Goal: Task Accomplishment & Management: Manage account settings

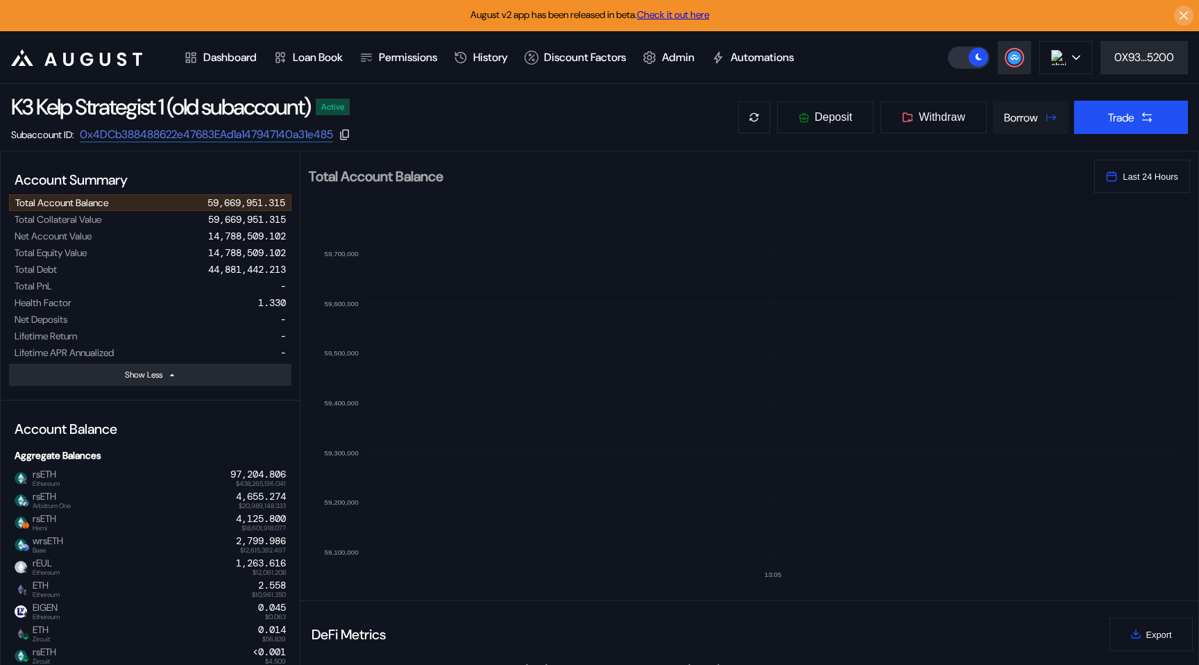
click at [1037, 133] on div "K3 Kelp Strategist 1 (old subaccount) Active Subaccount ID: 0x4DCb388488622e476…" at bounding box center [599, 117] width 1199 height 67
click at [1005, 112] on div "Borrow" at bounding box center [1021, 117] width 34 height 15
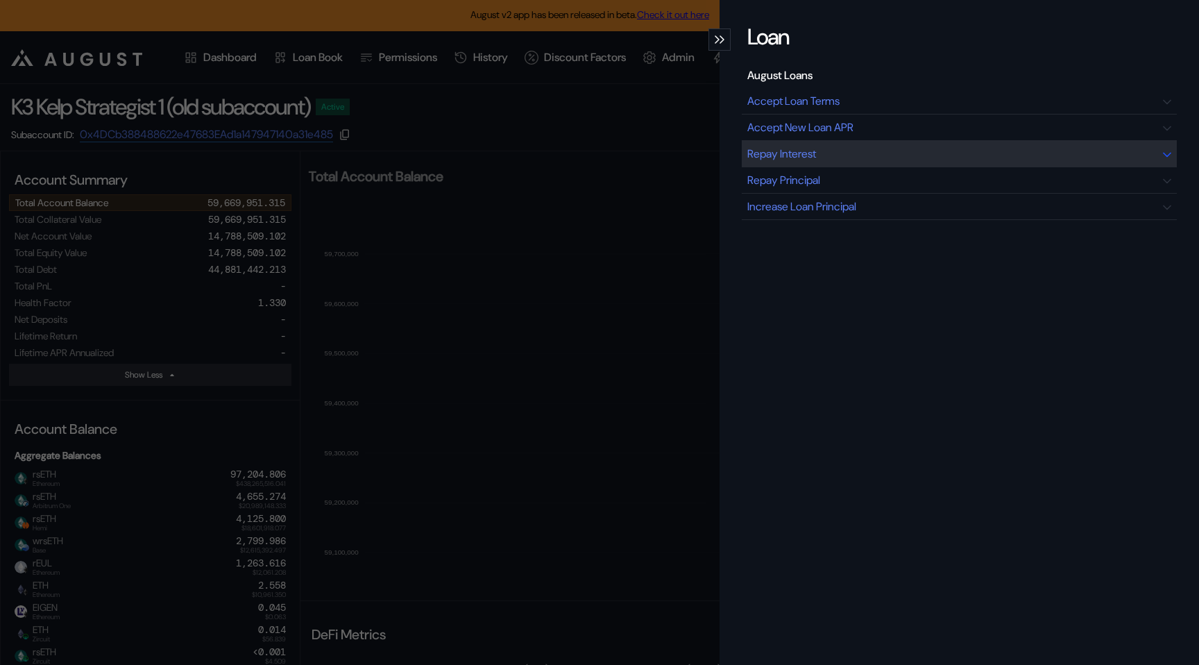
click at [922, 160] on div "Repay Interest" at bounding box center [959, 154] width 435 height 26
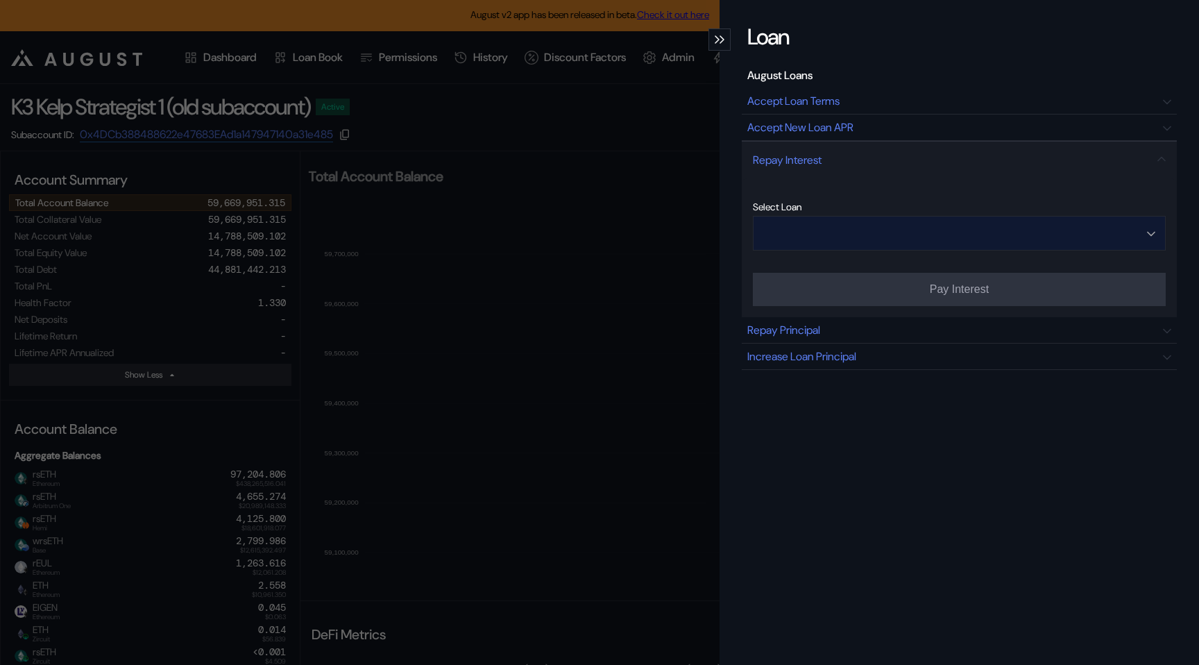
click at [883, 232] on input "Open menu" at bounding box center [951, 232] width 377 height 33
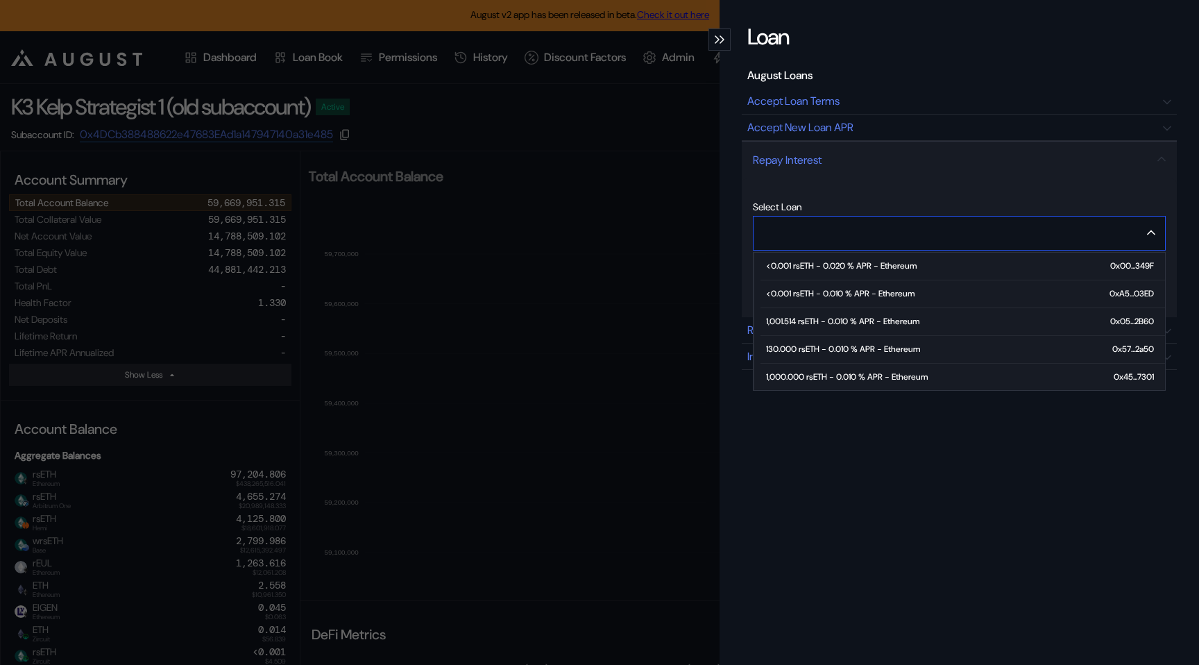
click at [844, 323] on div "1,001.514 rsETH - 0.010 % APR - Ethereum" at bounding box center [842, 321] width 153 height 10
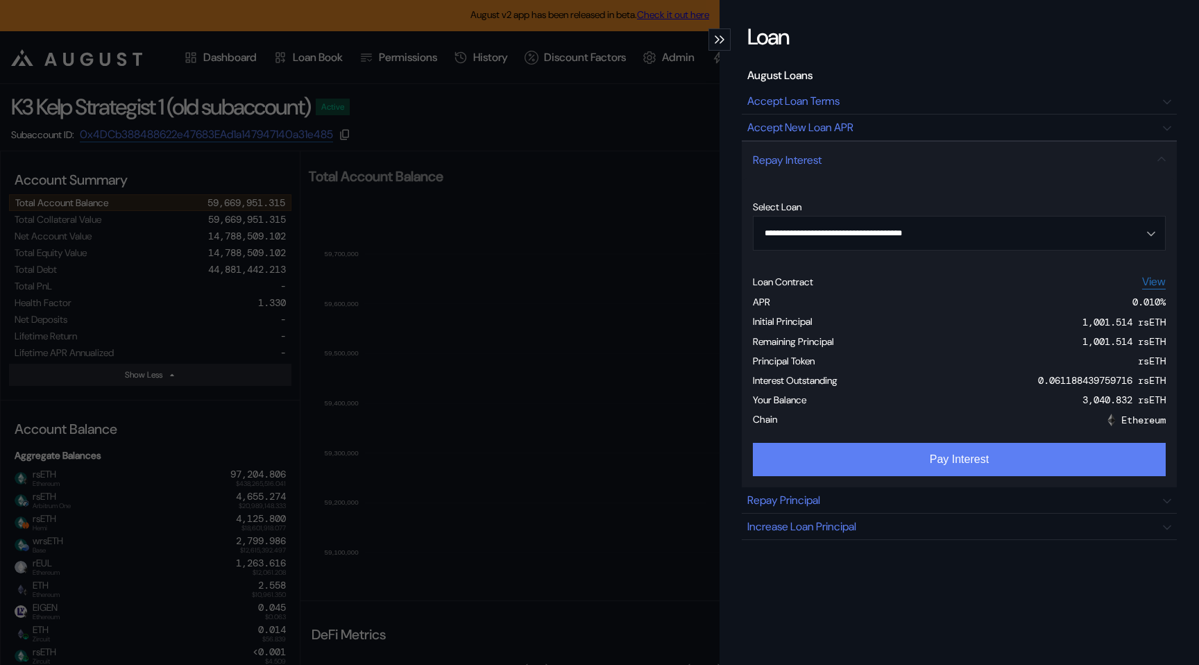
click at [1053, 461] on button "Pay Interest" at bounding box center [959, 459] width 413 height 33
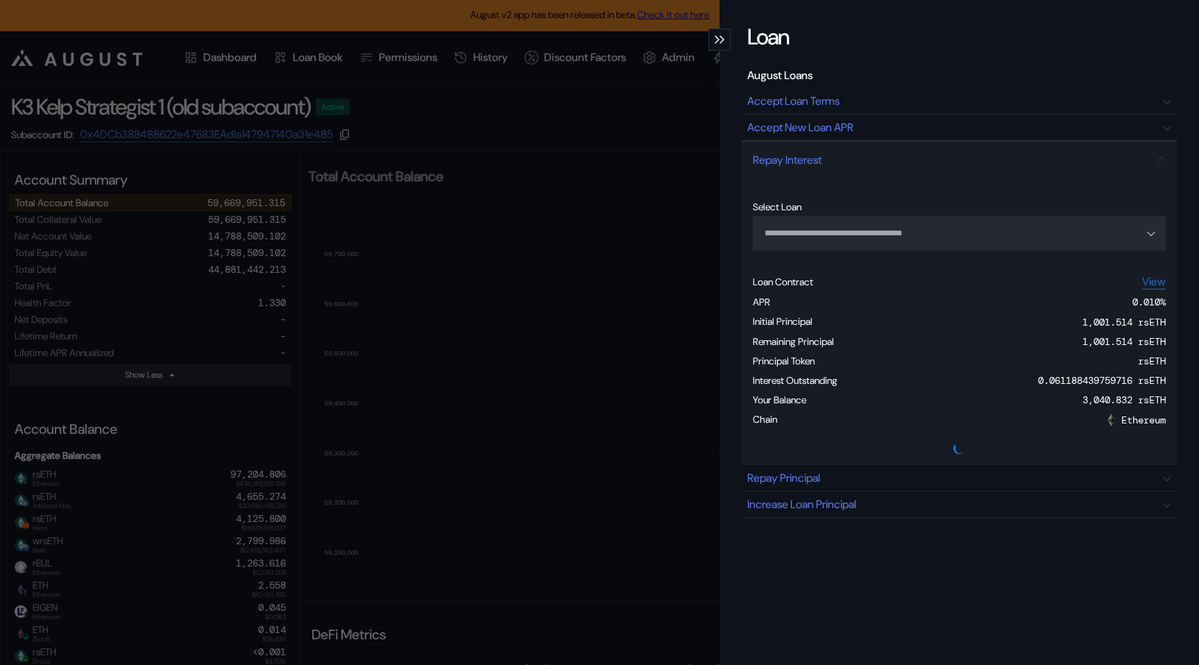
type input "**********"
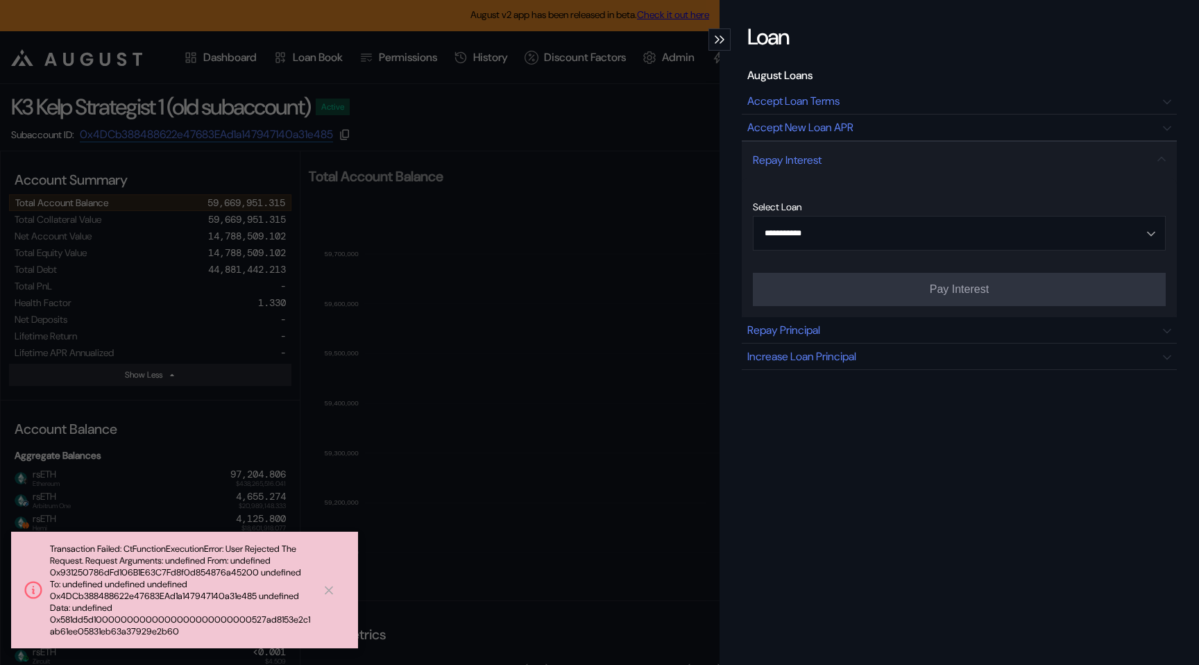
click at [718, 47] on div "modal" at bounding box center [719, 39] width 22 height 22
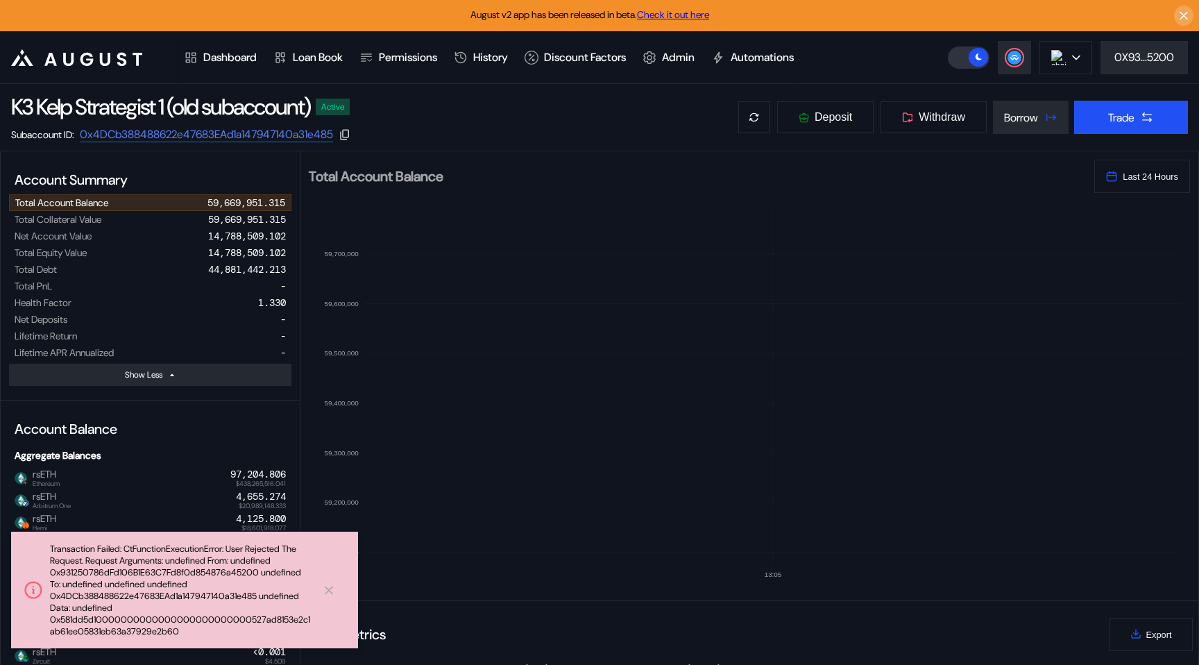
click at [328, 585] on icon at bounding box center [329, 590] width 14 height 15
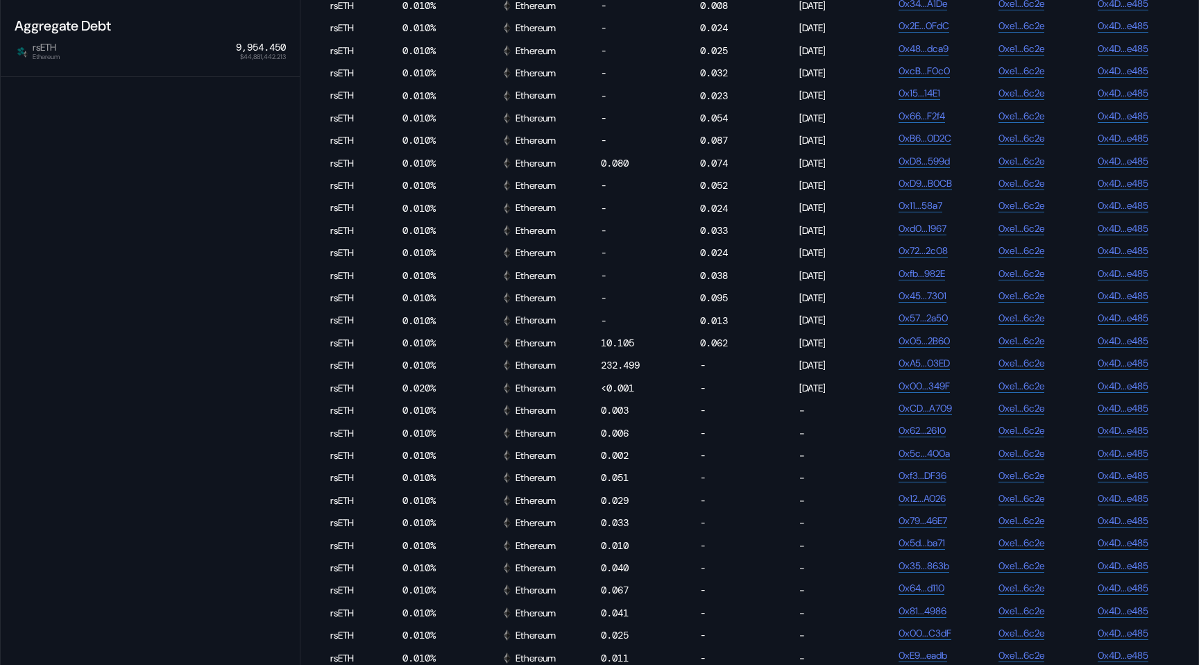
scroll to position [0, 749]
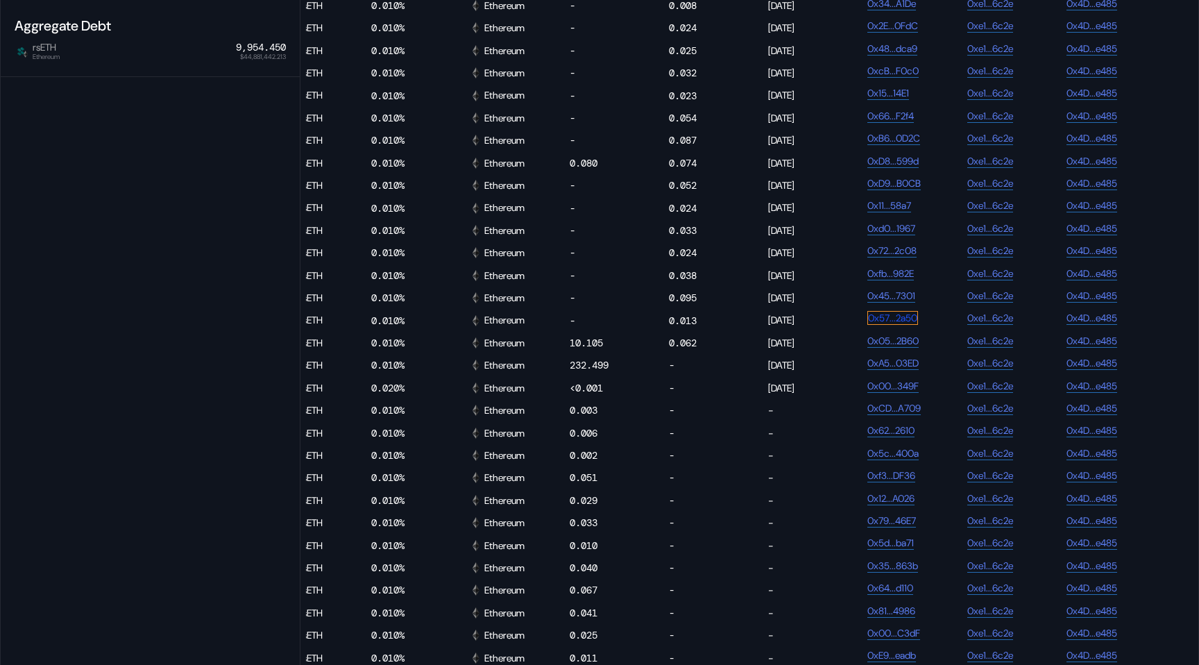
click at [876, 325] on link "0x57...2a50" at bounding box center [892, 318] width 51 height 14
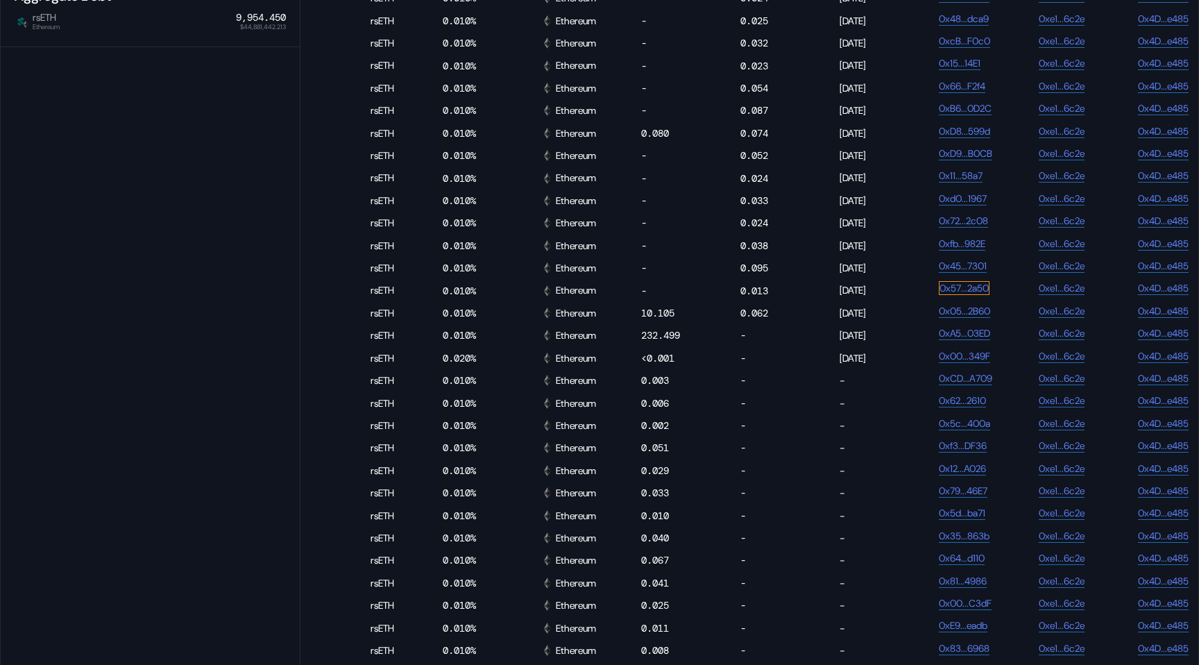
scroll to position [0, 701]
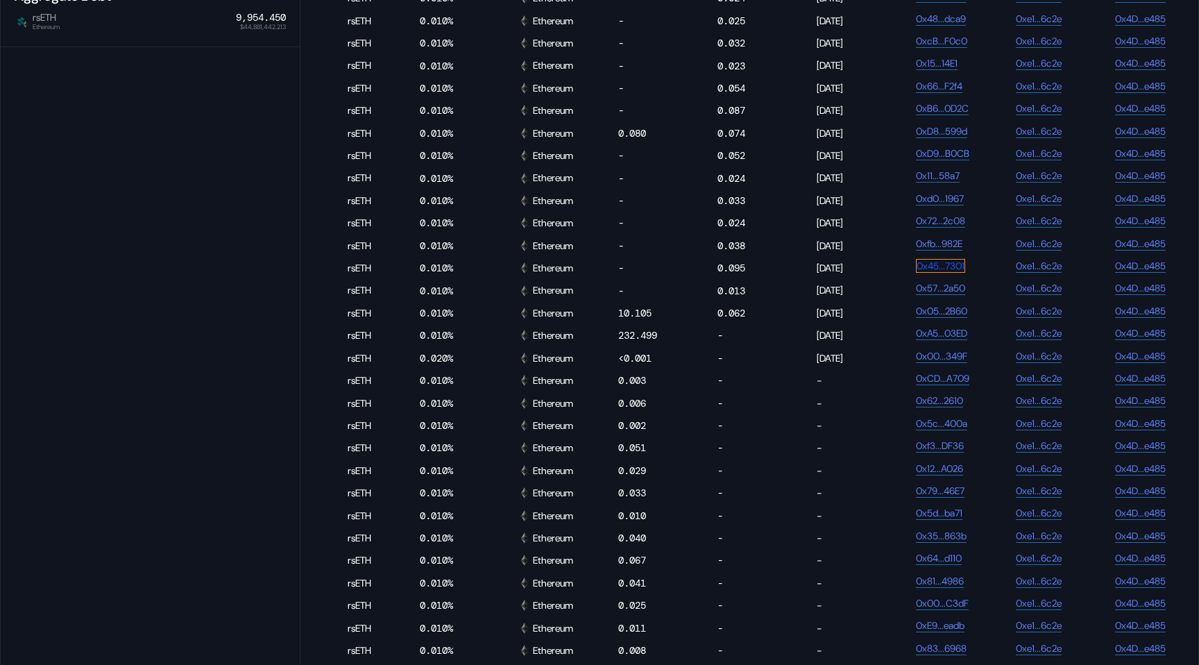
click at [929, 273] on link "0x45...7301" at bounding box center [940, 266] width 49 height 14
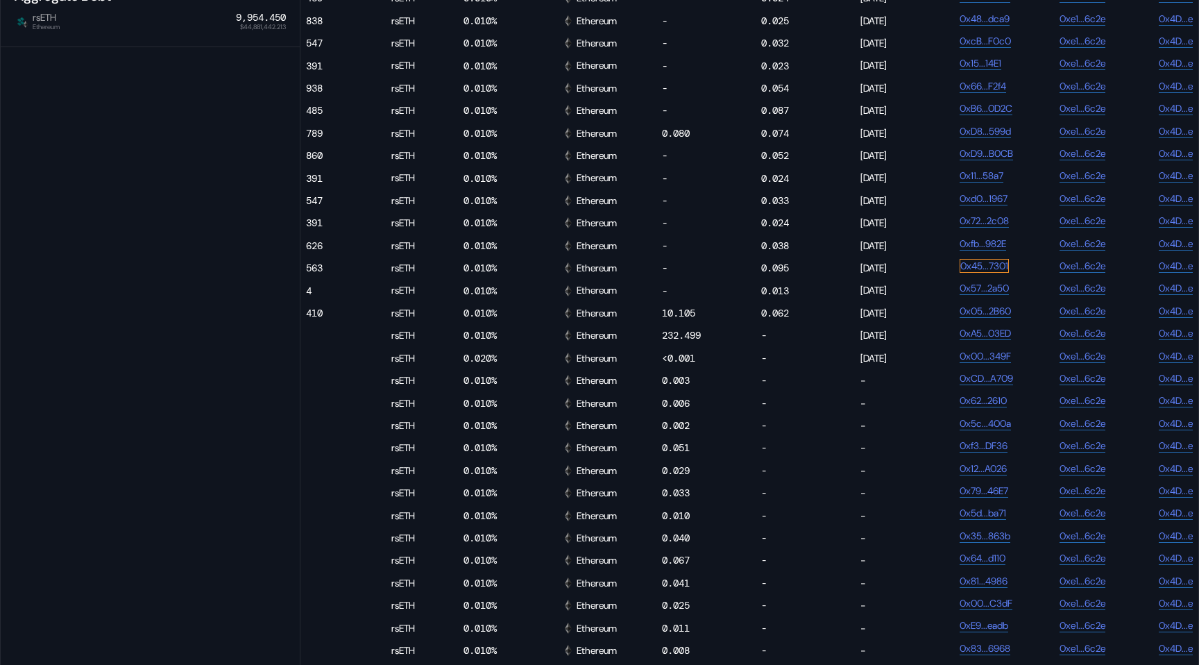
scroll to position [0, 670]
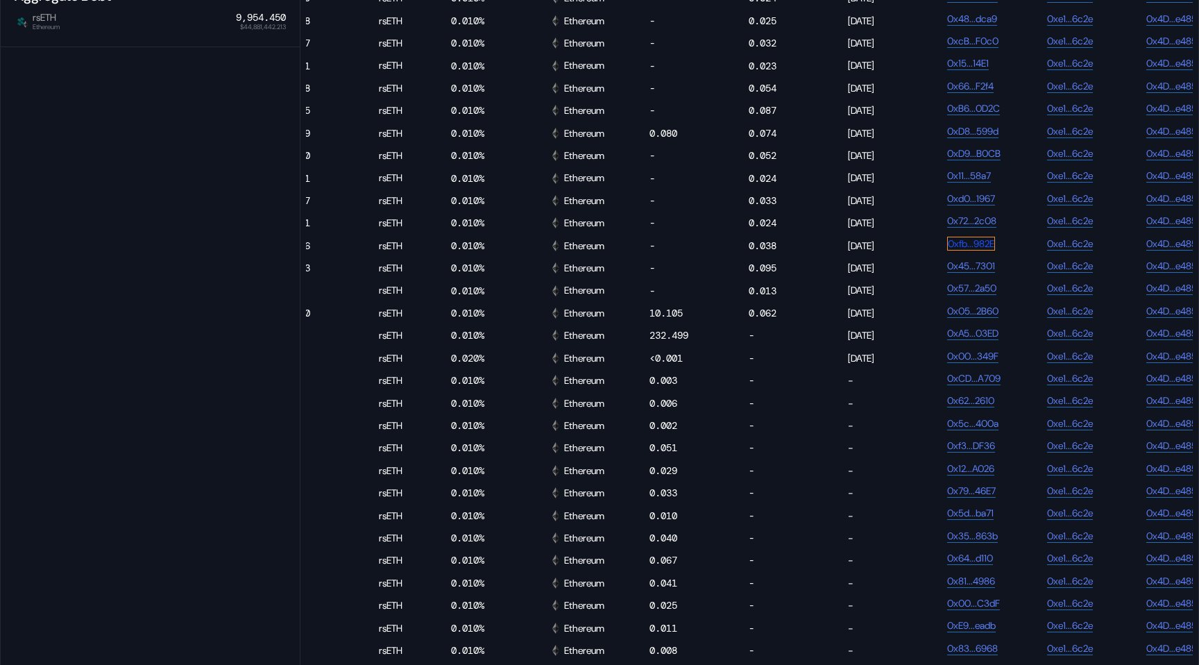
click at [966, 250] on link "0xfb...982E" at bounding box center [971, 244] width 48 height 14
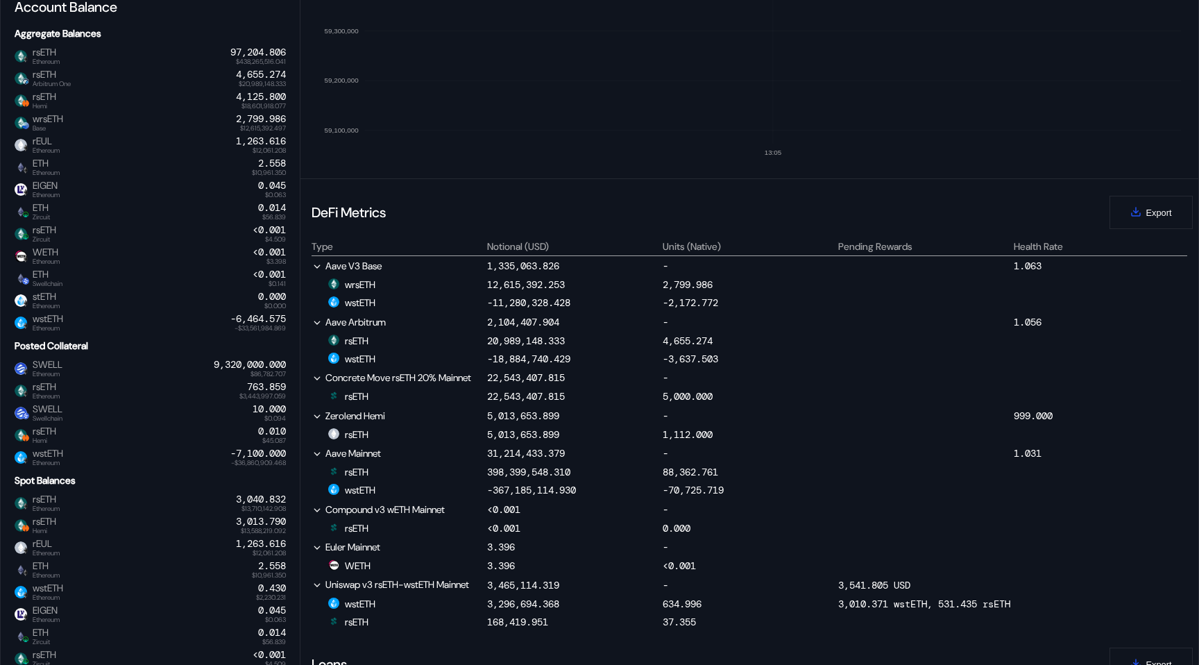
scroll to position [0, 0]
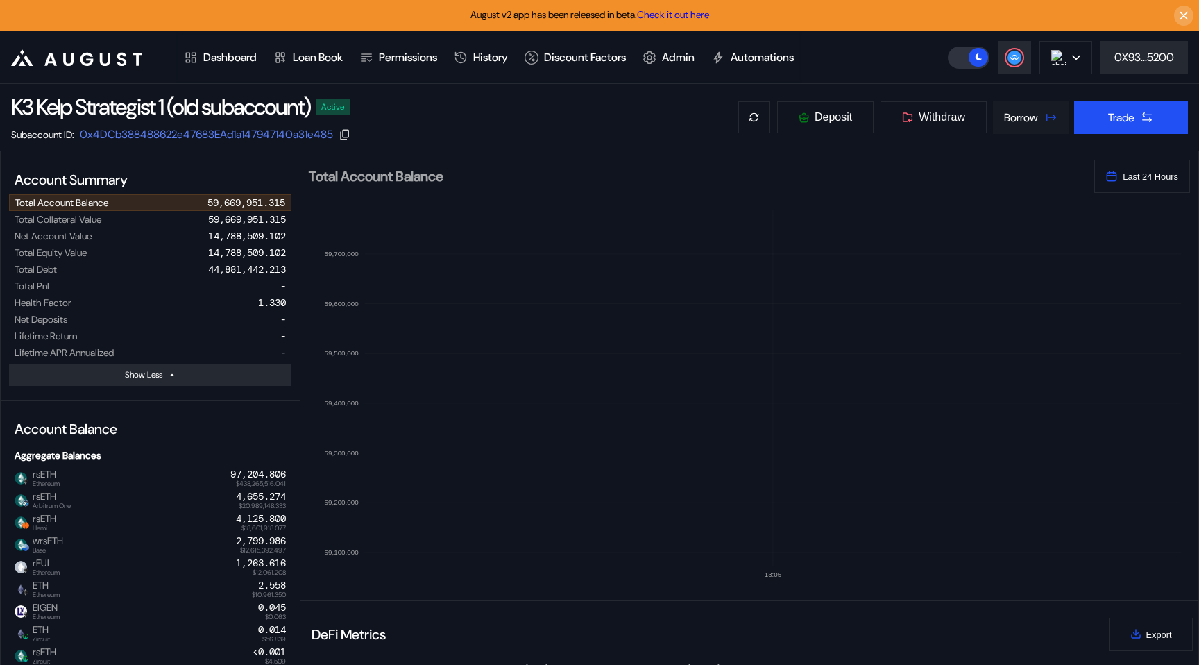
click at [1025, 116] on div "Borrow" at bounding box center [1021, 117] width 34 height 15
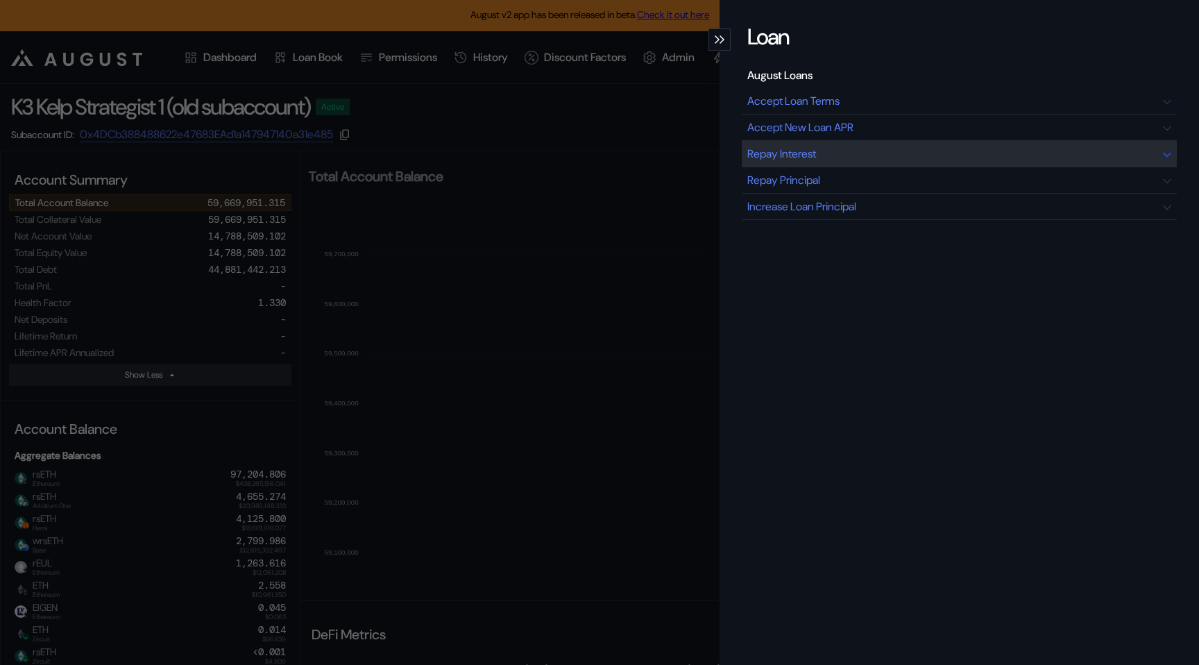
click at [893, 160] on div "Repay Interest" at bounding box center [959, 154] width 435 height 26
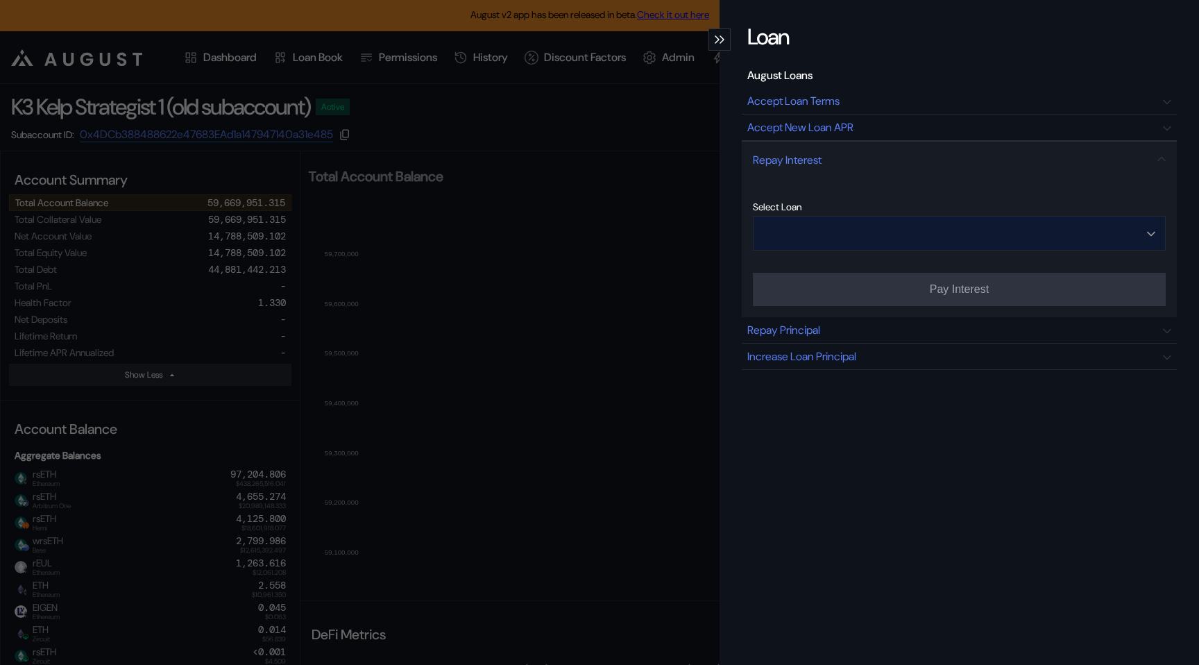
click at [869, 240] on input "Open menu" at bounding box center [951, 232] width 377 height 33
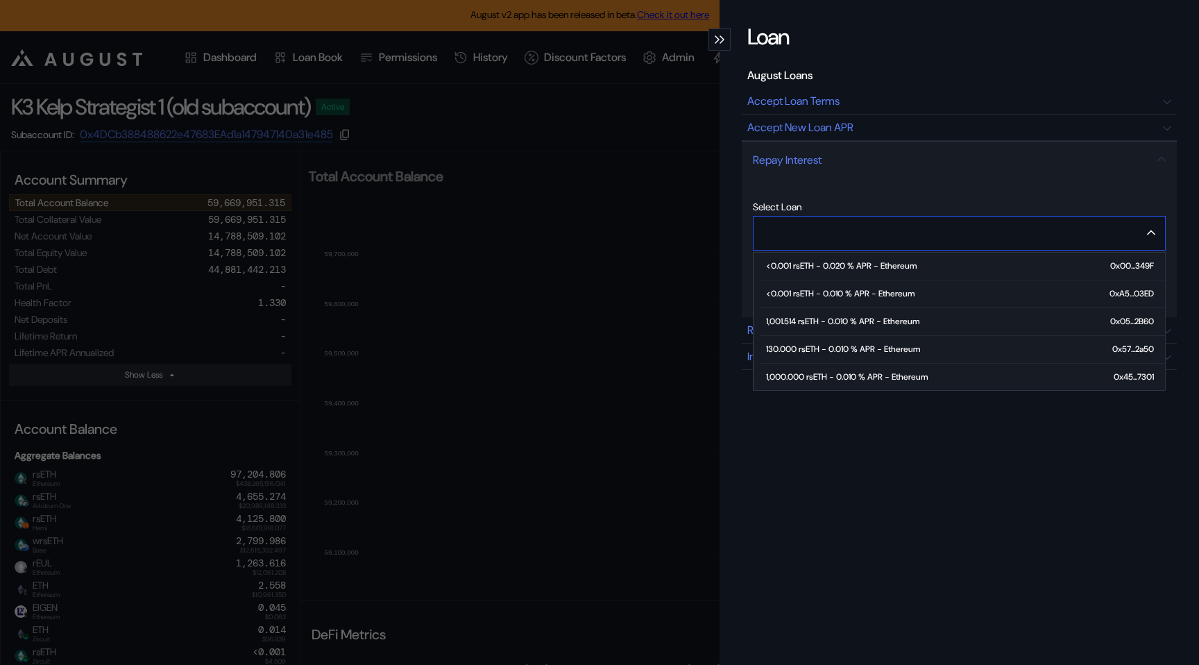
click at [842, 346] on div "130.000 rsETH - 0.010 % APR - Ethereum" at bounding box center [843, 349] width 154 height 10
type input "**********"
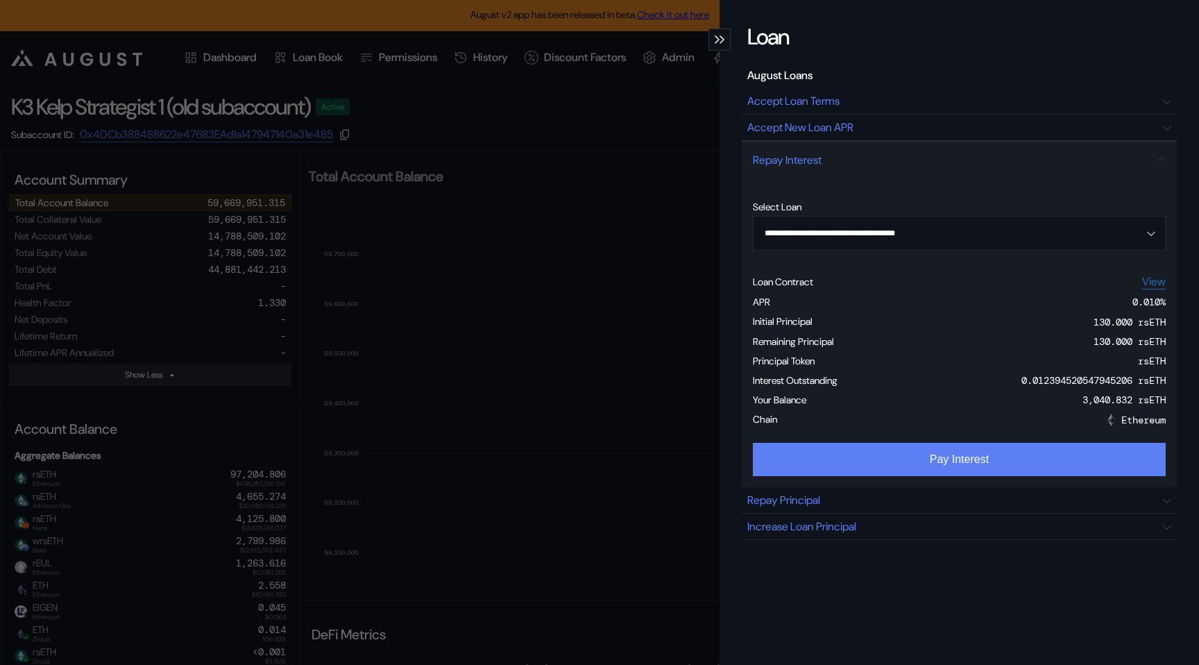
click at [842, 454] on button "Pay Interest" at bounding box center [959, 459] width 413 height 33
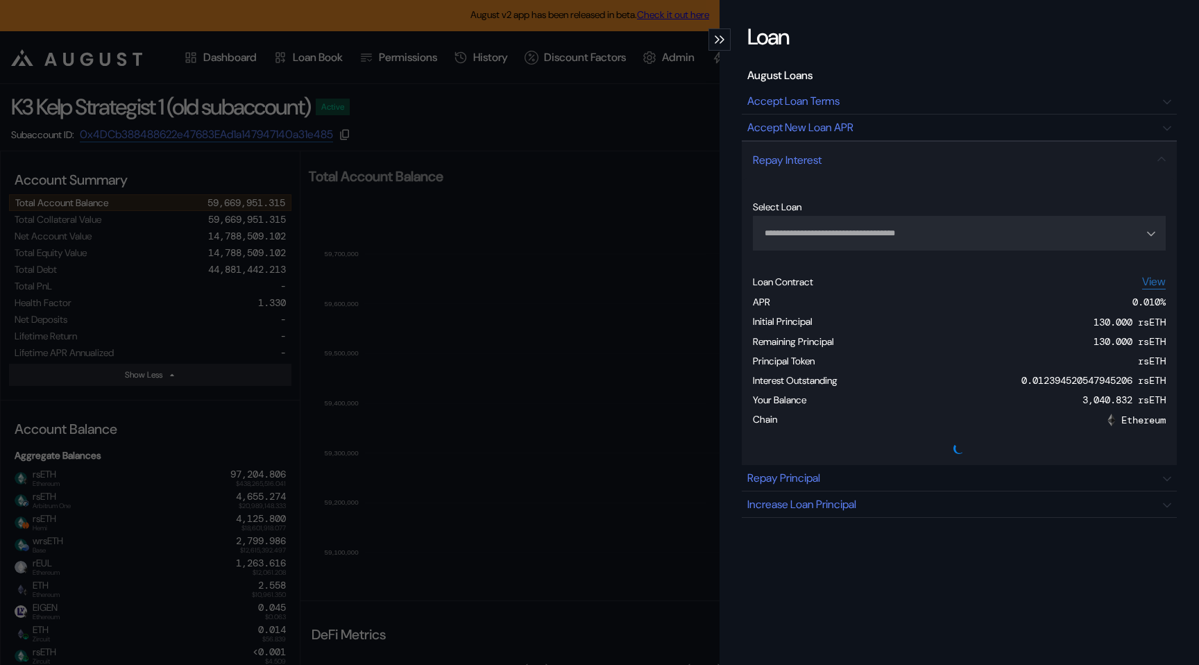
click at [719, 33] on div "modal" at bounding box center [719, 39] width 22 height 22
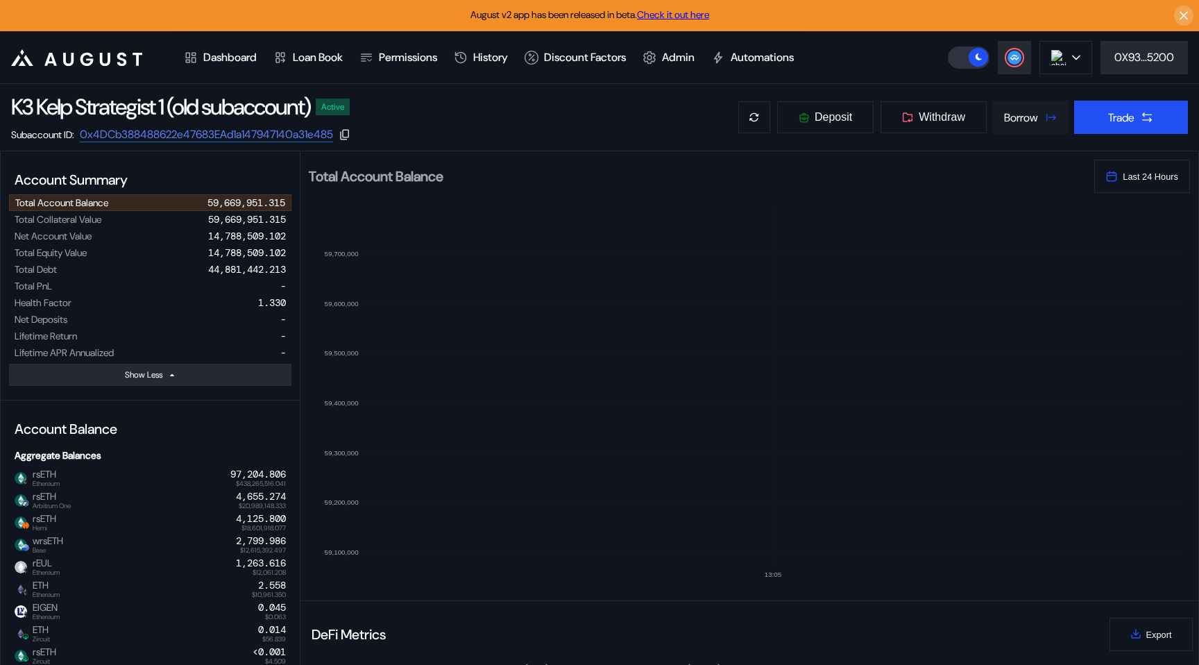
click at [1032, 129] on button "Borrow" at bounding box center [1031, 117] width 76 height 33
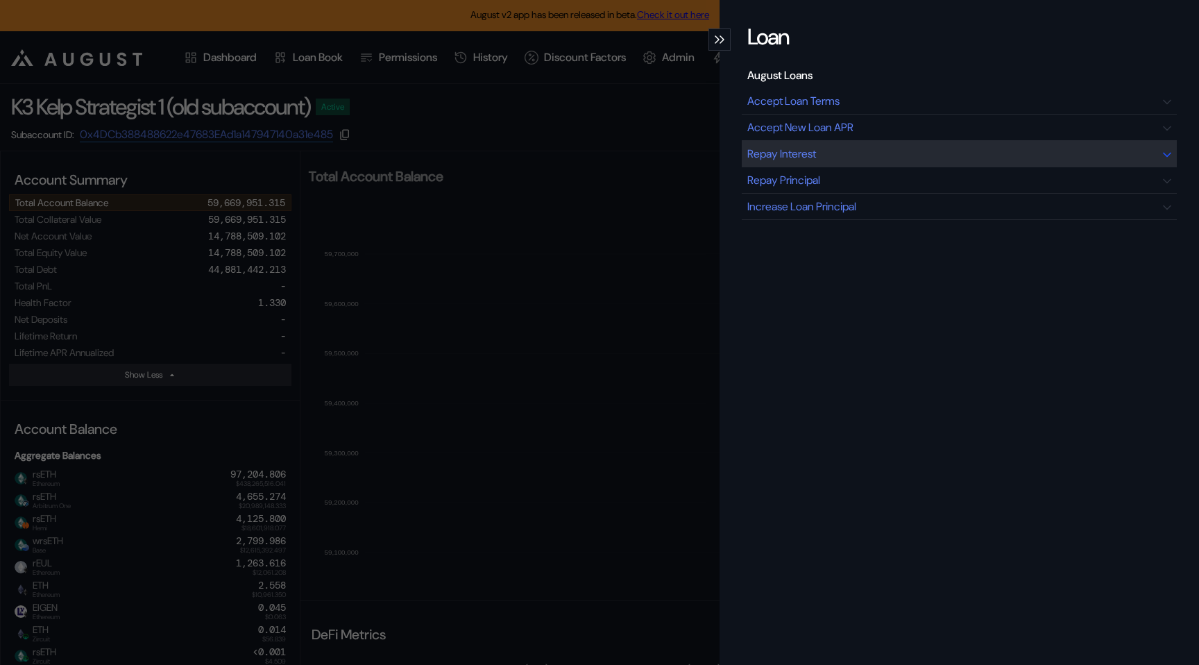
click at [852, 155] on div "Repay Interest" at bounding box center [959, 154] width 435 height 26
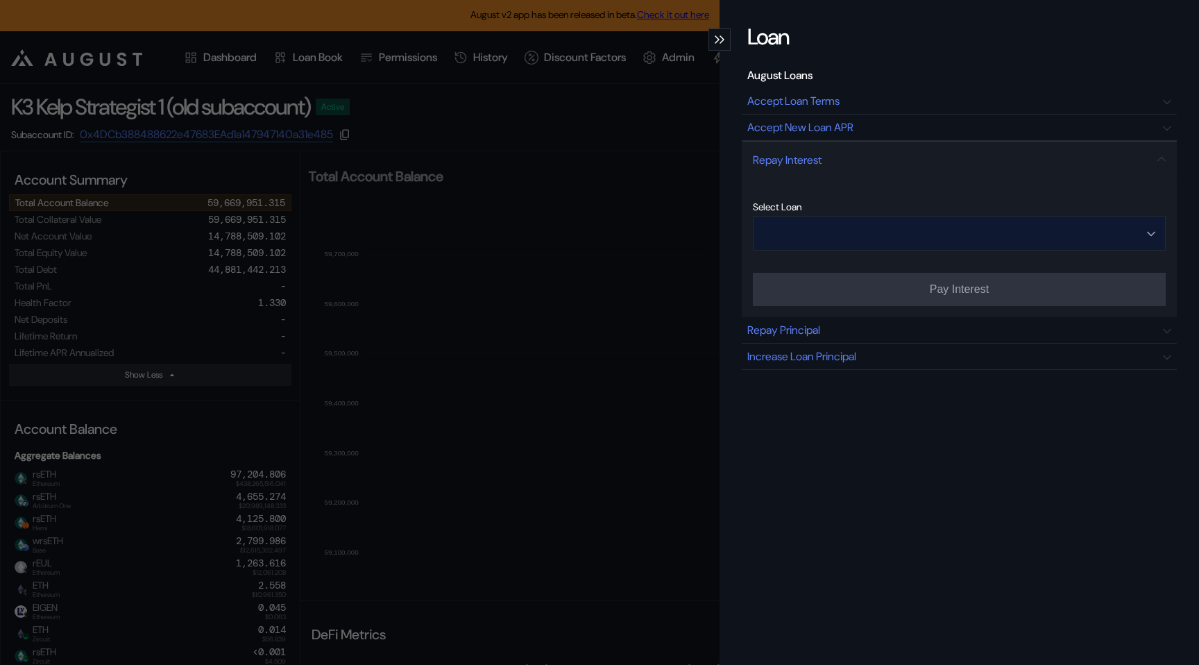
click at [838, 239] on input "Open menu" at bounding box center [951, 232] width 377 height 33
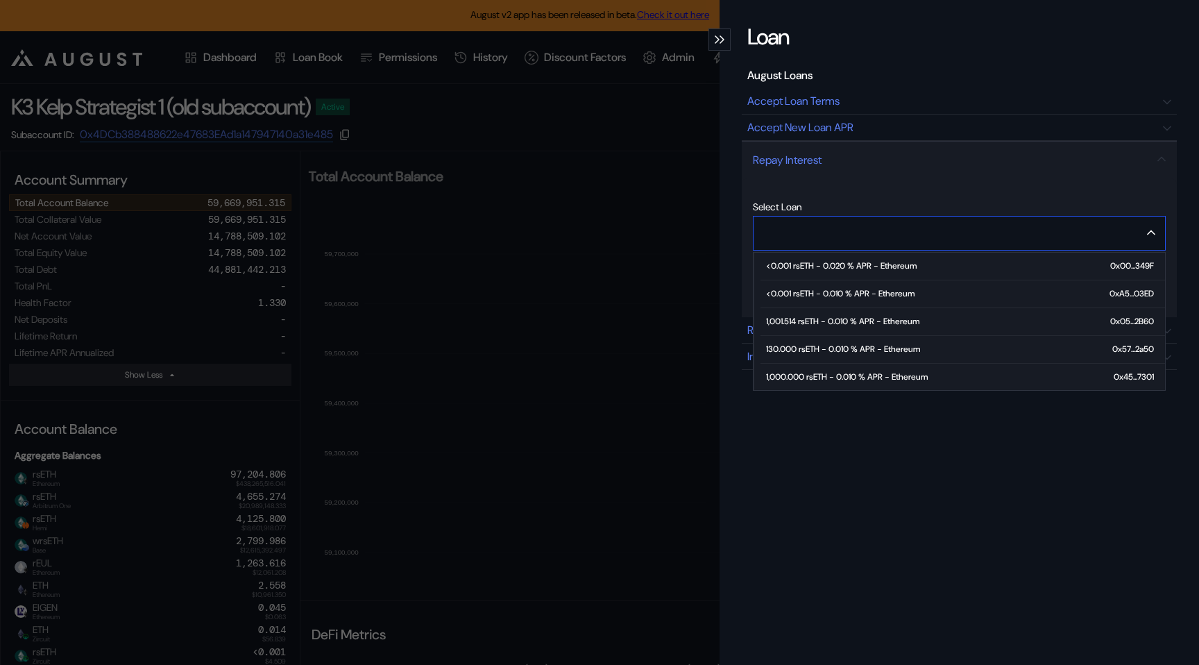
click at [824, 376] on div "1,000.000 rsETH - 0.010 % APR - Ethereum" at bounding box center [847, 377] width 162 height 10
type input "**********"
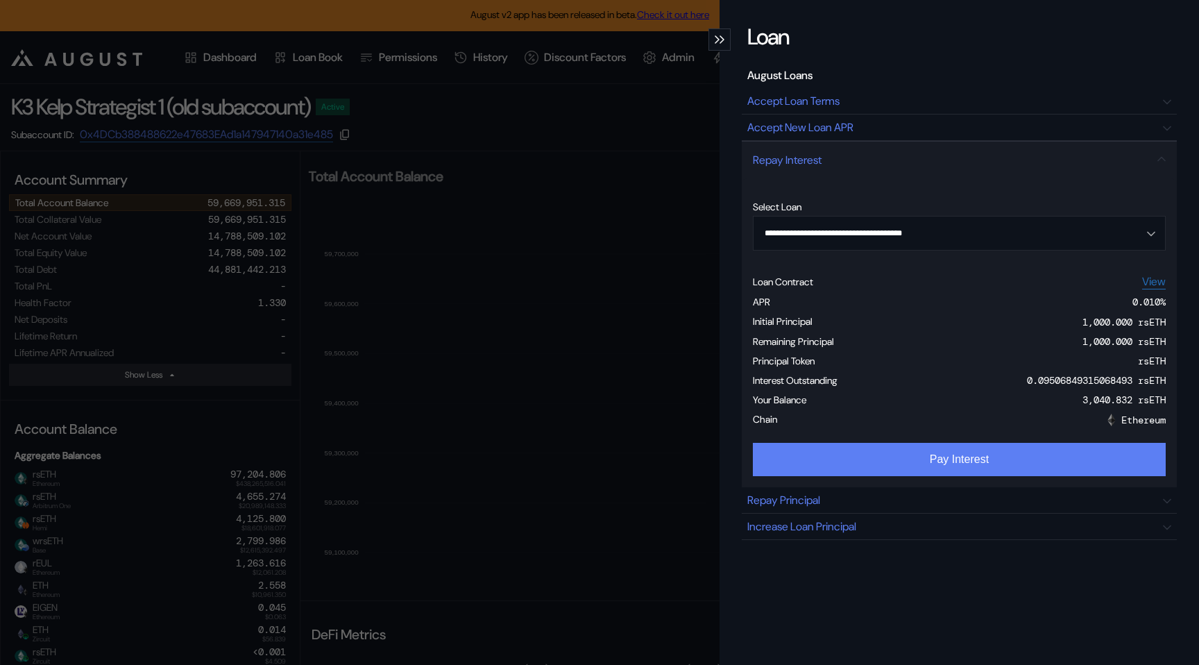
click at [949, 464] on button "Pay Interest" at bounding box center [959, 459] width 413 height 33
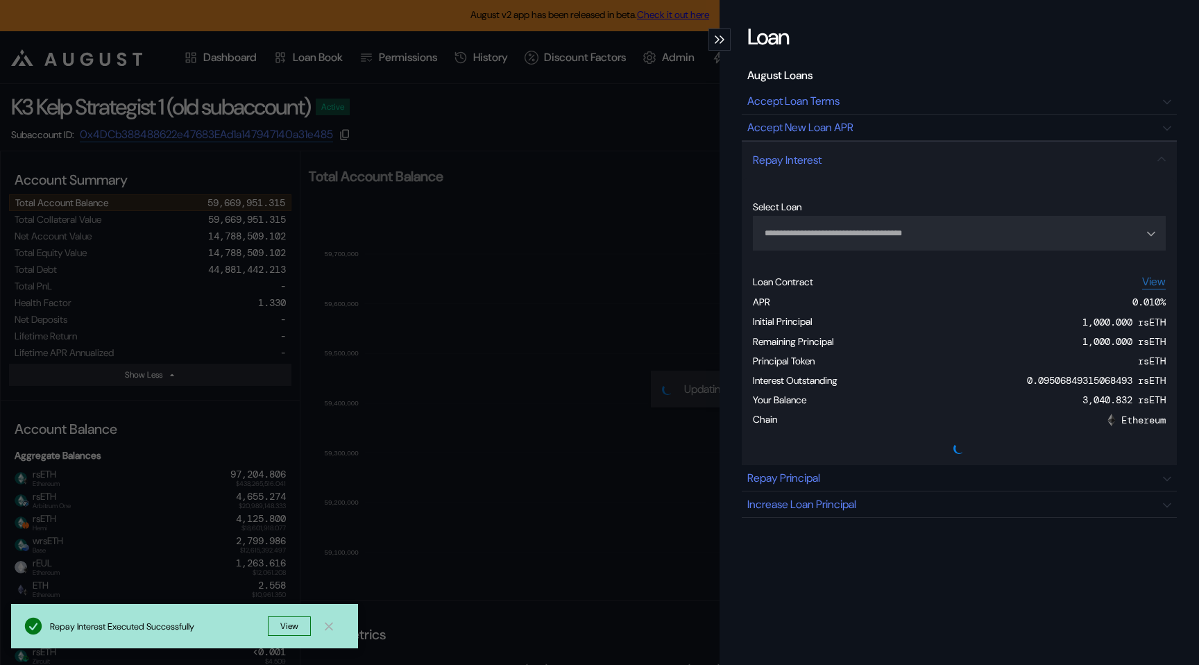
click at [719, 44] on div "modal" at bounding box center [719, 39] width 22 height 22
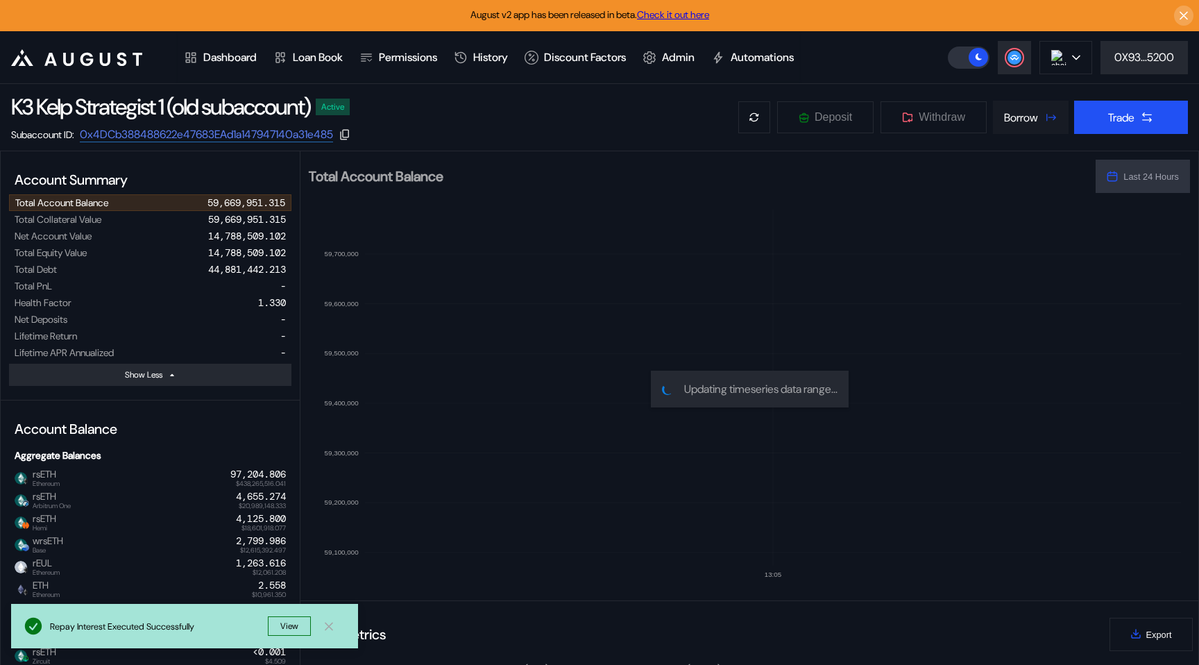
click at [1016, 114] on div "Borrow" at bounding box center [1021, 117] width 34 height 15
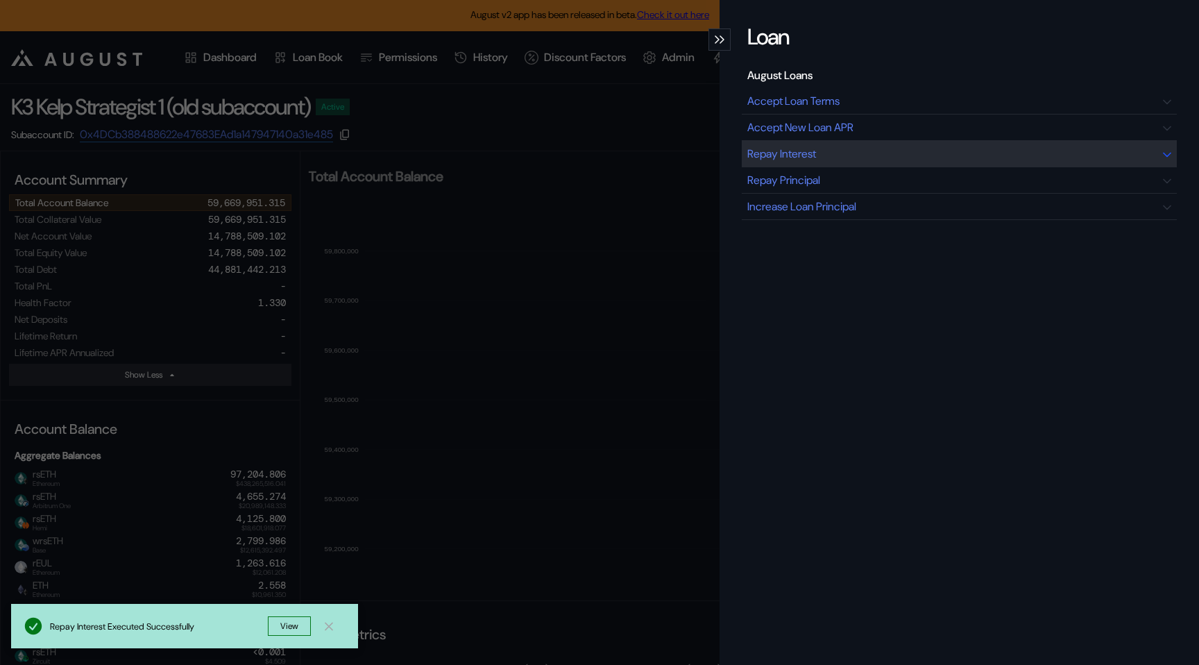
click at [895, 148] on div "Repay Interest" at bounding box center [959, 154] width 435 height 26
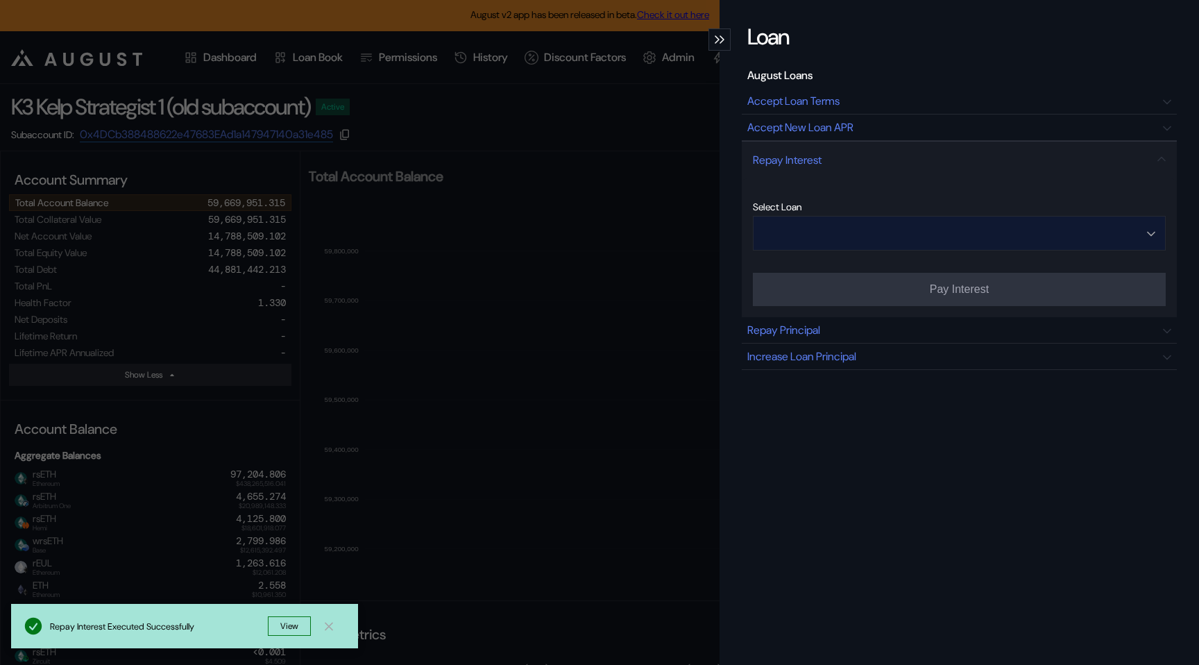
click at [853, 235] on input "Open menu" at bounding box center [951, 232] width 377 height 33
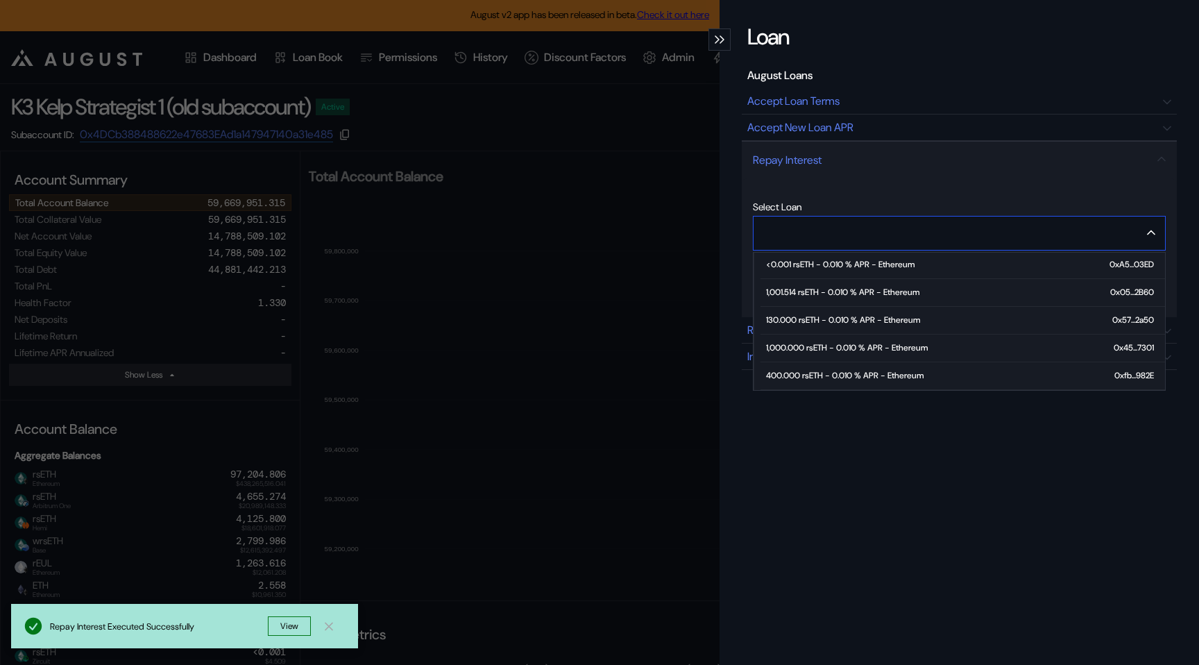
scroll to position [39, 0]
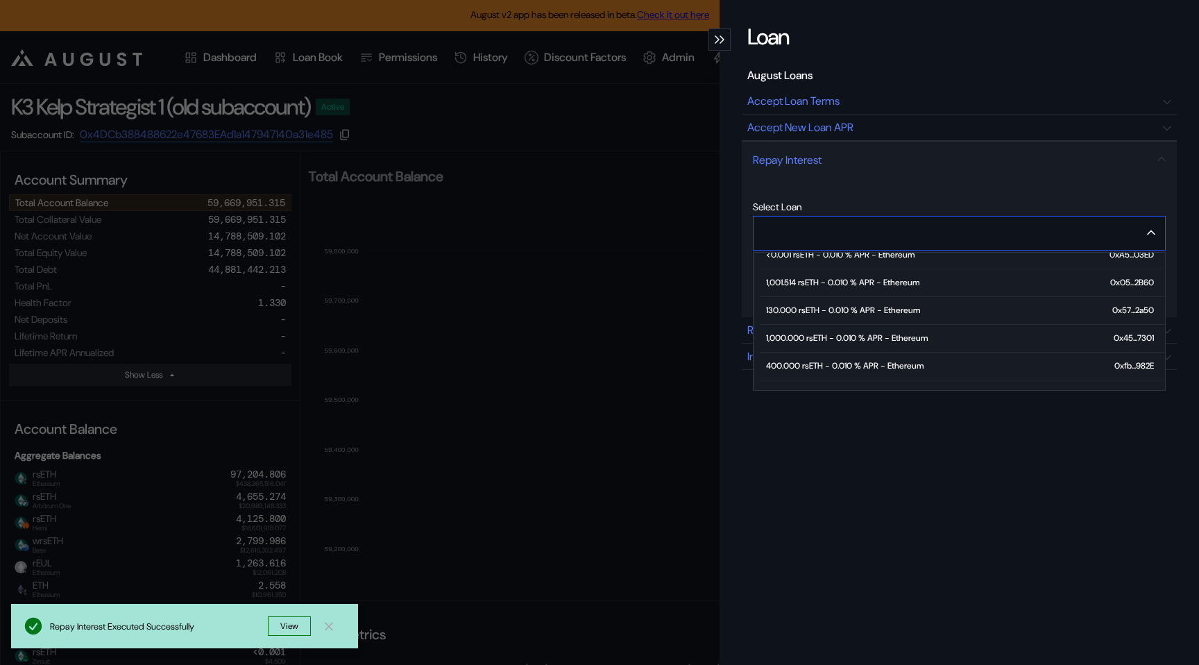
click at [821, 363] on div "400.000 rsETH - 0.010 % APR - Ethereum" at bounding box center [844, 366] width 157 height 10
type input "**********"
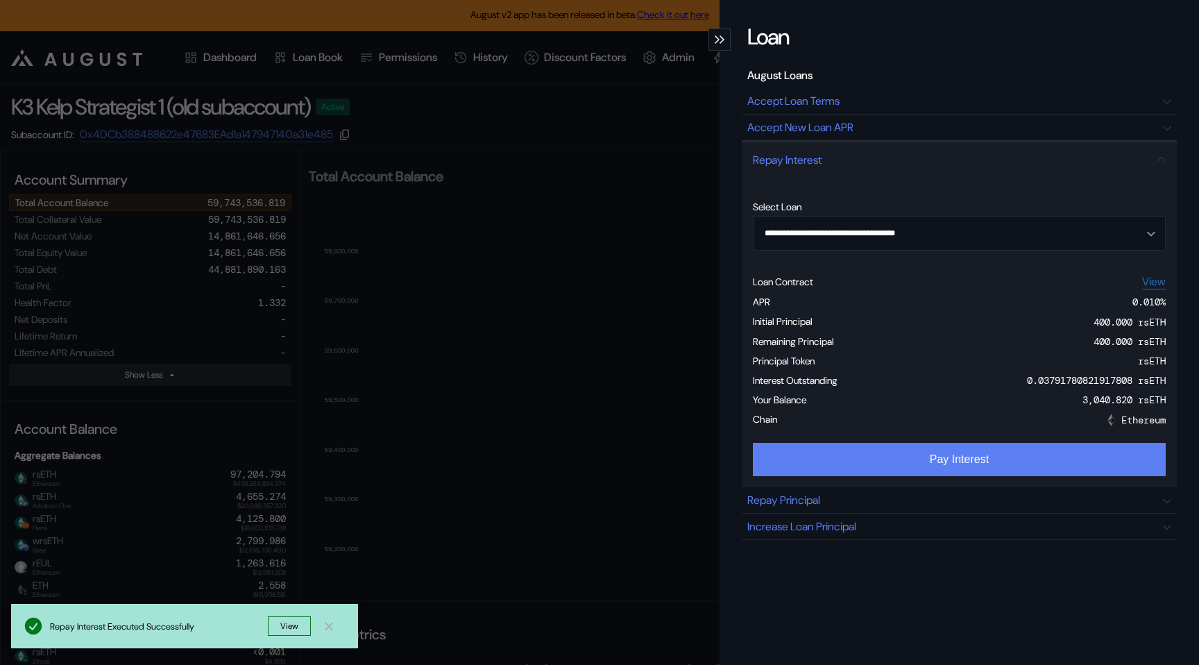
click at [1005, 463] on button "Pay Interest" at bounding box center [959, 459] width 413 height 33
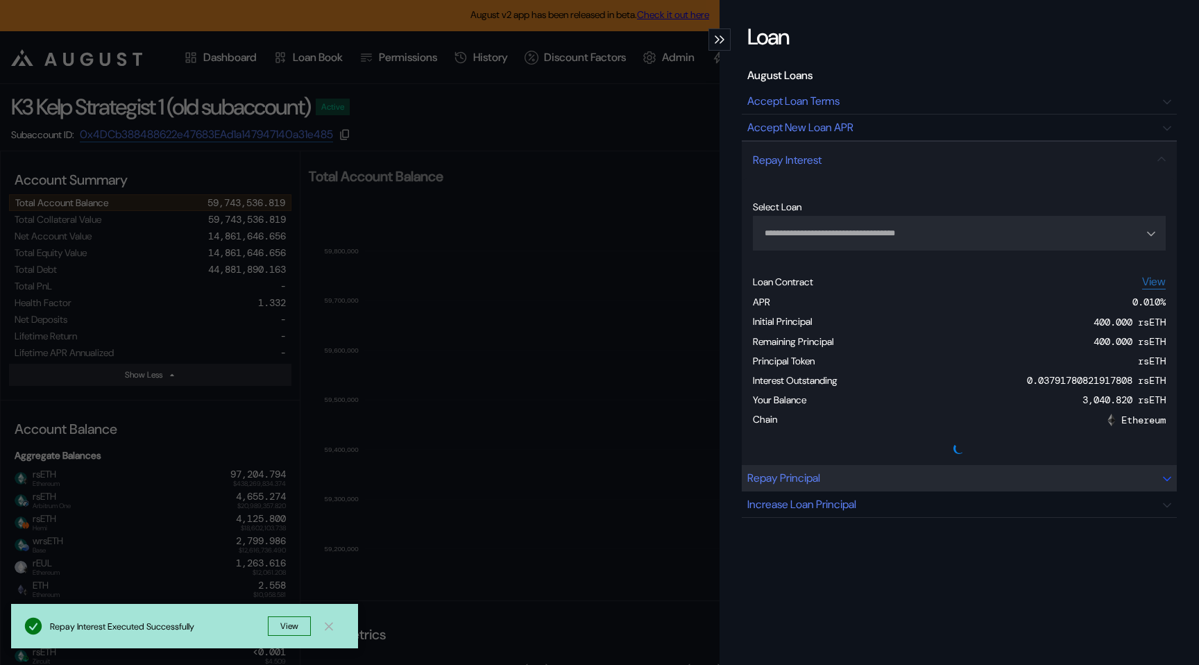
click at [981, 474] on div "Repay Principal" at bounding box center [959, 478] width 435 height 26
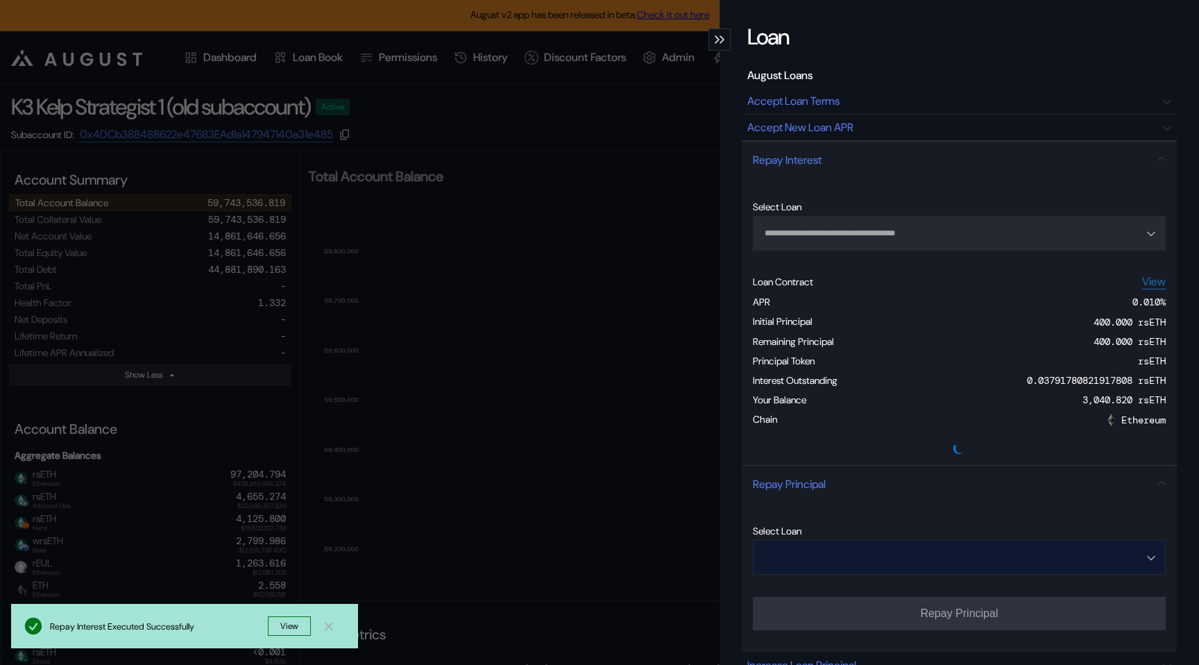
click at [917, 543] on input "Open menu" at bounding box center [951, 556] width 377 height 33
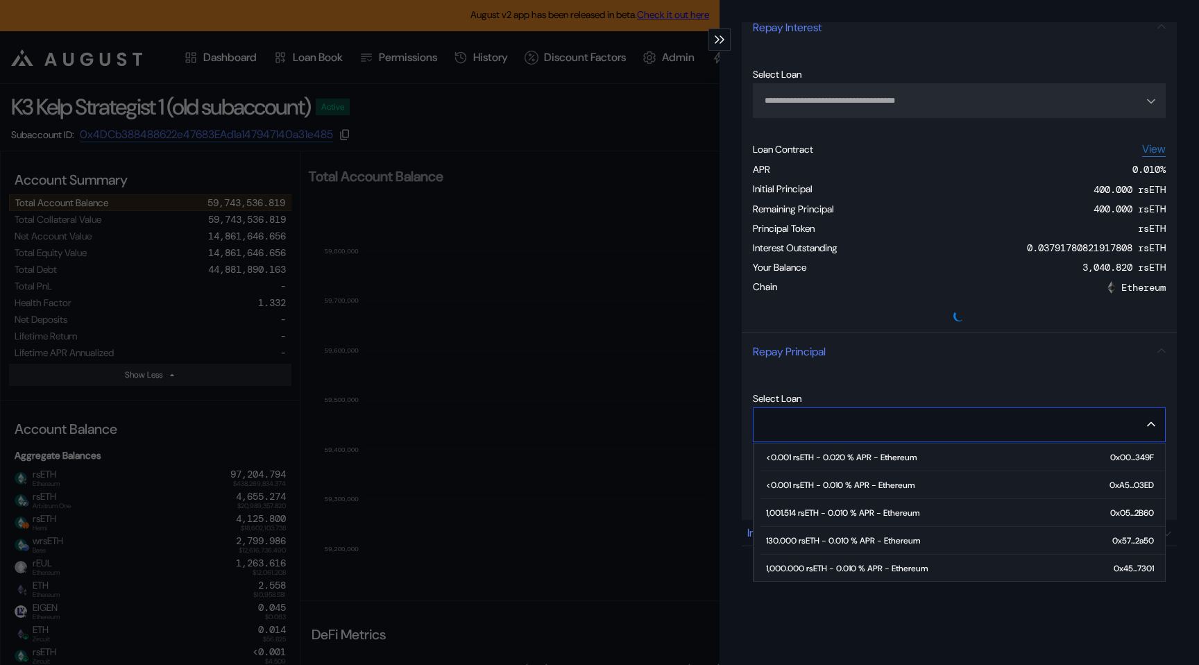
scroll to position [162, 0]
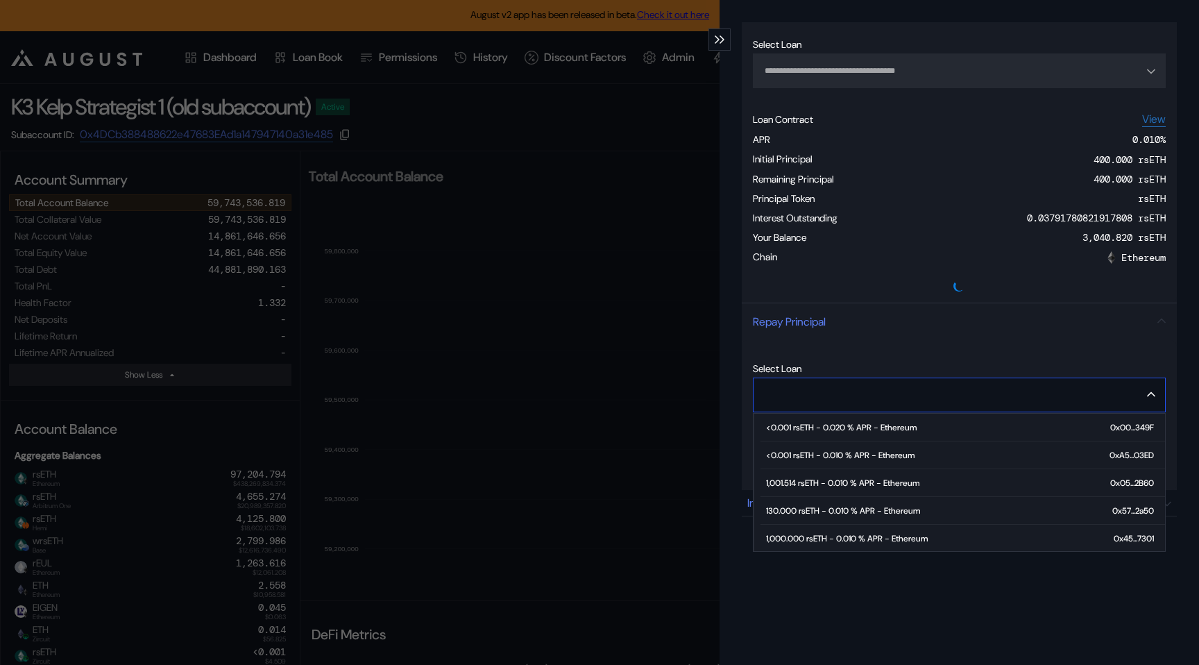
click at [881, 509] on div "130.000 rsETH - 0.010 % APR - Ethereum" at bounding box center [843, 511] width 154 height 10
type input "**********"
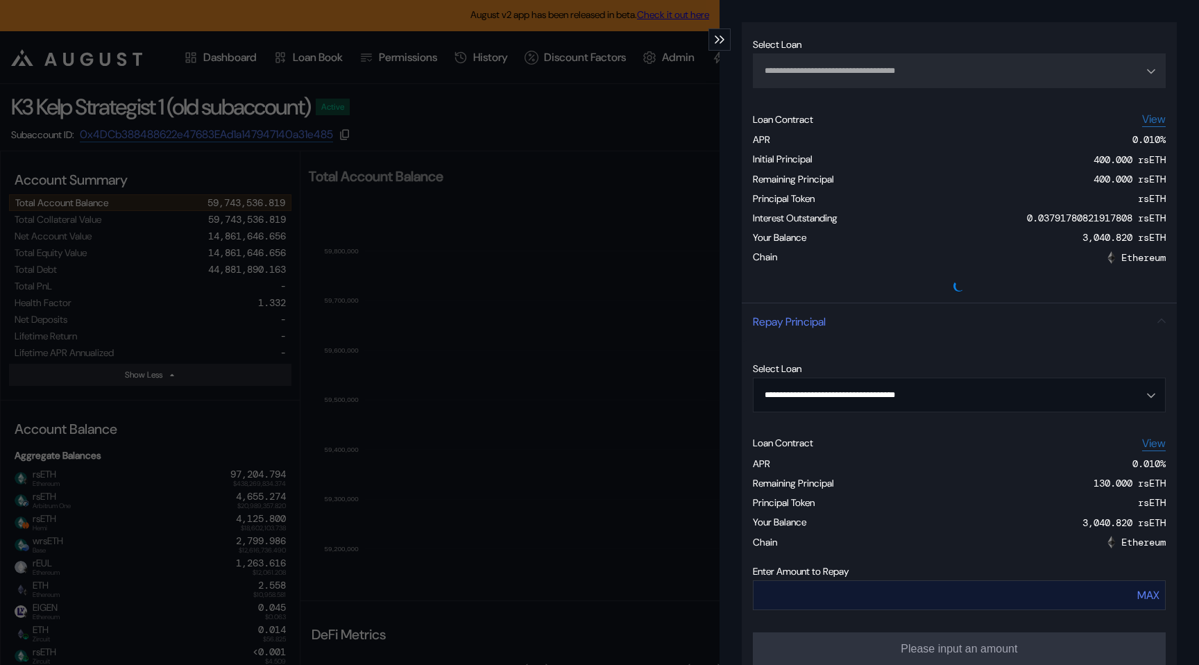
click at [1141, 598] on div "MAX" at bounding box center [1148, 595] width 22 height 15
type input "***"
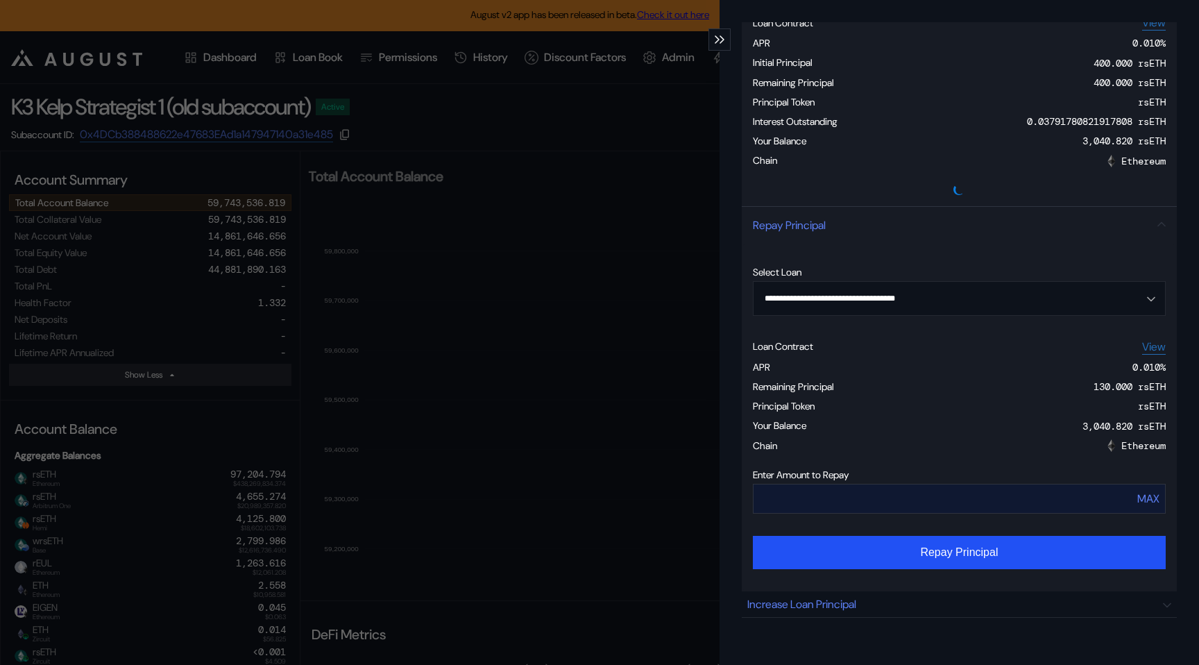
scroll to position [283, 0]
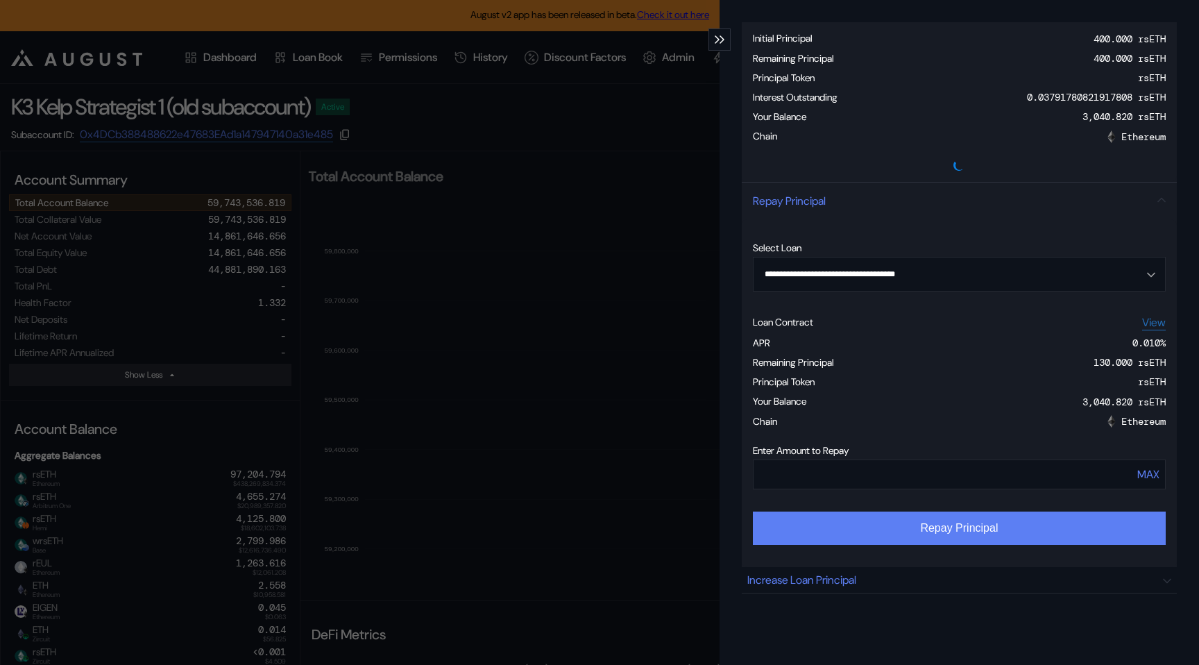
click at [1037, 539] on button "Repay Principal" at bounding box center [959, 527] width 413 height 33
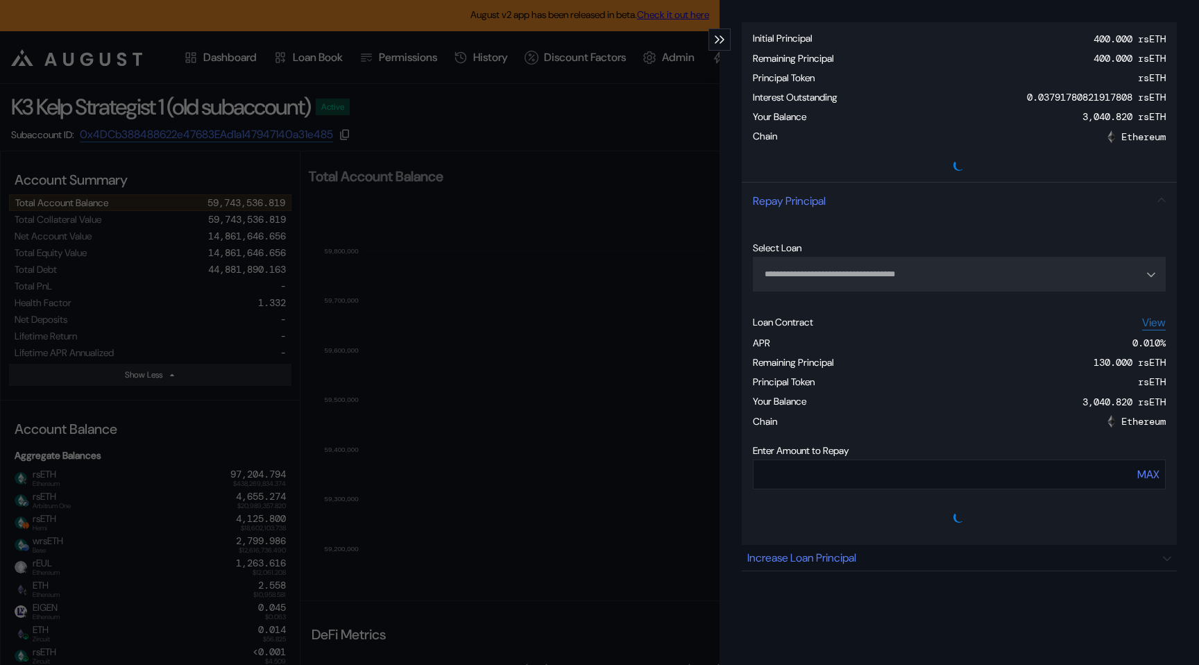
click at [720, 40] on icon "modal" at bounding box center [721, 39] width 5 height 8
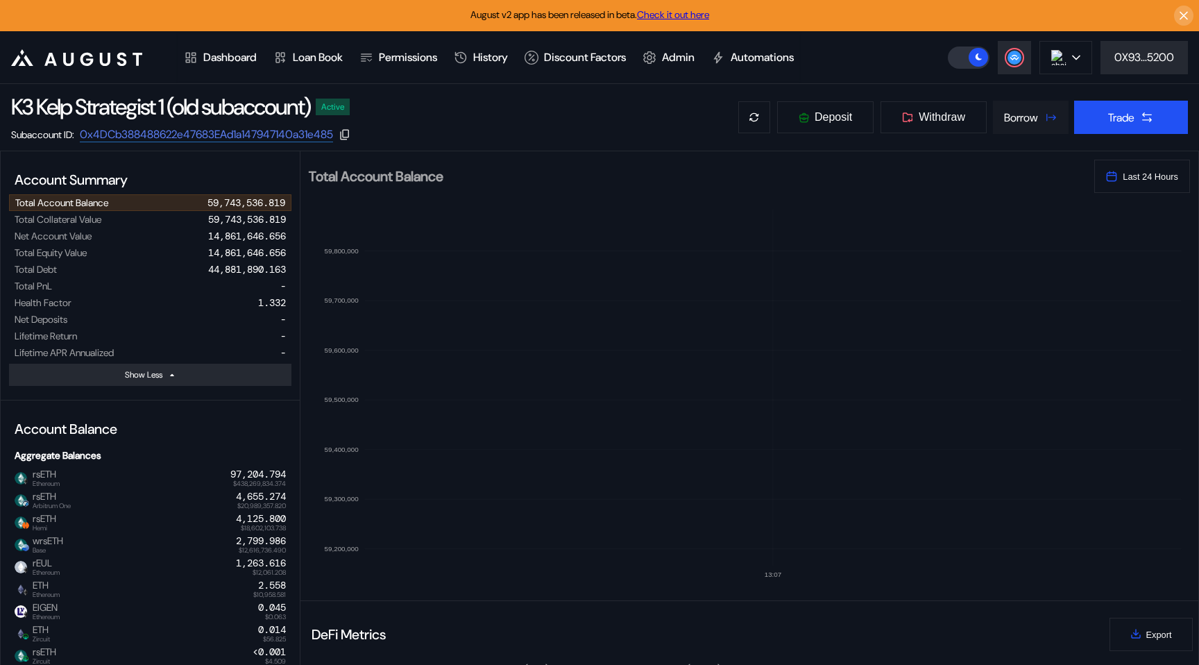
click at [1004, 114] on div "Borrow" at bounding box center [1021, 117] width 34 height 15
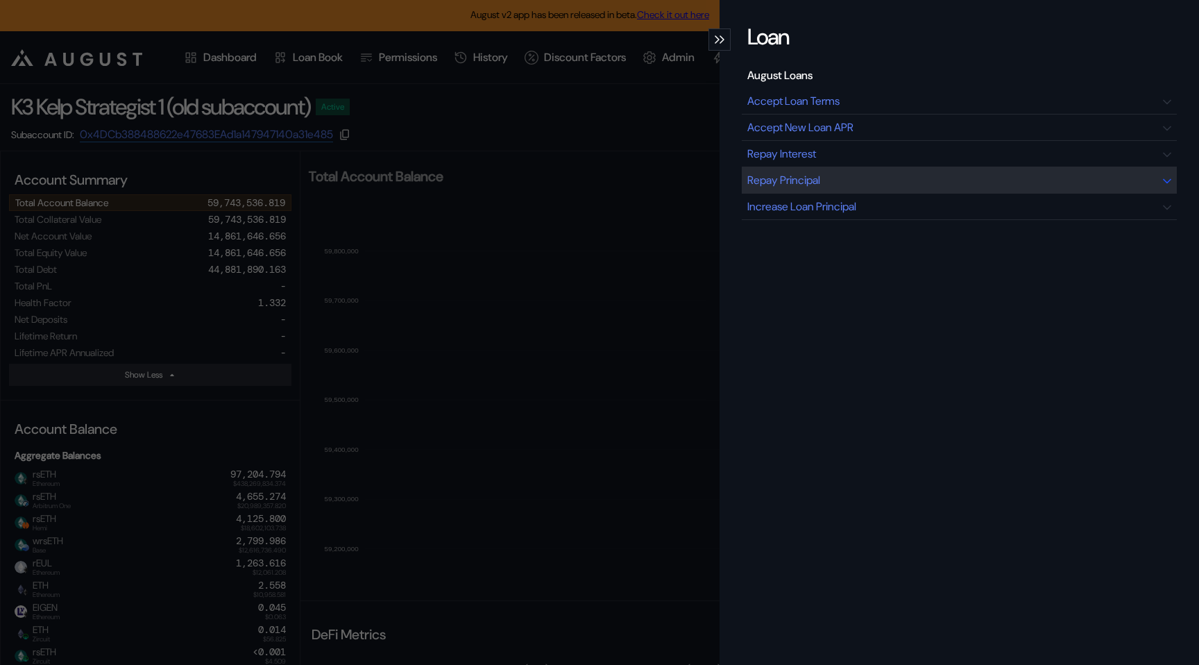
click at [861, 176] on div "Repay Principal" at bounding box center [959, 180] width 435 height 26
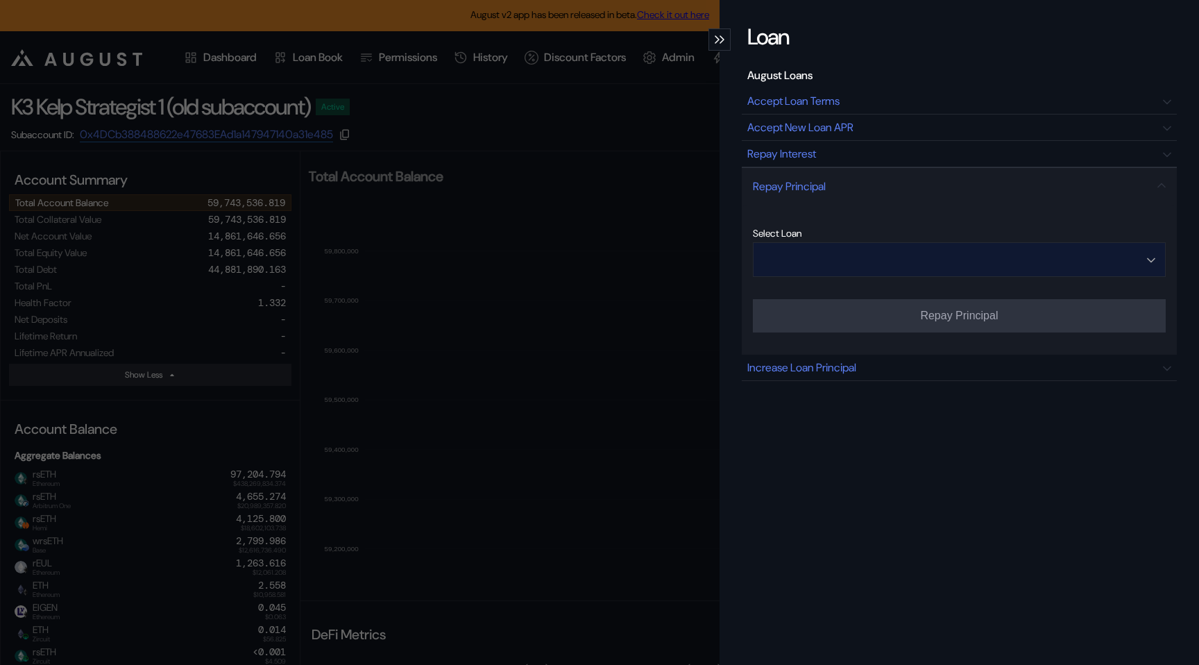
click at [847, 271] on input "Open menu" at bounding box center [951, 259] width 377 height 33
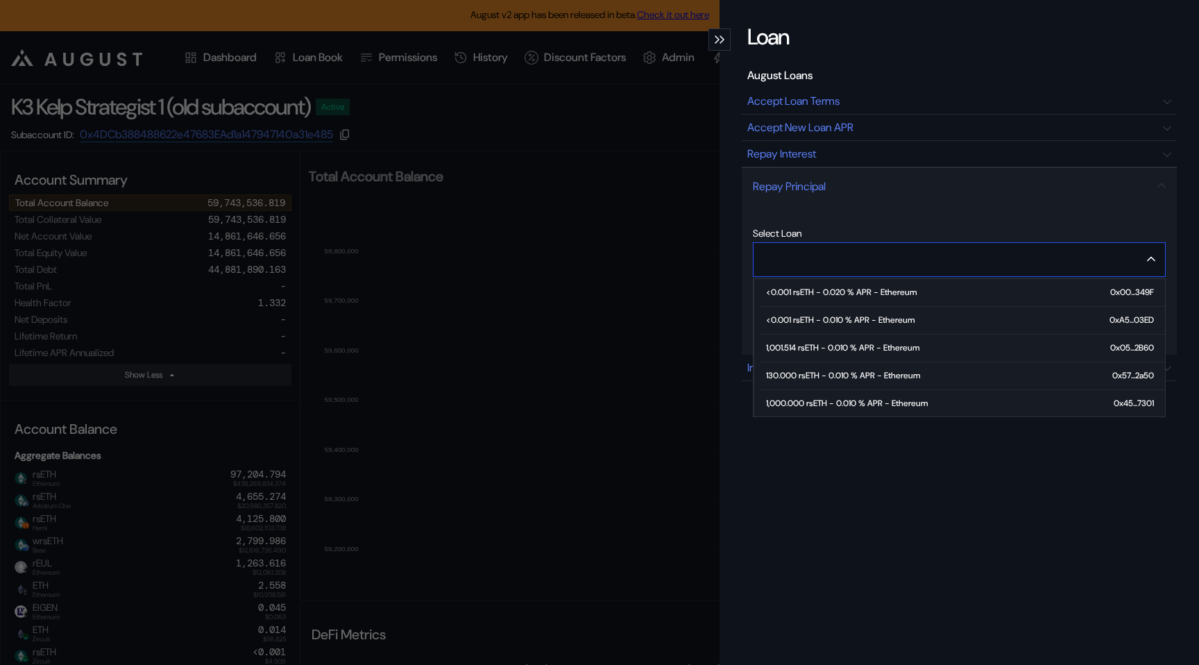
click at [813, 401] on div "1,000.000 rsETH - 0.010 % APR - Ethereum" at bounding box center [847, 403] width 162 height 10
type input "**********"
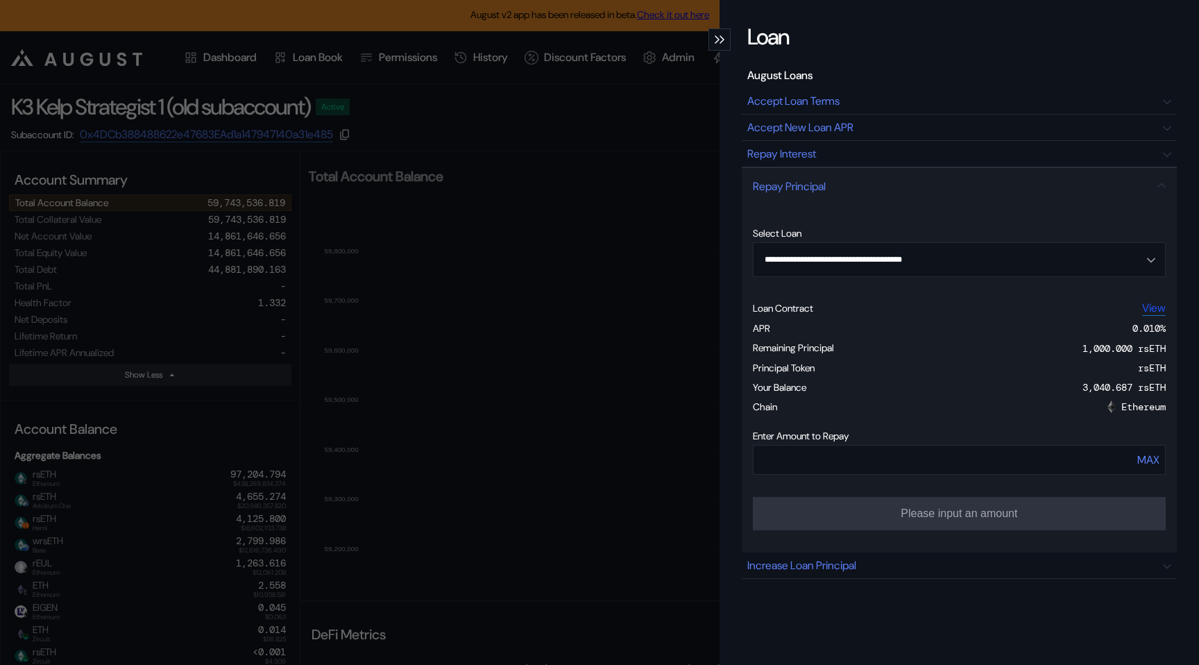
click at [1157, 305] on link "View" at bounding box center [1154, 307] width 24 height 15
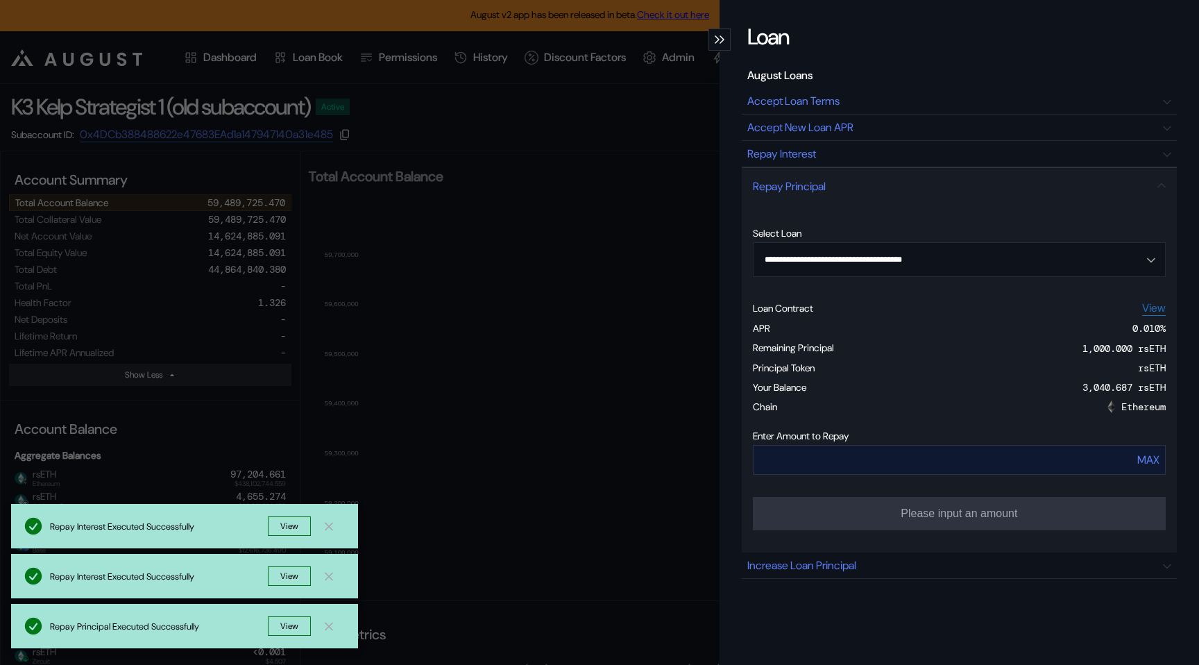
click at [1143, 470] on button "MAX" at bounding box center [1147, 460] width 31 height 24
type input "****"
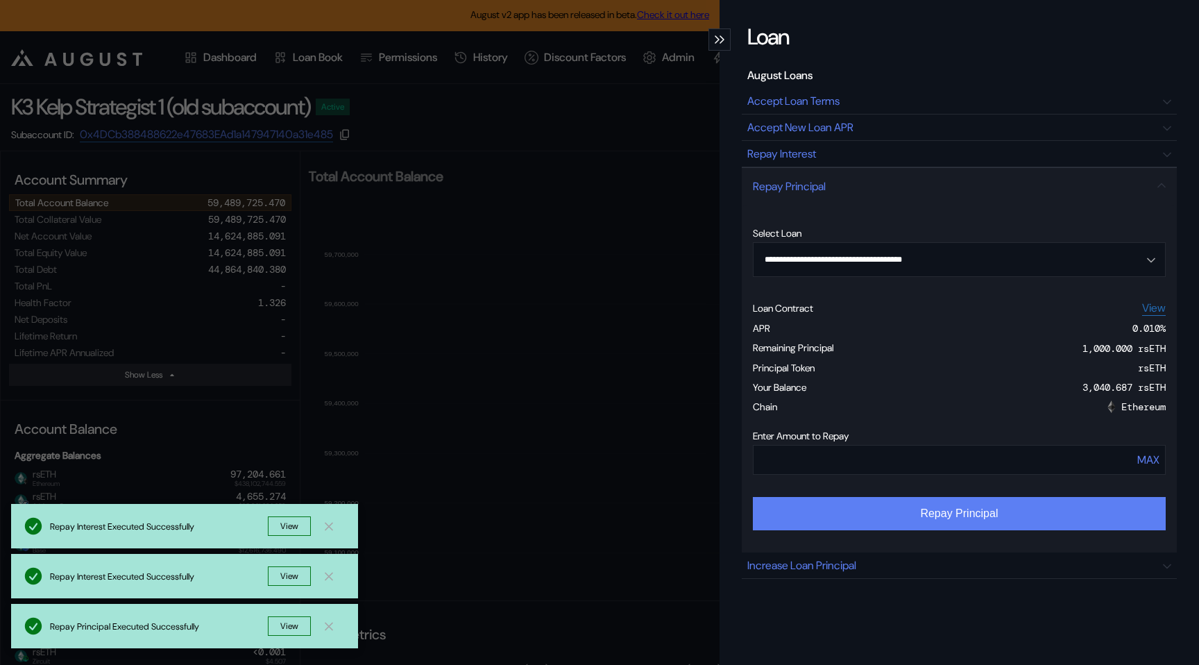
click at [978, 511] on button "Repay Principal" at bounding box center [959, 513] width 413 height 33
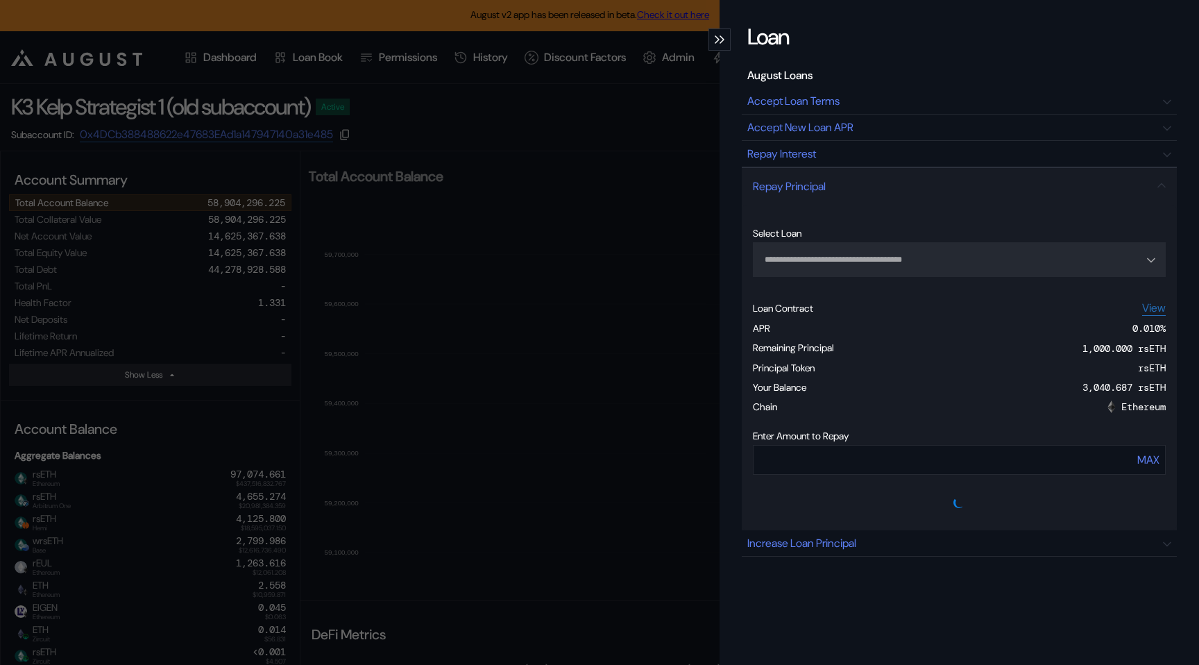
click at [723, 36] on icon "modal" at bounding box center [721, 39] width 5 height 8
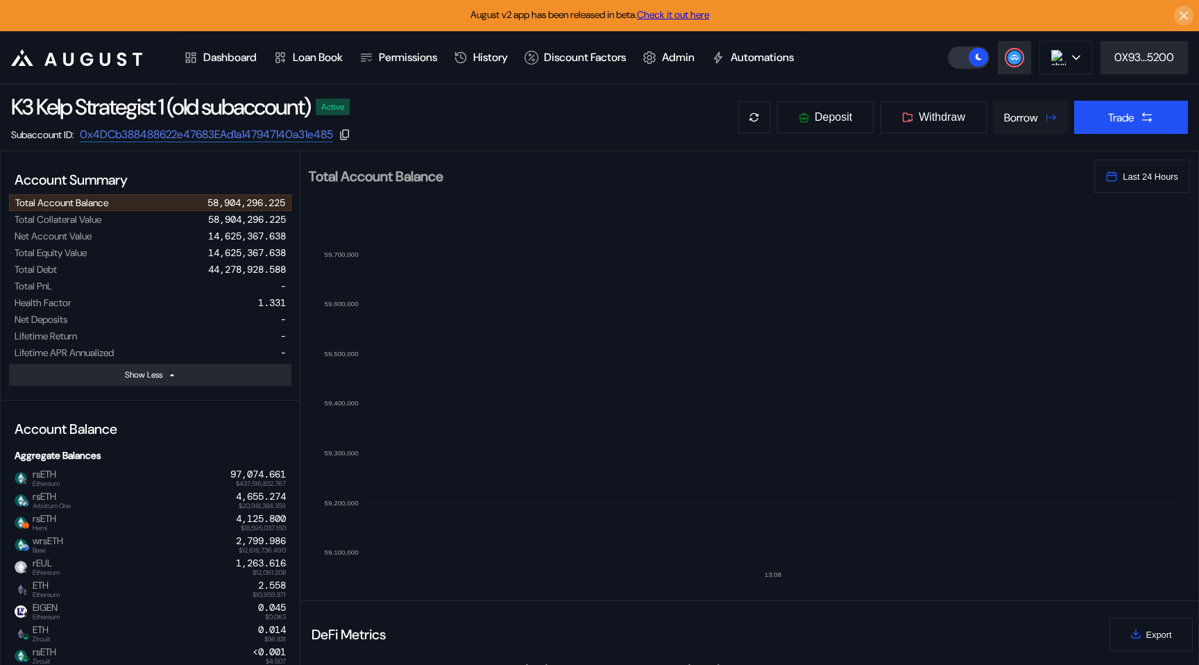
click at [1004, 111] on div "Borrow" at bounding box center [1021, 117] width 34 height 15
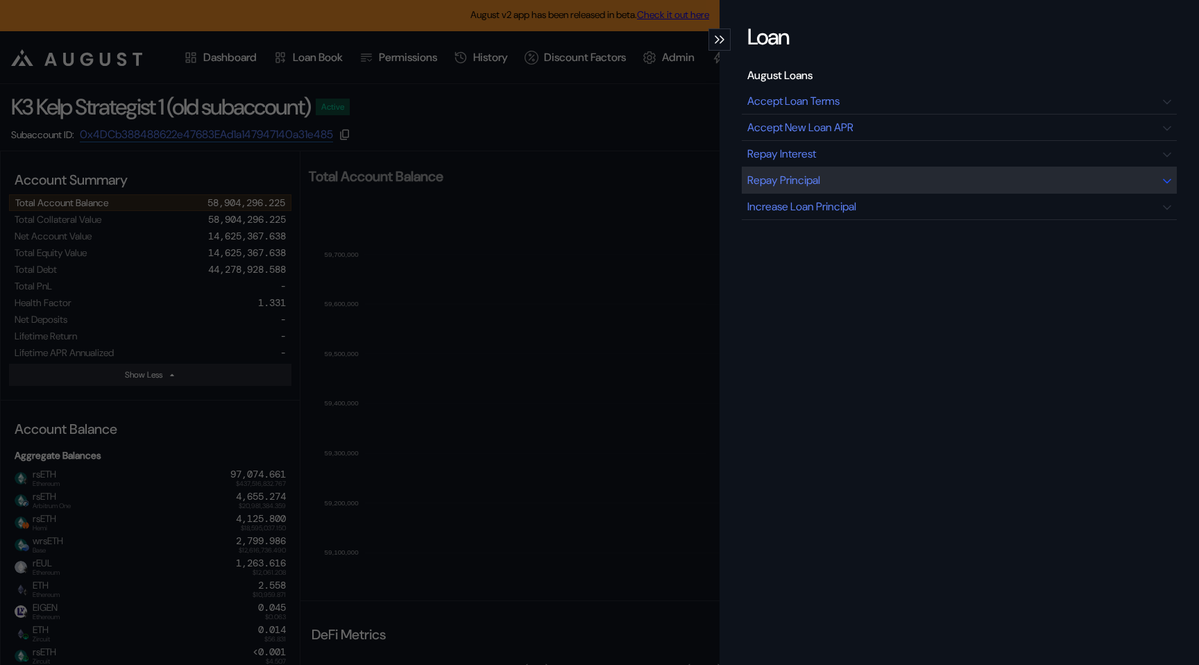
click at [864, 180] on div "Repay Principal" at bounding box center [959, 180] width 435 height 26
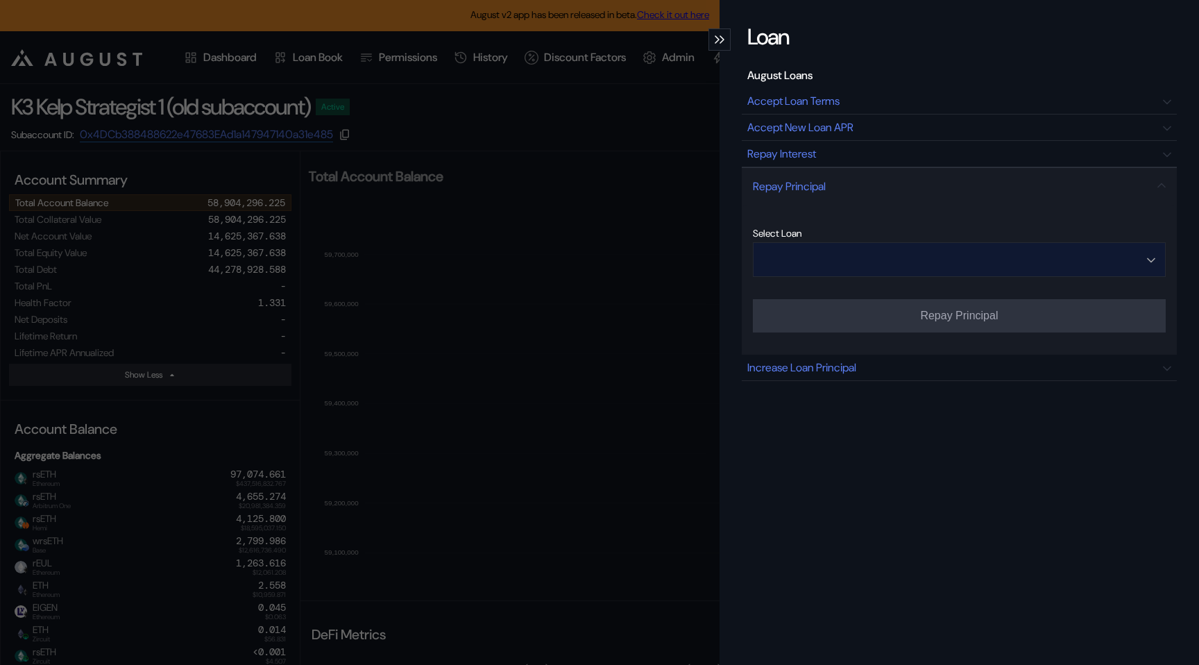
click at [853, 267] on input "Open menu" at bounding box center [951, 259] width 377 height 33
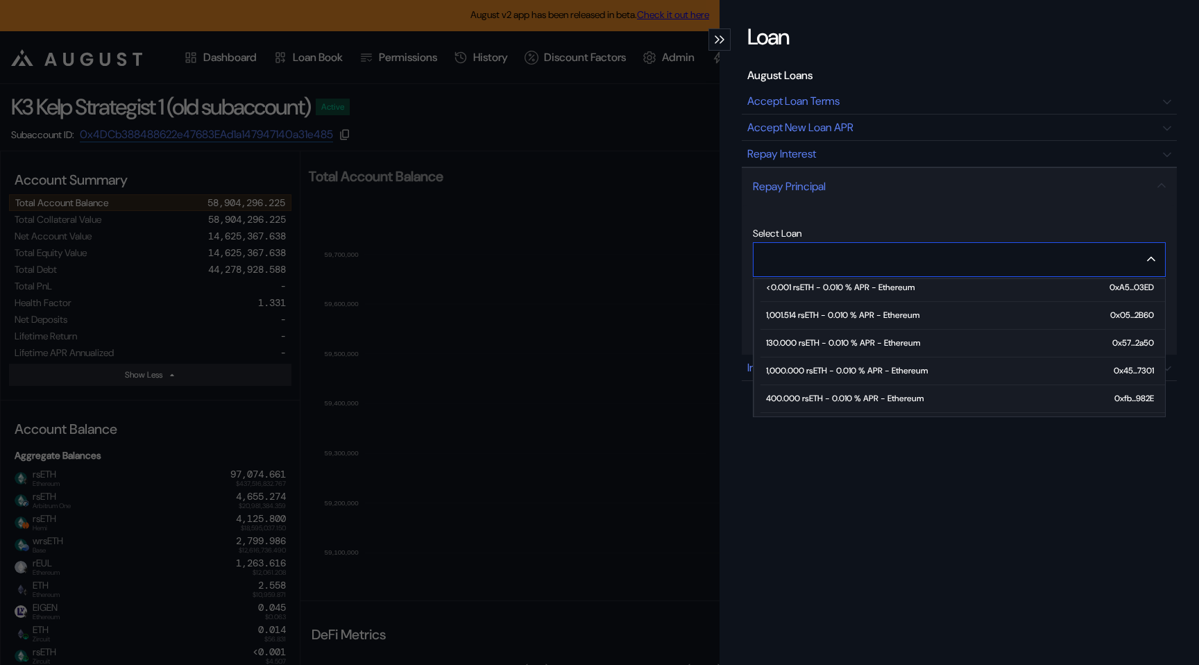
scroll to position [42, 0]
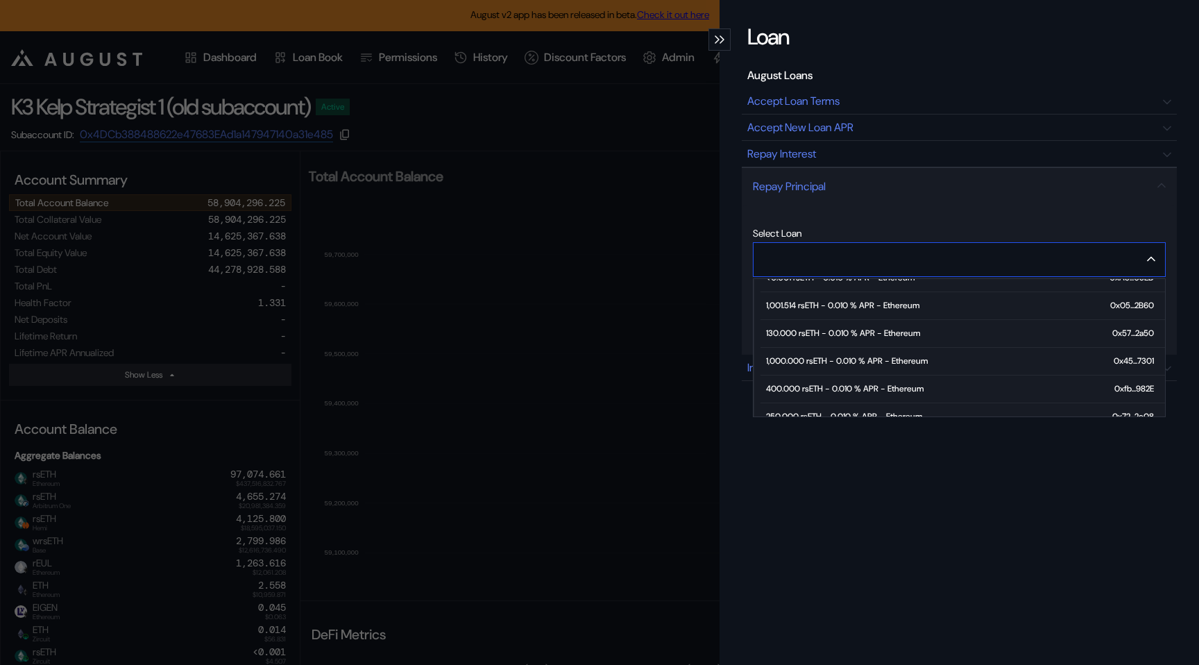
click at [837, 357] on div "1,000.000 rsETH - 0.010 % APR - Ethereum" at bounding box center [847, 361] width 162 height 10
type input "**********"
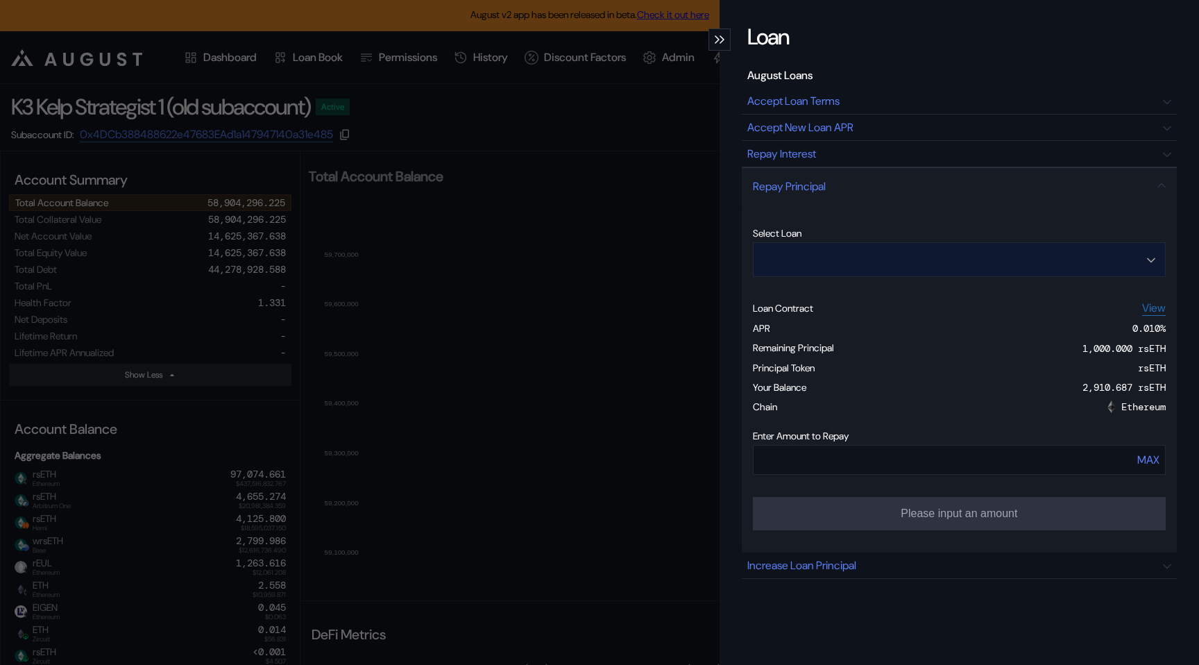
click at [822, 253] on input "Open menu" at bounding box center [951, 259] width 377 height 33
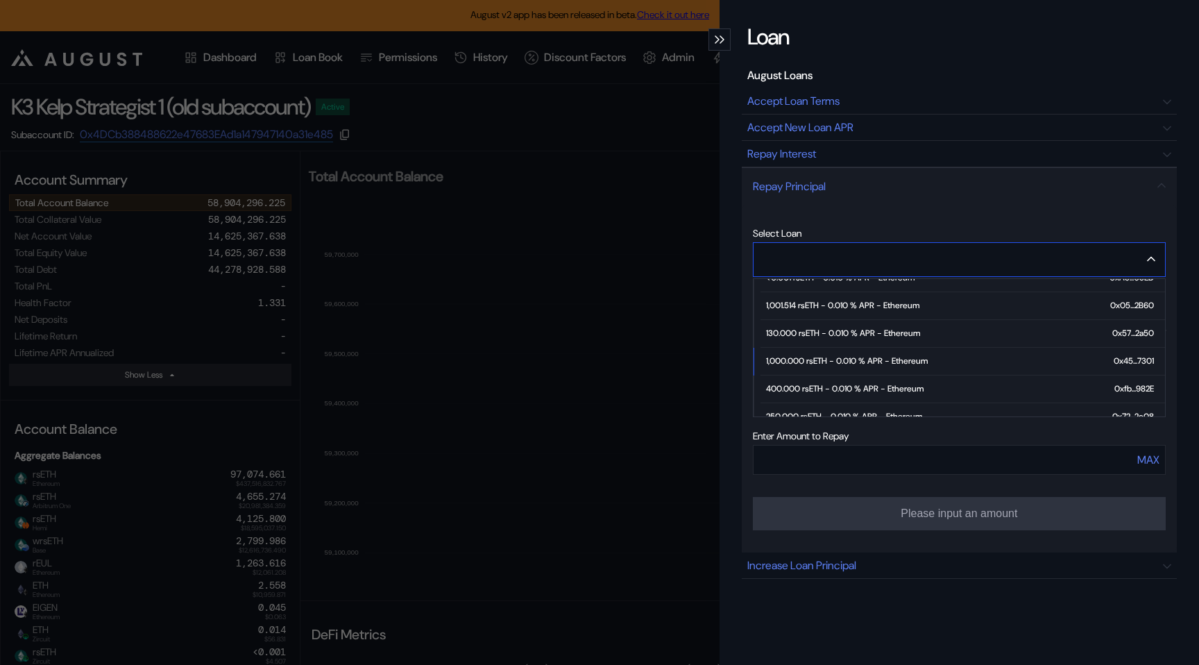
click at [808, 384] on div "400.000 rsETH - 0.010 % APR - Ethereum" at bounding box center [844, 389] width 157 height 10
type input "**********"
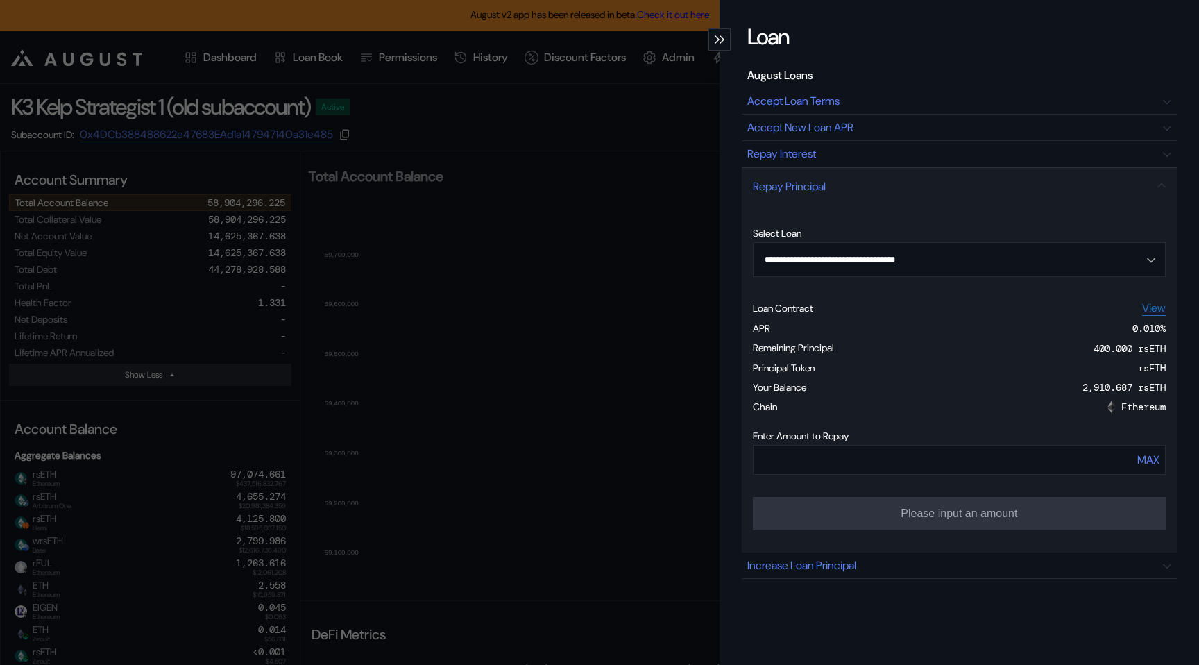
click at [928, 398] on div "Your Balance 2,910.687 rsETH" at bounding box center [959, 389] width 413 height 19
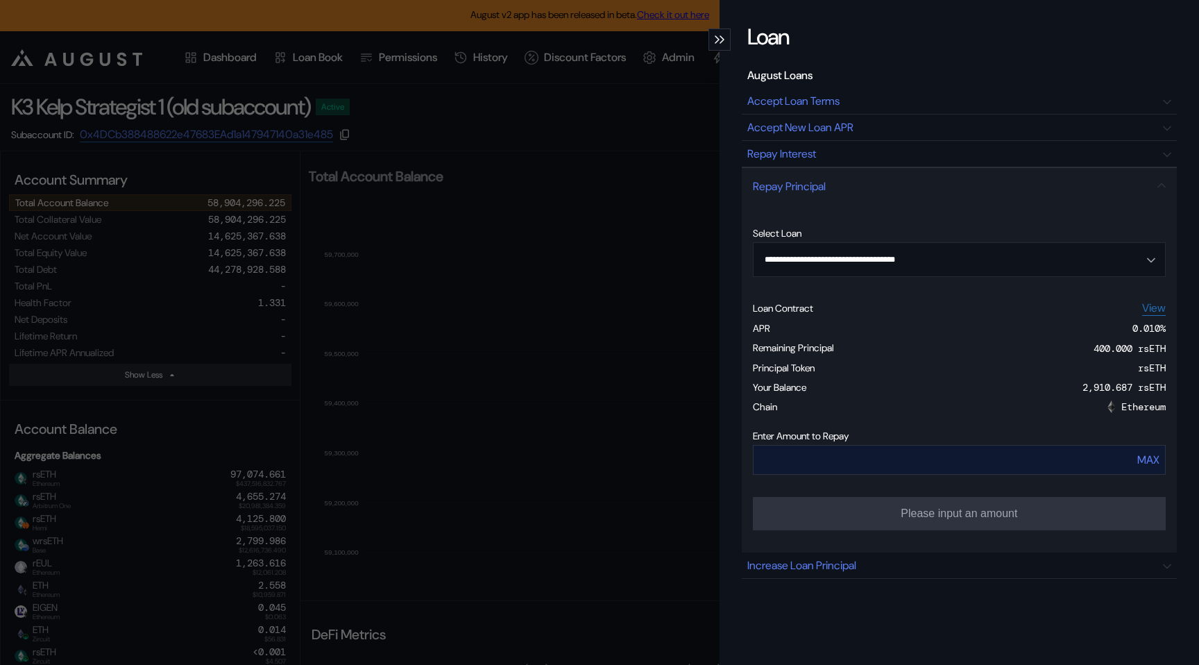
click at [1155, 461] on div "MAX" at bounding box center [1148, 459] width 22 height 15
type input "***"
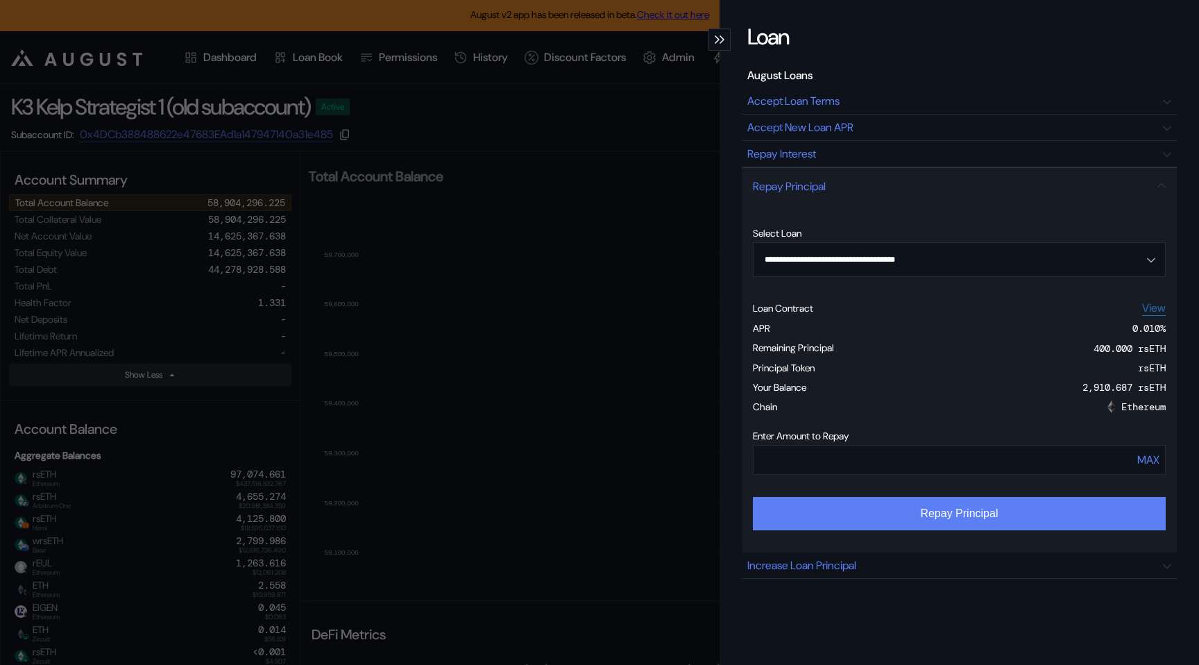
click at [976, 518] on button "Repay Principal" at bounding box center [959, 513] width 413 height 33
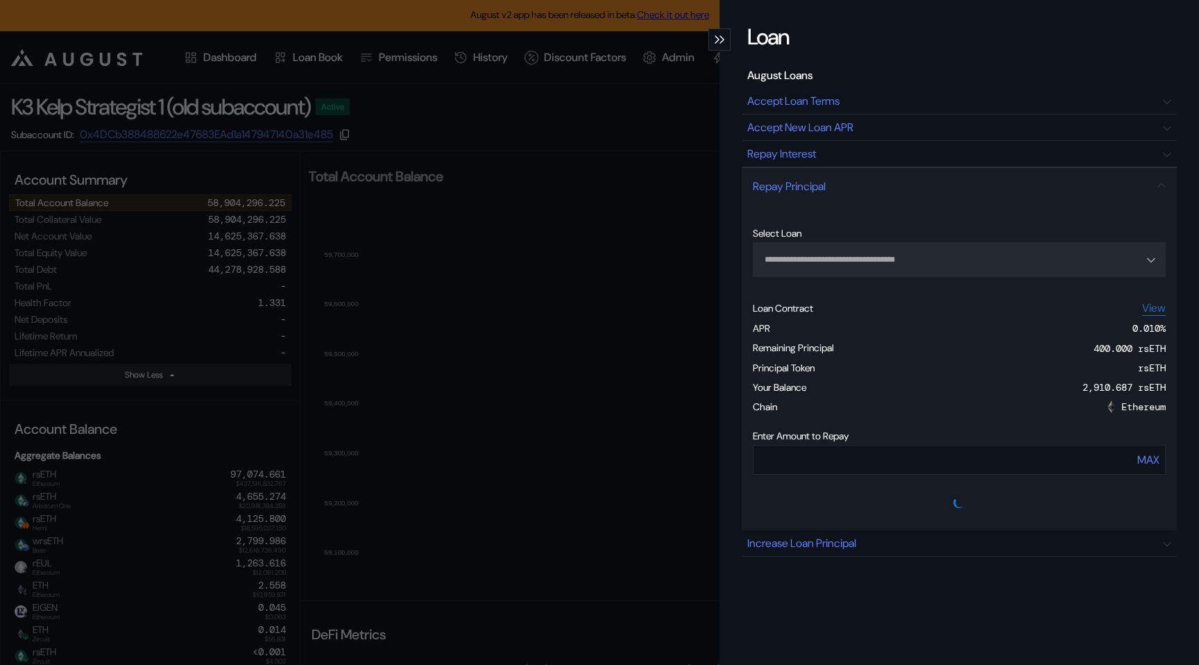
click at [719, 49] on div "modal" at bounding box center [719, 39] width 22 height 22
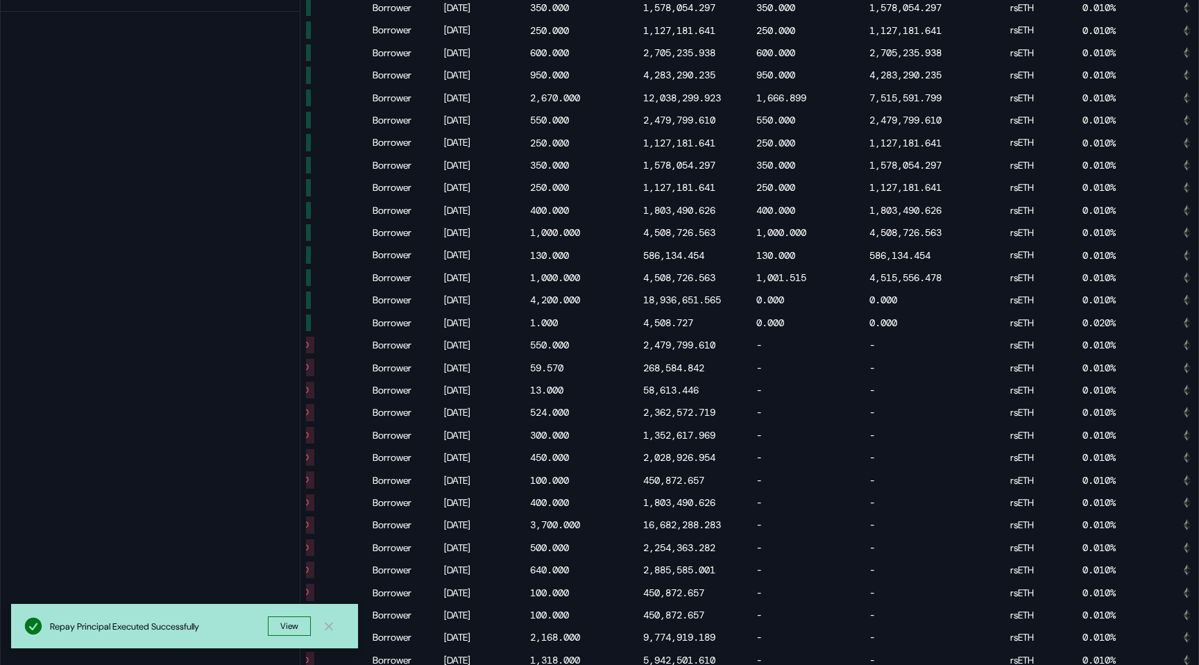
scroll to position [0, 37]
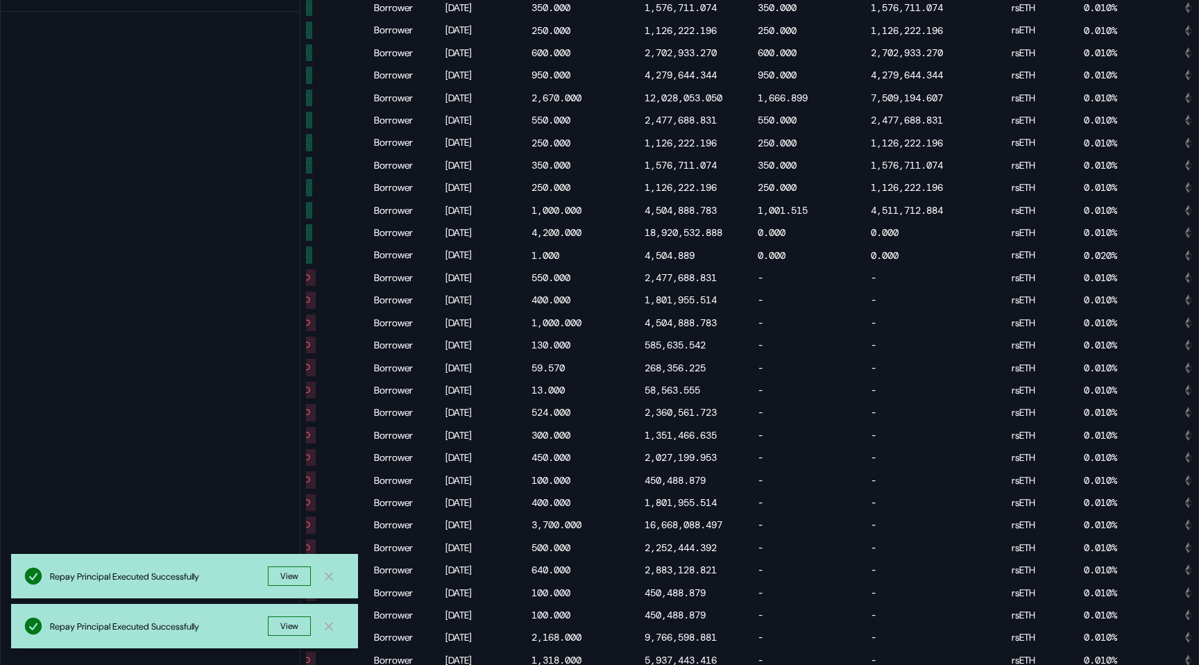
click at [536, 307] on div "CLOSED Borrower Sep 27, 2024 400.000 1,801,955.514 - - rsETH 0.010% Ethereum 0.…" at bounding box center [1090, 300] width 1630 height 22
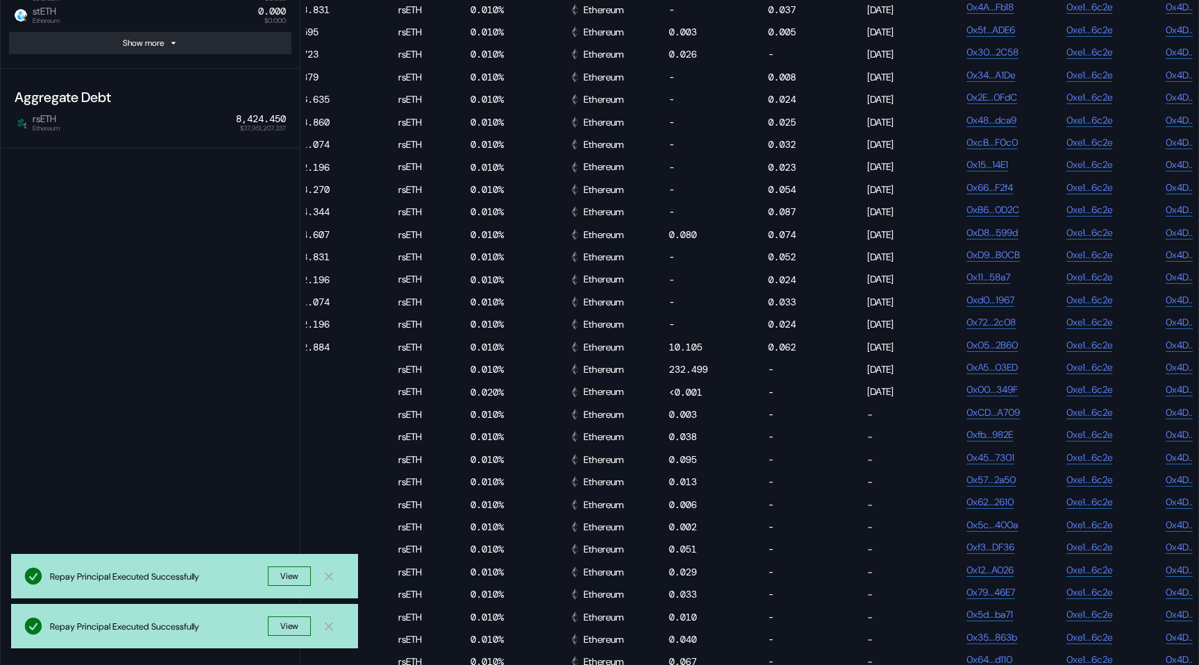
scroll to position [0, 678]
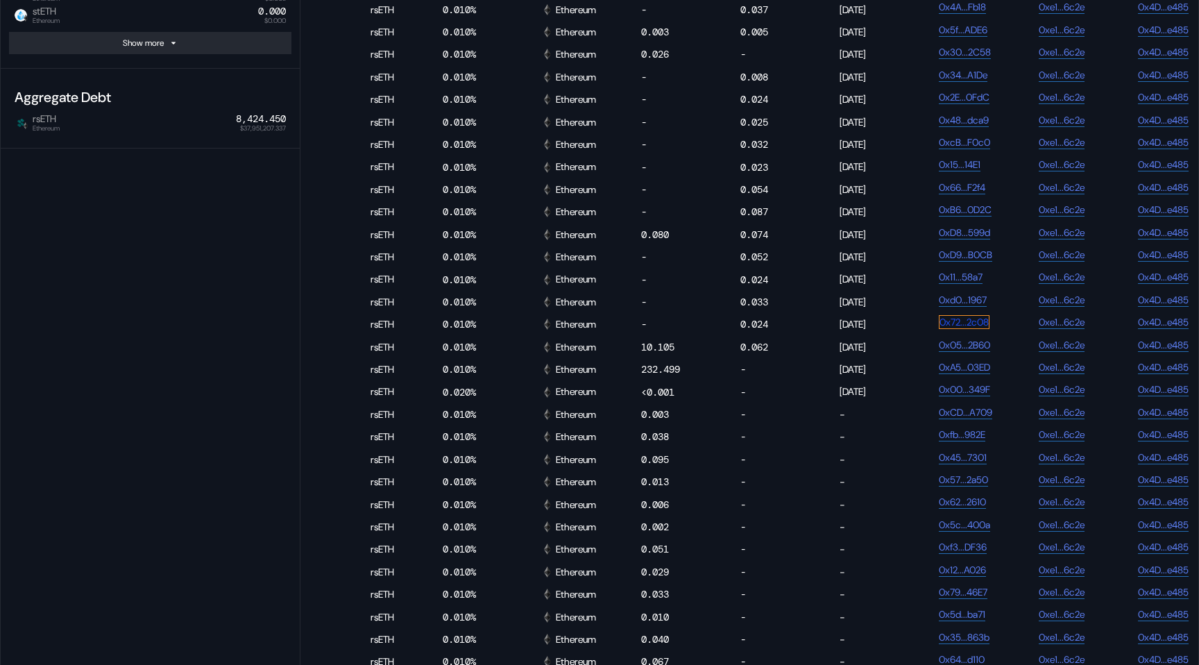
click at [960, 329] on link "0x72...2c08" at bounding box center [964, 322] width 51 height 14
click at [960, 307] on link "0xd0...1967" at bounding box center [963, 300] width 49 height 14
click at [960, 284] on link "0x11...58a7" at bounding box center [961, 277] width 45 height 14
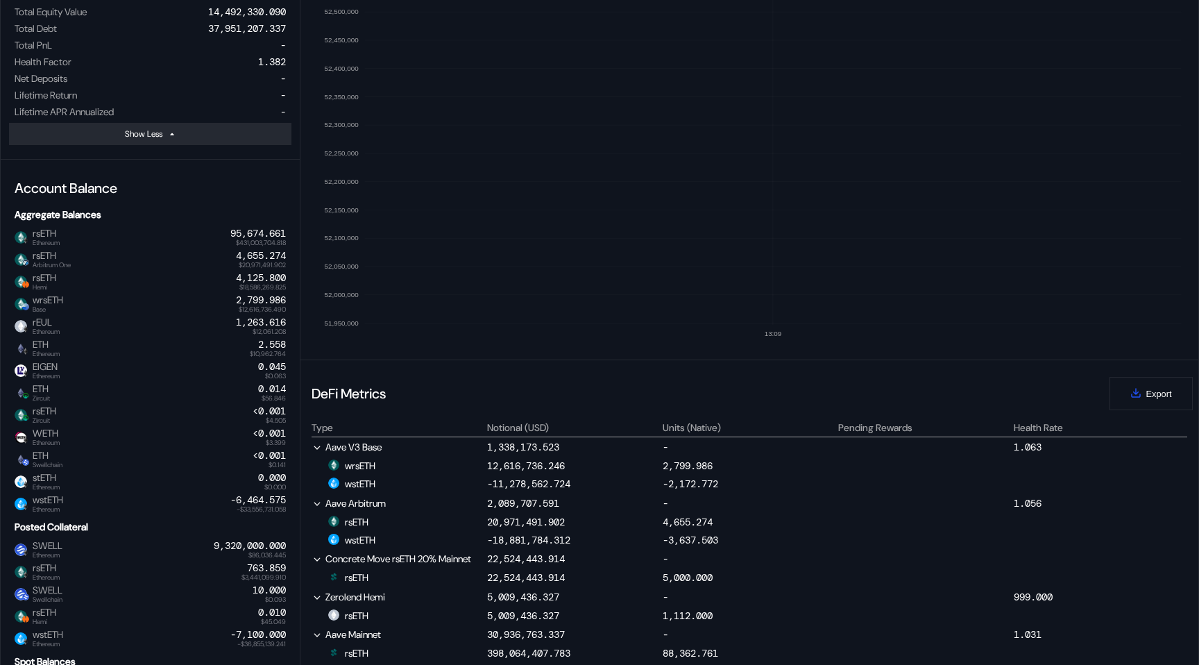
scroll to position [0, 0]
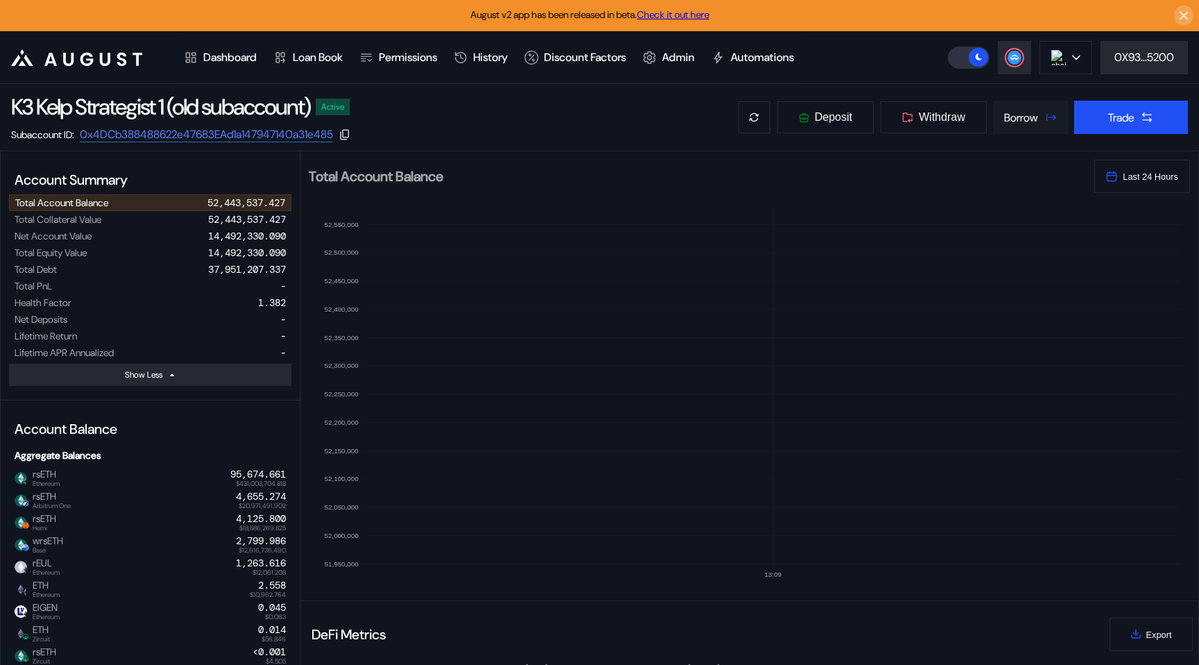
click at [1019, 128] on button "Borrow" at bounding box center [1031, 117] width 76 height 33
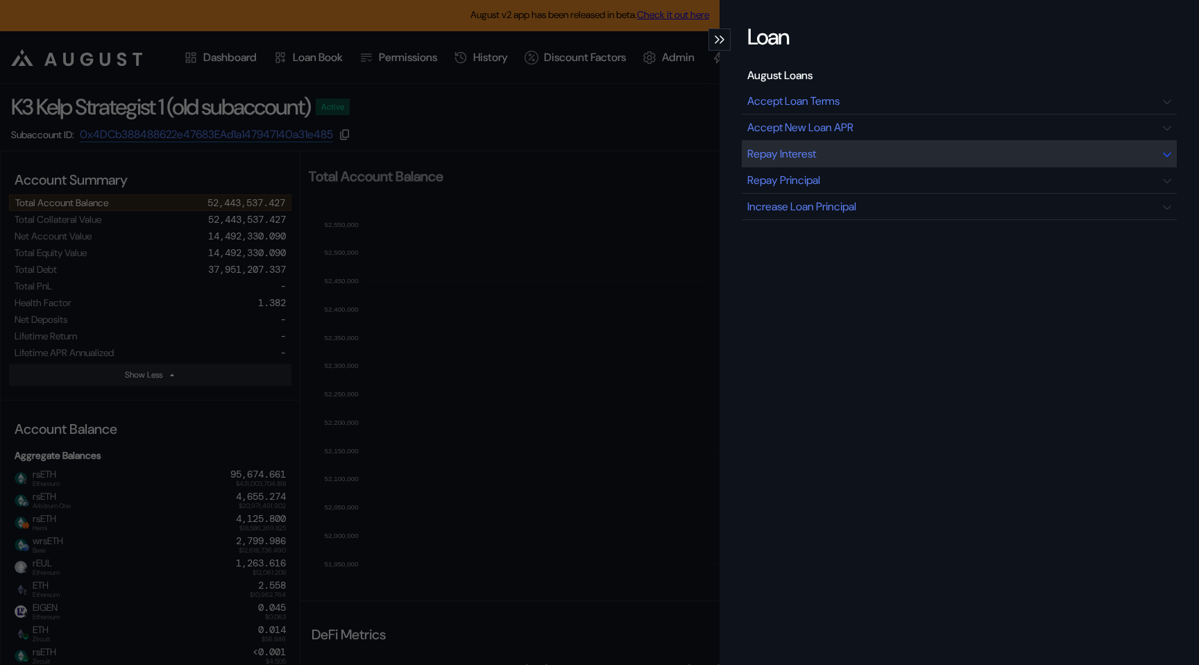
click at [883, 160] on div "Repay Interest" at bounding box center [959, 154] width 435 height 26
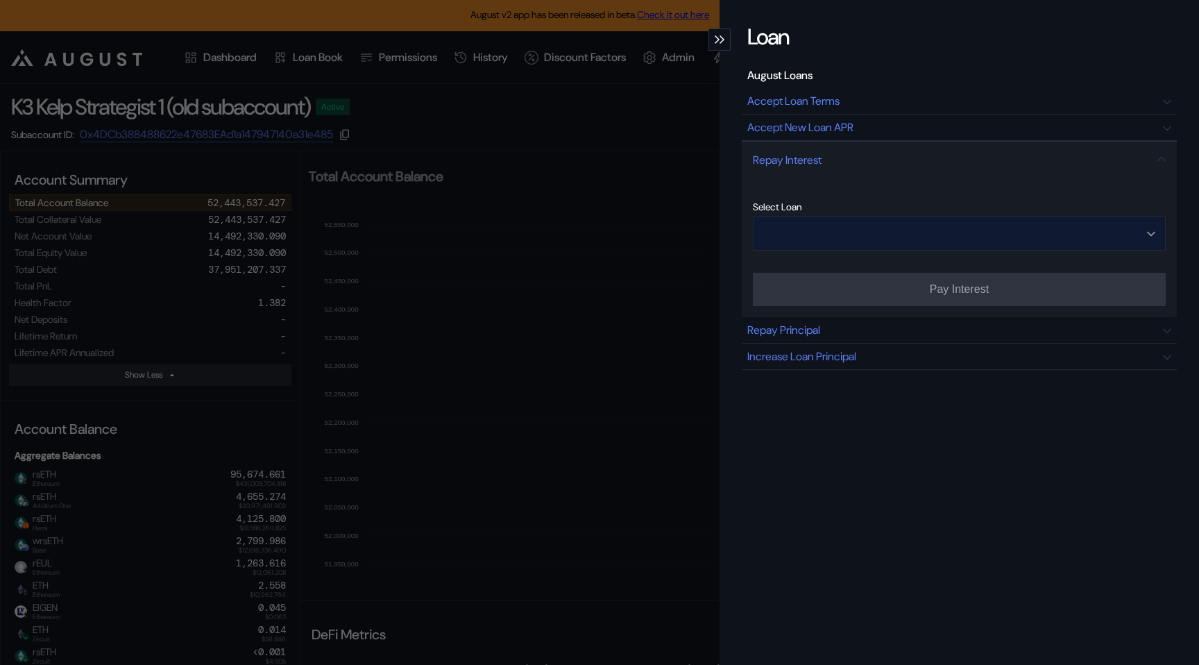
click at [853, 237] on input "Open menu" at bounding box center [951, 232] width 377 height 33
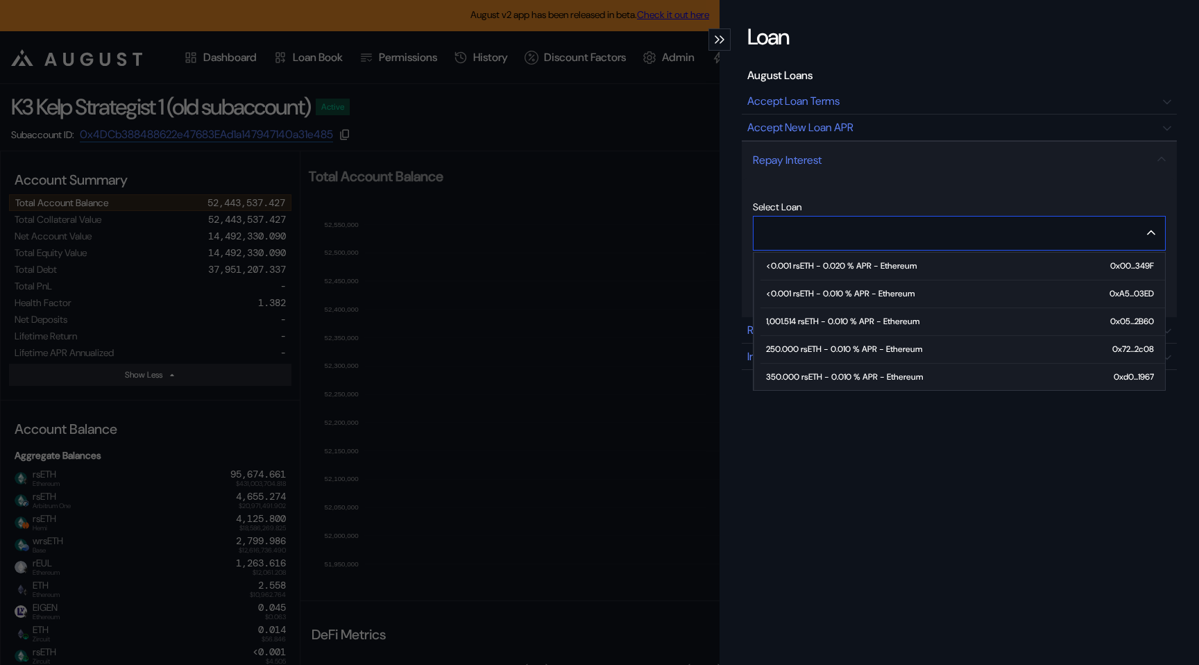
click at [826, 348] on div "250.000 rsETH - 0.010 % APR - Ethereum" at bounding box center [844, 349] width 156 height 10
type input "**********"
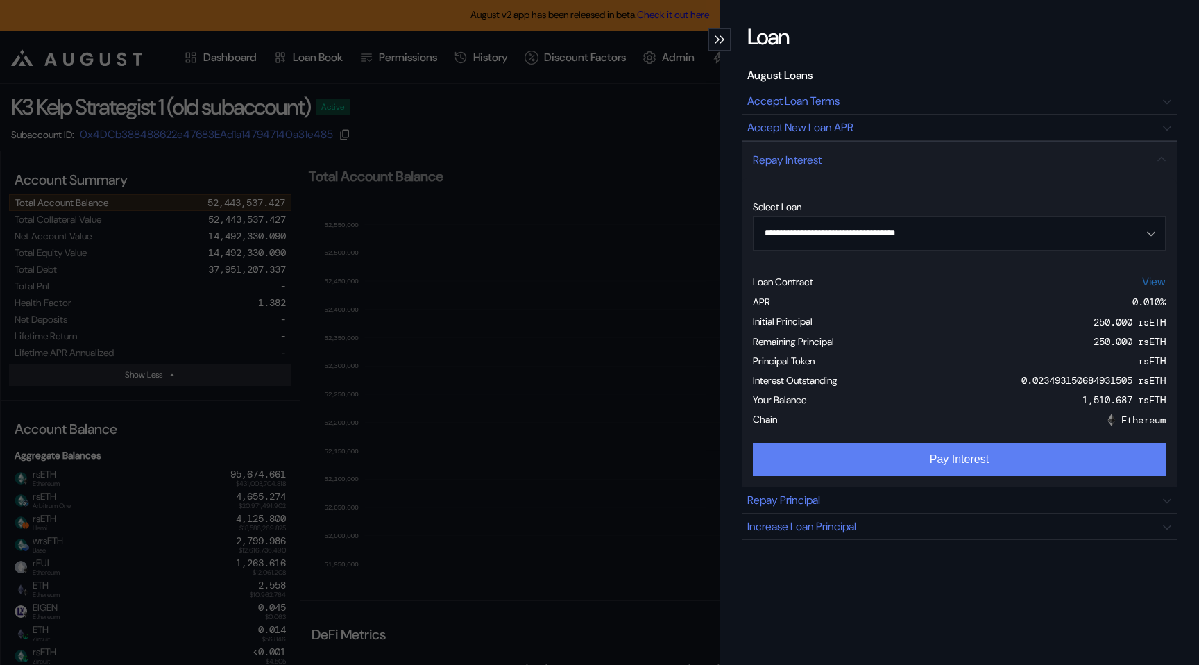
click at [877, 450] on button "Pay Interest" at bounding box center [959, 459] width 413 height 33
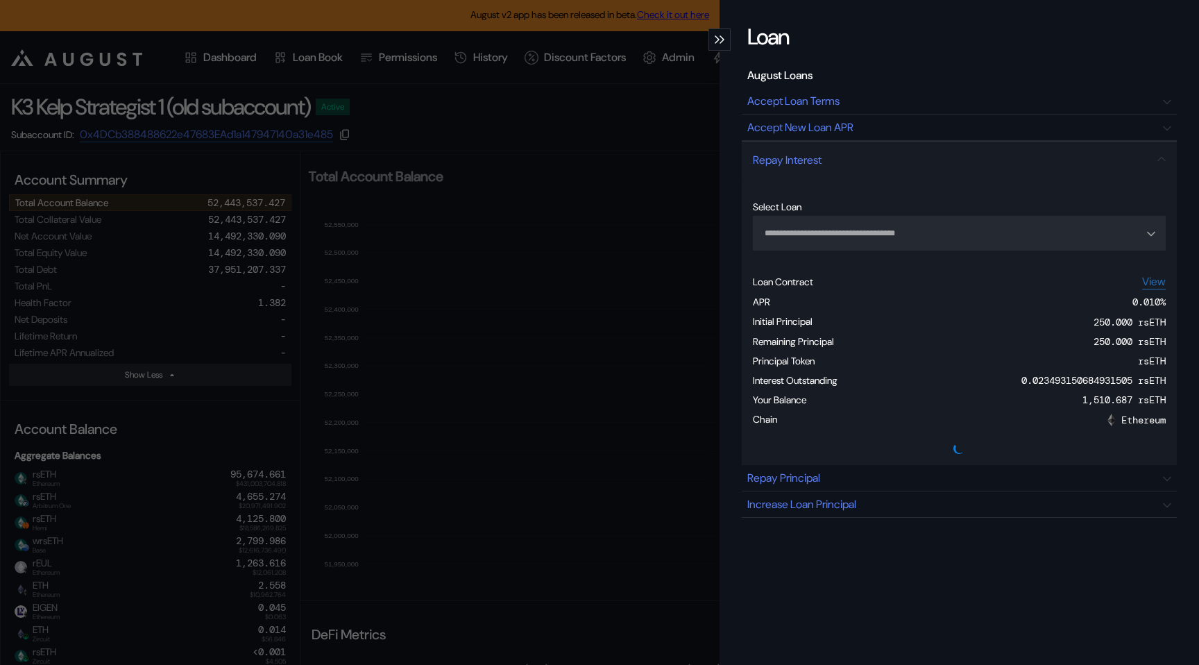
click at [721, 39] on icon "modal" at bounding box center [721, 39] width 5 height 8
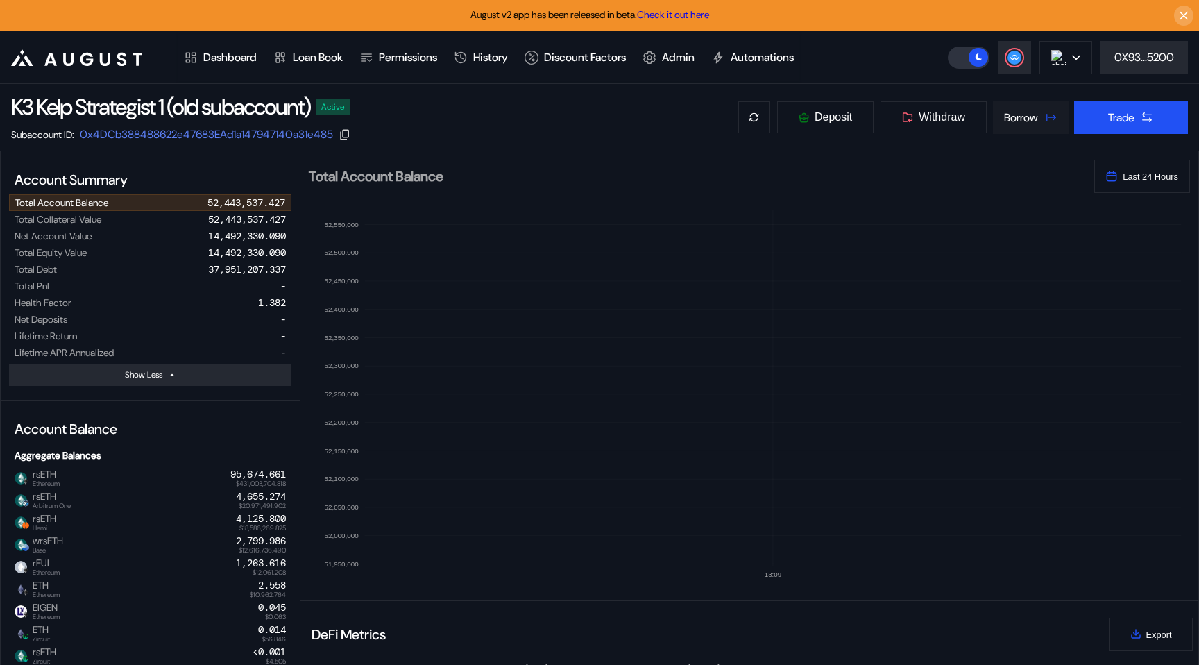
click at [1037, 117] on button "Borrow" at bounding box center [1031, 117] width 76 height 33
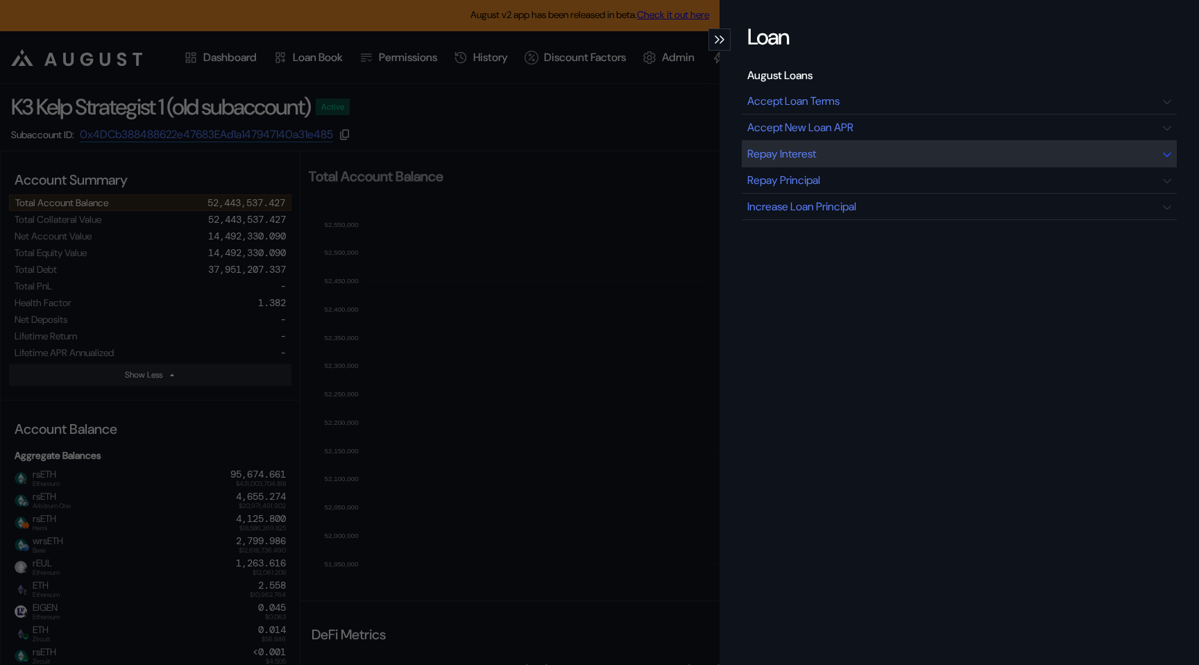
click at [857, 158] on div "Repay Interest" at bounding box center [959, 154] width 435 height 26
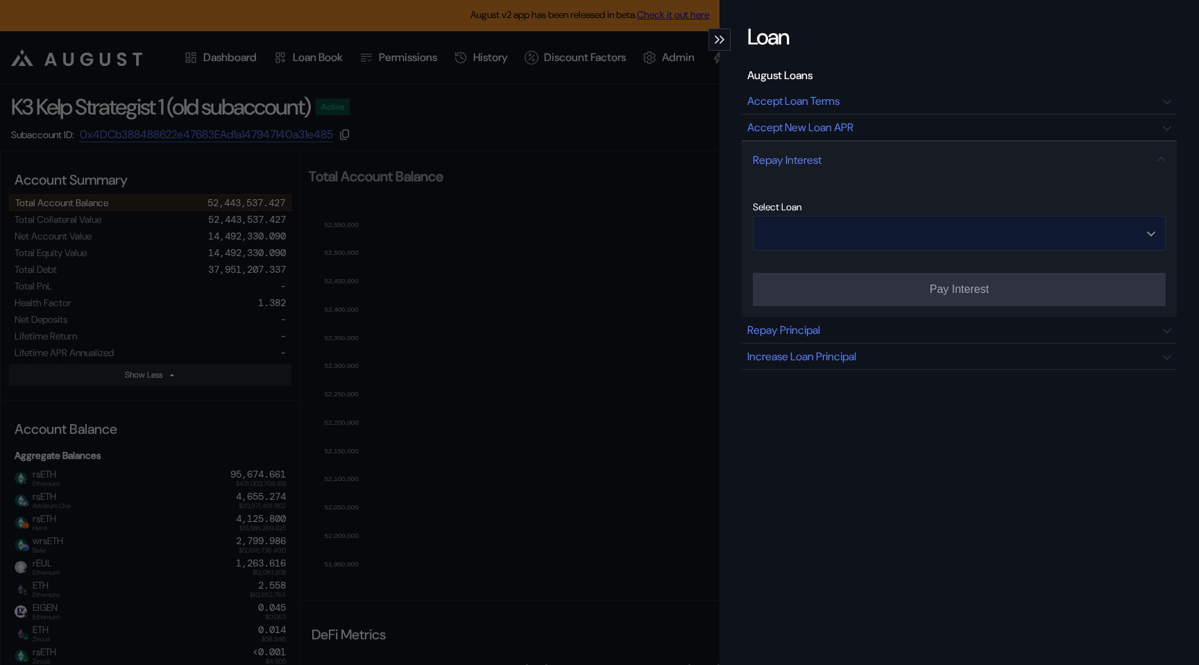
click at [837, 225] on input "Open menu" at bounding box center [951, 232] width 377 height 33
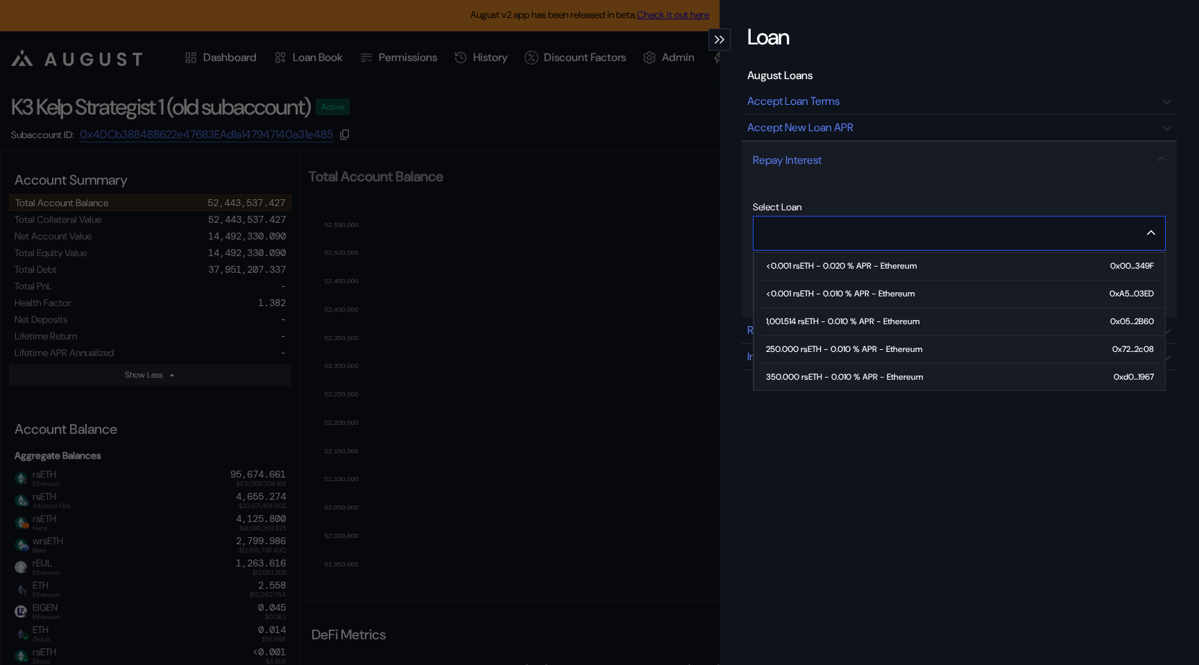
click at [817, 372] on div "350.000 rsETH - 0.010 % APR - Ethereum" at bounding box center [844, 377] width 157 height 10
type input "**********"
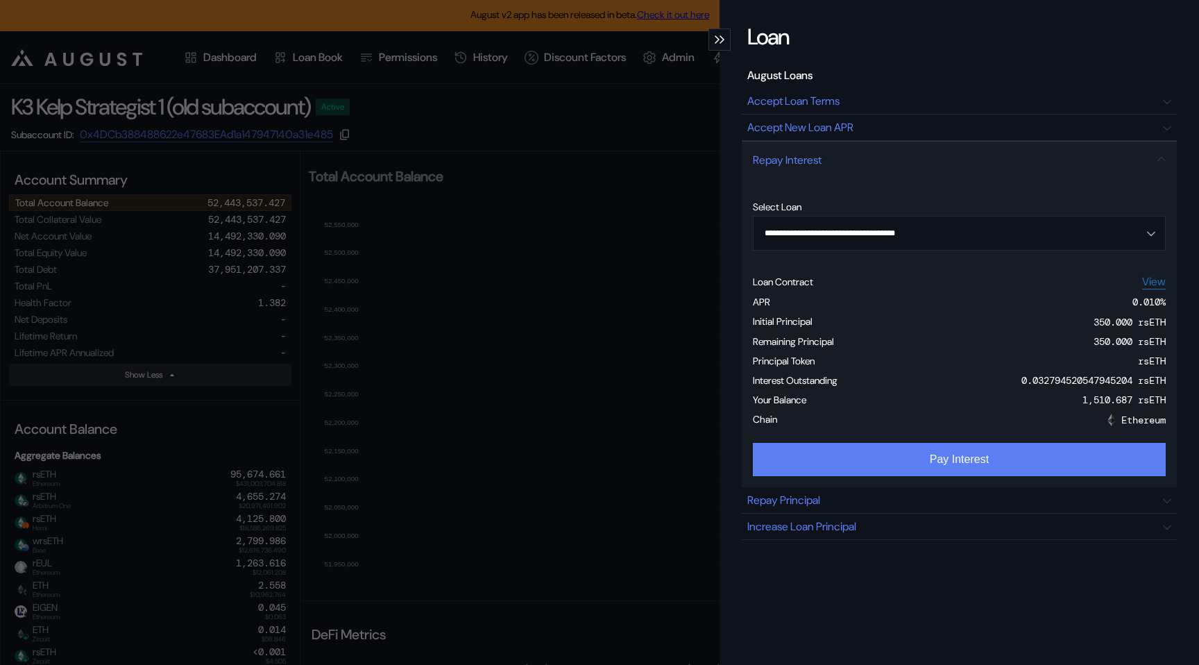
click at [964, 459] on button "Pay Interest" at bounding box center [959, 459] width 413 height 33
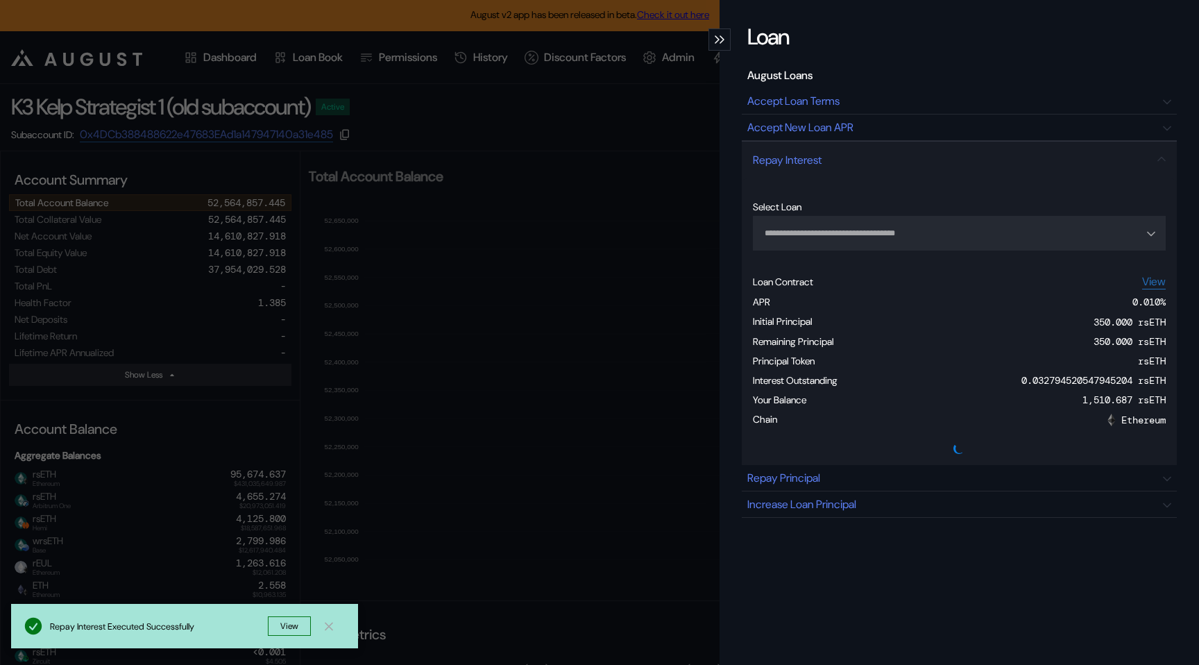
click at [726, 46] on div "modal" at bounding box center [719, 39] width 22 height 22
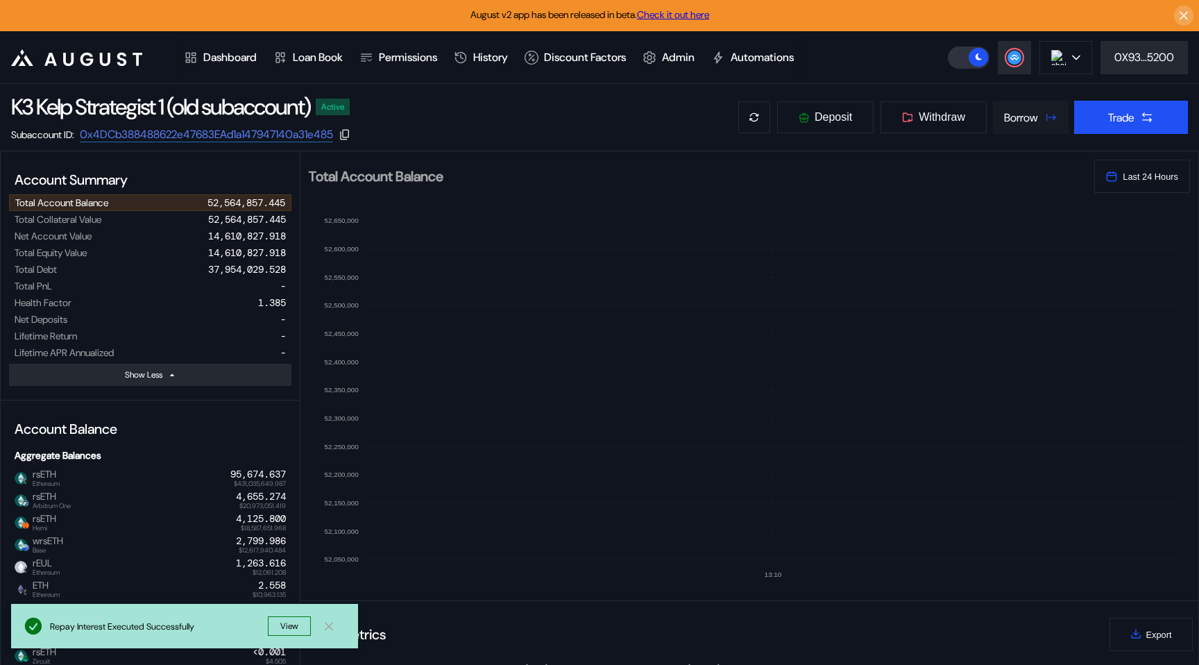
click at [1004, 121] on div "Borrow" at bounding box center [1021, 117] width 34 height 15
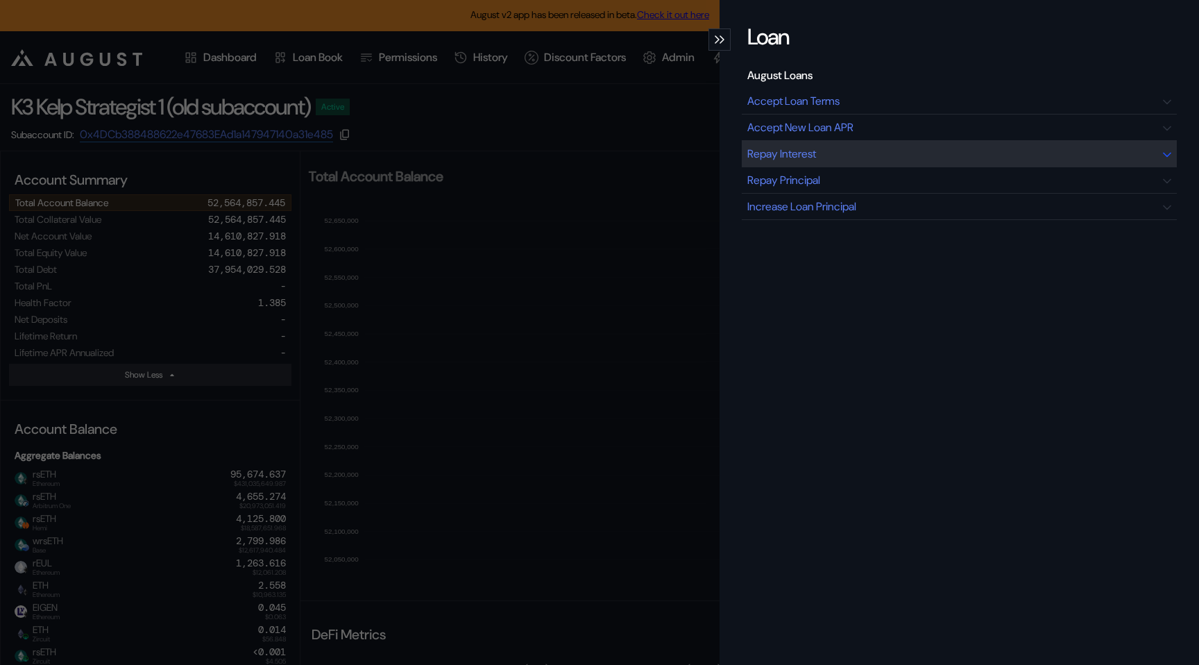
click at [848, 155] on div "Repay Interest" at bounding box center [959, 154] width 435 height 26
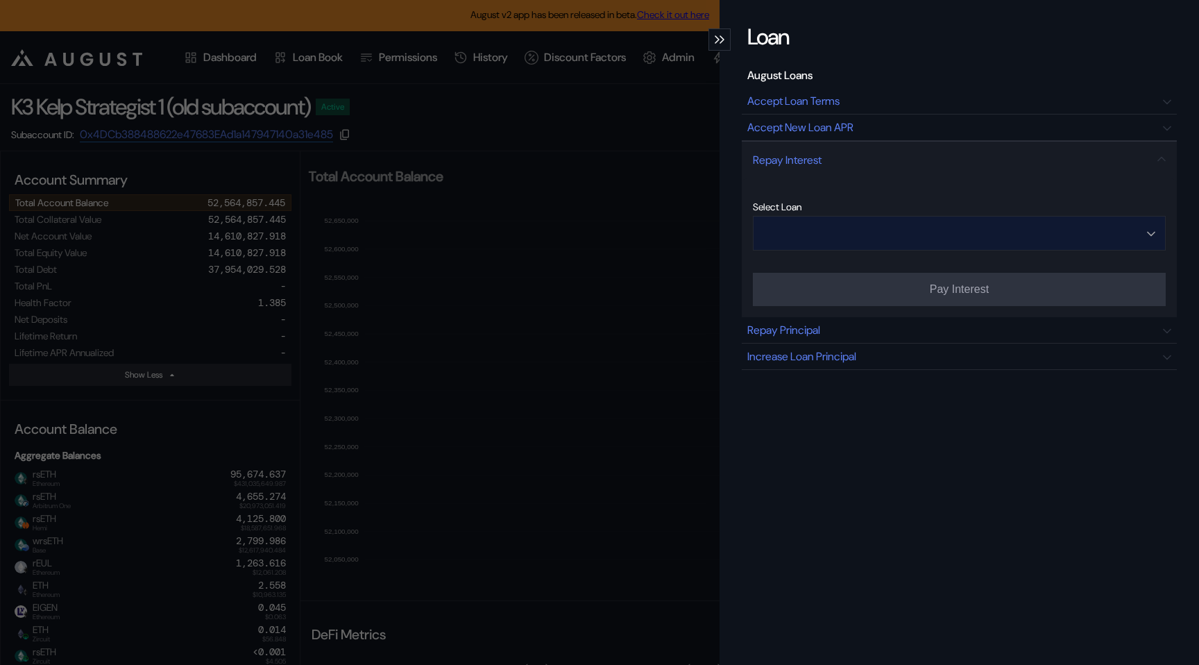
click at [837, 239] on input "Open menu" at bounding box center [951, 232] width 377 height 33
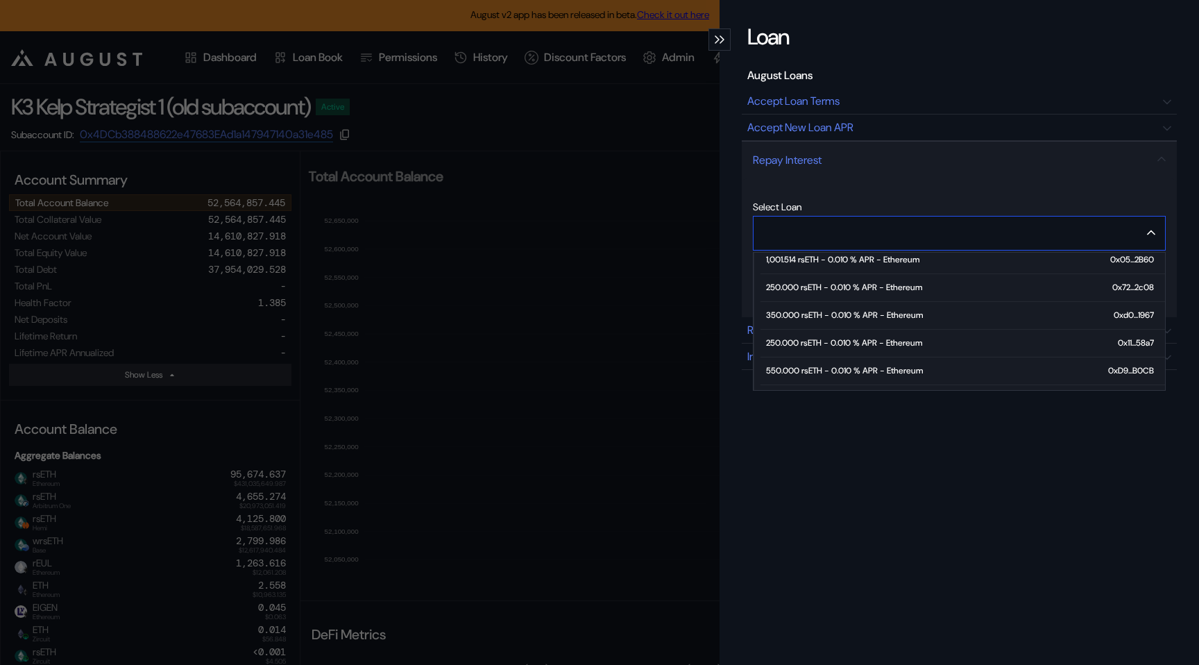
scroll to position [62, 0]
click at [822, 342] on div "250.000 rsETH - 0.010 % APR - Ethereum" at bounding box center [844, 342] width 156 height 10
type input "**********"
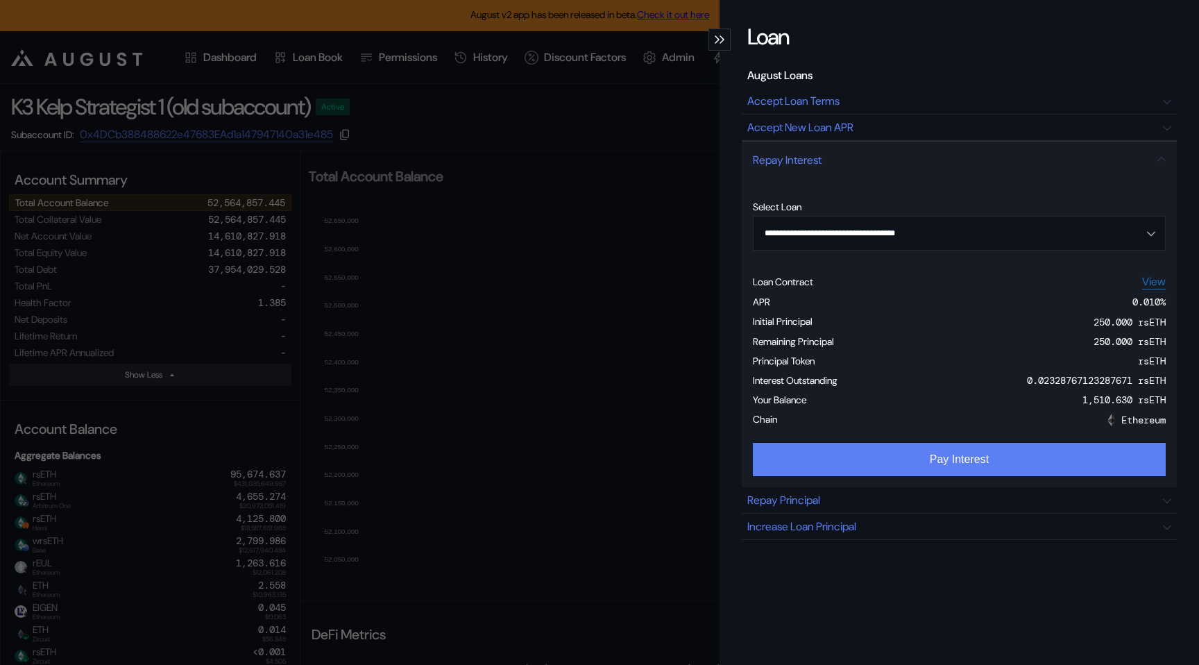
click at [979, 468] on button "Pay Interest" at bounding box center [959, 459] width 413 height 33
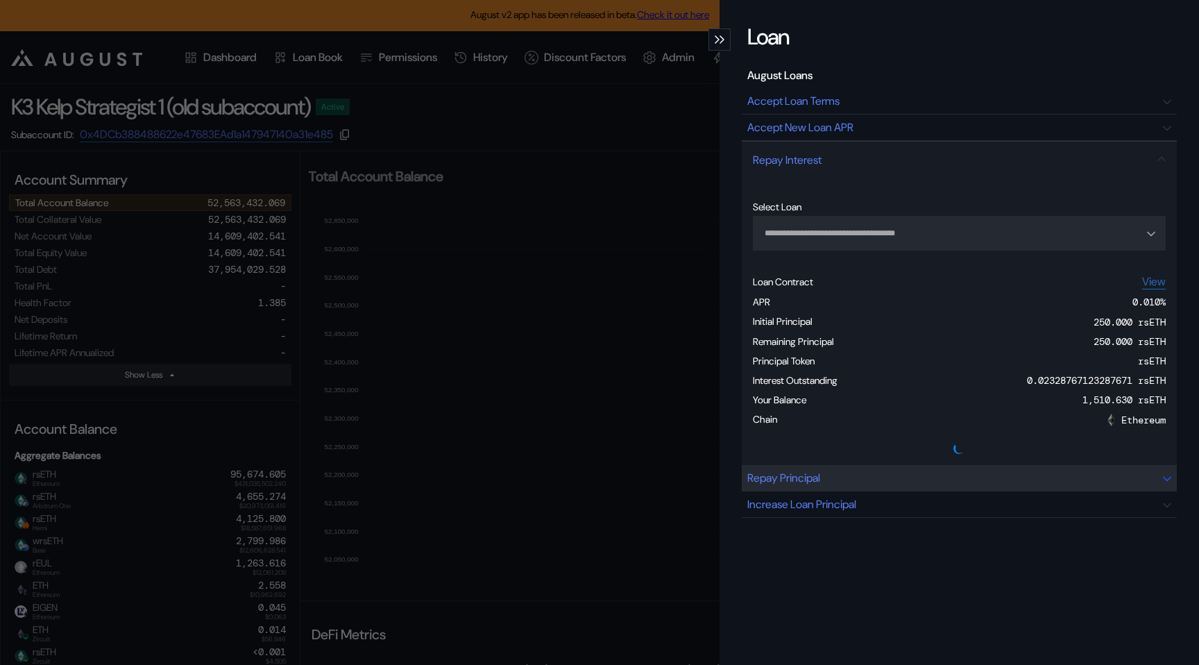
click at [844, 482] on div "Repay Principal" at bounding box center [959, 478] width 435 height 26
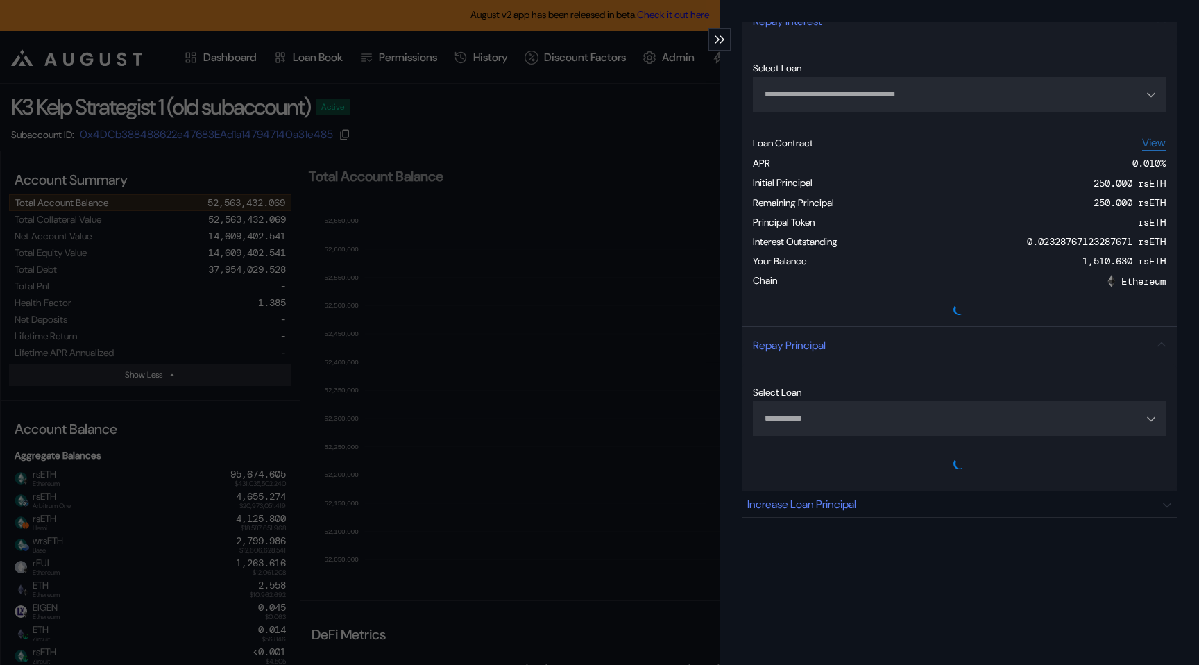
scroll to position [198, 0]
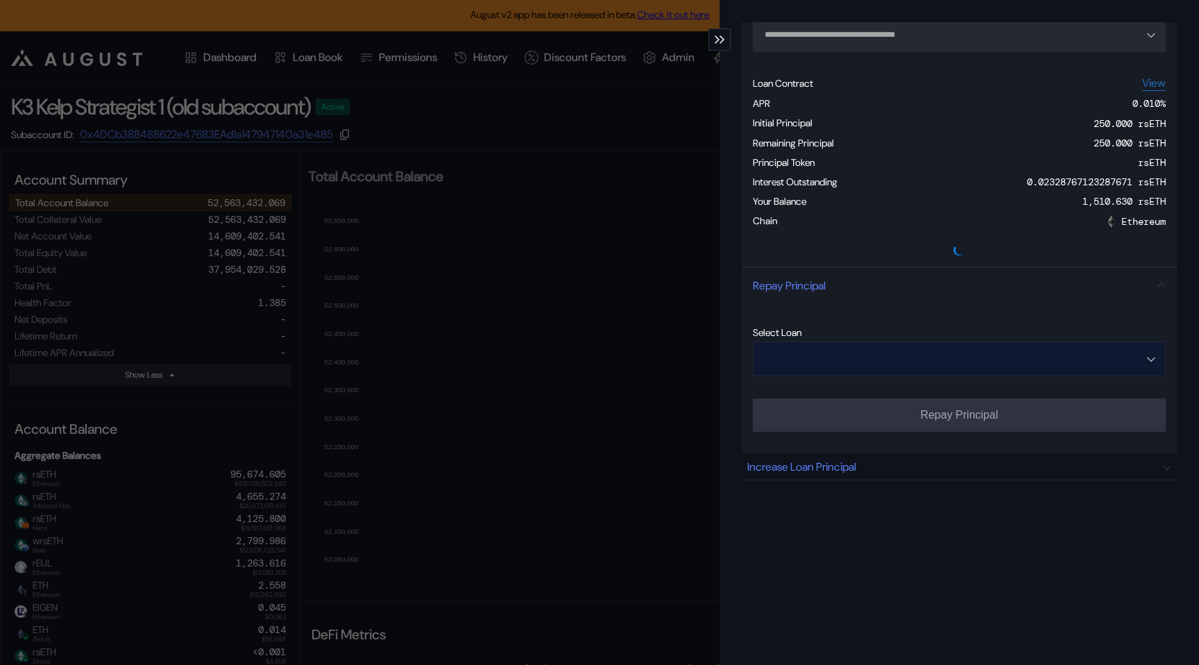
click at [830, 366] on input "Open menu" at bounding box center [951, 358] width 377 height 33
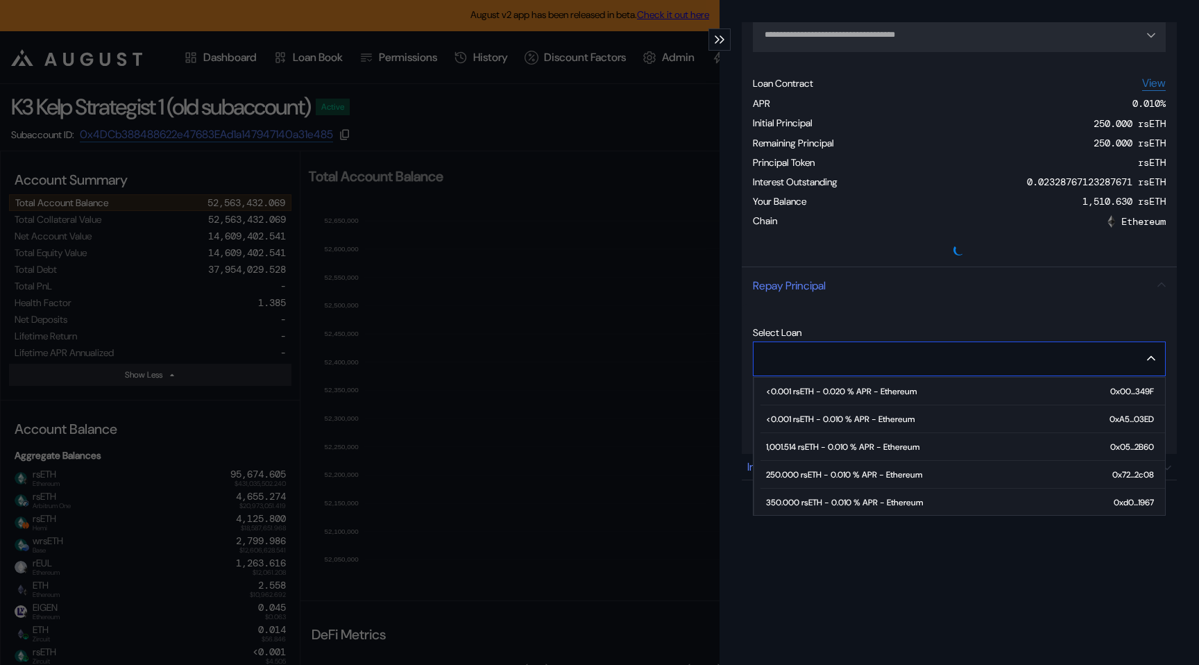
type input "**********"
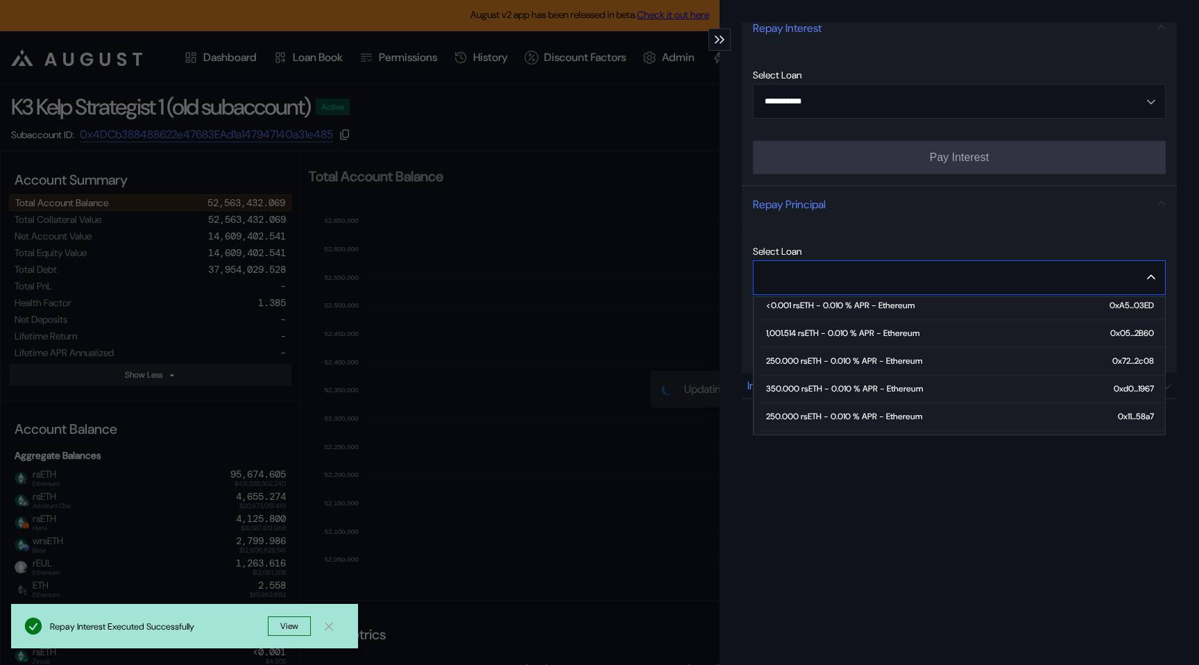
scroll to position [37, 0]
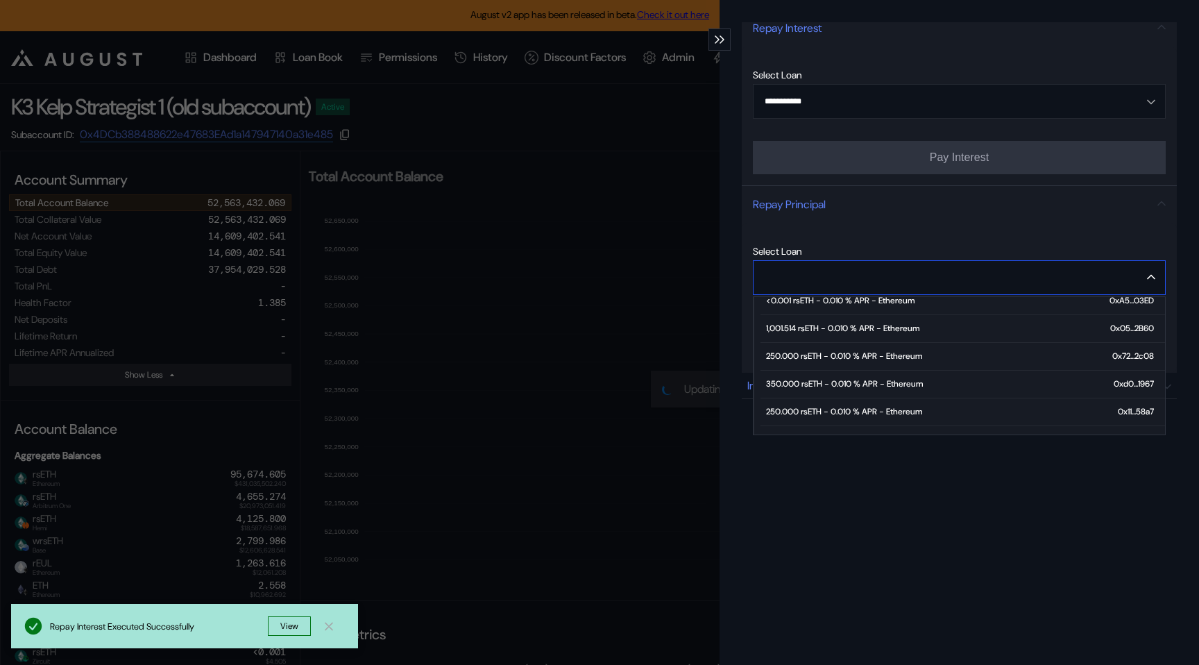
click at [815, 357] on div "250.000 rsETH - 0.010 % APR - Ethereum" at bounding box center [844, 356] width 156 height 10
type input "**********"
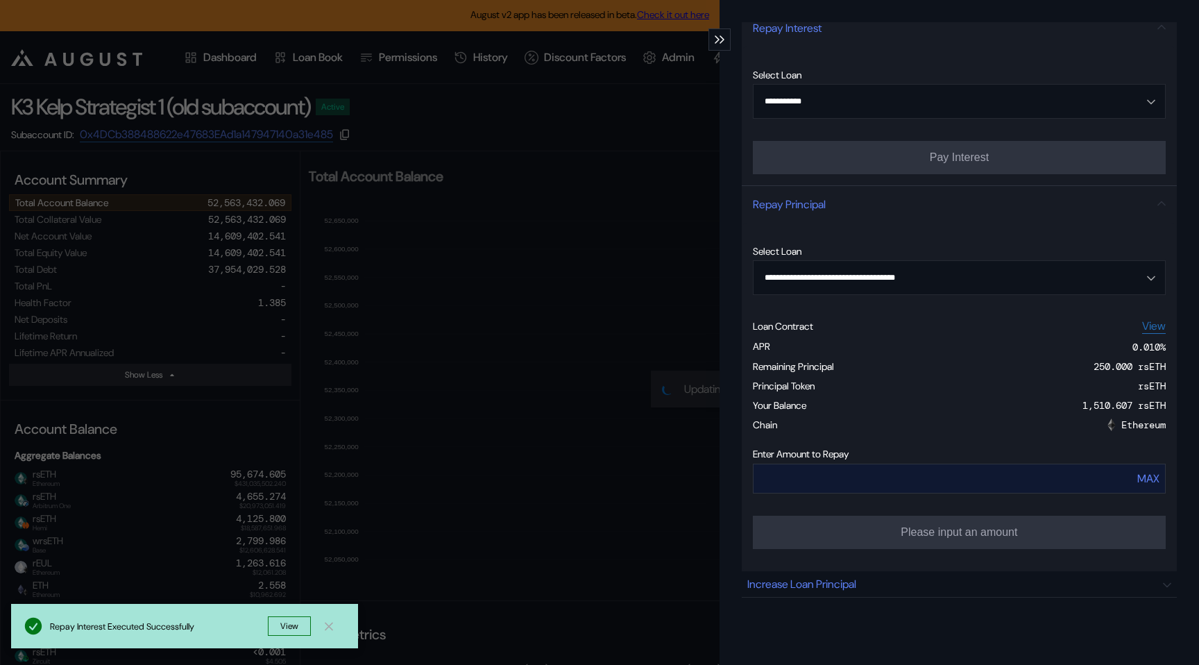
click at [1152, 479] on div "MAX" at bounding box center [1148, 478] width 22 height 15
type input "***"
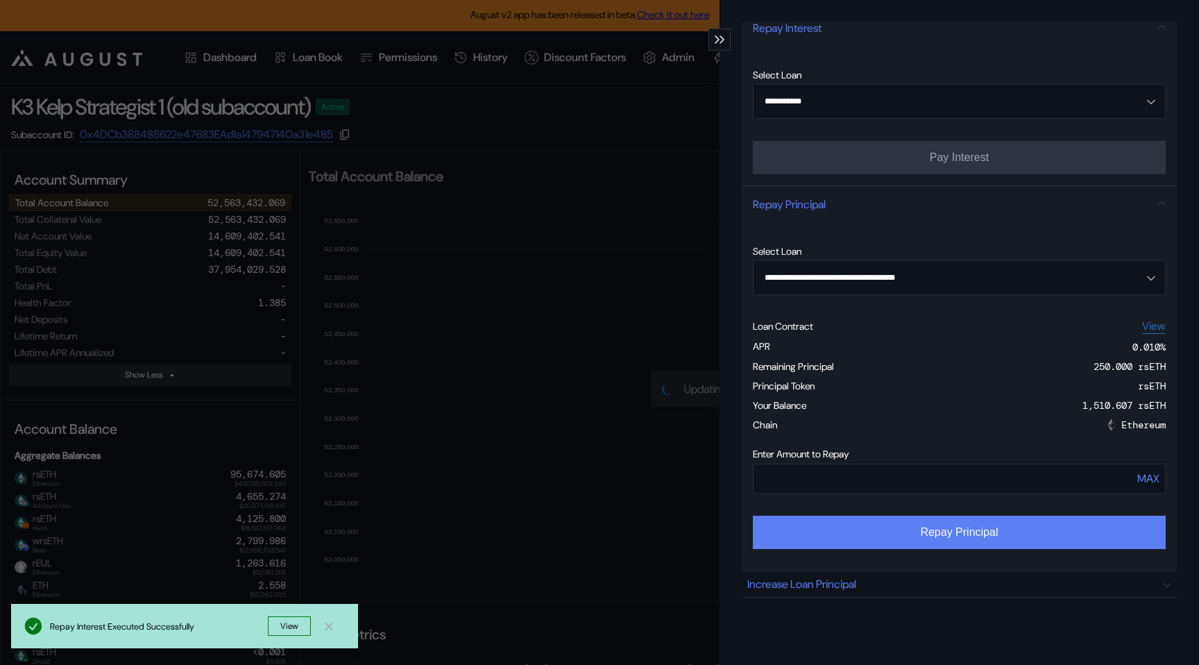
click at [1009, 537] on button "Repay Principal" at bounding box center [959, 532] width 413 height 33
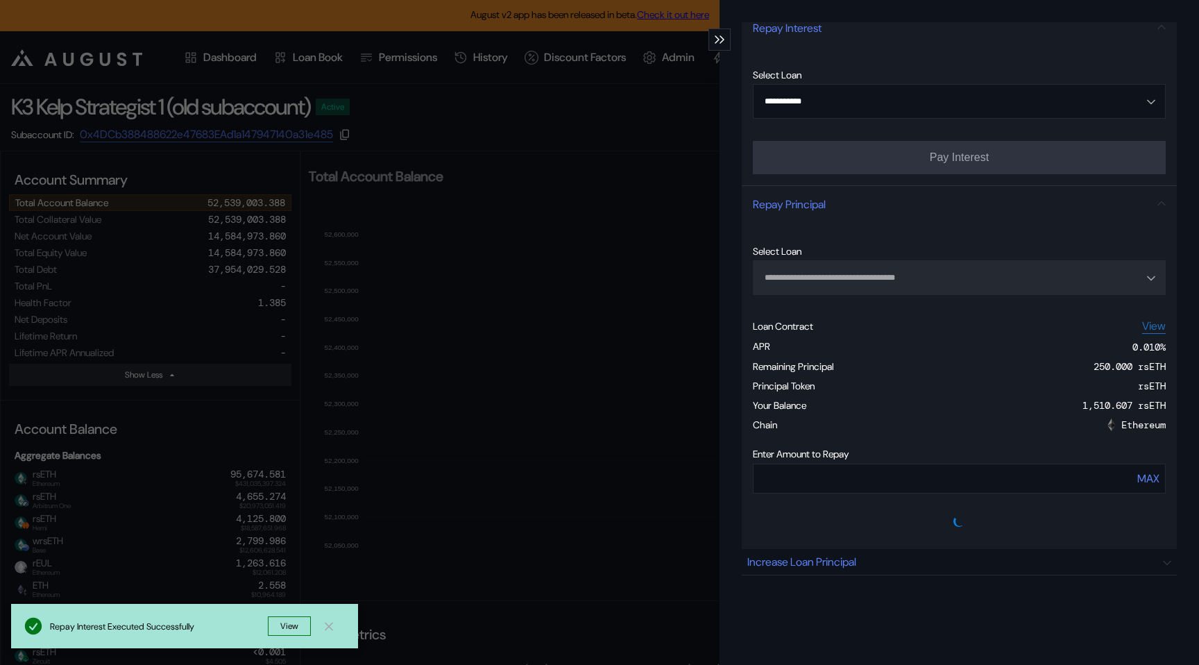
click at [724, 48] on div "modal" at bounding box center [719, 39] width 22 height 22
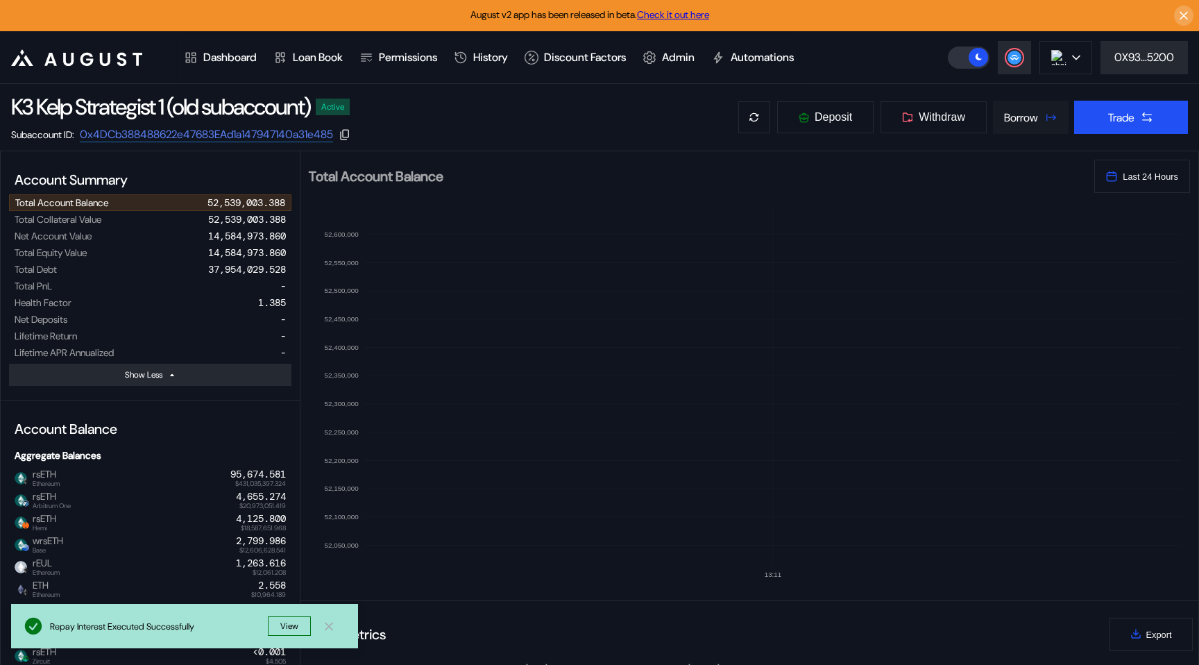
click at [1032, 125] on button "Borrow" at bounding box center [1031, 117] width 76 height 33
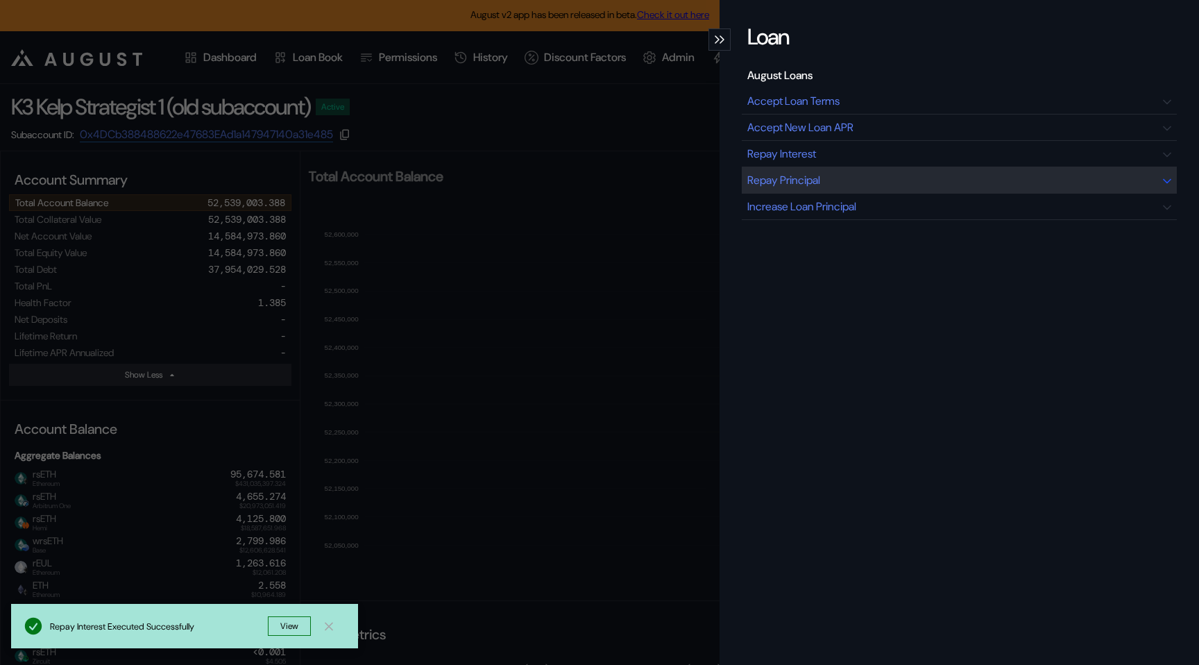
click at [869, 177] on div "Repay Principal" at bounding box center [959, 180] width 435 height 26
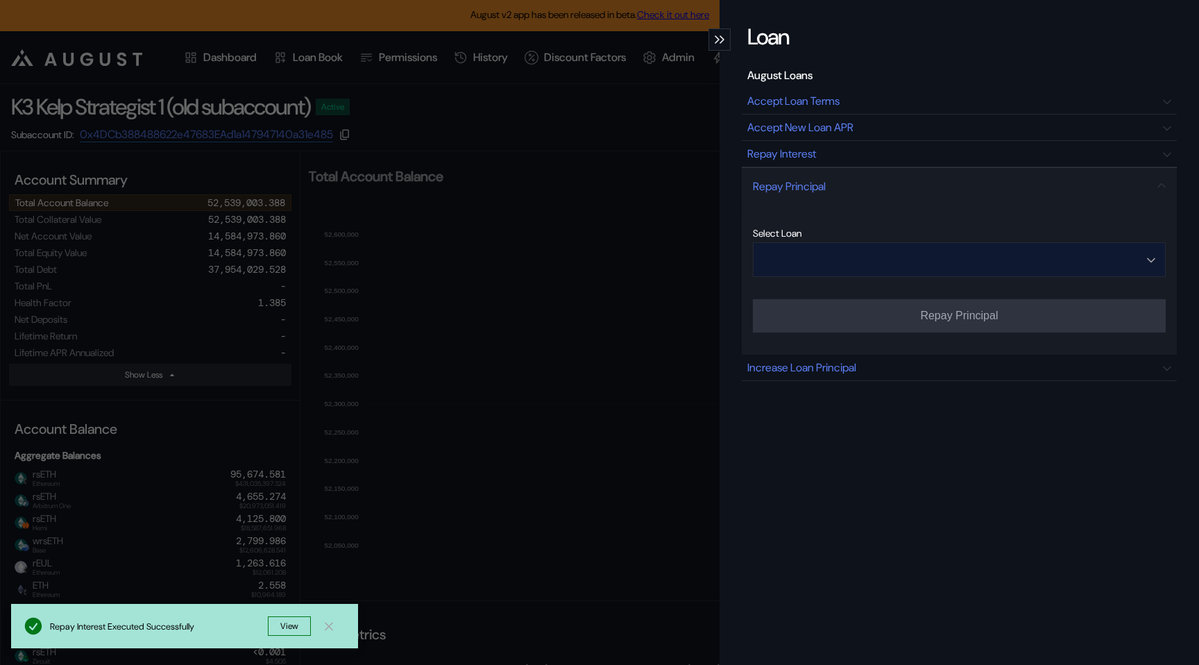
click at [837, 261] on input "Open menu" at bounding box center [951, 259] width 377 height 33
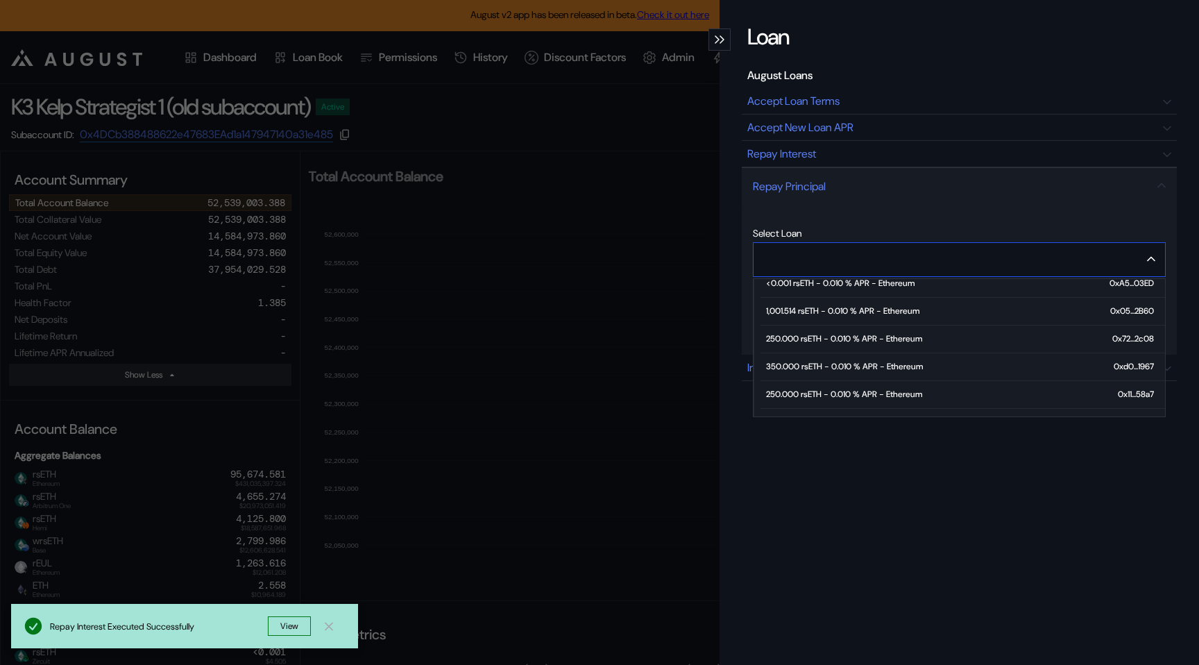
scroll to position [46, 0]
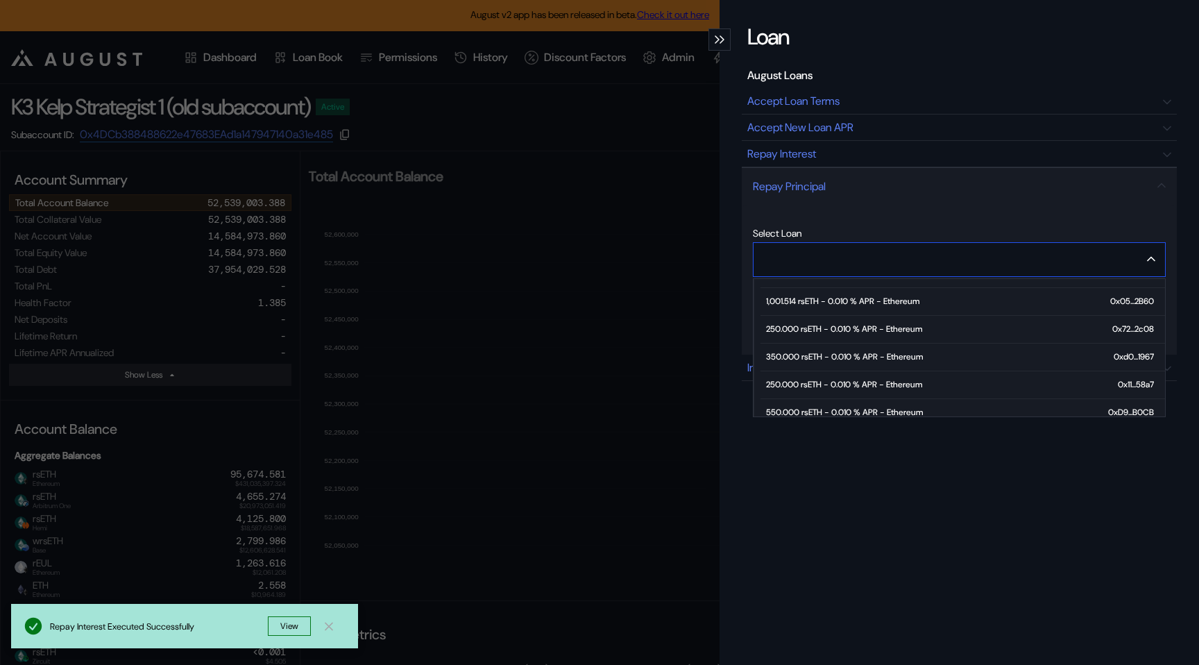
click at [820, 361] on div "350.000 rsETH - 0.010 % APR - Ethereum" at bounding box center [844, 357] width 157 height 10
type input "**********"
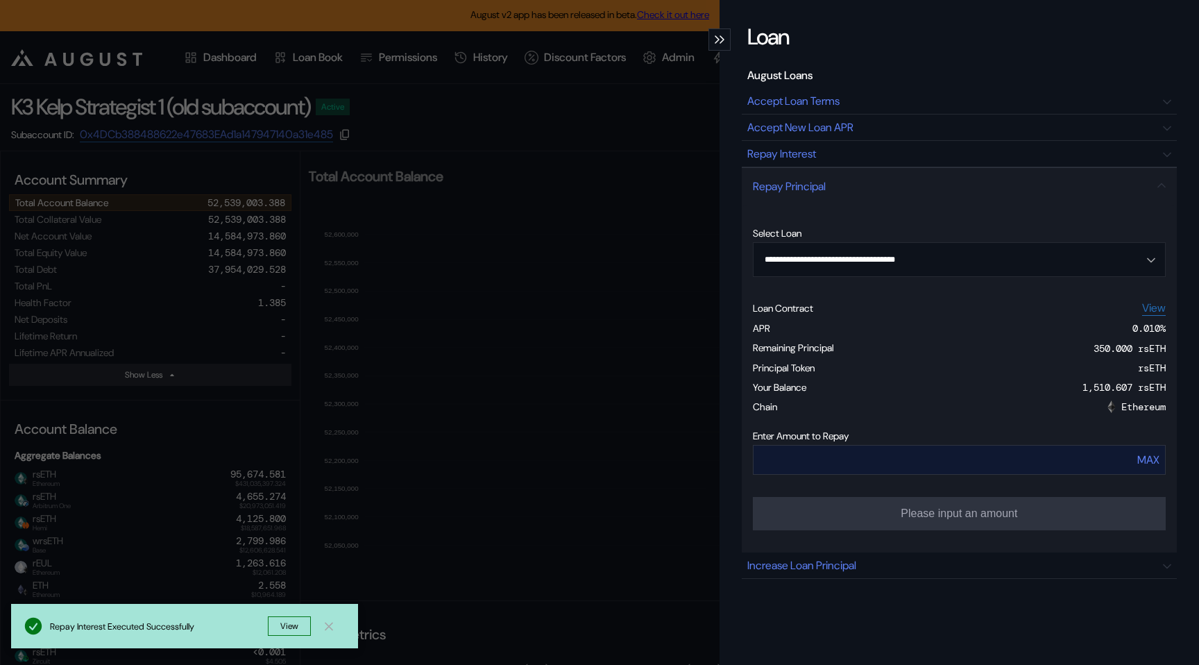
click at [1141, 457] on div "MAX" at bounding box center [1148, 459] width 22 height 15
type input "***"
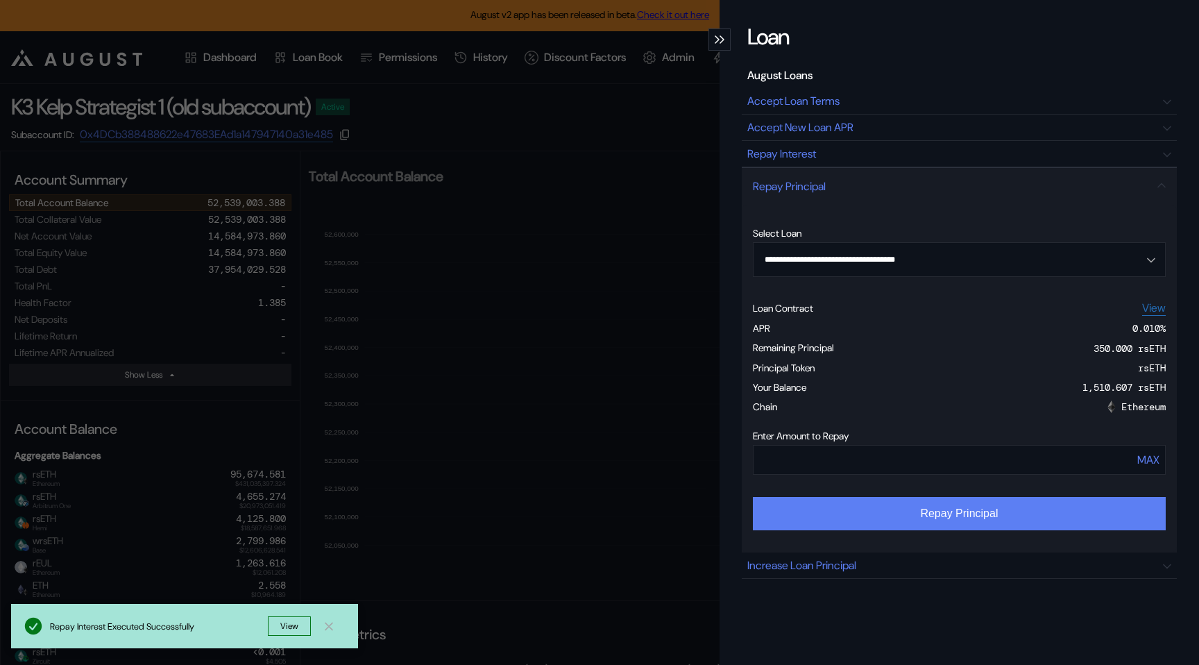
click at [1021, 512] on button "Repay Principal" at bounding box center [959, 513] width 413 height 33
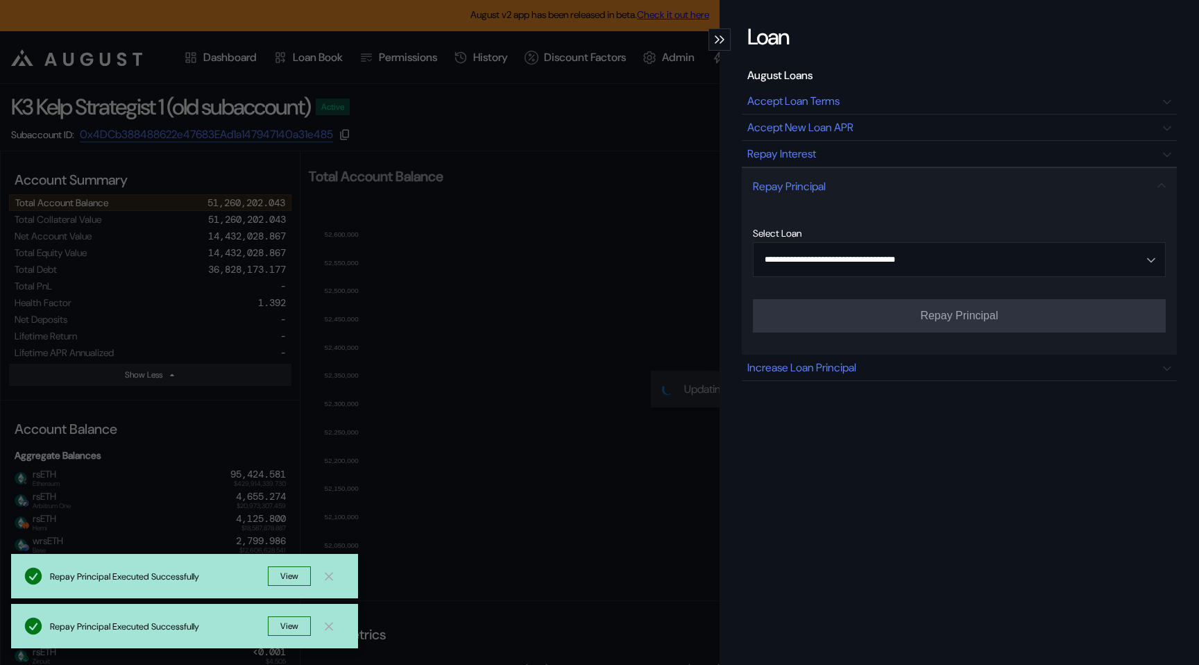
type input "**********"
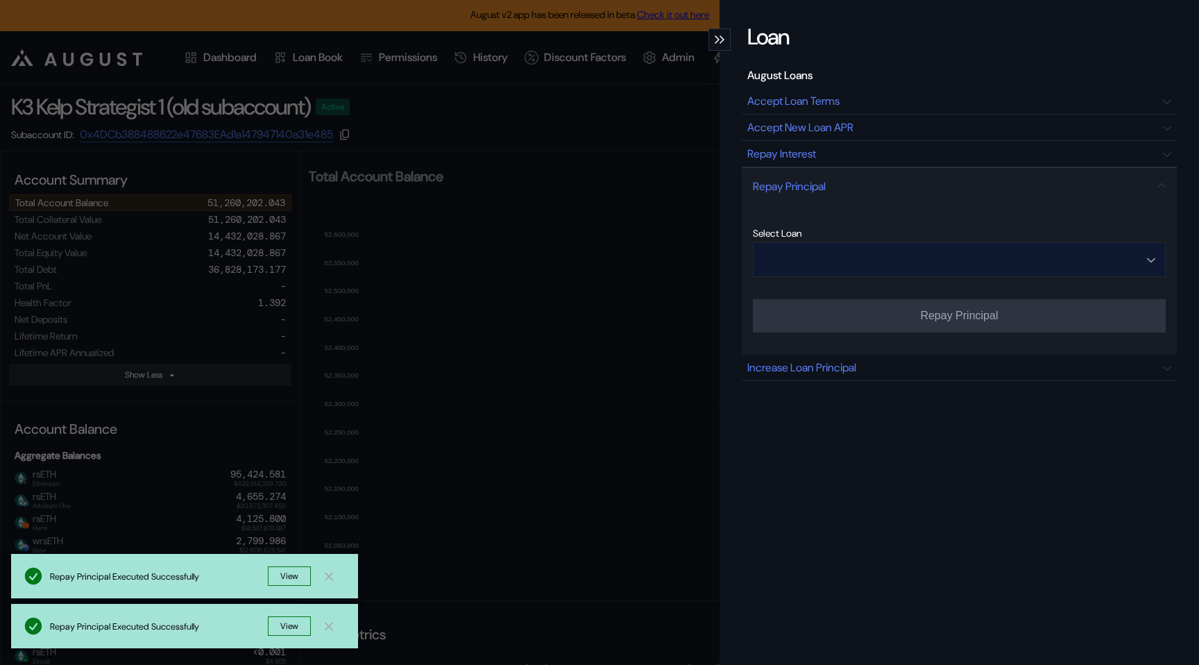
click at [917, 261] on input "Open menu" at bounding box center [951, 259] width 377 height 33
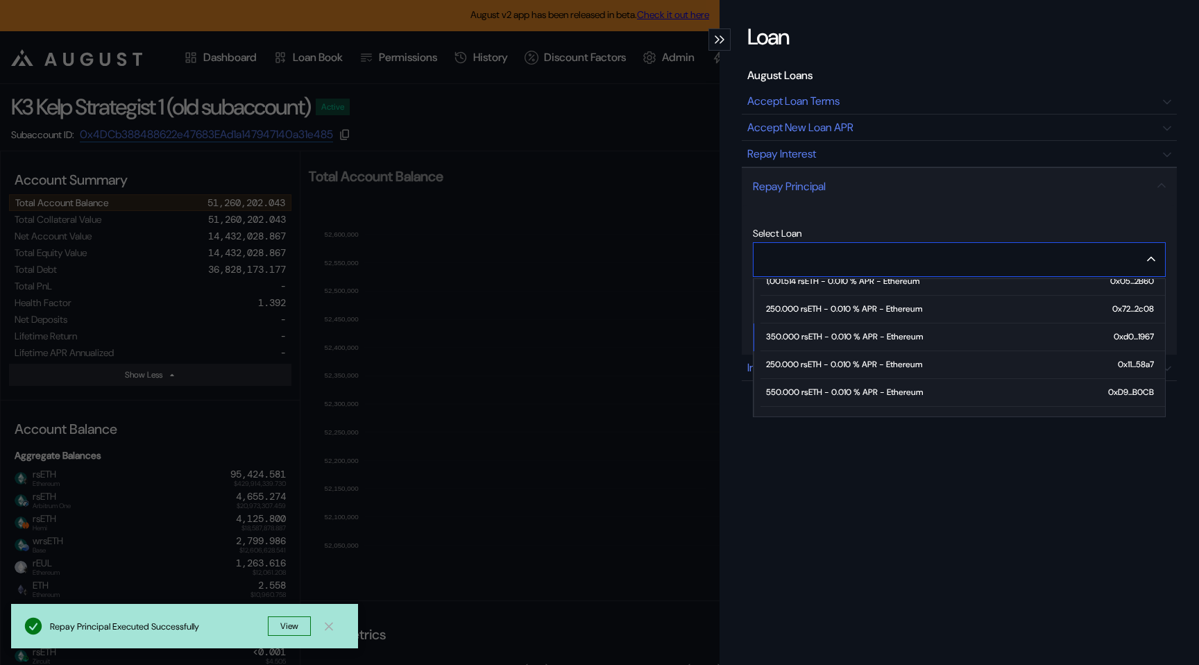
scroll to position [65, 0]
click at [892, 364] on div "250.000 rsETH - 0.010 % APR - Ethereum" at bounding box center [844, 366] width 156 height 10
type input "**********"
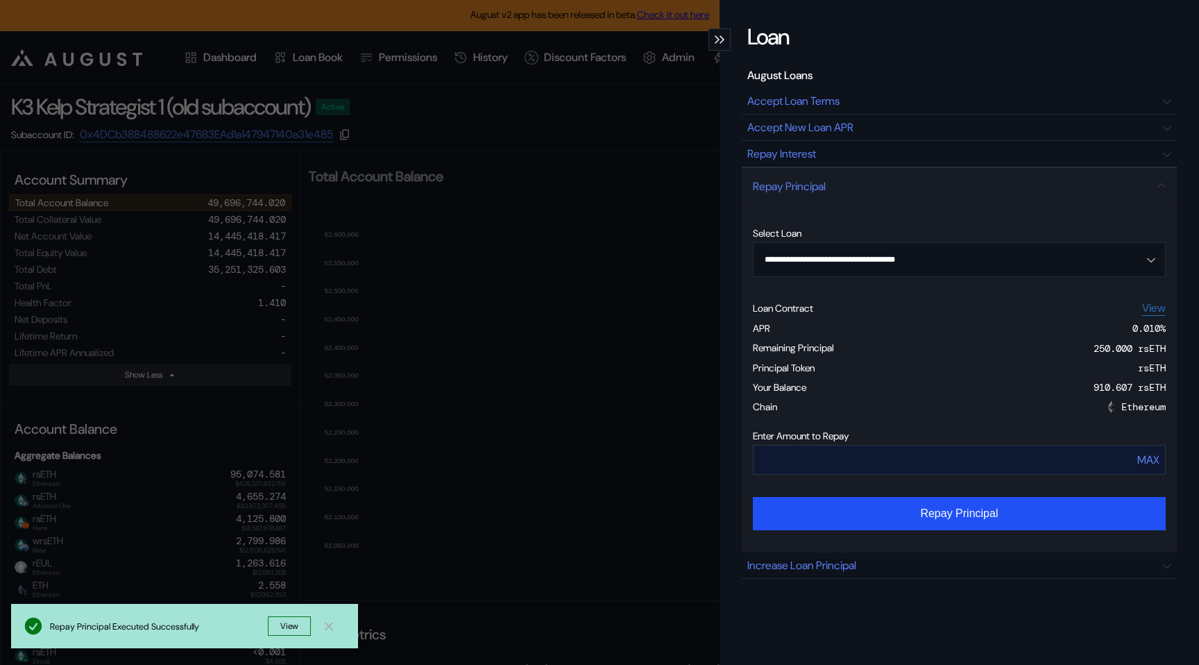
click at [1149, 461] on div "MAX" at bounding box center [1148, 459] width 22 height 15
type input "***"
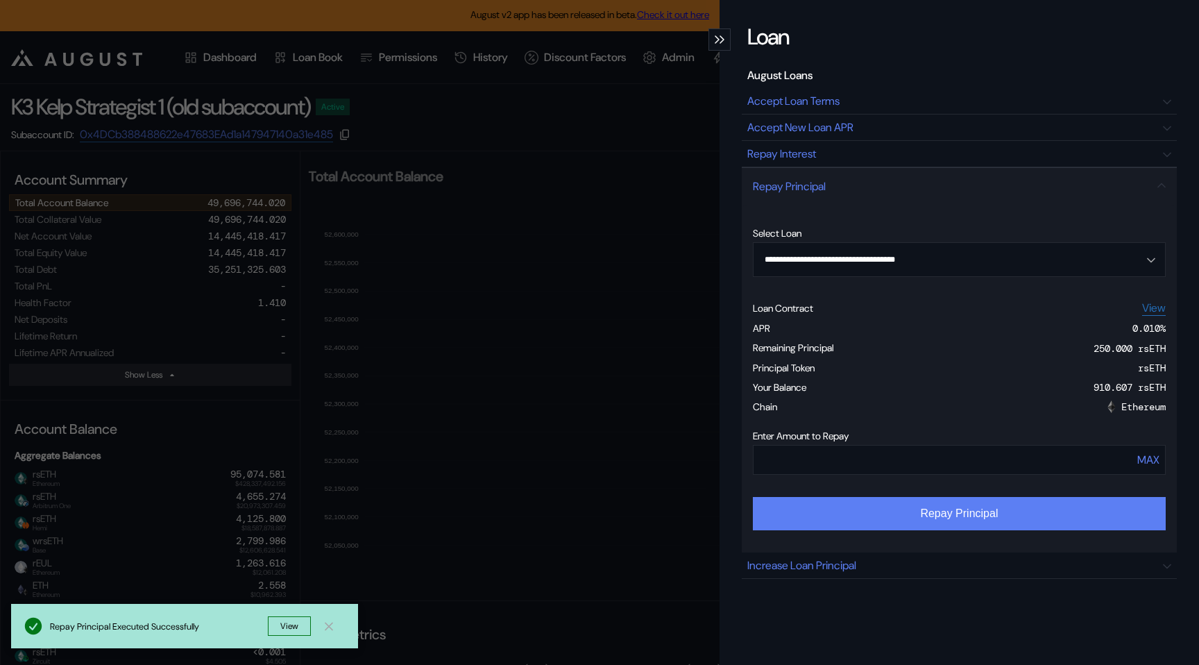
click at [996, 520] on button "Repay Principal" at bounding box center [959, 513] width 413 height 33
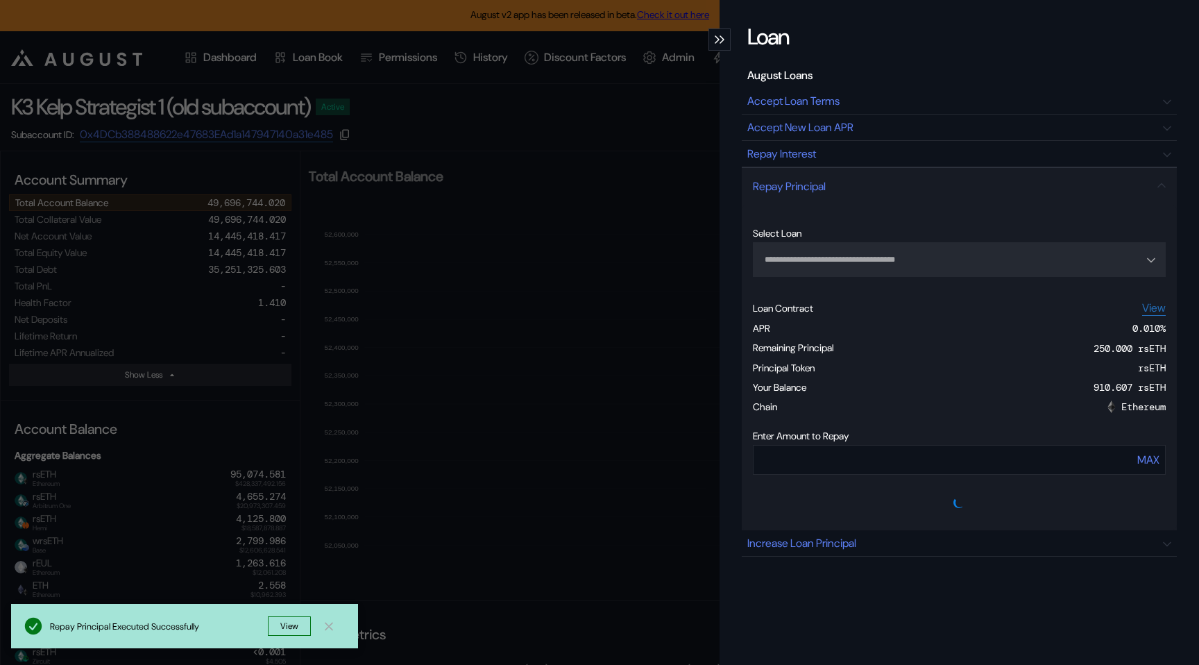
click at [583, 331] on div "**********" at bounding box center [599, 332] width 1199 height 665
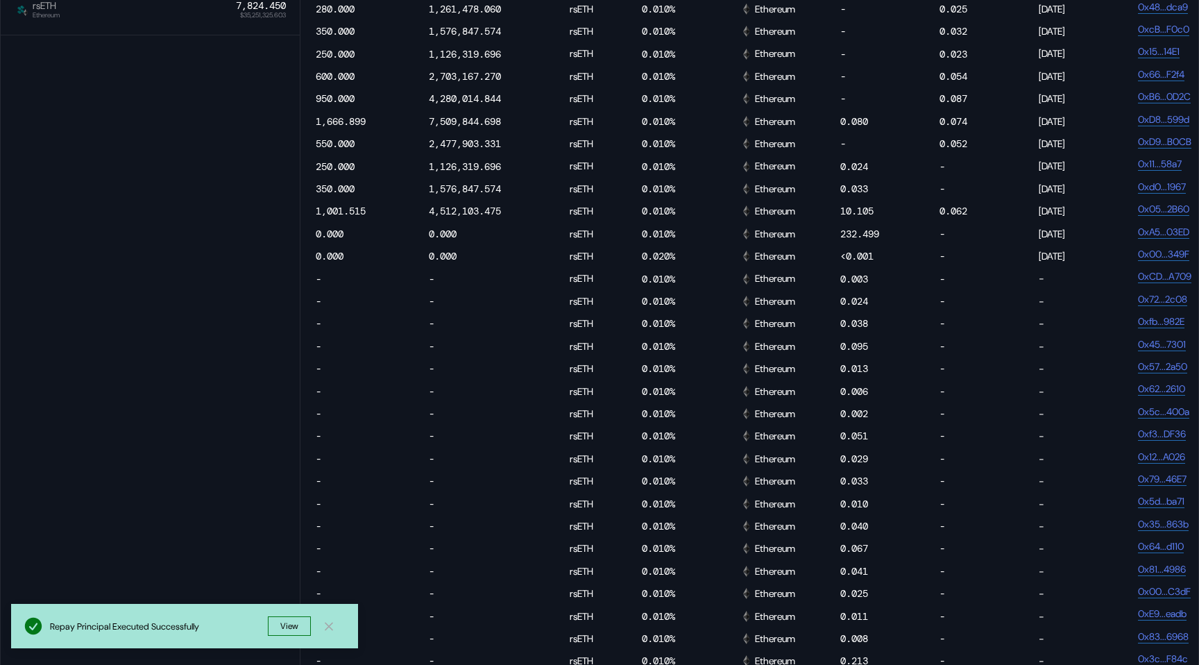
scroll to position [0, 491]
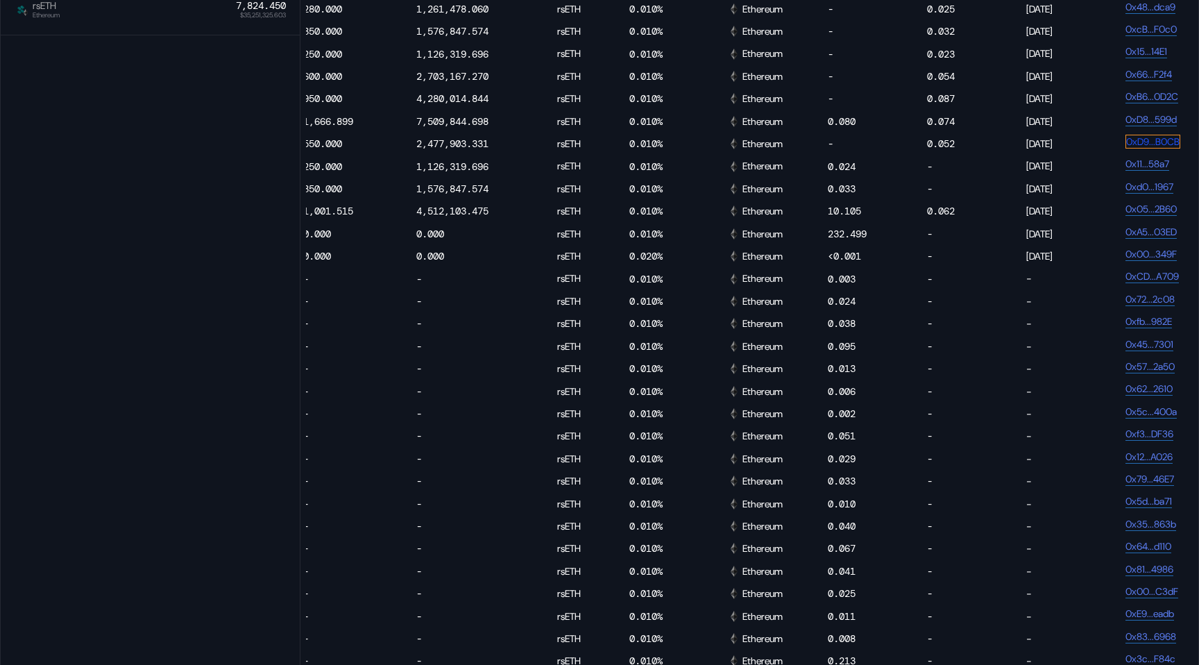
click at [1136, 148] on link "0xD9...B0CB" at bounding box center [1152, 142] width 55 height 14
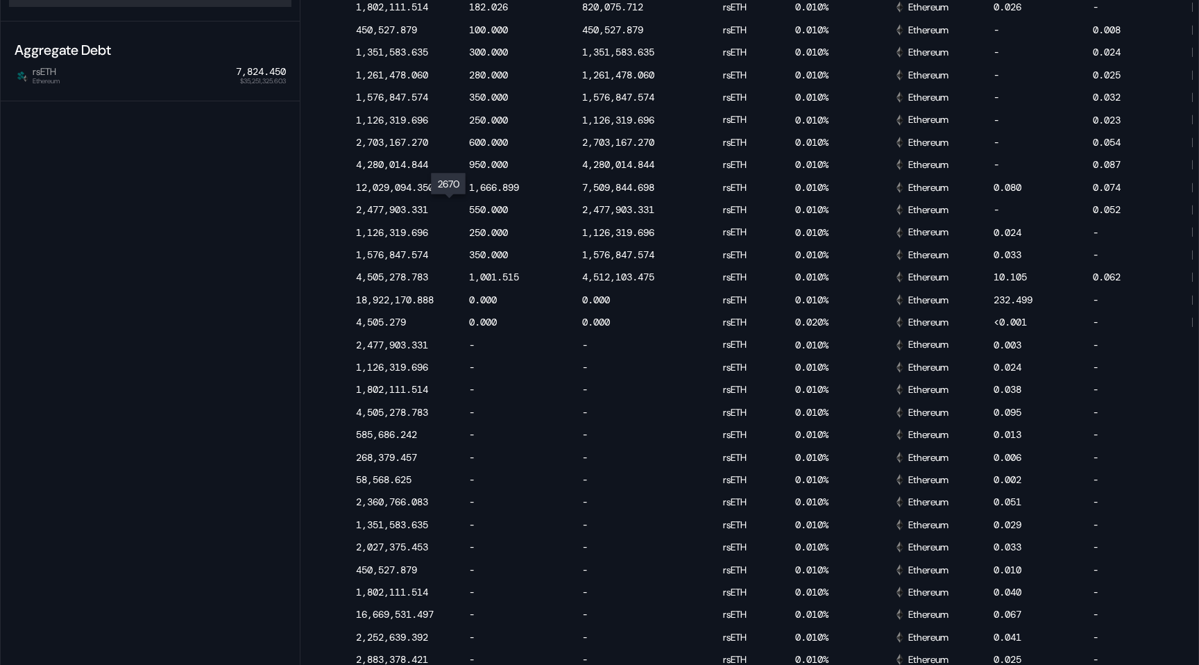
scroll to position [0, 580]
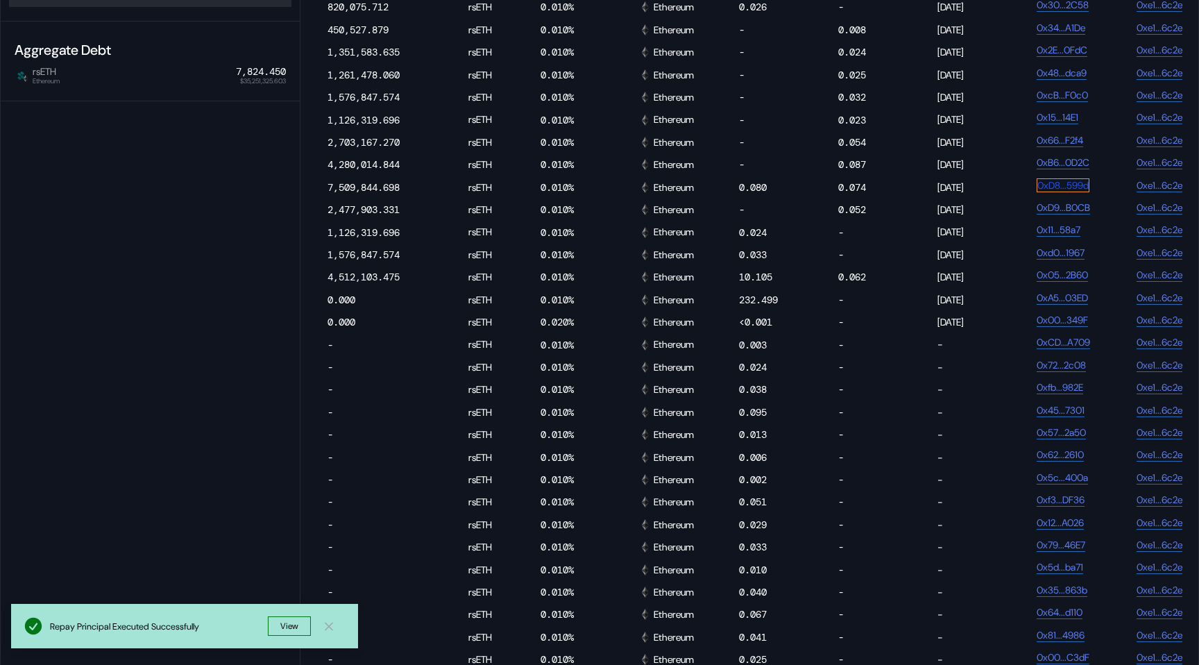
click at [1043, 192] on link "0xD8...599d" at bounding box center [1063, 185] width 53 height 14
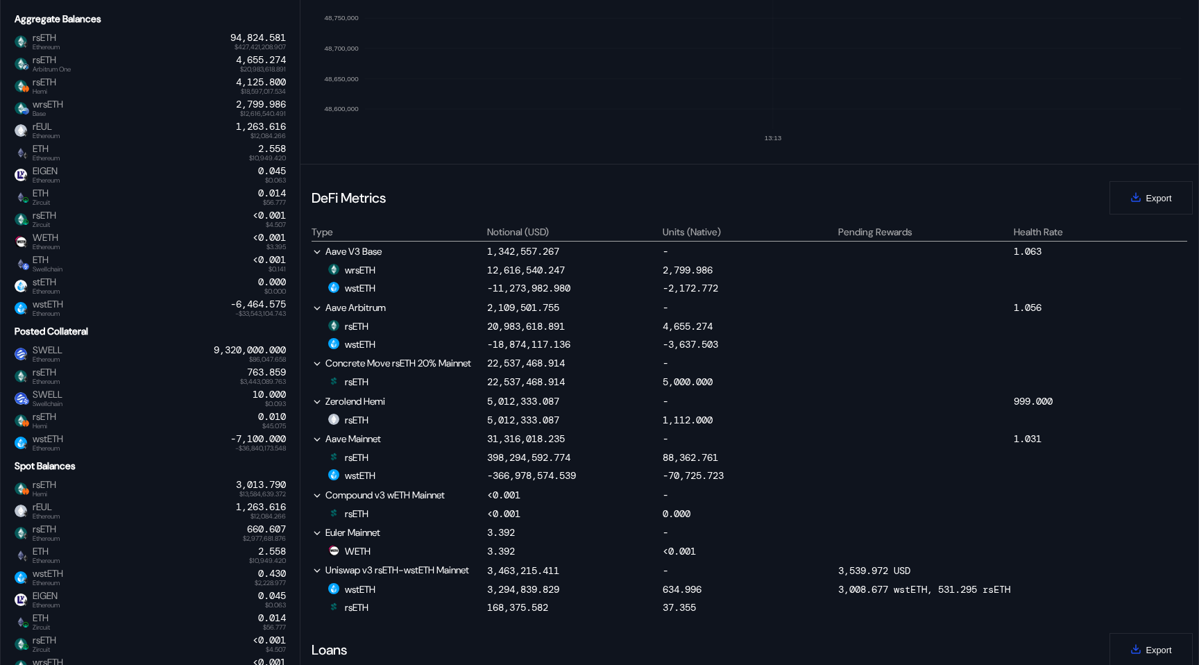
scroll to position [0, 0]
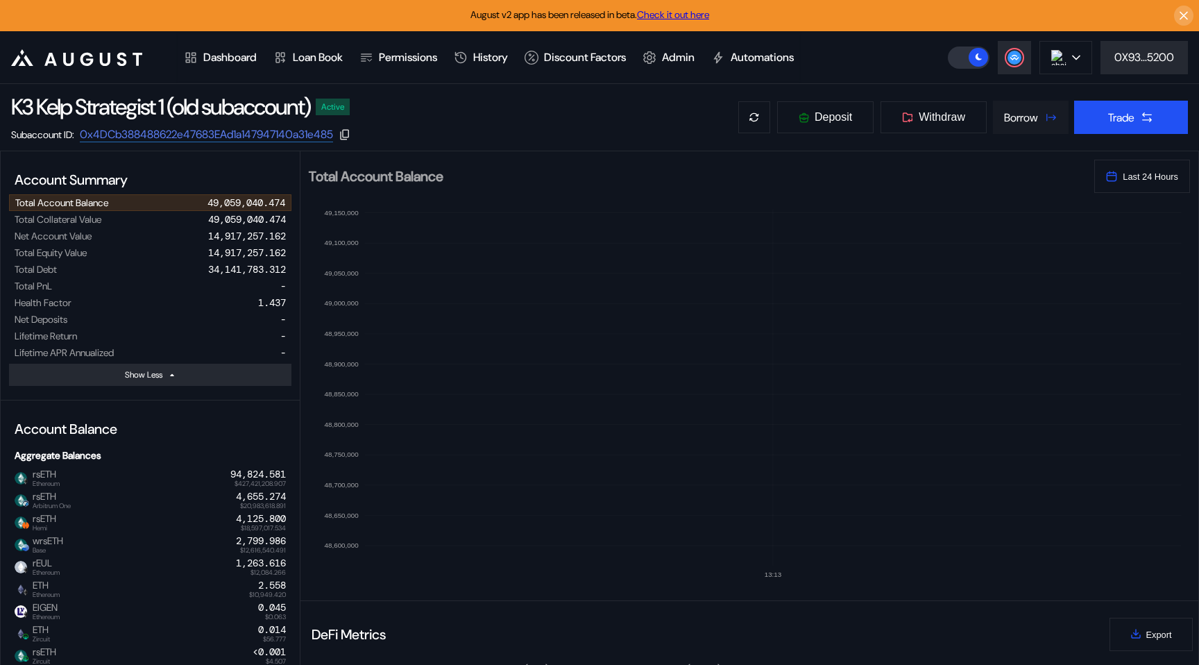
click at [1041, 126] on button "Borrow" at bounding box center [1031, 117] width 76 height 33
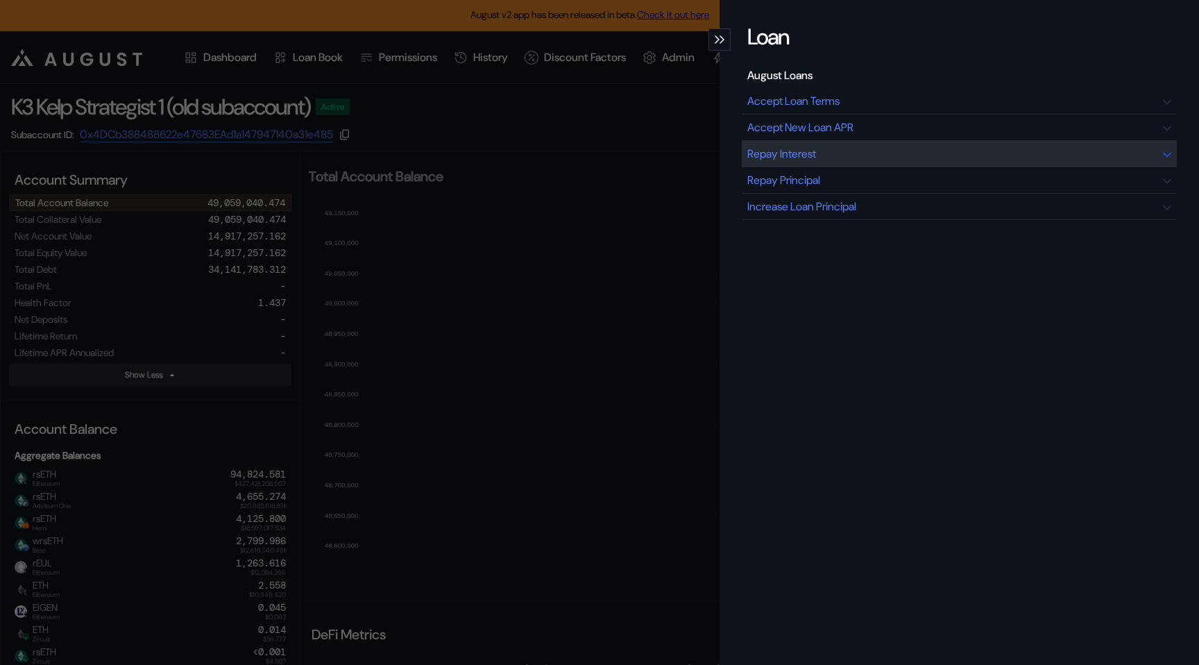
click at [912, 161] on div "Repay Interest" at bounding box center [959, 154] width 435 height 26
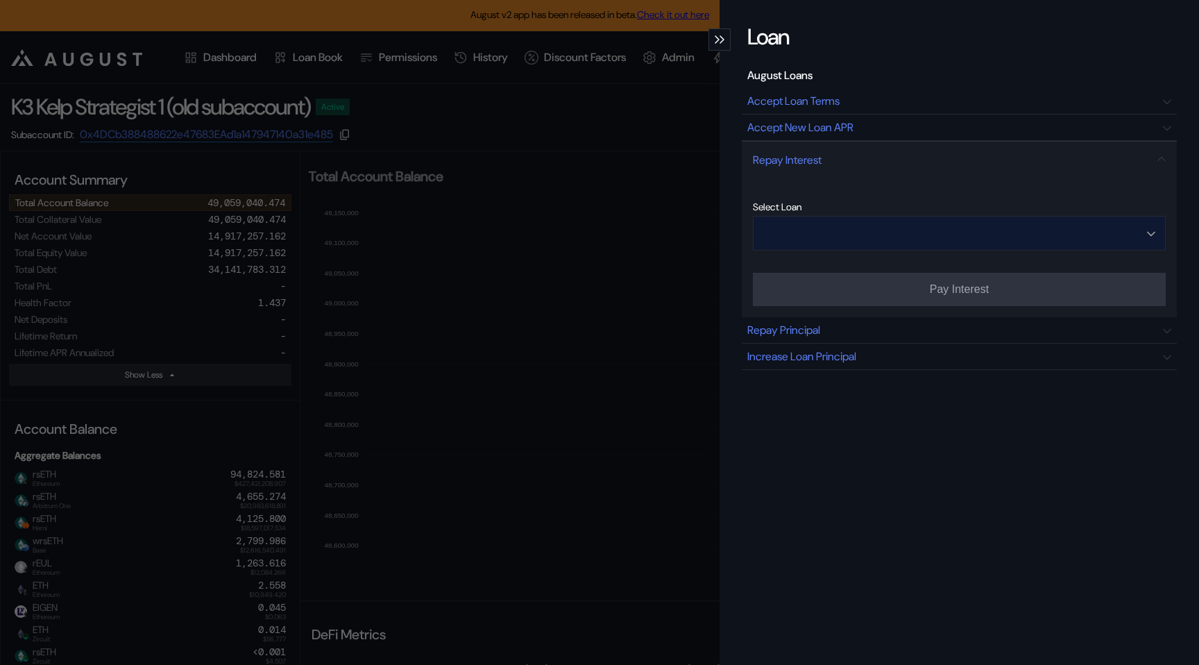
click at [871, 244] on input "Open menu" at bounding box center [951, 232] width 377 height 33
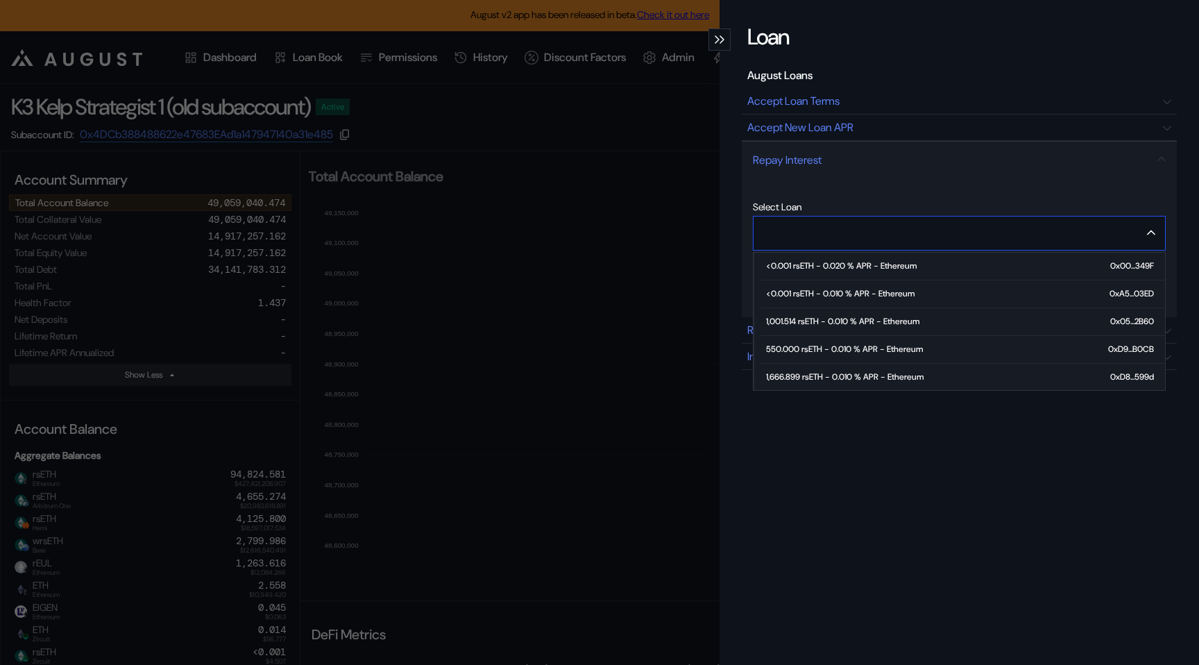
click at [847, 344] on div "550.000 rsETH - 0.010 % APR - Ethereum" at bounding box center [844, 349] width 157 height 10
type input "**********"
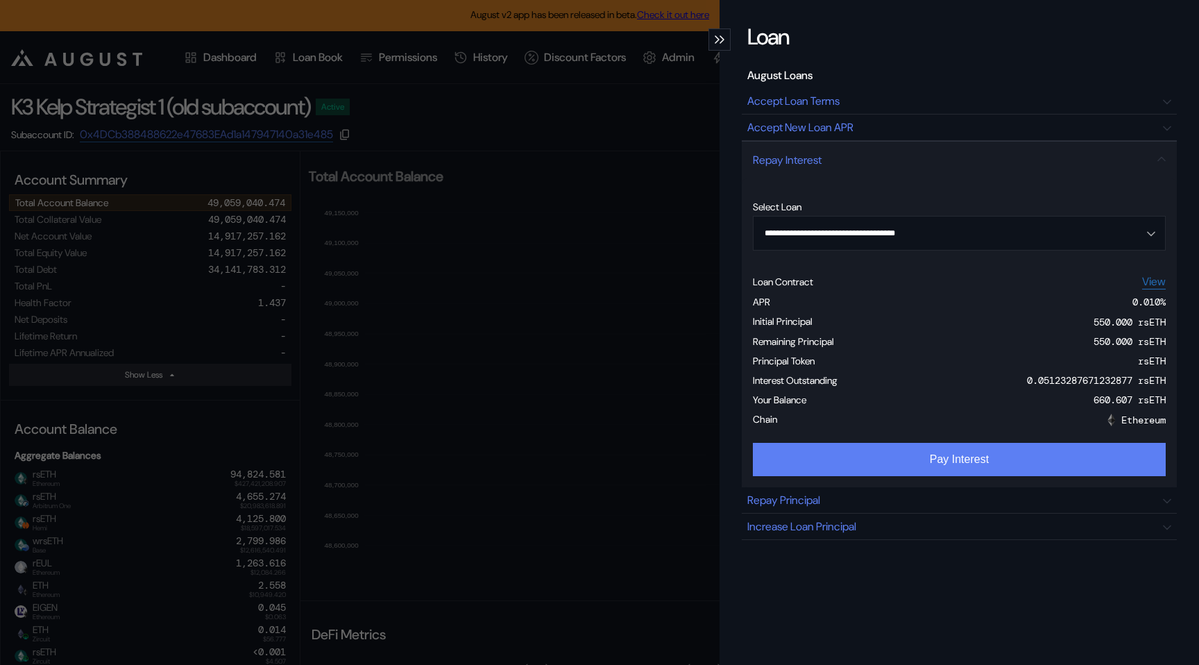
click at [1012, 465] on button "Pay Interest" at bounding box center [959, 459] width 413 height 33
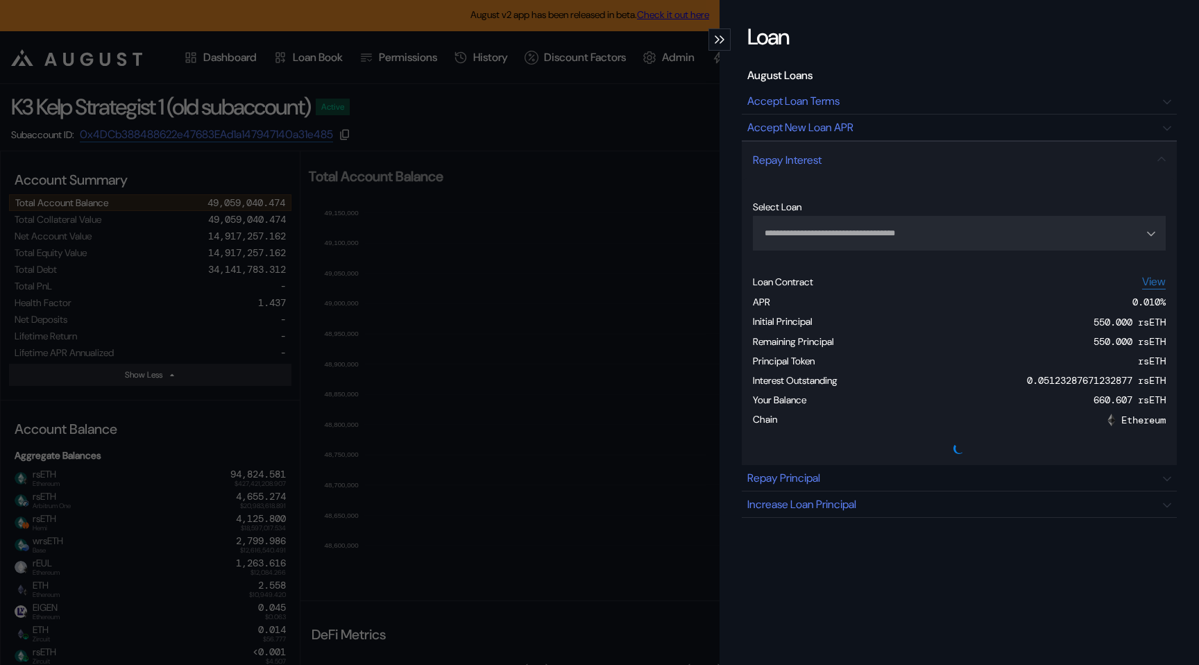
click at [714, 45] on div "modal" at bounding box center [719, 39] width 22 height 22
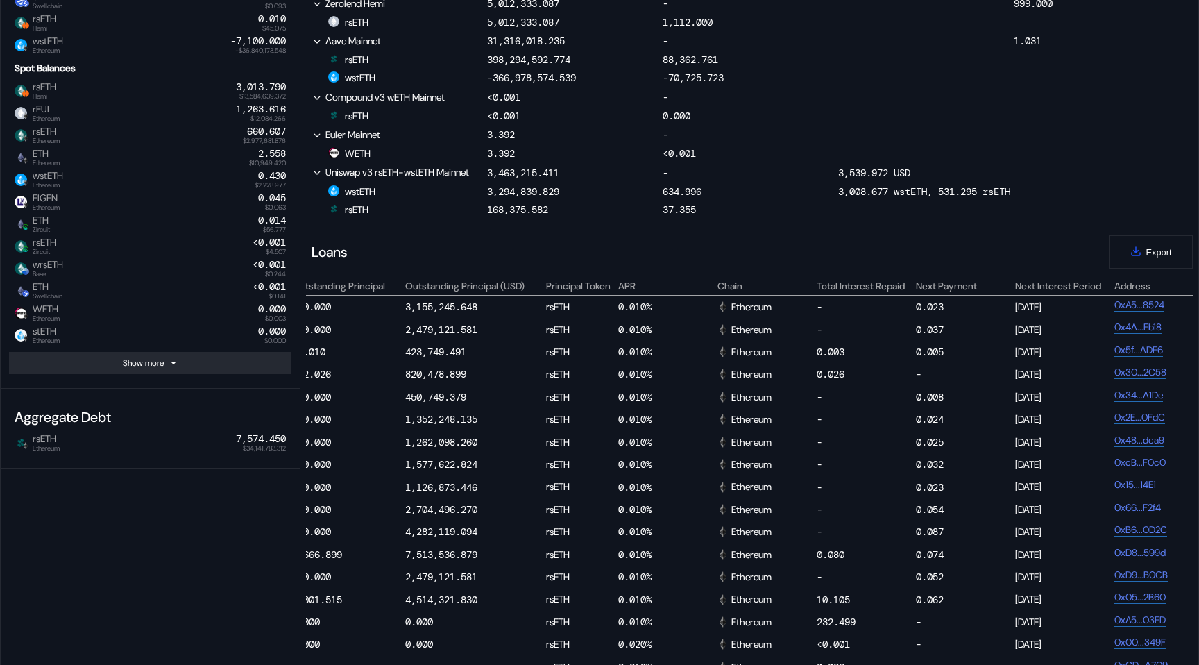
scroll to position [0, 642]
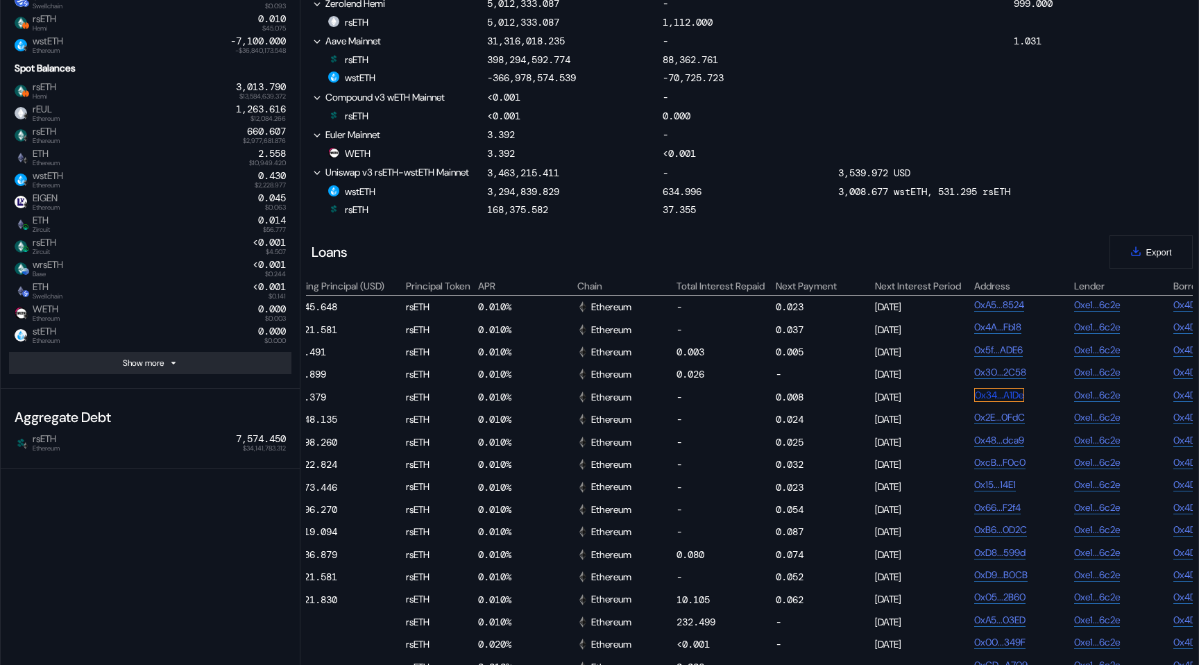
click at [998, 402] on link "0x34...A1De" at bounding box center [999, 395] width 50 height 14
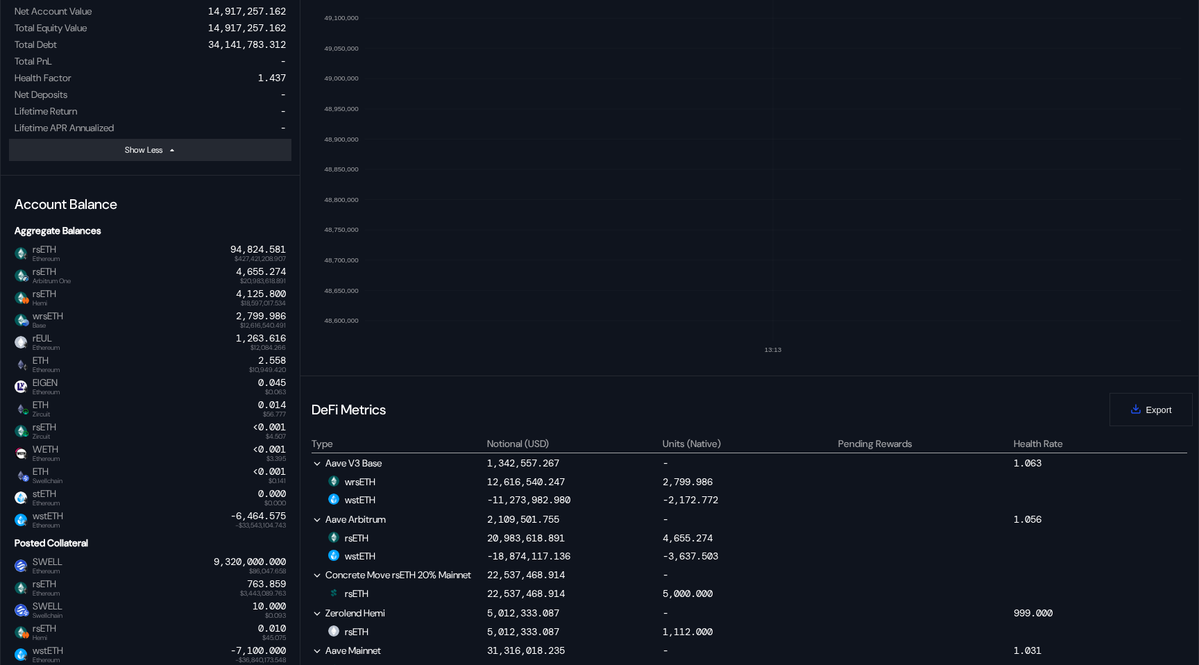
scroll to position [0, 0]
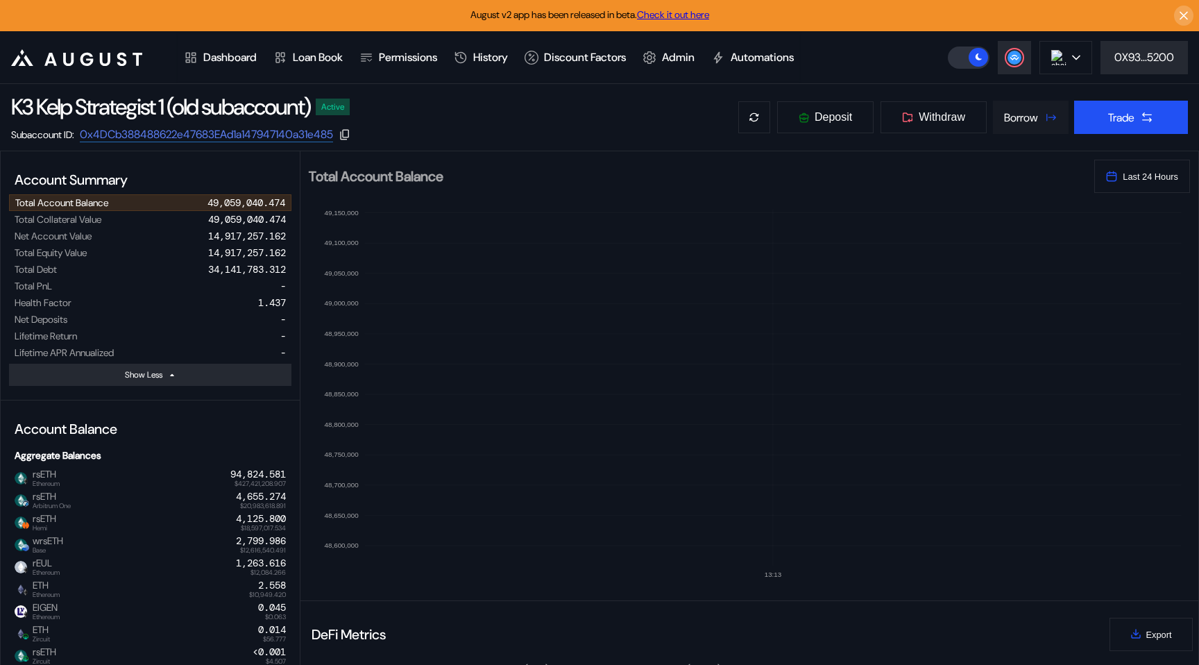
click at [1030, 133] on button "Borrow" at bounding box center [1031, 117] width 76 height 33
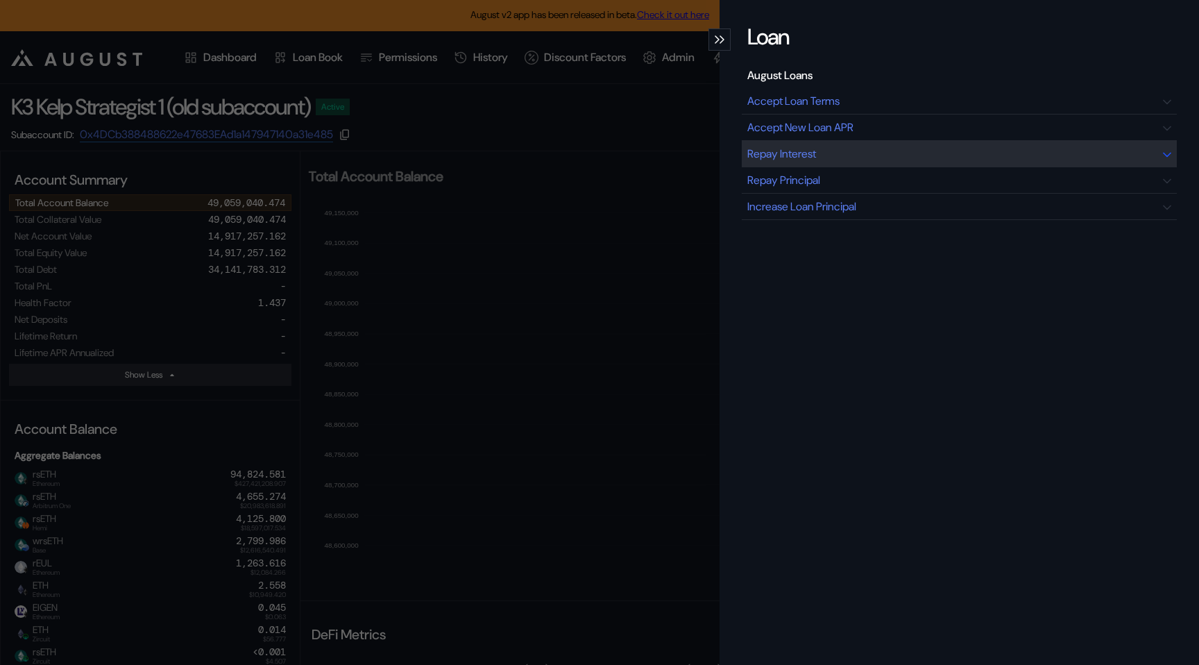
click at [937, 160] on div "Repay Interest" at bounding box center [959, 154] width 435 height 26
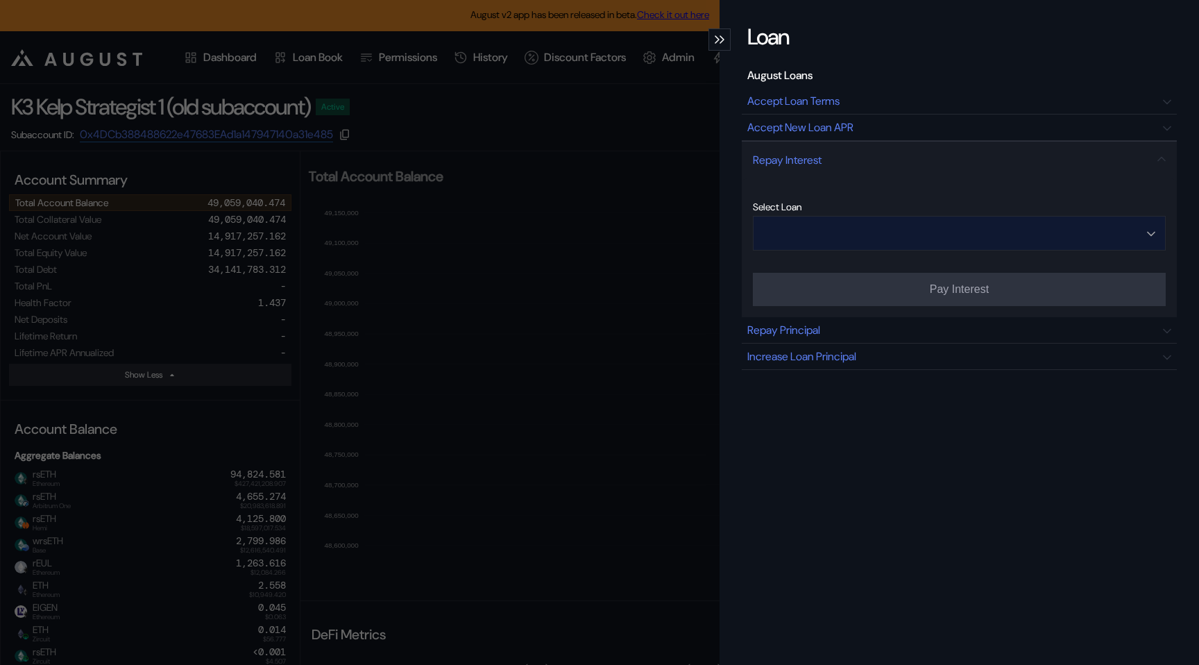
click at [894, 242] on input "Open menu" at bounding box center [951, 232] width 377 height 33
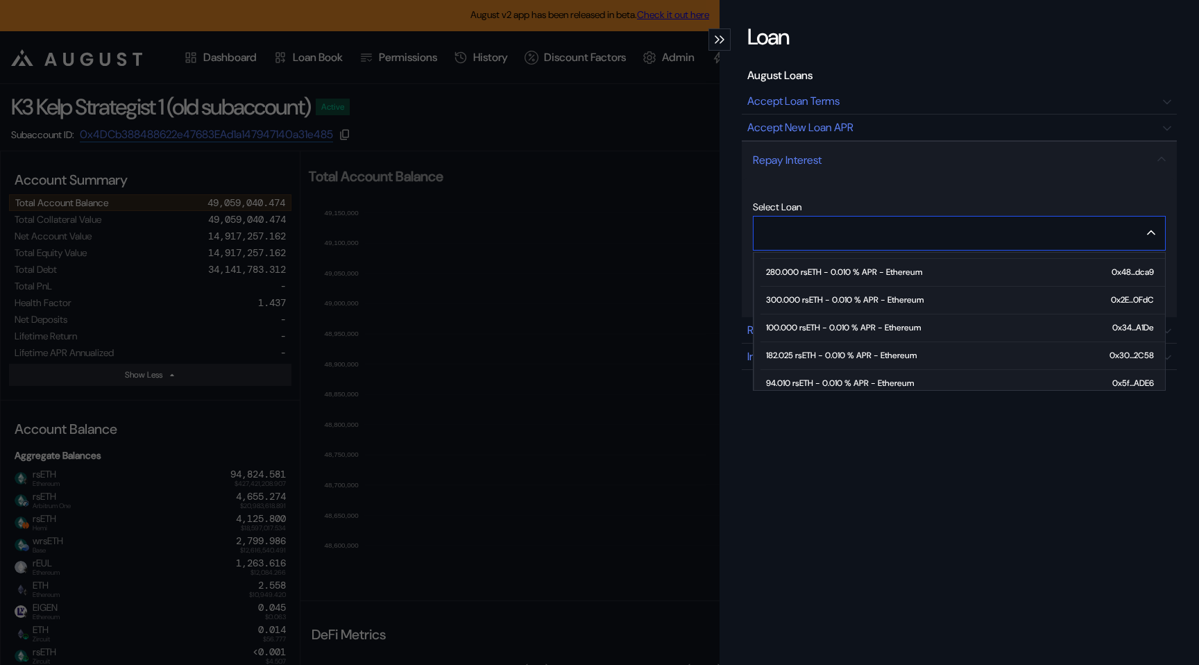
scroll to position [250, 0]
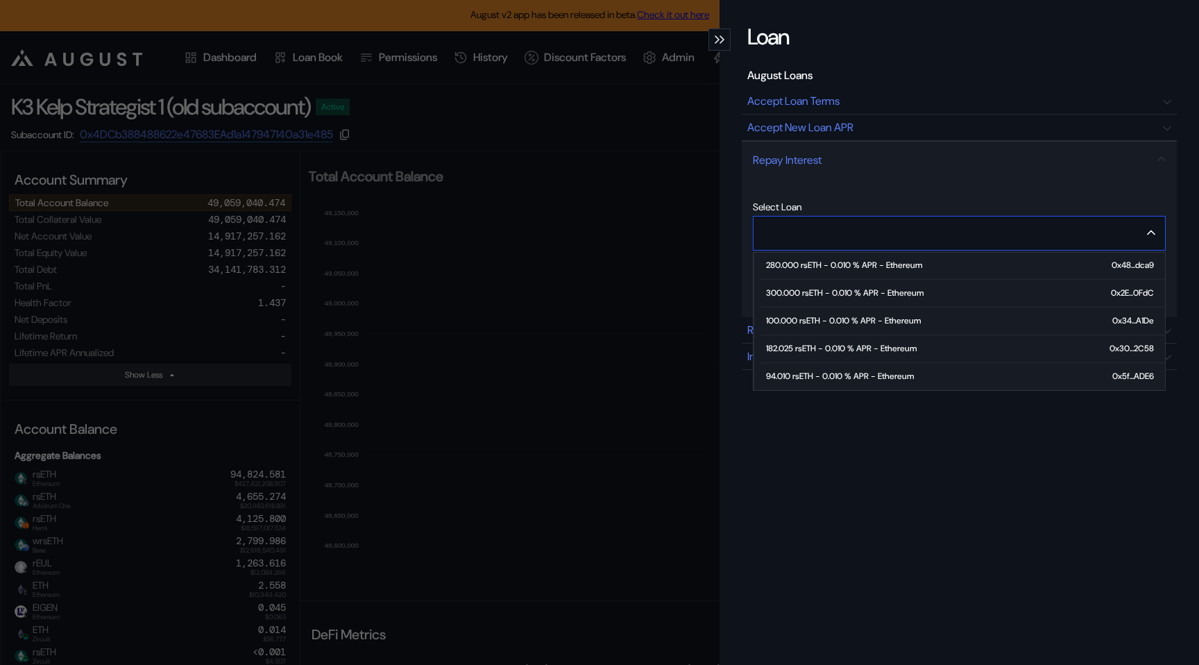
click at [889, 317] on div "100.000 rsETH - 0.010 % APR - Ethereum" at bounding box center [843, 321] width 155 height 10
type input "**********"
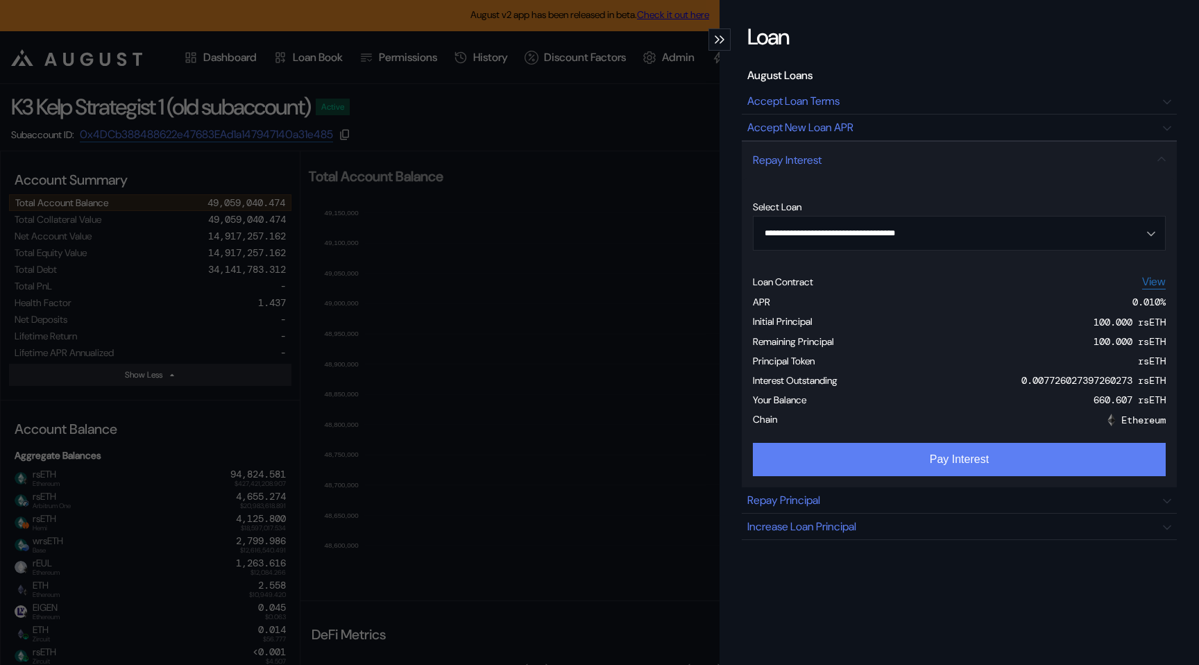
click at [930, 453] on button "Pay Interest" at bounding box center [959, 459] width 413 height 33
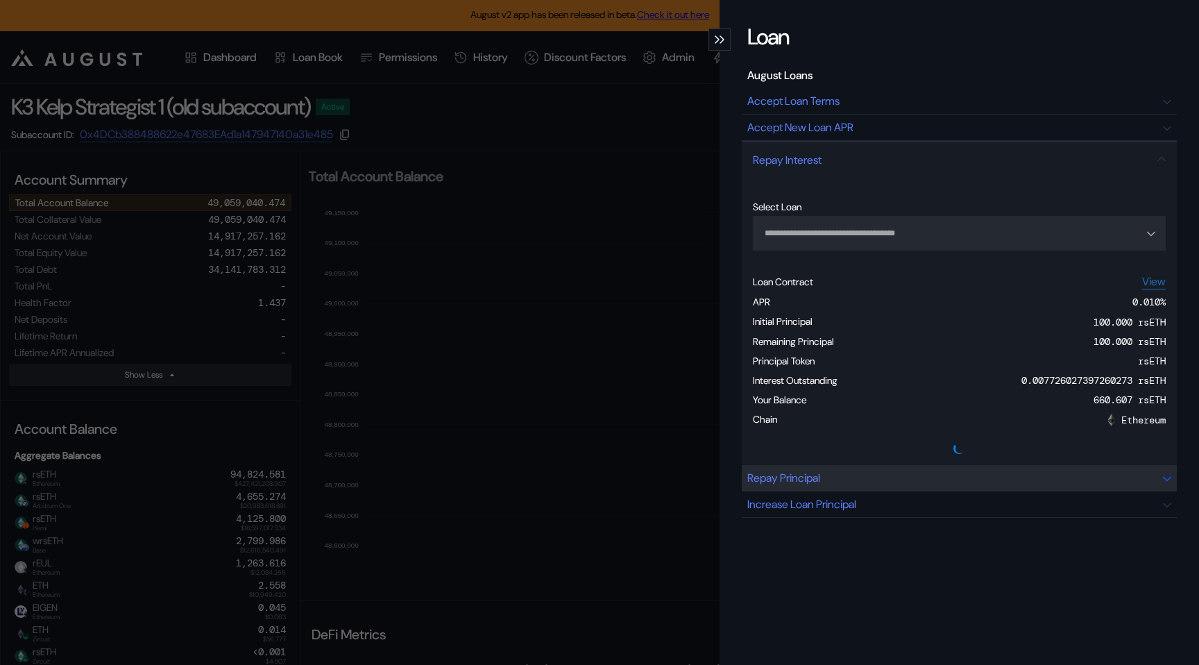
click at [880, 487] on div "Repay Principal" at bounding box center [959, 478] width 435 height 26
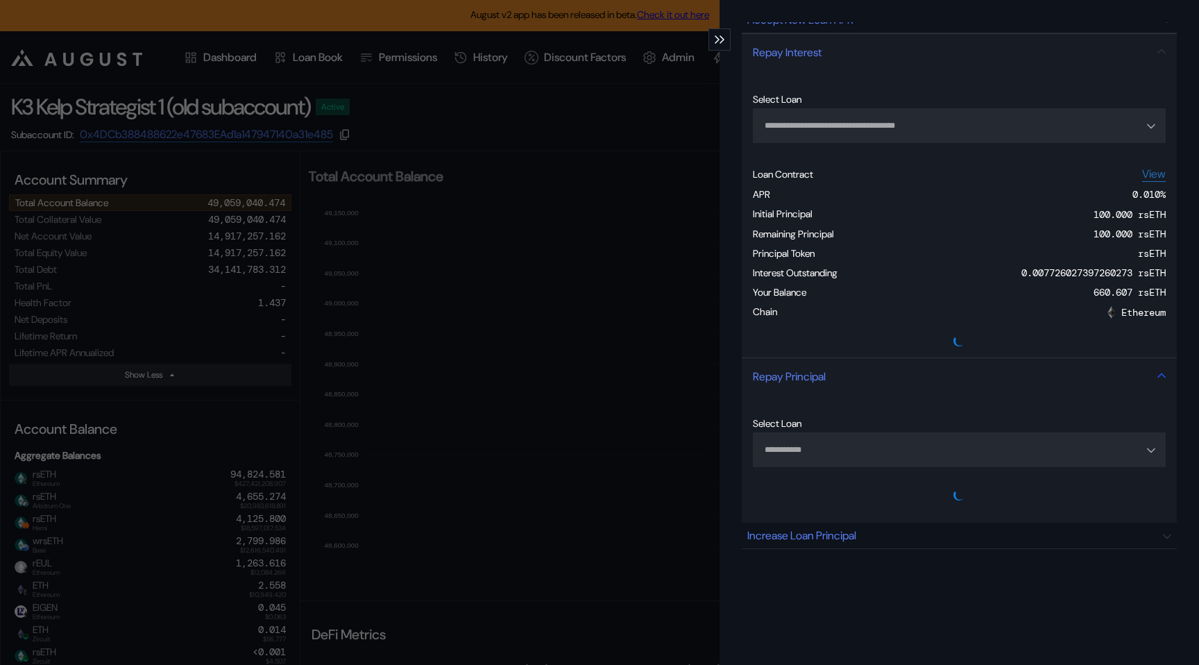
scroll to position [130, 0]
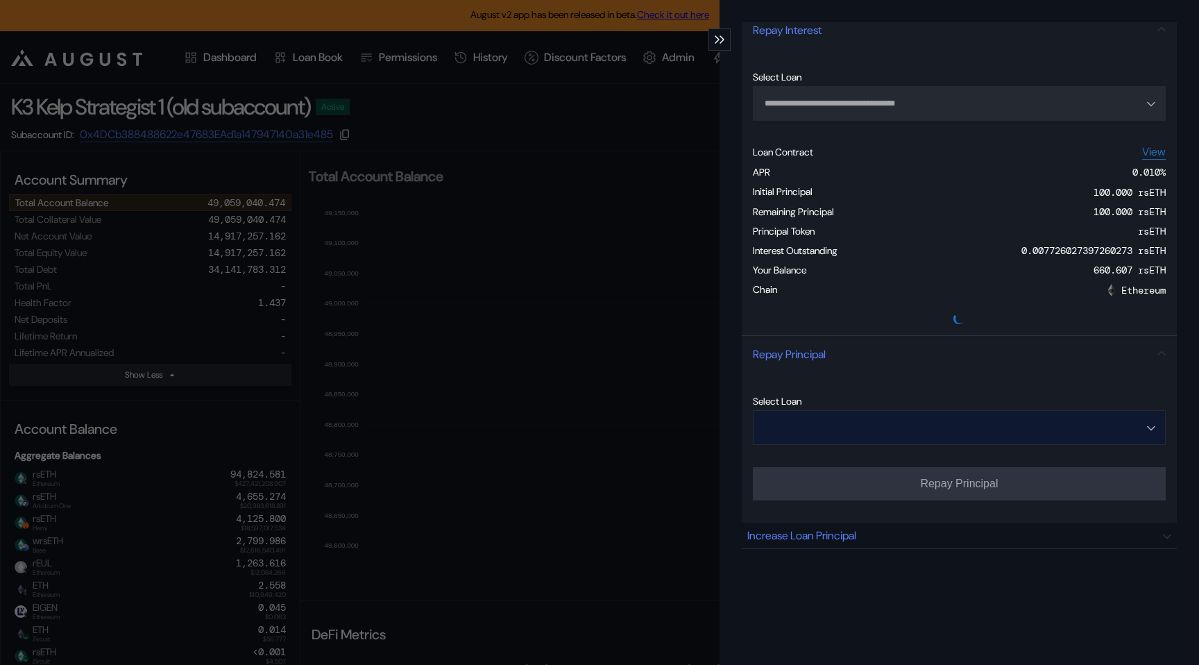
click at [853, 435] on input "Open menu" at bounding box center [951, 427] width 377 height 33
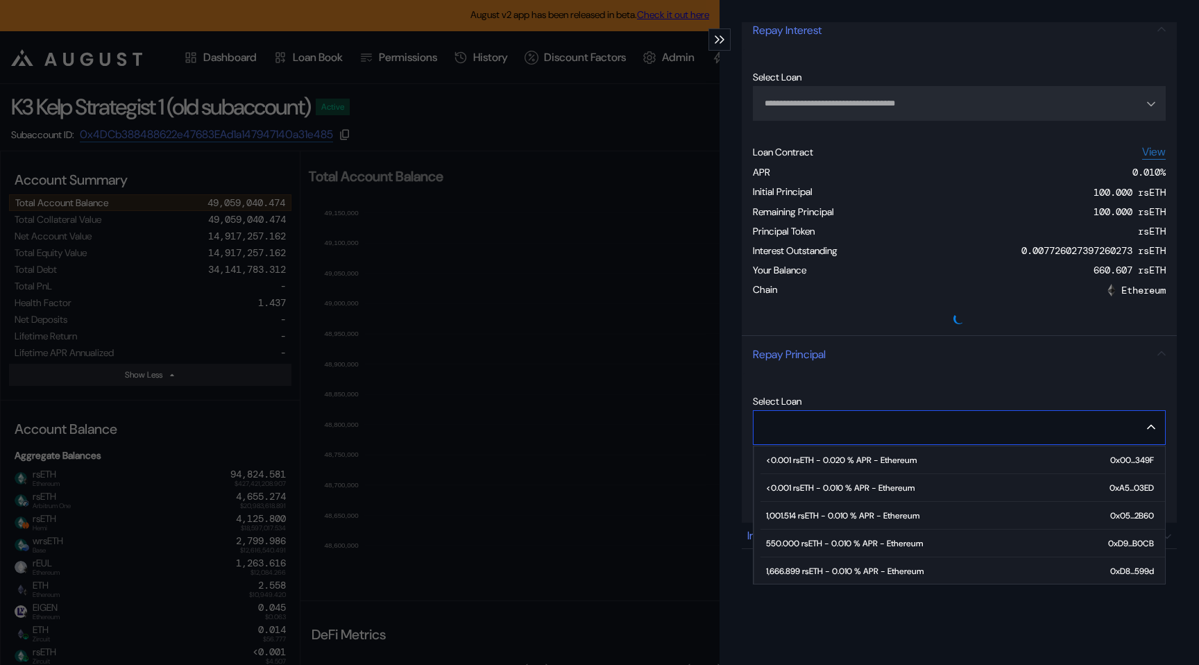
click at [830, 543] on div "550.000 rsETH - 0.010 % APR - Ethereum" at bounding box center [844, 543] width 157 height 10
type input "**********"
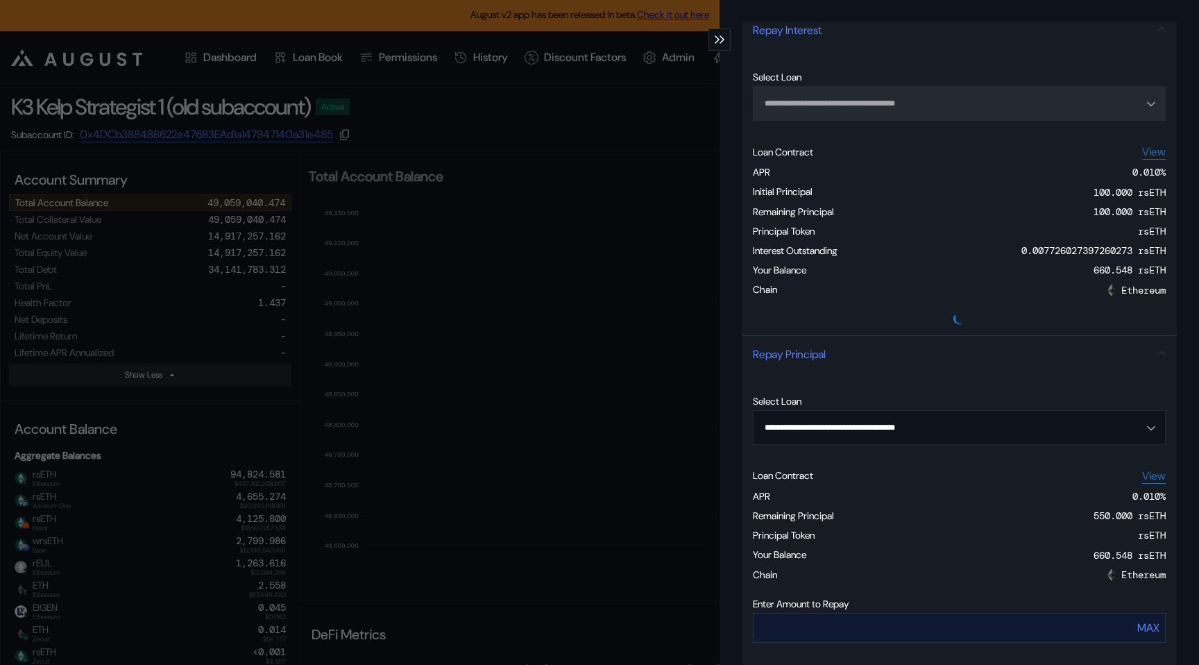
click at [1147, 628] on div "MAX" at bounding box center [1148, 627] width 22 height 15
type input "***"
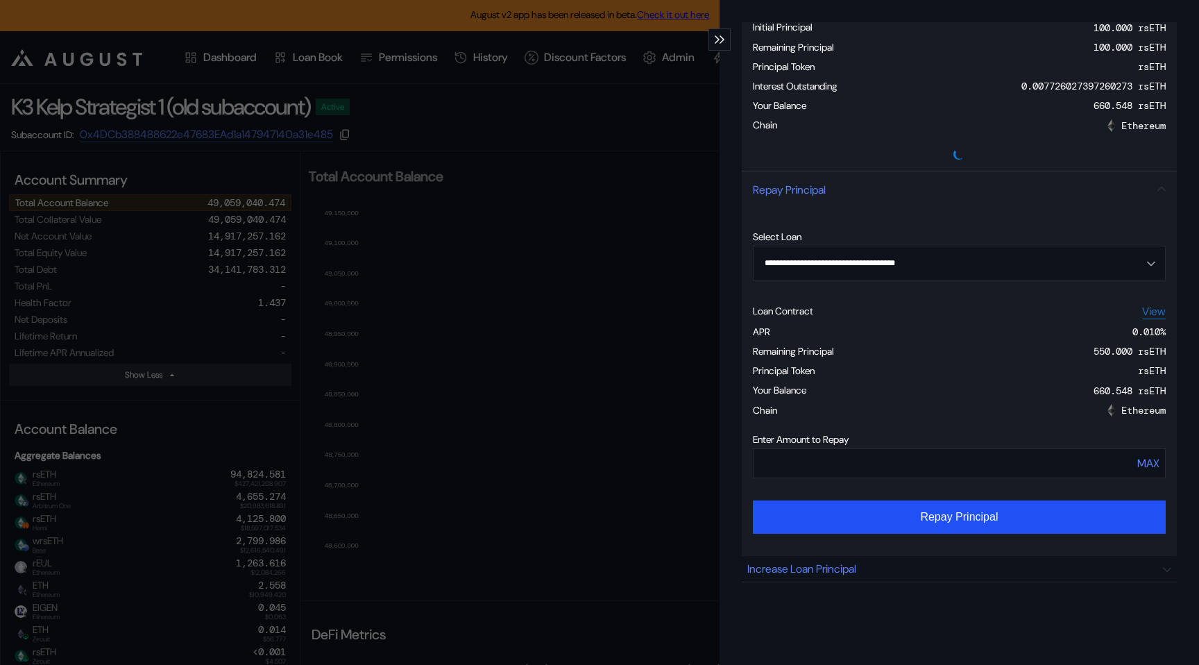
scroll to position [328, 0]
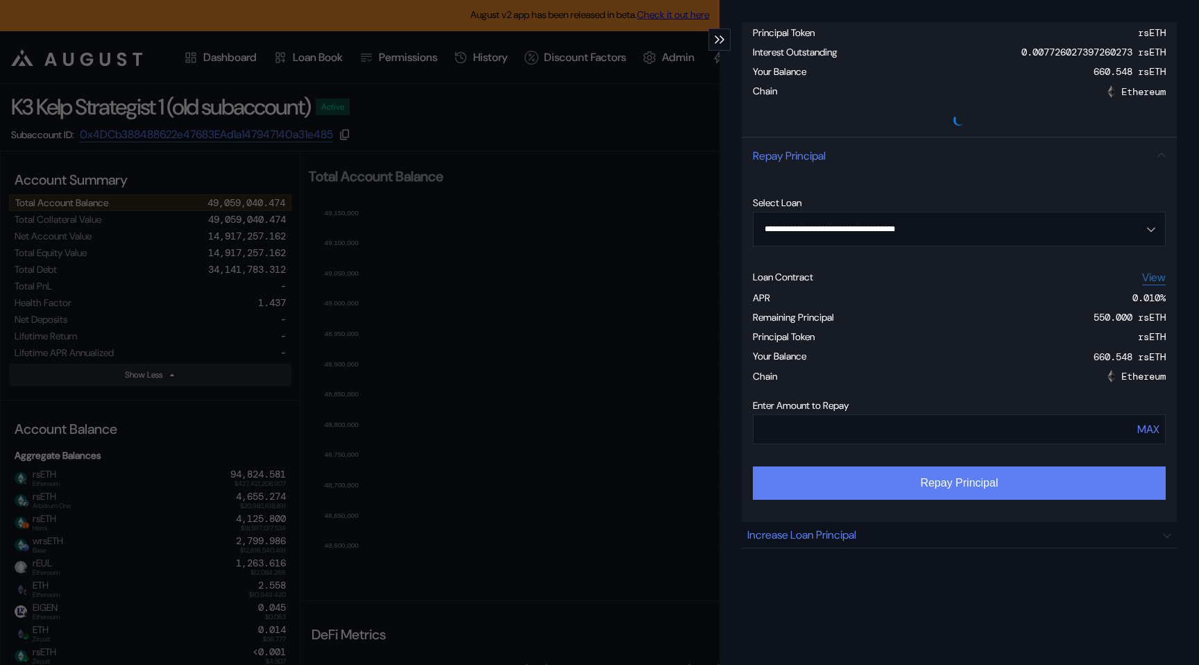
click at [1001, 496] on button "Repay Principal" at bounding box center [959, 482] width 413 height 33
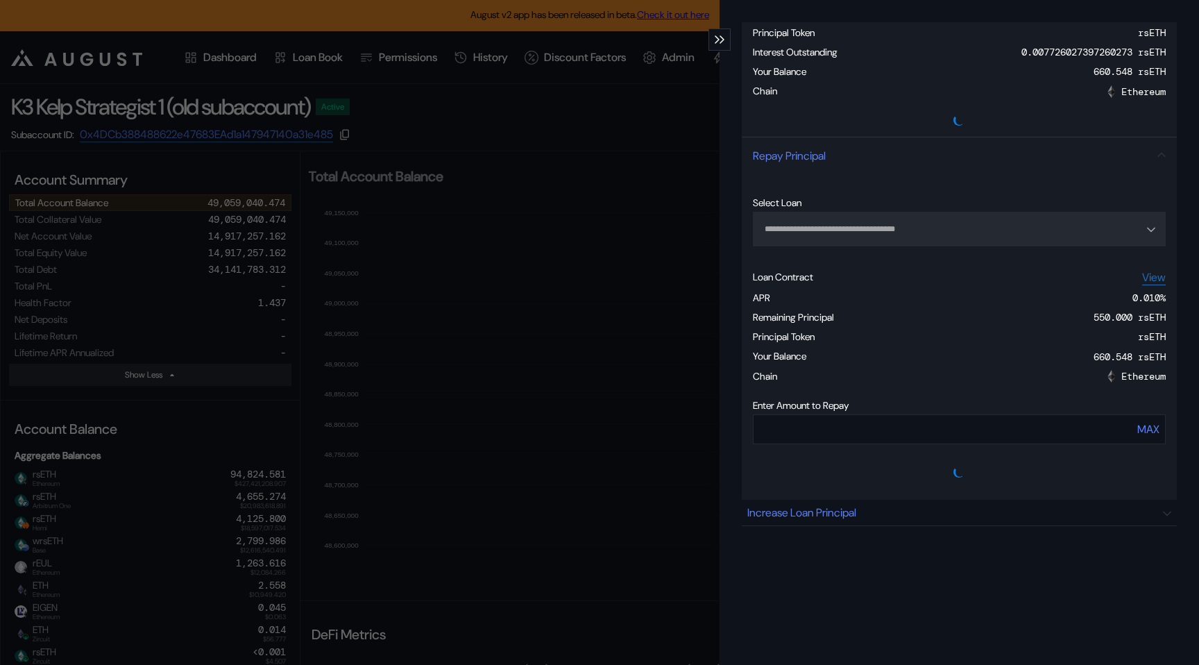
click at [721, 40] on icon "modal" at bounding box center [721, 39] width 5 height 8
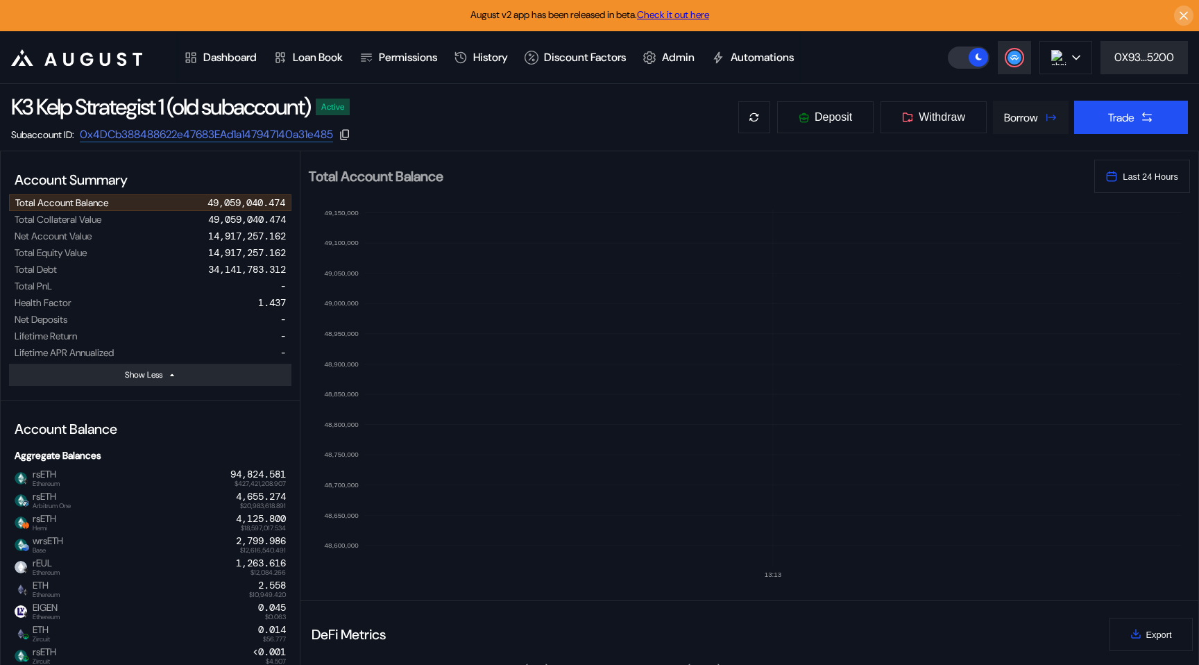
click at [1027, 129] on button "Borrow" at bounding box center [1031, 117] width 76 height 33
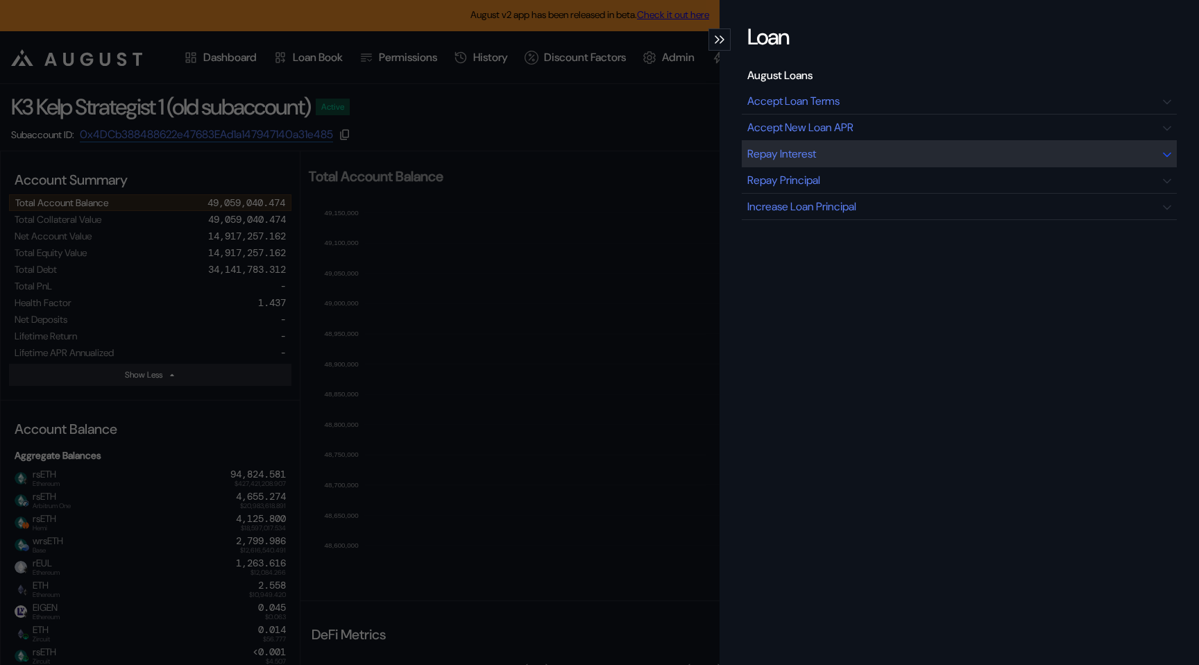
click at [847, 156] on div "Repay Interest" at bounding box center [959, 154] width 435 height 26
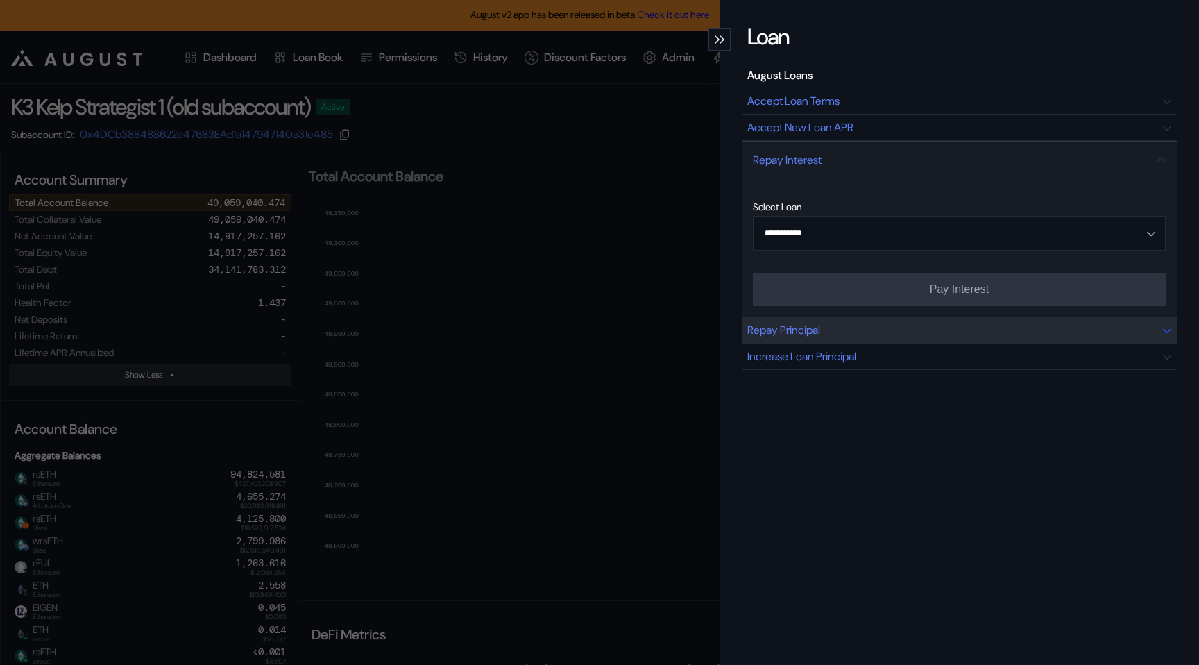
click at [820, 323] on div "Repay Principal" at bounding box center [783, 330] width 73 height 15
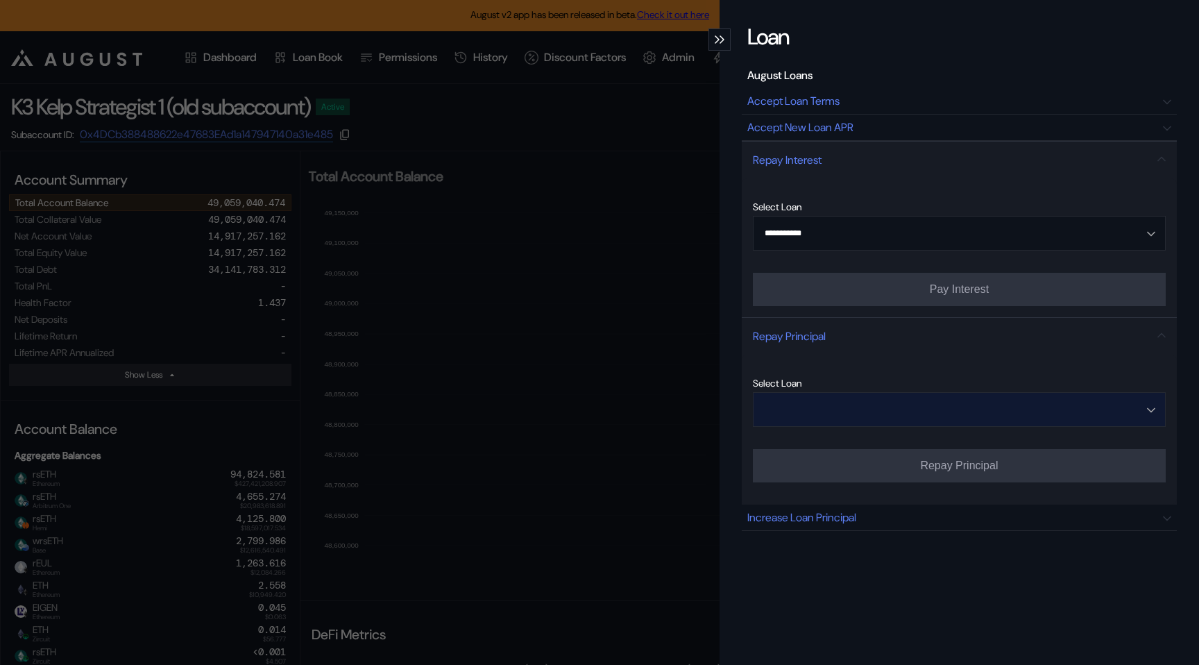
click at [822, 411] on input "Open menu" at bounding box center [951, 409] width 377 height 33
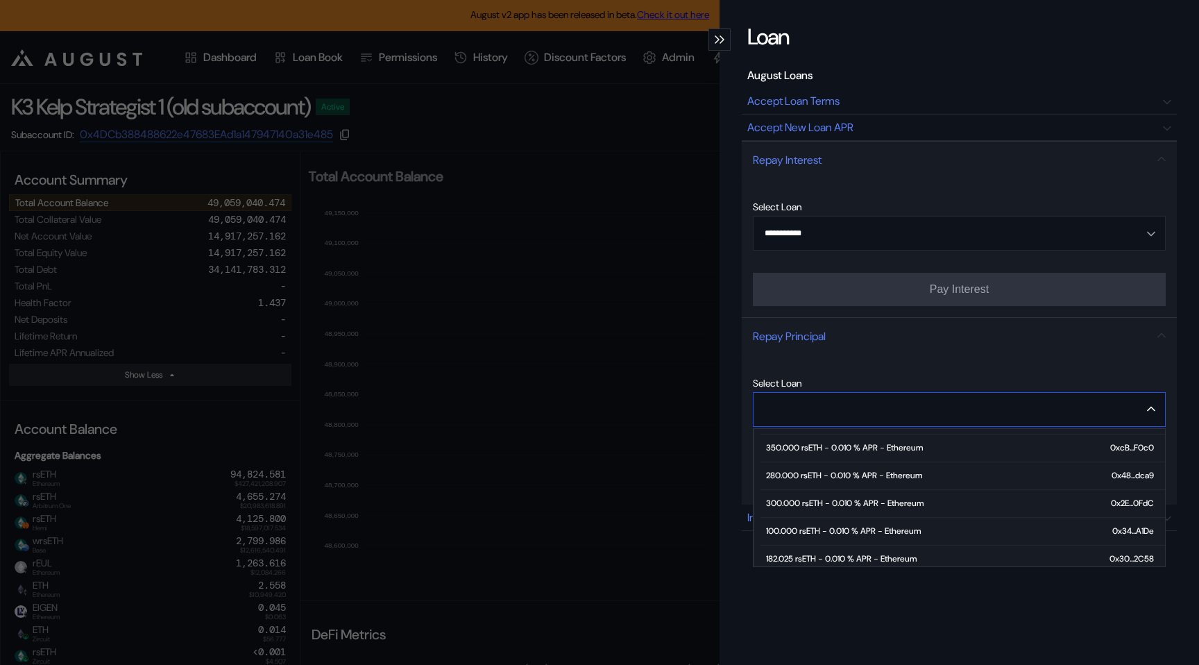
scroll to position [231, 0]
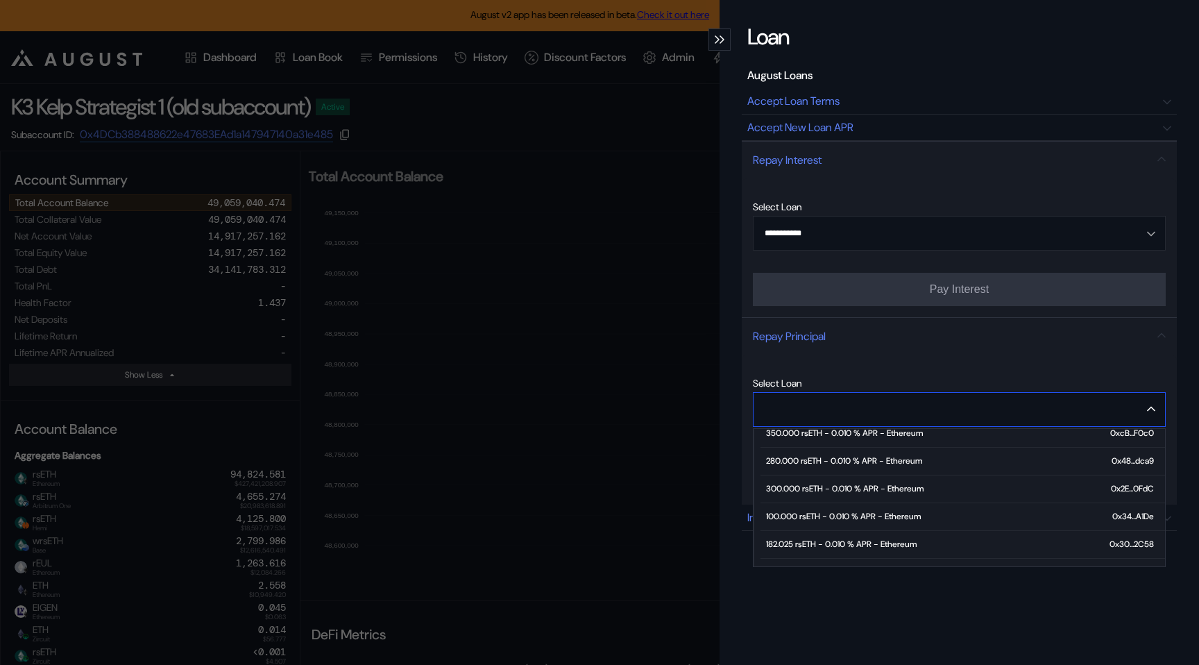
click at [819, 511] on div "100.000 rsETH - 0.010 % APR - Ethereum" at bounding box center [843, 516] width 155 height 10
type input "**********"
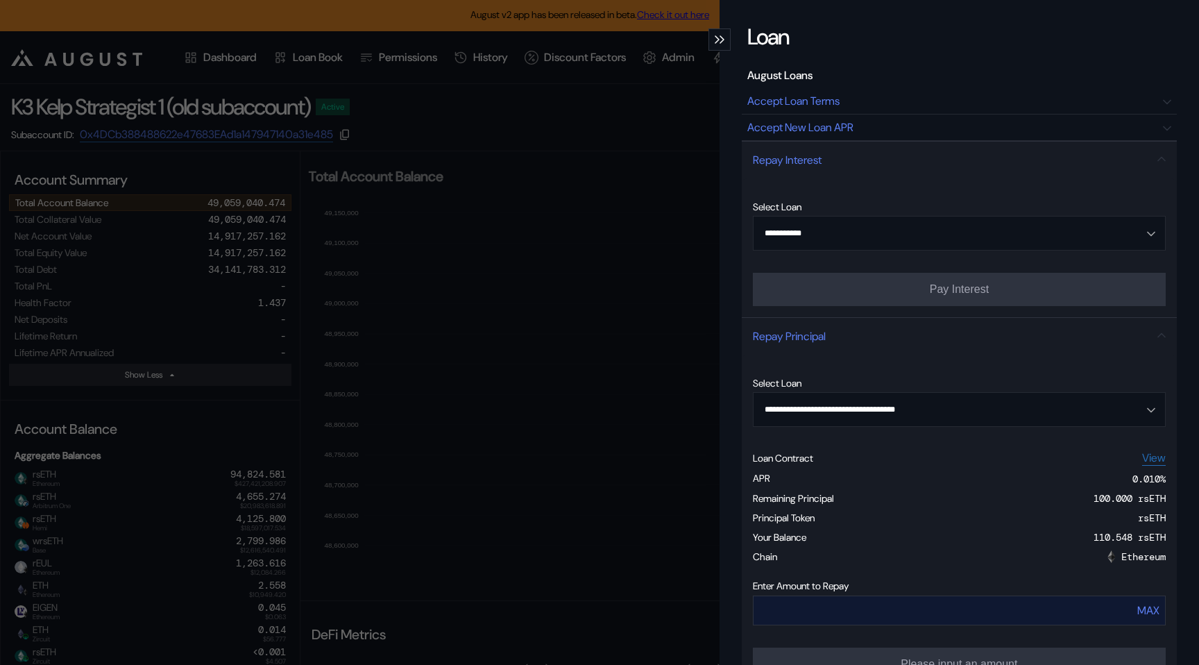
click at [1150, 613] on div "MAX" at bounding box center [1148, 610] width 22 height 15
type input "***"
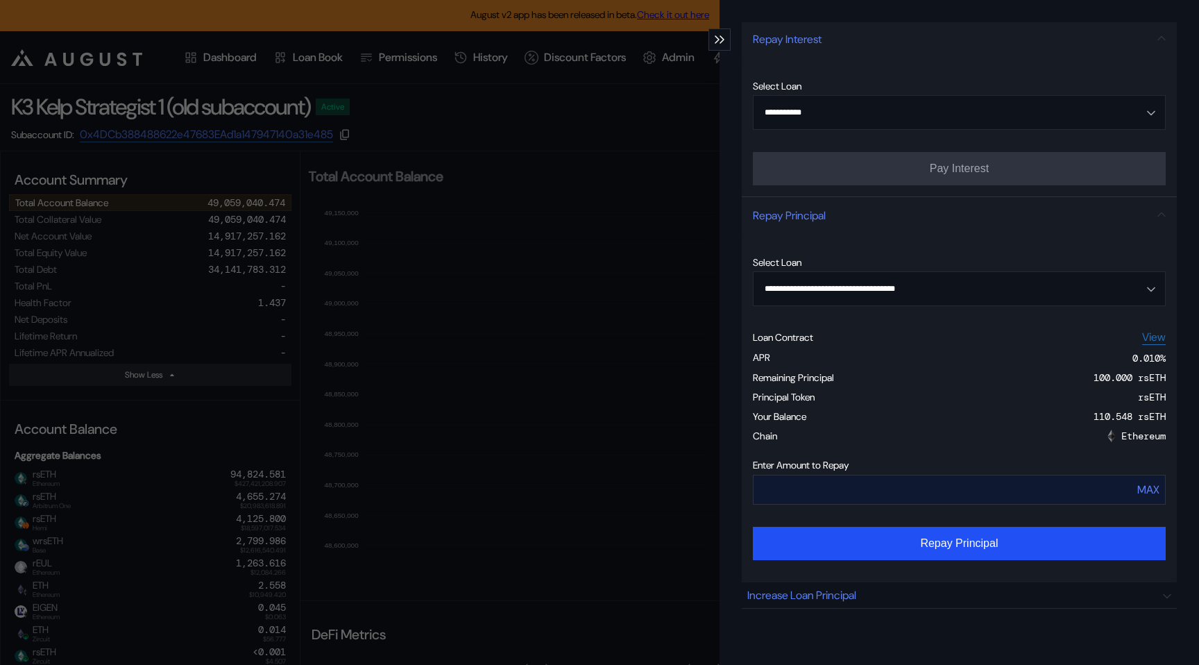
scroll to position [186, 0]
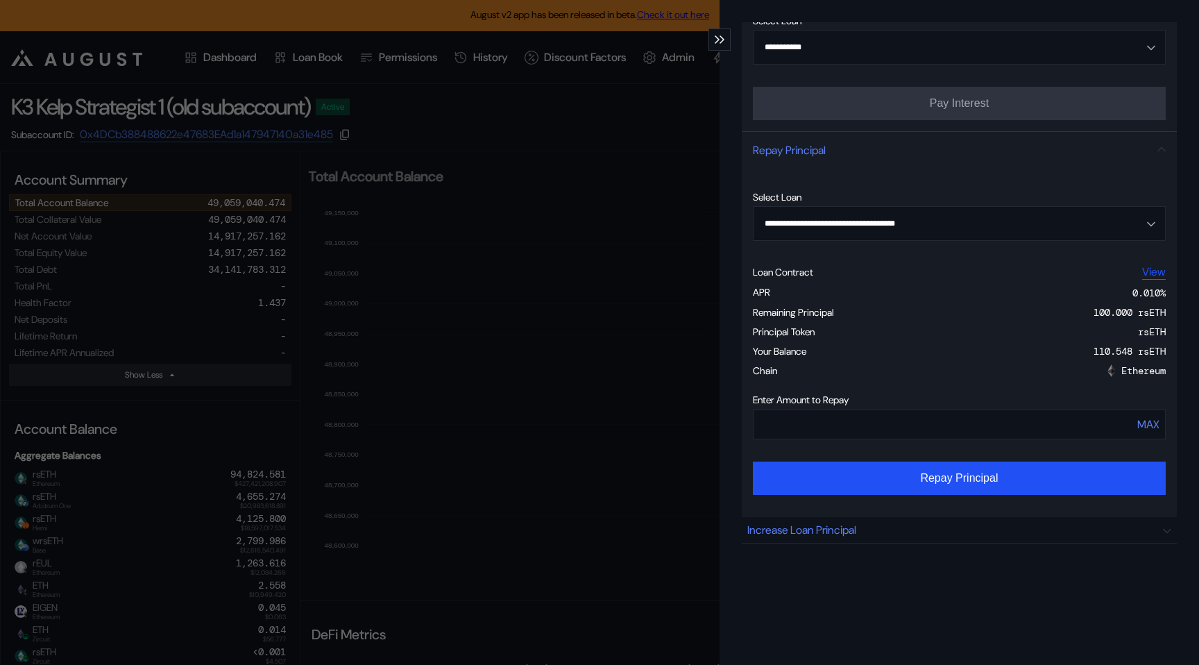
click at [1159, 275] on link "View" at bounding box center [1154, 271] width 24 height 15
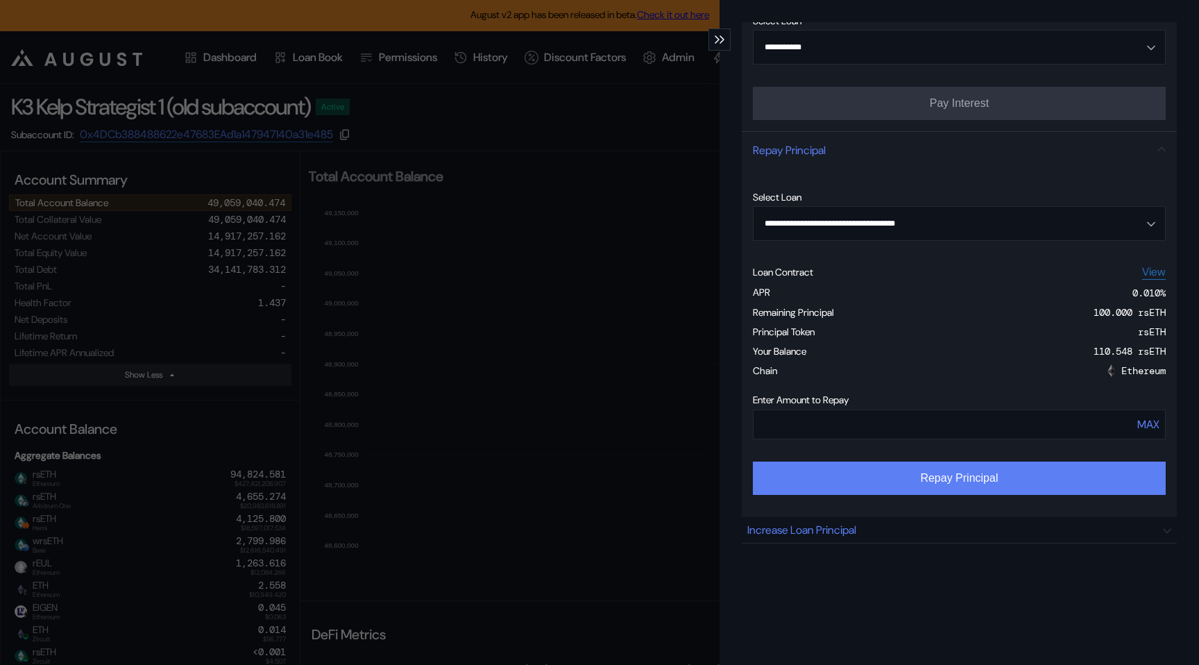
click at [1007, 487] on button "Repay Principal" at bounding box center [959, 477] width 413 height 33
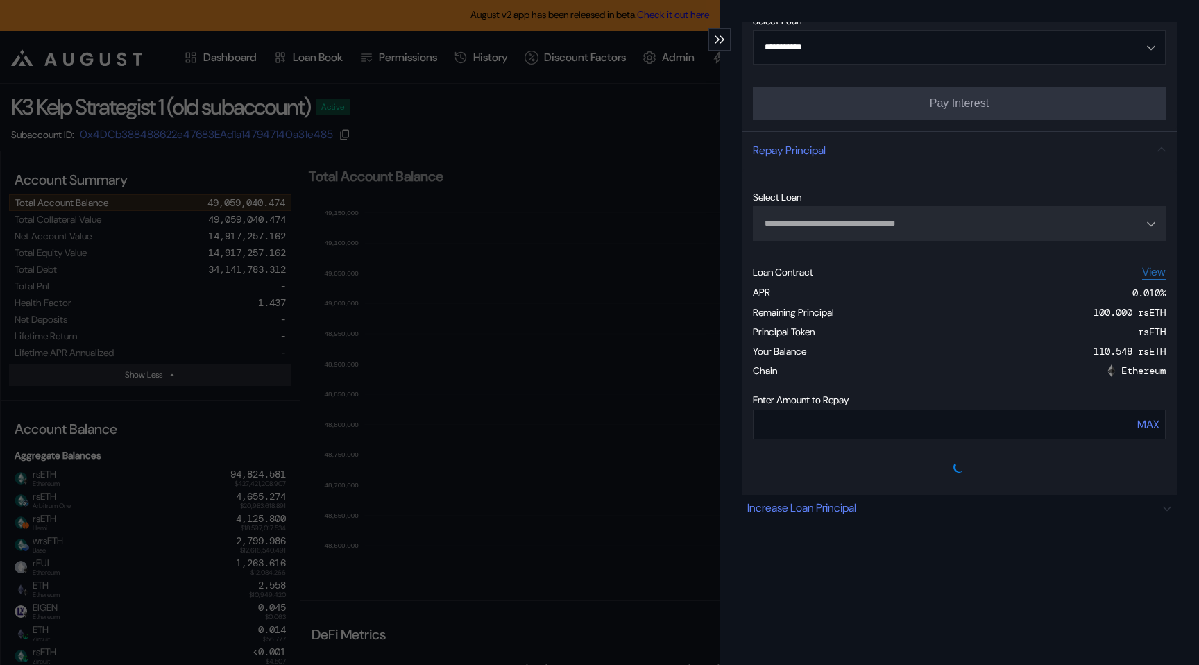
click at [722, 38] on icon "modal" at bounding box center [721, 39] width 5 height 8
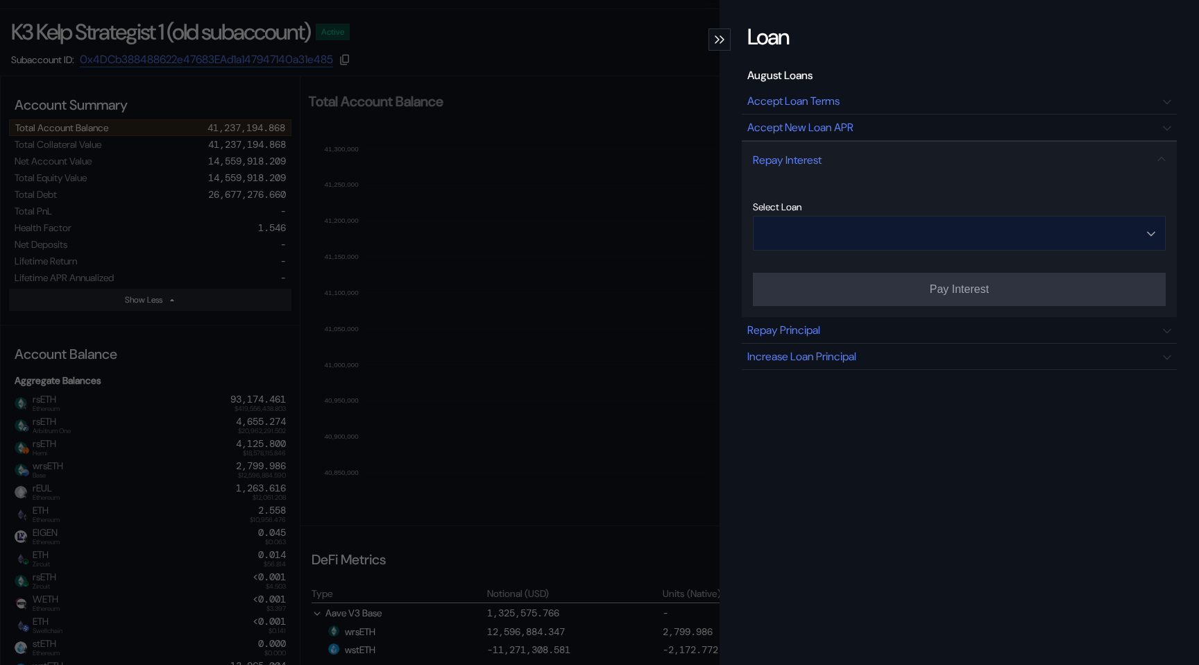
click at [843, 235] on input "Open menu" at bounding box center [951, 232] width 377 height 33
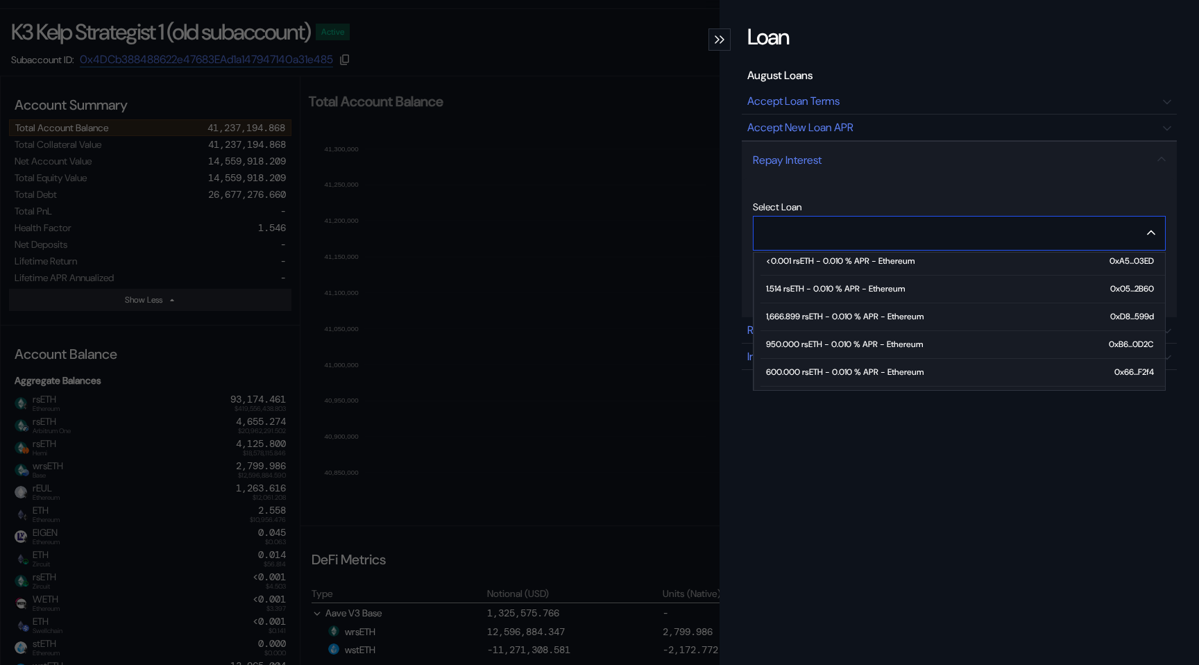
scroll to position [44, 0]
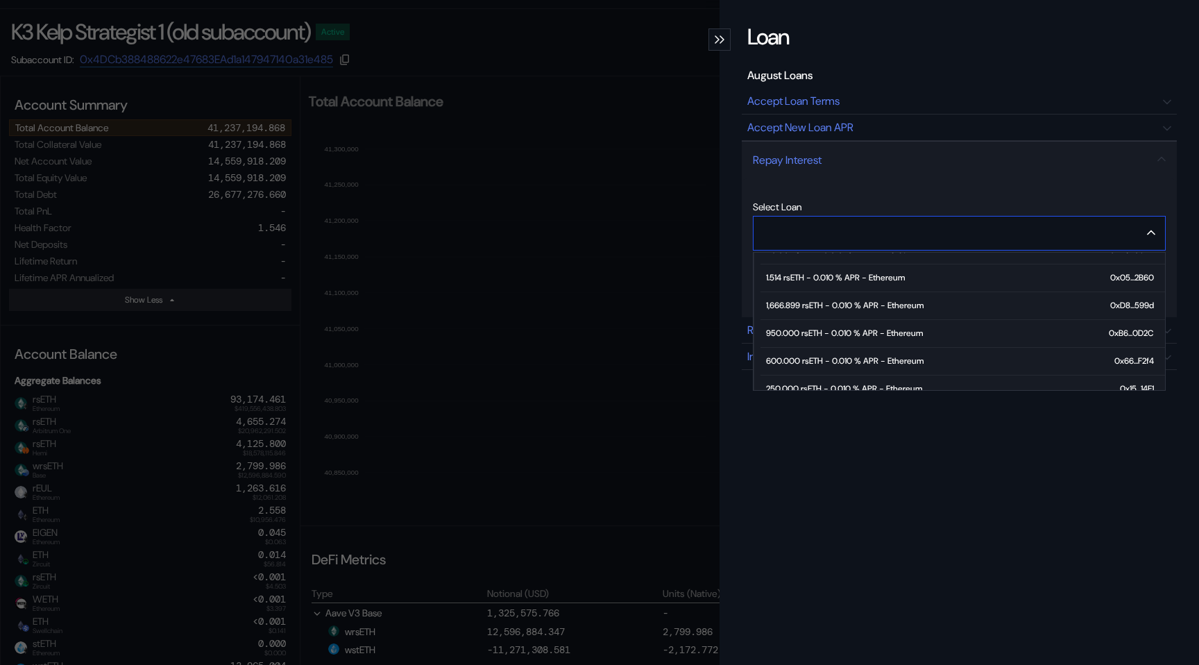
click at [824, 361] on div "600.000 rsETH - 0.010 % APR - Ethereum" at bounding box center [844, 361] width 157 height 10
type input "**********"
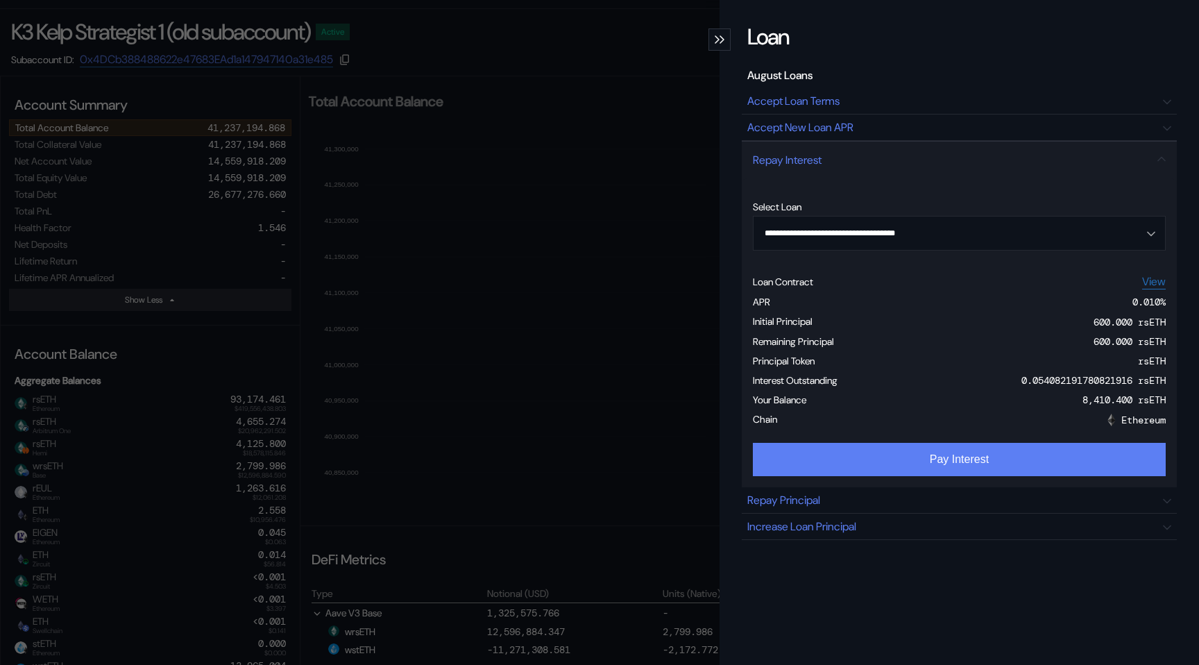
click at [920, 462] on button "Pay Interest" at bounding box center [959, 459] width 413 height 33
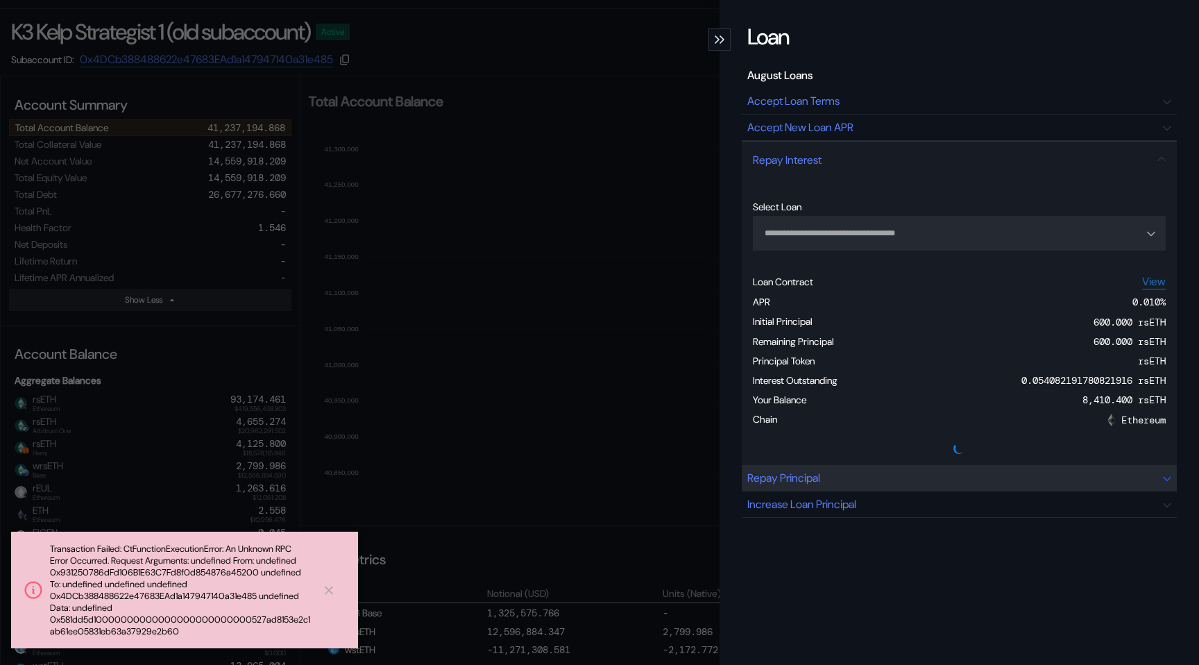
click at [791, 471] on div "Repay Principal" at bounding box center [783, 477] width 73 height 15
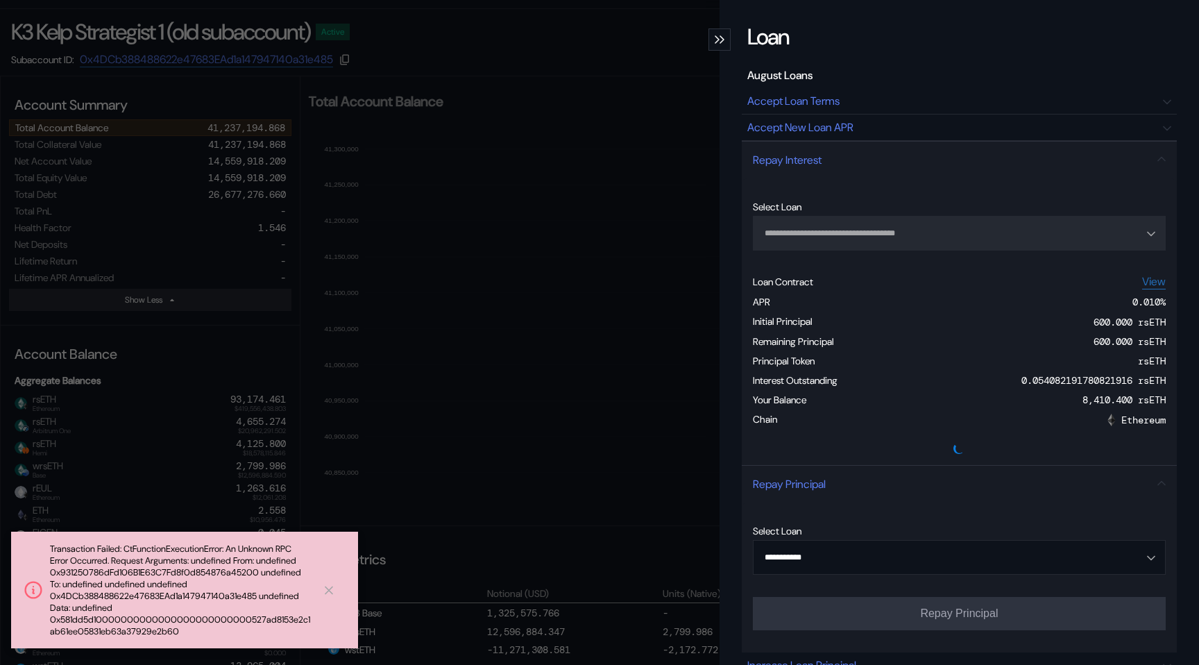
click at [334, 583] on button at bounding box center [329, 590] width 36 height 16
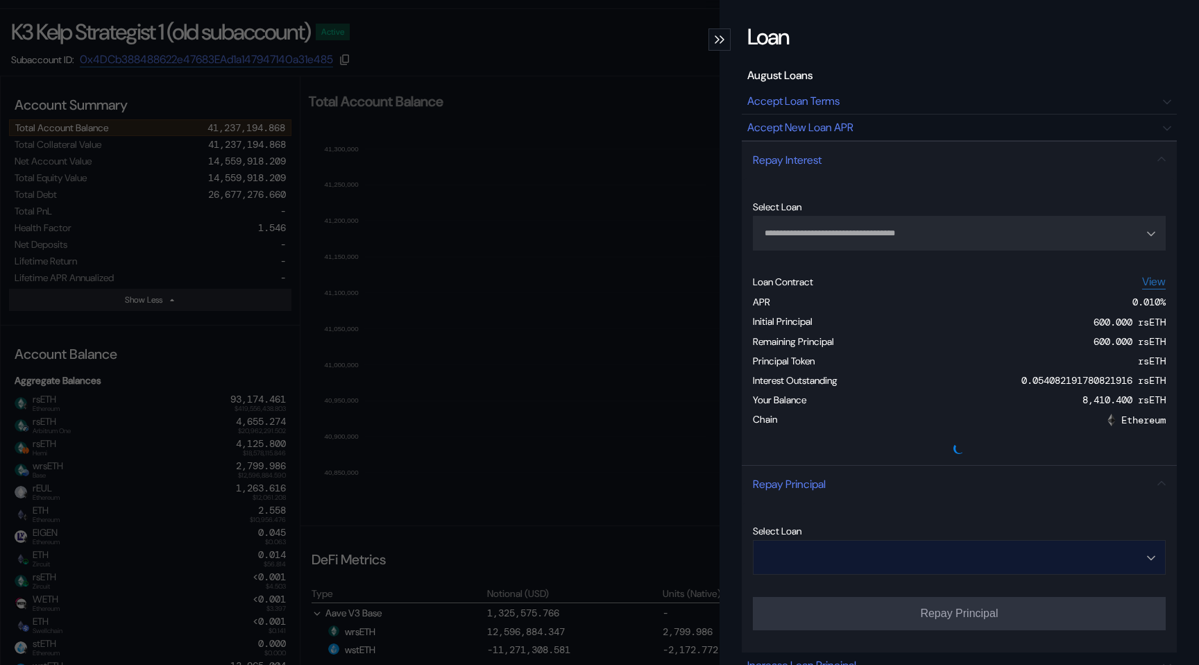
click at [867, 551] on input "Open menu" at bounding box center [951, 556] width 377 height 33
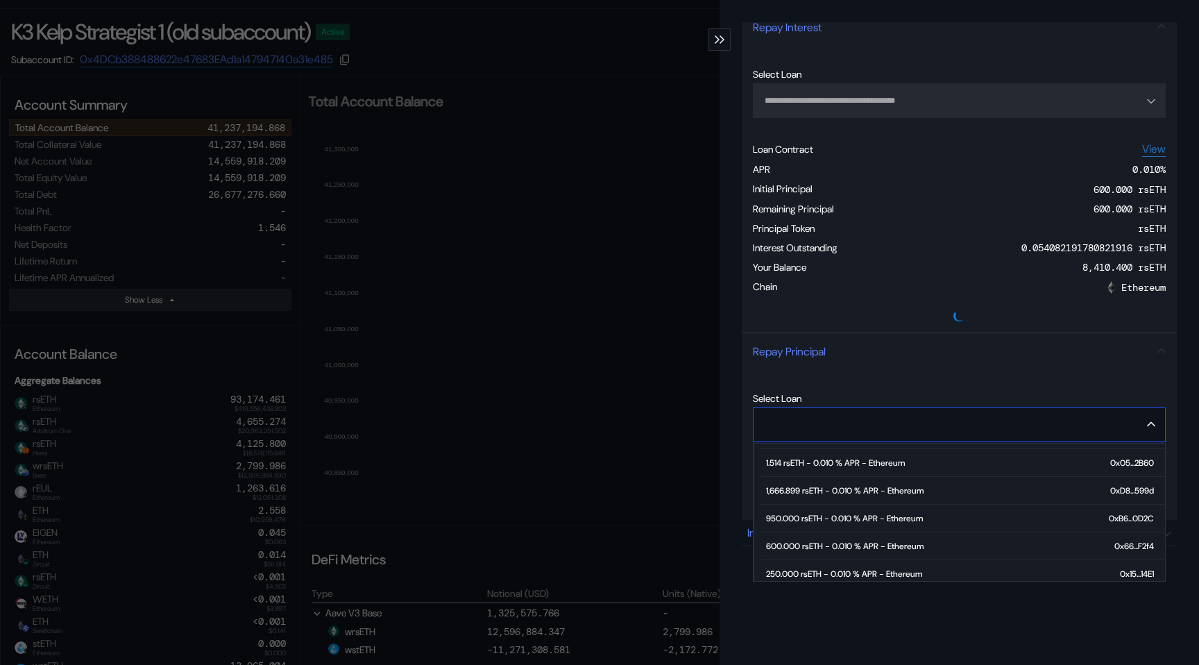
scroll to position [56, 0]
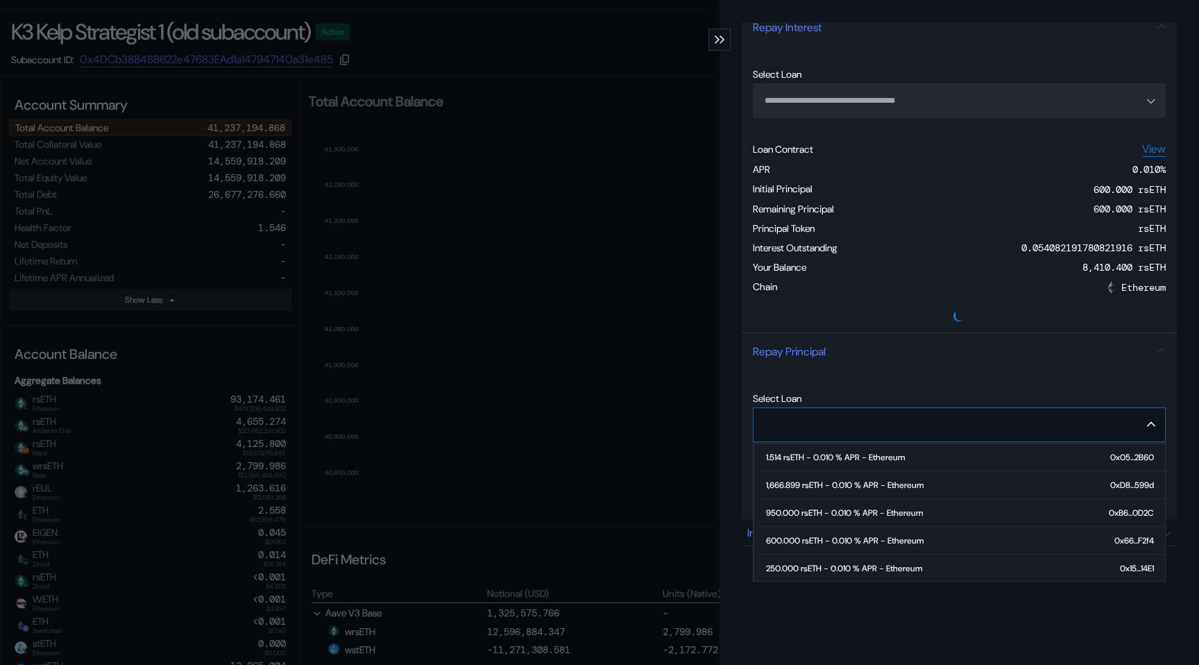
click at [847, 520] on span "950.000 rsETH - 0.010 % APR - Ethereum 0xB6...0D2C" at bounding box center [962, 513] width 404 height 28
type input "**********"
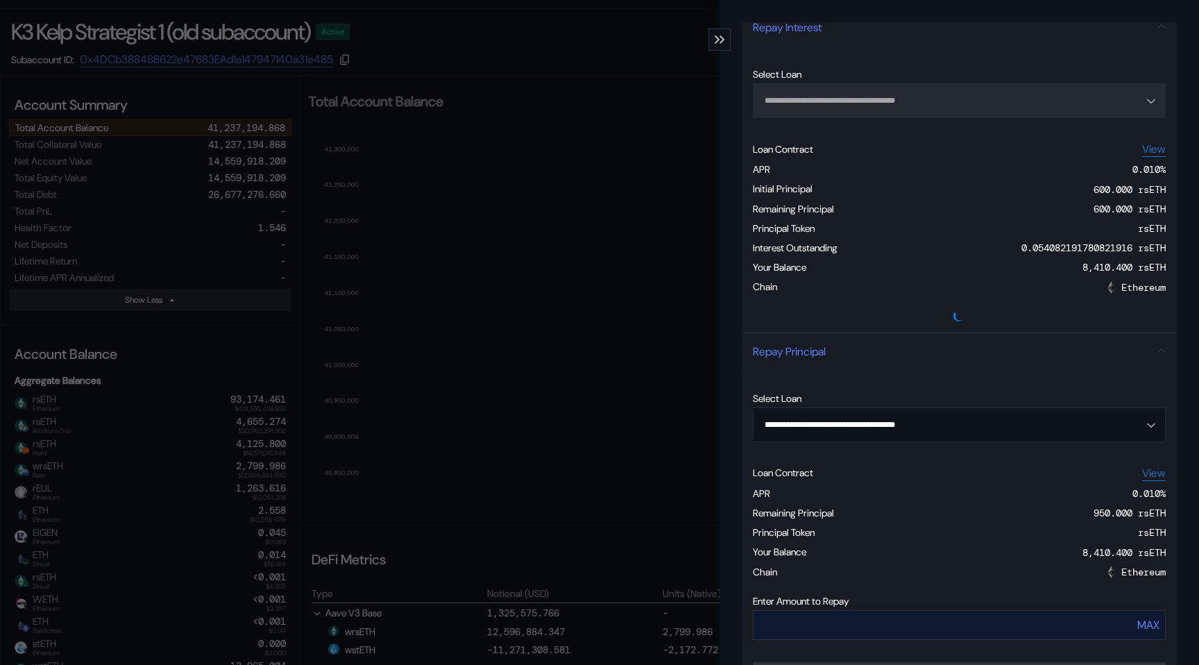
click at [1134, 622] on button "MAX" at bounding box center [1147, 625] width 31 height 24
type input "***"
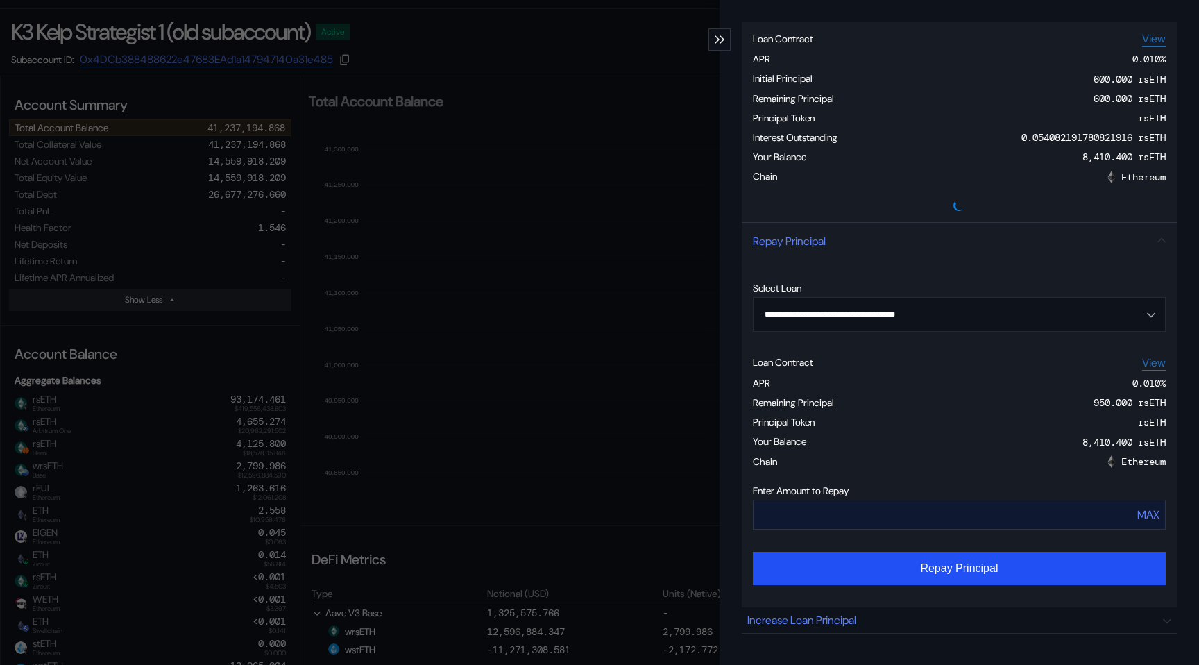
scroll to position [279, 0]
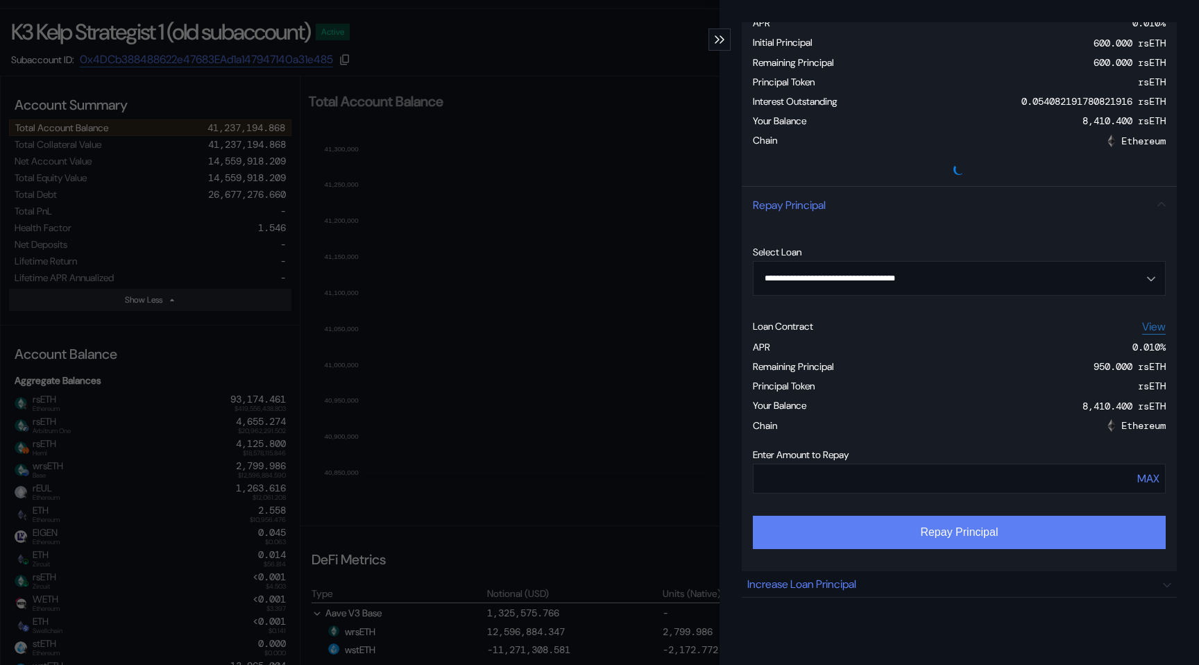
click at [1017, 545] on button "Repay Principal" at bounding box center [959, 532] width 413 height 33
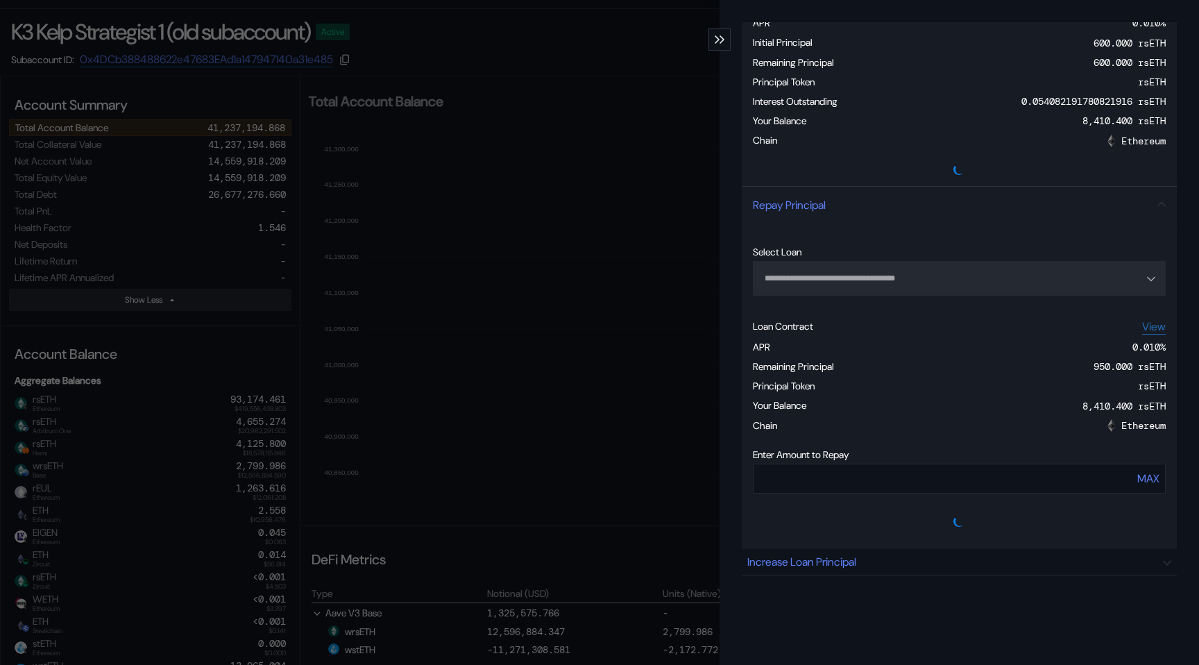
click at [726, 42] on div "modal" at bounding box center [719, 39] width 22 height 22
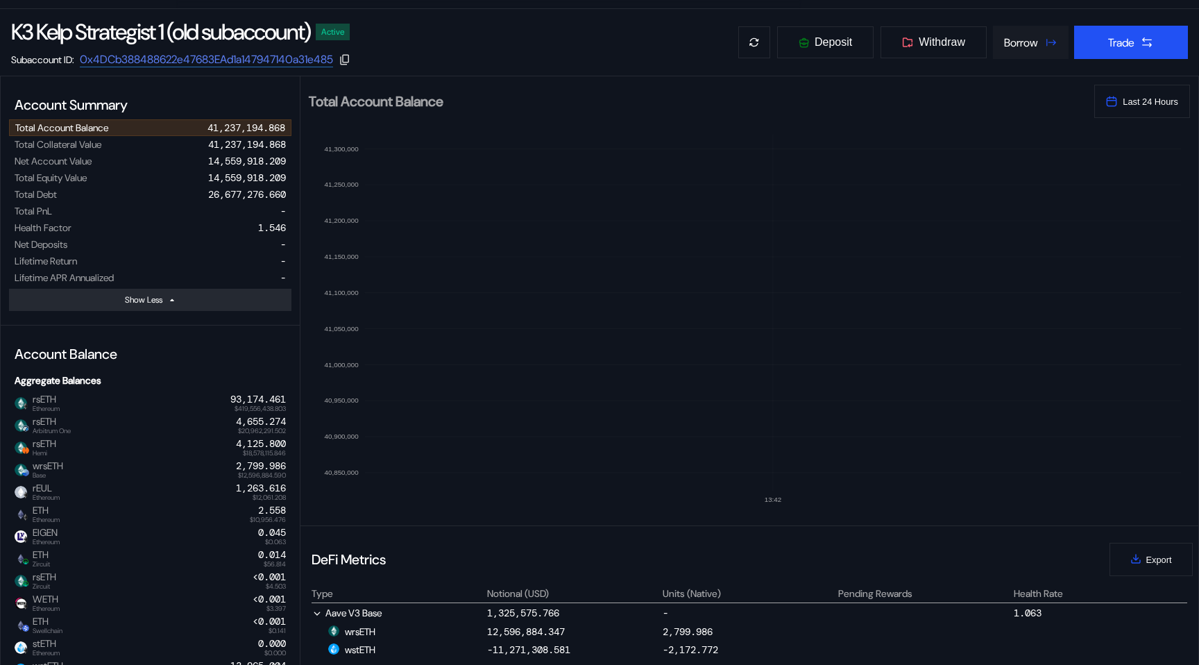
click at [1004, 44] on div "Borrow" at bounding box center [1021, 42] width 34 height 15
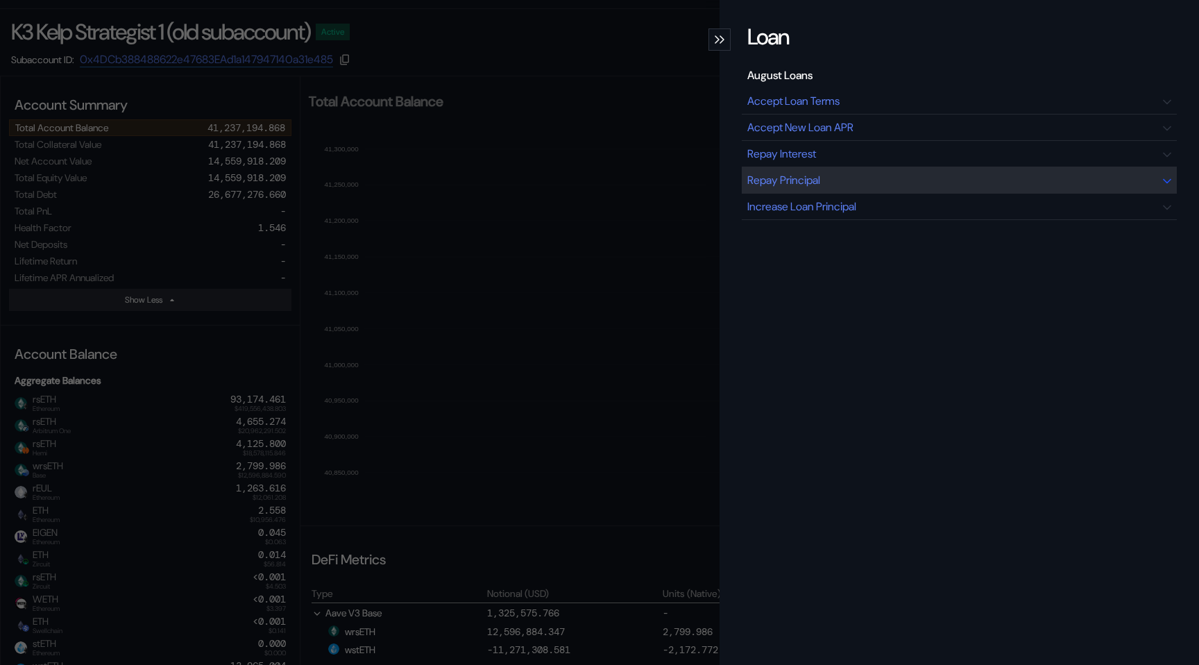
click at [881, 176] on div "Repay Principal" at bounding box center [959, 180] width 435 height 26
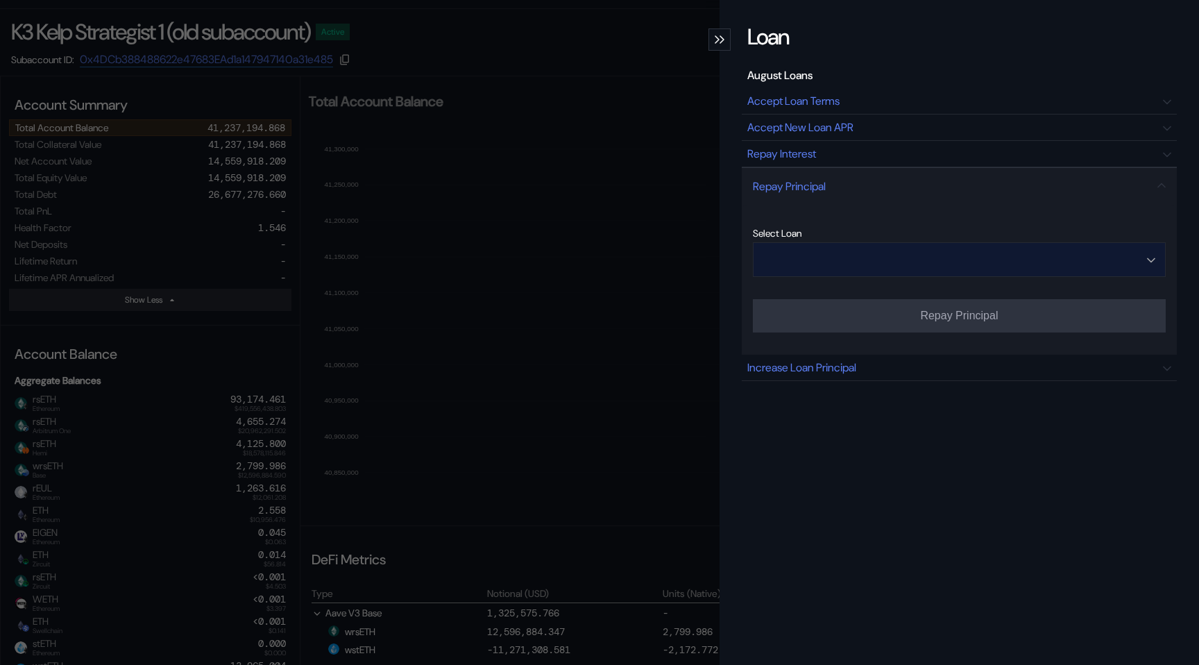
click at [849, 262] on input "Open menu" at bounding box center [951, 259] width 377 height 33
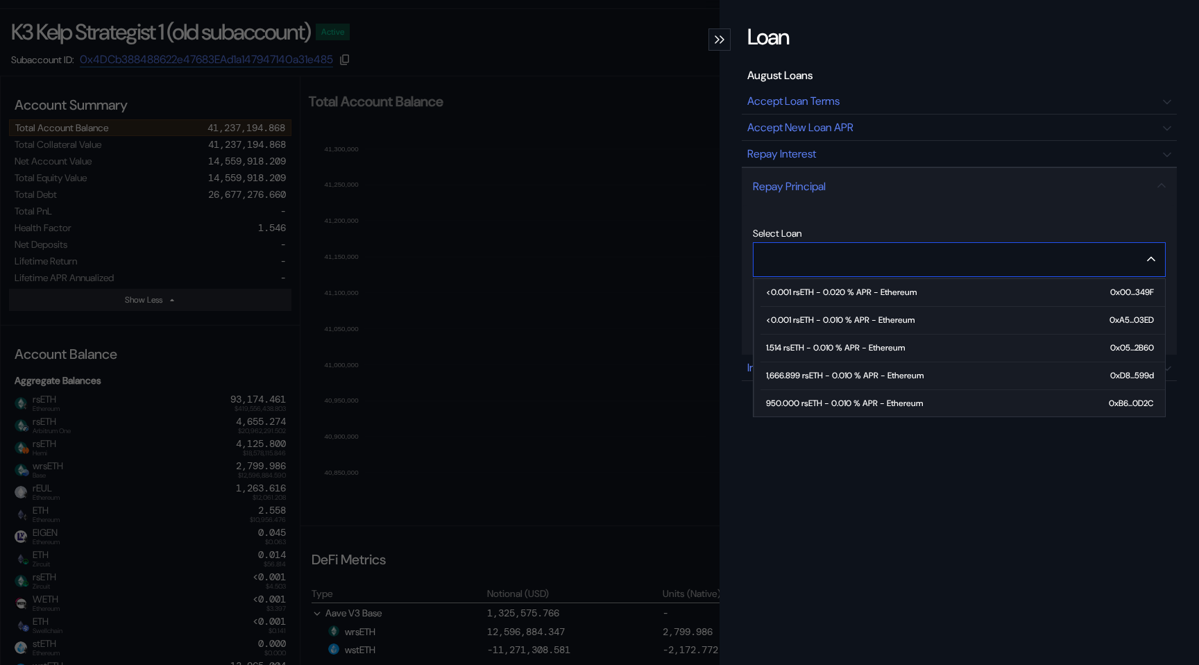
scroll to position [92, 0]
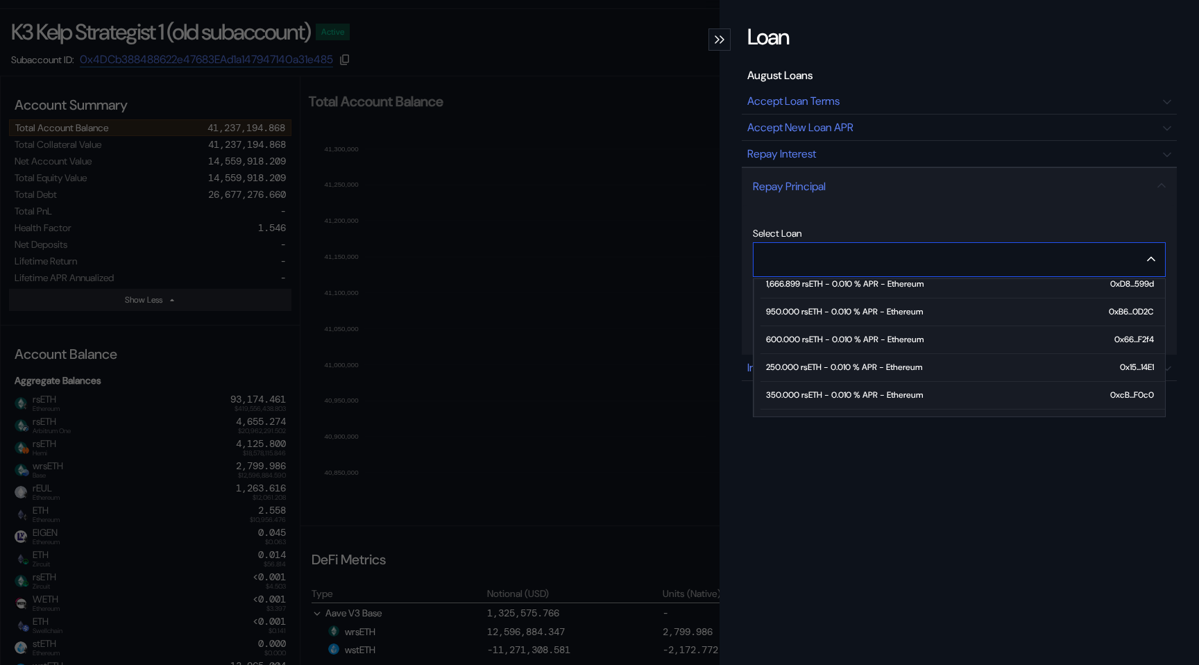
click at [833, 344] on span "600.000 rsETH - 0.010 % APR - Ethereum 0x66...F2f4" at bounding box center [962, 340] width 404 height 28
type input "**********"
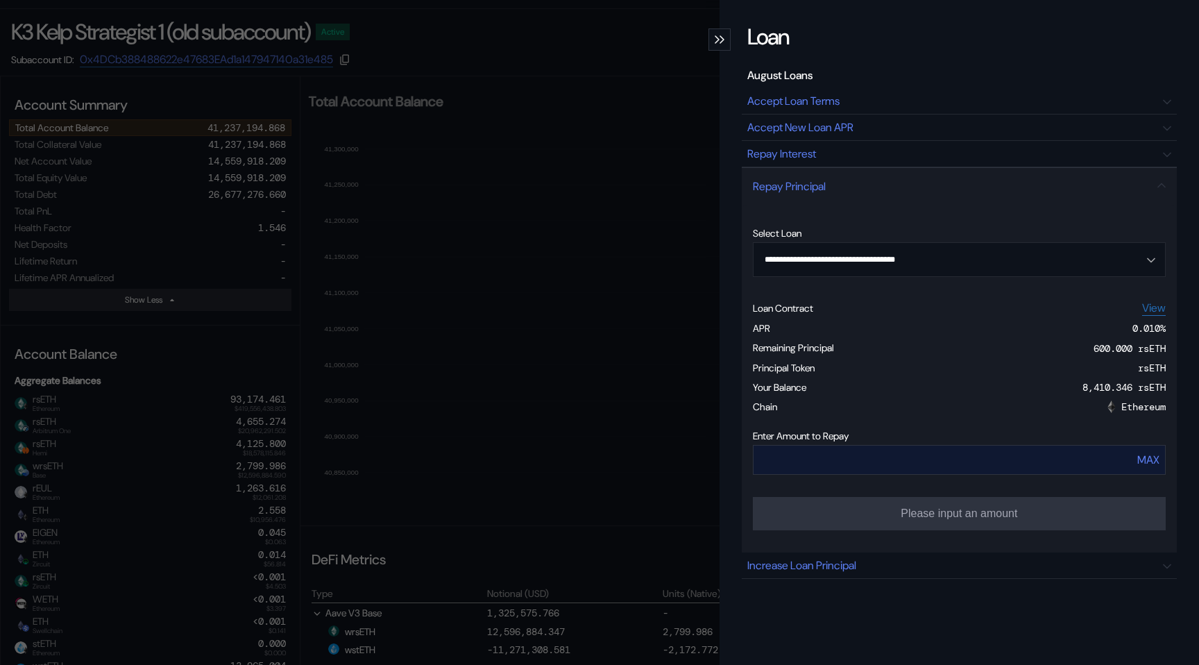
click at [1135, 463] on button "MAX" at bounding box center [1147, 460] width 31 height 24
type input "***"
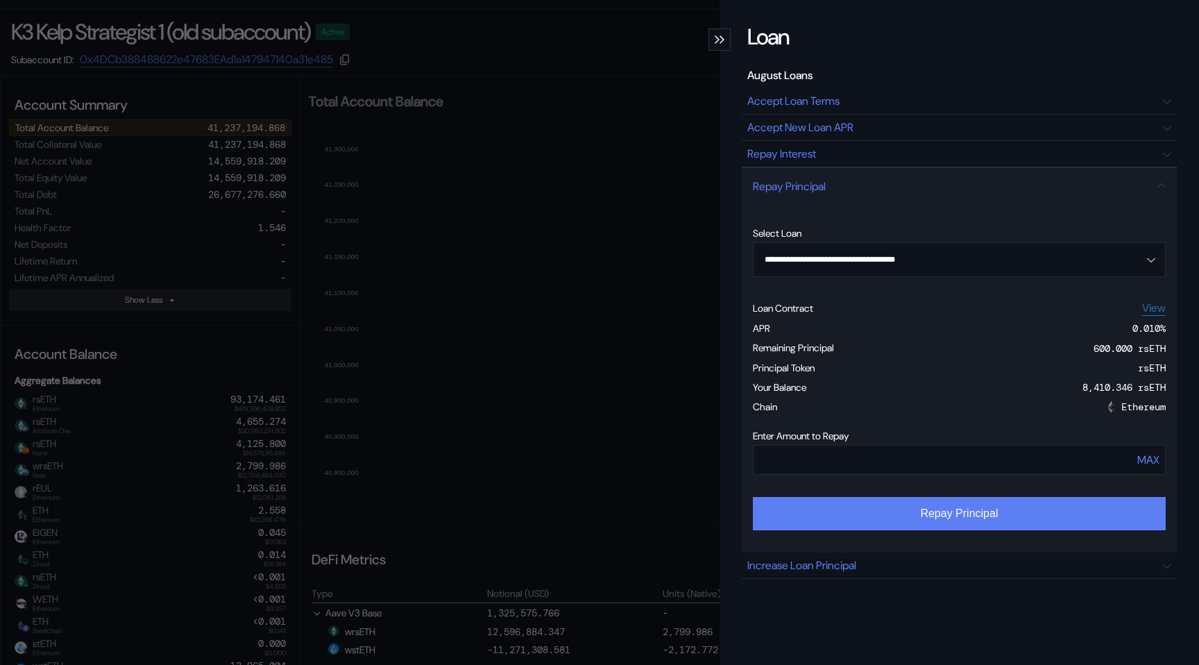
click at [1012, 520] on button "Repay Principal" at bounding box center [959, 513] width 413 height 33
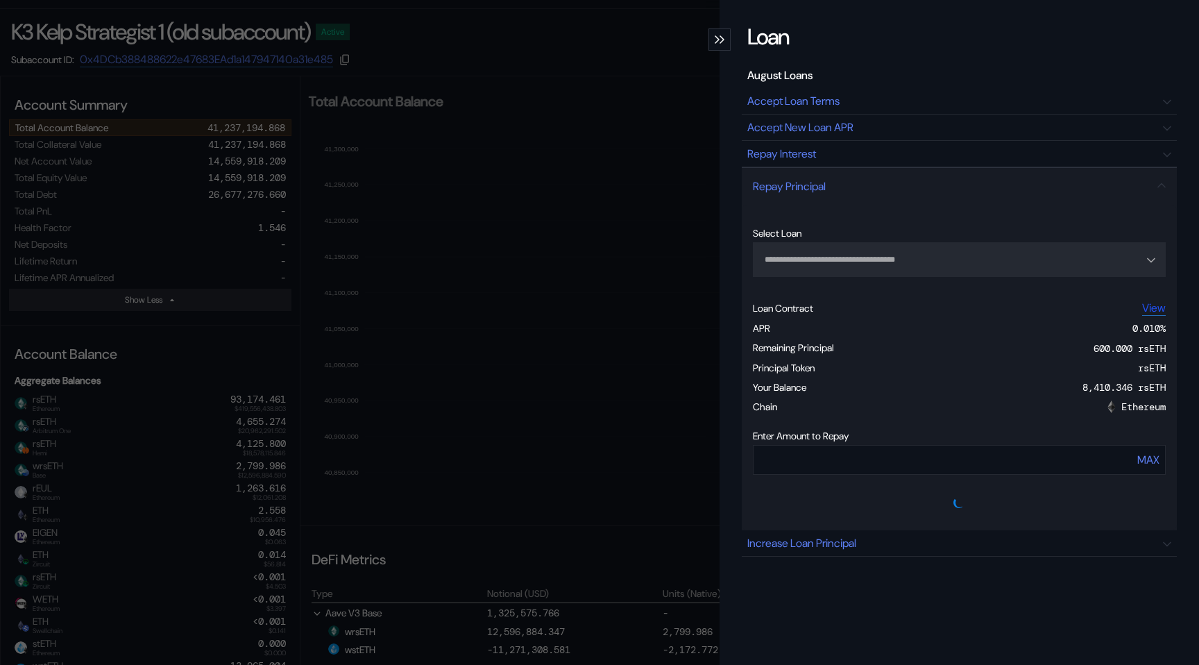
click at [1147, 308] on link "View" at bounding box center [1154, 307] width 24 height 15
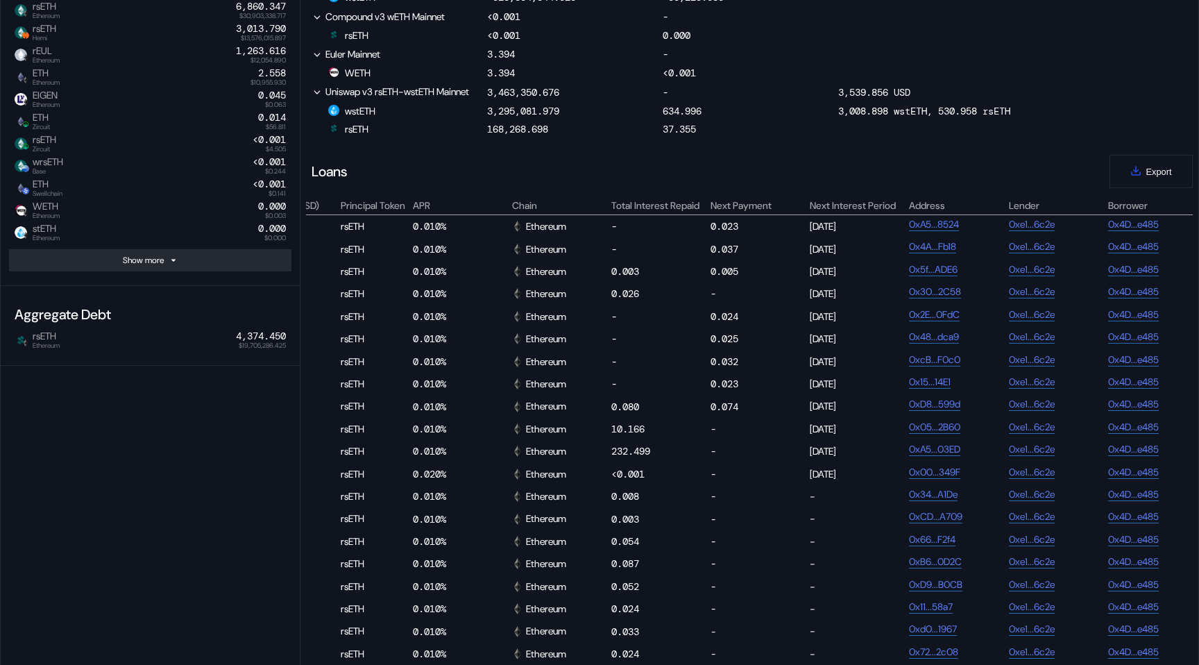
scroll to position [0, 749]
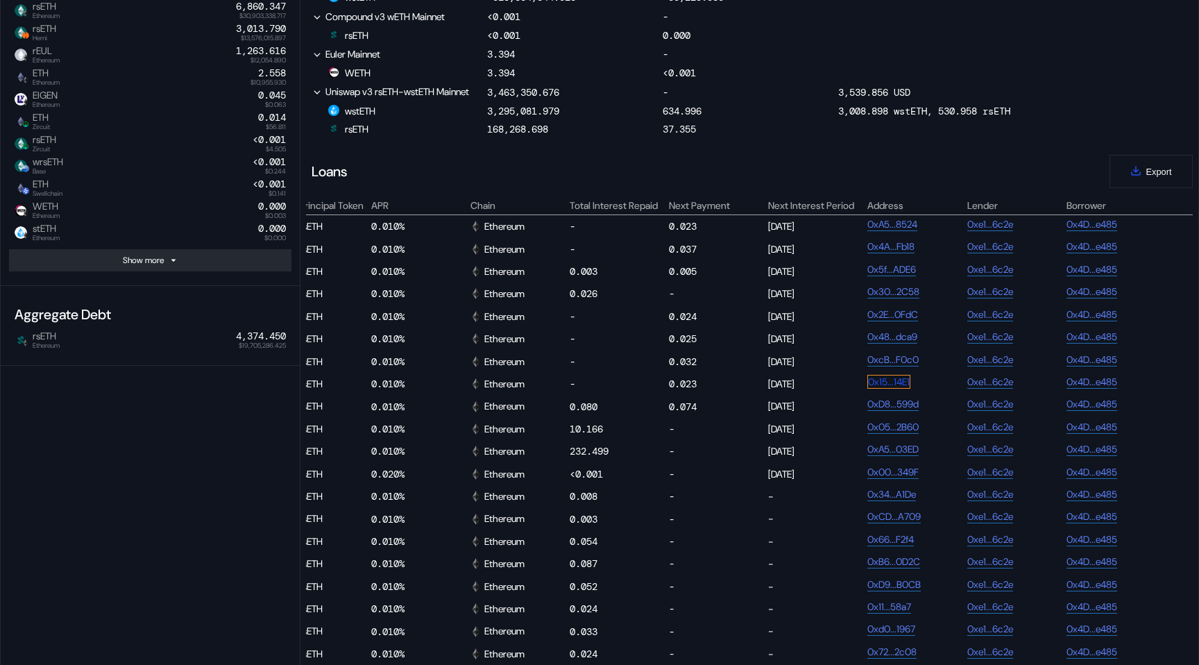
click at [892, 389] on link "0x15...14E1" at bounding box center [888, 382] width 43 height 14
click at [893, 366] on link "0xcB...F0c0" at bounding box center [893, 359] width 53 height 14
click at [893, 343] on link "0x48...dca9" at bounding box center [892, 337] width 51 height 14
click at [892, 321] on link "0x2E...0FdC" at bounding box center [893, 314] width 52 height 14
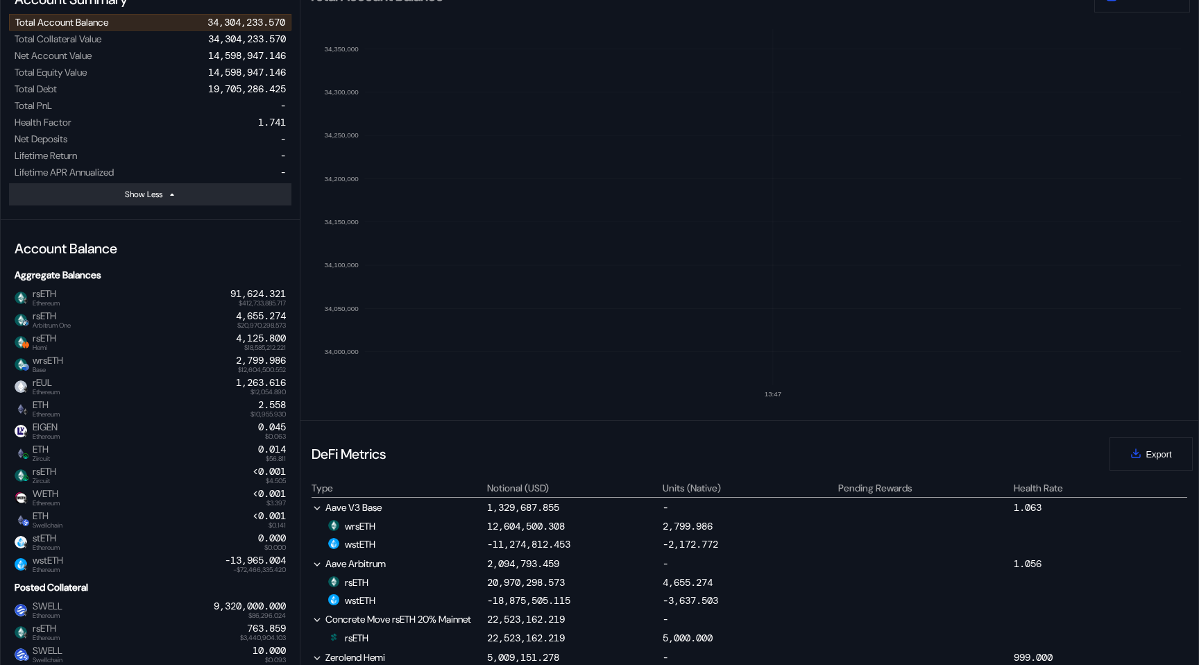
scroll to position [0, 0]
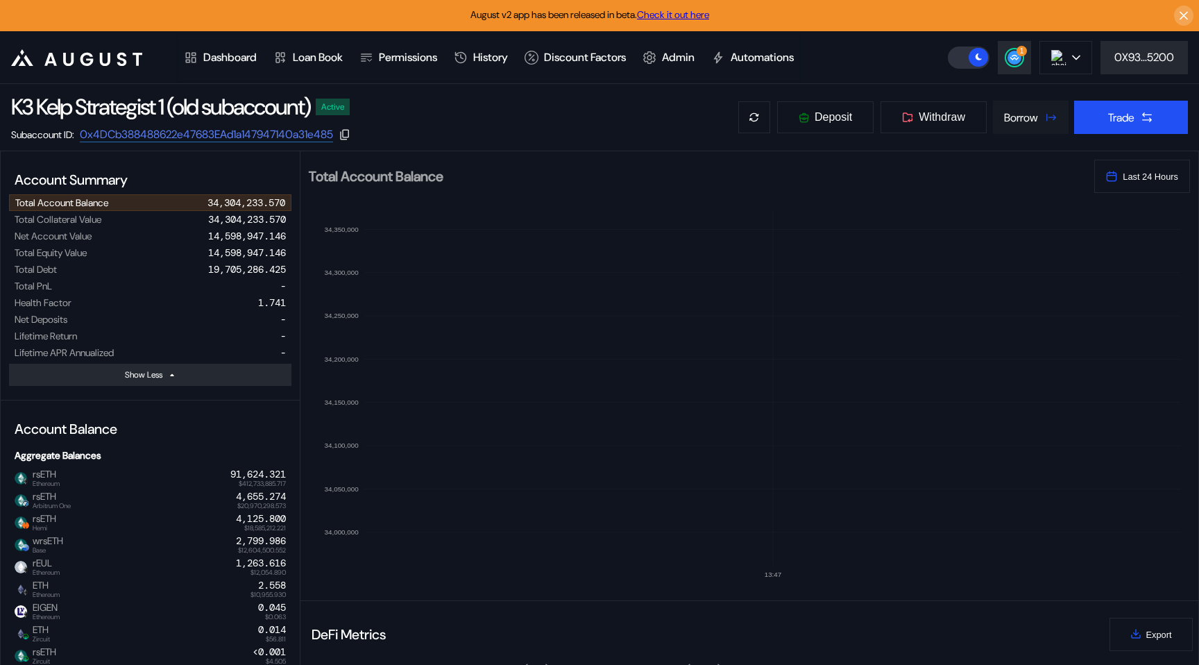
click at [1032, 123] on div "Borrow" at bounding box center [1021, 117] width 34 height 15
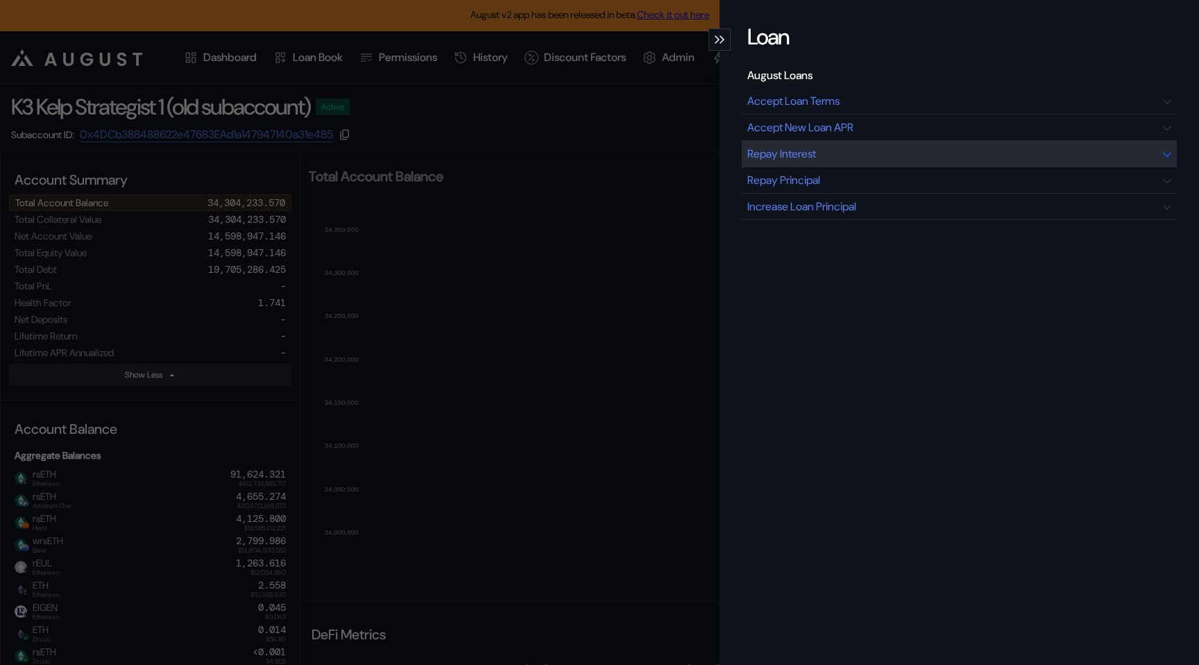
click at [883, 149] on div "Repay Interest" at bounding box center [959, 154] width 435 height 26
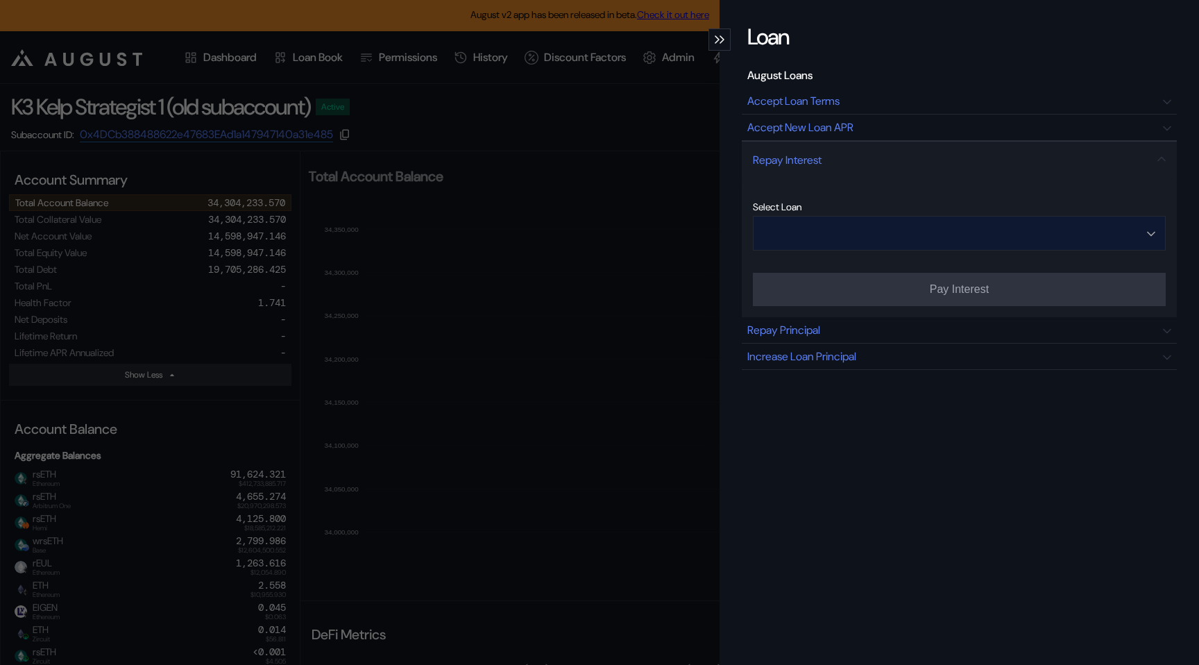
click at [842, 237] on input "Open menu" at bounding box center [951, 232] width 377 height 33
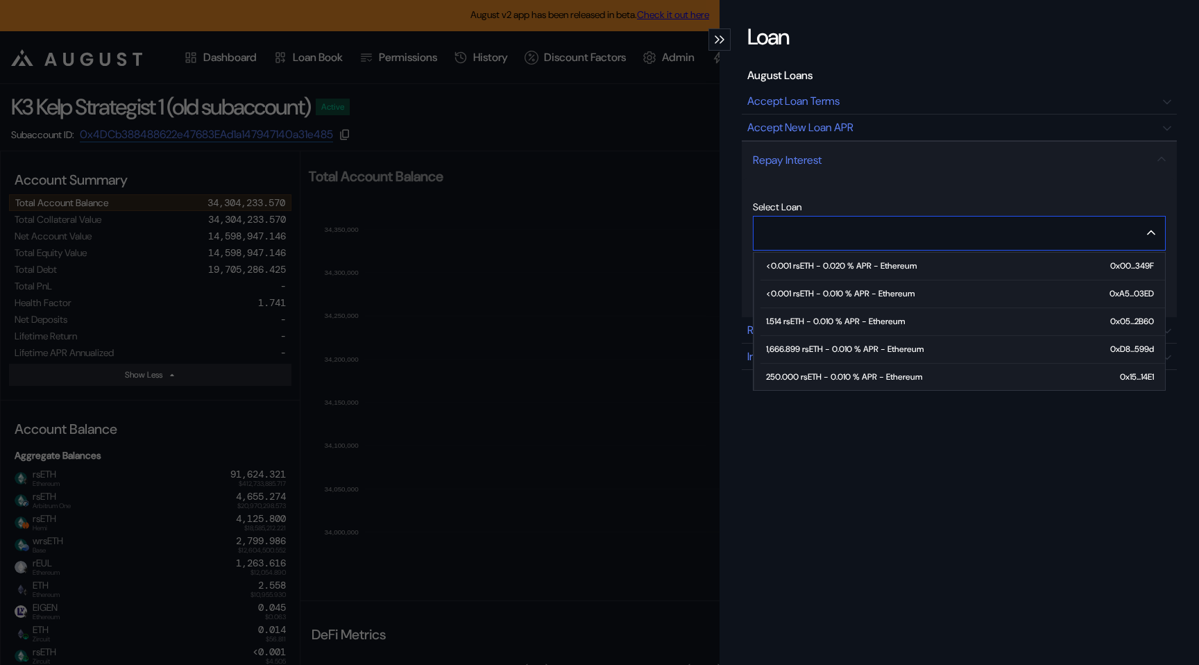
click at [825, 380] on div "250.000 rsETH - 0.010 % APR - Ethereum" at bounding box center [844, 377] width 156 height 10
type input "**********"
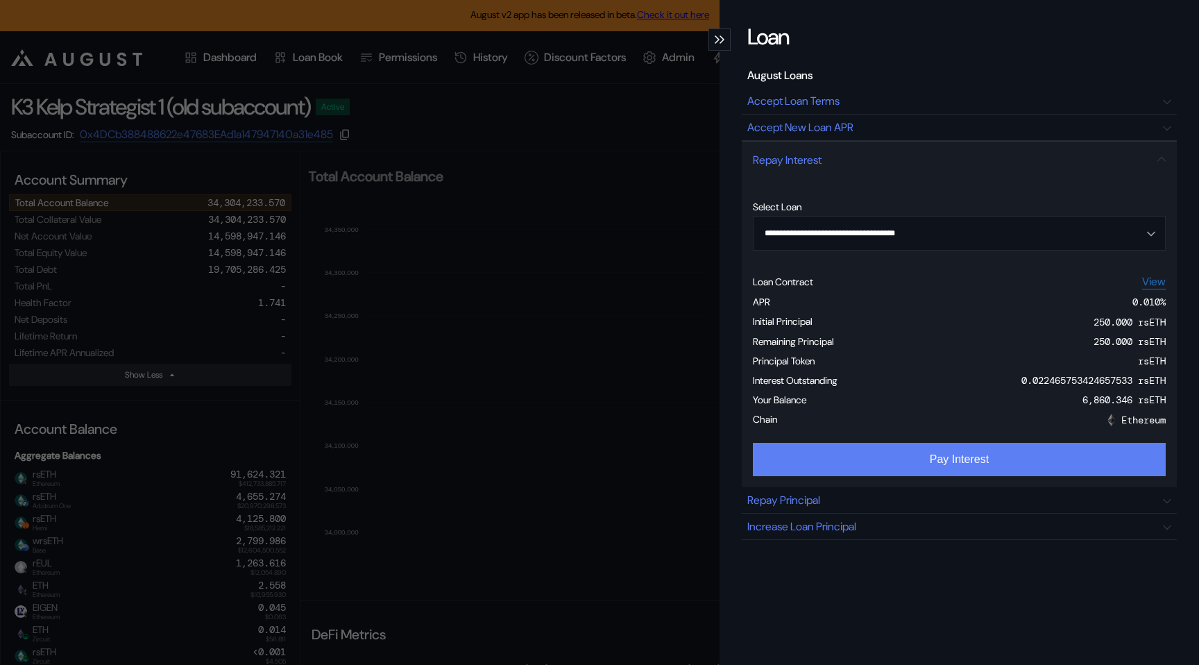
click at [938, 461] on button "Pay Interest" at bounding box center [959, 459] width 413 height 33
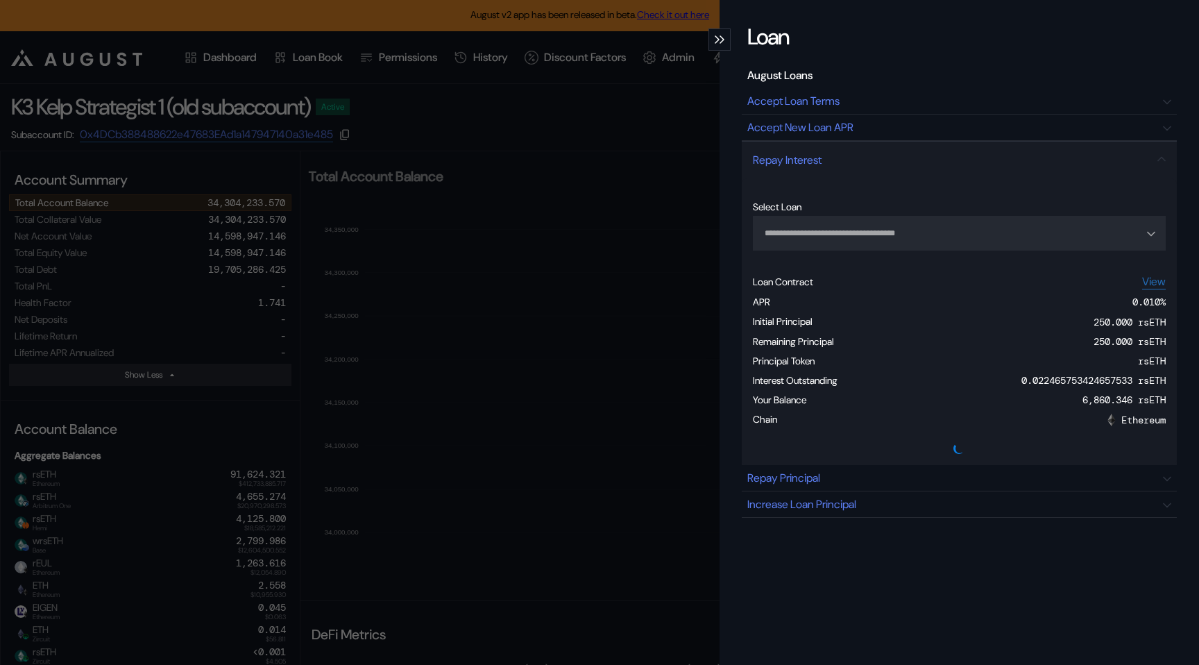
click at [722, 41] on icon "modal" at bounding box center [721, 39] width 5 height 8
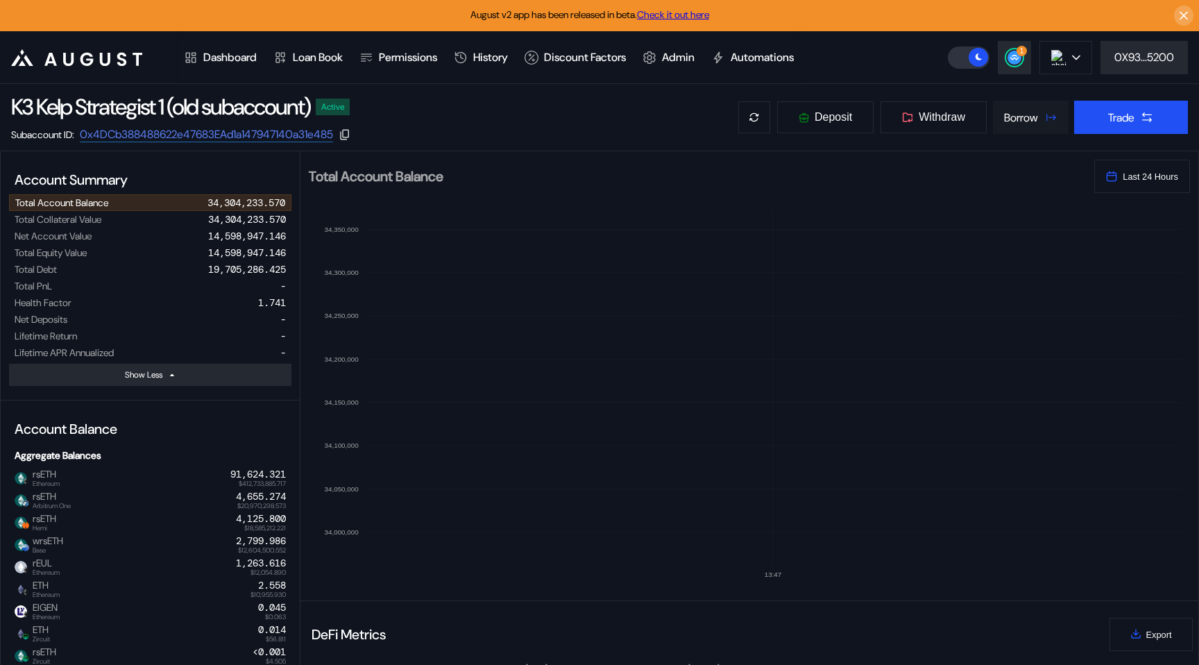
click at [1012, 115] on div "Borrow" at bounding box center [1021, 117] width 34 height 15
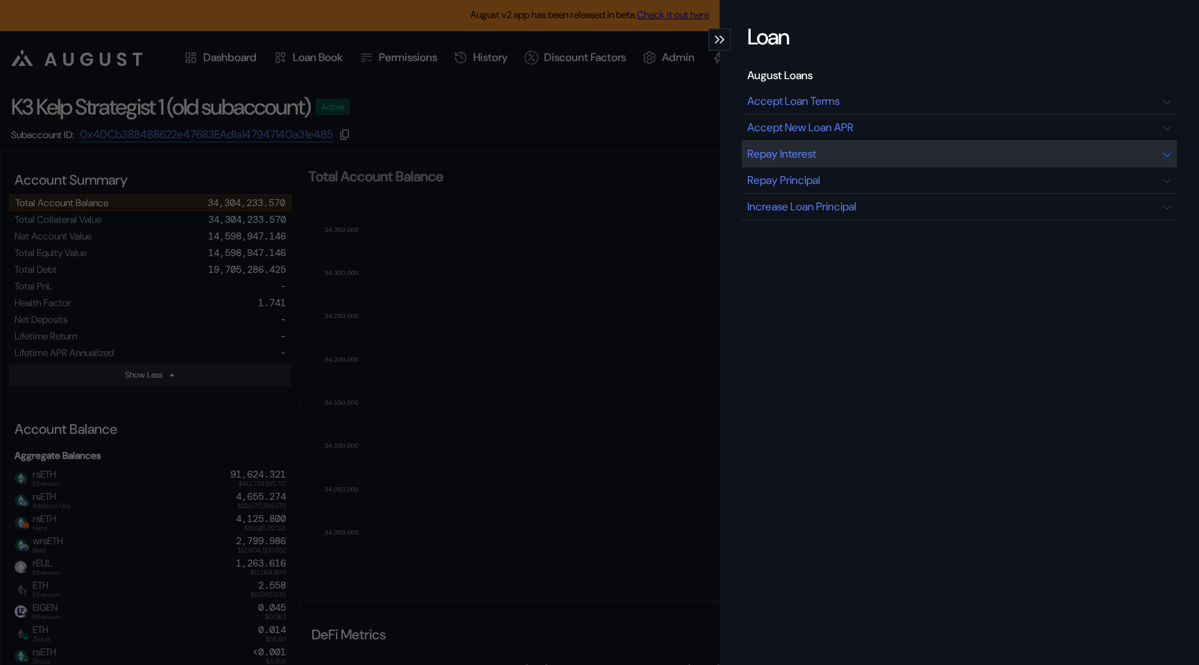
click at [860, 151] on div "Repay Interest" at bounding box center [959, 154] width 435 height 26
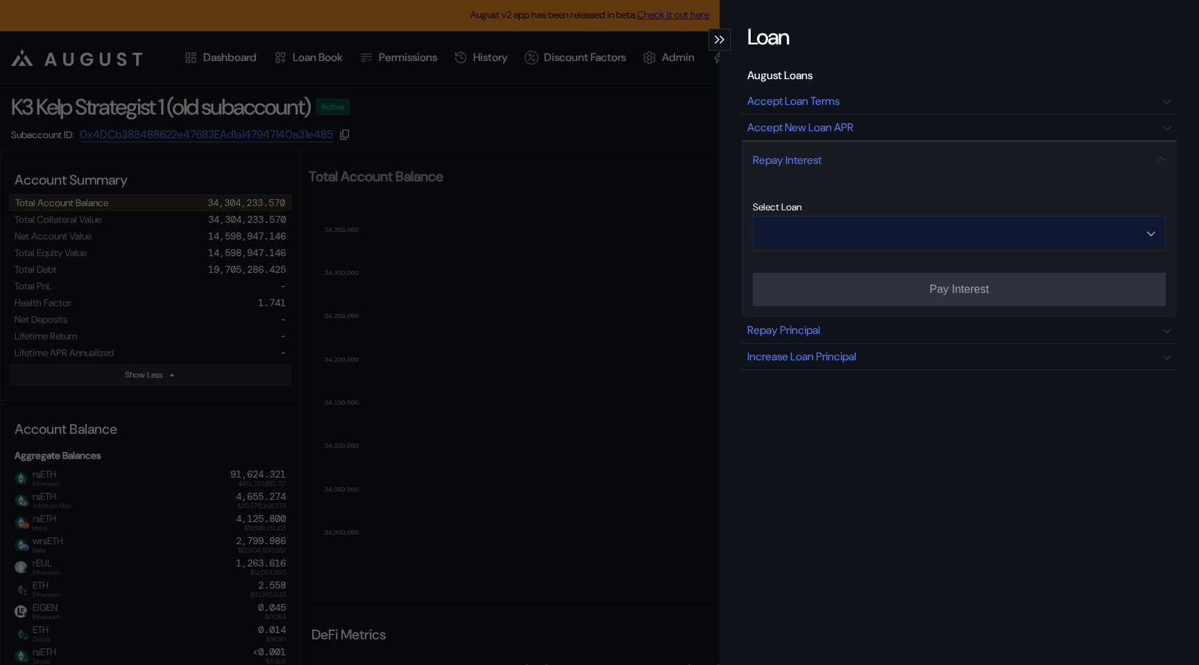
click at [826, 237] on input "Open menu" at bounding box center [951, 232] width 377 height 33
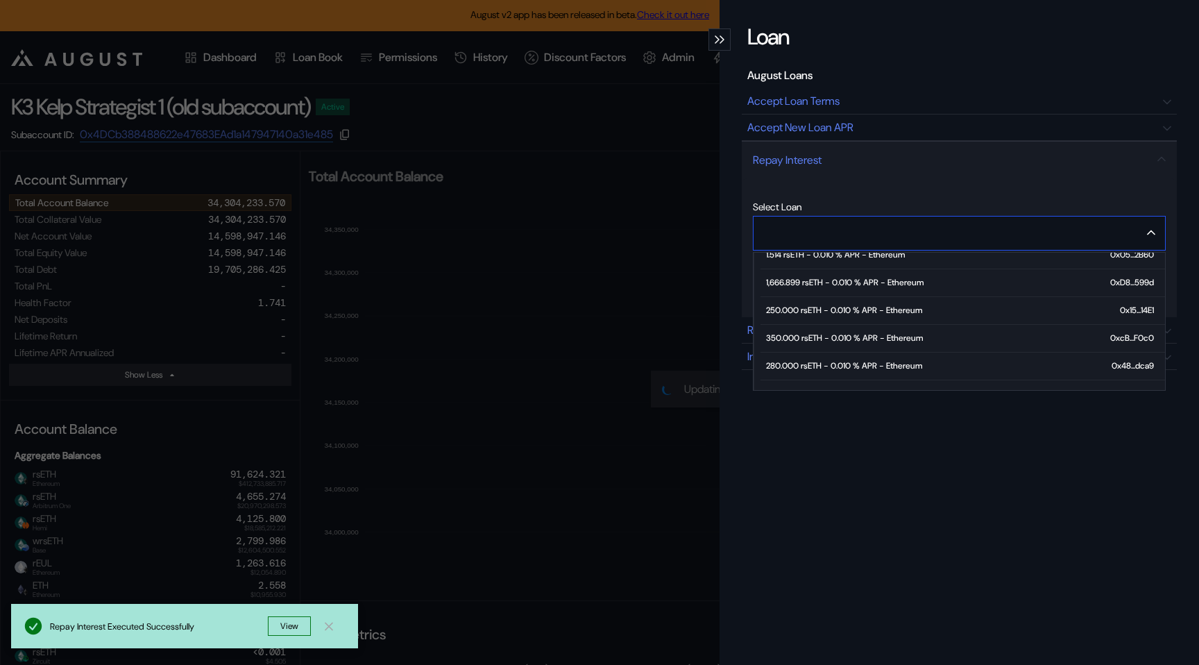
scroll to position [73, 0]
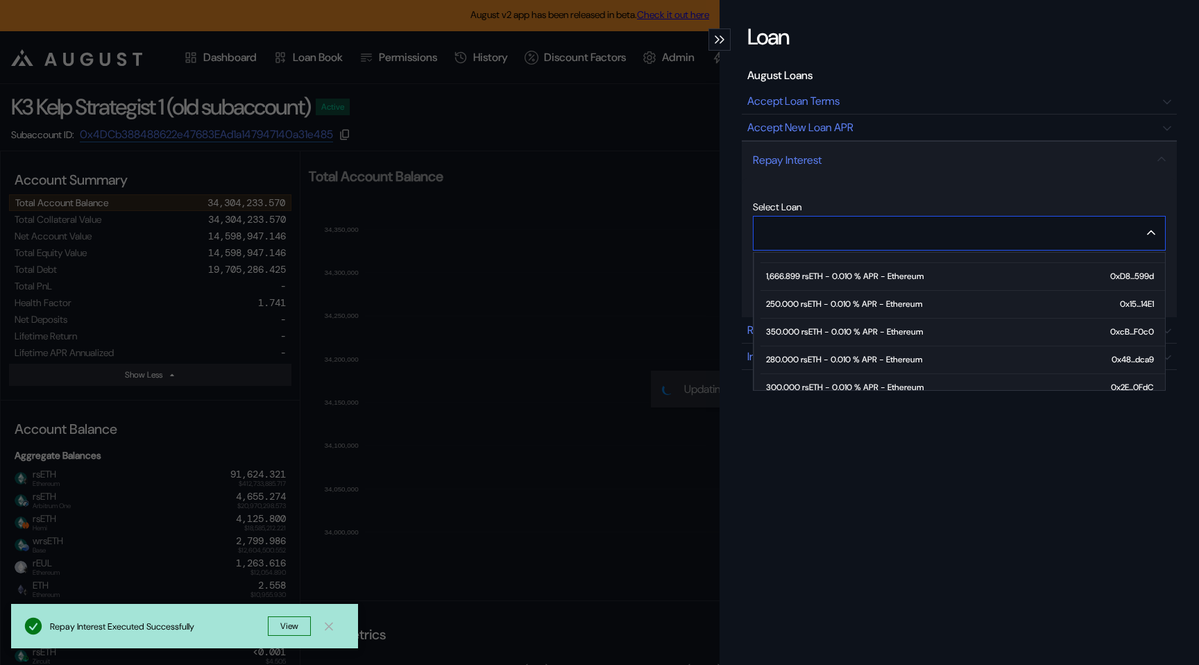
click at [808, 330] on div "350.000 rsETH - 0.010 % APR - Ethereum" at bounding box center [844, 332] width 157 height 10
type input "**********"
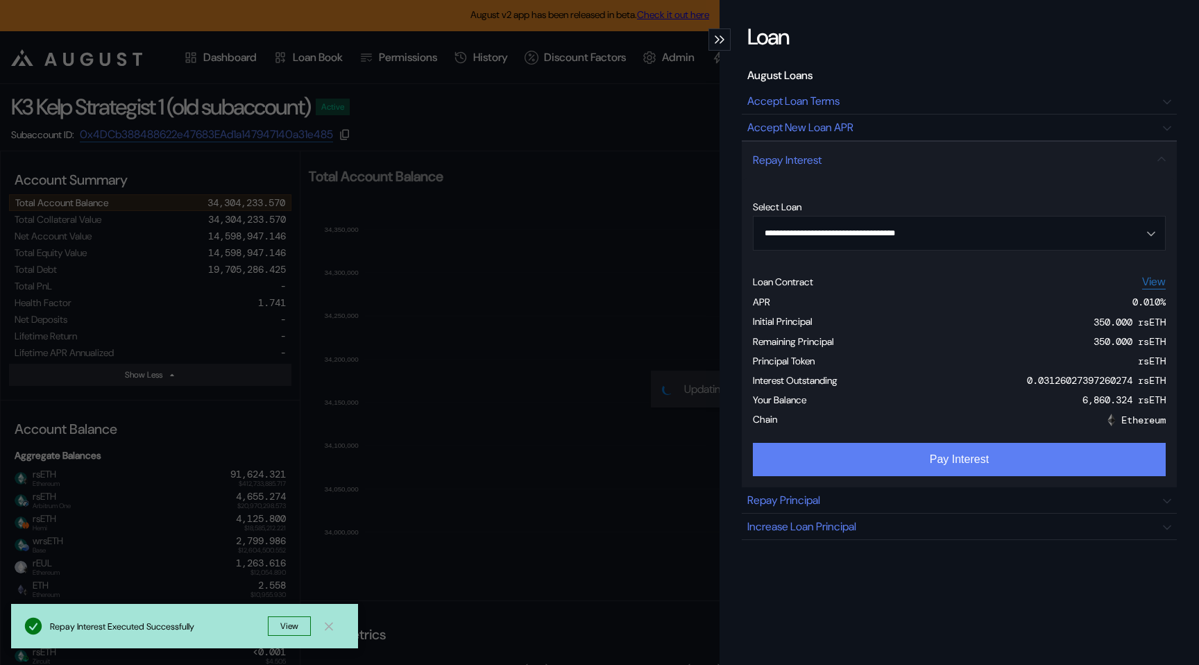
click at [926, 468] on button "Pay Interest" at bounding box center [959, 459] width 413 height 33
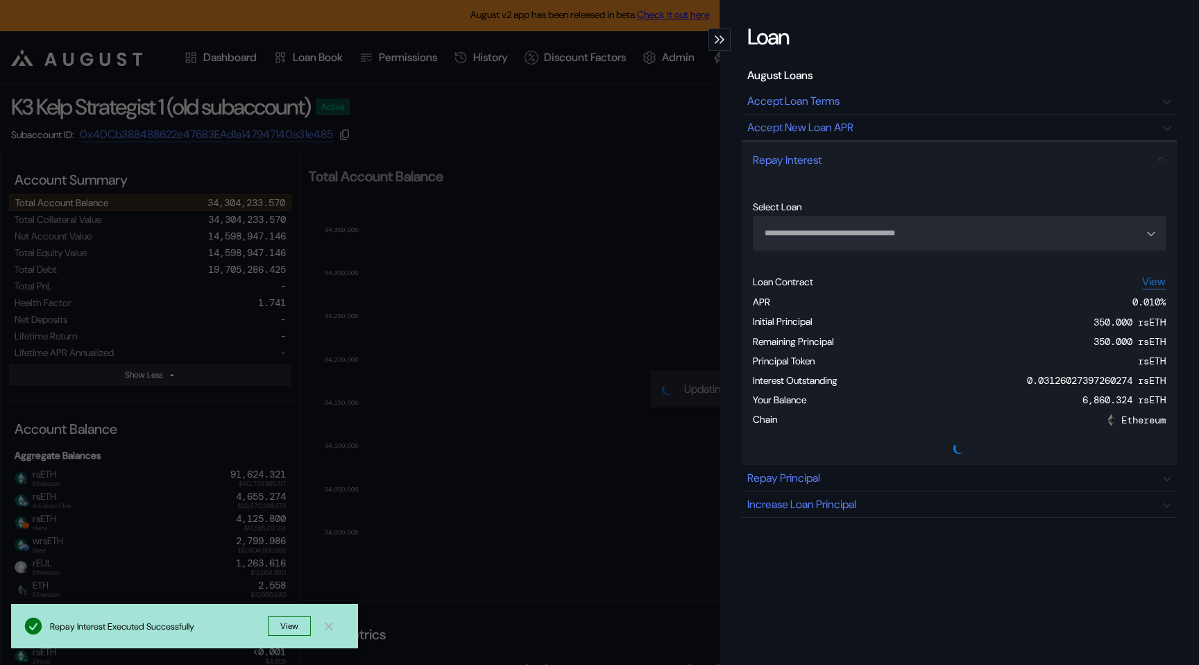
click at [722, 43] on div "modal" at bounding box center [719, 39] width 22 height 22
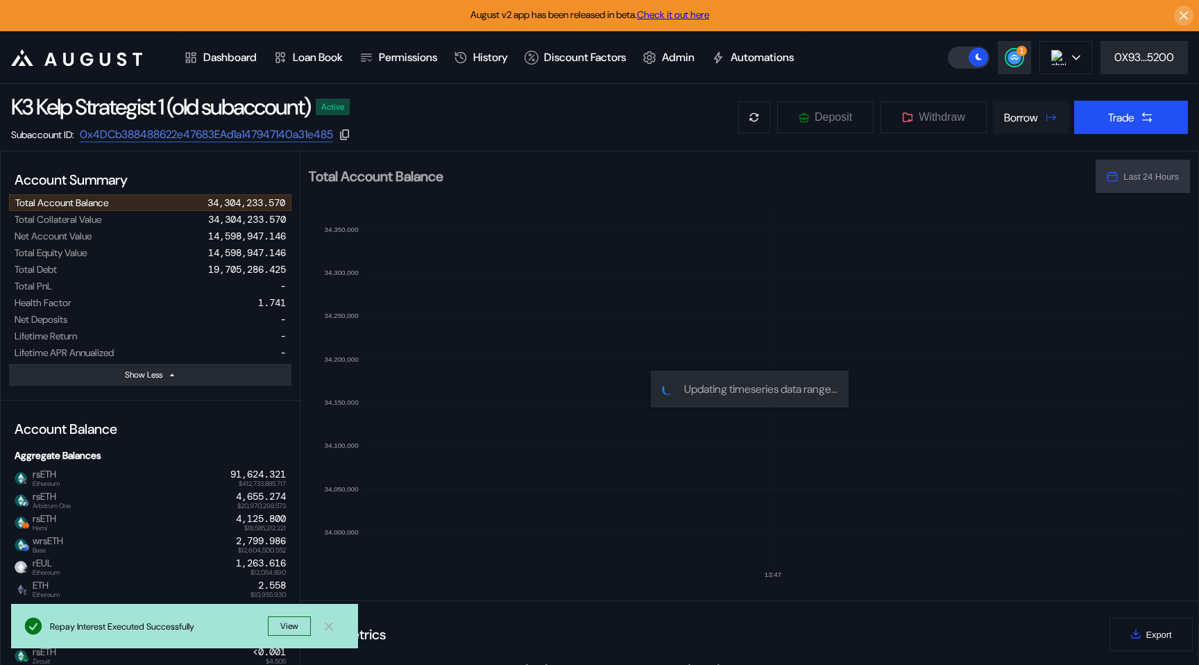
click at [1020, 111] on div "Borrow" at bounding box center [1021, 117] width 34 height 15
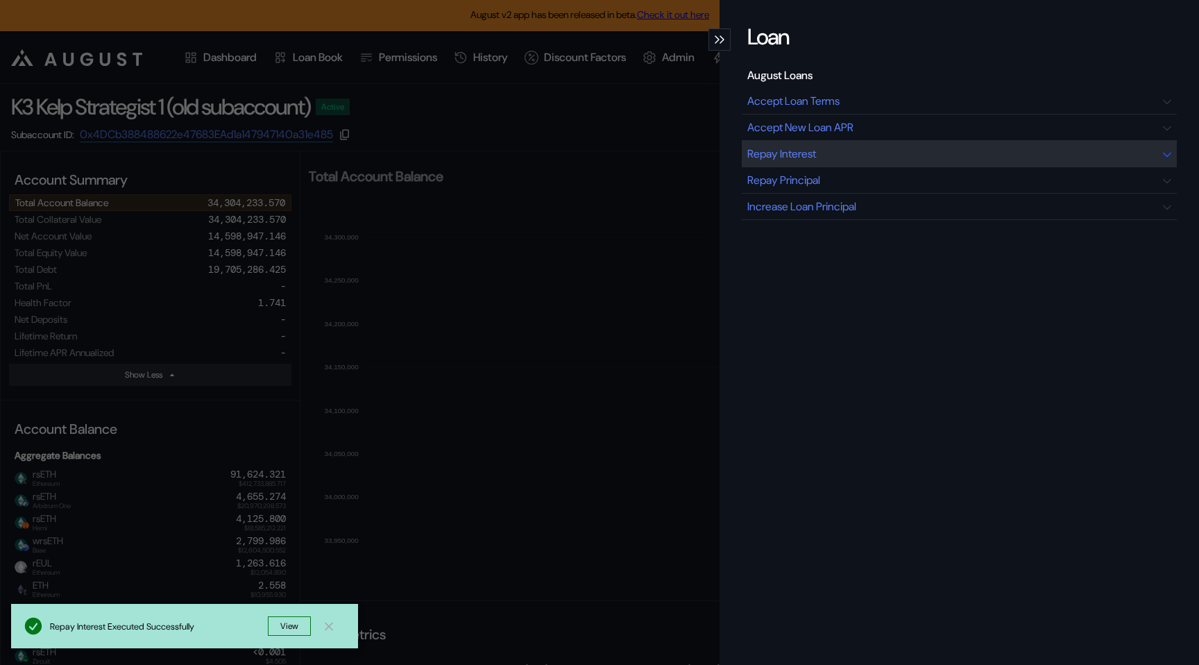
click at [912, 151] on div "Repay Interest" at bounding box center [959, 154] width 435 height 26
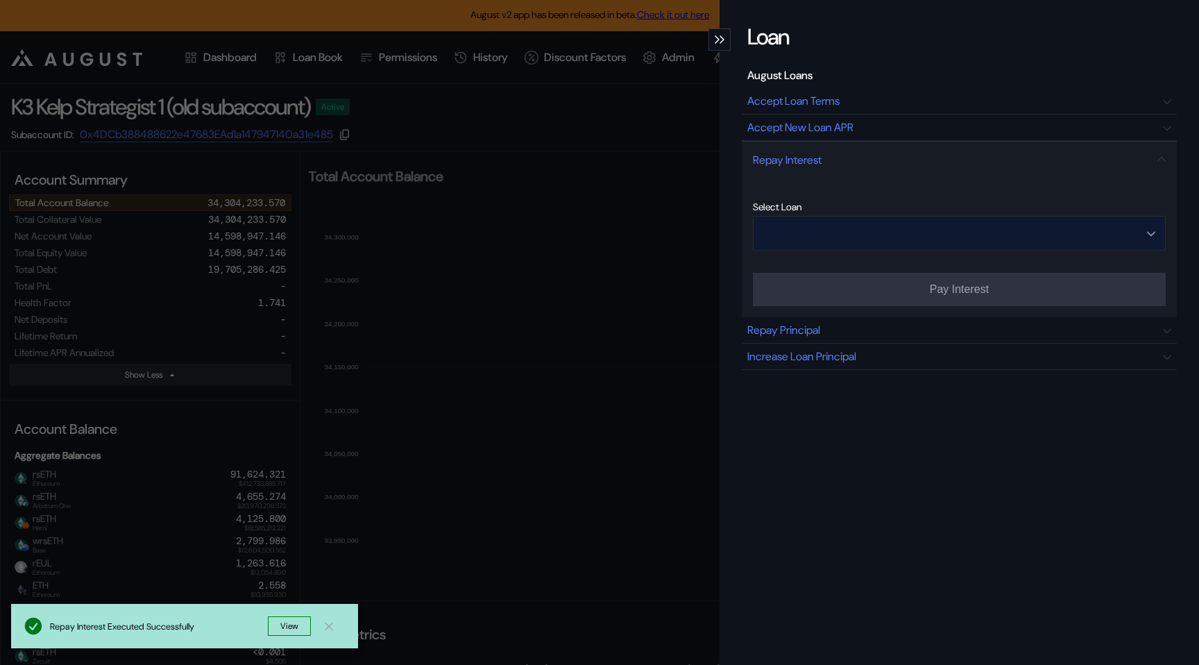
click at [876, 230] on input "Open menu" at bounding box center [951, 232] width 377 height 33
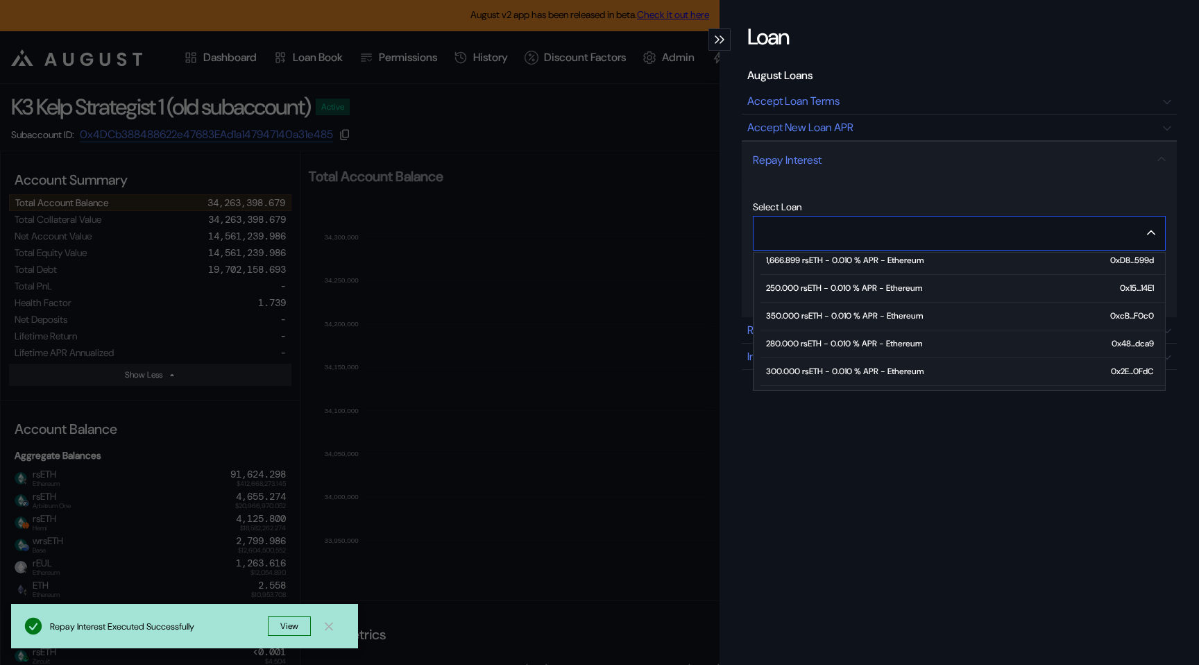
scroll to position [101, 0]
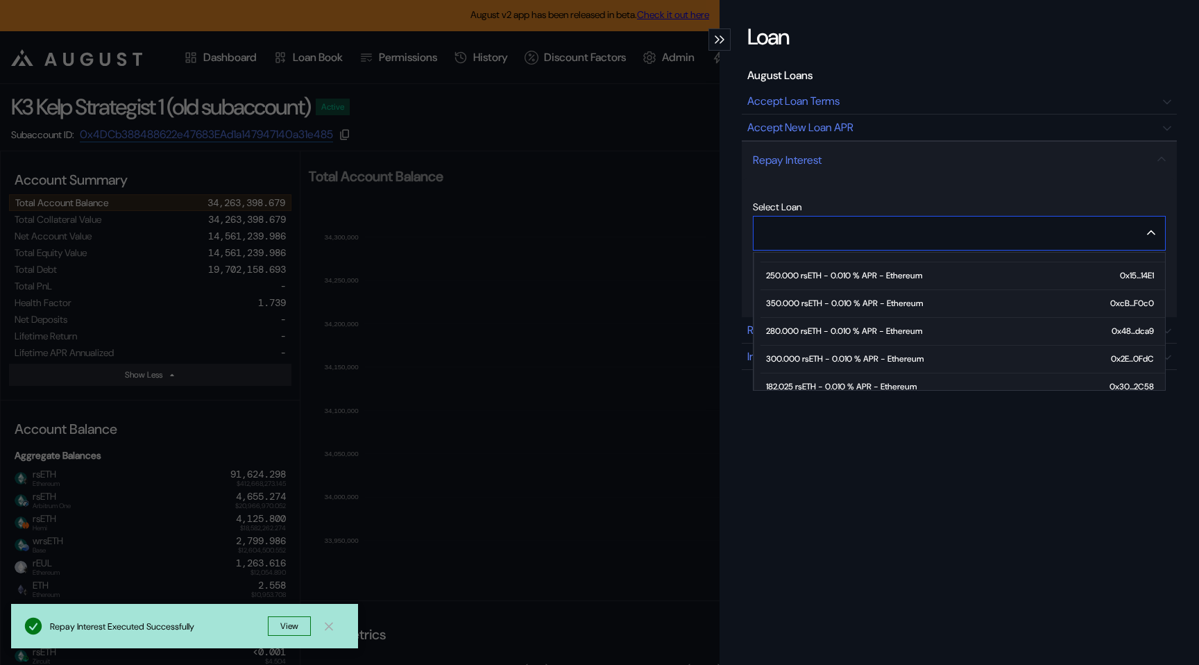
click at [853, 330] on div "280.000 rsETH - 0.010 % APR - Ethereum" at bounding box center [844, 331] width 156 height 10
type input "**********"
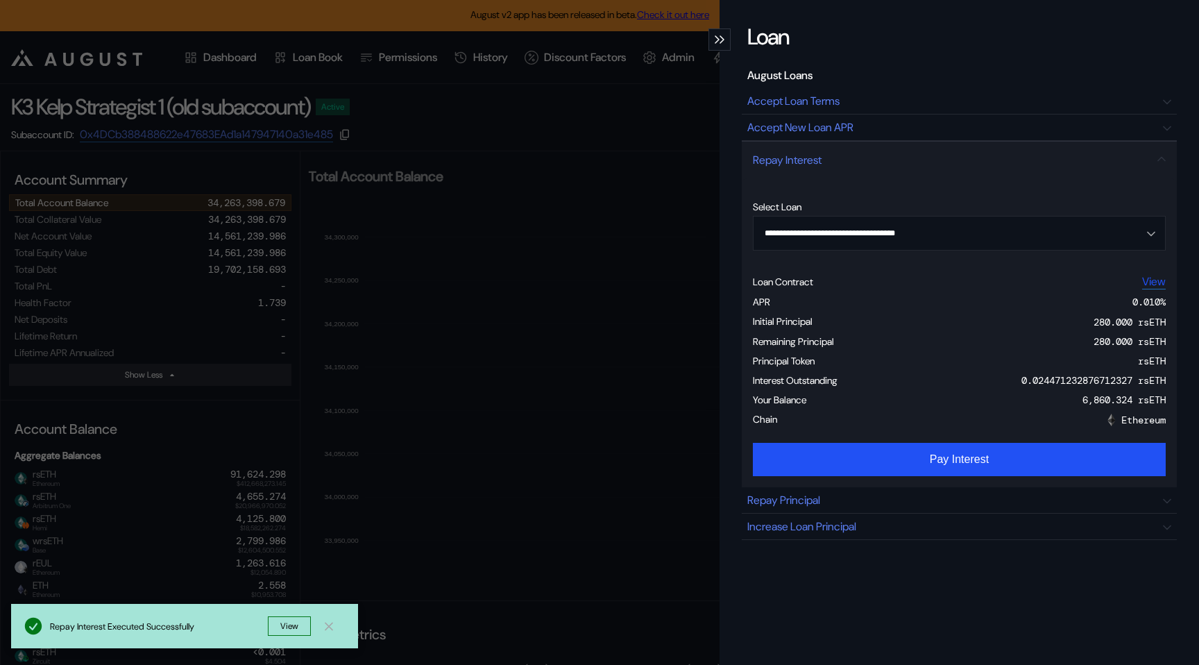
click at [1155, 282] on link "View" at bounding box center [1154, 281] width 24 height 15
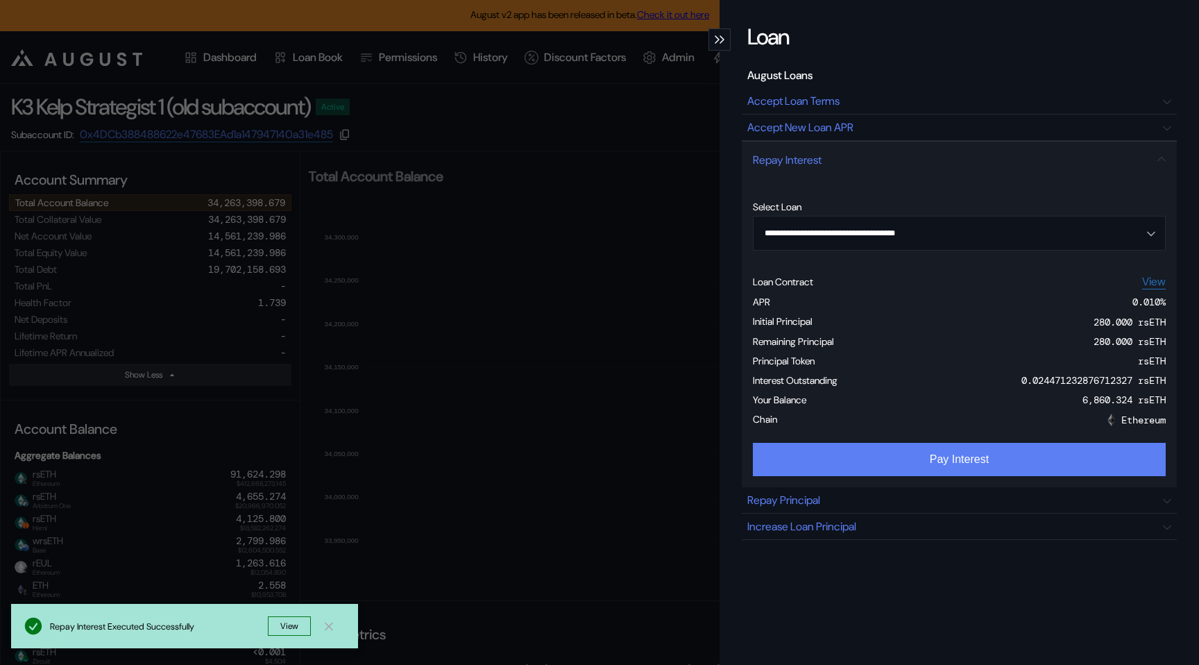
click at [969, 465] on button "Pay Interest" at bounding box center [959, 459] width 413 height 33
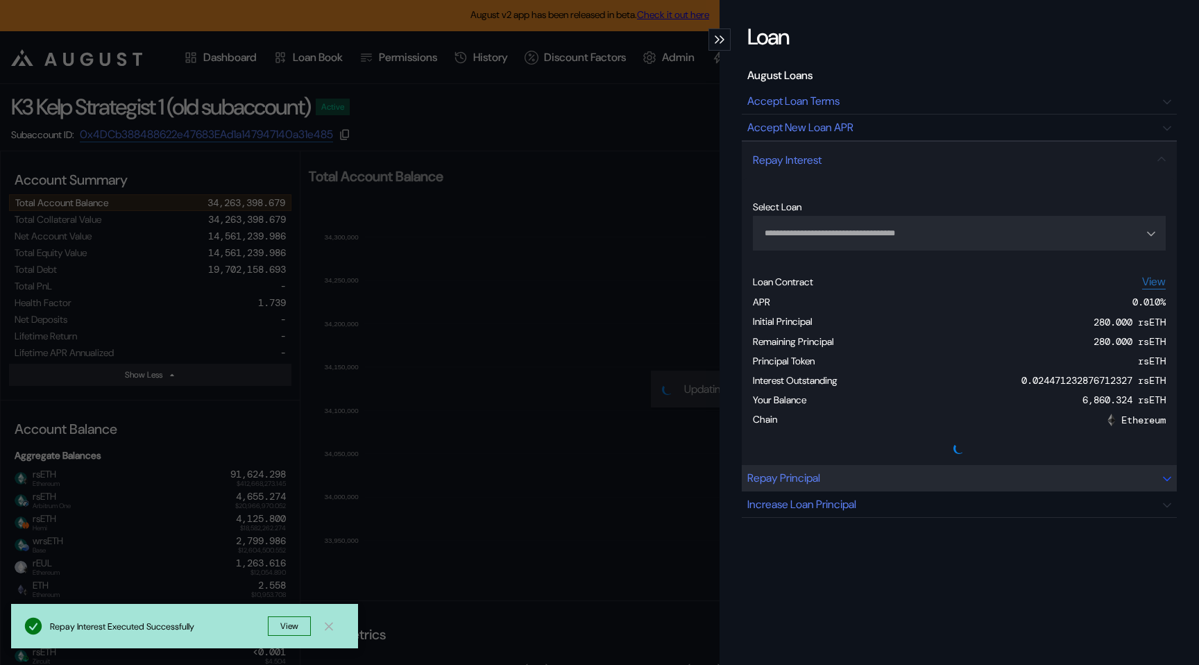
click at [784, 484] on div "Repay Principal" at bounding box center [783, 477] width 73 height 15
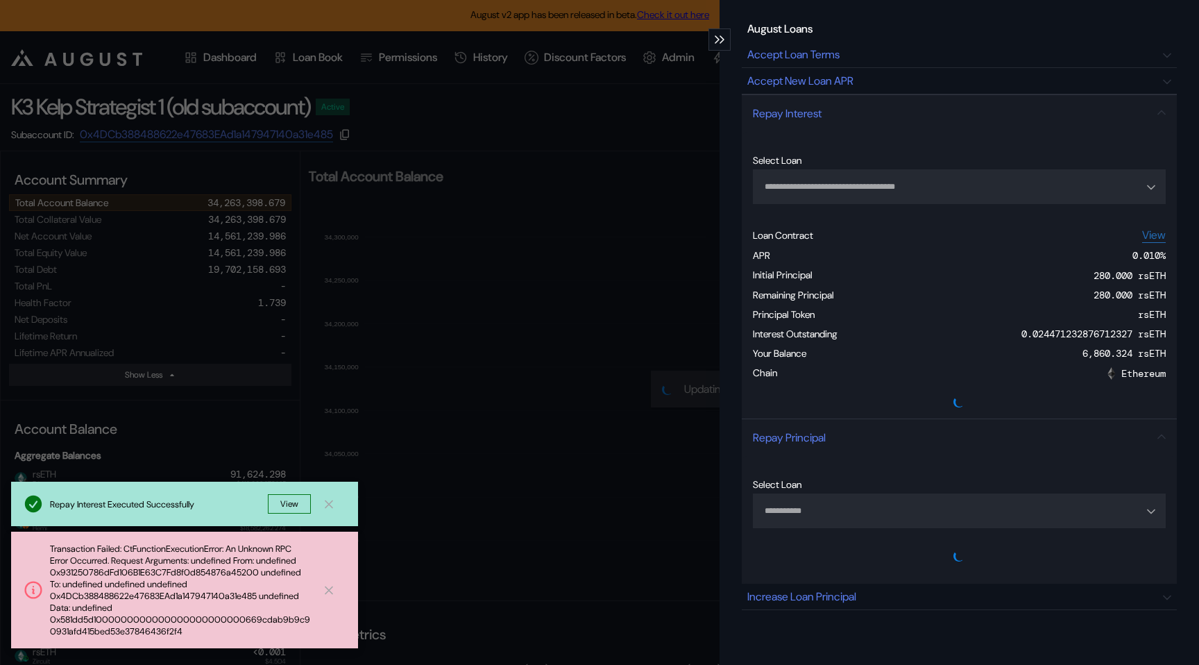
scroll to position [57, 0]
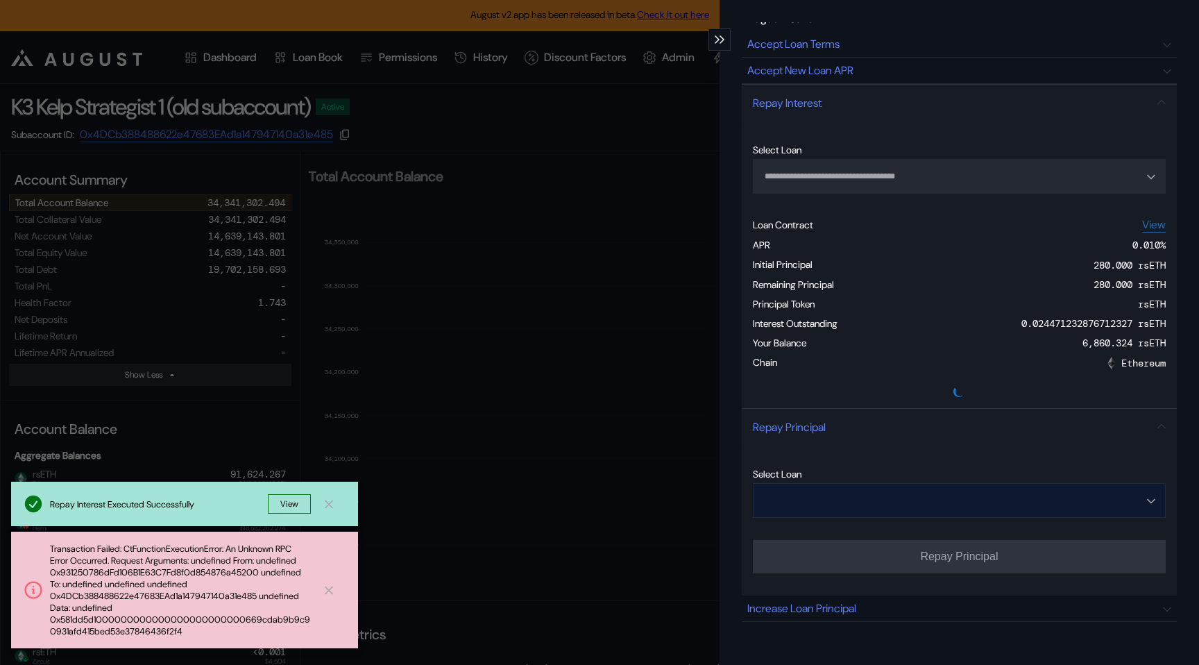
click at [811, 500] on input "Open menu" at bounding box center [951, 500] width 377 height 33
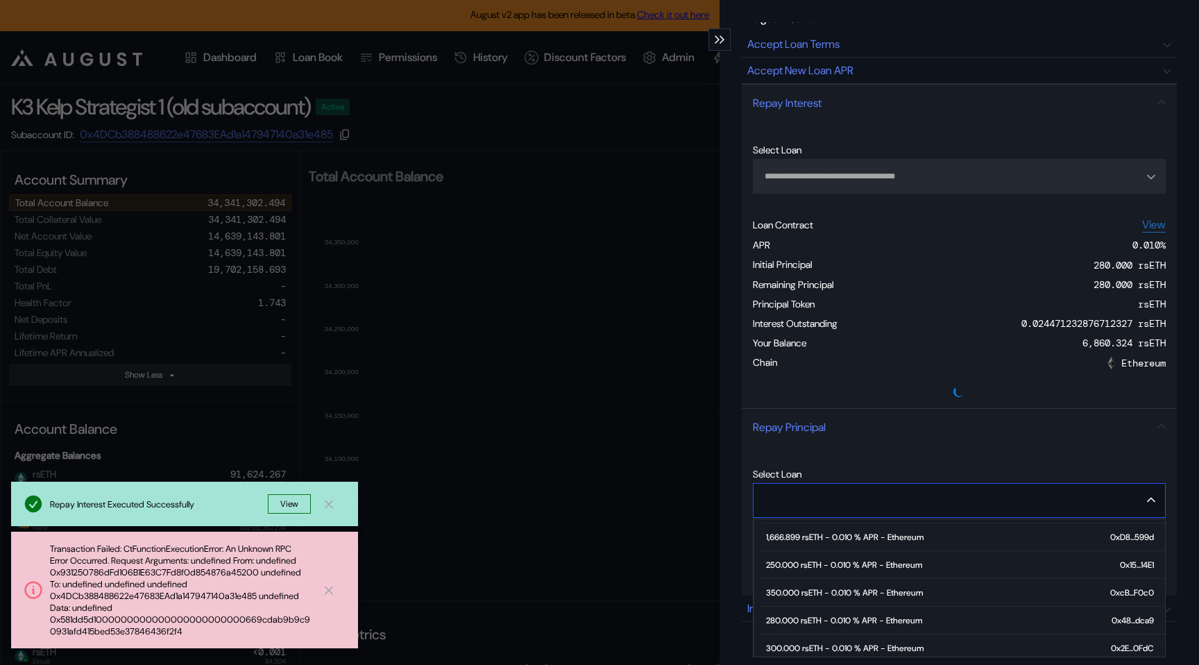
scroll to position [96, 0]
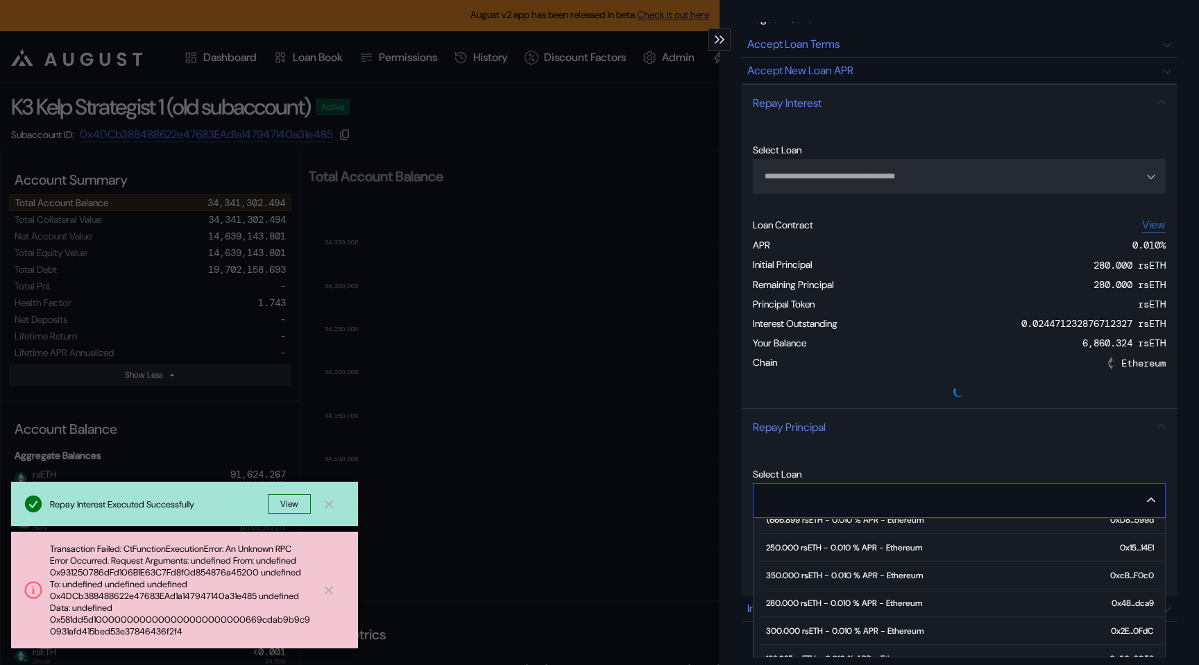
click at [801, 552] on div "250.000 rsETH - 0.010 % APR - Ethereum" at bounding box center [844, 548] width 156 height 10
type input "**********"
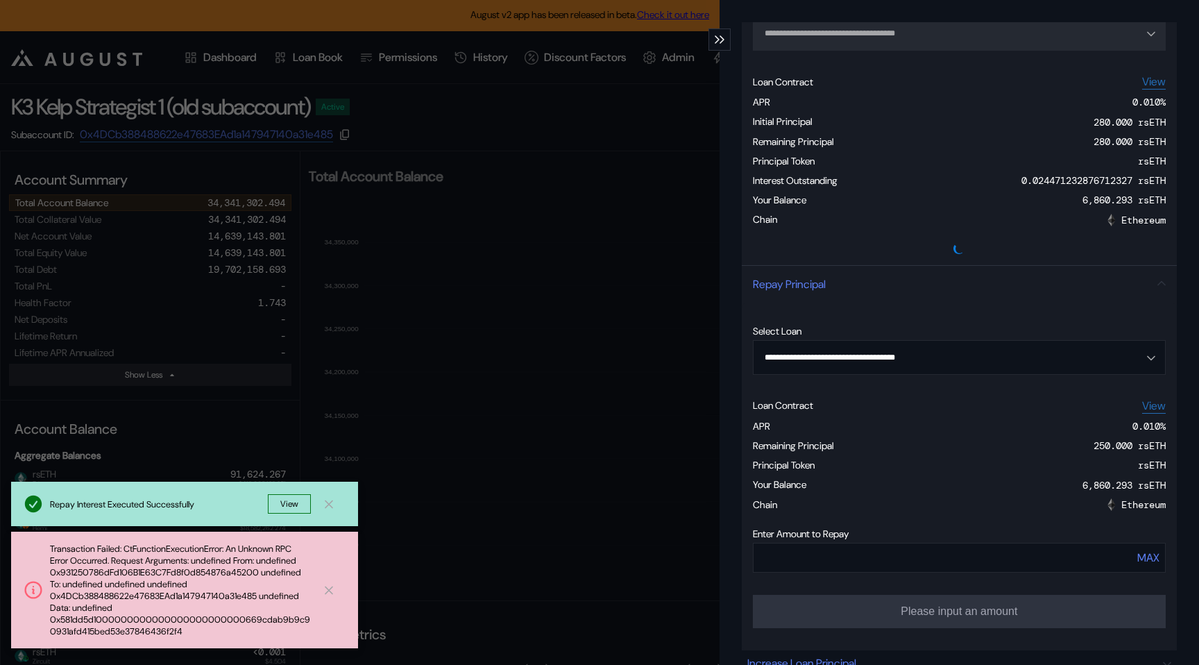
scroll to position [255, 0]
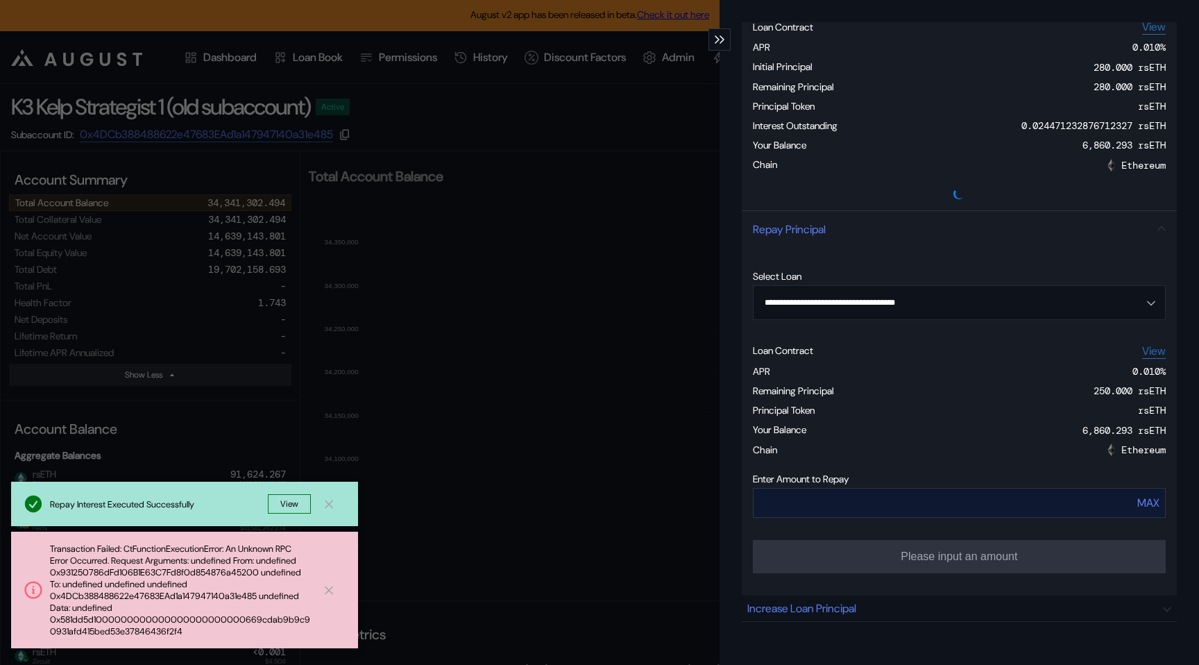
click at [1139, 507] on div "MAX" at bounding box center [1148, 502] width 22 height 15
type input "***"
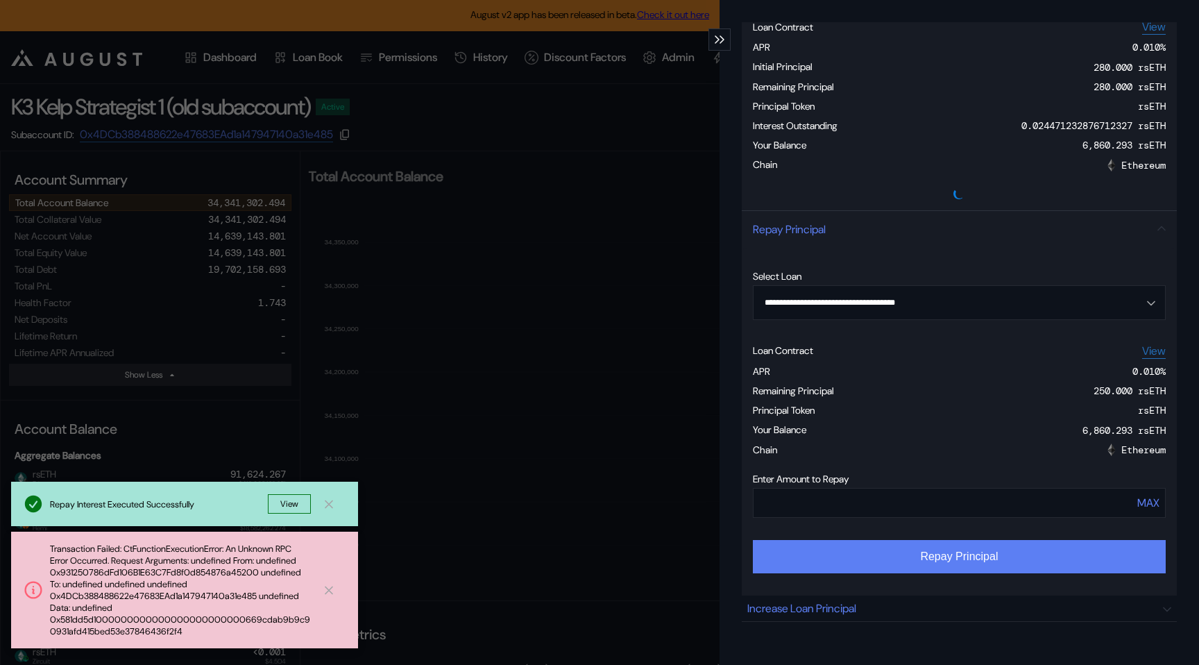
click at [950, 560] on button "Repay Principal" at bounding box center [959, 556] width 413 height 33
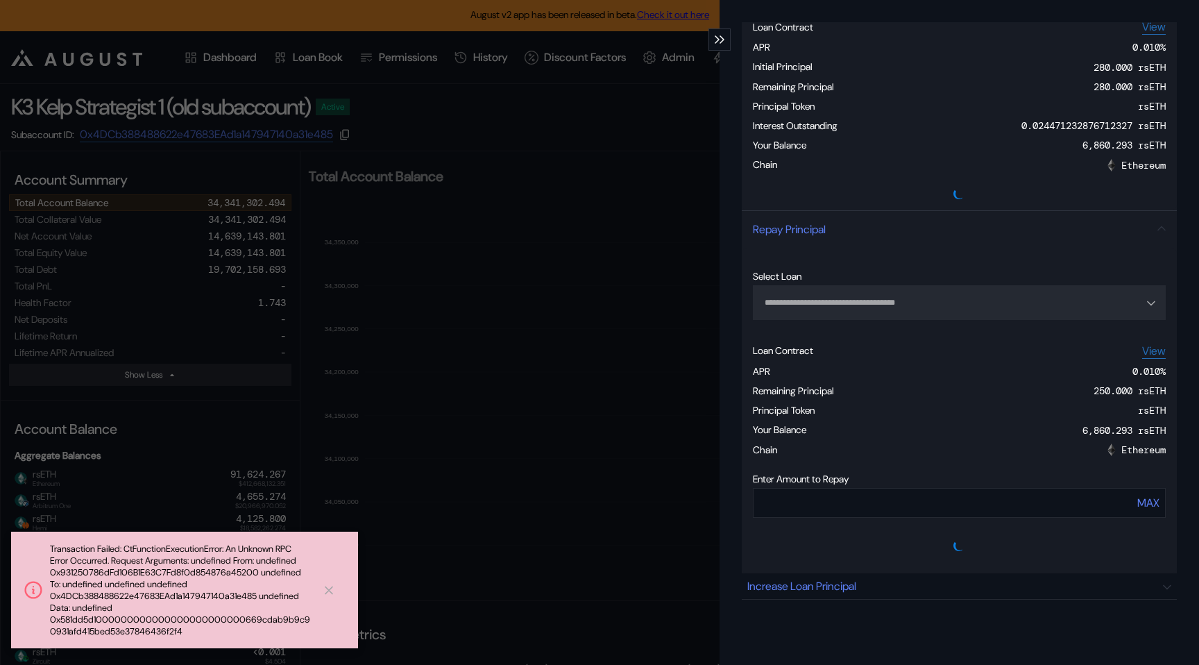
click at [722, 42] on icon "modal" at bounding box center [721, 39] width 5 height 8
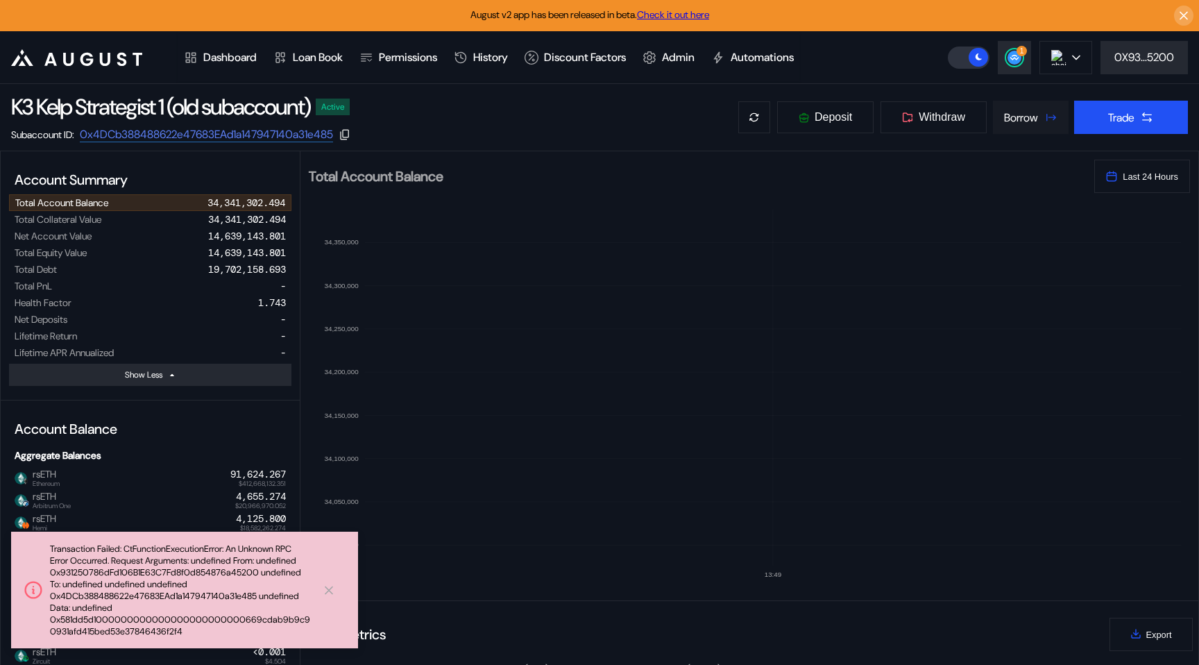
click at [1020, 123] on div "Borrow" at bounding box center [1021, 117] width 34 height 15
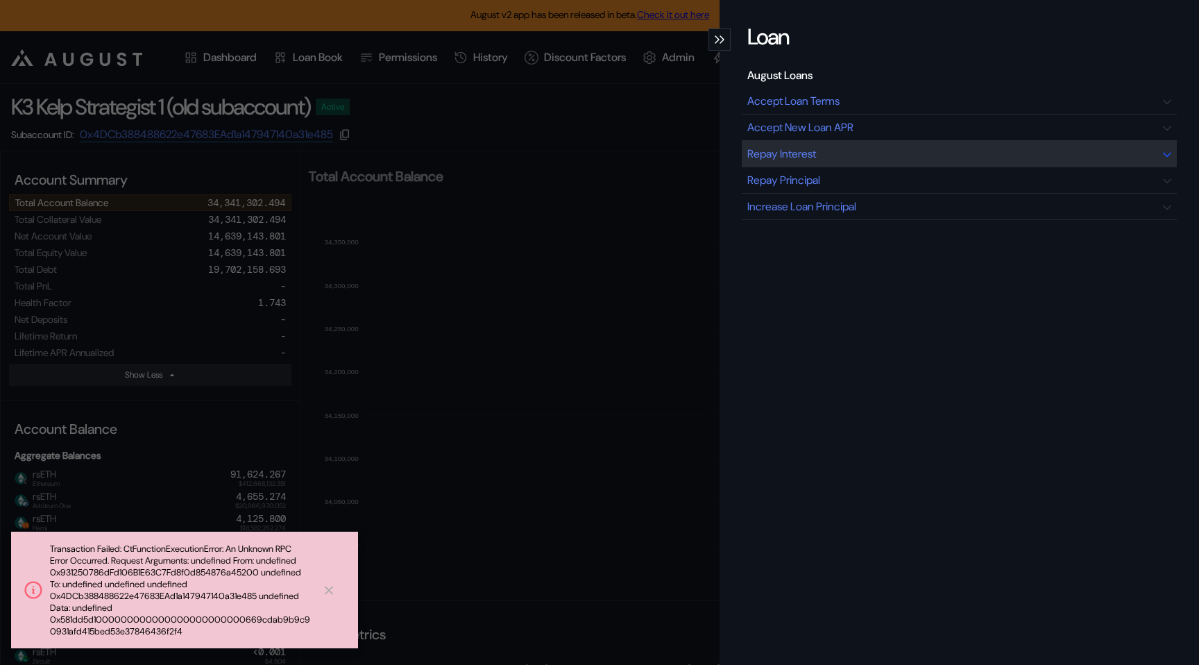
click at [935, 148] on div "Repay Interest" at bounding box center [959, 154] width 435 height 26
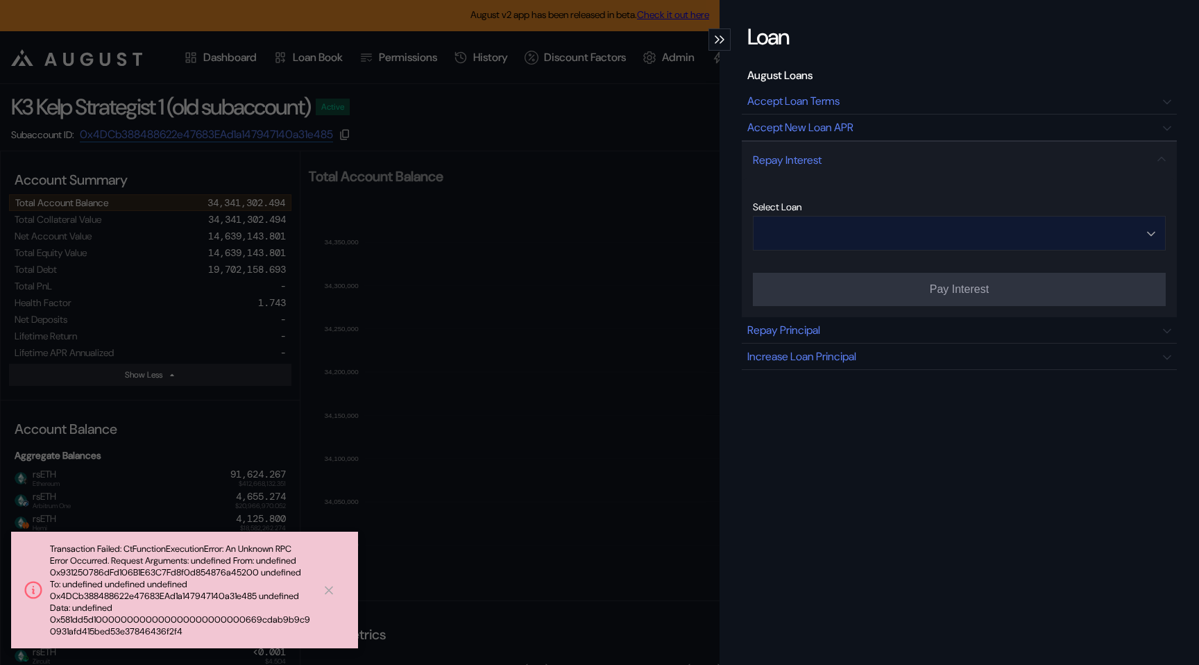
click at [884, 239] on input "Open menu" at bounding box center [951, 232] width 377 height 33
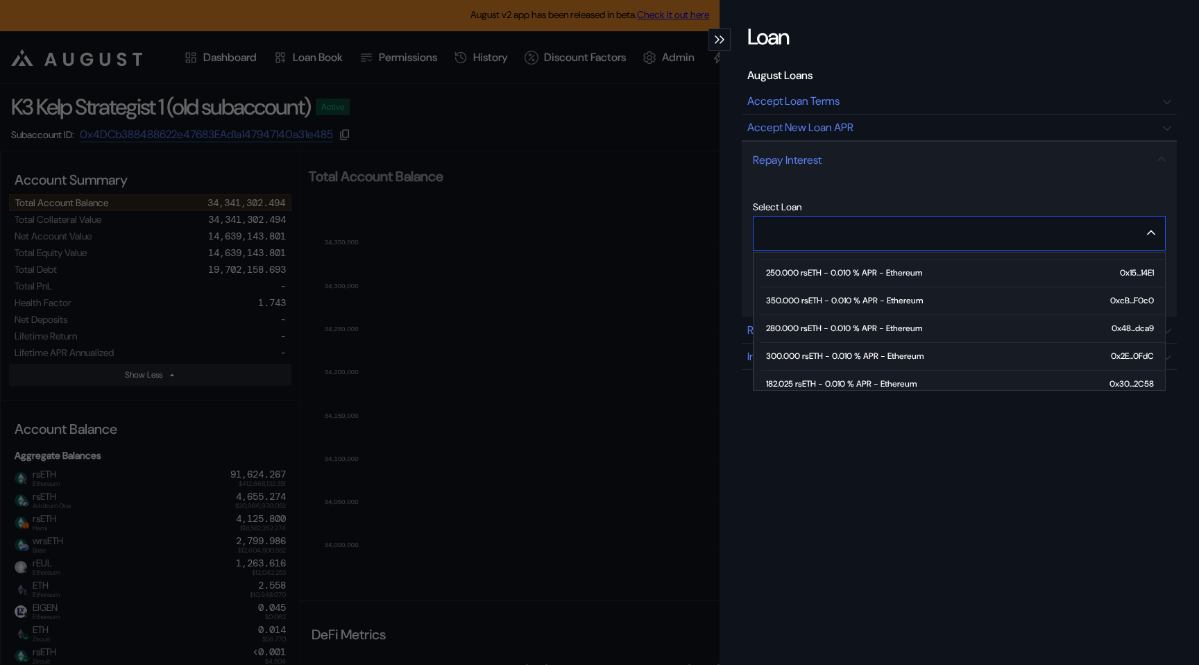
scroll to position [109, 0]
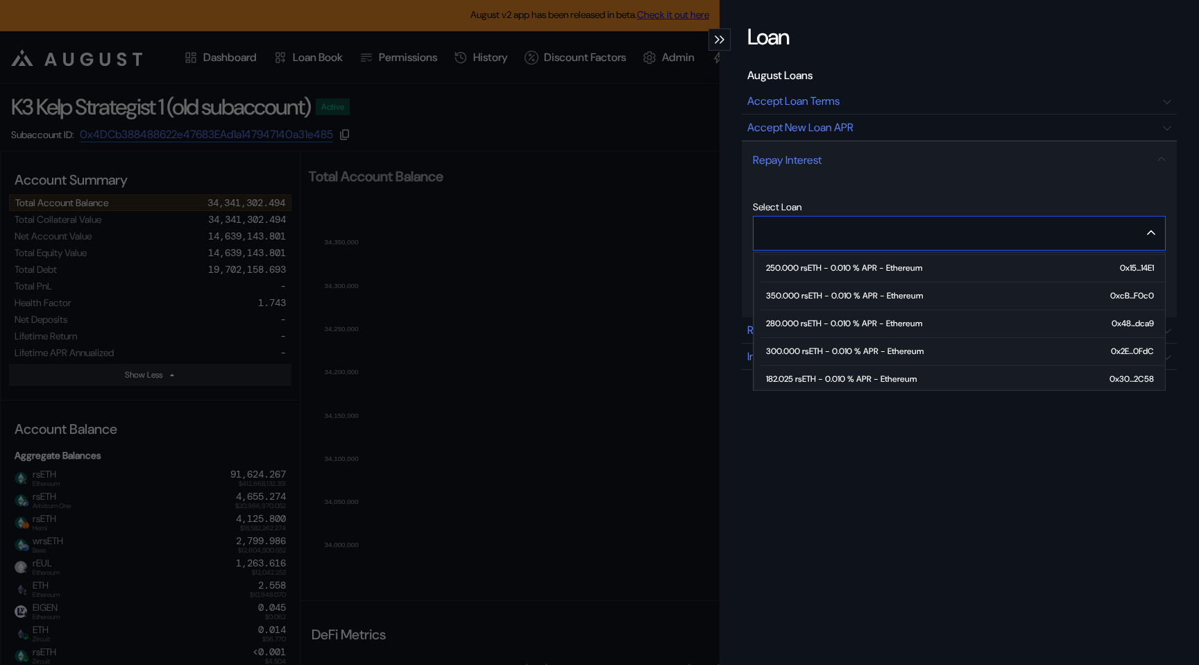
click at [874, 350] on div "300.000 rsETH - 0.010 % APR - Ethereum" at bounding box center [844, 351] width 157 height 10
type input "**********"
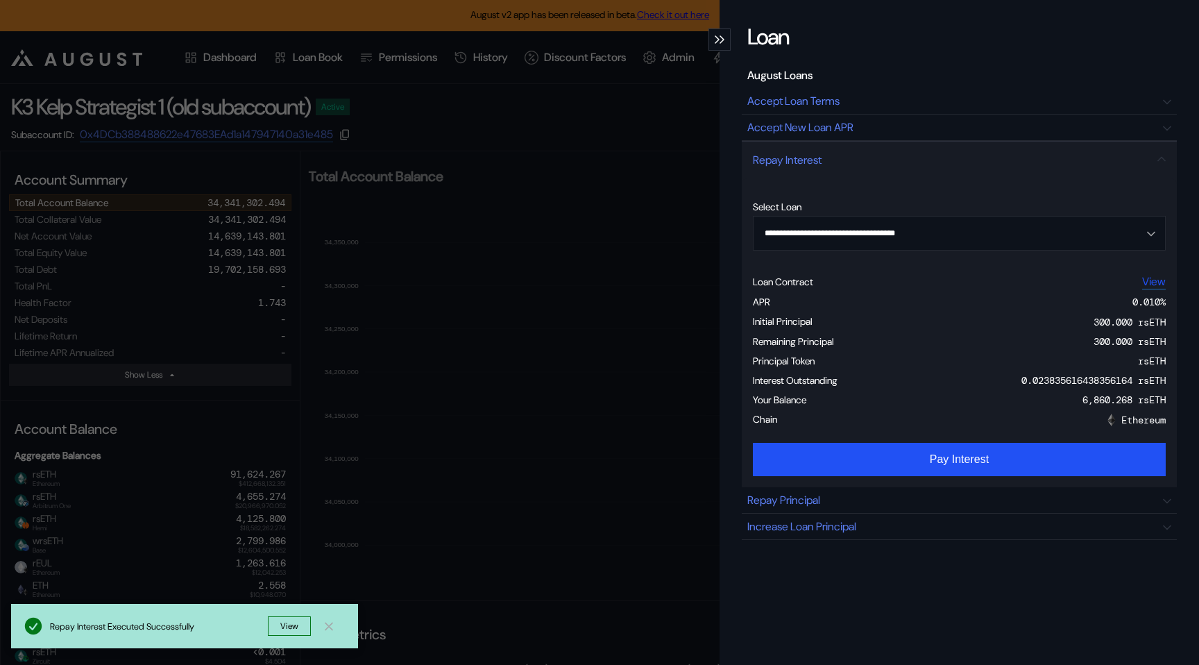
click at [1145, 280] on link "View" at bounding box center [1154, 281] width 24 height 15
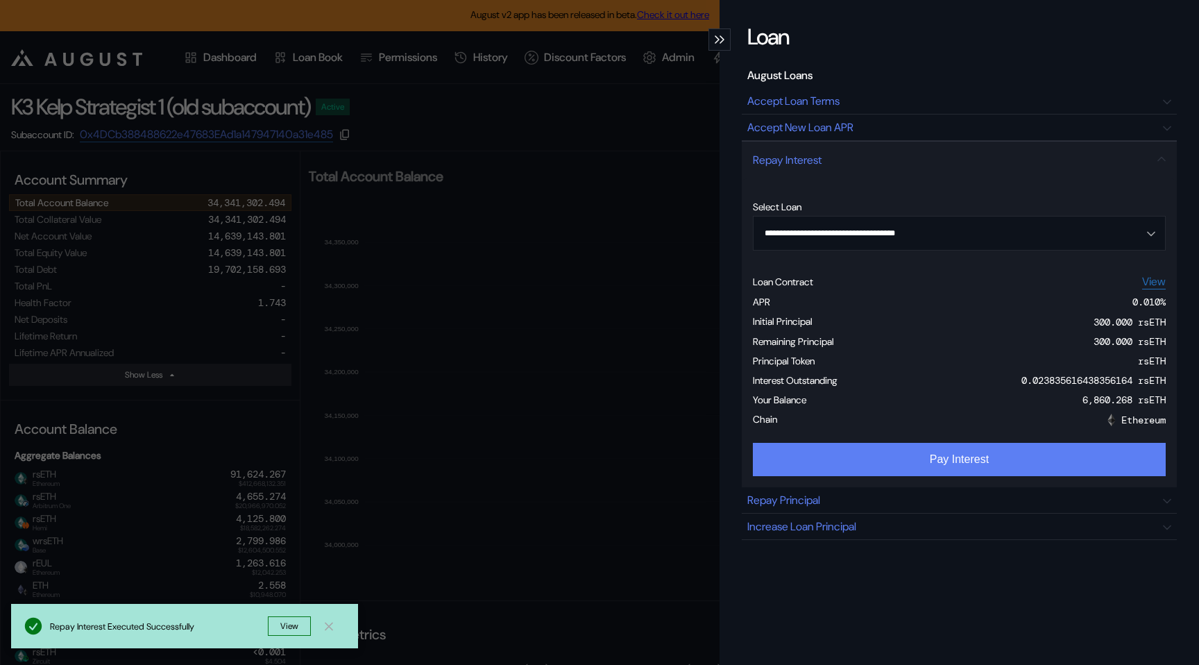
click at [957, 457] on button "Pay Interest" at bounding box center [959, 459] width 413 height 33
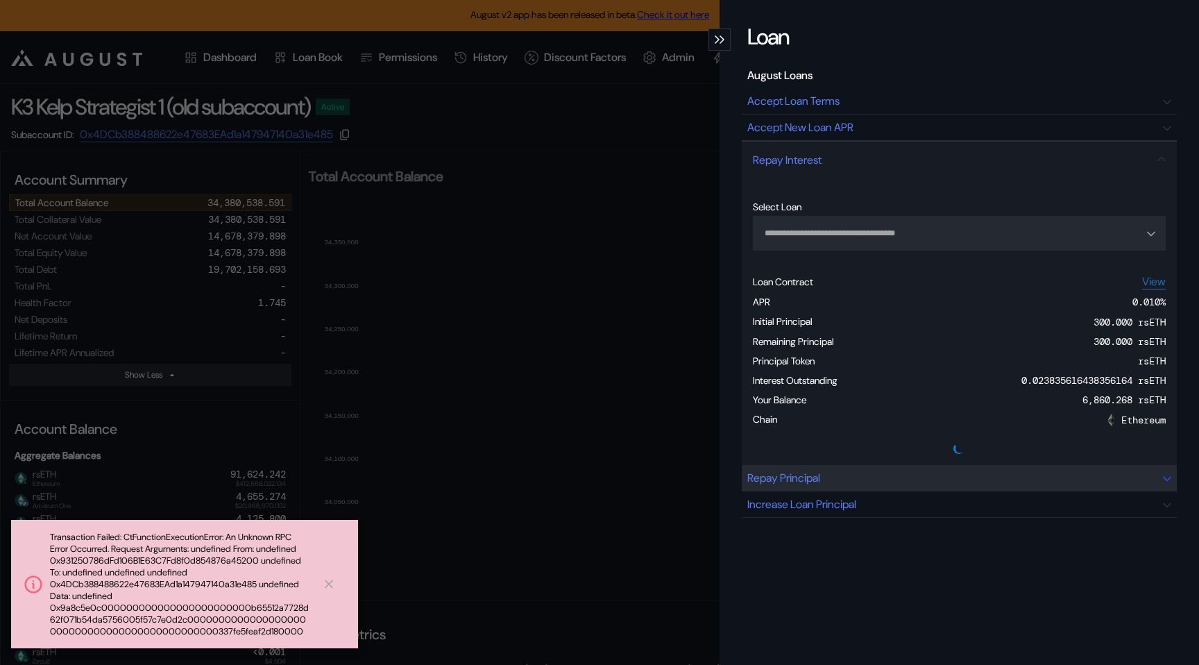
click at [797, 484] on div "Repay Principal" at bounding box center [783, 477] width 73 height 15
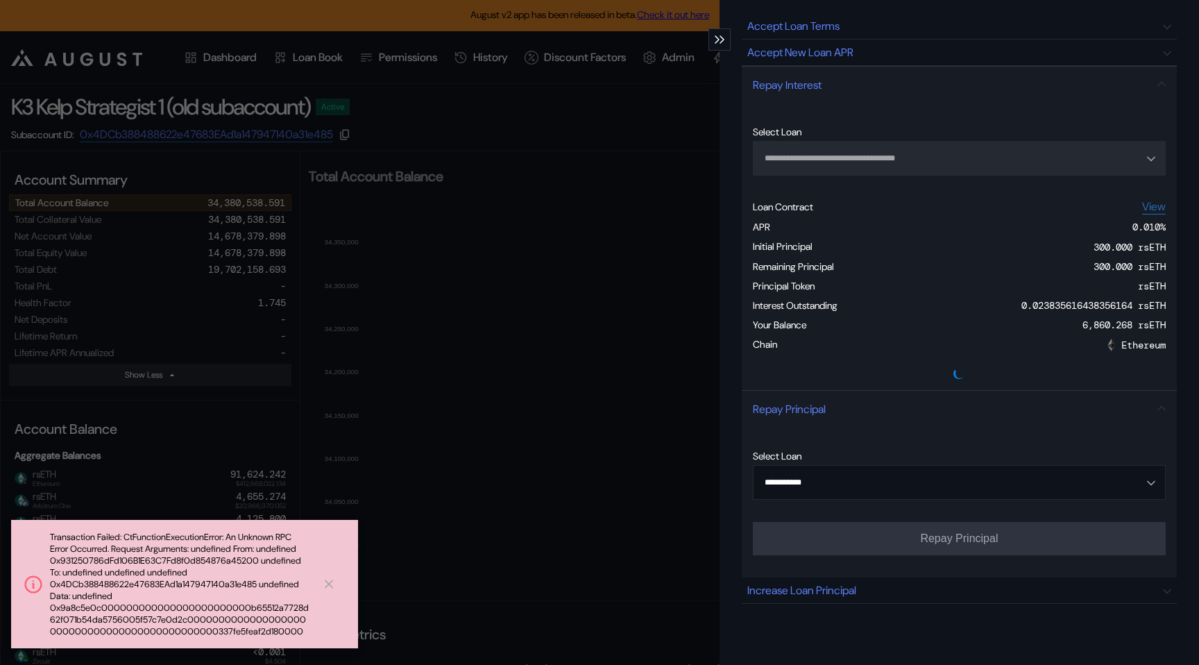
scroll to position [79, 0]
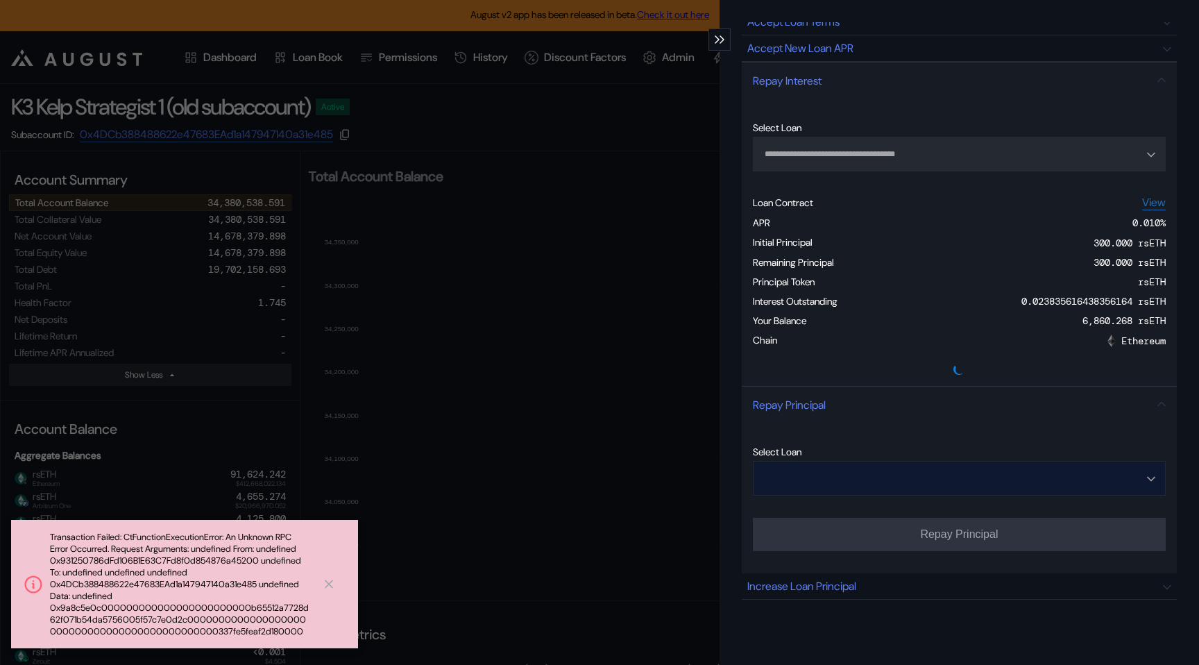
click at [832, 481] on input "Open menu" at bounding box center [951, 477] width 377 height 33
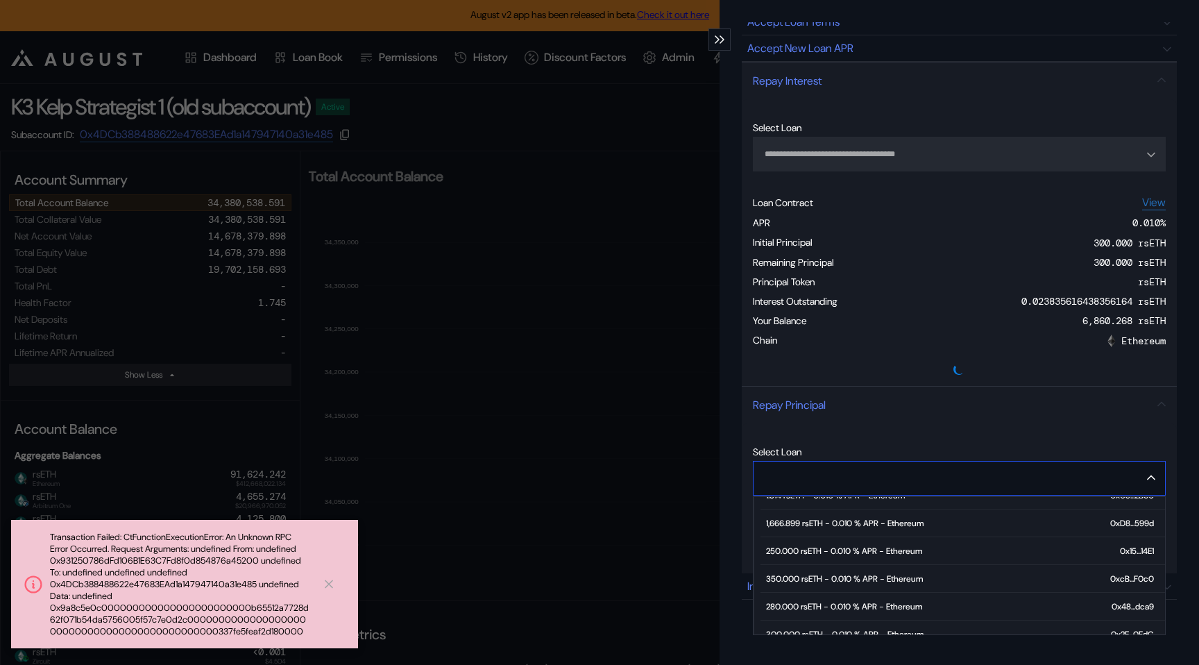
scroll to position [74, 0]
click at [844, 577] on div "350.000 rsETH - 0.010 % APR - Ethereum" at bounding box center [844, 575] width 157 height 10
type input "**********"
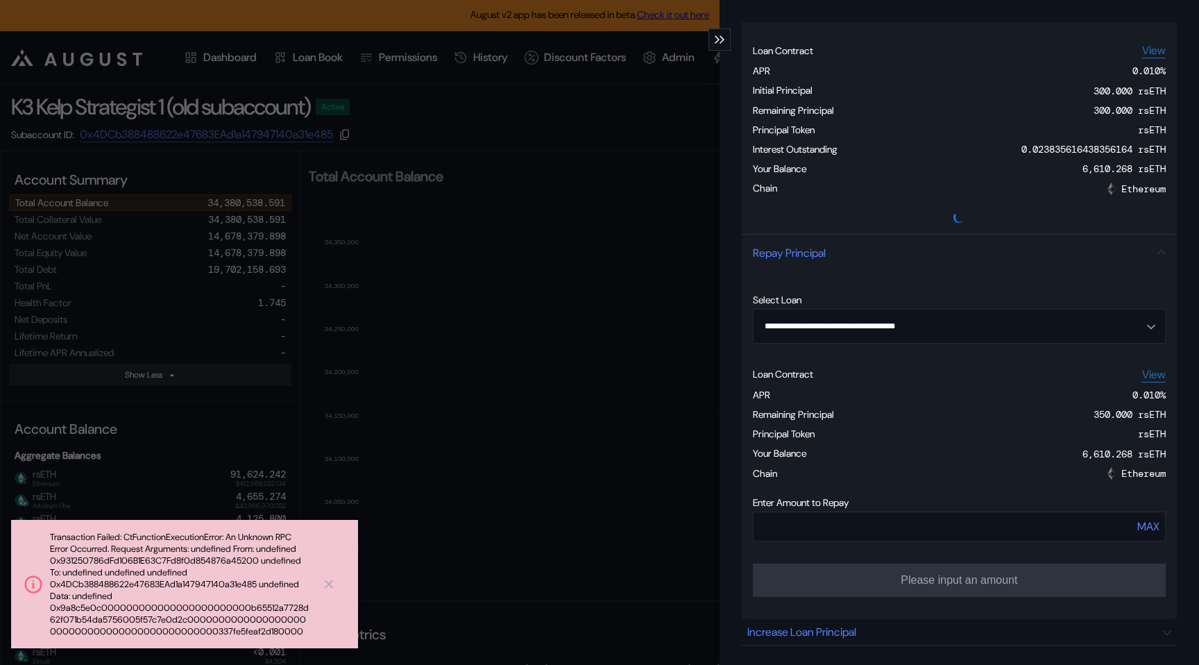
scroll to position [274, 0]
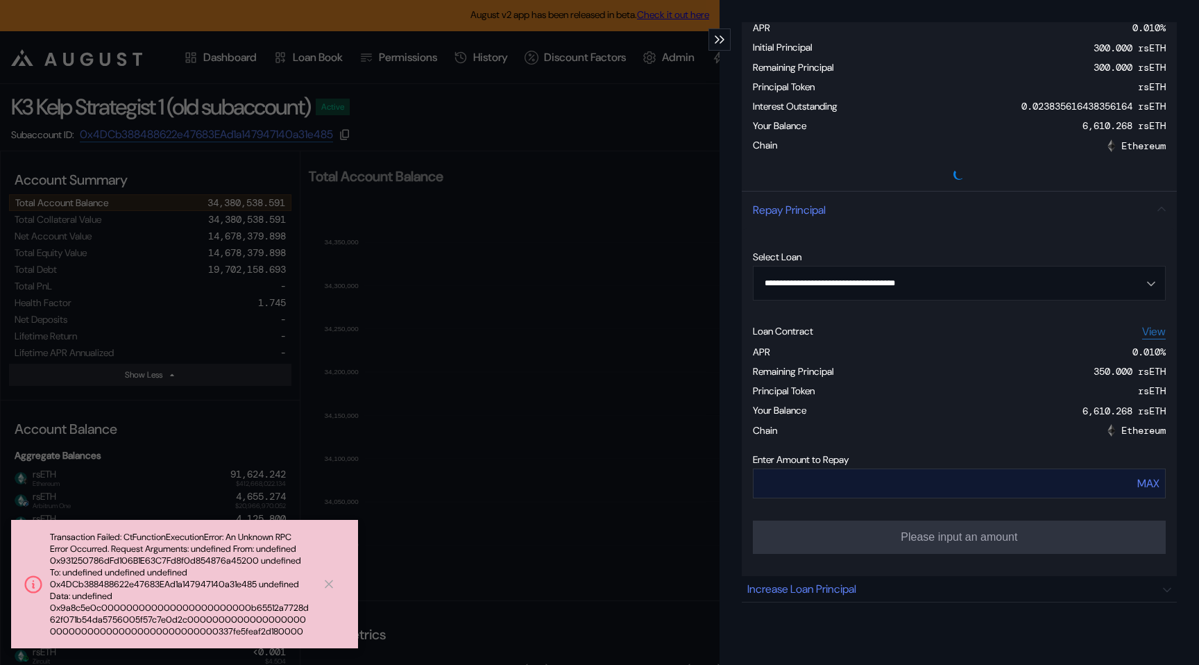
click at [1145, 486] on div "MAX" at bounding box center [1148, 483] width 22 height 15
type input "***"
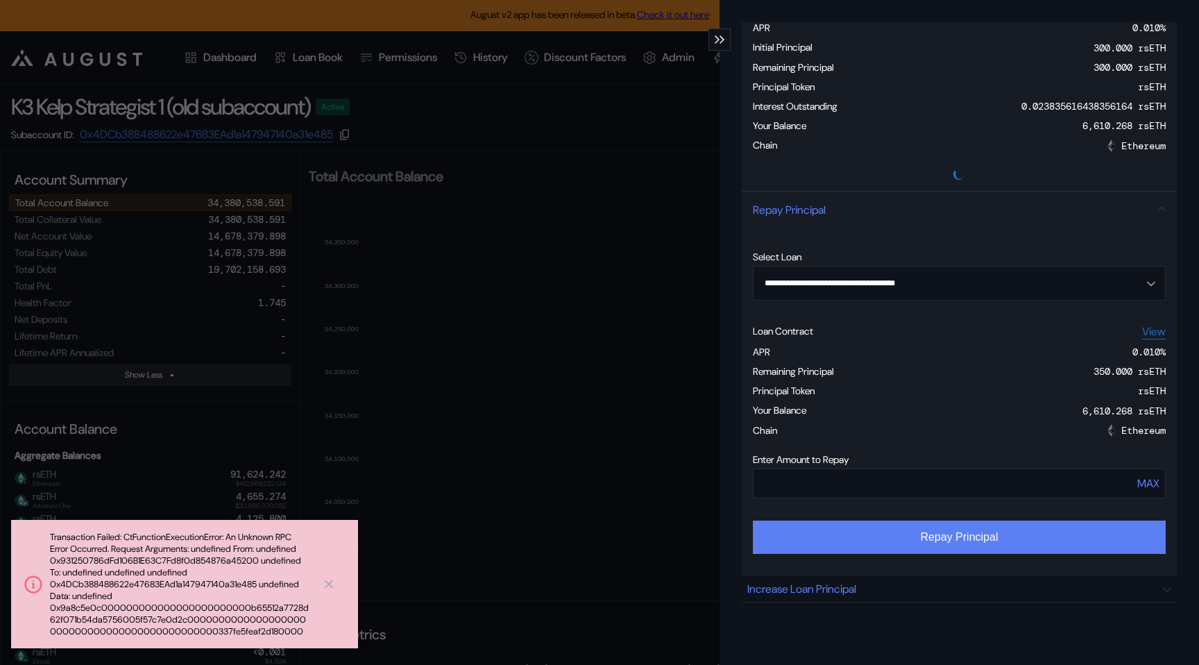
click at [1048, 549] on button "Repay Principal" at bounding box center [959, 536] width 413 height 33
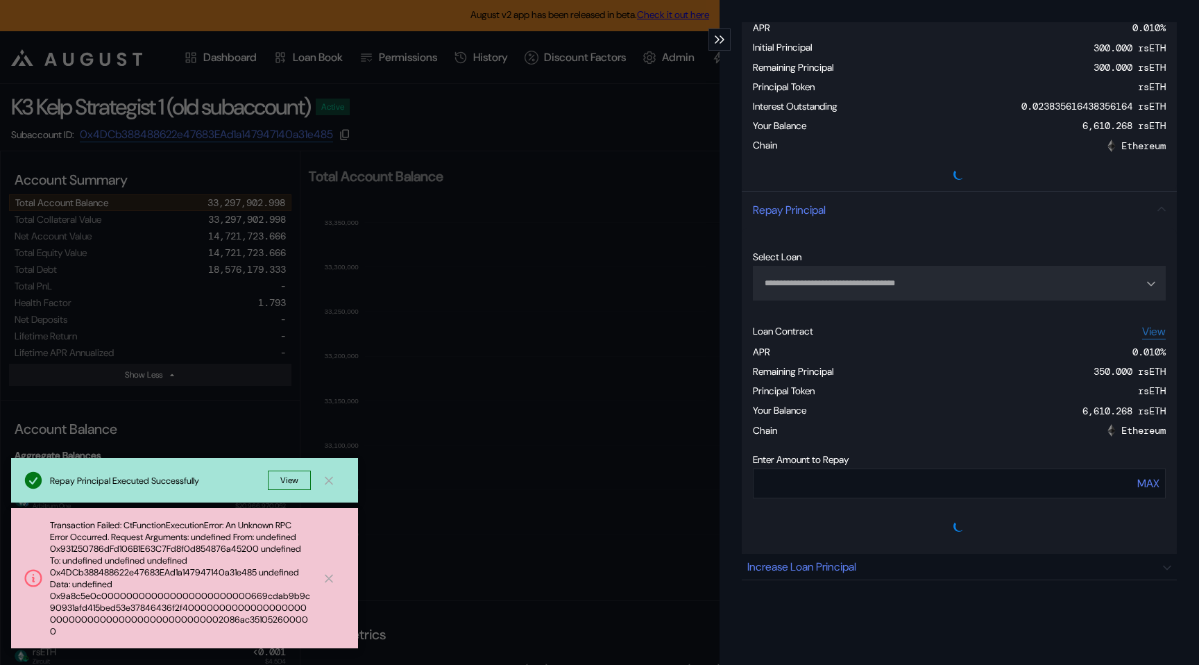
click at [296, 490] on button "View" at bounding box center [289, 479] width 43 height 19
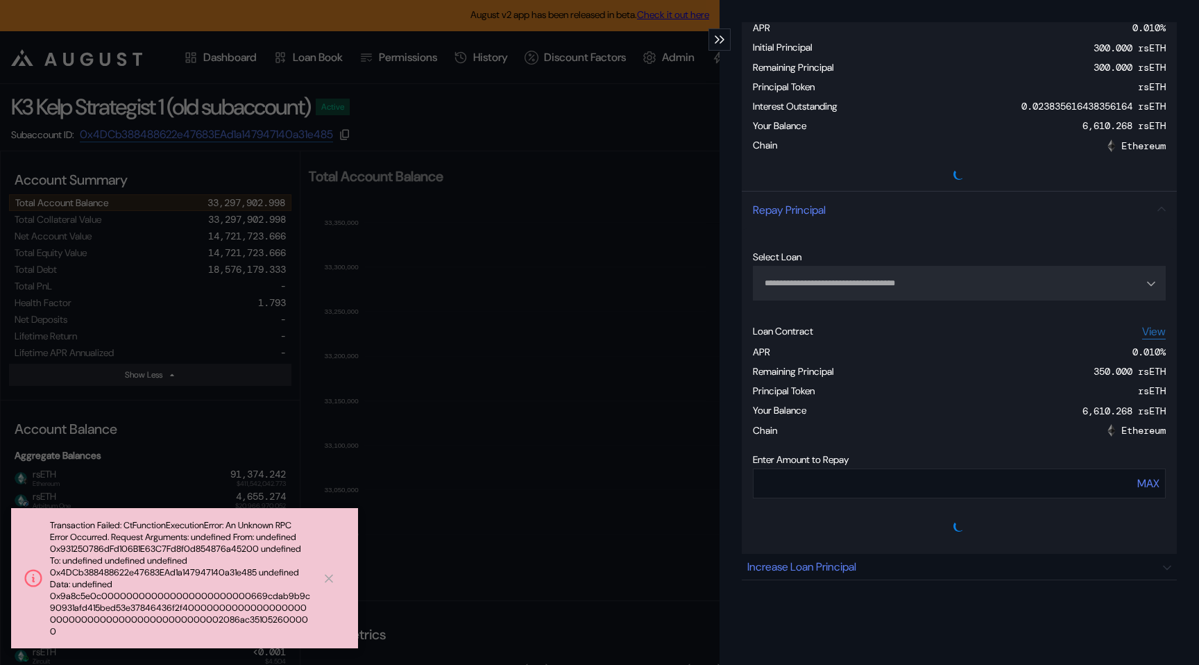
type input "**********"
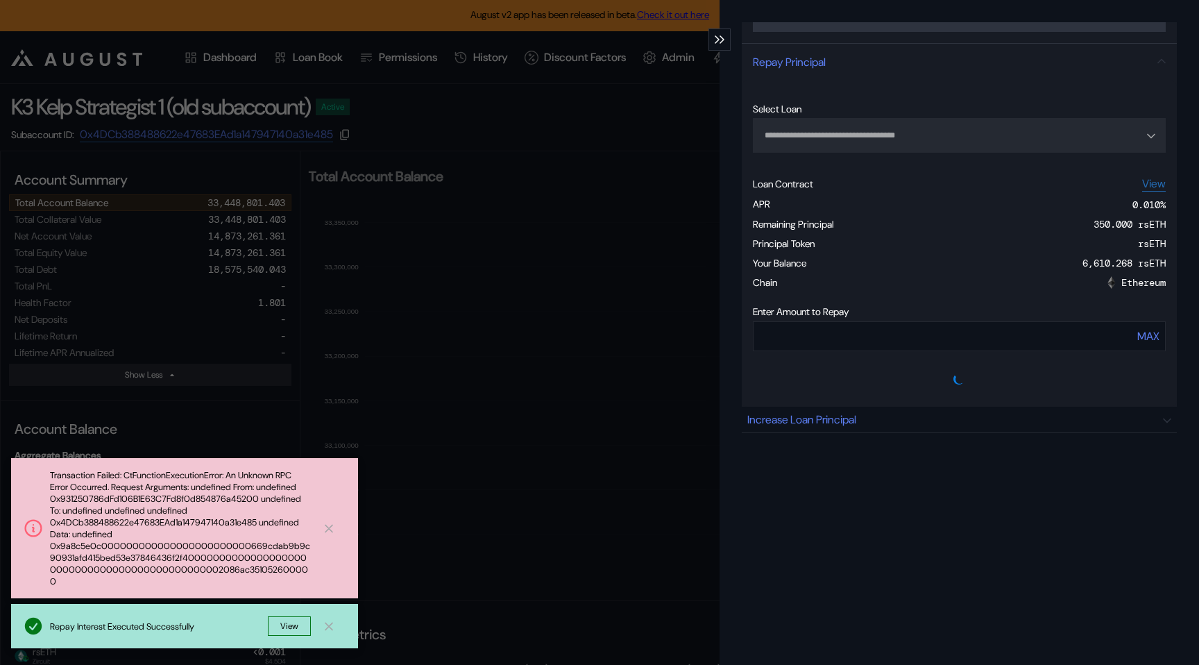
click at [466, 292] on div "**********" at bounding box center [599, 332] width 1199 height 665
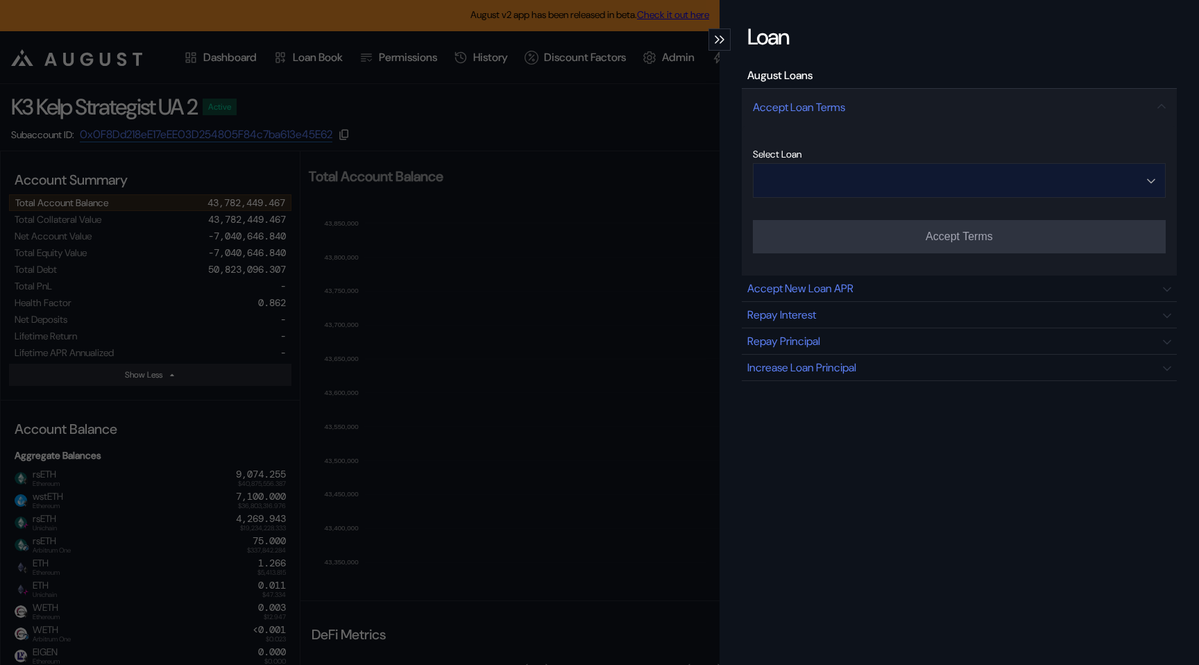
click at [885, 193] on input "Open menu" at bounding box center [951, 180] width 377 height 33
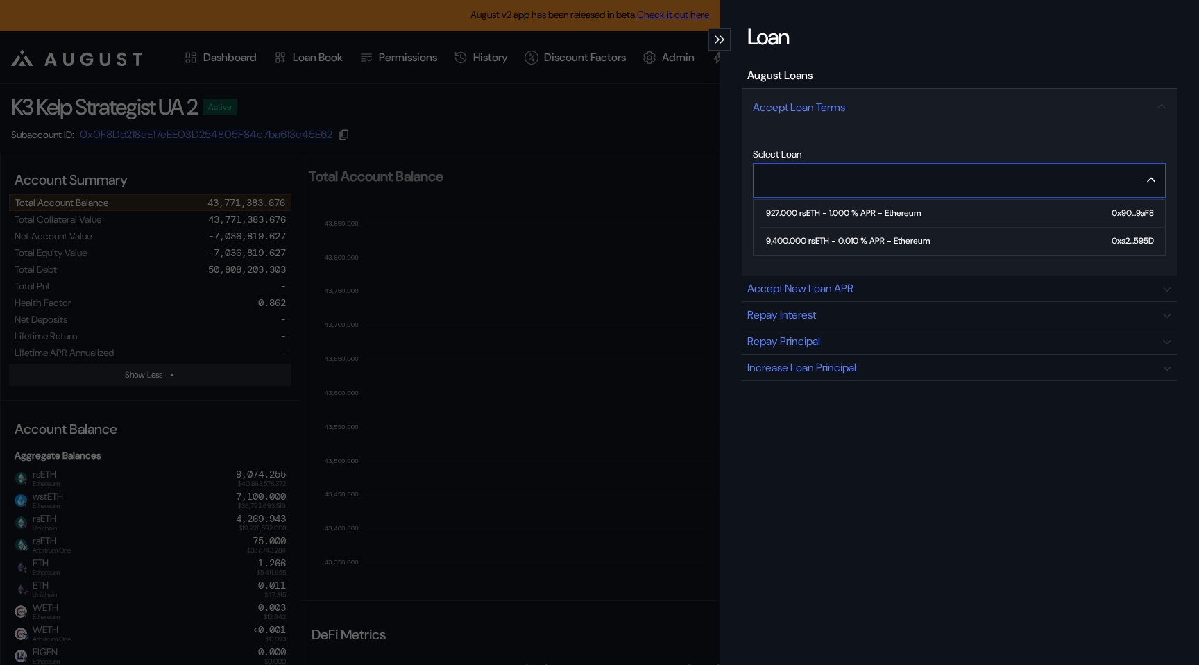
click at [854, 240] on div "9,400.000 rsETH - 0.010 % APR - Ethereum" at bounding box center [848, 241] width 164 height 10
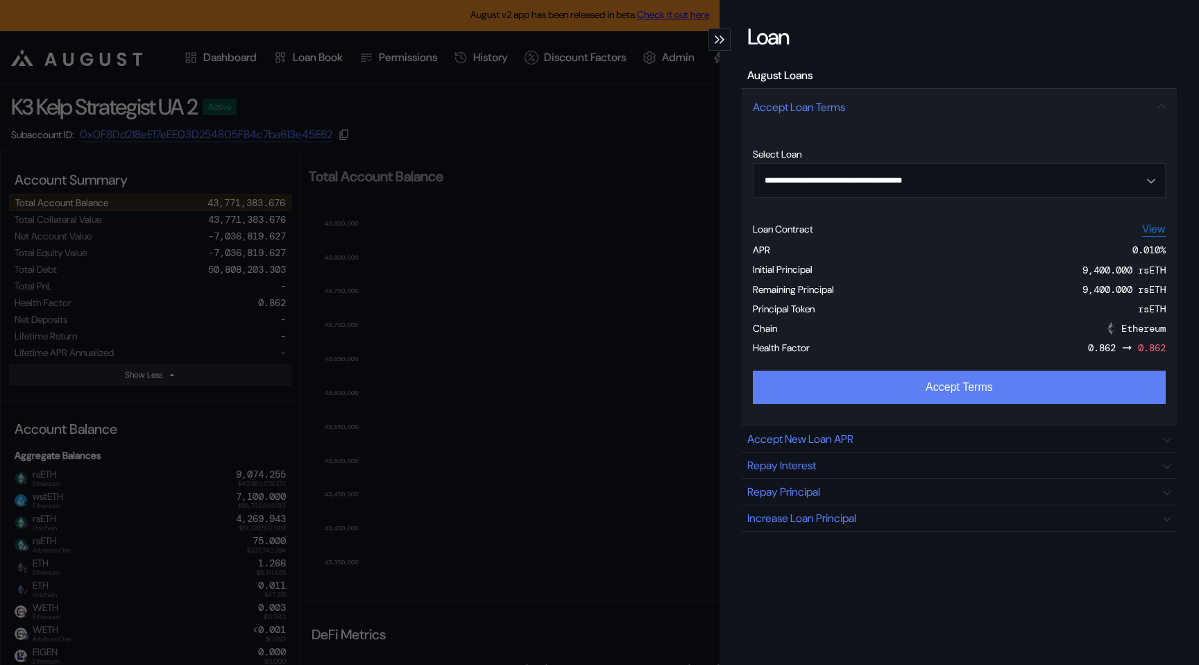
click at [895, 395] on button "Accept Terms" at bounding box center [959, 386] width 413 height 33
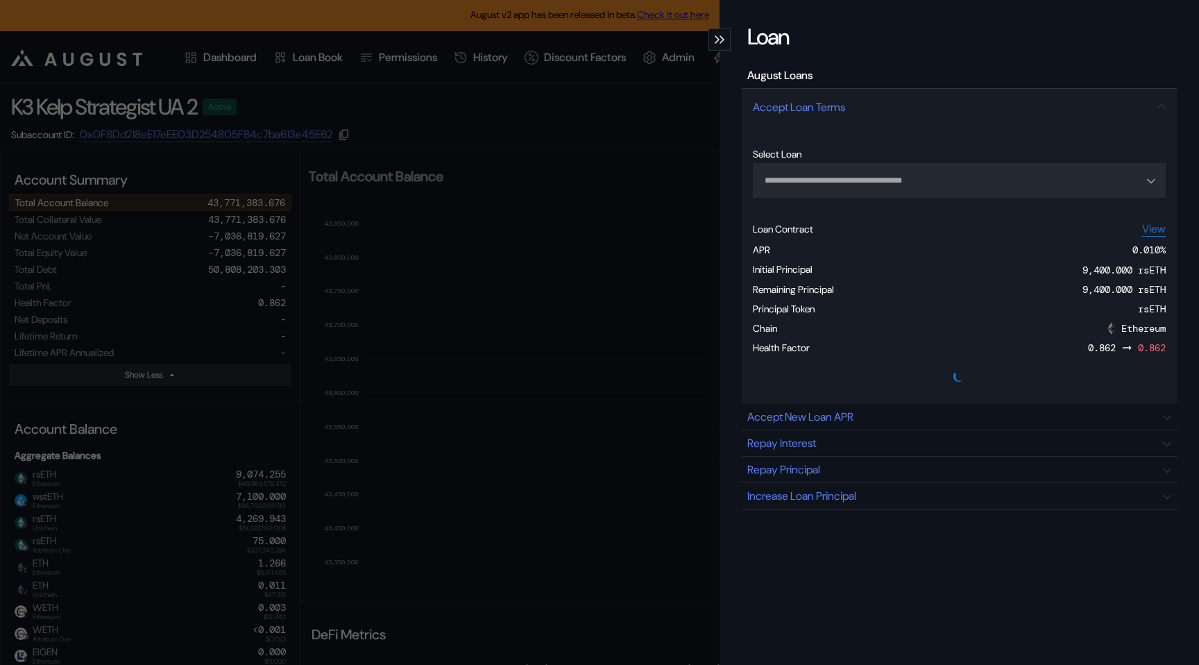
type input "**********"
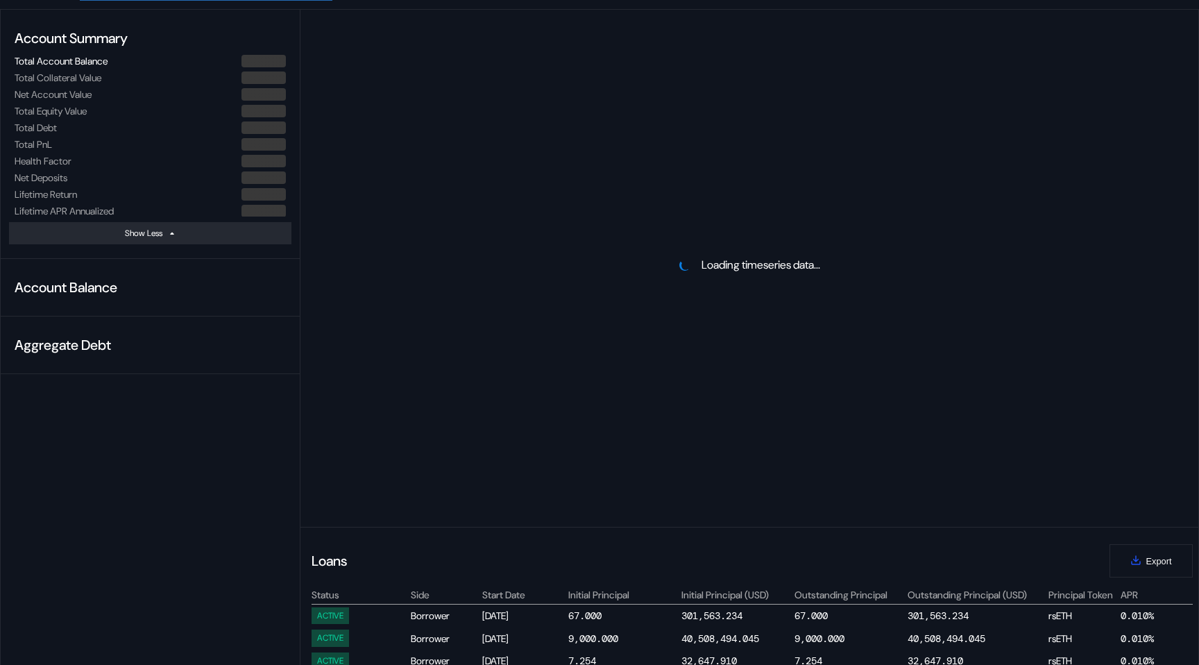
scroll to position [142, 0]
select select "*"
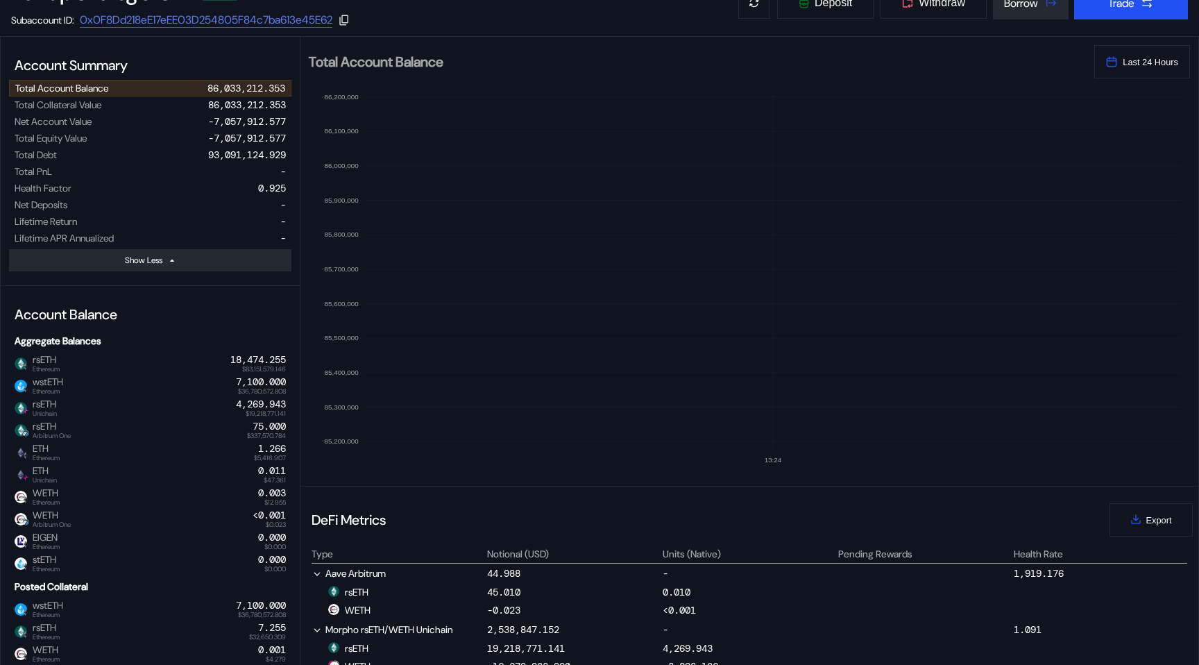
scroll to position [0, 0]
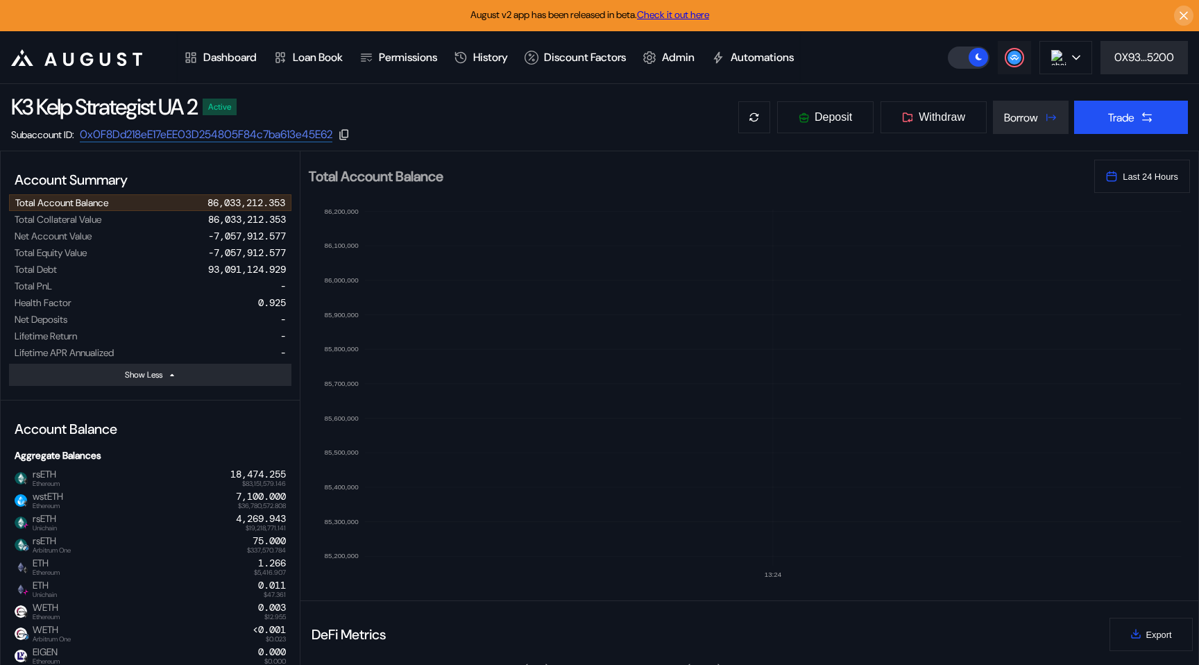
click at [1019, 65] on button at bounding box center [1014, 57] width 33 height 33
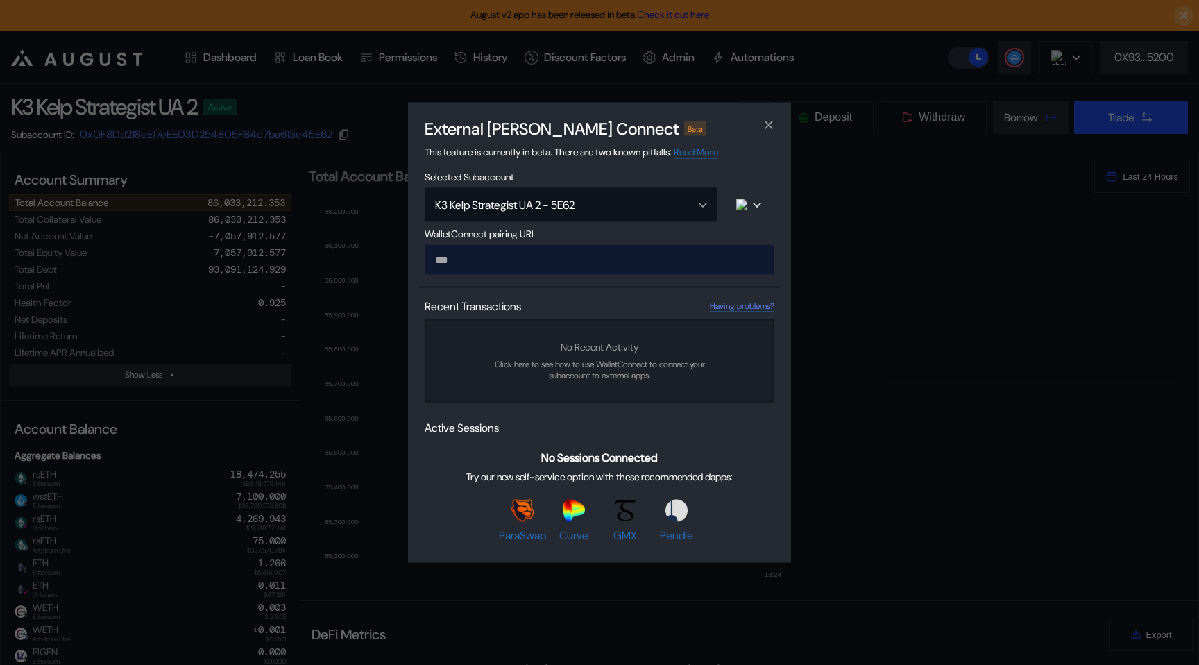
type input "**********"
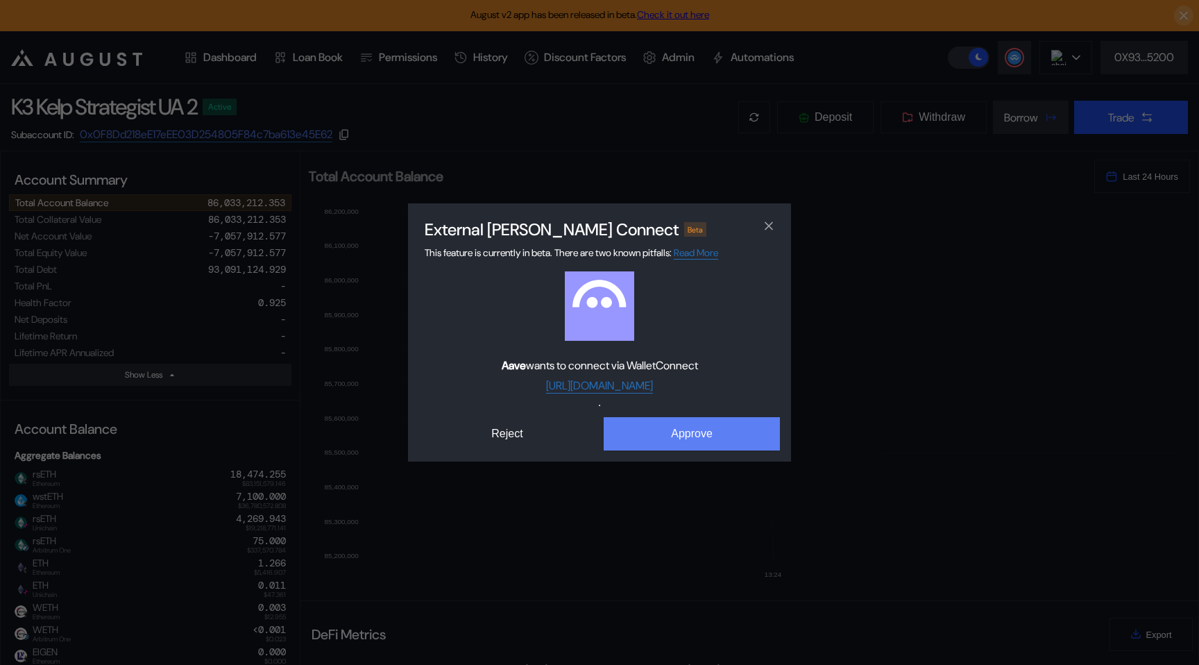
click at [627, 438] on button "Approve" at bounding box center [692, 433] width 176 height 33
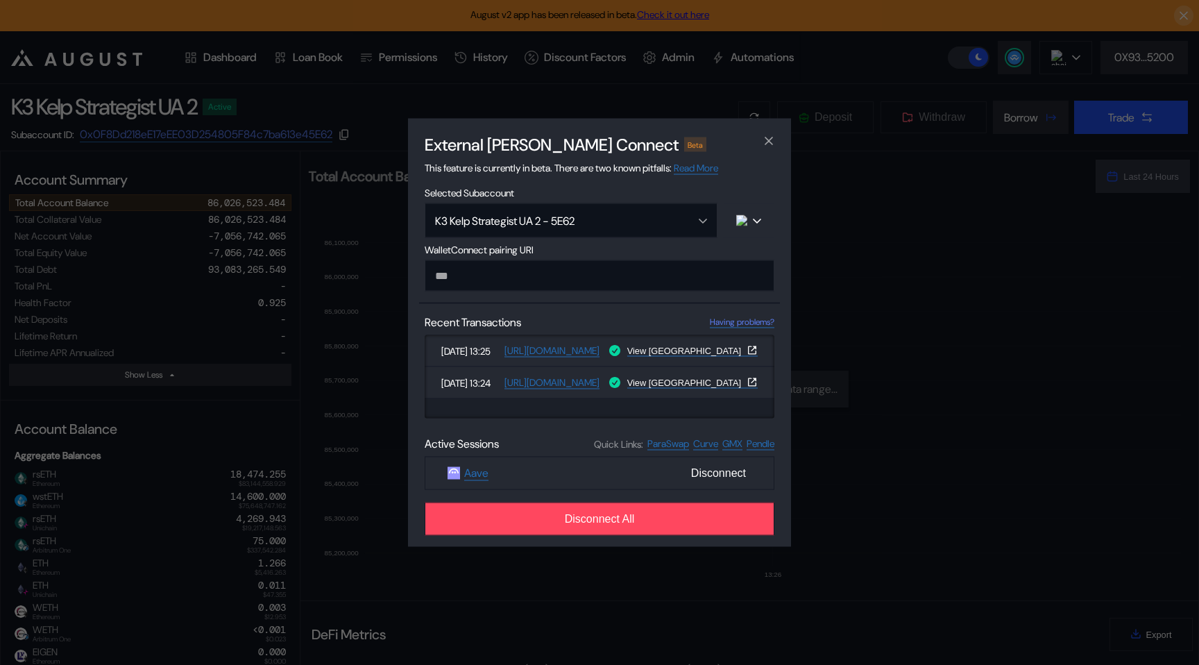
click at [373, 201] on div "External [PERSON_NAME] Connect Beta This feature is currently in beta. There ar…" at bounding box center [599, 332] width 1199 height 665
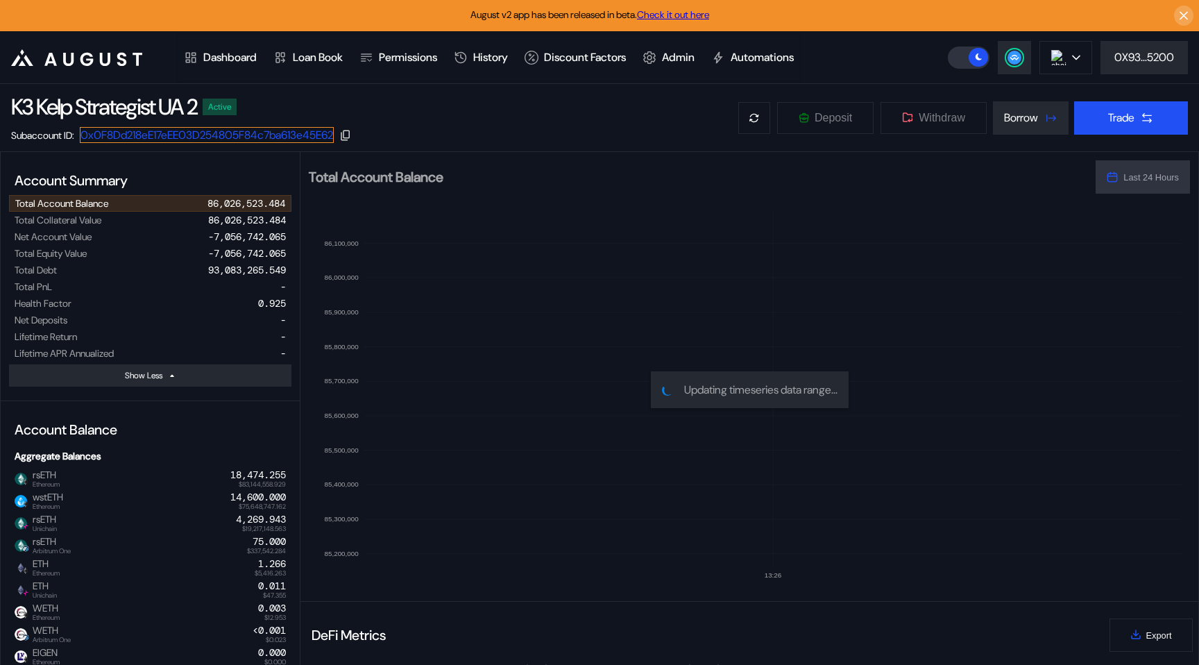
click at [334, 133] on link "0x0F8Dd218eE17eEE03D254805F84c7ba613e45E62" at bounding box center [207, 135] width 254 height 16
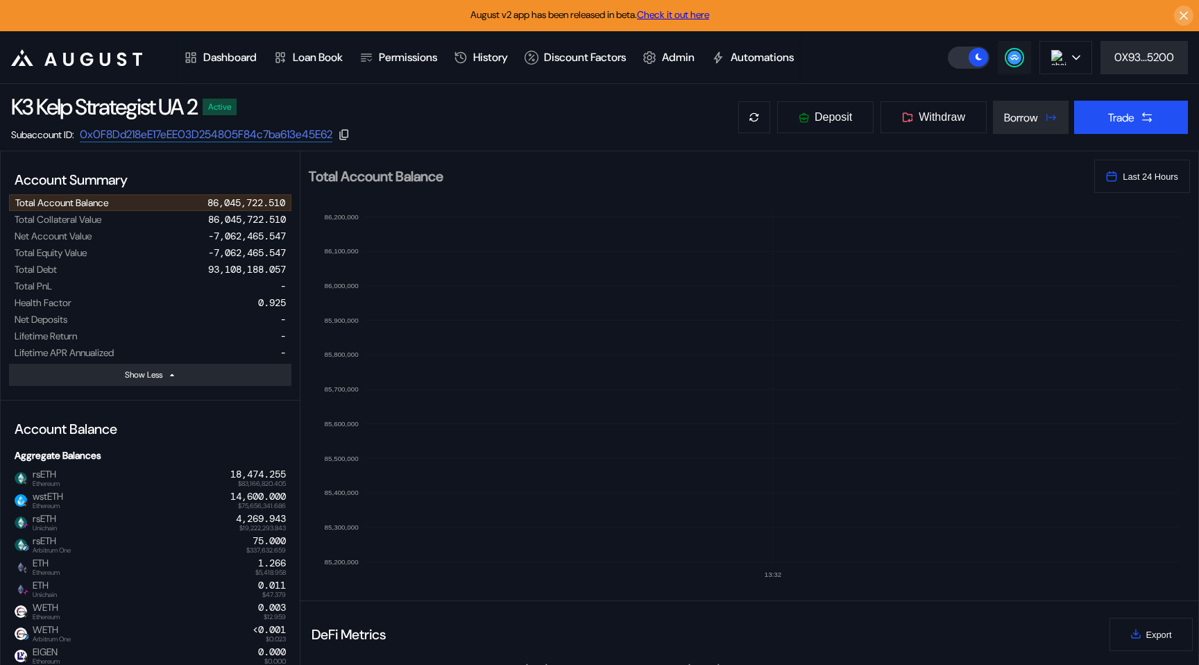
click at [1012, 59] on circle at bounding box center [1014, 58] width 14 height 14
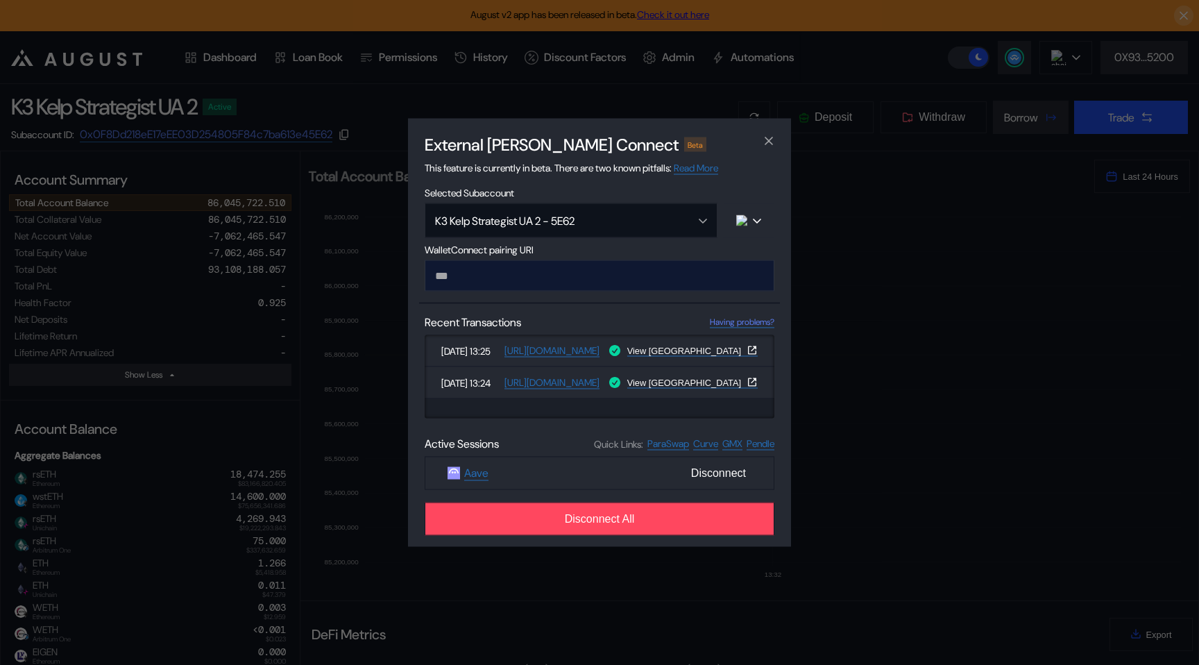
type input "**********"
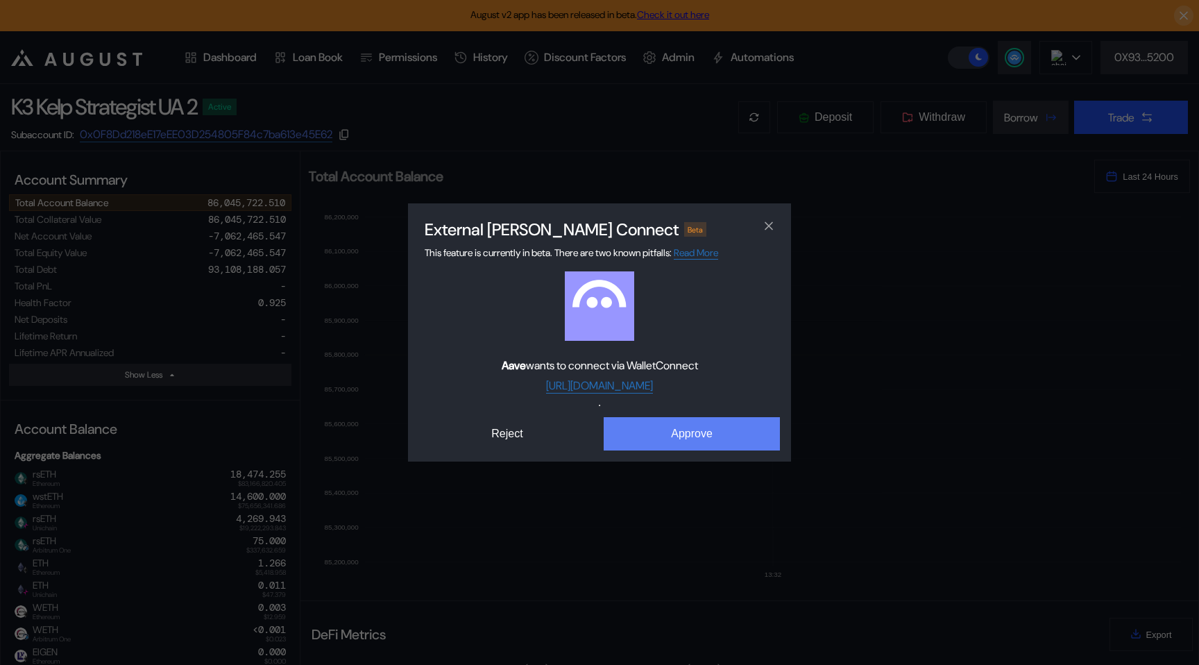
click at [642, 432] on button "Approve" at bounding box center [692, 433] width 176 height 33
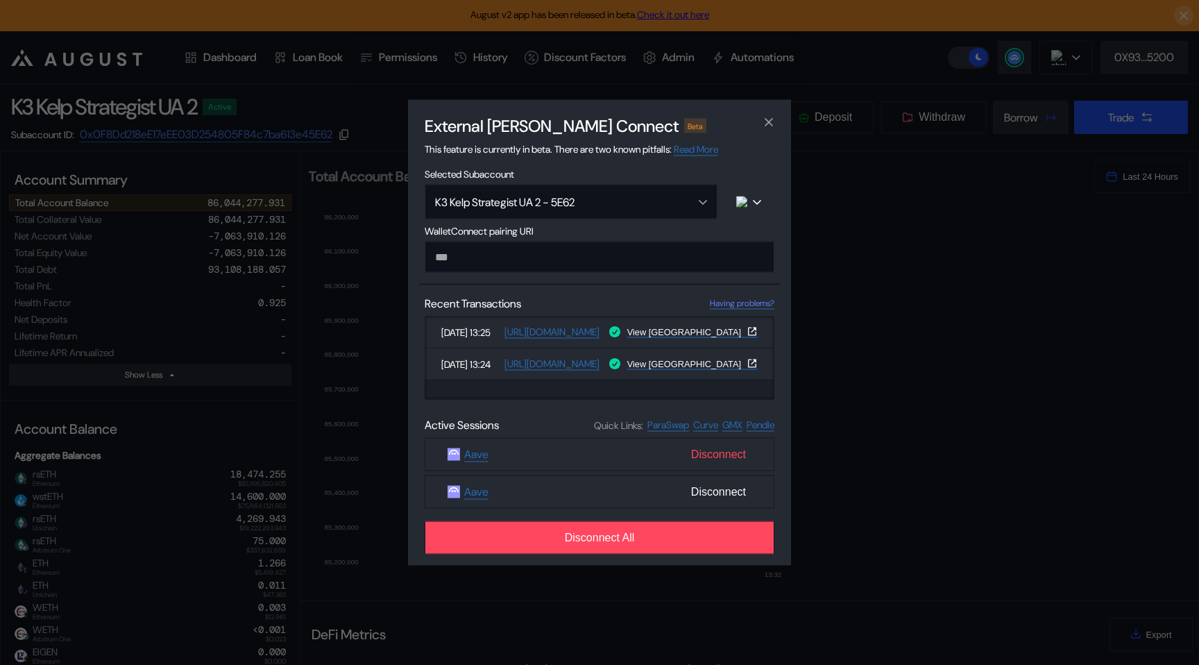
click at [710, 454] on span "Disconnect" at bounding box center [718, 455] width 66 height 24
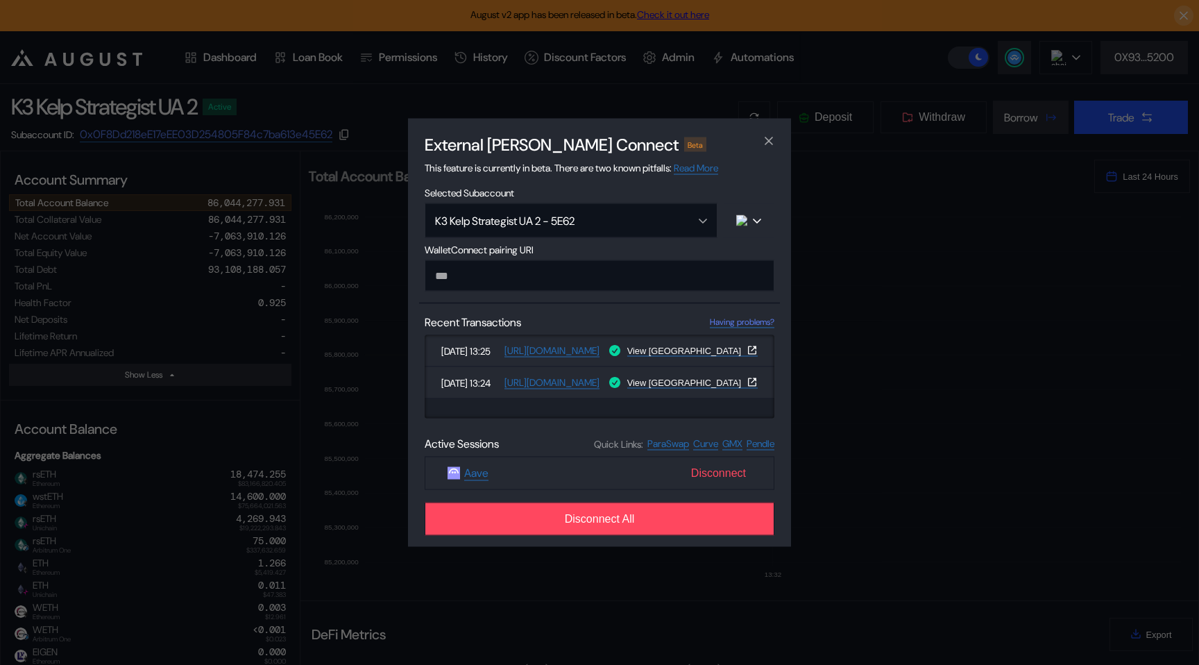
click at [706, 472] on span "Disconnect" at bounding box center [718, 473] width 66 height 24
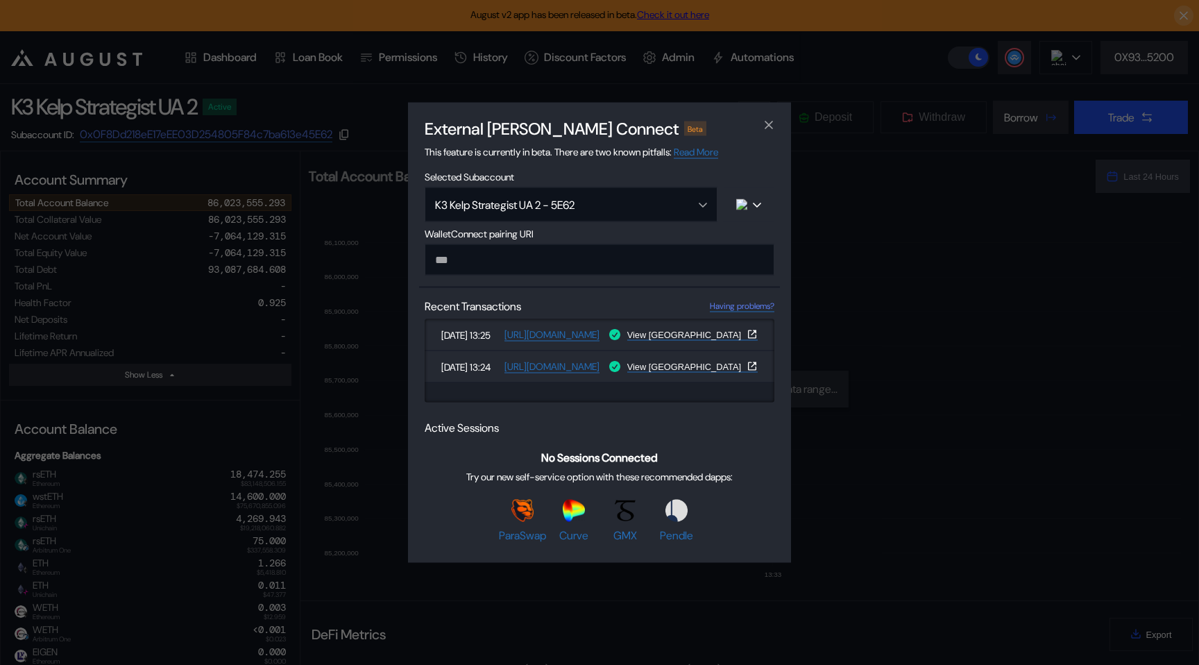
click at [332, 287] on div "External dApp Connect Beta This feature is currently in beta. There are two kno…" at bounding box center [599, 332] width 1199 height 665
click at [765, 121] on icon "close modal" at bounding box center [769, 124] width 14 height 15
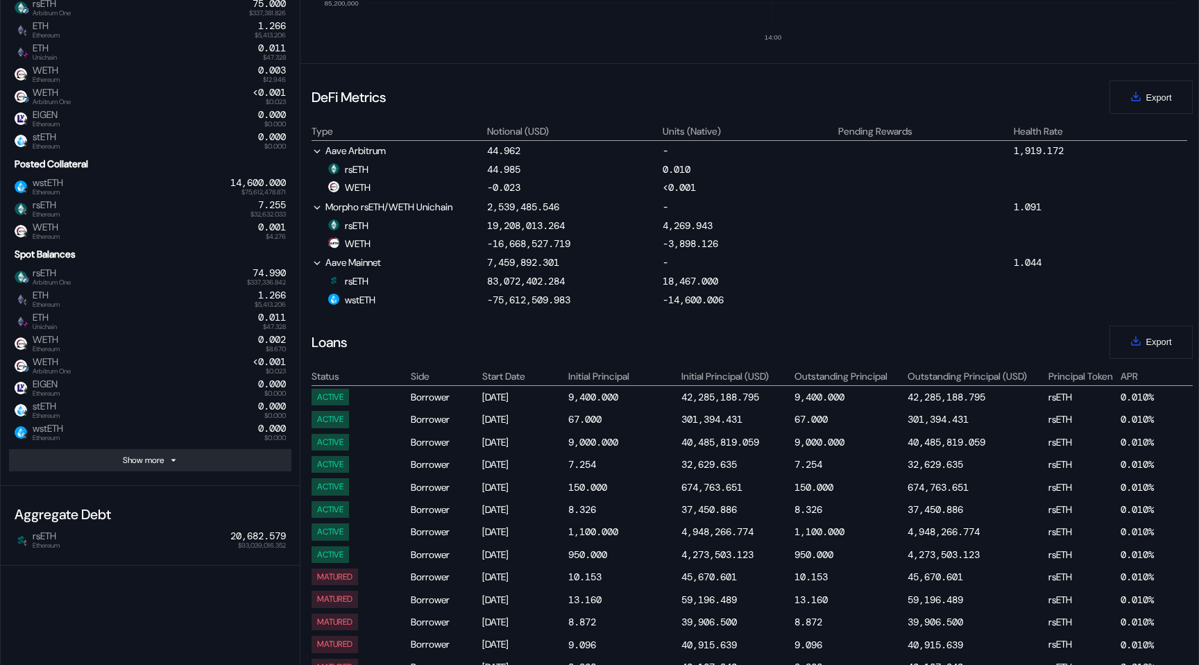
scroll to position [636, 0]
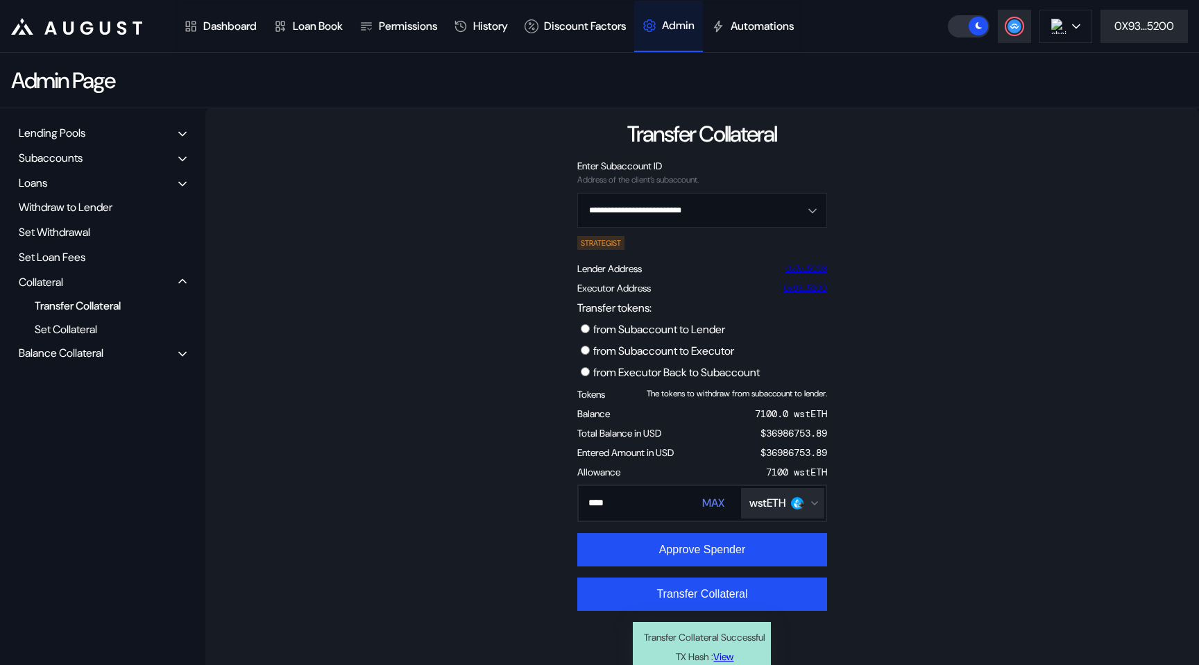
click at [88, 305] on div "Transfer Collateral" at bounding box center [97, 305] width 139 height 19
click at [83, 356] on div "Balance Collateral" at bounding box center [61, 353] width 85 height 15
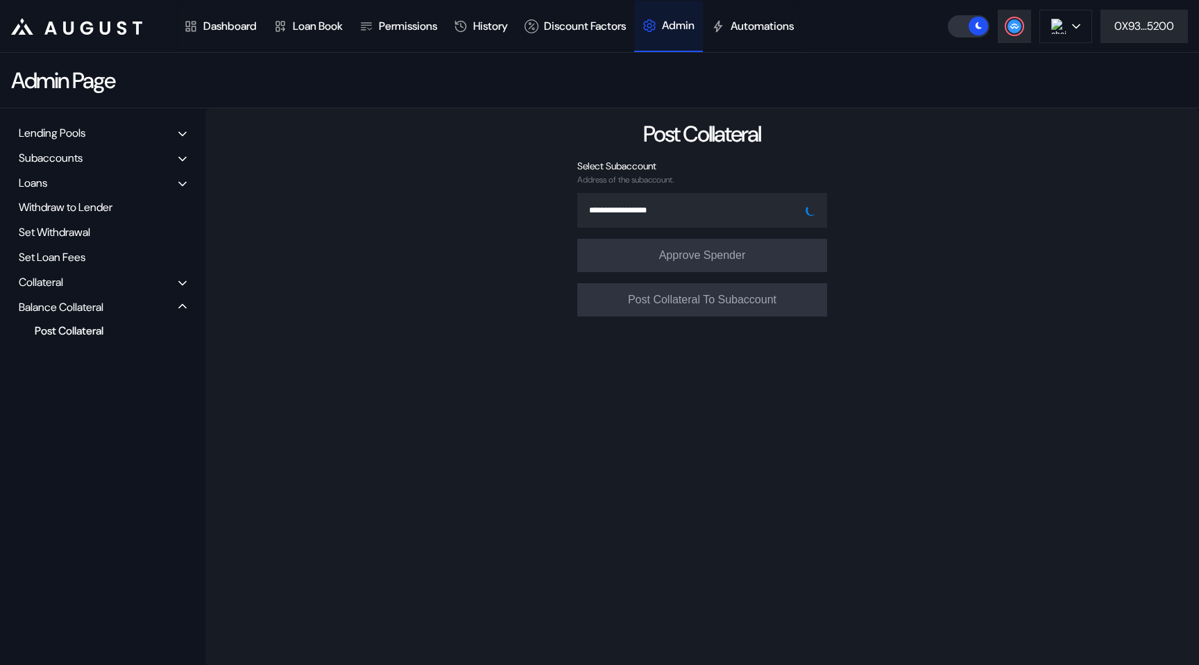
click at [80, 332] on div "Post Collateral" at bounding box center [97, 330] width 139 height 19
click at [671, 208] on input "Open menu" at bounding box center [695, 210] width 214 height 33
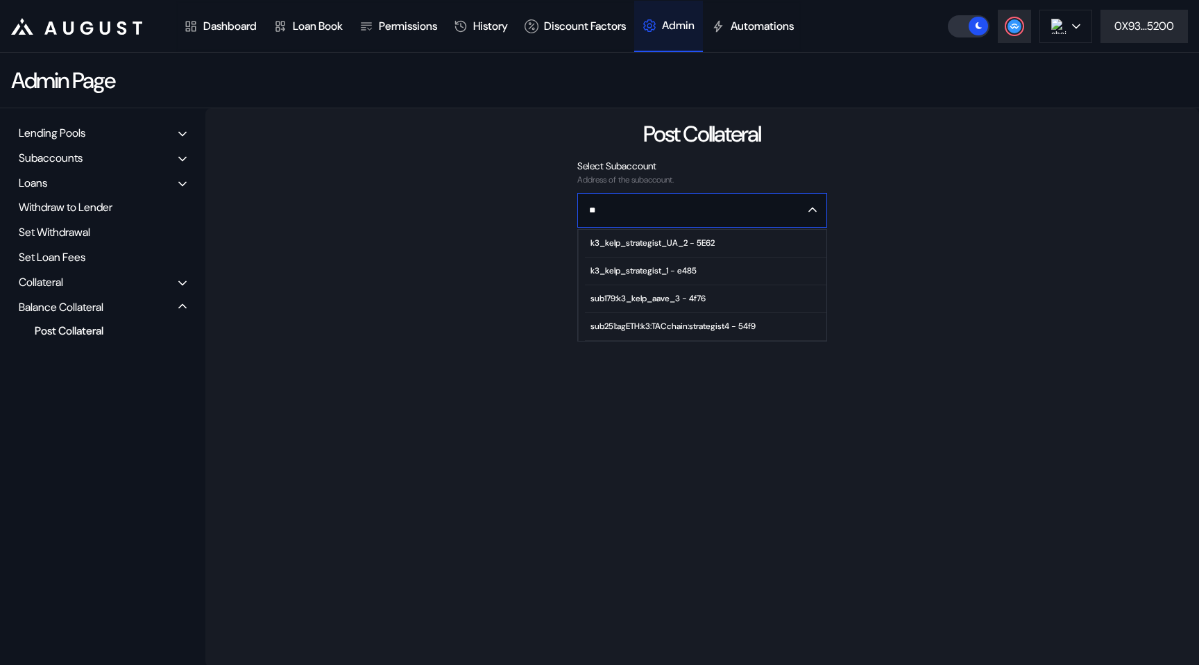
click at [651, 241] on div "k3_kelp_strategist_UA_2 - 5E62" at bounding box center [652, 243] width 124 height 10
type input "**********"
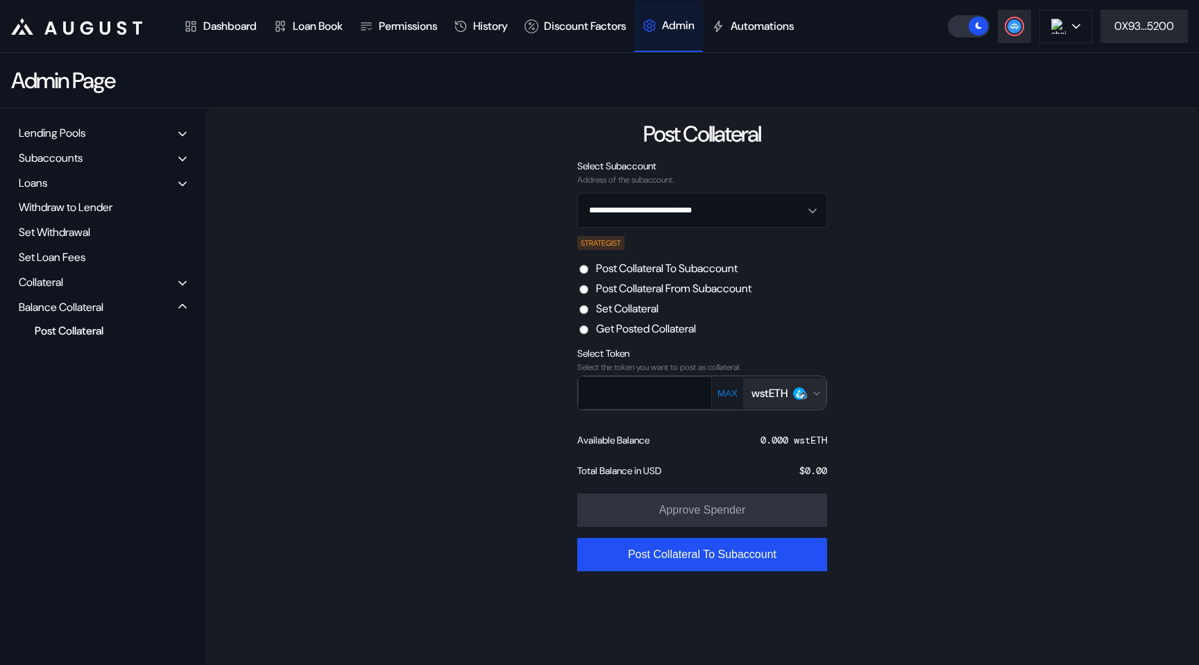
click at [687, 293] on label "Post Collateral From Subaccount" at bounding box center [673, 288] width 155 height 15
click at [729, 391] on button "MAX" at bounding box center [727, 393] width 28 height 12
type input "***"
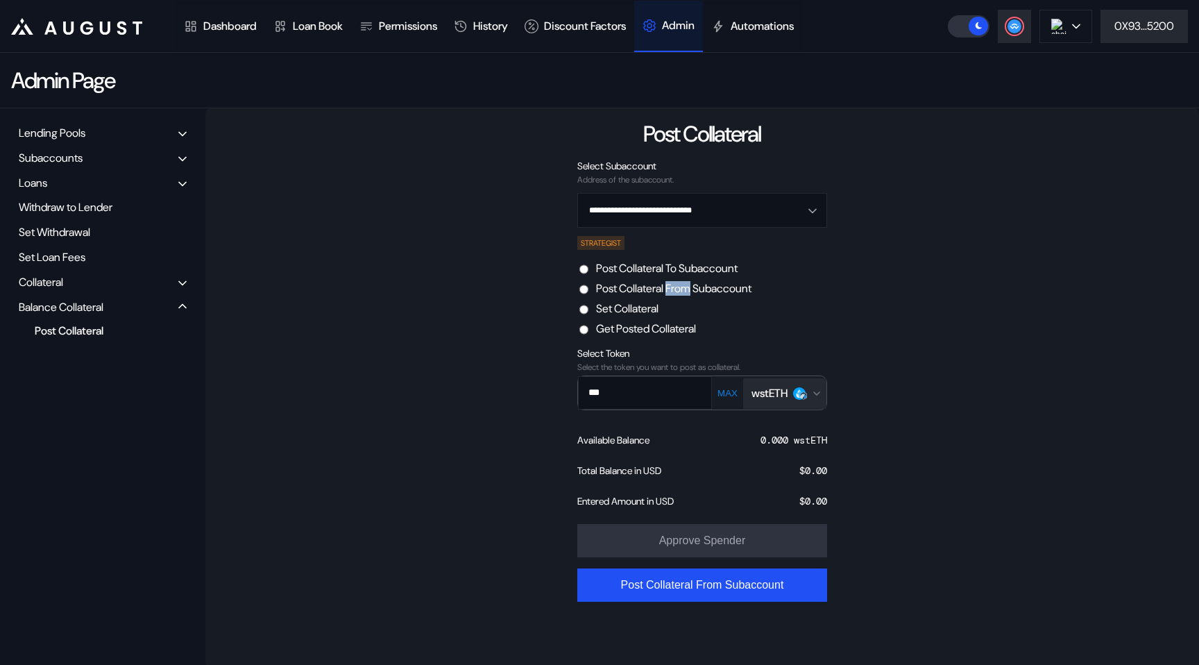
click at [775, 401] on button "wstETH" at bounding box center [784, 393] width 83 height 31
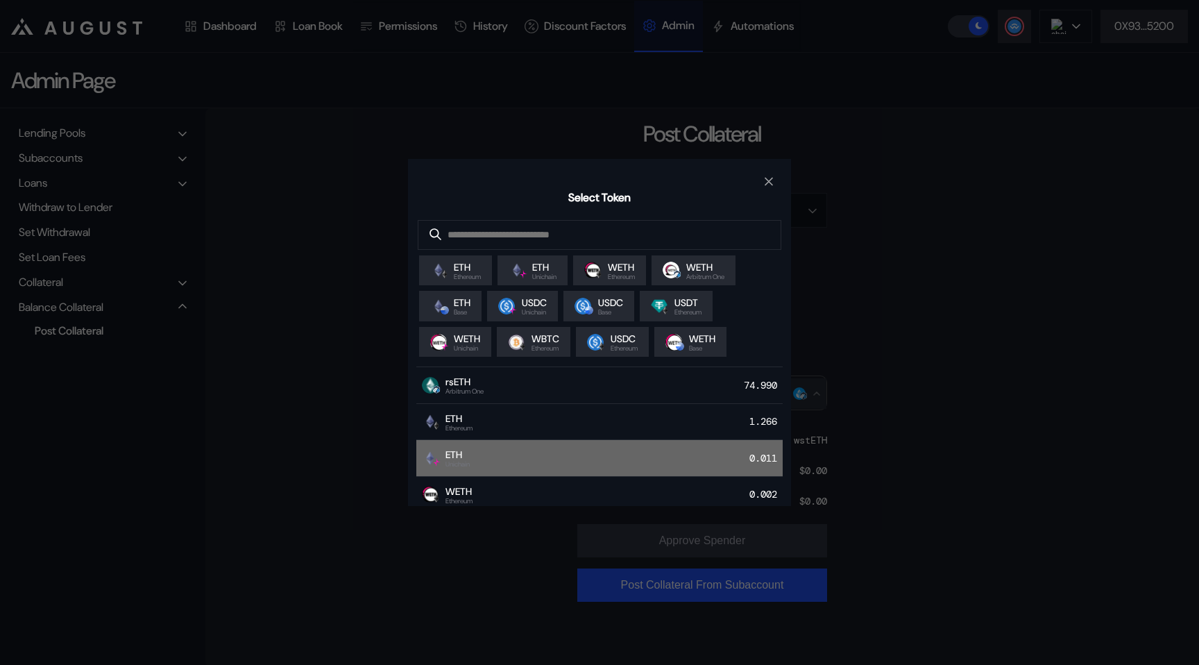
scroll to position [62, 0]
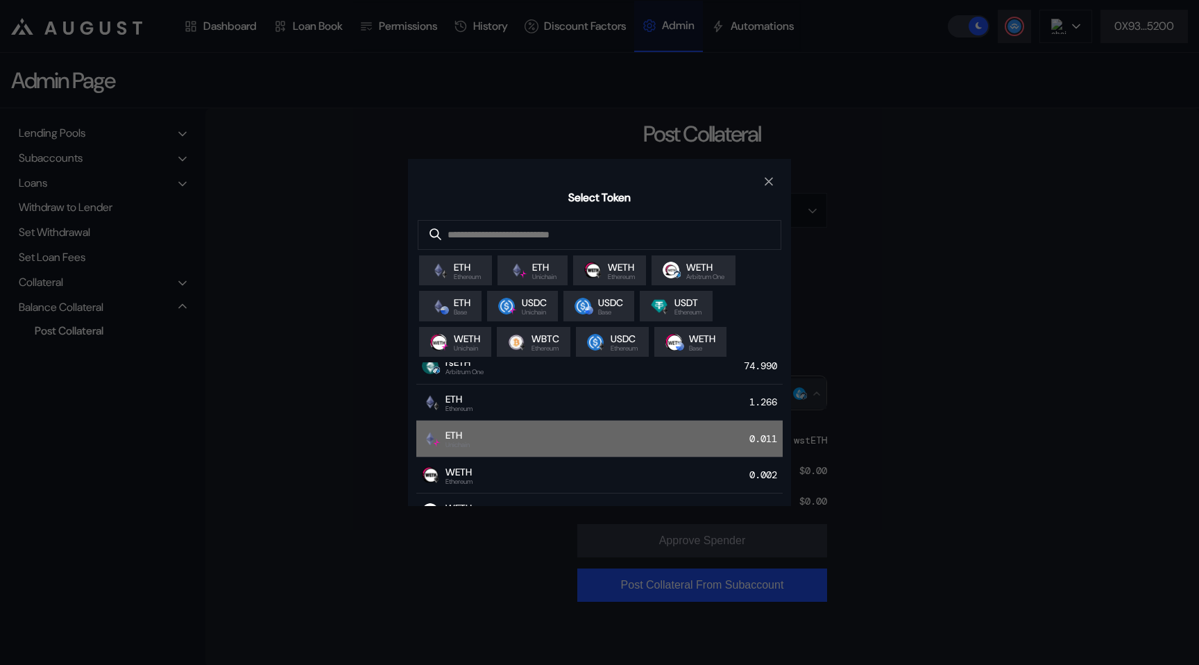
click at [585, 492] on div "WETH Ethereum 0.002" at bounding box center [599, 475] width 366 height 37
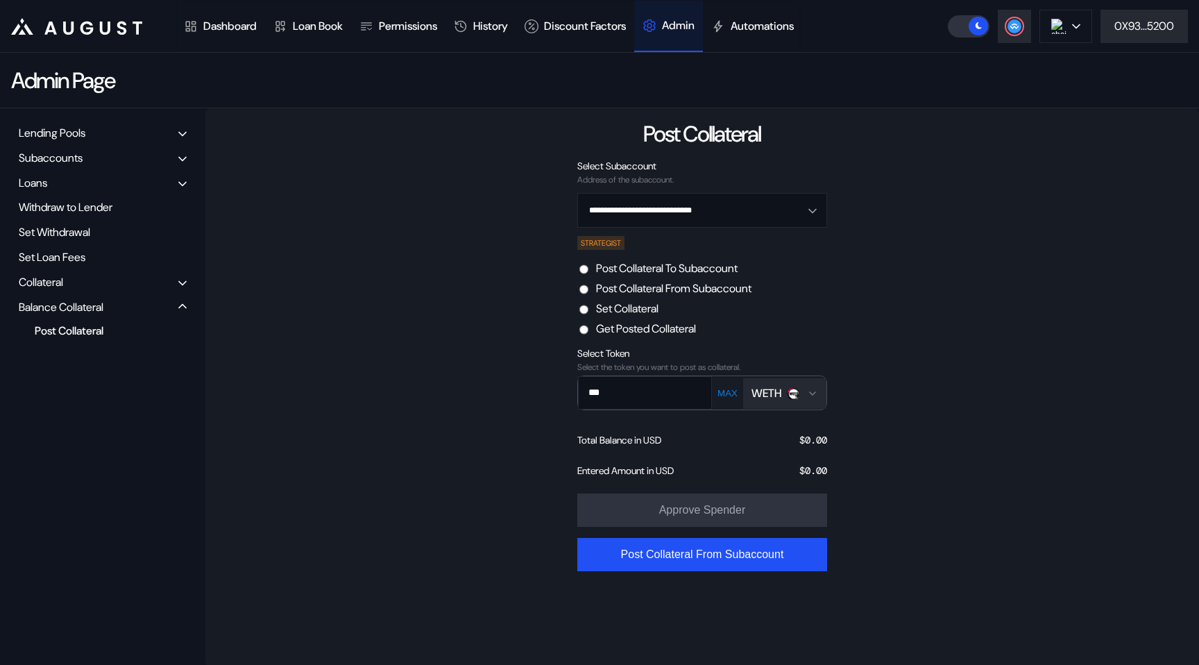
scroll to position [1, 0]
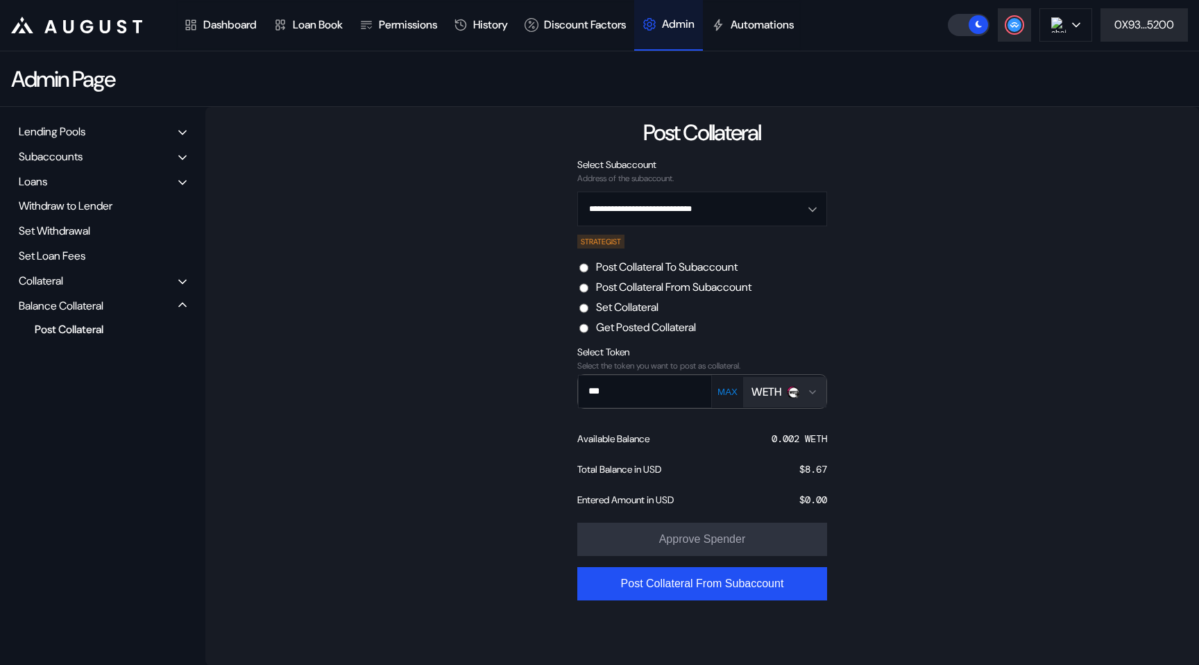
click at [763, 389] on div "WETH" at bounding box center [766, 391] width 30 height 15
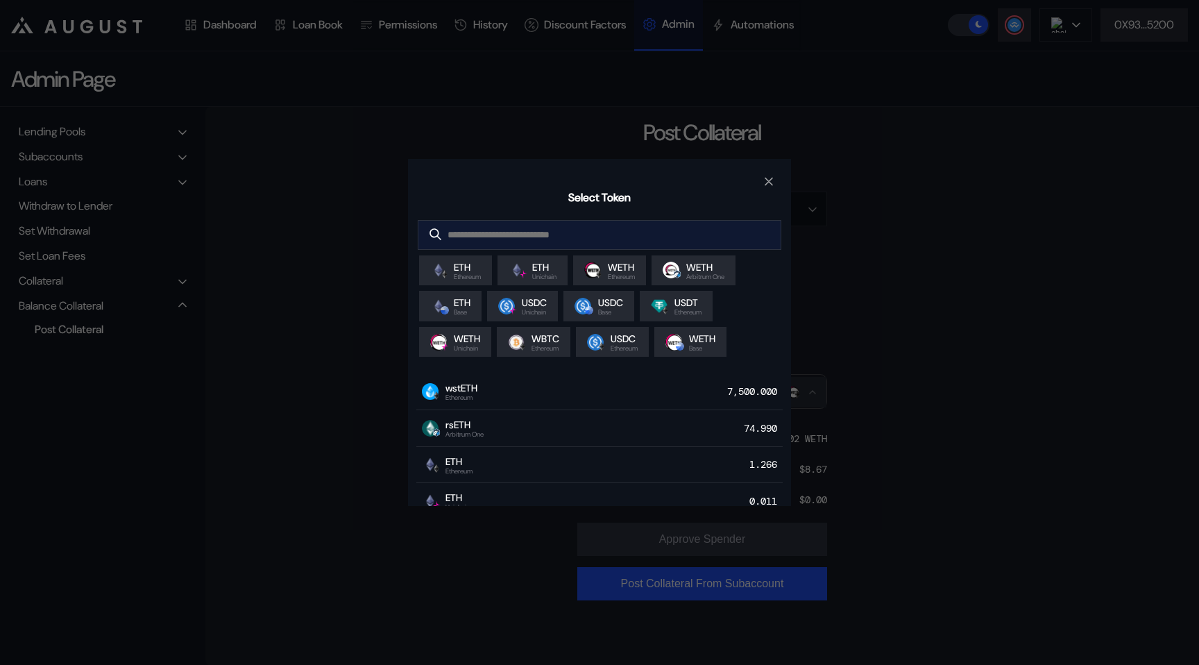
click at [564, 239] on input "modal" at bounding box center [588, 235] width 341 height 28
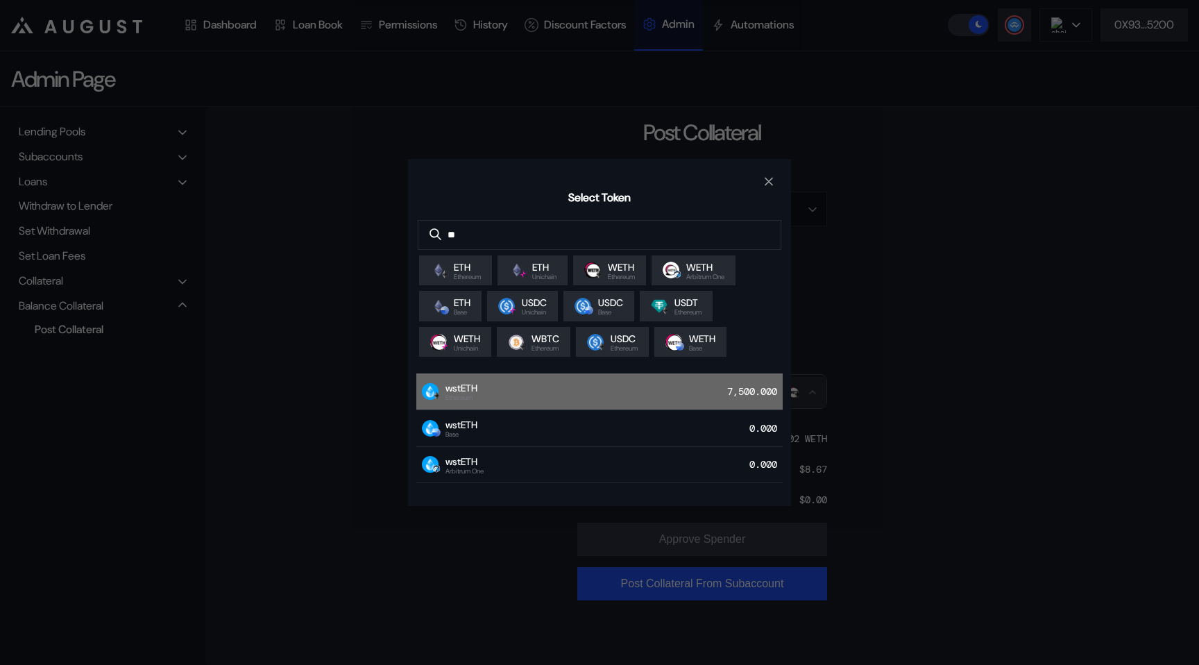
type input "**"
click at [502, 392] on div "wstETH Ethereum 7,500.000" at bounding box center [599, 391] width 366 height 37
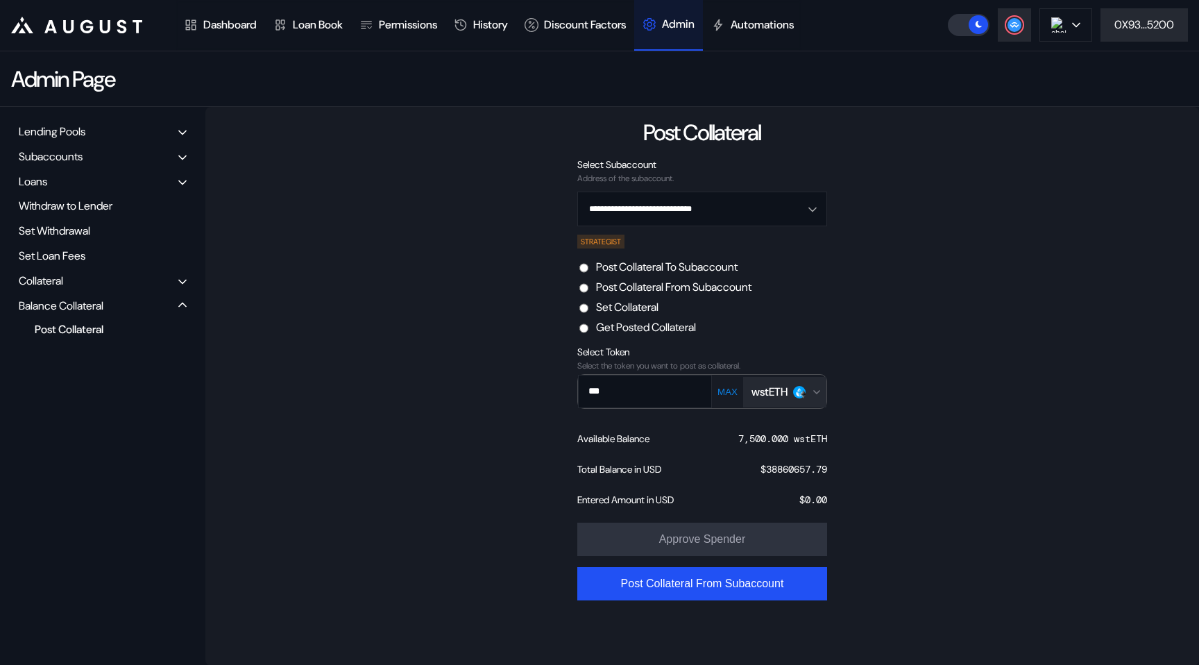
click at [732, 384] on div "MAX wstETH" at bounding box center [769, 392] width 114 height 35
click at [730, 387] on button "MAX" at bounding box center [727, 392] width 28 height 12
type input "**********"
click at [473, 535] on div "**********" at bounding box center [702, 386] width 994 height 559
click at [617, 396] on input "**********" at bounding box center [635, 391] width 112 height 28
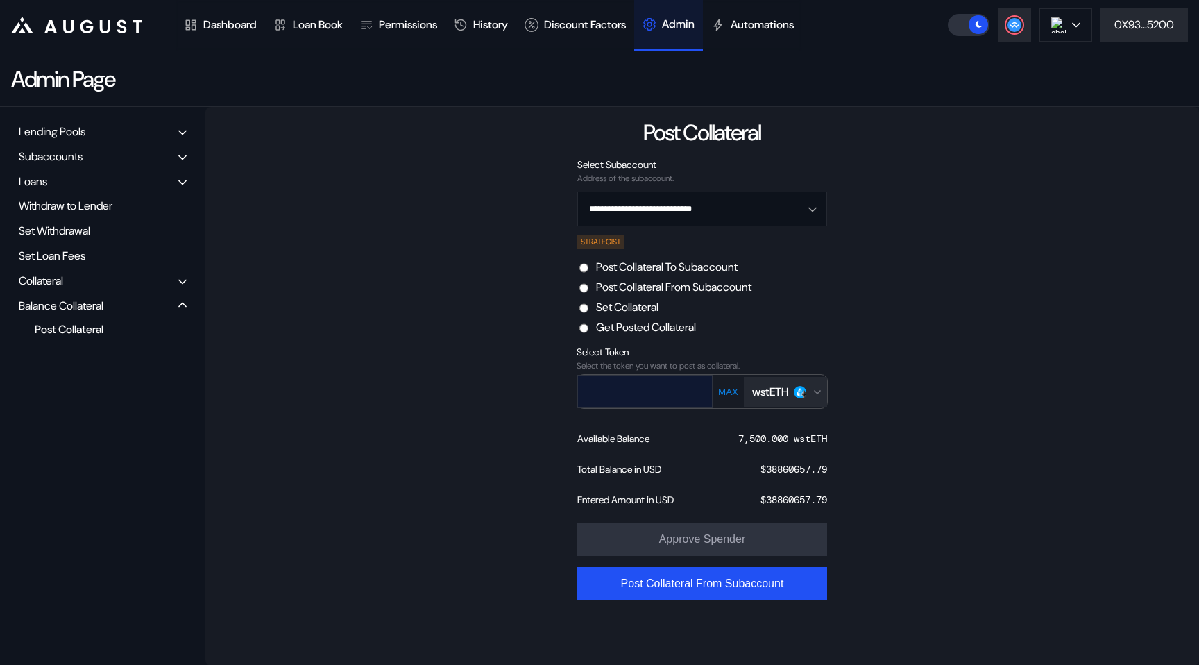
scroll to position [0, 0]
type input "****"
click at [494, 432] on div "**********" at bounding box center [702, 386] width 994 height 559
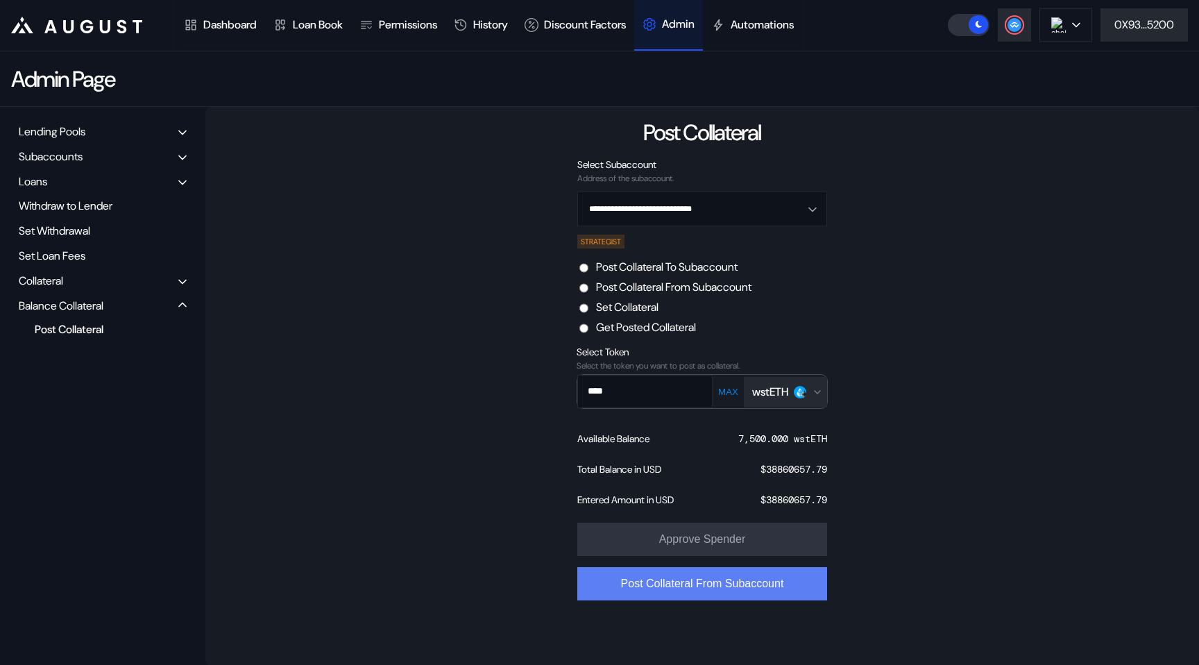
click at [617, 583] on button "Post Collateral From Subaccount" at bounding box center [702, 583] width 250 height 33
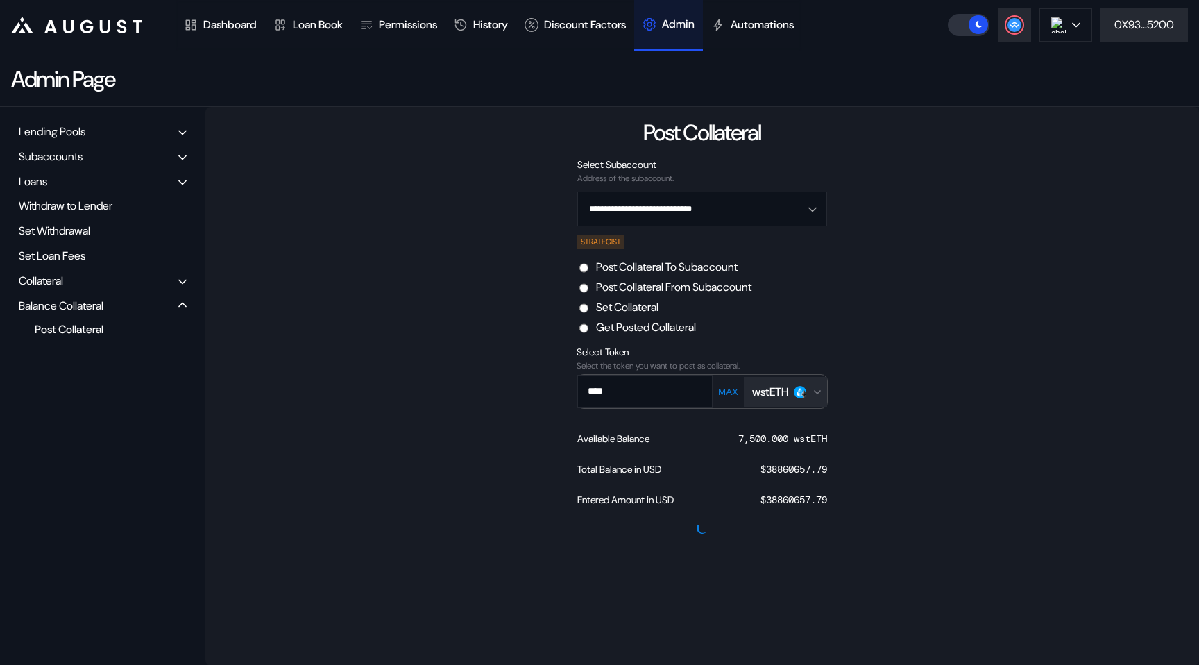
click at [373, 206] on div "**********" at bounding box center [702, 386] width 994 height 559
click at [67, 289] on div "Collateral" at bounding box center [103, 281] width 178 height 22
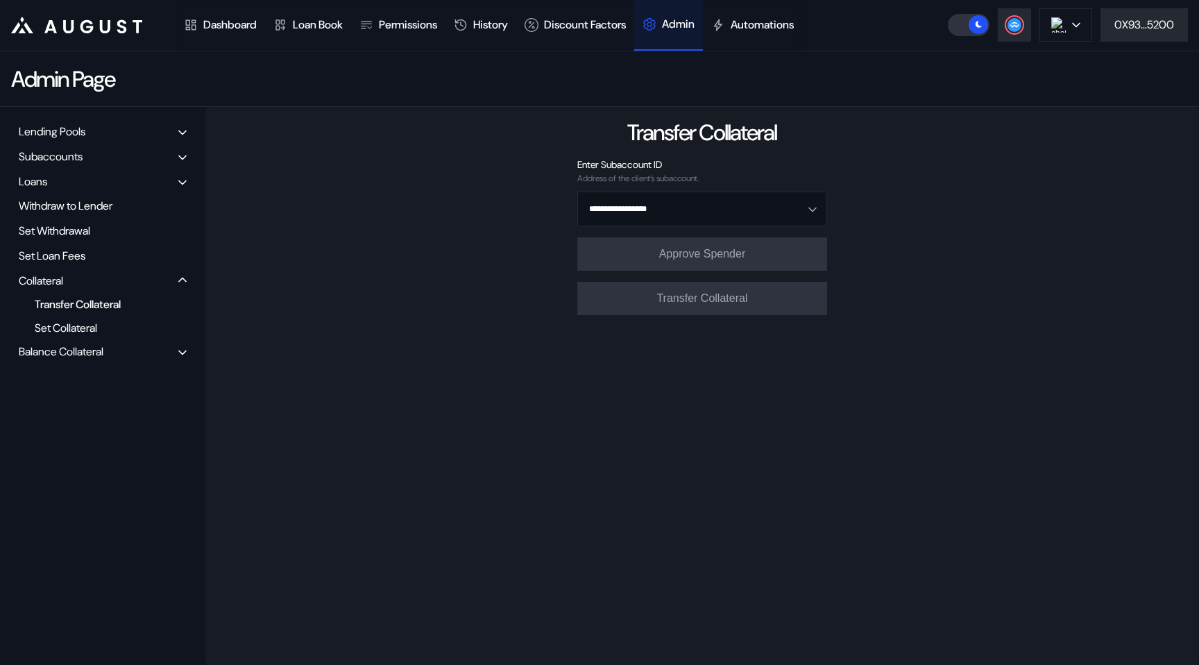
click at [62, 306] on div "Transfer Collateral" at bounding box center [97, 304] width 139 height 19
click at [631, 213] on input "Open menu" at bounding box center [695, 208] width 214 height 33
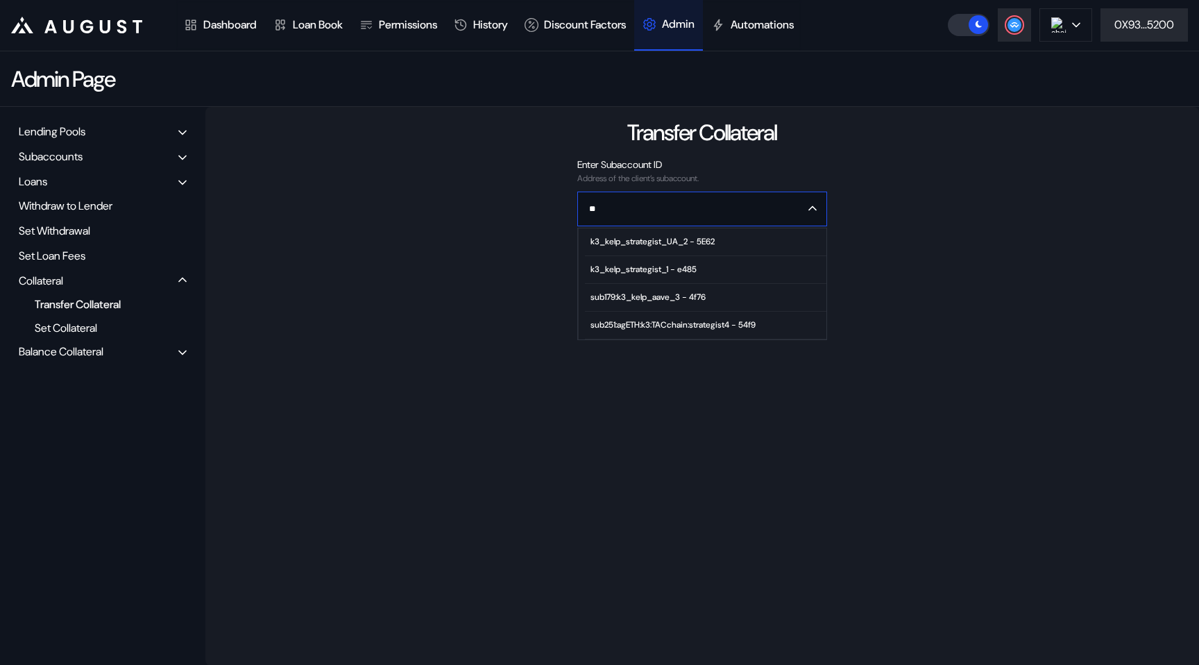
click at [624, 262] on span "k3_kelp_strategist_1 - e485" at bounding box center [705, 270] width 241 height 28
type input "**********"
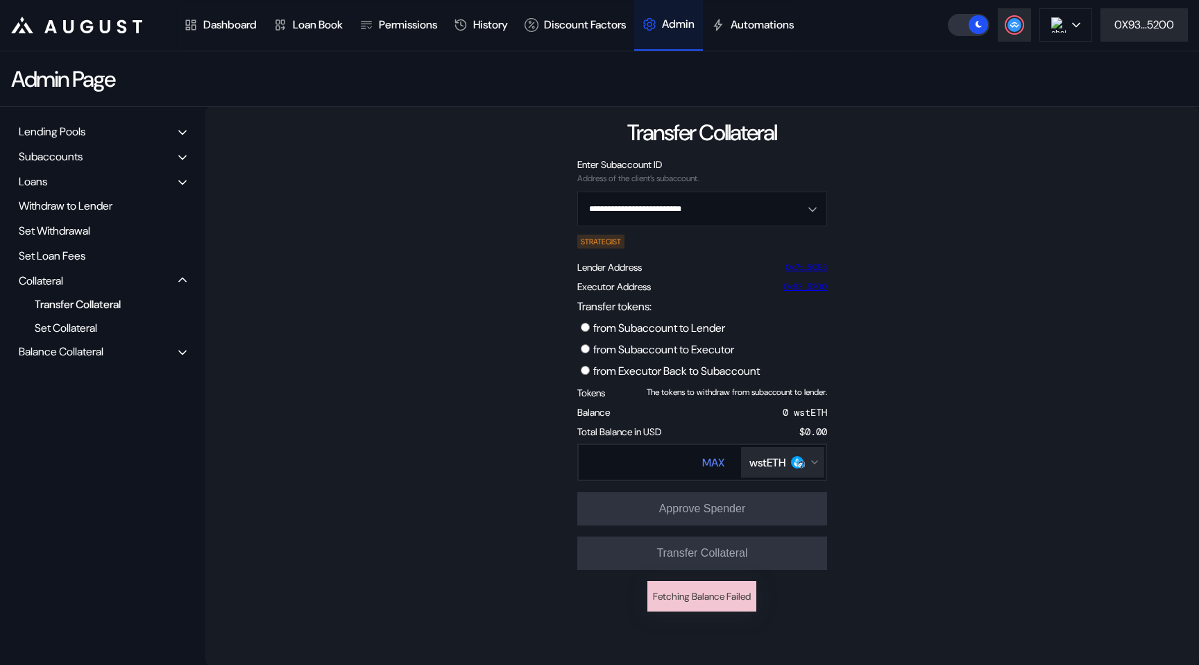
click at [606, 371] on label "from Executor Back to Subaccount" at bounding box center [676, 371] width 167 height 15
click at [769, 461] on div "wstETH" at bounding box center [767, 462] width 36 height 15
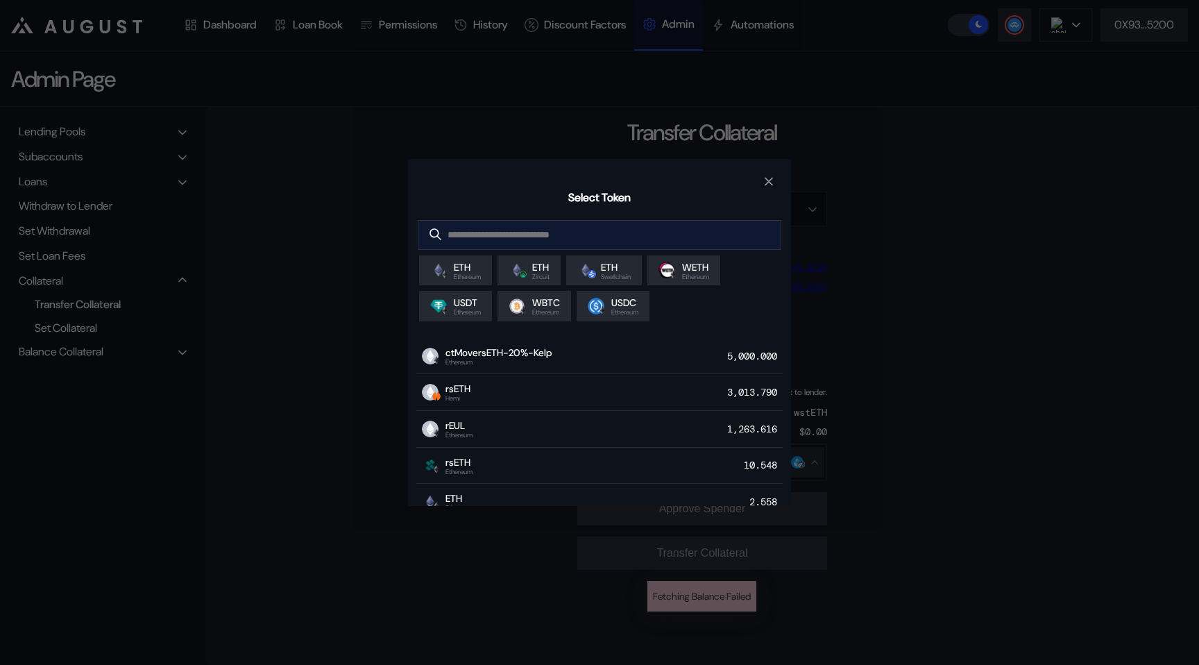
click at [504, 242] on input "modal" at bounding box center [588, 235] width 341 height 28
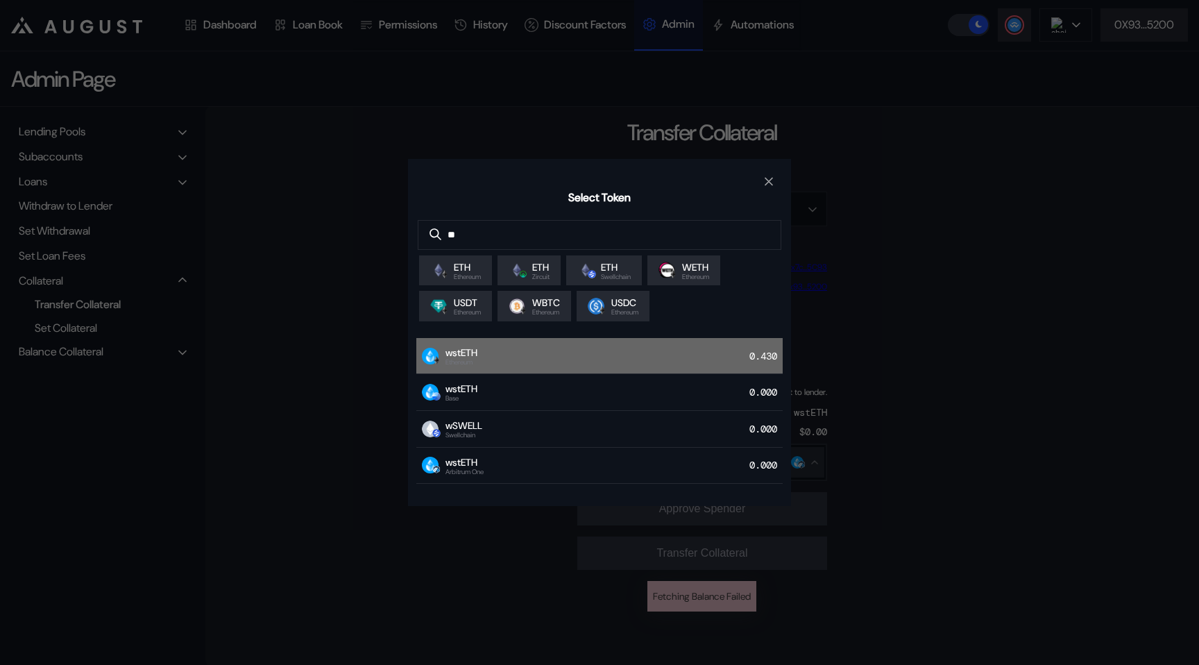
type input "**"
click at [510, 356] on div "wstETH Ethereum 0.430" at bounding box center [599, 356] width 366 height 37
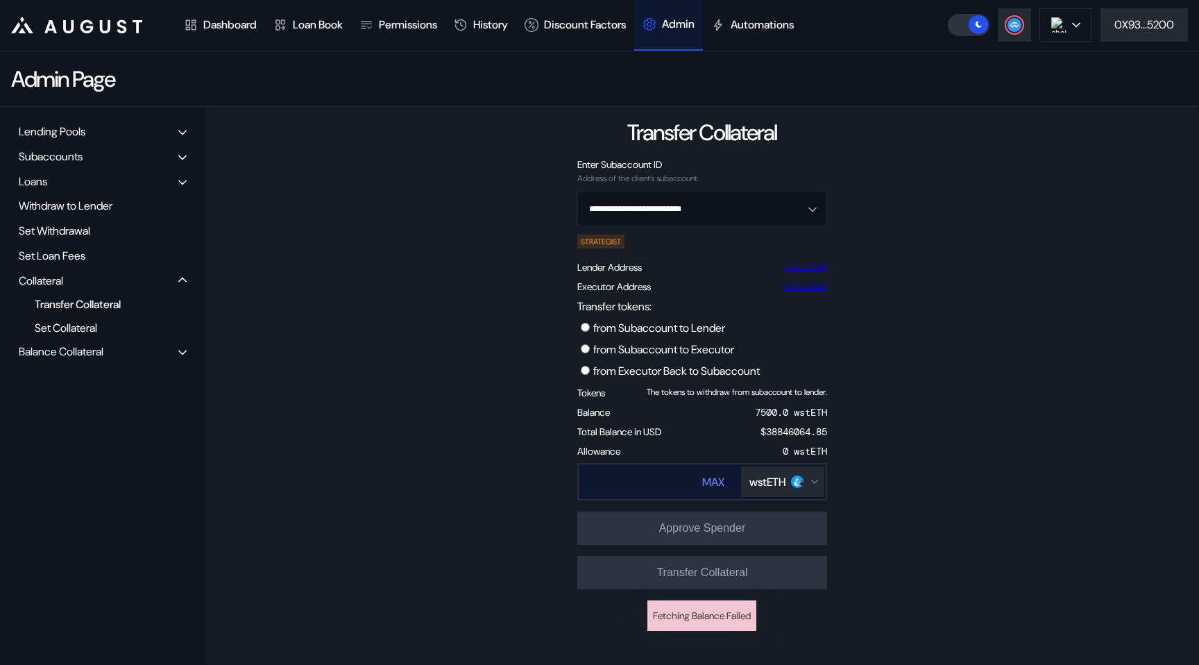
click at [708, 484] on div "MAX" at bounding box center [713, 482] width 22 height 15
type input "******"
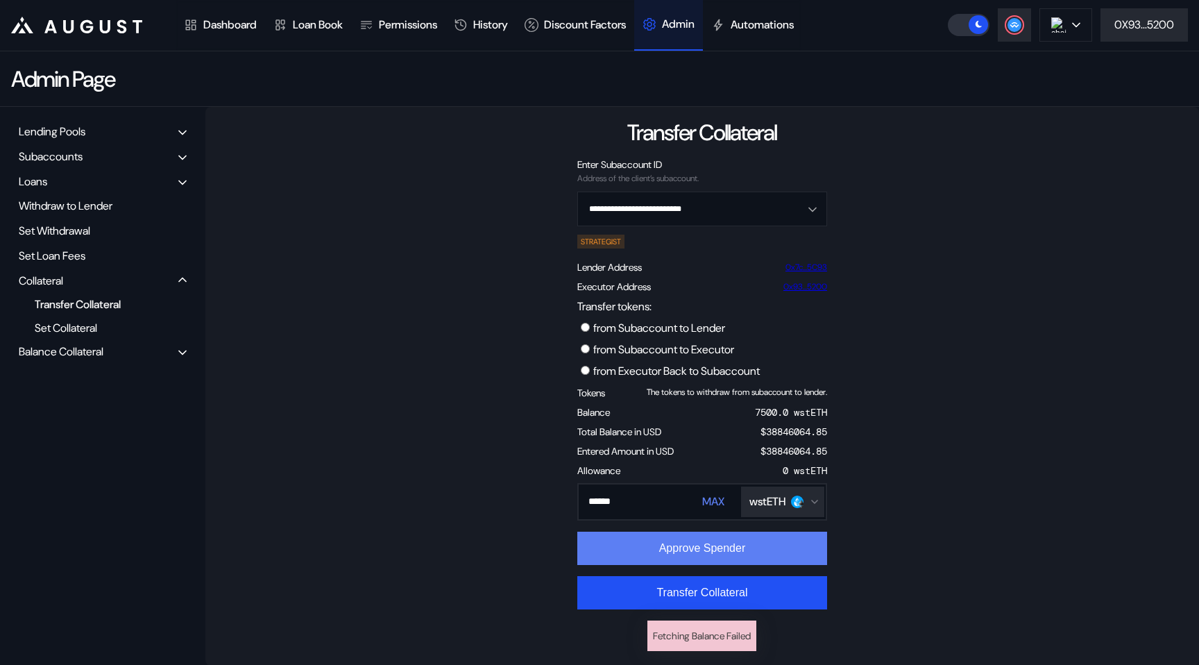
click at [697, 554] on button "Approve Spender" at bounding box center [702, 547] width 250 height 33
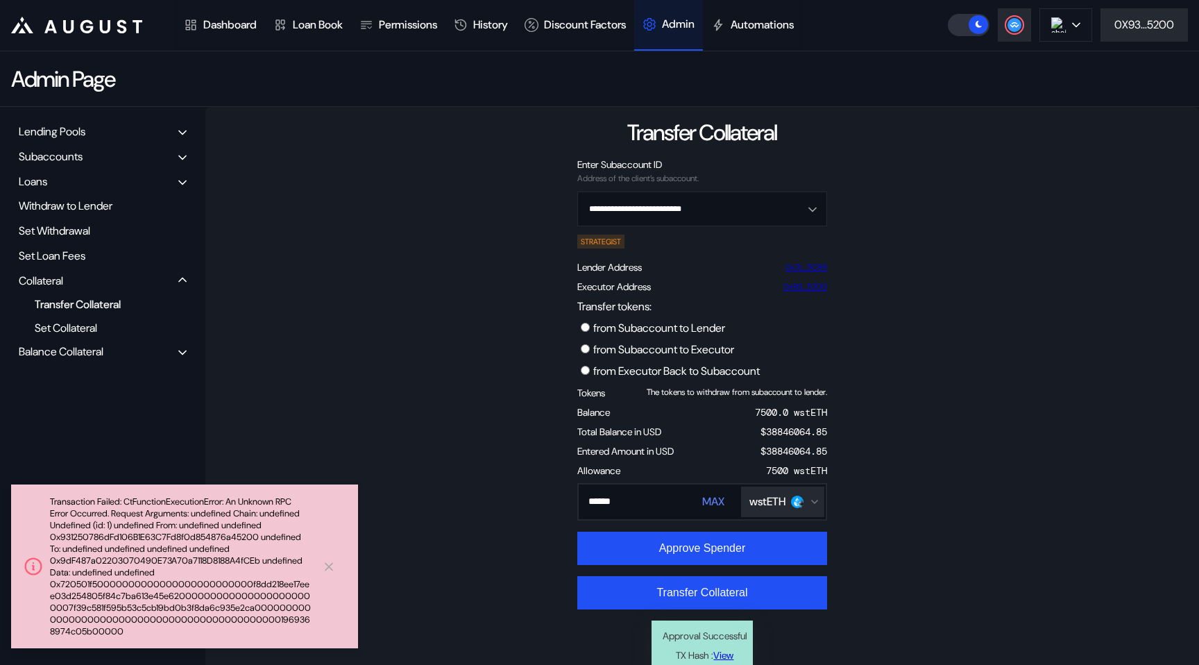
click at [327, 570] on icon at bounding box center [329, 566] width 14 height 15
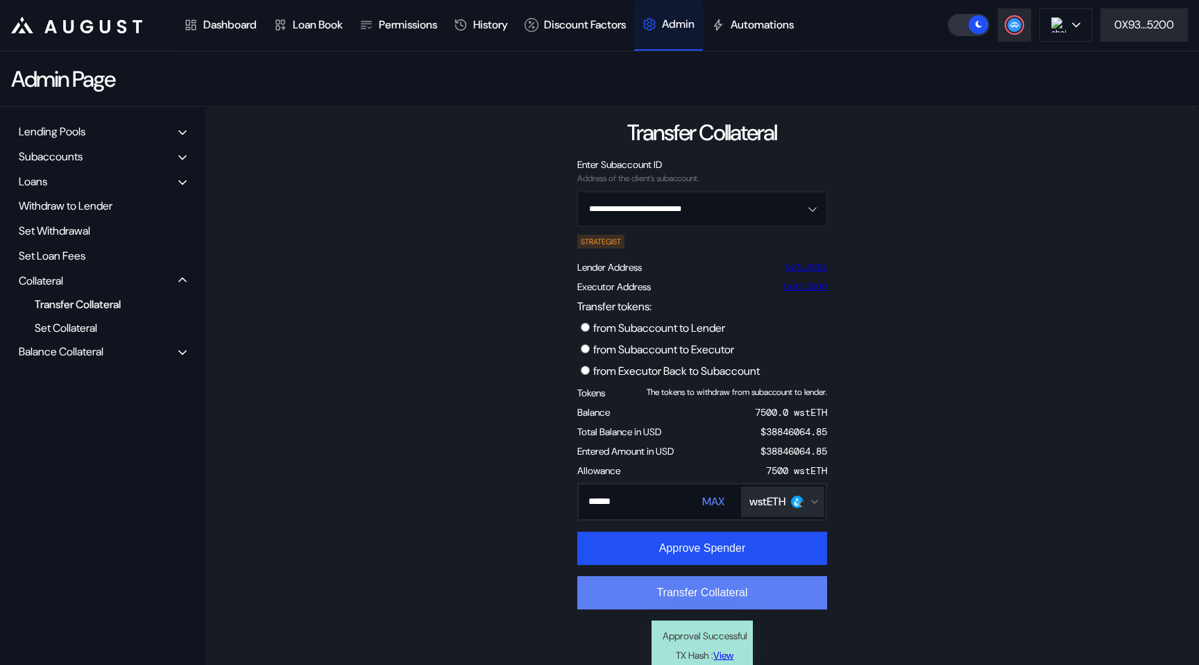
click at [713, 595] on button "Transfer Collateral" at bounding box center [702, 592] width 250 height 33
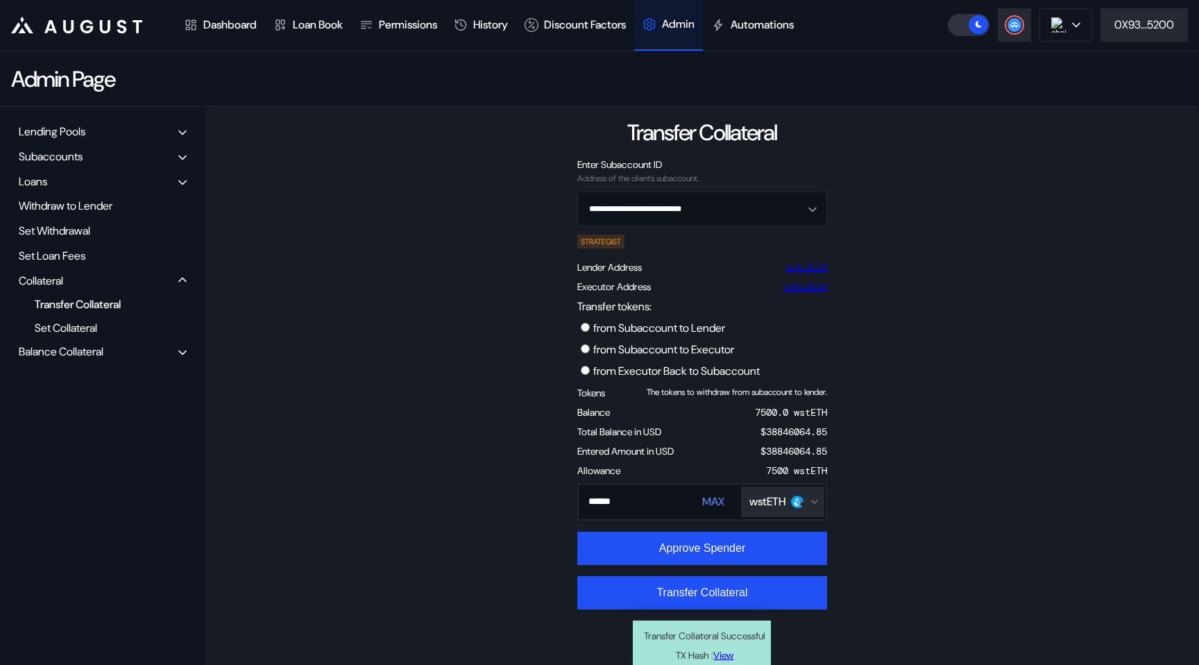
click at [99, 352] on div "Balance Collateral" at bounding box center [61, 351] width 85 height 15
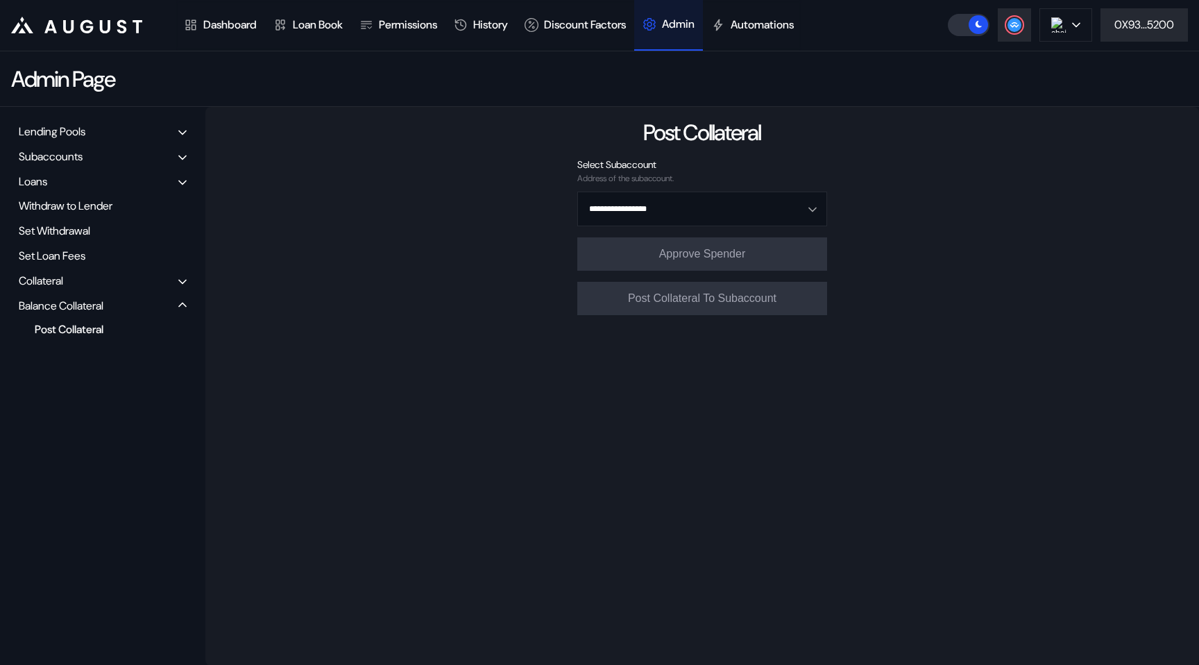
click at [90, 333] on div "Post Collateral" at bounding box center [97, 329] width 139 height 19
click at [88, 271] on div "Collateral" at bounding box center [103, 281] width 178 height 22
click at [97, 305] on div "Transfer Collateral" at bounding box center [97, 304] width 139 height 19
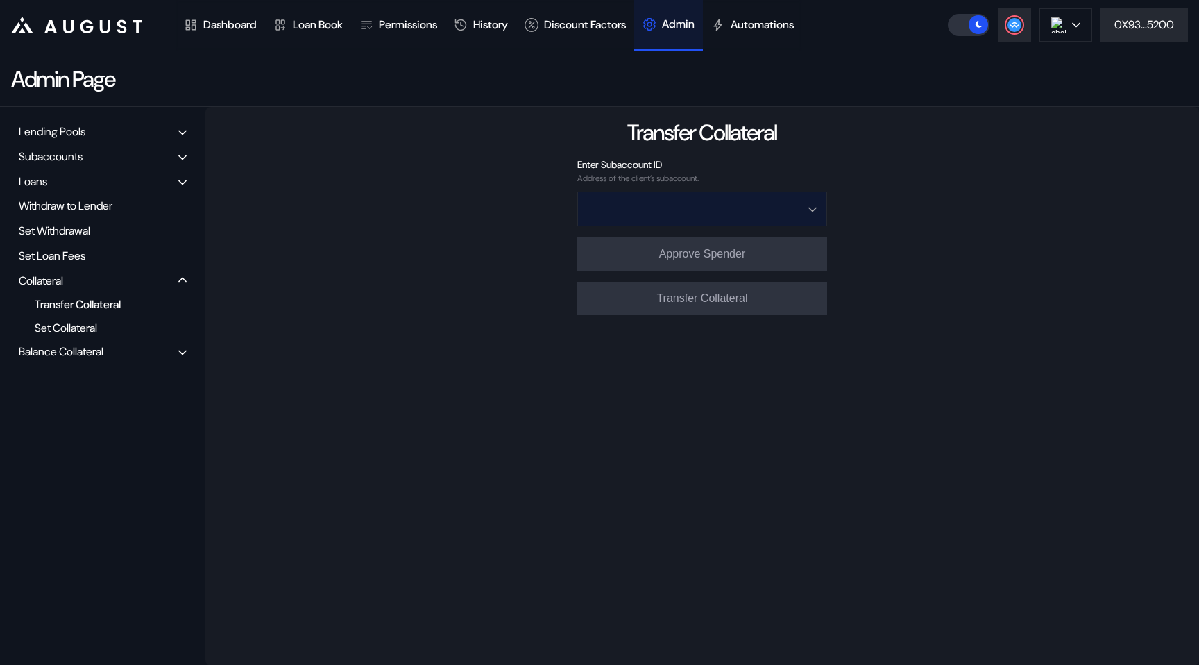
click at [606, 214] on input "Open menu" at bounding box center [695, 208] width 214 height 33
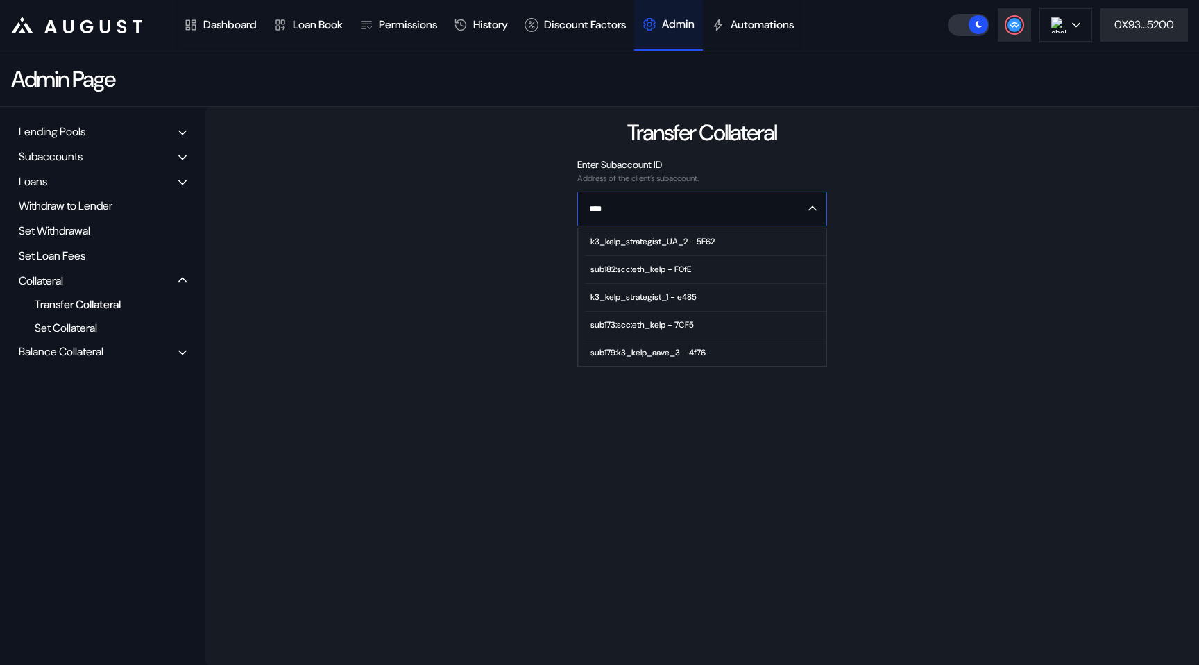
click at [618, 293] on div "k3_kelp_strategist_1 - e485" at bounding box center [643, 297] width 106 height 10
type input "**********"
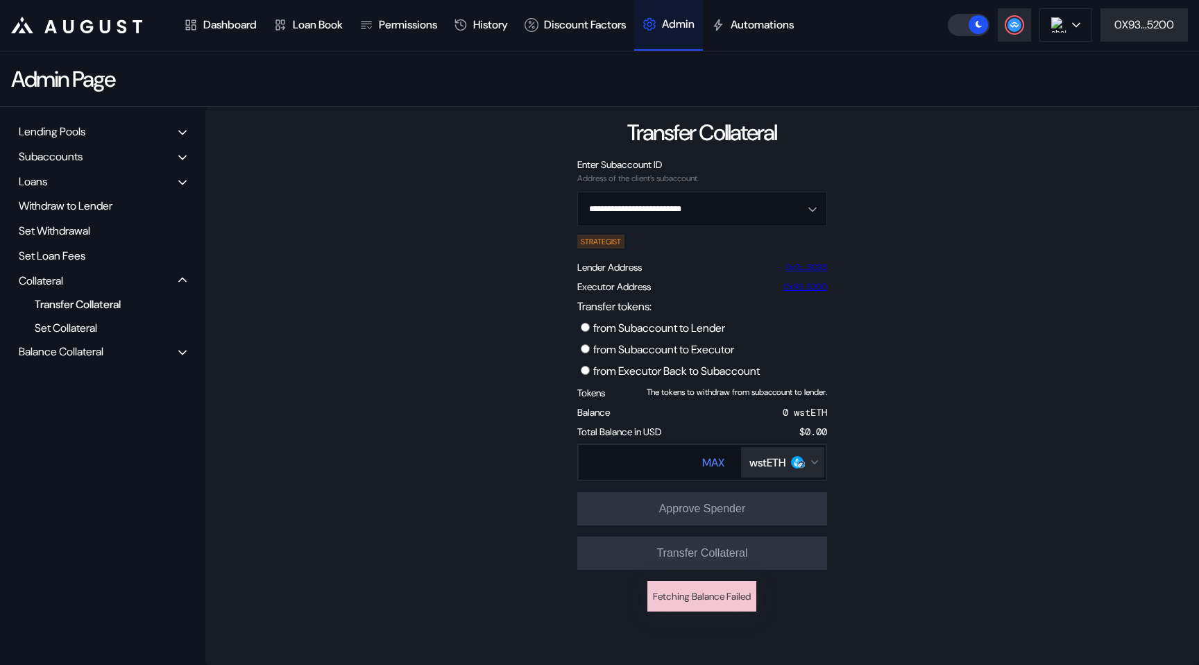
click at [639, 350] on label "from Subaccount to Executor" at bounding box center [663, 349] width 141 height 15
click at [767, 470] on button "wstETH" at bounding box center [782, 462] width 83 height 31
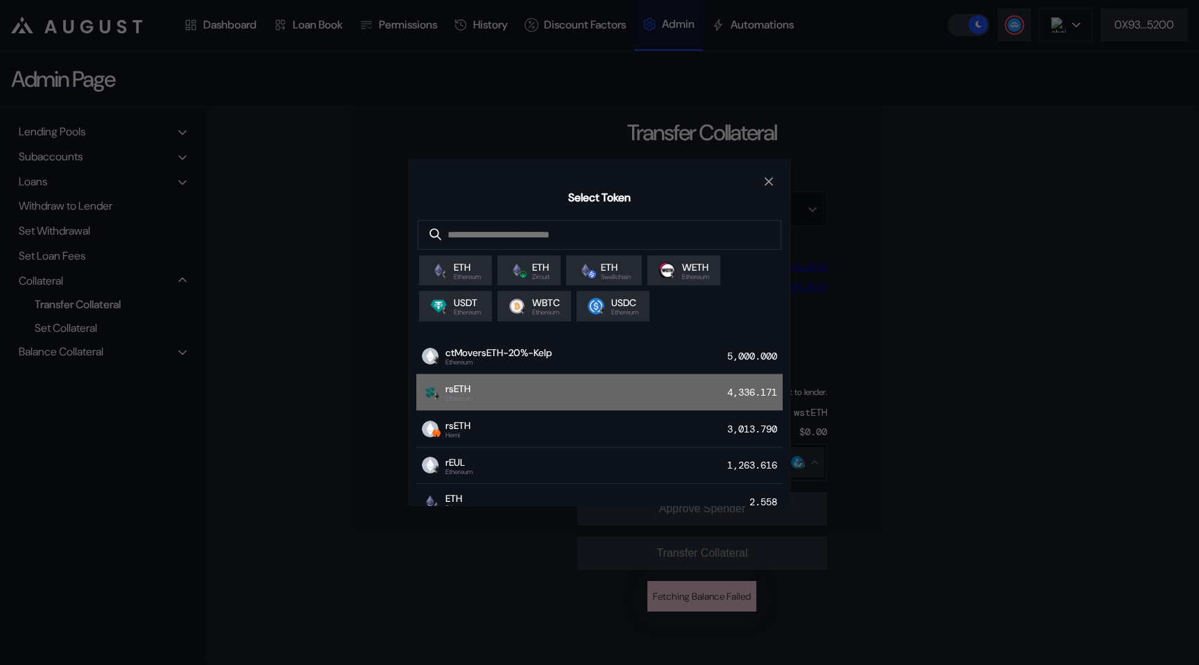
click at [487, 386] on div "rsETH Ethereum 4,336.171" at bounding box center [599, 392] width 366 height 37
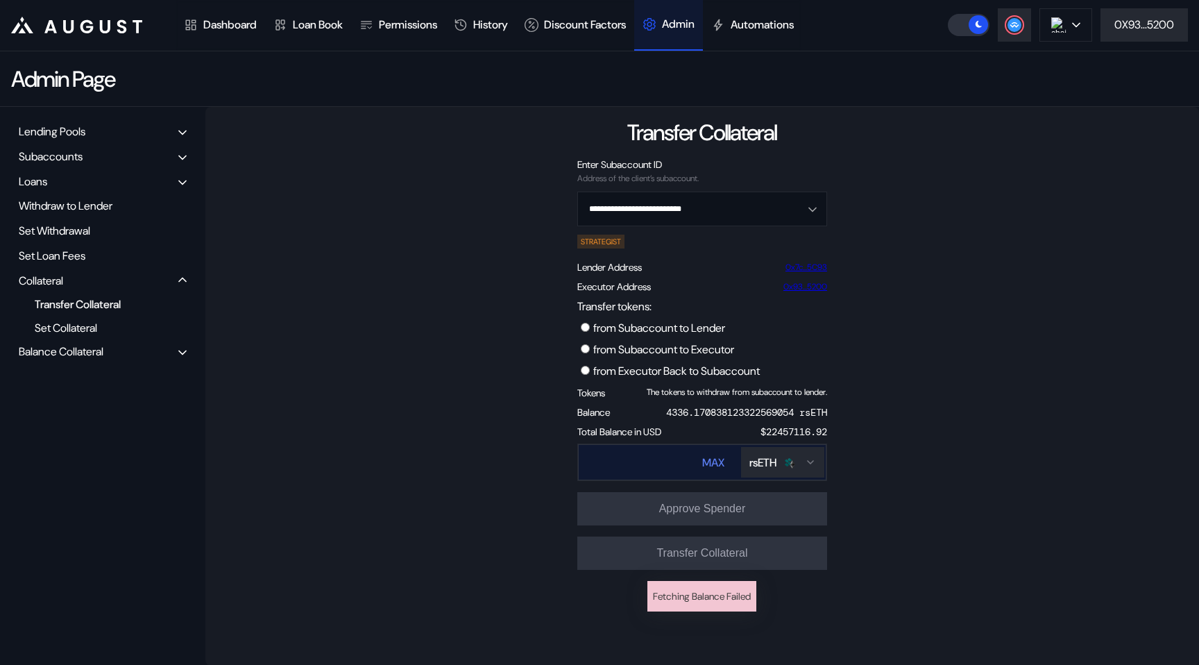
click at [620, 460] on input "Transfer tokens:" at bounding box center [625, 462] width 93 height 28
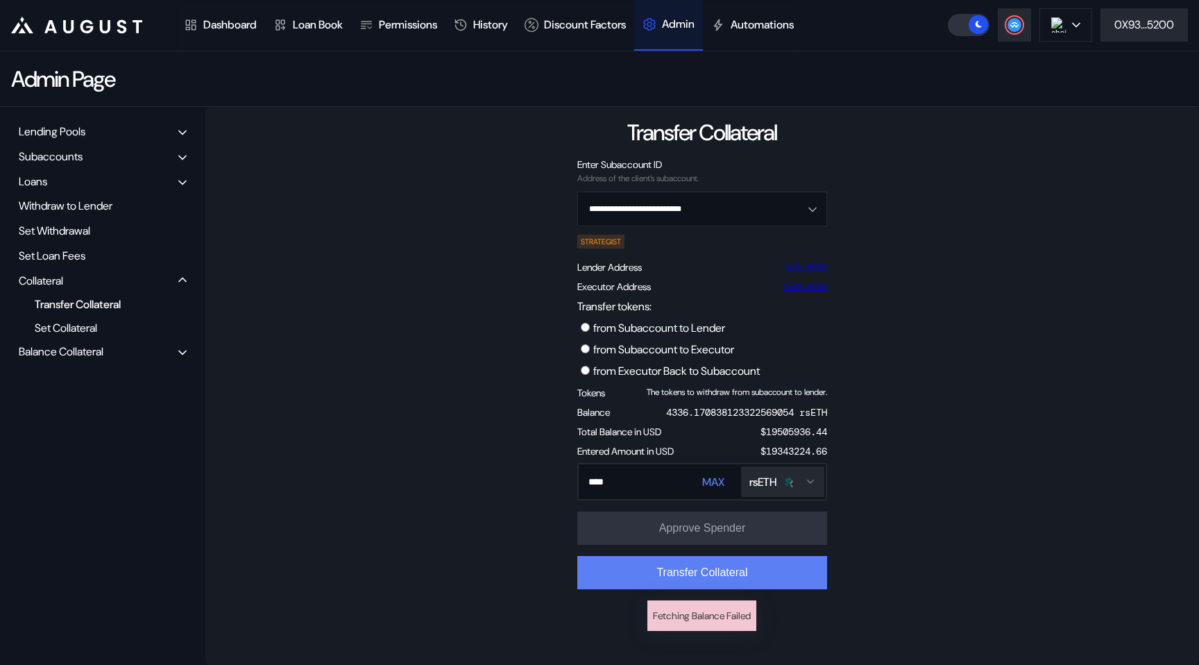
type input "****"
click at [661, 572] on button "Transfer Collateral" at bounding box center [702, 572] width 250 height 33
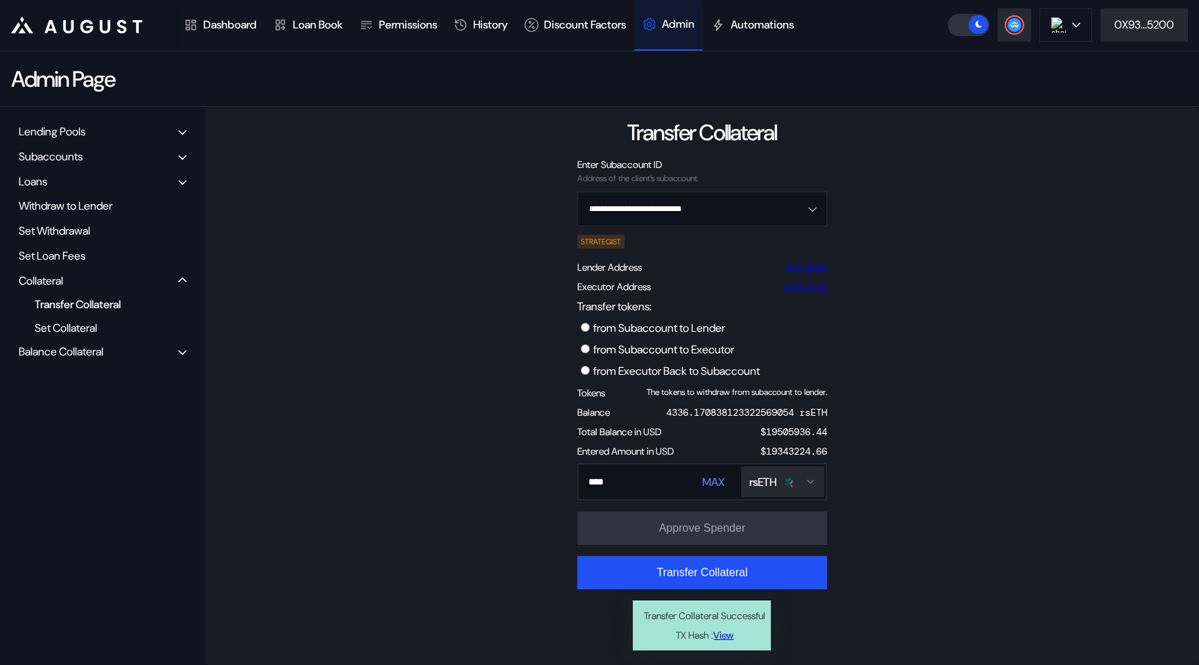
click at [49, 354] on div "Balance Collateral" at bounding box center [61, 351] width 85 height 15
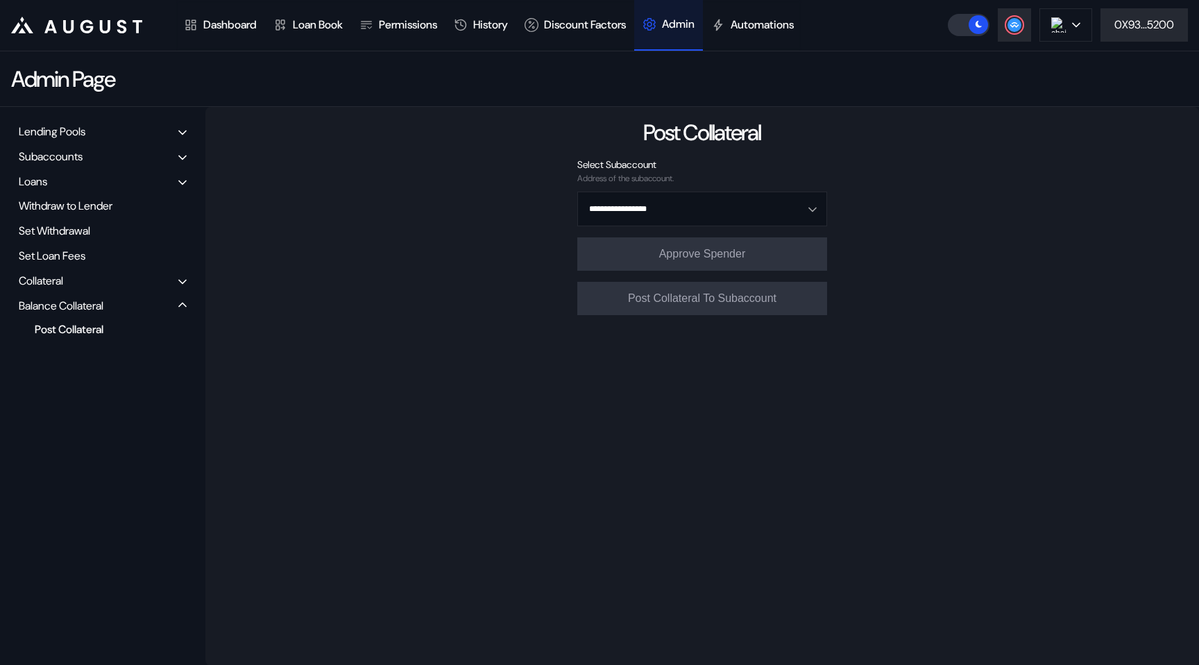
click at [71, 326] on div "Post Collateral" at bounding box center [97, 329] width 139 height 19
click at [642, 202] on input "Open menu" at bounding box center [695, 208] width 214 height 33
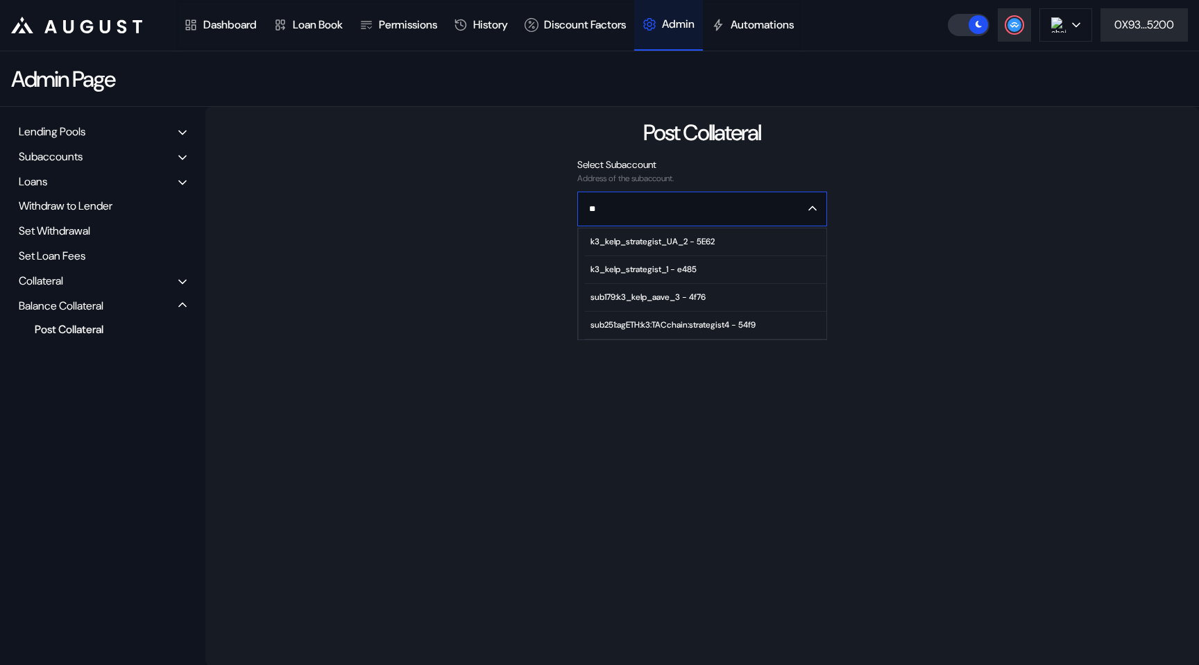
click at [642, 243] on div "k3_kelp_strategist_UA_2 - 5E62" at bounding box center [652, 242] width 124 height 10
type input "**********"
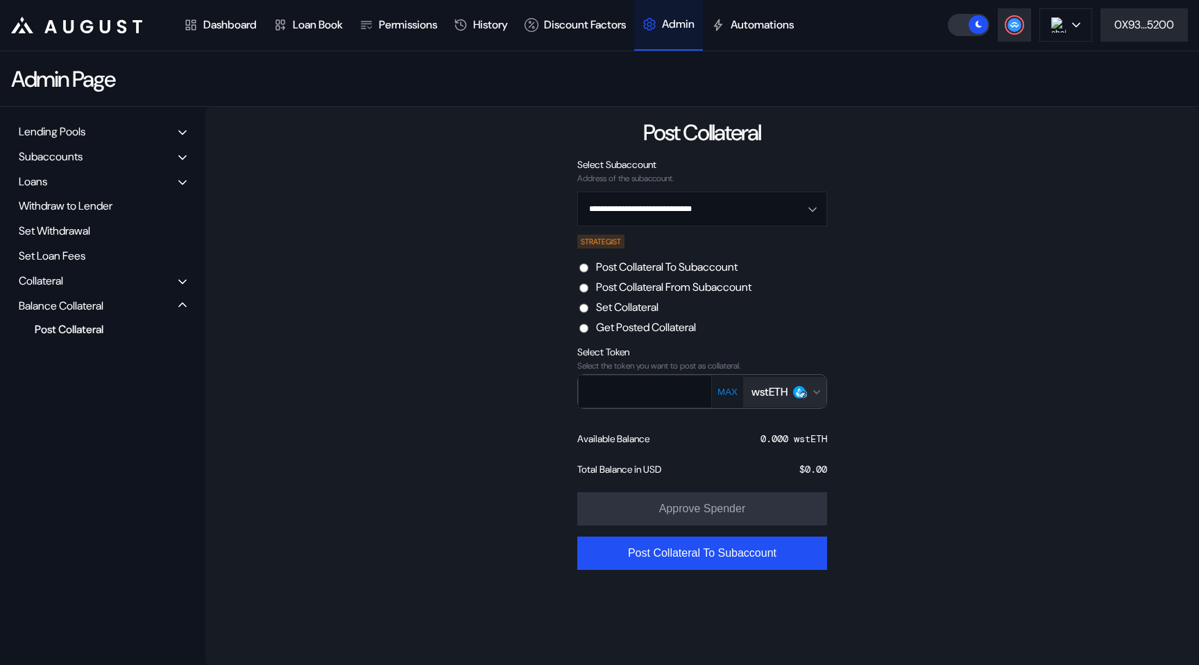
click at [624, 291] on label "Post Collateral From Subaccount" at bounding box center [673, 287] width 155 height 15
click at [626, 269] on label "Post Collateral To Subaccount" at bounding box center [667, 266] width 142 height 15
click at [777, 384] on div "wstETH" at bounding box center [769, 391] width 36 height 15
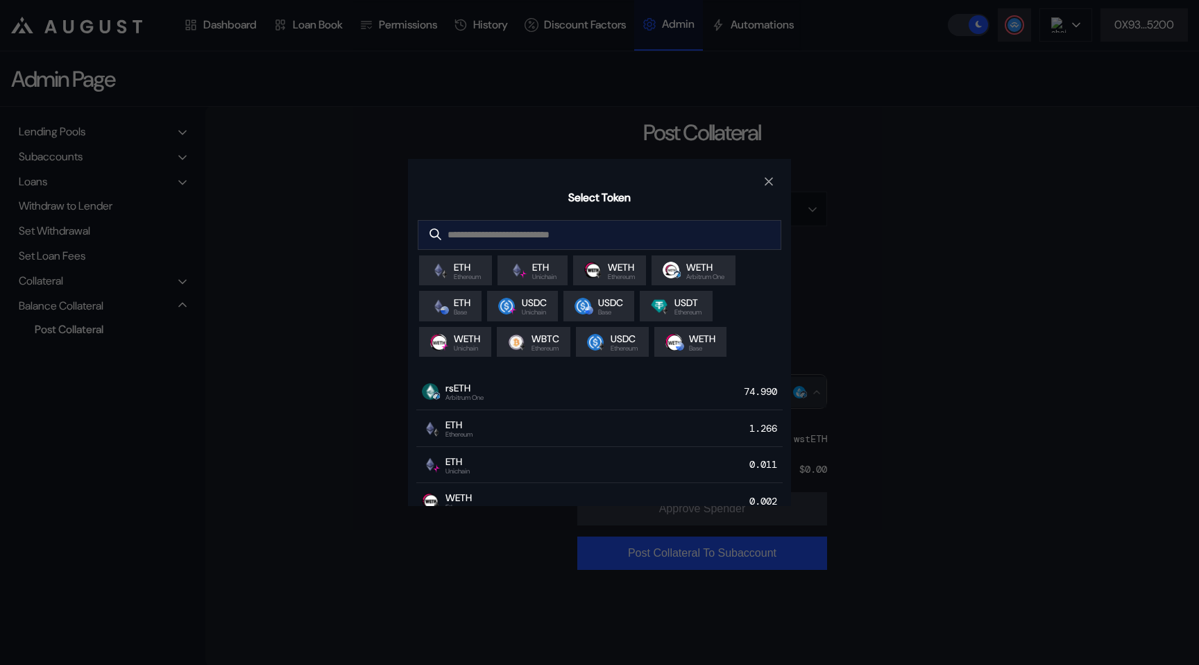
click at [478, 231] on input "modal" at bounding box center [588, 235] width 341 height 28
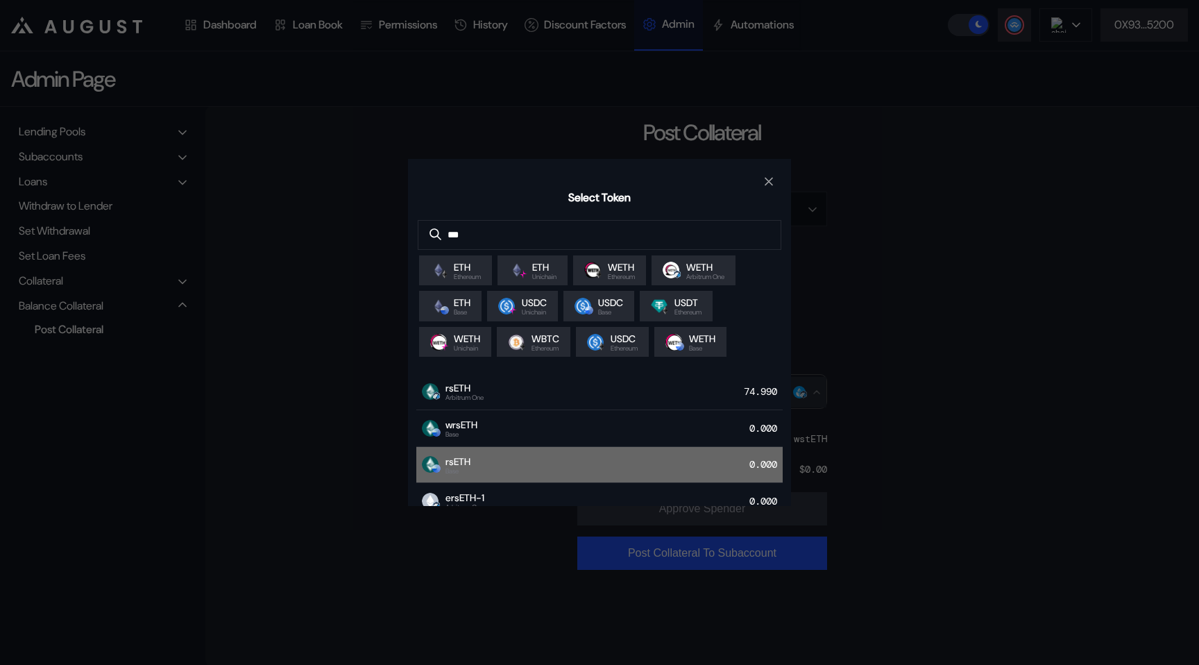
type input "***"
click at [481, 466] on div "rsETH Base 0.000" at bounding box center [599, 465] width 366 height 37
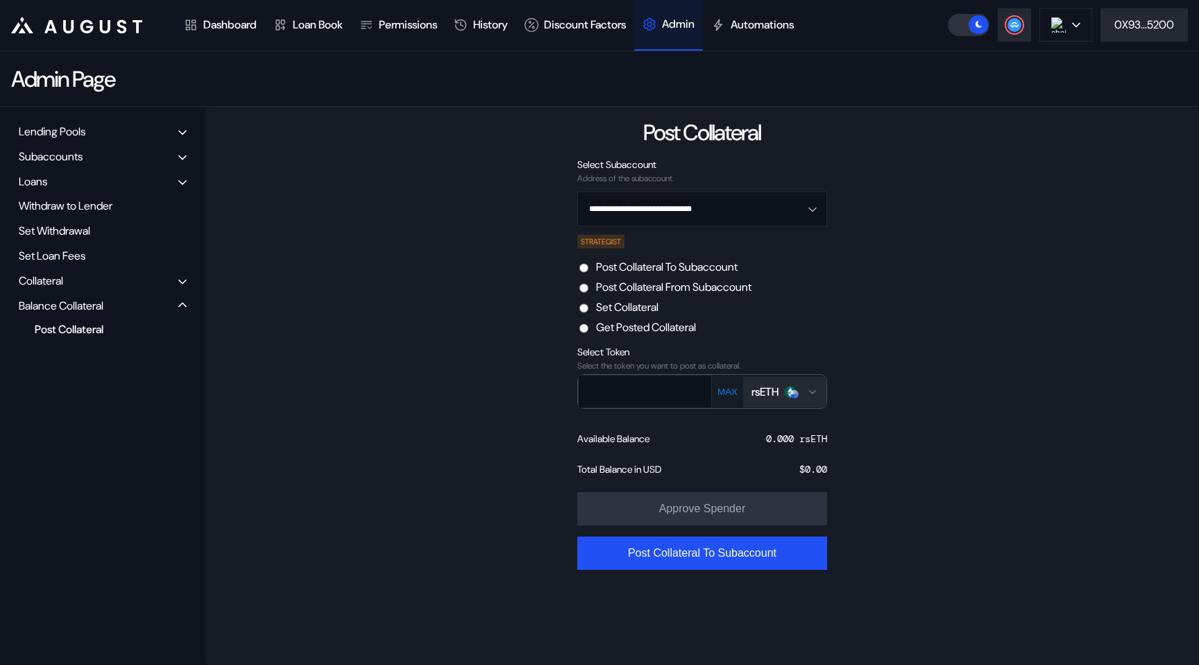
click at [771, 398] on div "rsETH" at bounding box center [764, 391] width 27 height 15
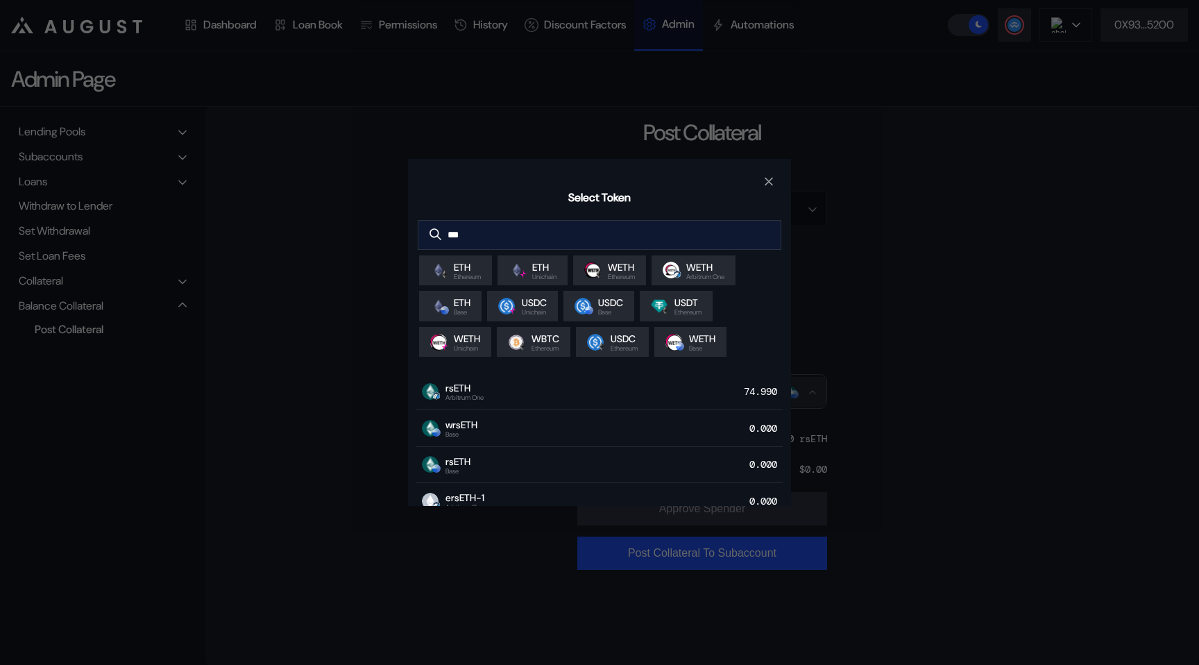
click at [578, 249] on input "***" at bounding box center [588, 235] width 341 height 28
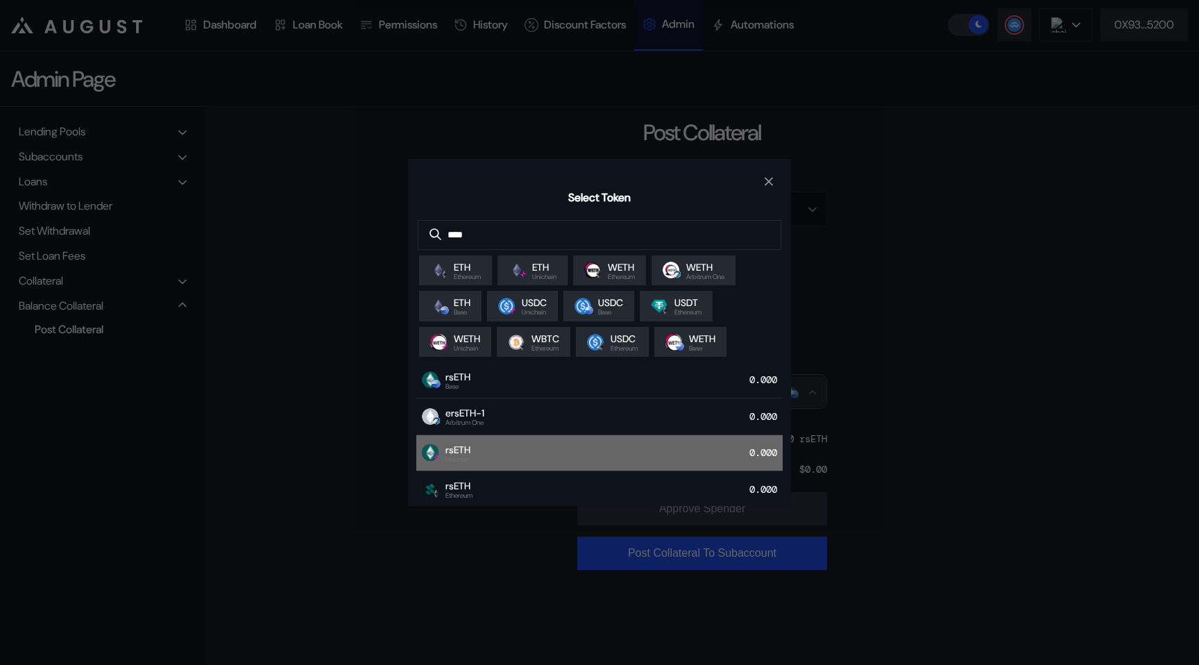
scroll to position [111, 0]
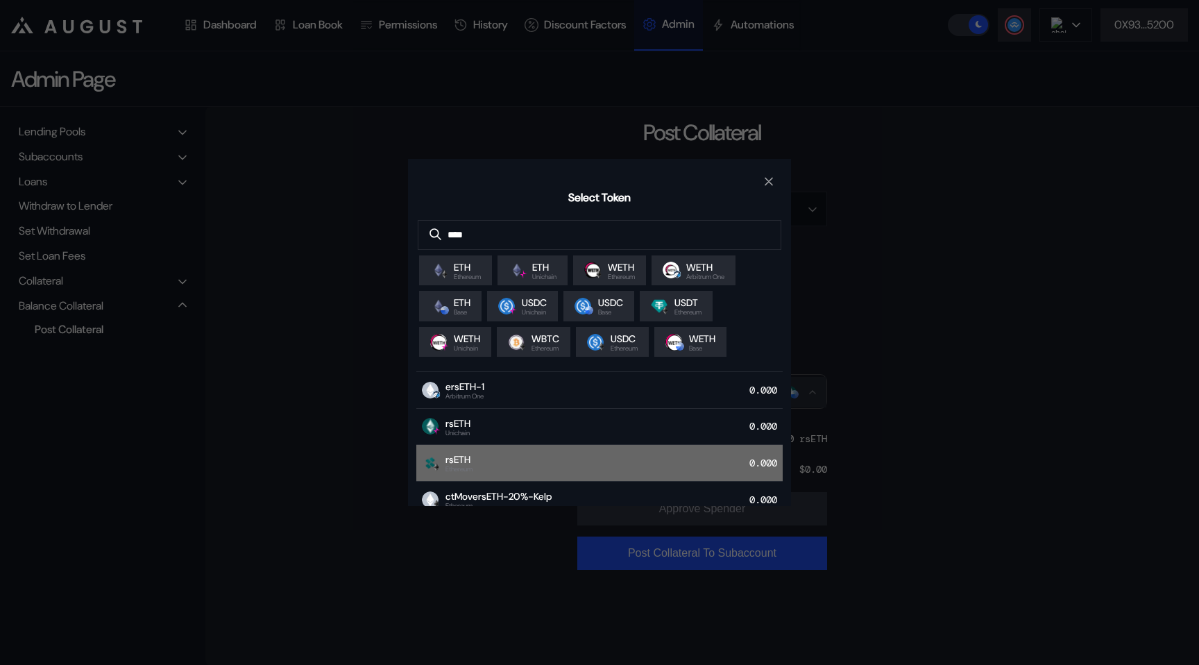
type input "****"
click at [556, 461] on div "rsETH Ethereum 0.000" at bounding box center [599, 463] width 366 height 37
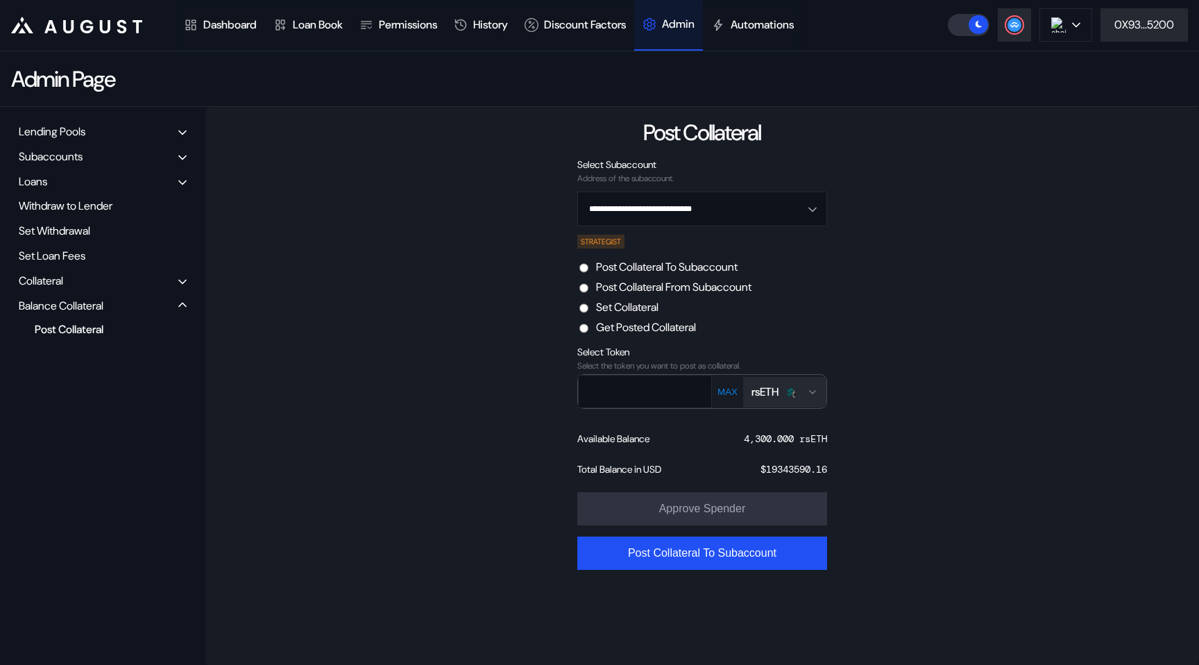
click at [719, 394] on button "MAX" at bounding box center [727, 392] width 28 height 12
type input "******"
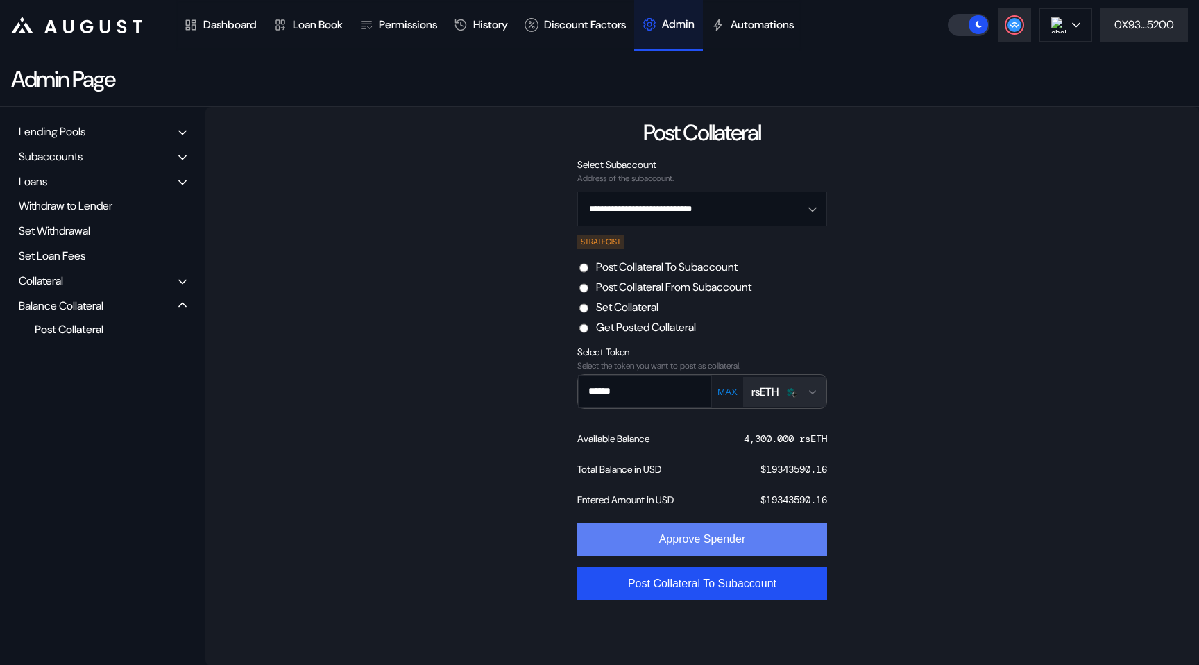
click at [699, 543] on button "Approve Spender" at bounding box center [702, 538] width 250 height 33
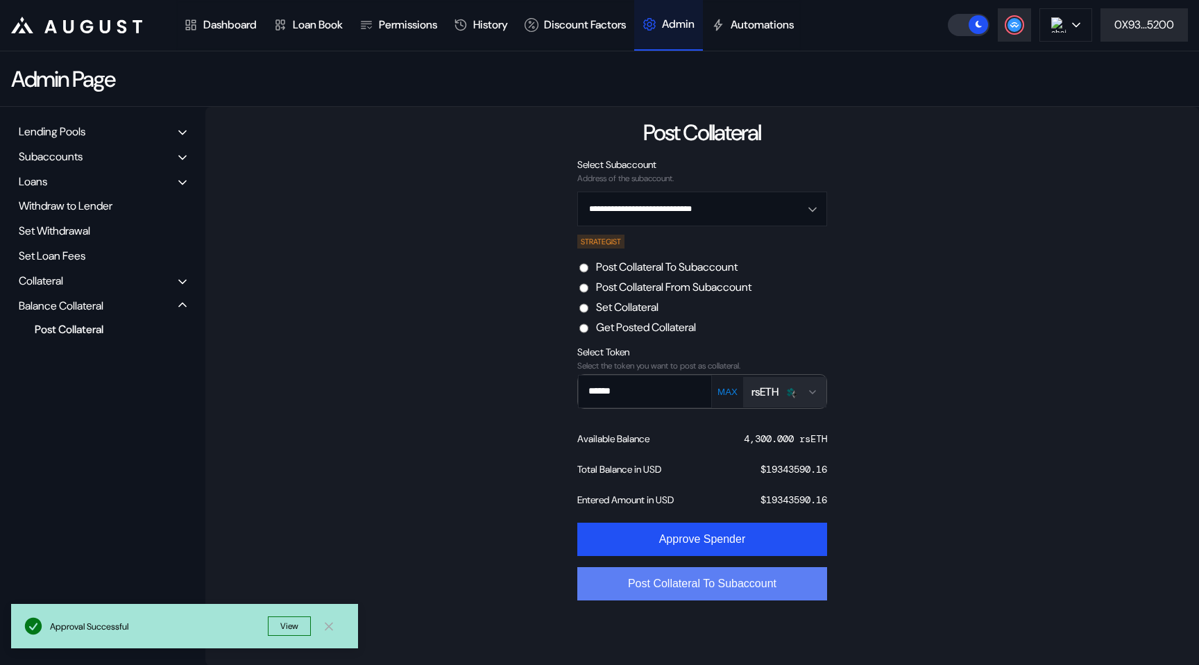
click at [646, 586] on button "Post Collateral To Subaccount" at bounding box center [702, 583] width 250 height 33
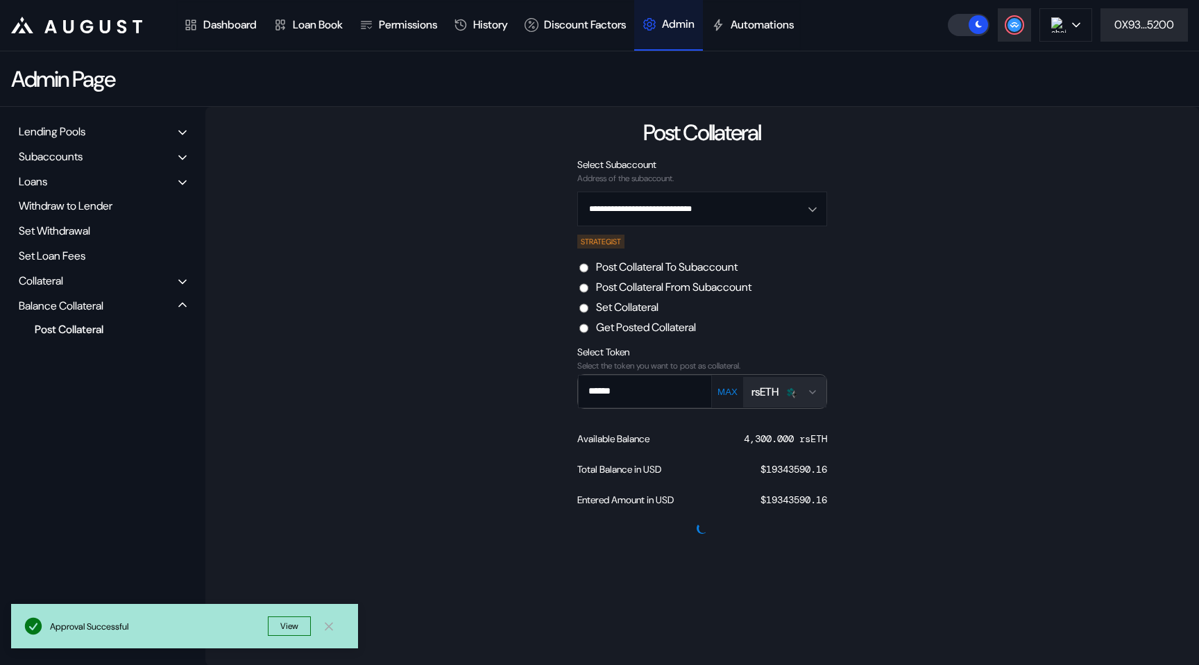
click at [330, 622] on icon at bounding box center [329, 626] width 14 height 15
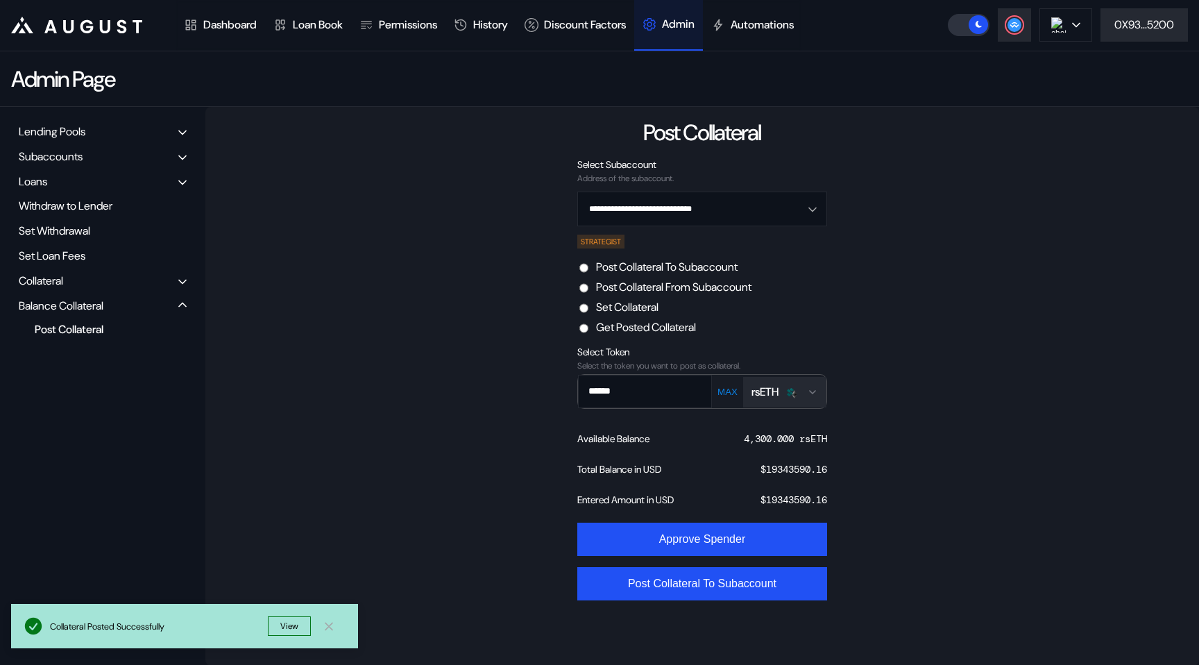
click at [452, 276] on div "**********" at bounding box center [702, 386] width 994 height 559
click at [506, 334] on div "**********" at bounding box center [702, 386] width 994 height 559
click at [83, 281] on div "Collateral" at bounding box center [103, 281] width 178 height 22
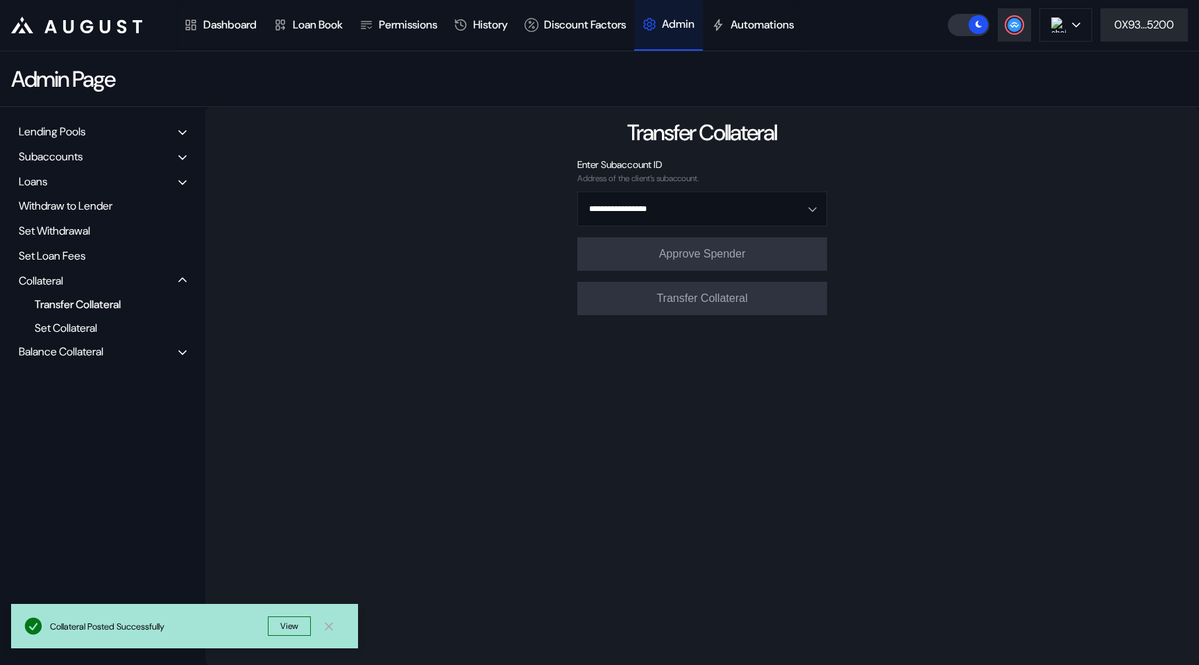
click at [72, 347] on div "Balance Collateral" at bounding box center [61, 351] width 85 height 15
click at [143, 323] on div "Post Collateral" at bounding box center [97, 329] width 139 height 19
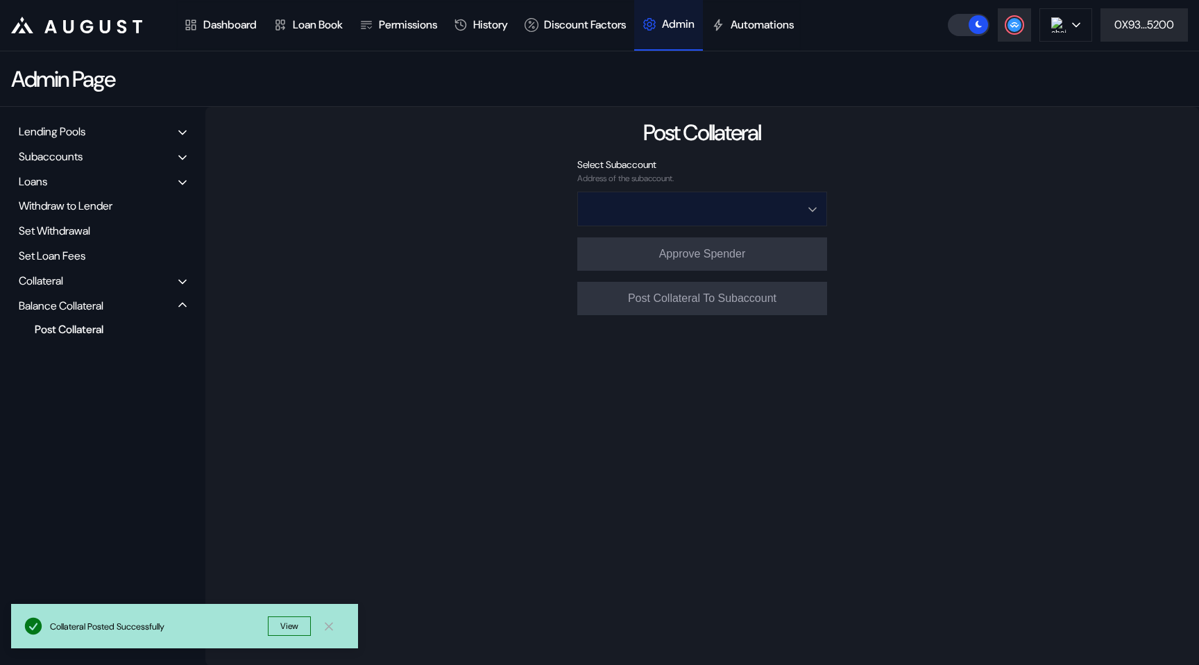
click at [624, 210] on input "Open menu" at bounding box center [695, 208] width 214 height 33
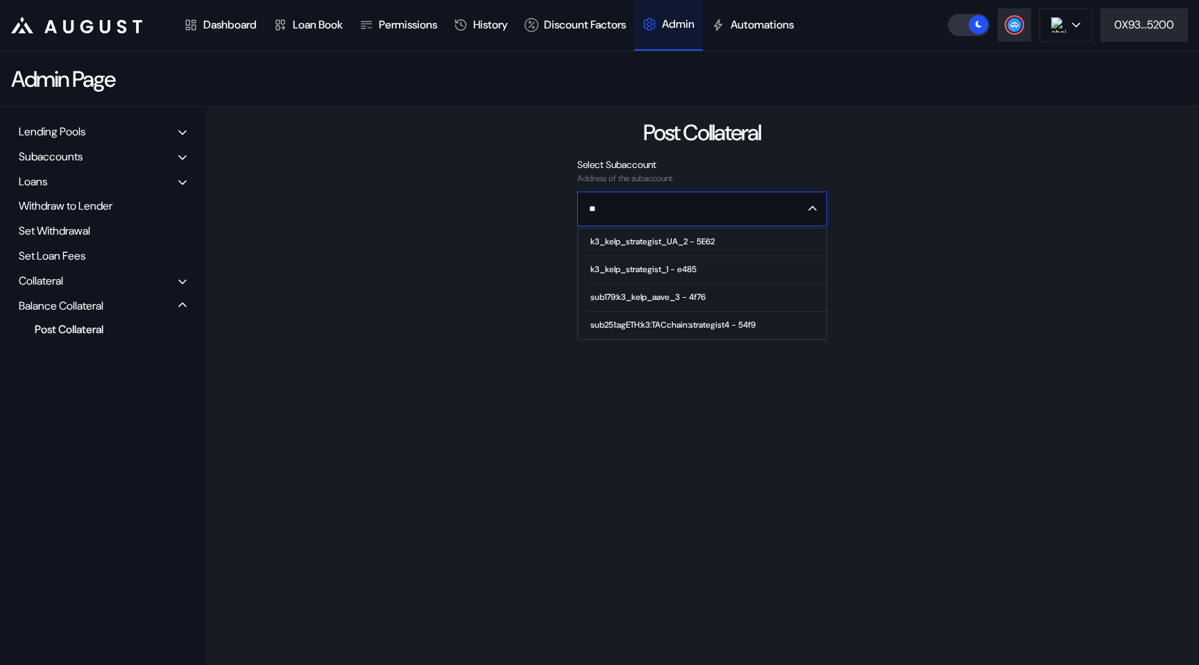
scroll to position [0, 0]
click at [620, 243] on div "k3_kelp_strategist_UA_2 - 5E62" at bounding box center [652, 242] width 124 height 10
type input "**********"
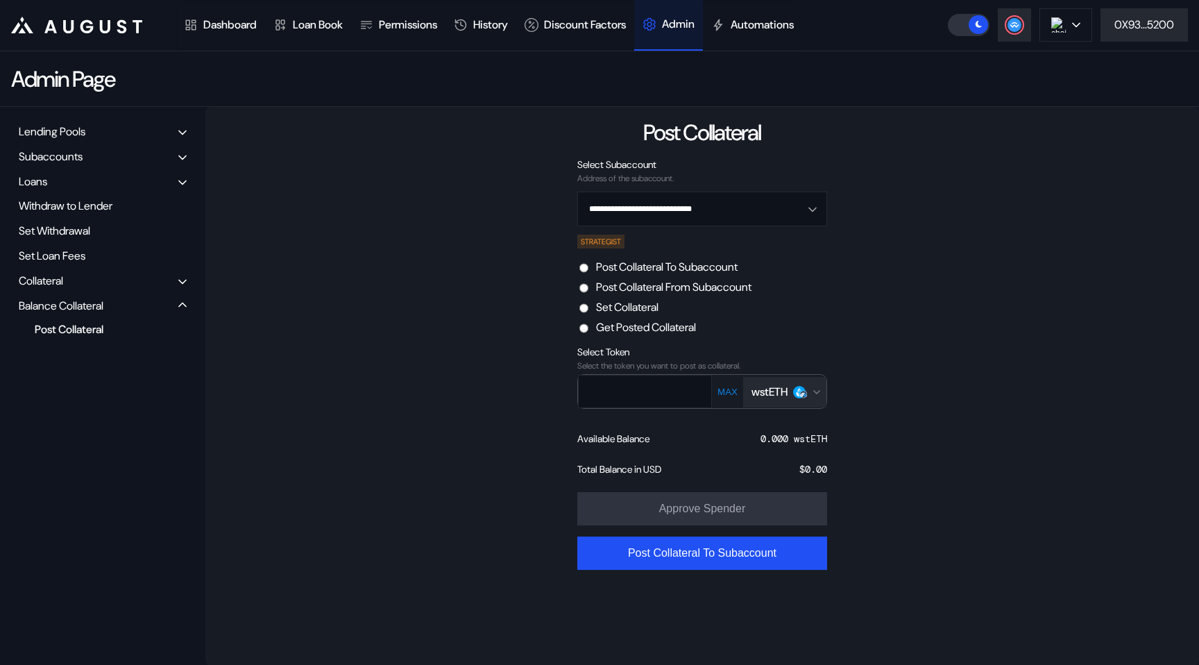
click at [654, 285] on label "Post Collateral From Subaccount" at bounding box center [673, 287] width 155 height 15
click at [772, 397] on div "wstETH" at bounding box center [769, 391] width 36 height 15
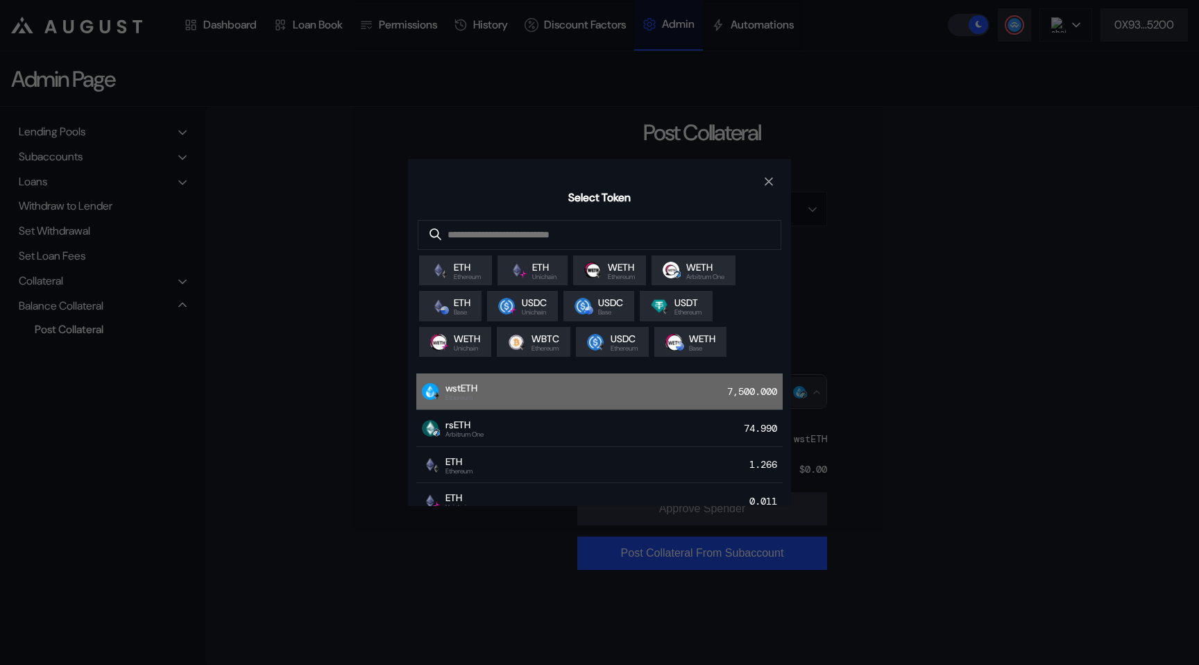
click at [559, 398] on div "wstETH Ethereum 7,500.000" at bounding box center [599, 391] width 366 height 37
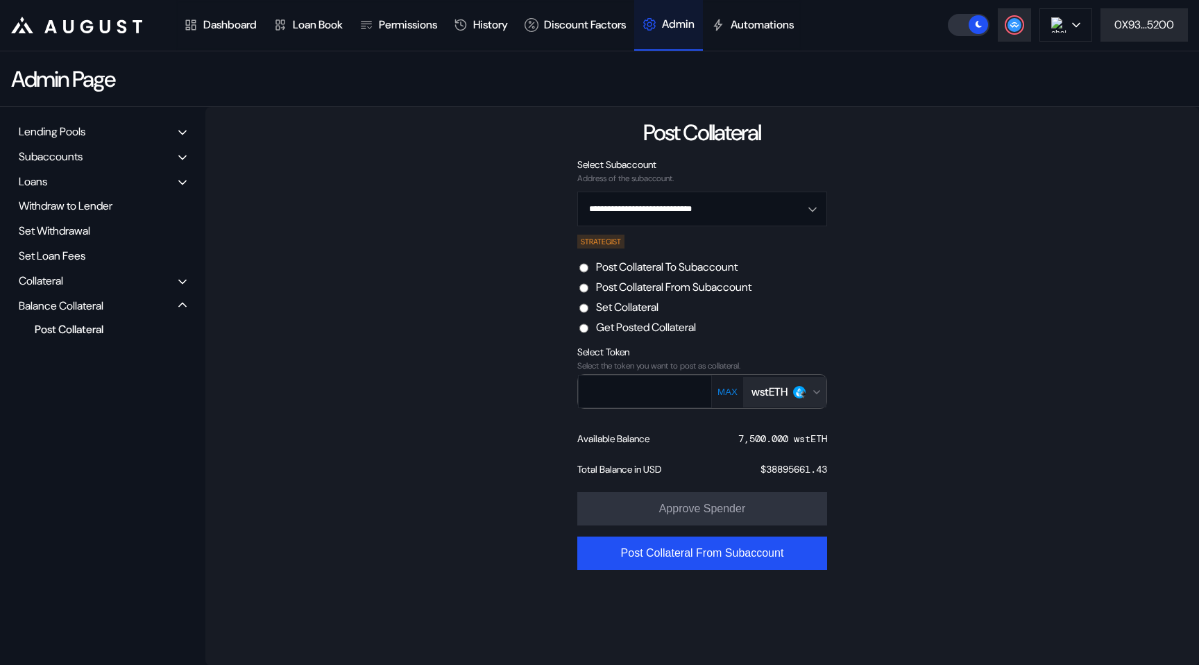
click at [718, 390] on button "MAX" at bounding box center [727, 392] width 28 height 12
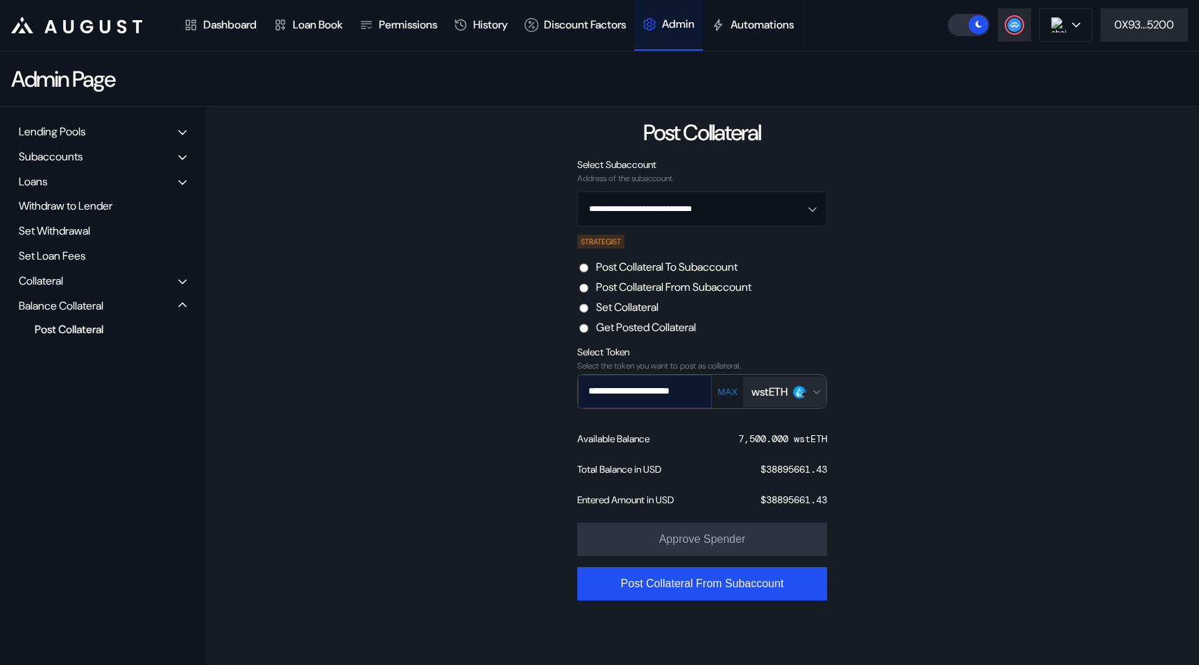
click at [622, 397] on input "**********" at bounding box center [635, 391] width 112 height 28
type input "*"
type input "****"
click at [466, 528] on div "**********" at bounding box center [702, 386] width 994 height 559
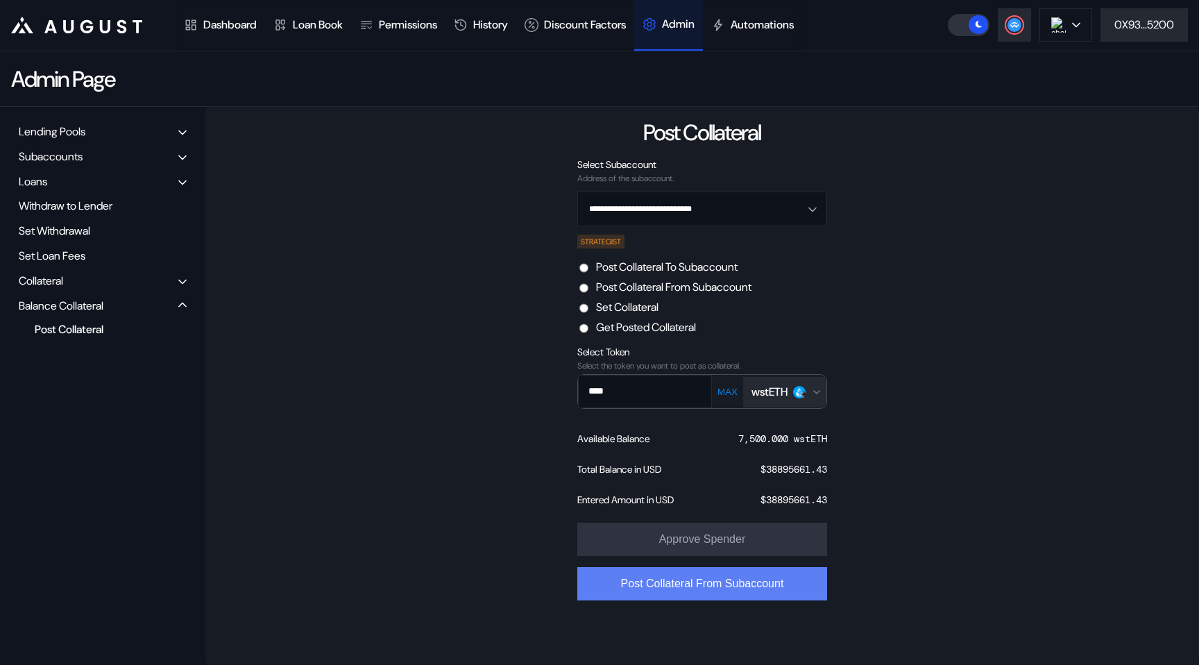
click at [645, 595] on button "Post Collateral From Subaccount" at bounding box center [702, 583] width 250 height 33
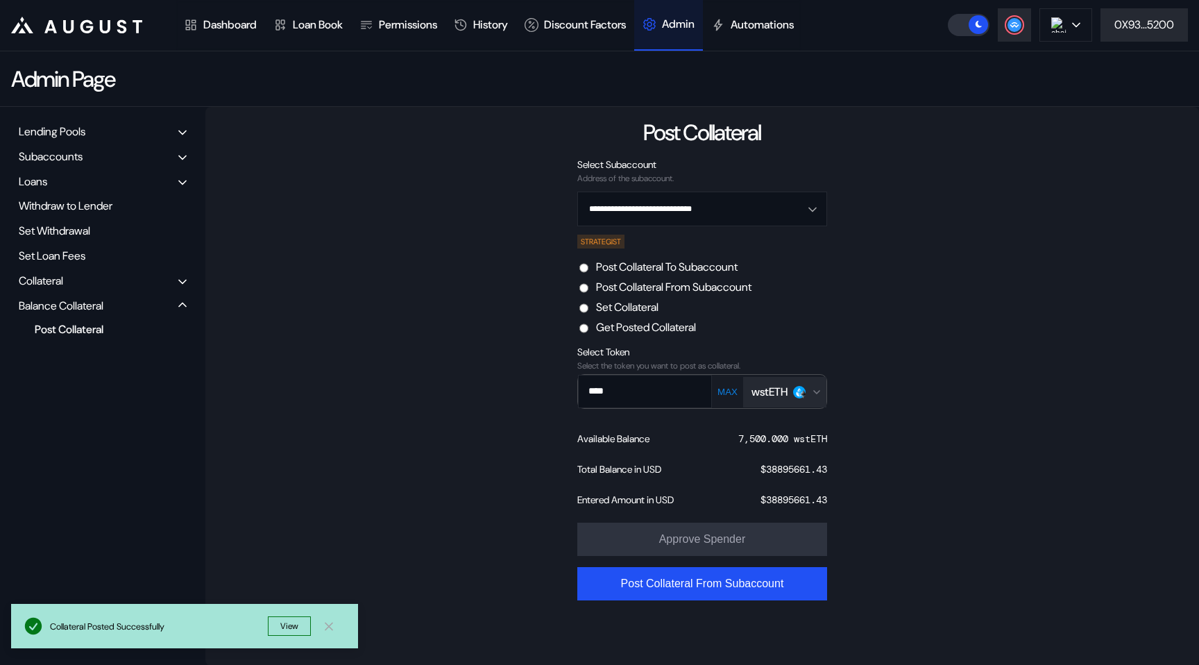
click at [43, 276] on div "Collateral" at bounding box center [41, 280] width 44 height 15
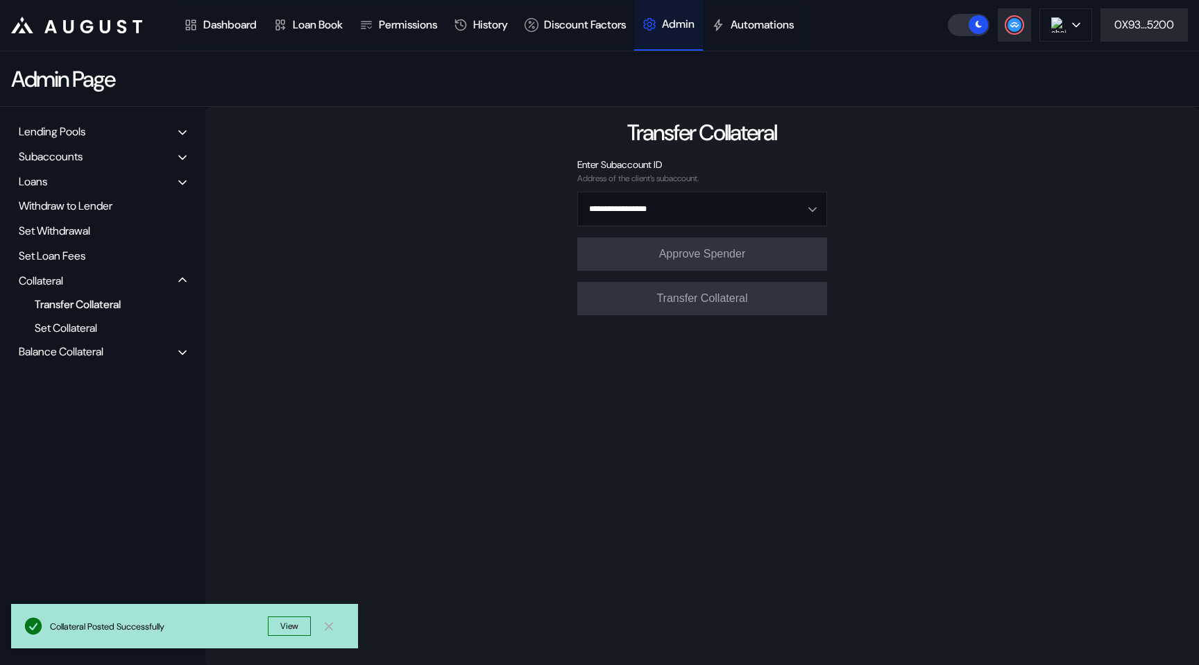
click at [51, 305] on div "Transfer Collateral" at bounding box center [97, 304] width 139 height 19
click at [620, 206] on input "Open menu" at bounding box center [695, 208] width 214 height 33
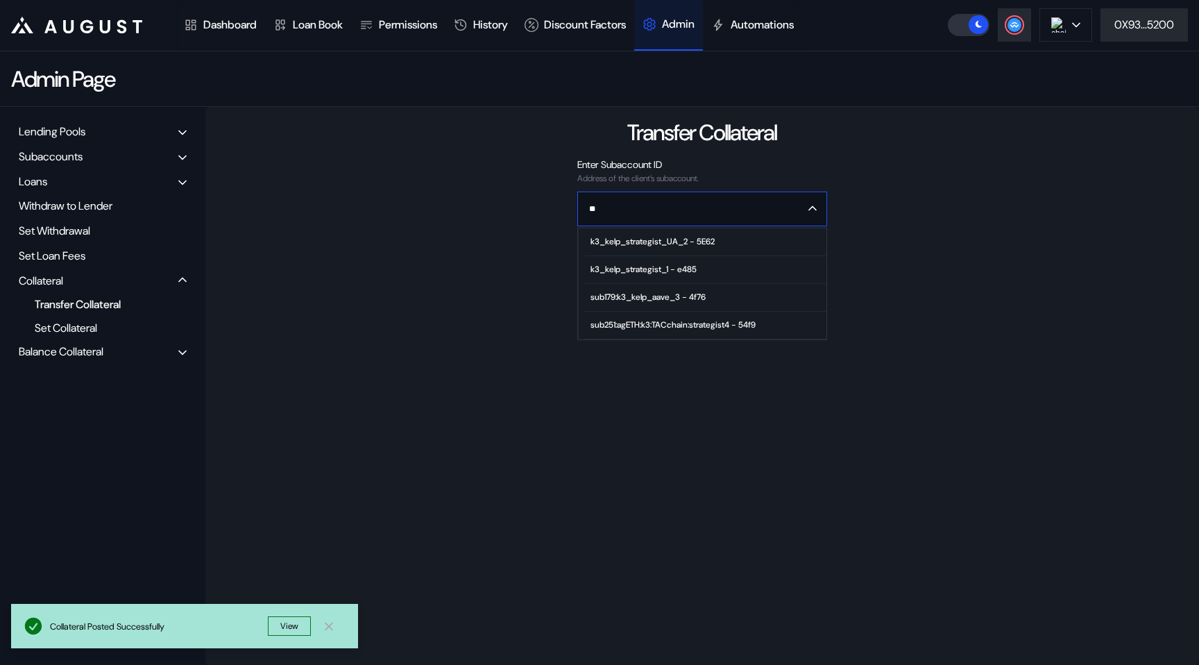
click at [638, 269] on div "k3_kelp_strategist_1 - e485" at bounding box center [643, 269] width 106 height 10
type input "**********"
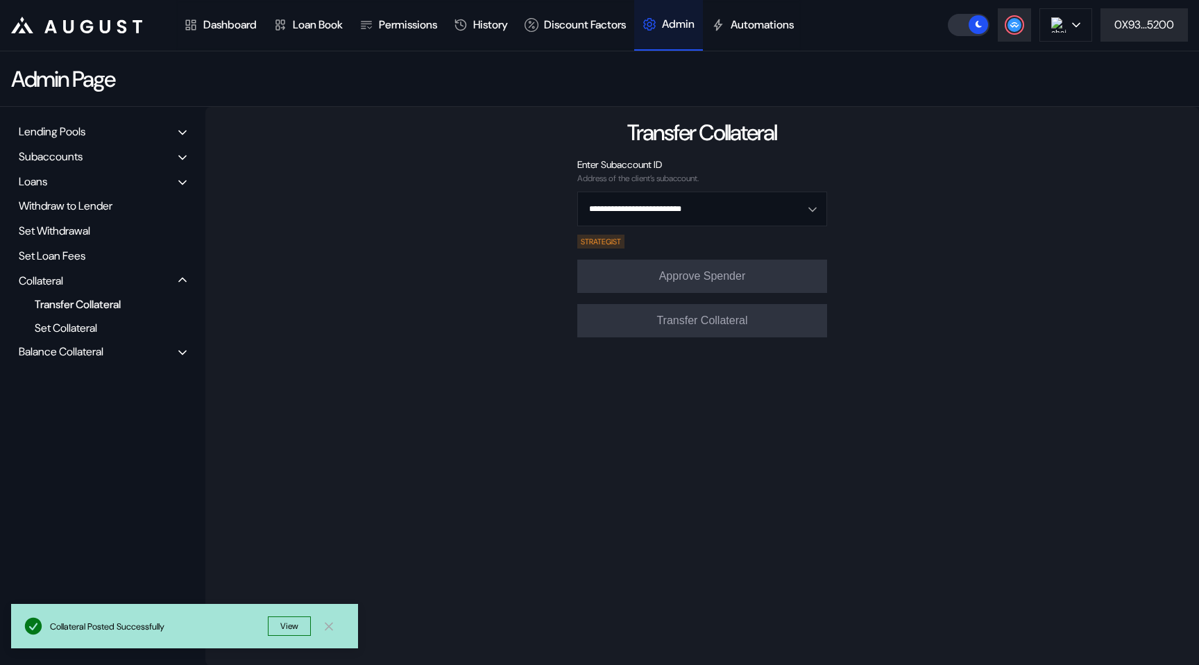
click at [330, 623] on icon at bounding box center [329, 626] width 14 height 15
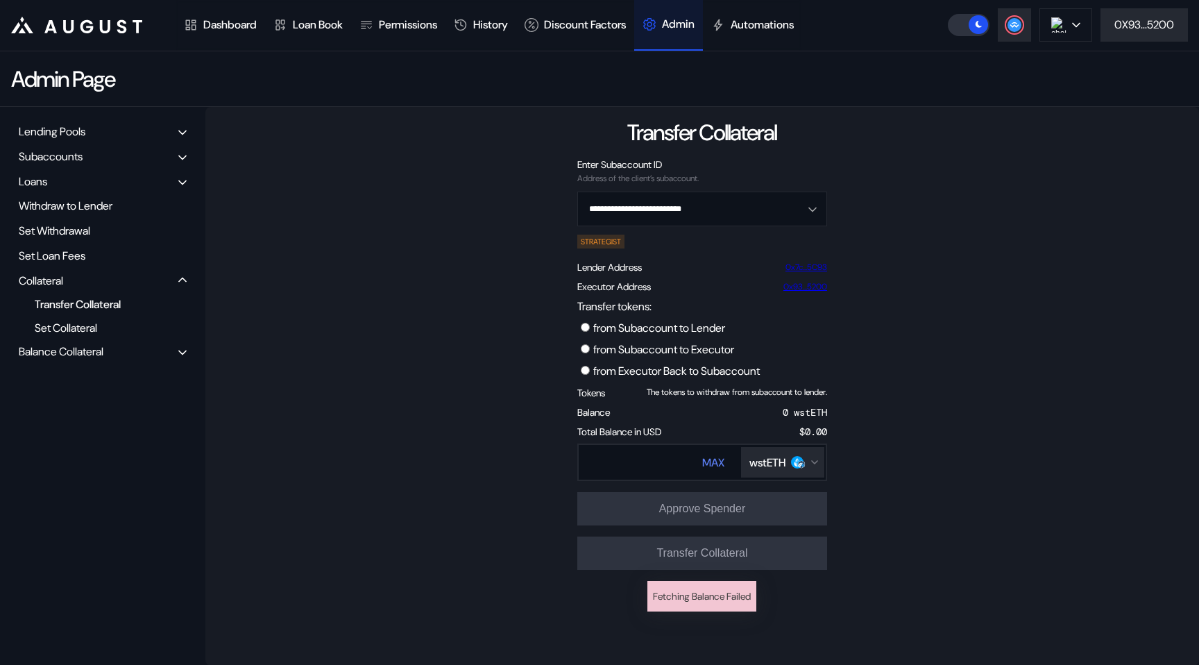
click at [620, 370] on label "from Executor Back to Subaccount" at bounding box center [676, 371] width 167 height 15
click at [758, 465] on div "wstETH" at bounding box center [767, 462] width 36 height 15
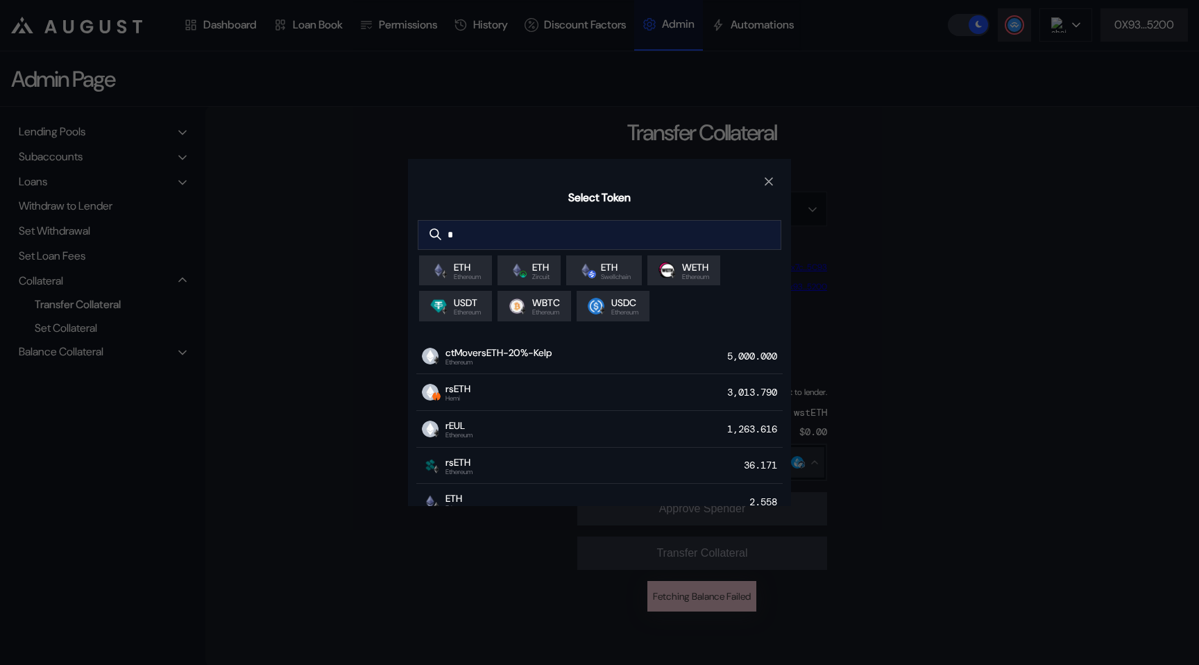
click at [616, 237] on input "*" at bounding box center [588, 235] width 341 height 28
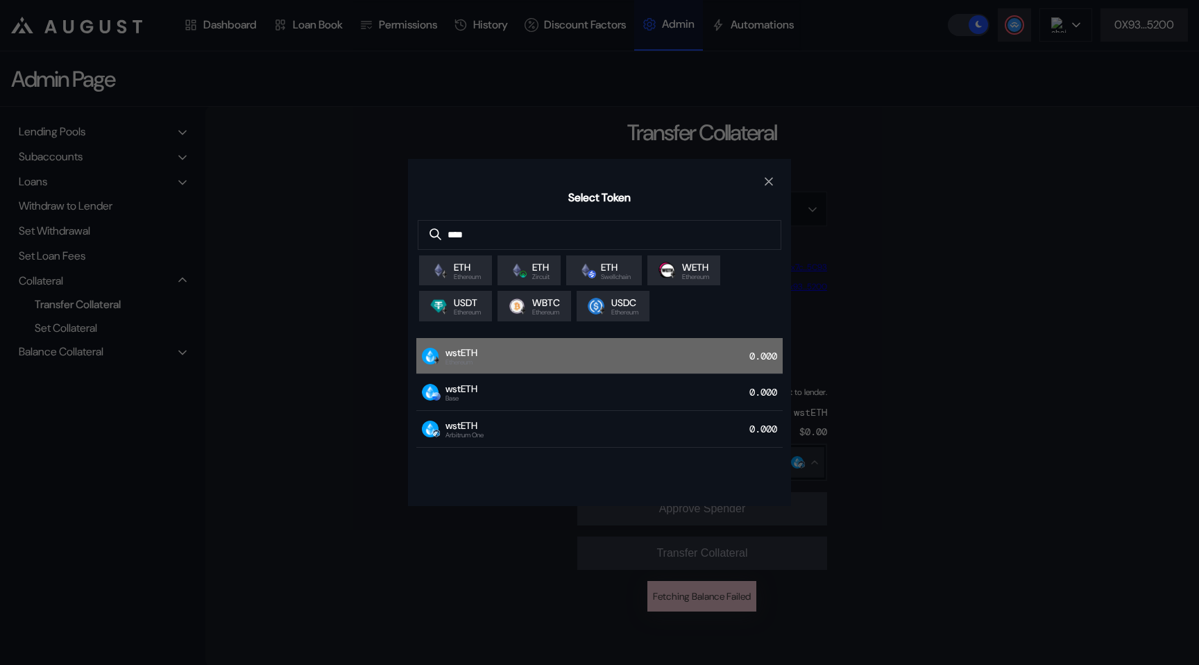
type input "****"
click at [597, 355] on div "wstETH Ethereum 0.000" at bounding box center [599, 356] width 366 height 37
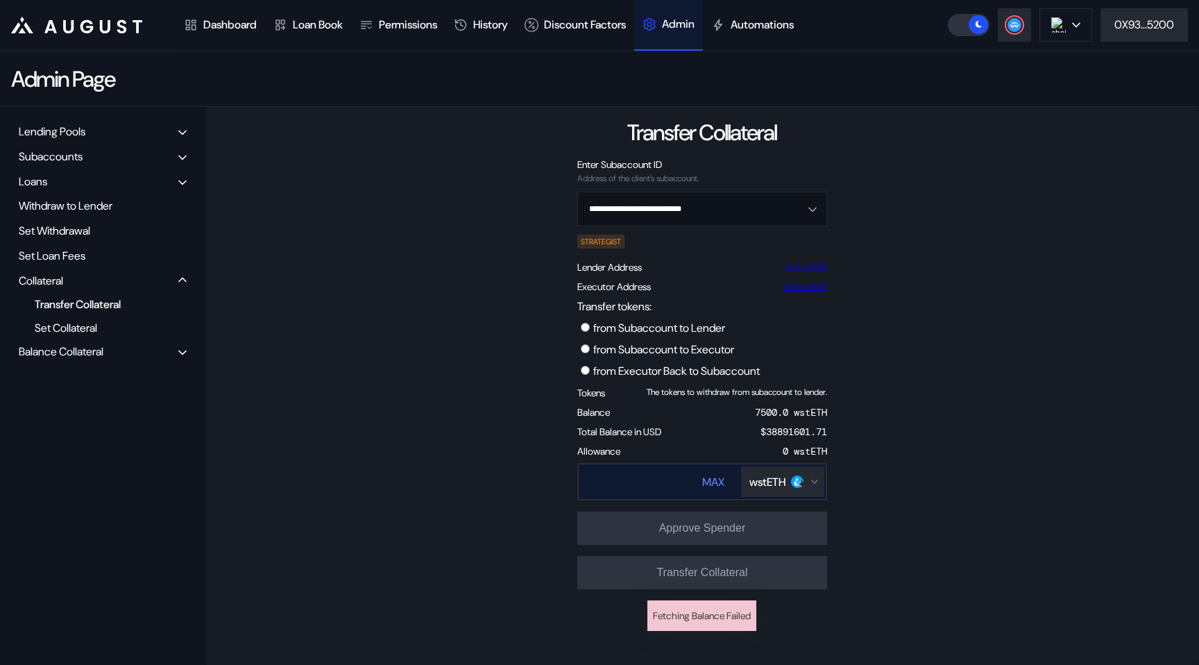
click at [685, 483] on div "MAX wstETH" at bounding box center [702, 481] width 248 height 36
click at [712, 484] on div "MAX" at bounding box center [713, 482] width 22 height 15
type input "******"
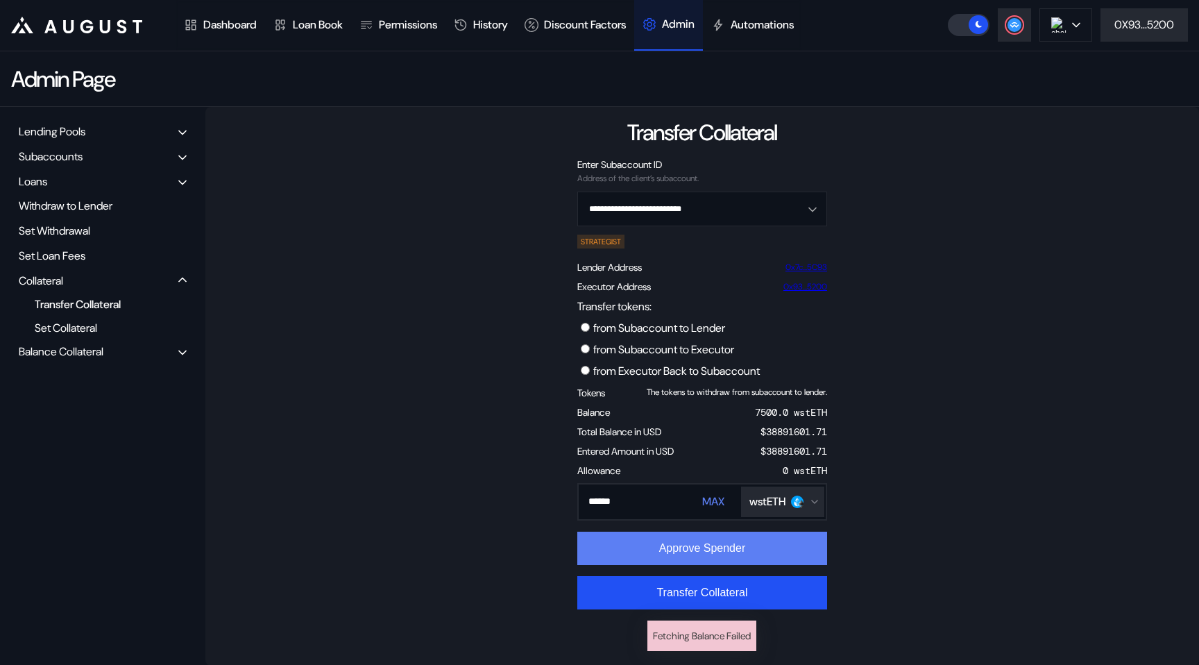
click at [711, 546] on button "Approve Spender" at bounding box center [702, 547] width 250 height 33
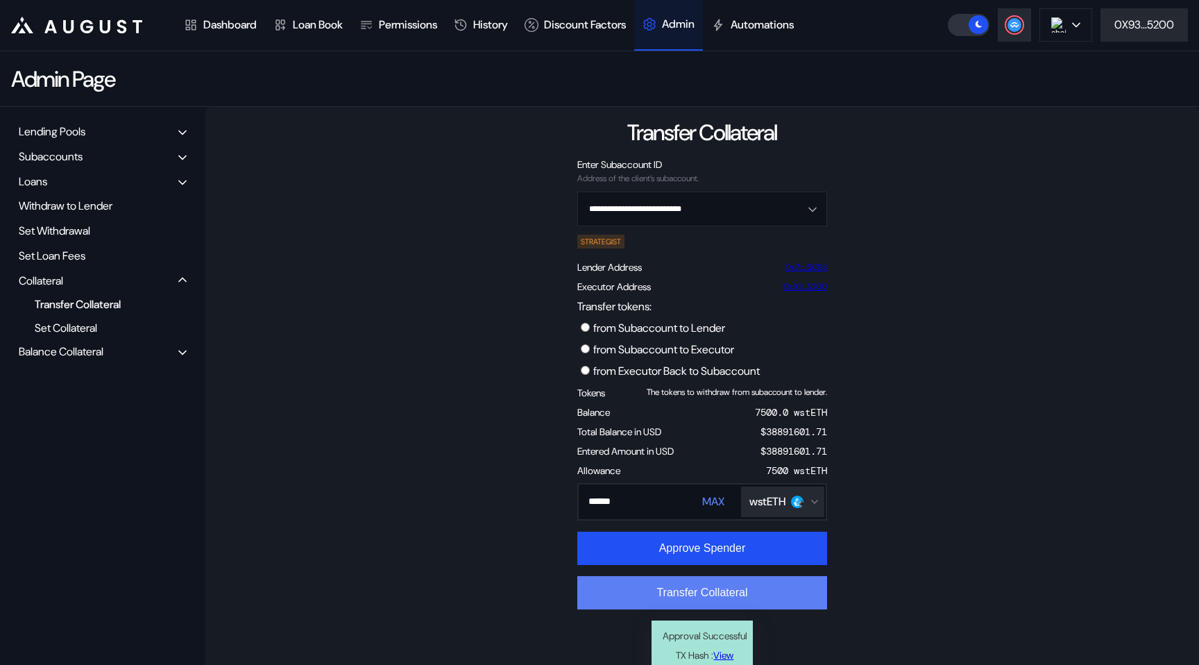
click at [744, 588] on button "Transfer Collateral" at bounding box center [702, 592] width 250 height 33
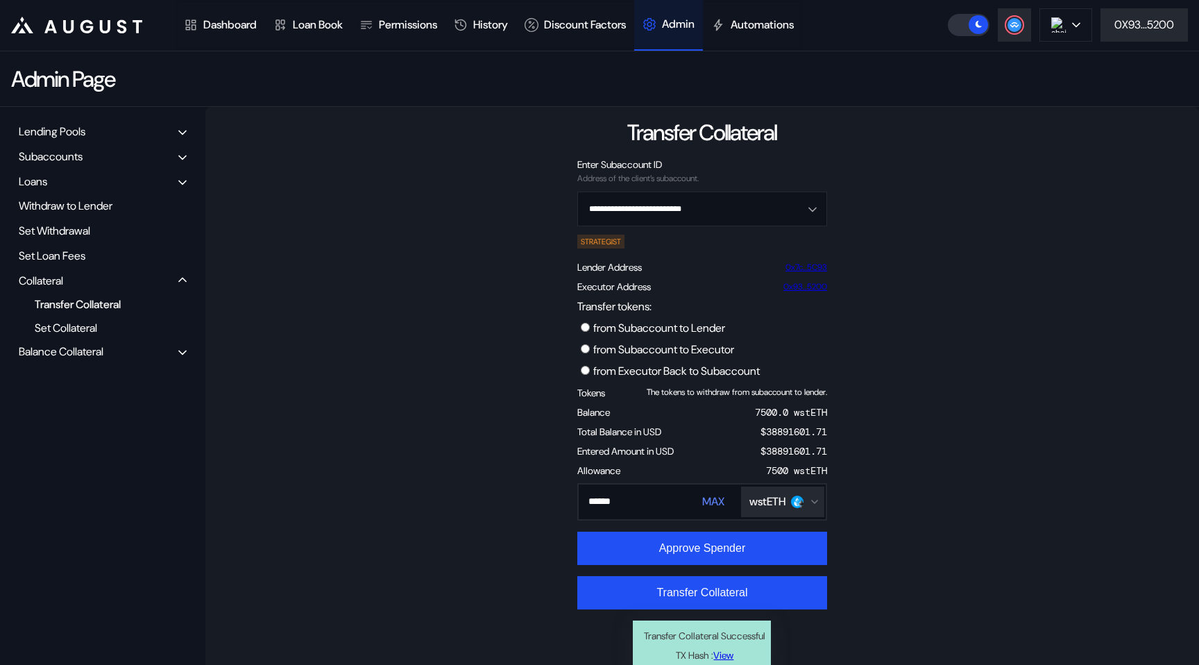
scroll to position [19, 0]
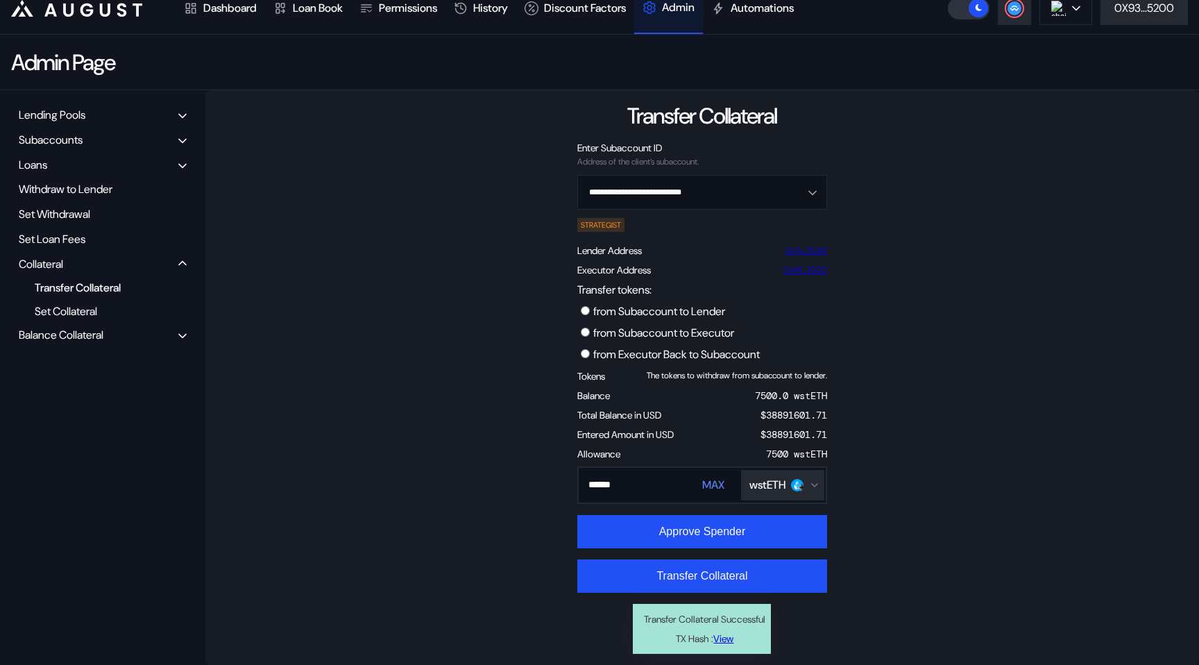
click at [727, 636] on link "View" at bounding box center [723, 638] width 20 height 19
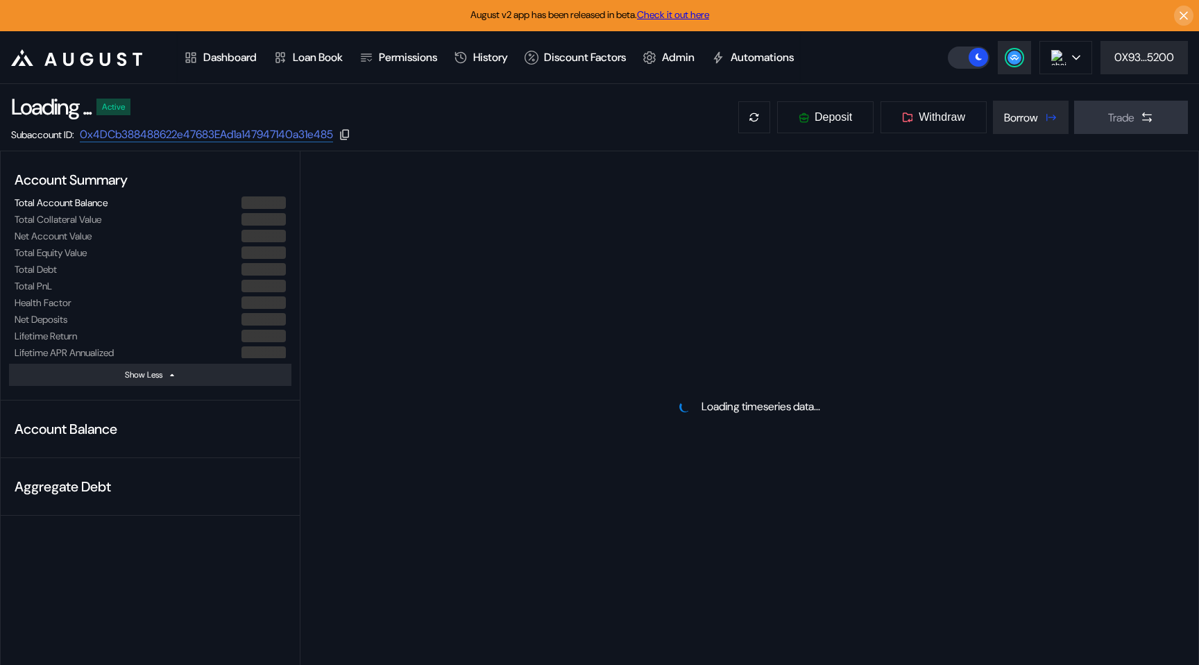
select select "*"
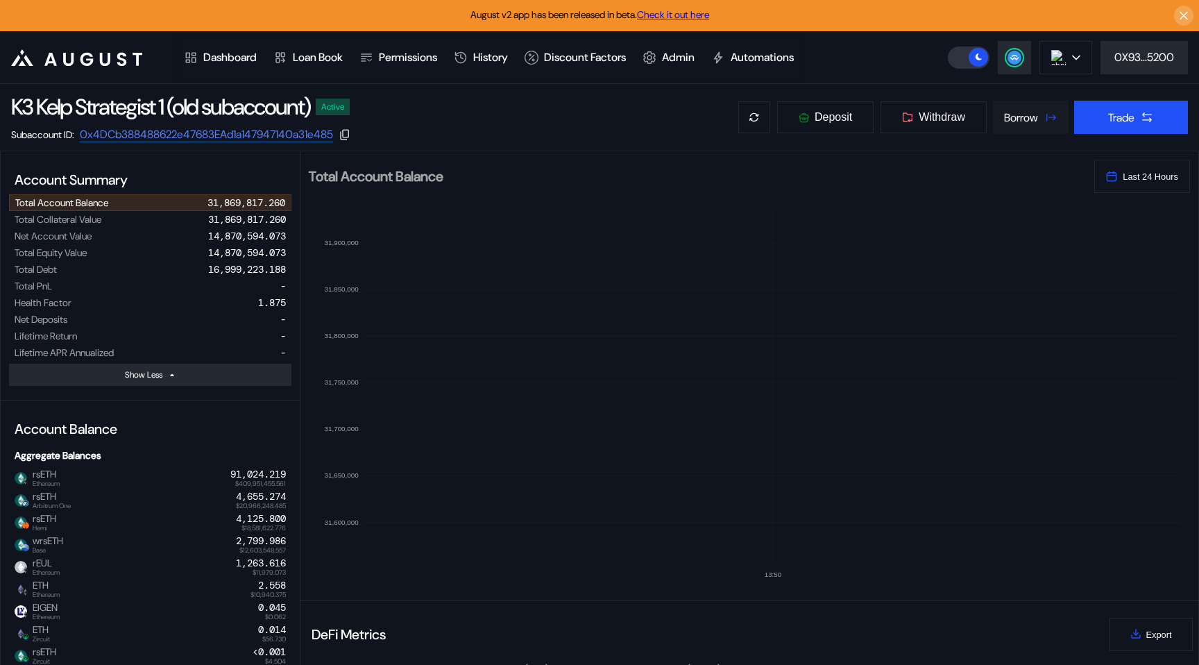
click at [1025, 122] on div "Borrow" at bounding box center [1021, 117] width 34 height 15
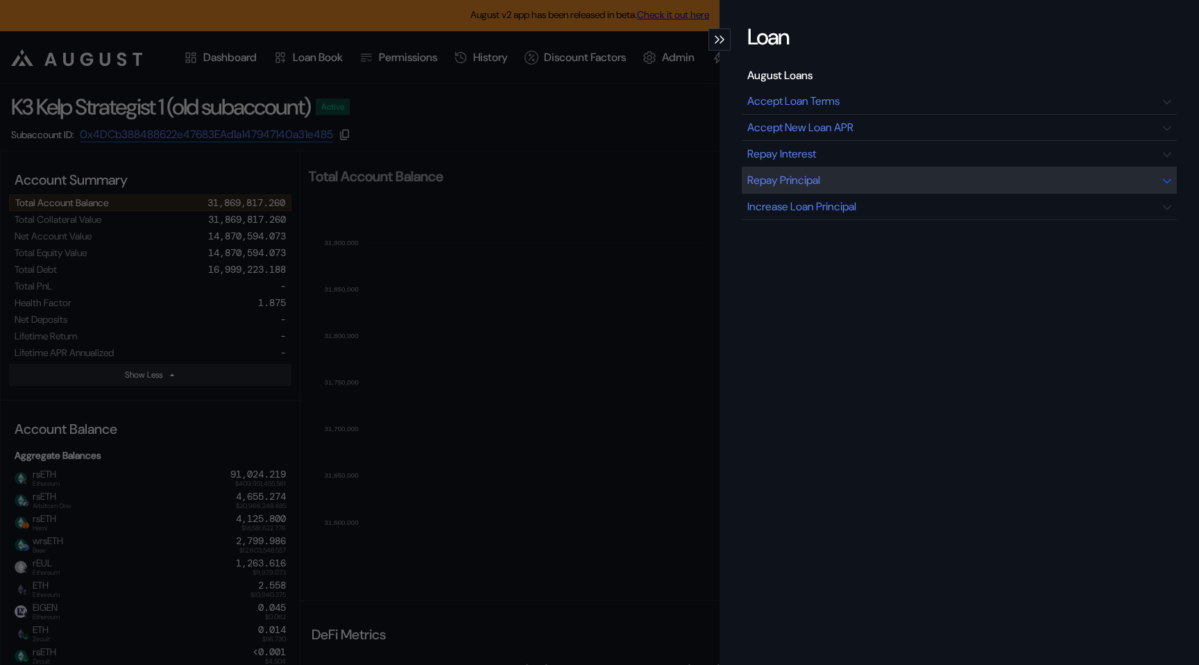
click at [922, 172] on div "Repay Principal" at bounding box center [959, 180] width 435 height 26
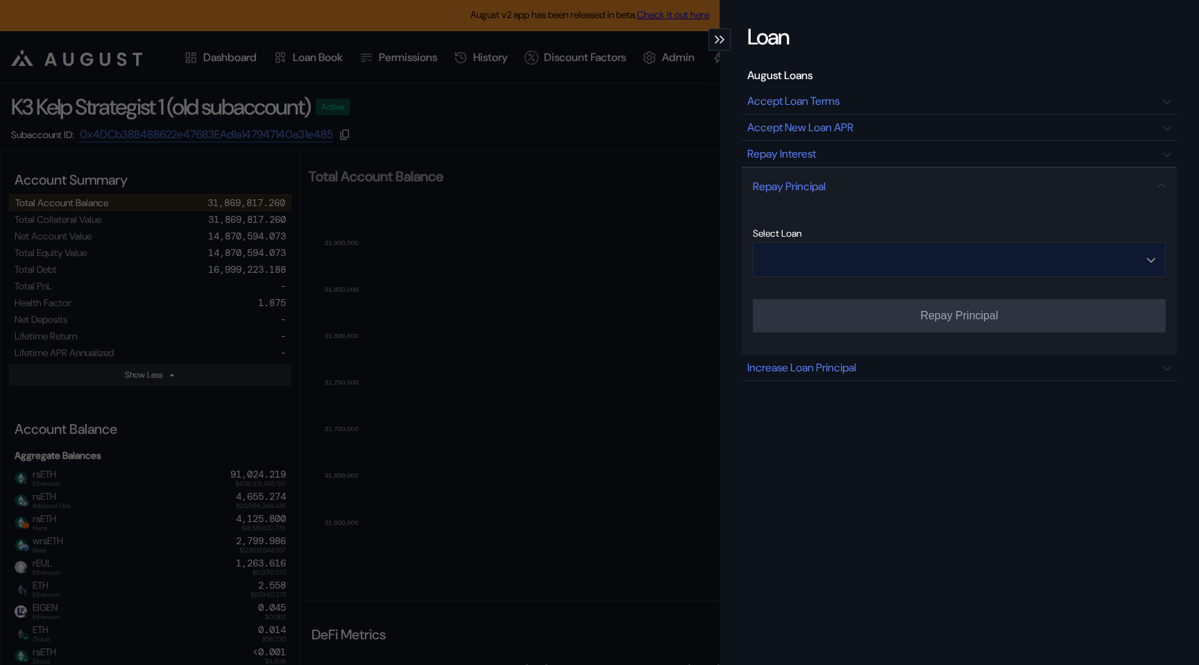
click at [824, 272] on input "Open menu" at bounding box center [951, 259] width 377 height 33
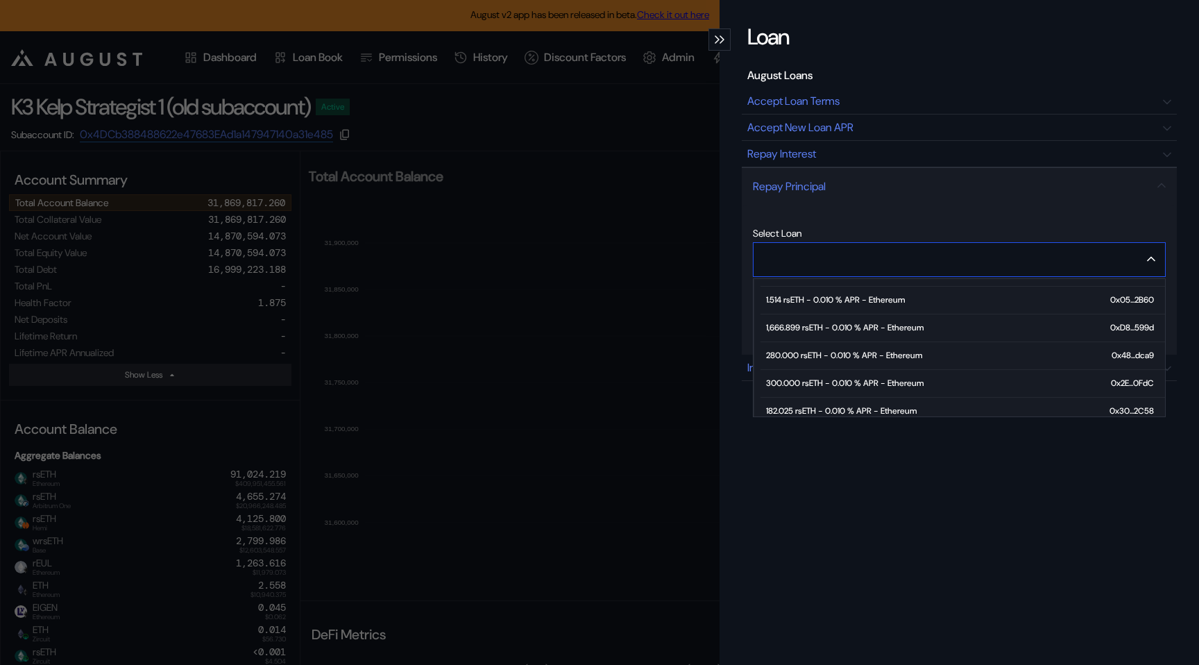
scroll to position [54, 0]
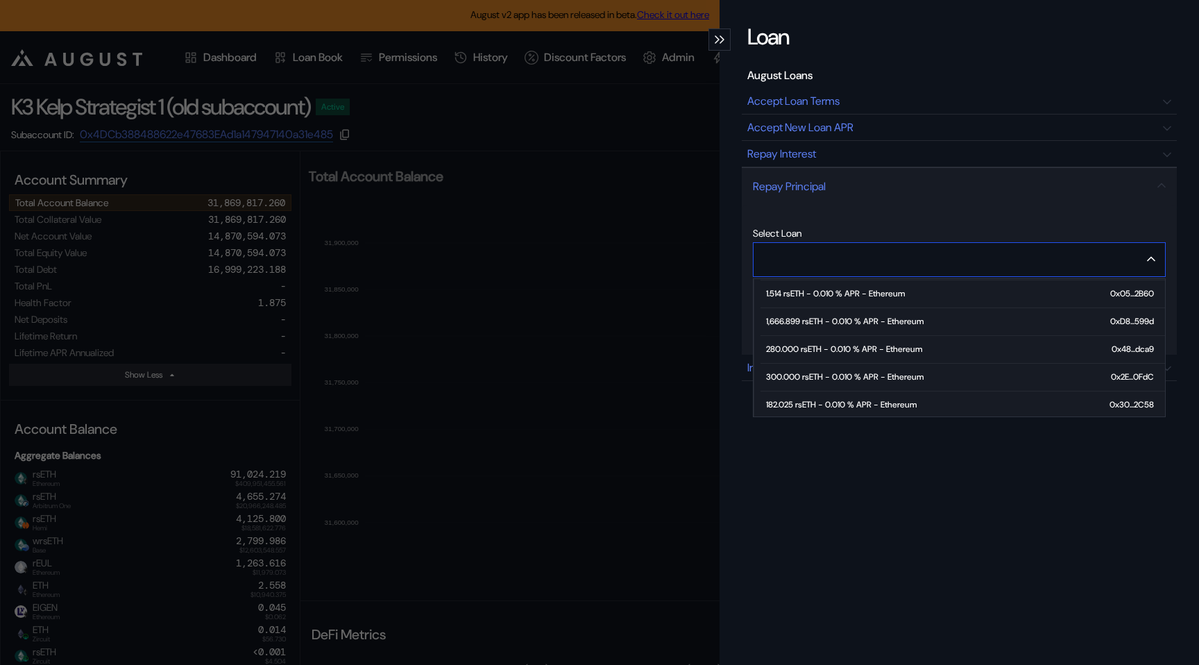
click at [804, 352] on div "280.000 rsETH - 0.010 % APR - Ethereum" at bounding box center [844, 349] width 156 height 10
type input "**********"
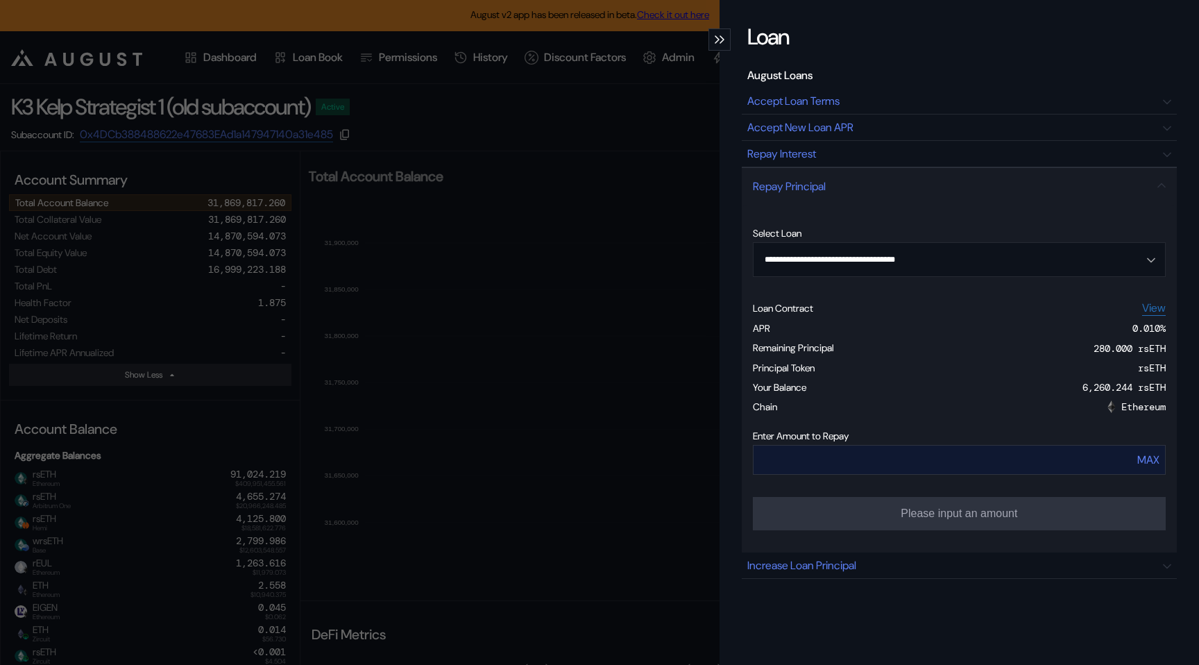
click at [1148, 459] on div "MAX" at bounding box center [1148, 459] width 22 height 15
type input "***"
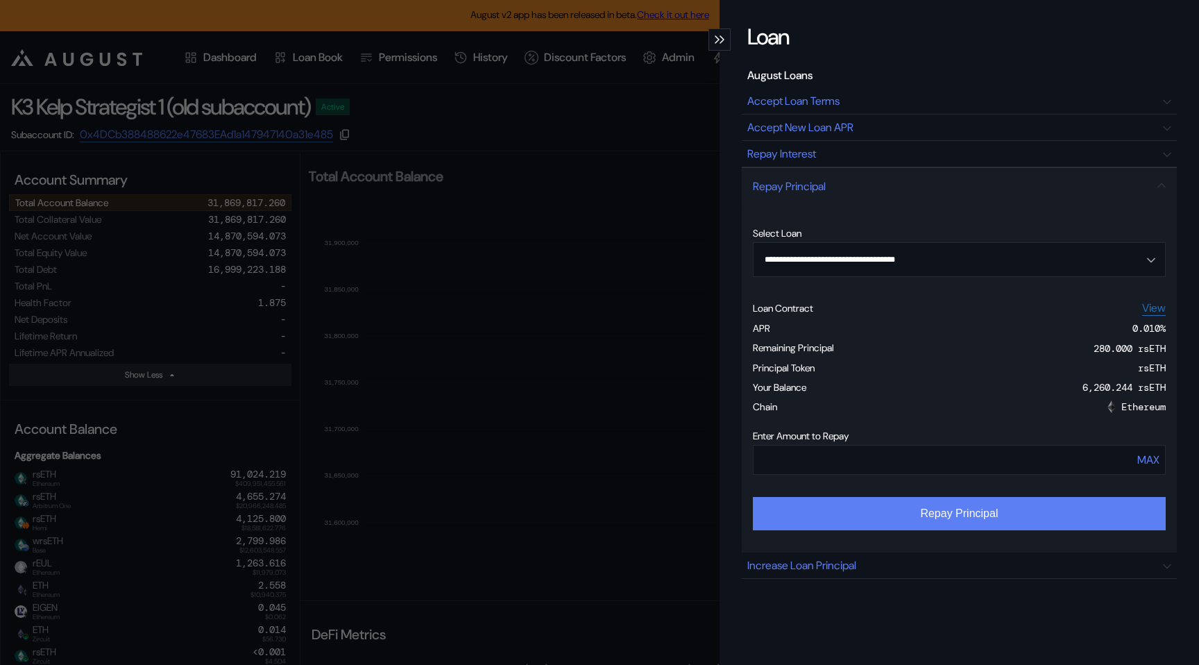
click at [1026, 522] on button "Repay Principal" at bounding box center [959, 513] width 413 height 33
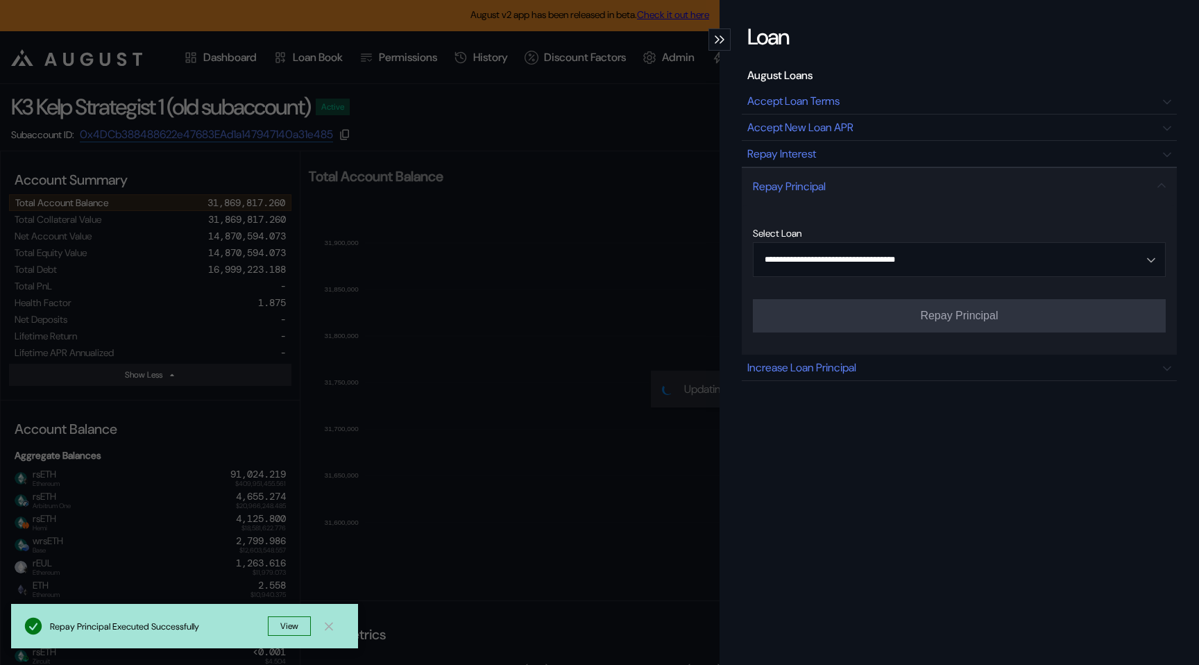
type input "**********"
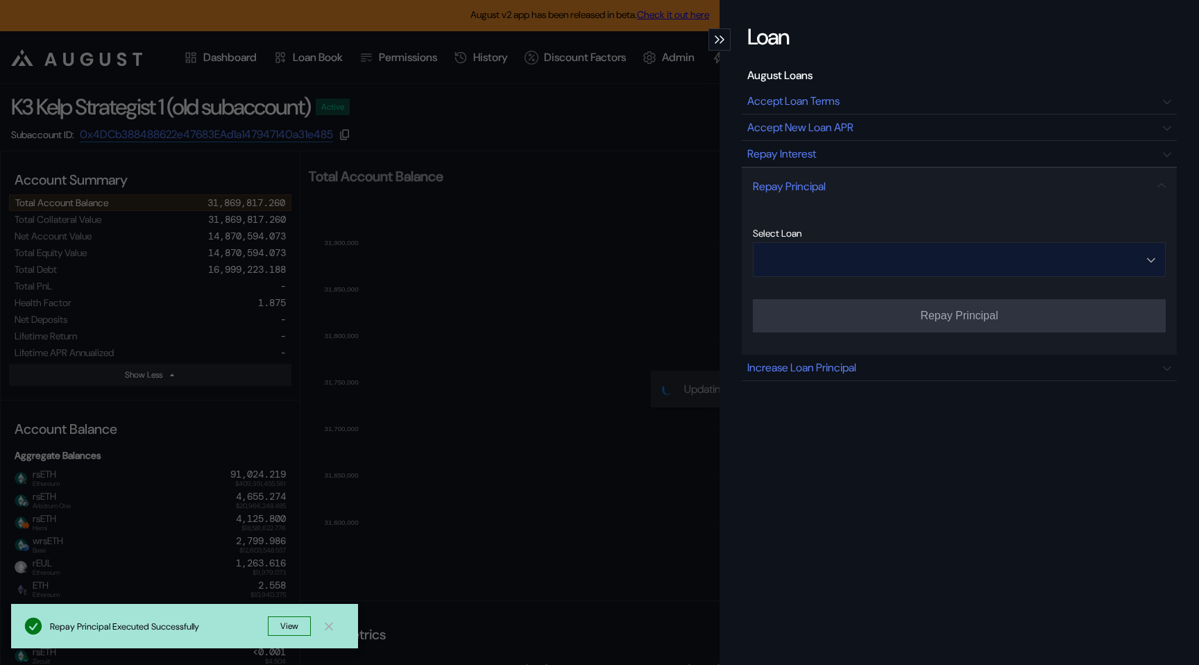
click at [797, 264] on input "Open menu" at bounding box center [951, 259] width 377 height 33
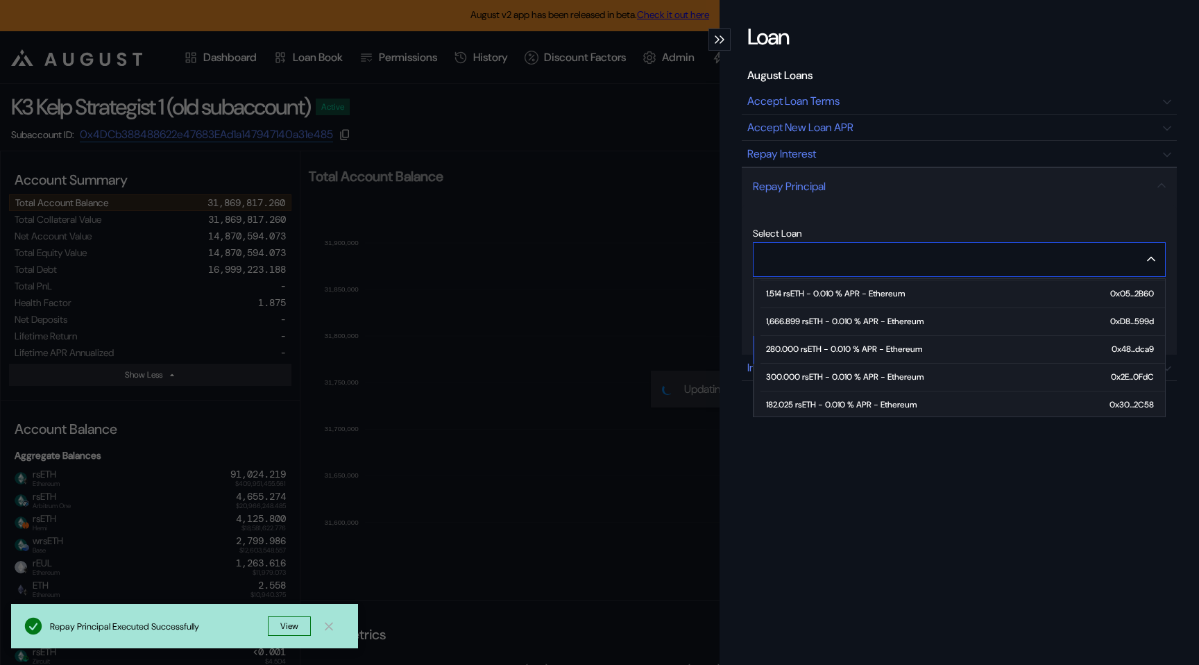
type input "**********"
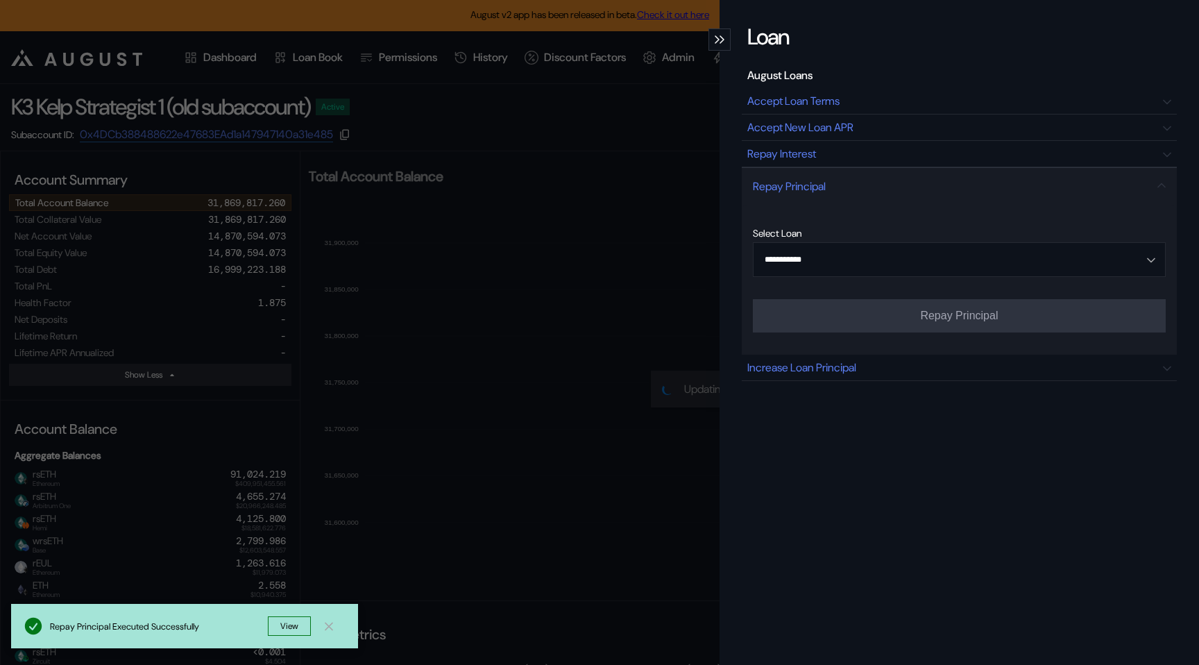
click at [717, 38] on icon "modal" at bounding box center [716, 39] width 3 height 7
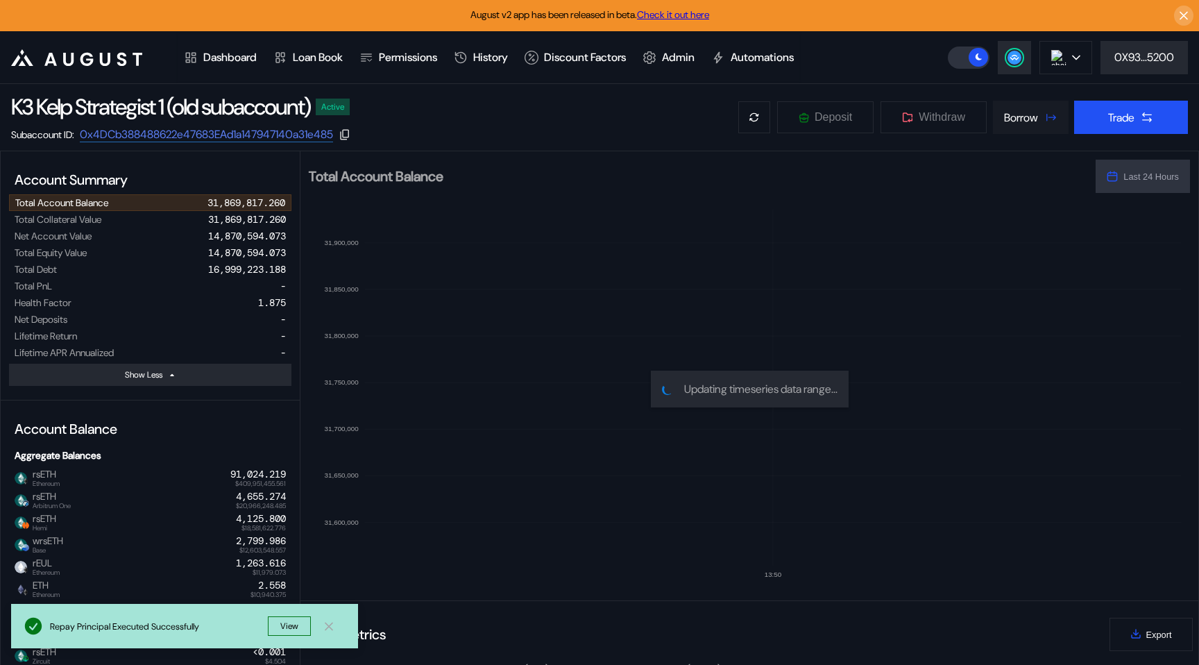
click at [1025, 116] on div "Borrow" at bounding box center [1021, 117] width 34 height 15
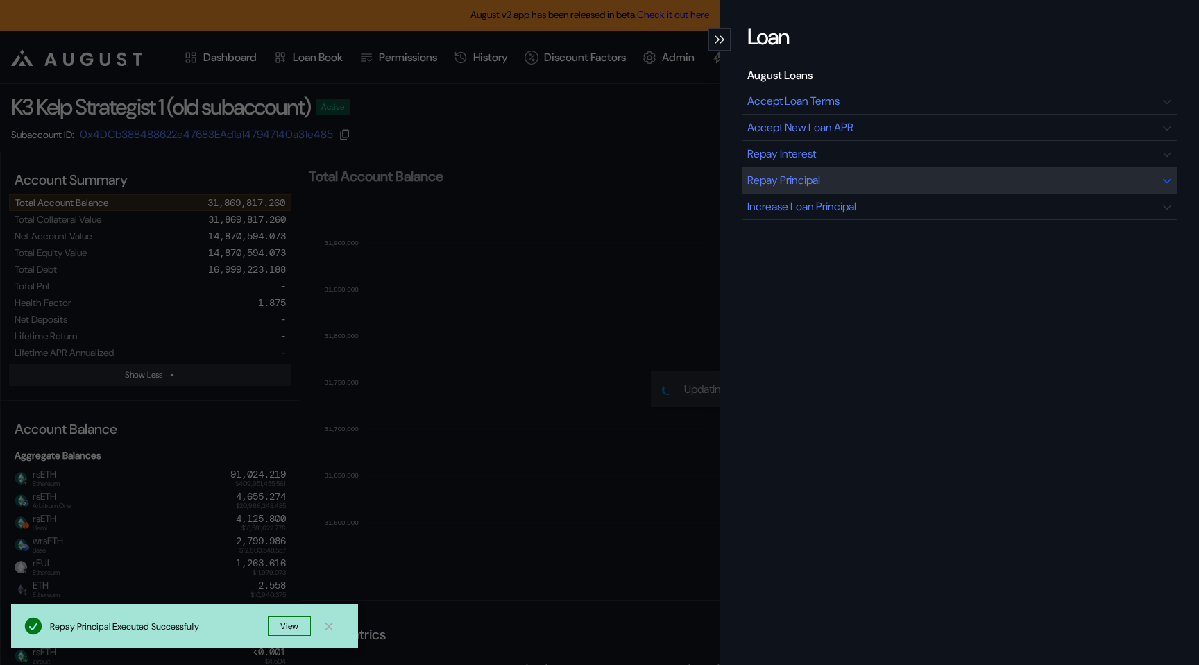
click at [908, 171] on div "Repay Principal" at bounding box center [959, 180] width 435 height 26
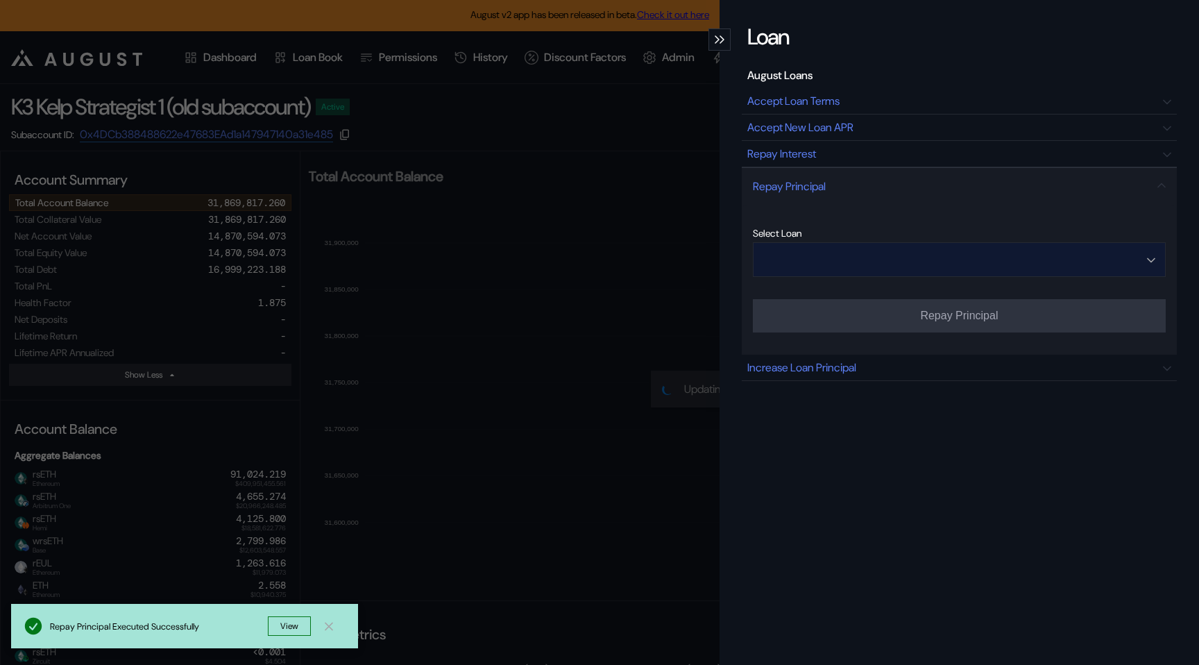
click at [860, 269] on input "Open menu" at bounding box center [951, 259] width 377 height 33
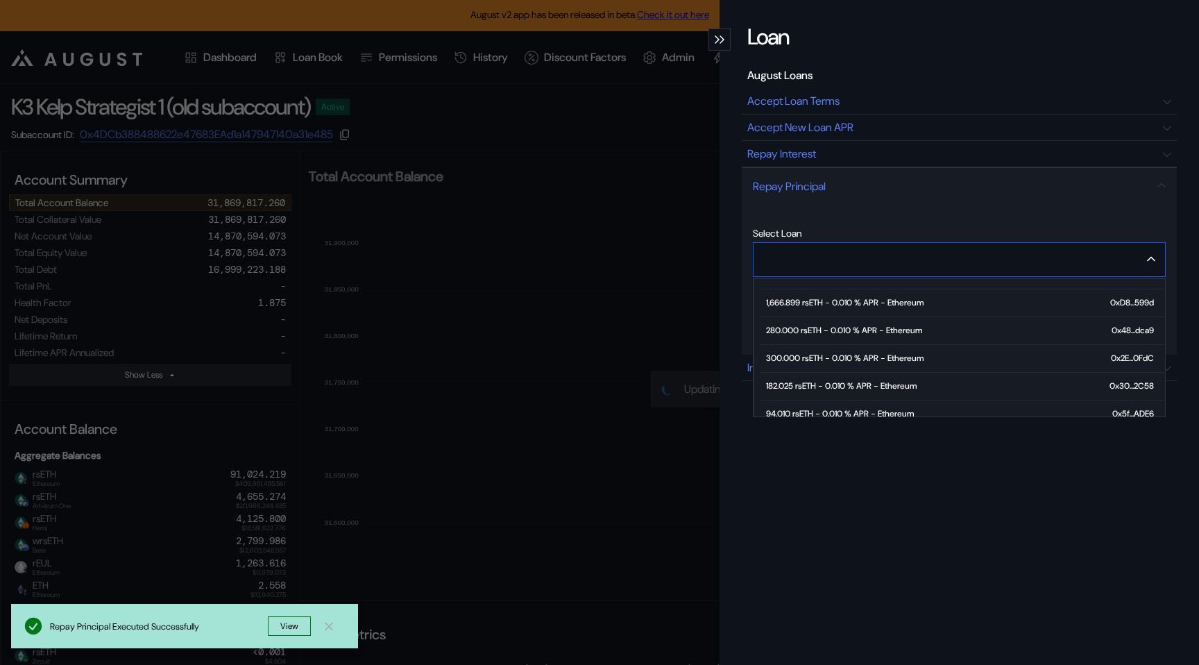
scroll to position [78, 0]
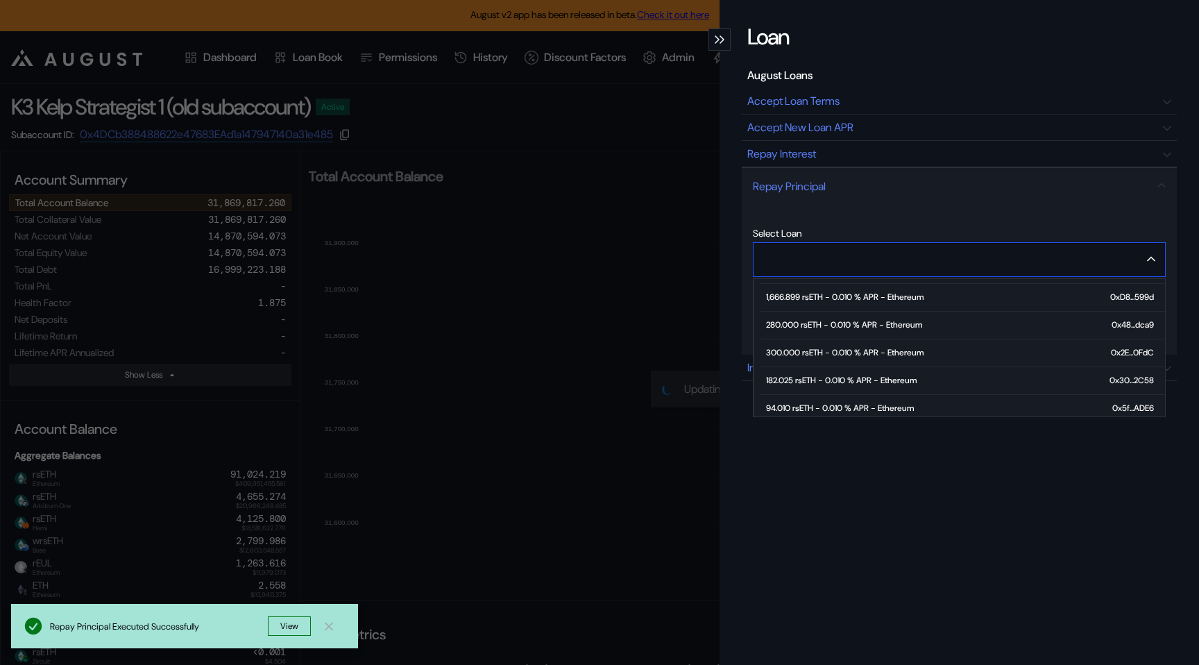
type input "**********"
click at [279, 631] on button "View" at bounding box center [289, 625] width 43 height 19
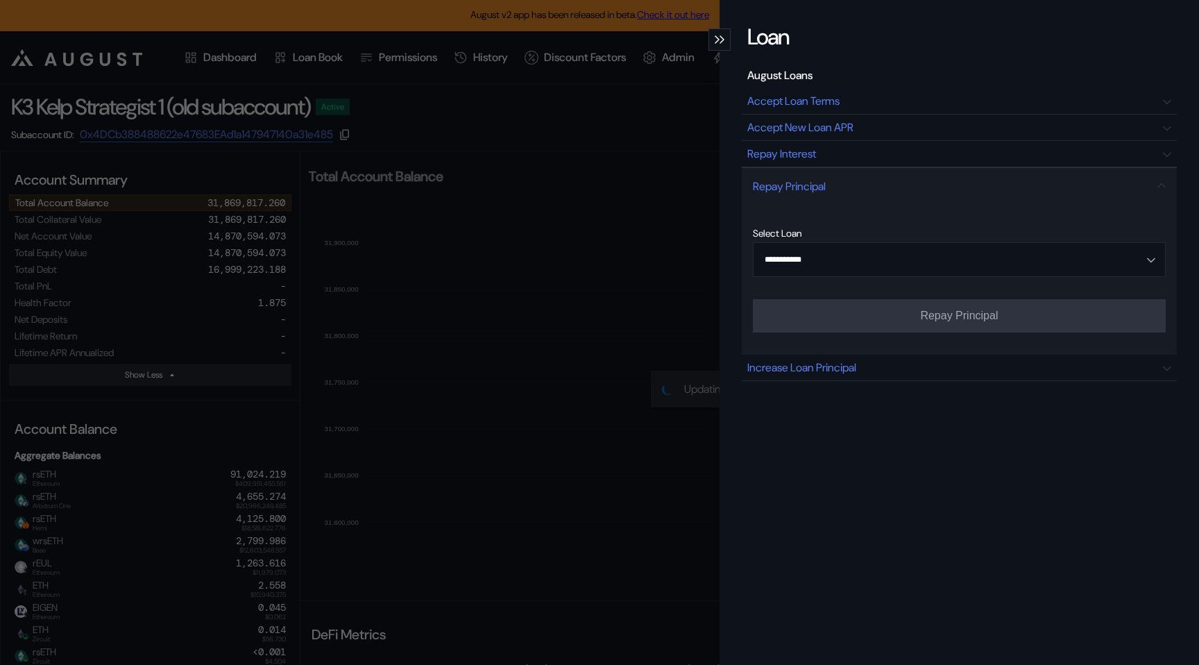
click at [717, 42] on icon "modal" at bounding box center [717, 39] width 5 height 8
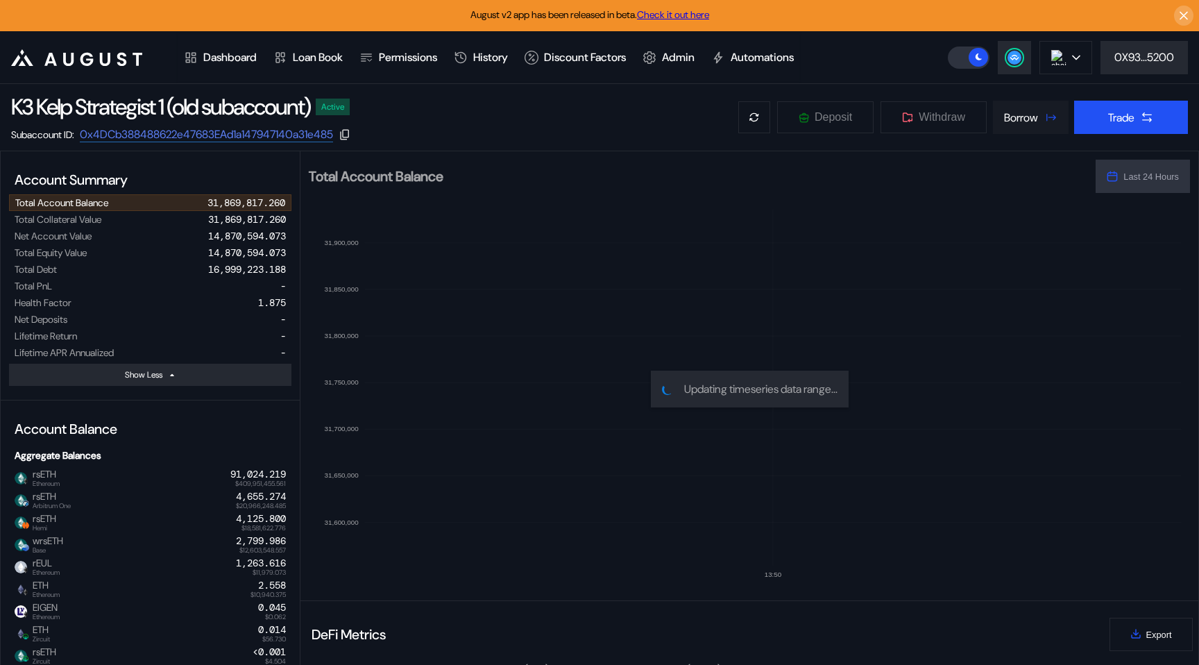
click at [1004, 114] on div "Borrow" at bounding box center [1021, 117] width 34 height 15
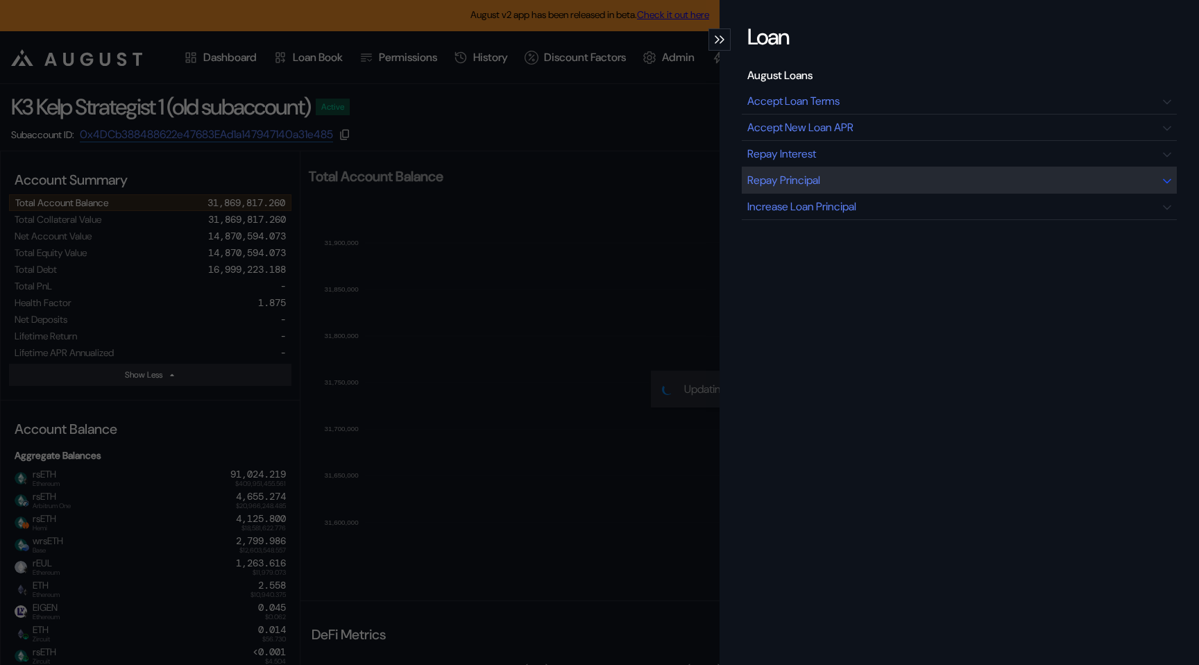
click at [833, 189] on div "Repay Principal" at bounding box center [959, 180] width 435 height 26
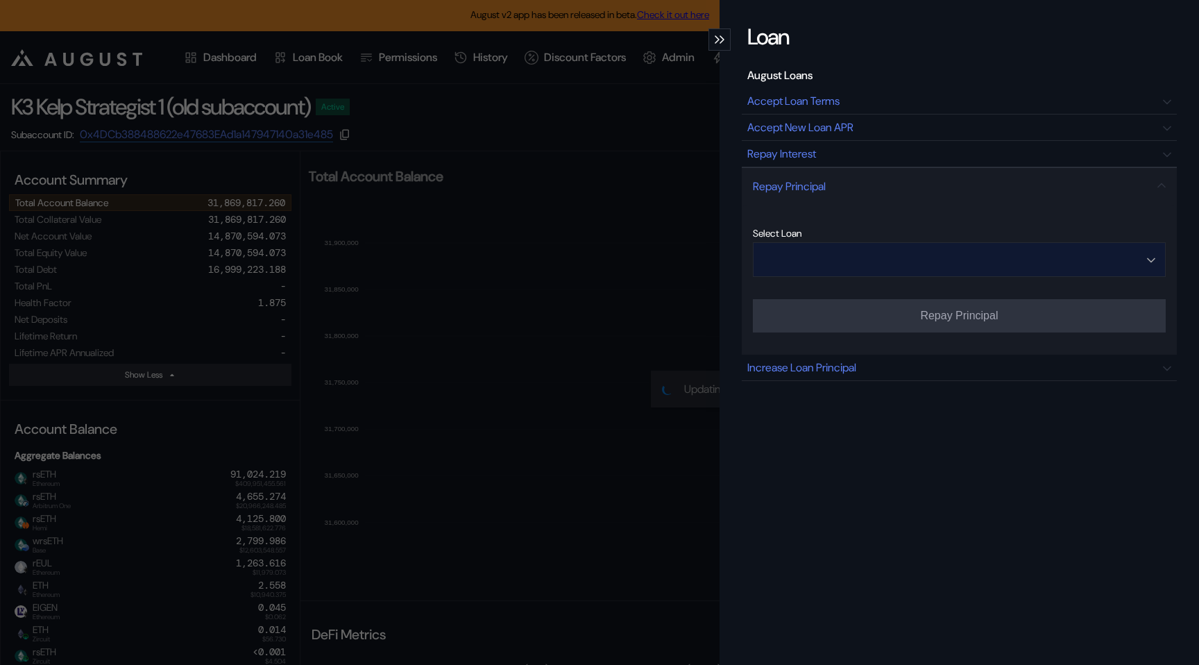
click at [804, 258] on input "Open menu" at bounding box center [951, 259] width 377 height 33
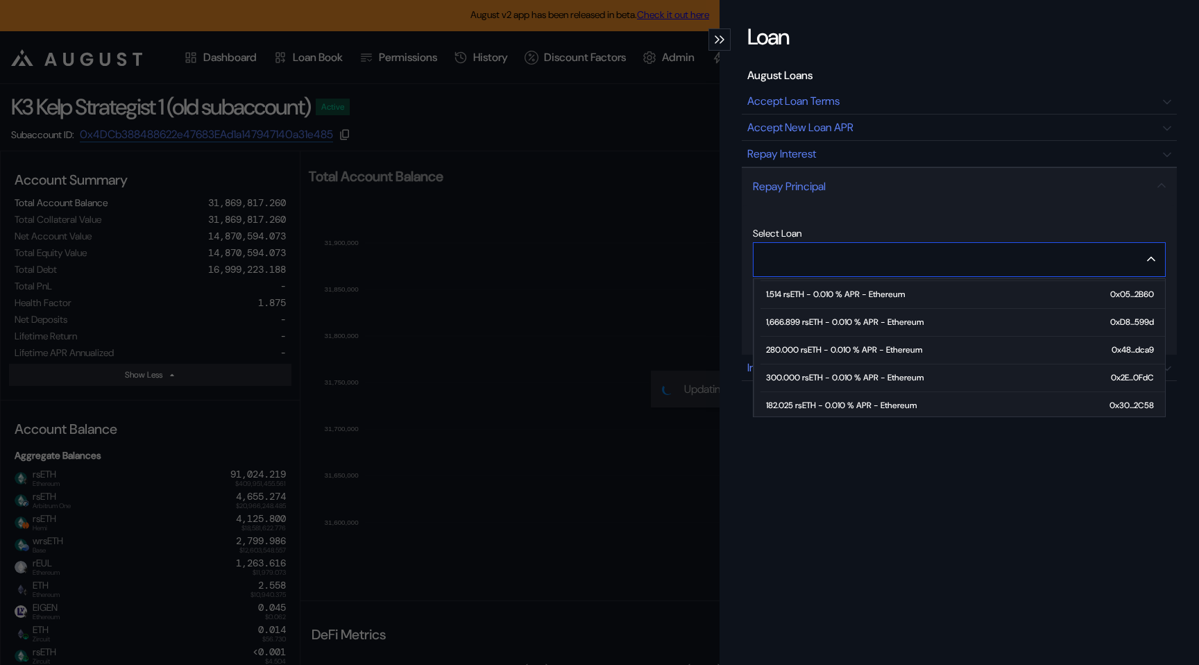
scroll to position [67, 0]
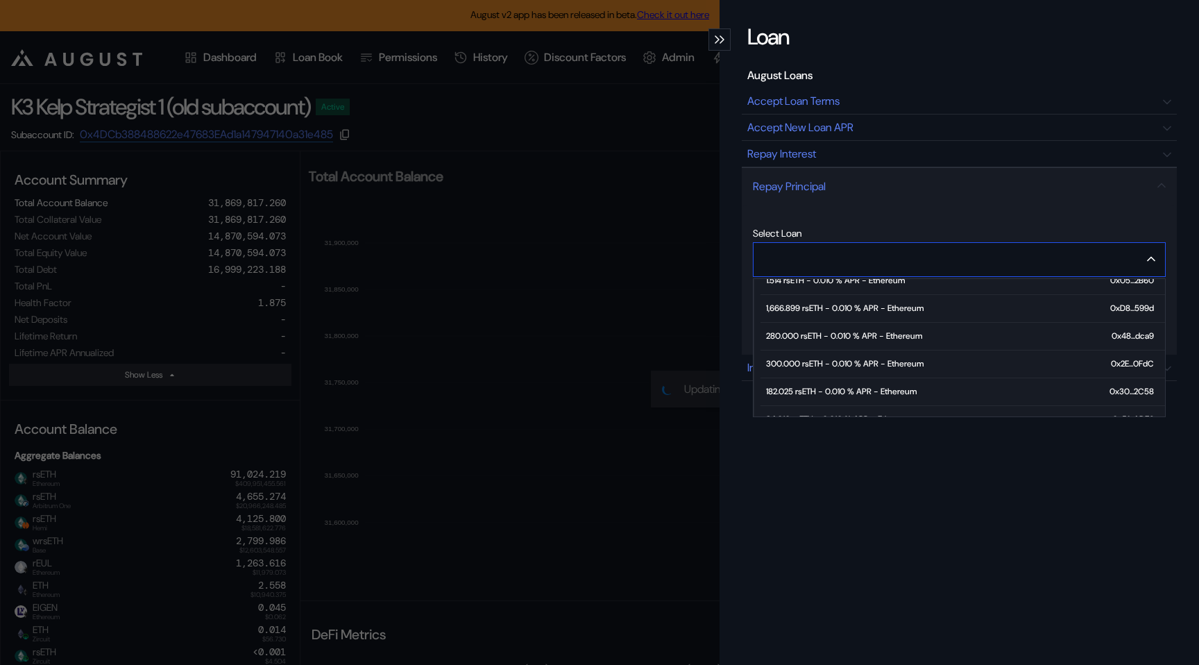
click at [809, 360] on div "300.000 rsETH - 0.010 % APR - Ethereum" at bounding box center [844, 364] width 157 height 10
type input "**********"
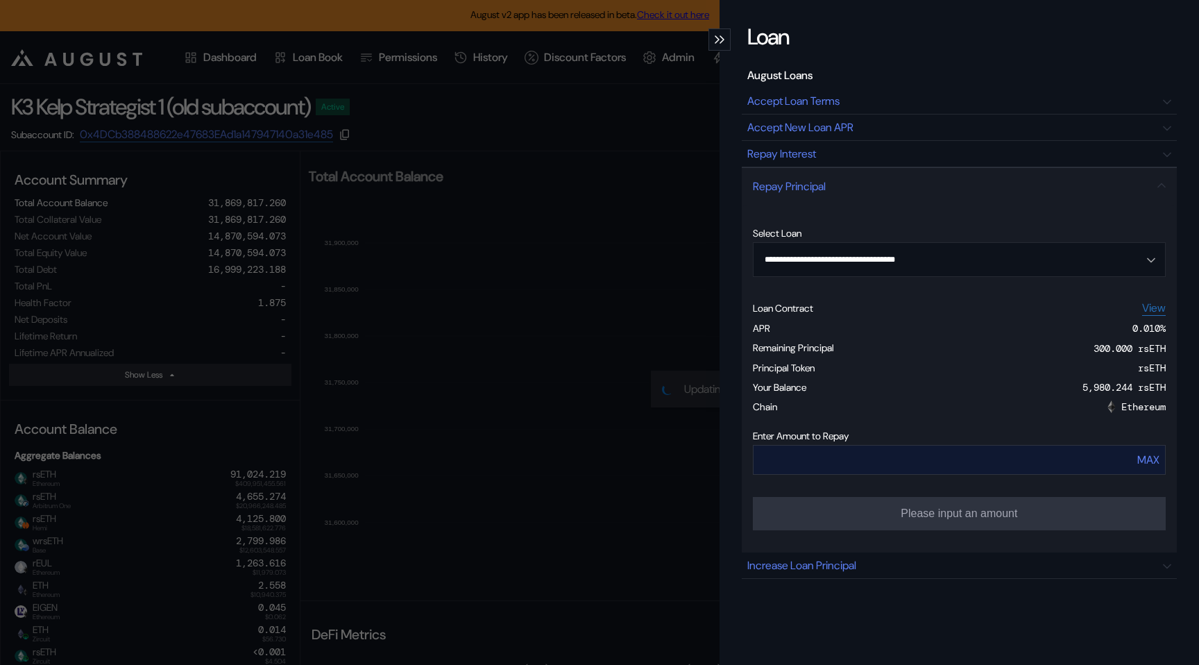
click at [1137, 461] on div "MAX" at bounding box center [1148, 459] width 22 height 15
type input "***"
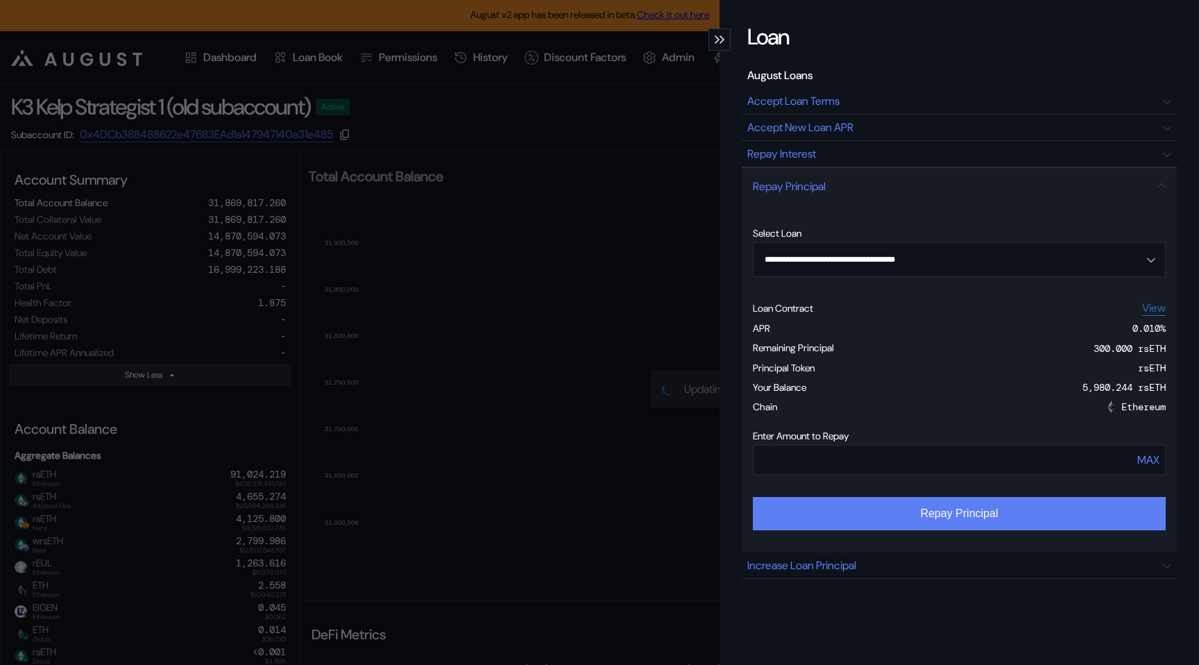
click at [1003, 523] on button "Repay Principal" at bounding box center [959, 513] width 413 height 33
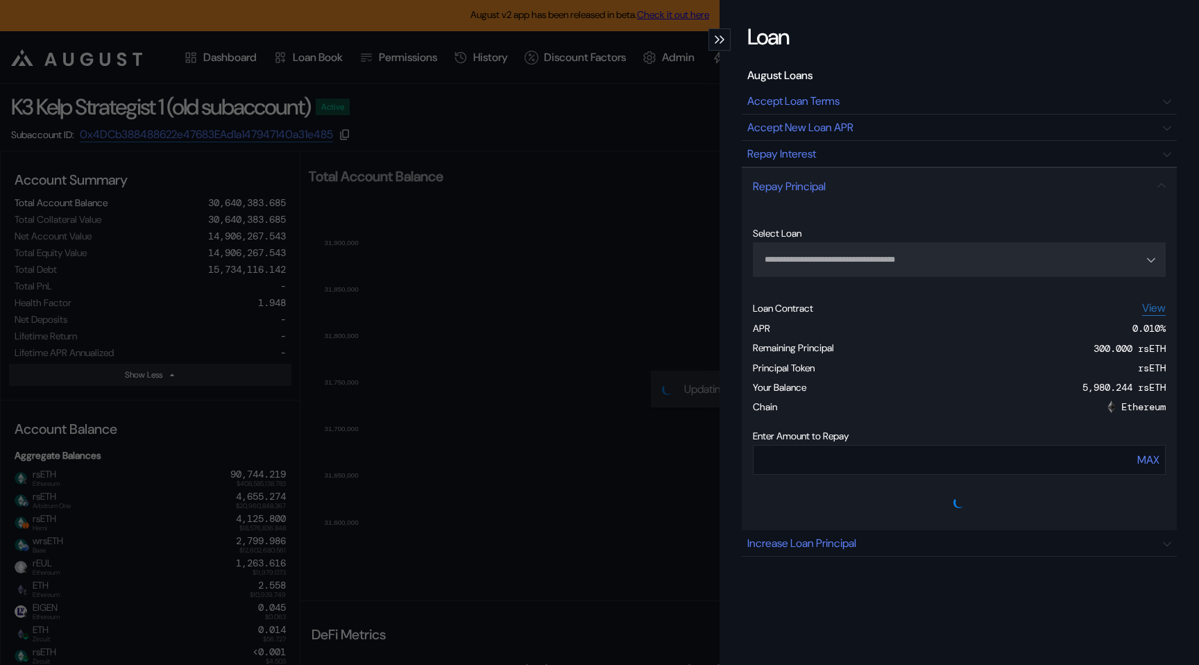
click at [718, 38] on icon "modal" at bounding box center [716, 39] width 3 height 7
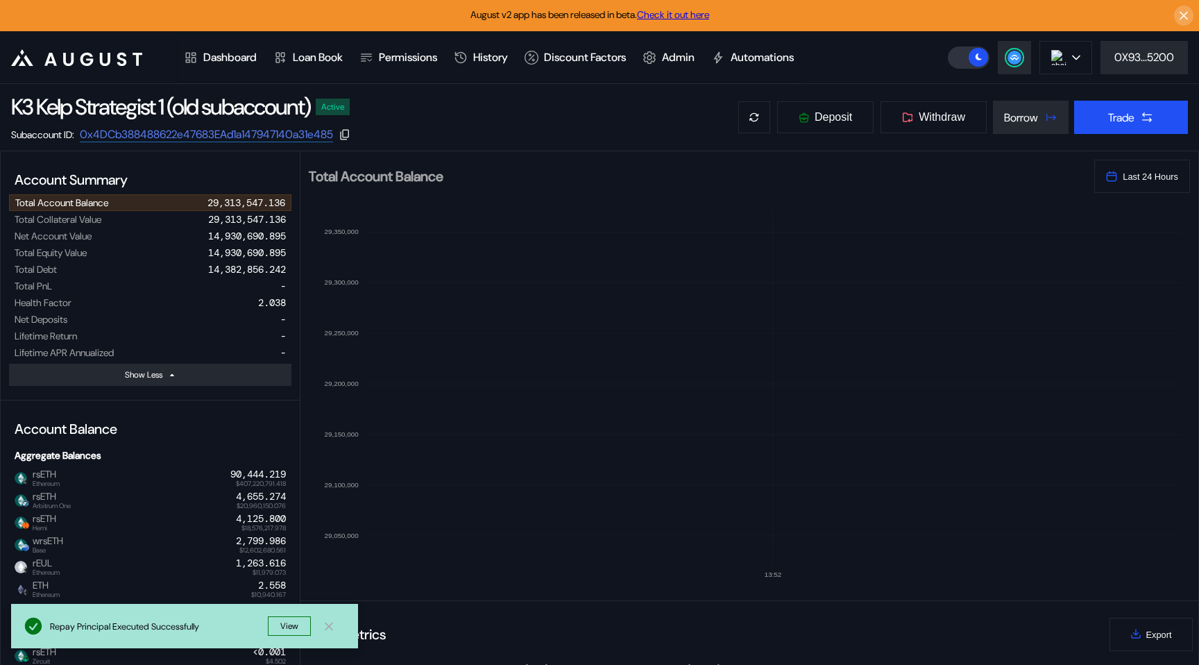
click at [329, 625] on icon at bounding box center [328, 625] width 7 height 7
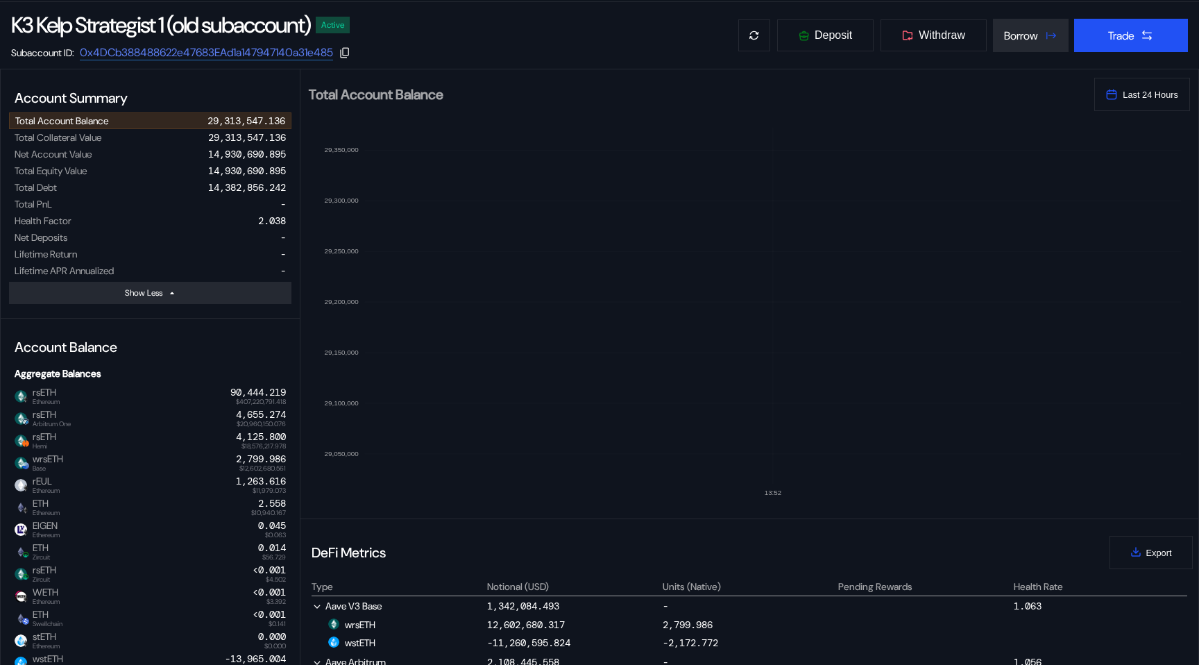
scroll to position [0, 0]
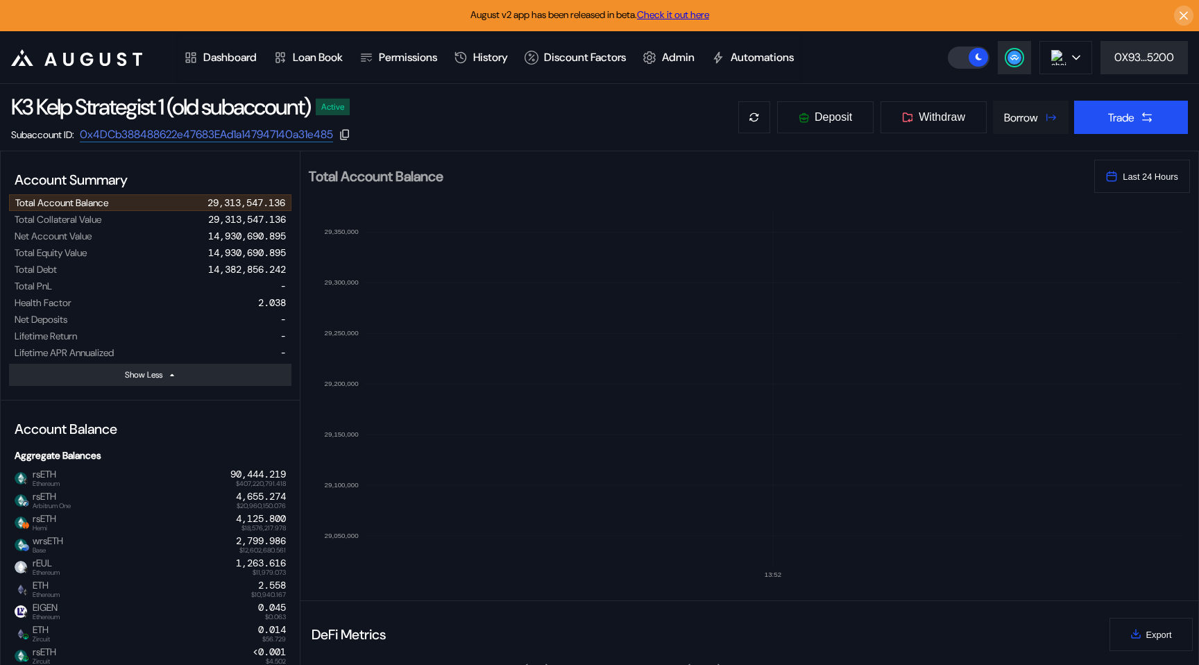
click at [1004, 112] on div "Borrow" at bounding box center [1021, 117] width 34 height 15
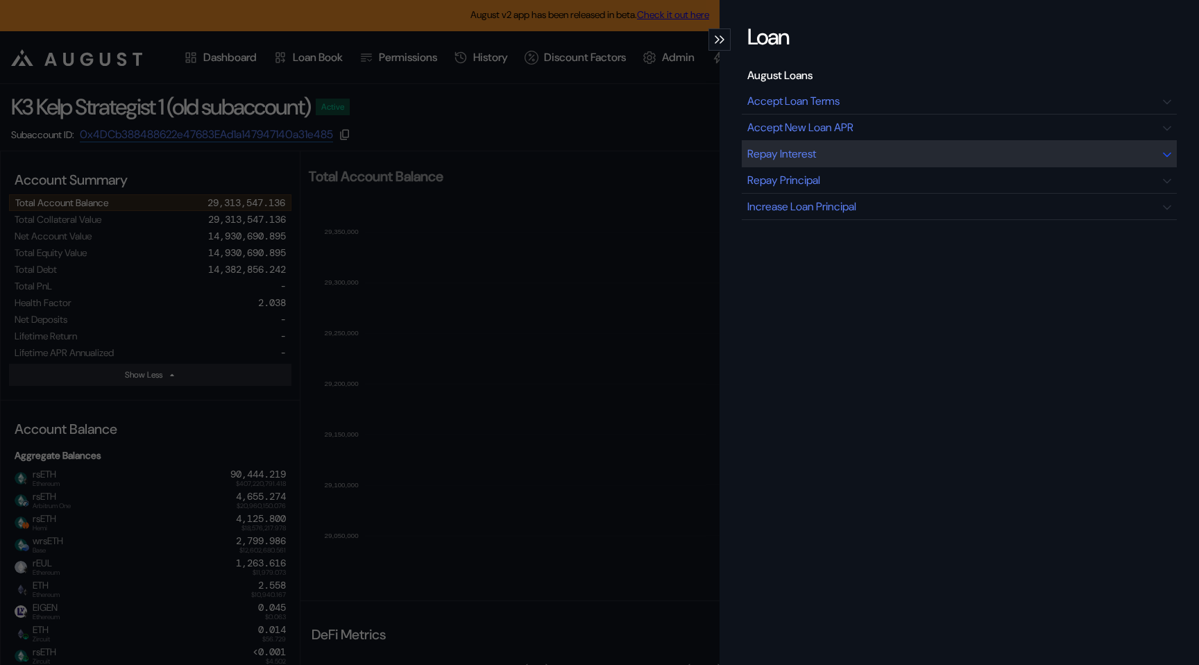
click at [914, 160] on div "Repay Interest" at bounding box center [959, 154] width 435 height 26
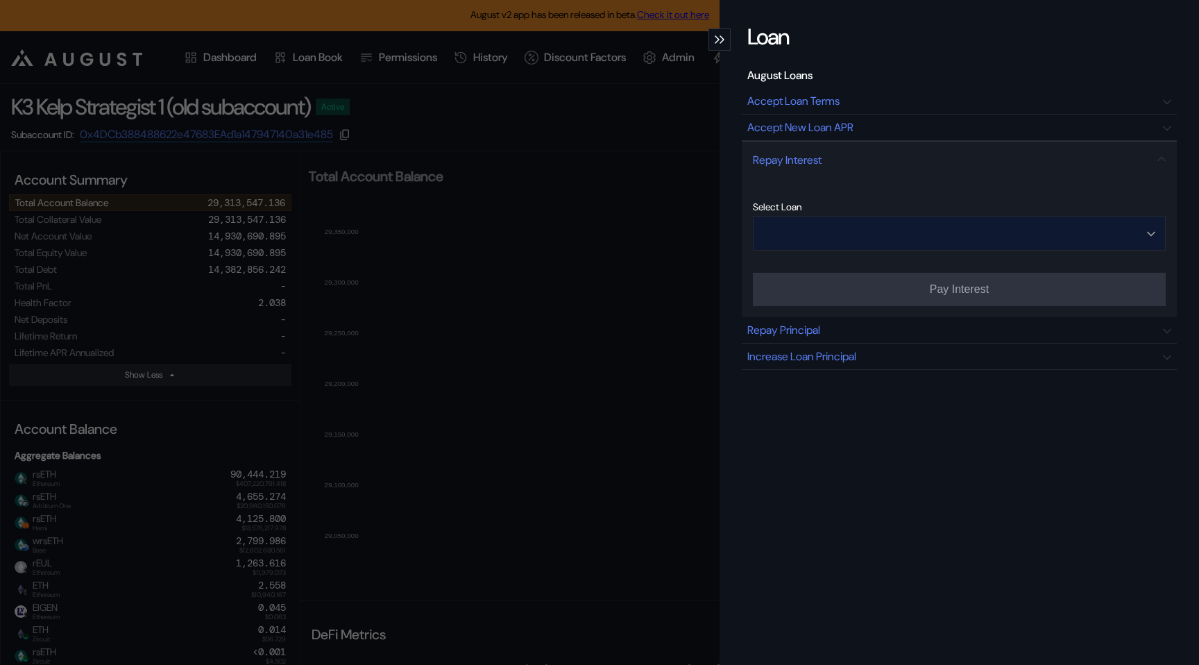
click at [869, 236] on input "Open menu" at bounding box center [951, 232] width 377 height 33
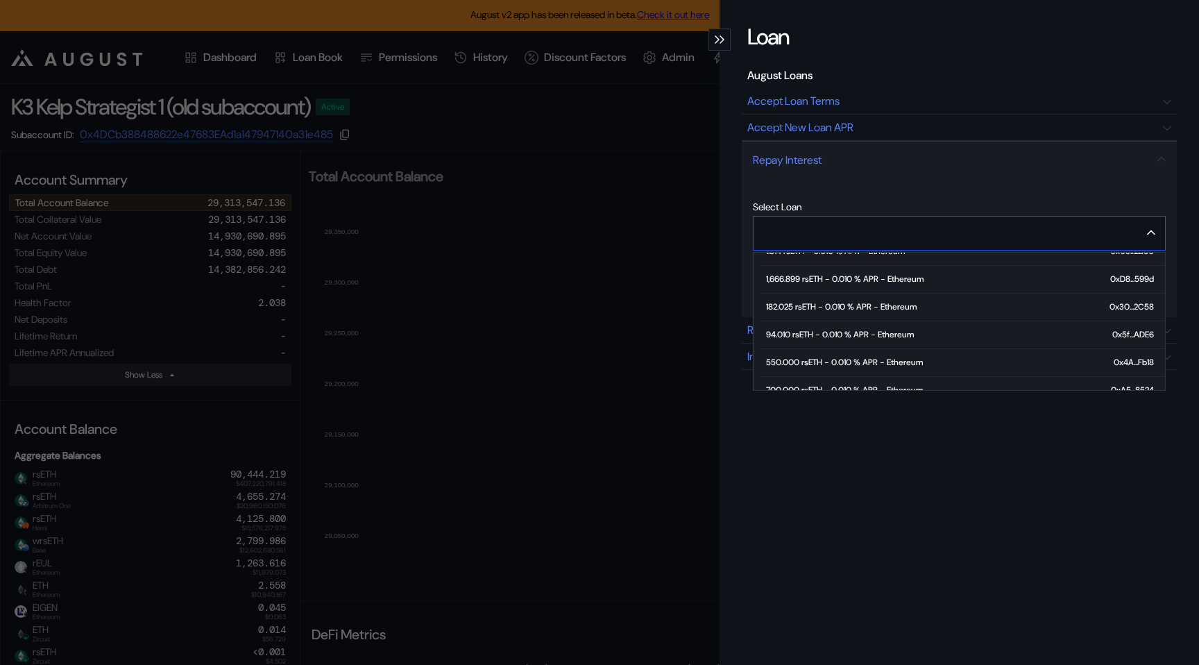
scroll to position [85, 0]
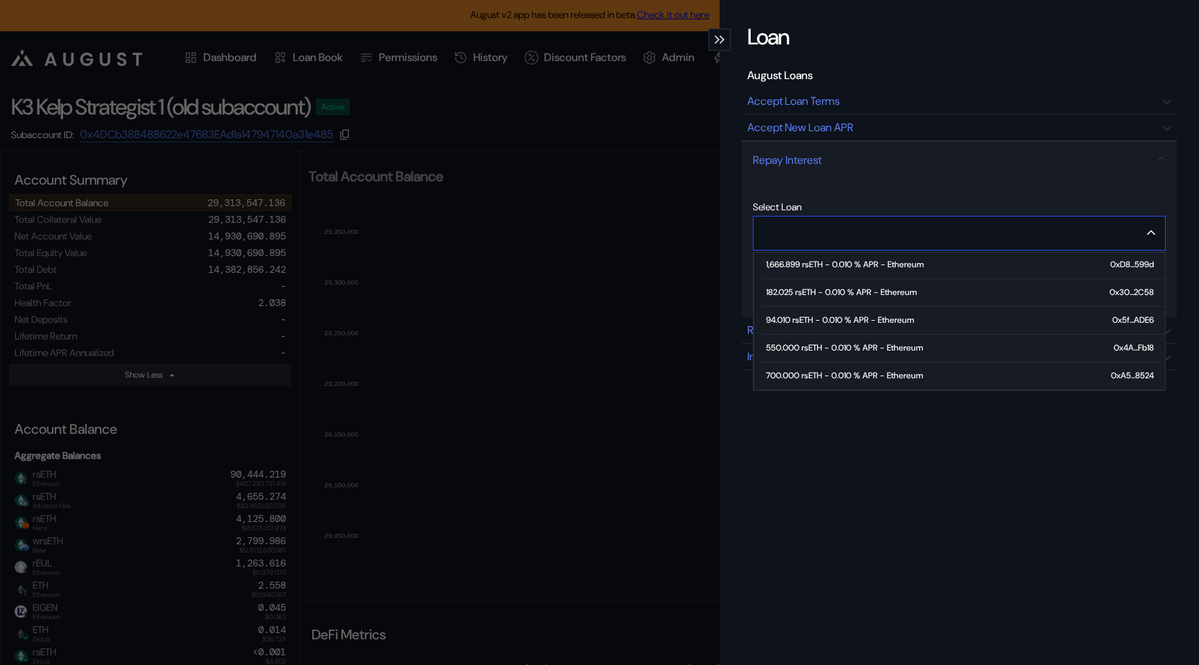
click at [833, 376] on div "700.000 rsETH - 0.010 % APR - Ethereum" at bounding box center [844, 375] width 157 height 10
type input "**********"
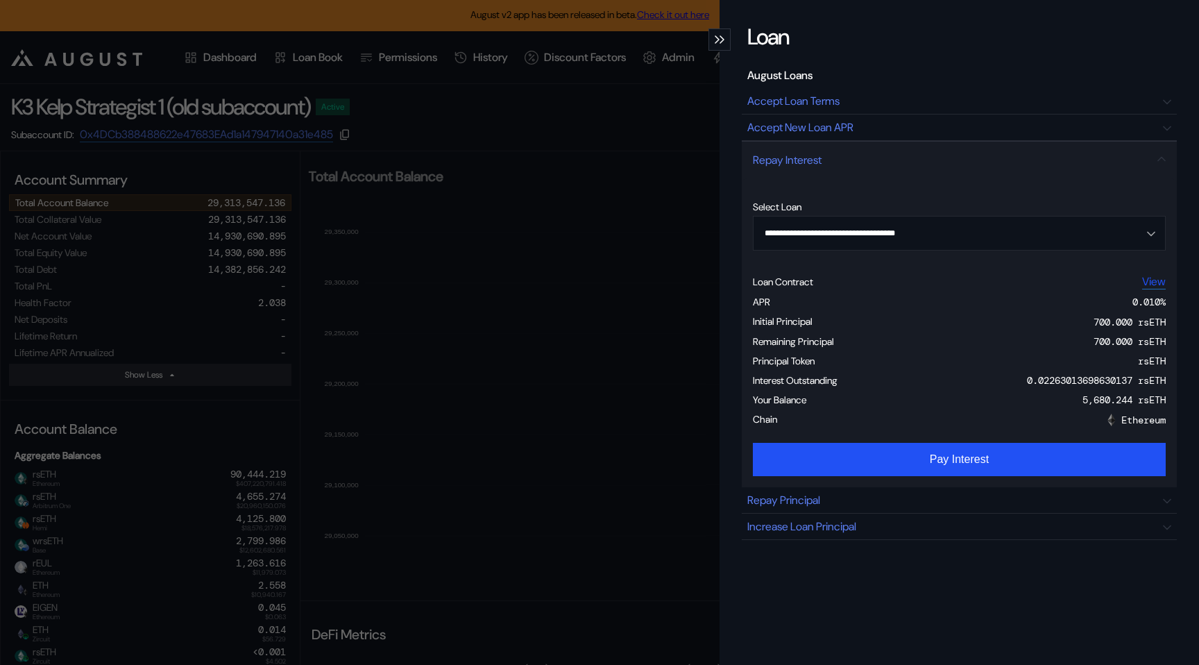
click at [1150, 281] on link "View" at bounding box center [1154, 281] width 24 height 15
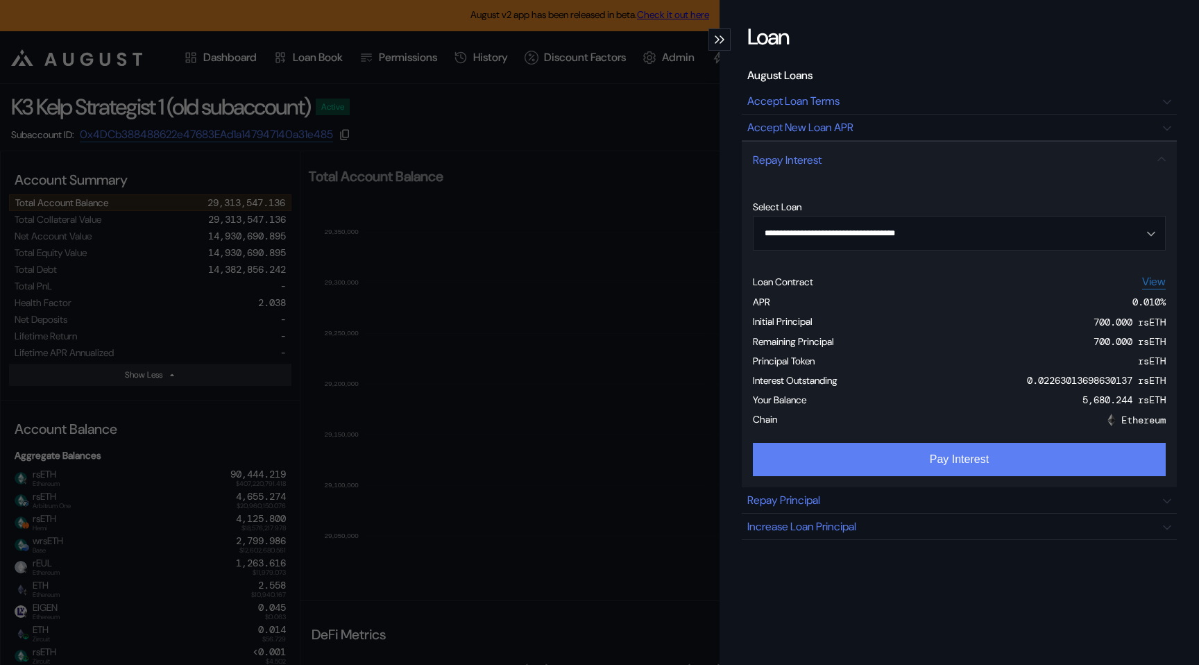
click at [857, 469] on button "Pay Interest" at bounding box center [959, 459] width 413 height 33
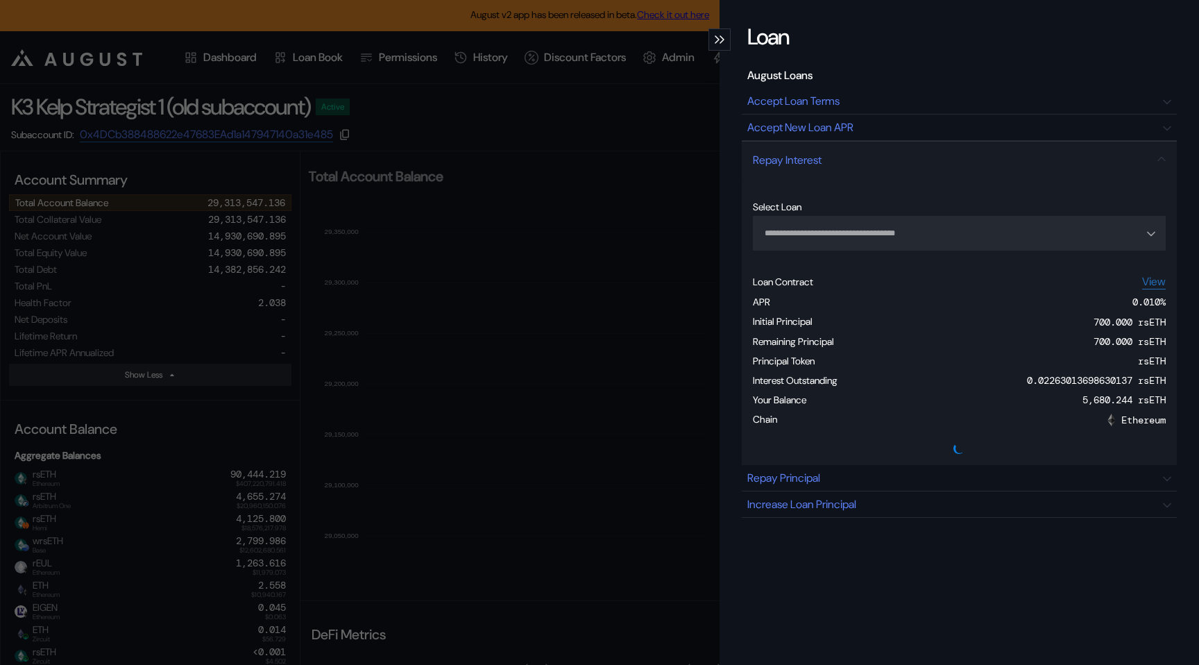
click at [720, 31] on div "modal" at bounding box center [719, 39] width 22 height 22
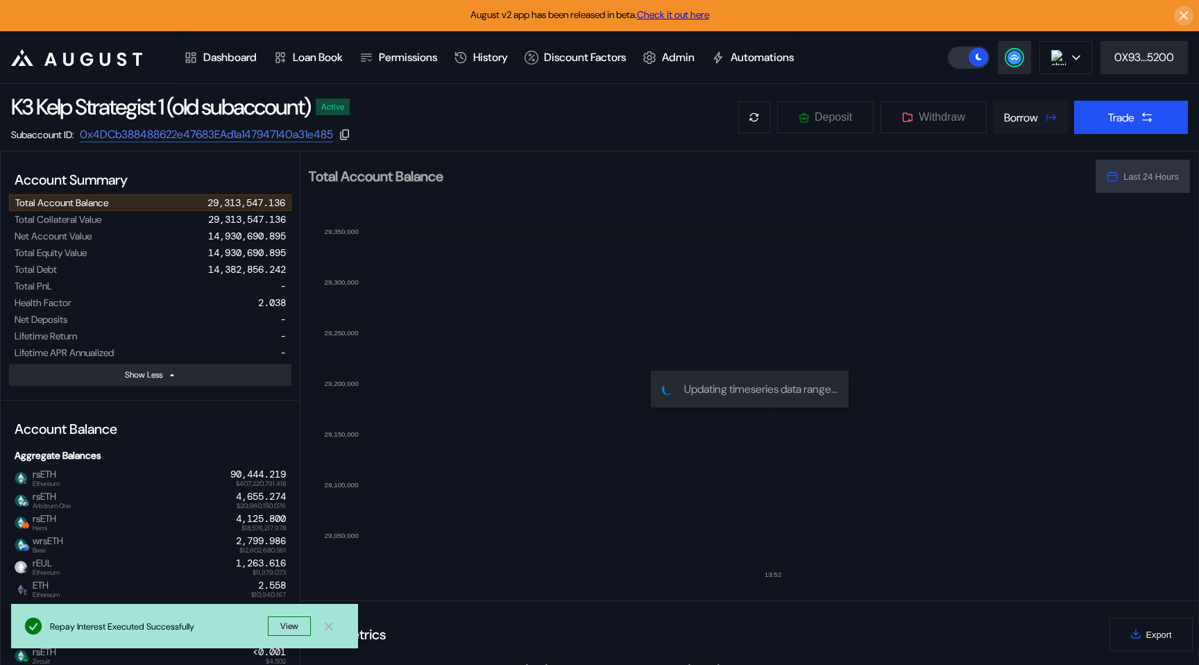
click at [1020, 126] on button "Borrow" at bounding box center [1031, 117] width 76 height 33
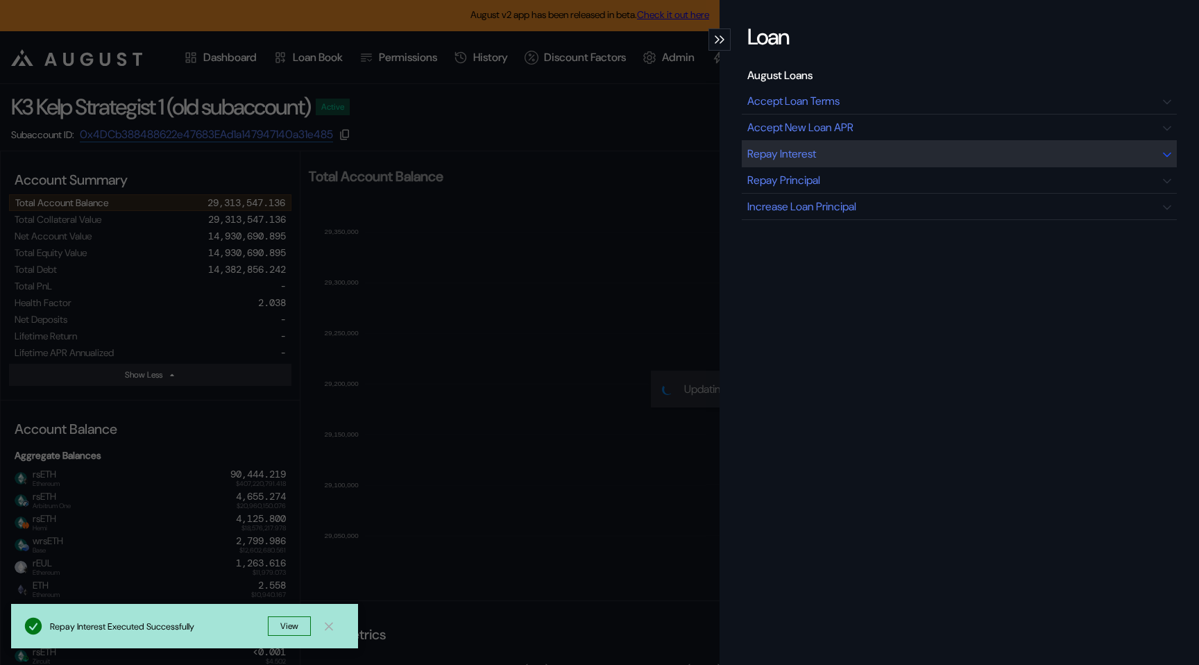
click at [924, 147] on div "Repay Interest" at bounding box center [959, 154] width 435 height 26
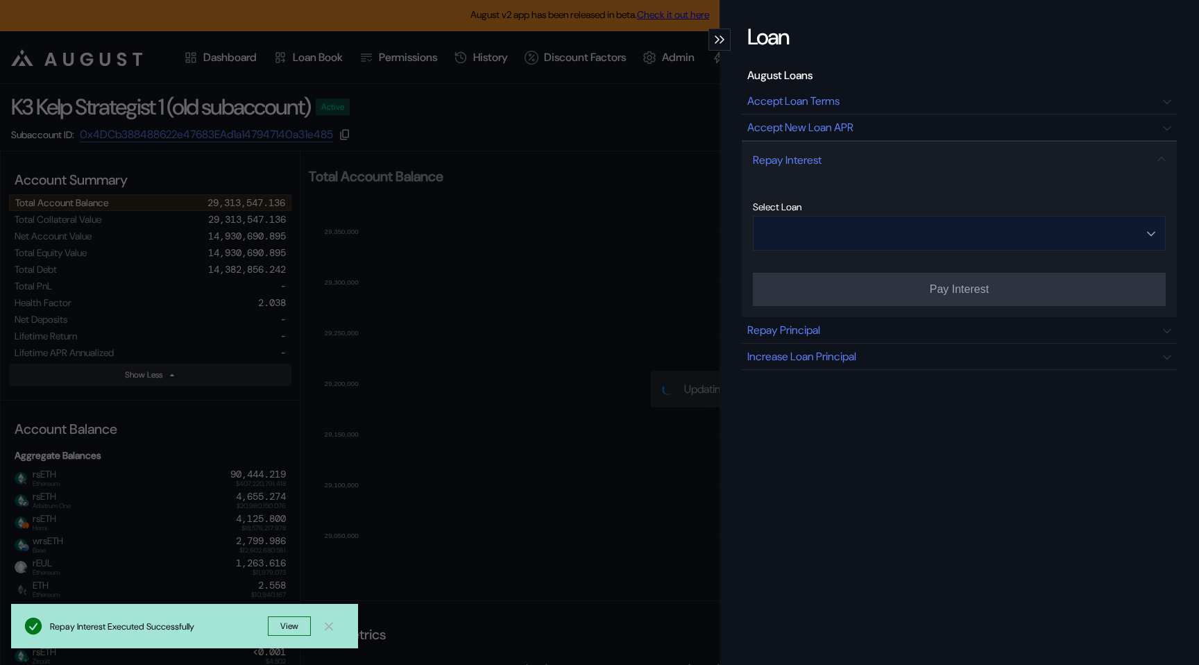
click at [887, 249] on input "Open menu" at bounding box center [951, 232] width 377 height 33
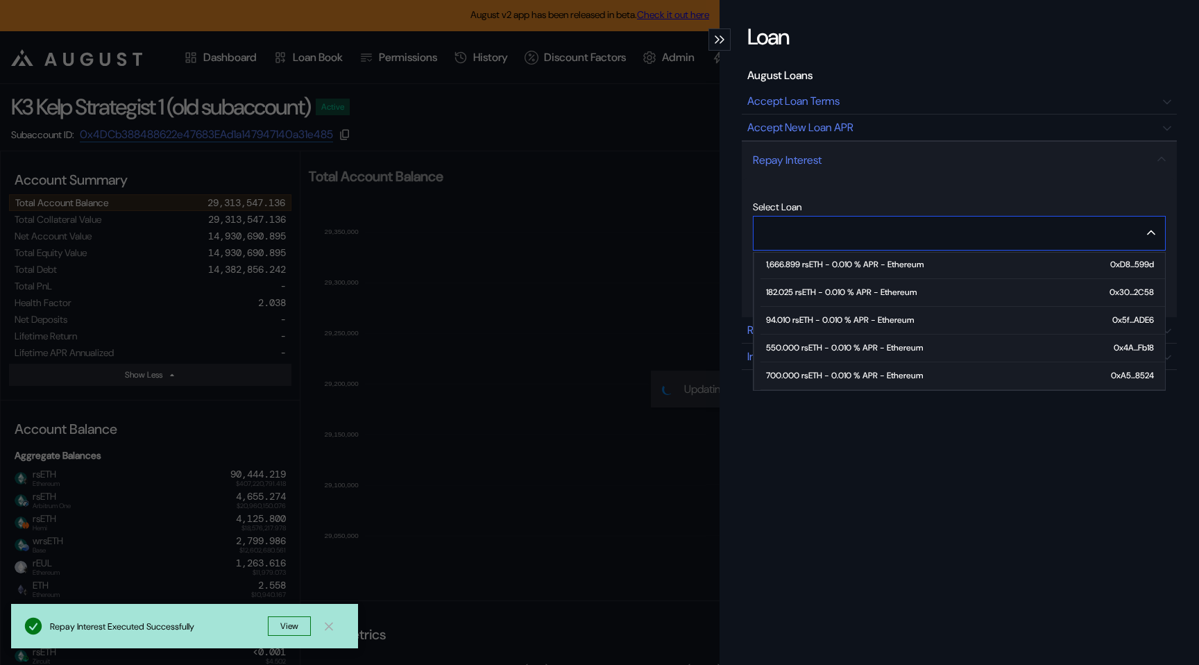
click at [846, 350] on div "550.000 rsETH - 0.010 % APR - Ethereum" at bounding box center [844, 348] width 157 height 10
type input "**********"
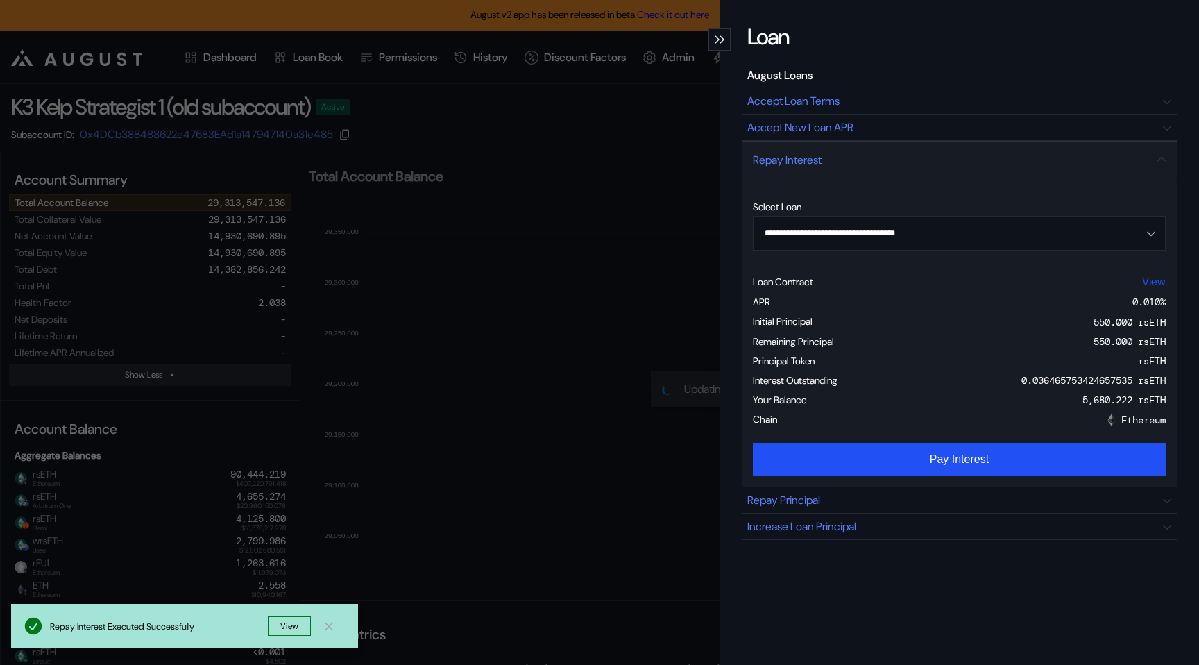
click at [1159, 280] on link "View" at bounding box center [1154, 281] width 24 height 15
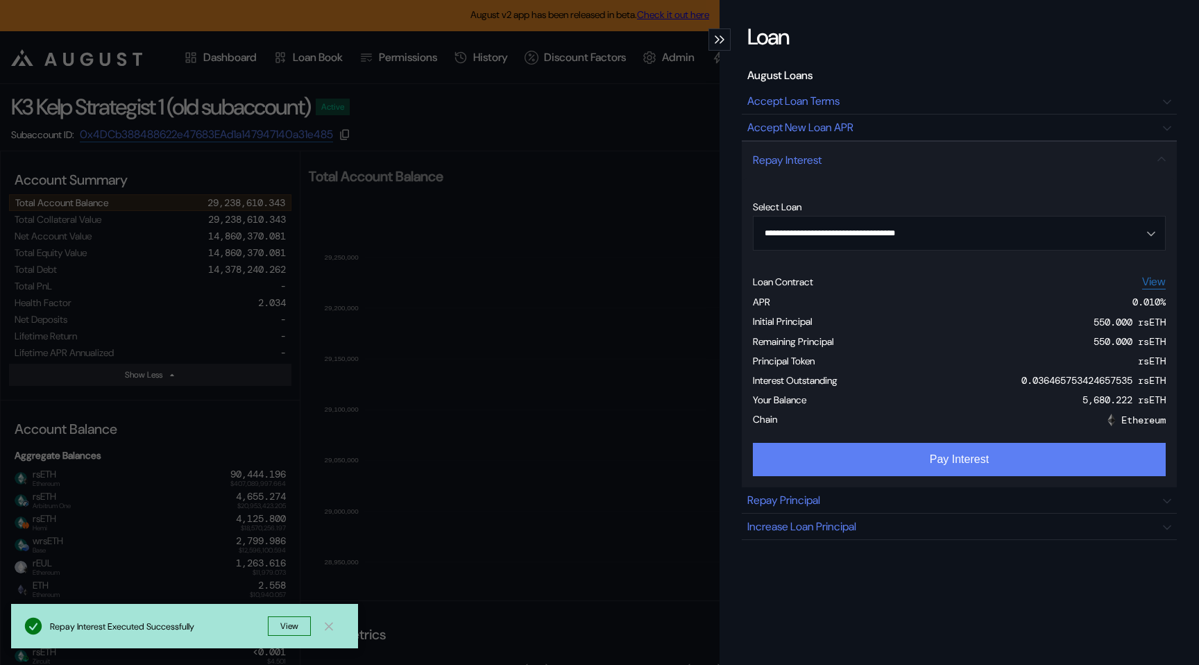
click at [869, 463] on button "Pay Interest" at bounding box center [959, 459] width 413 height 33
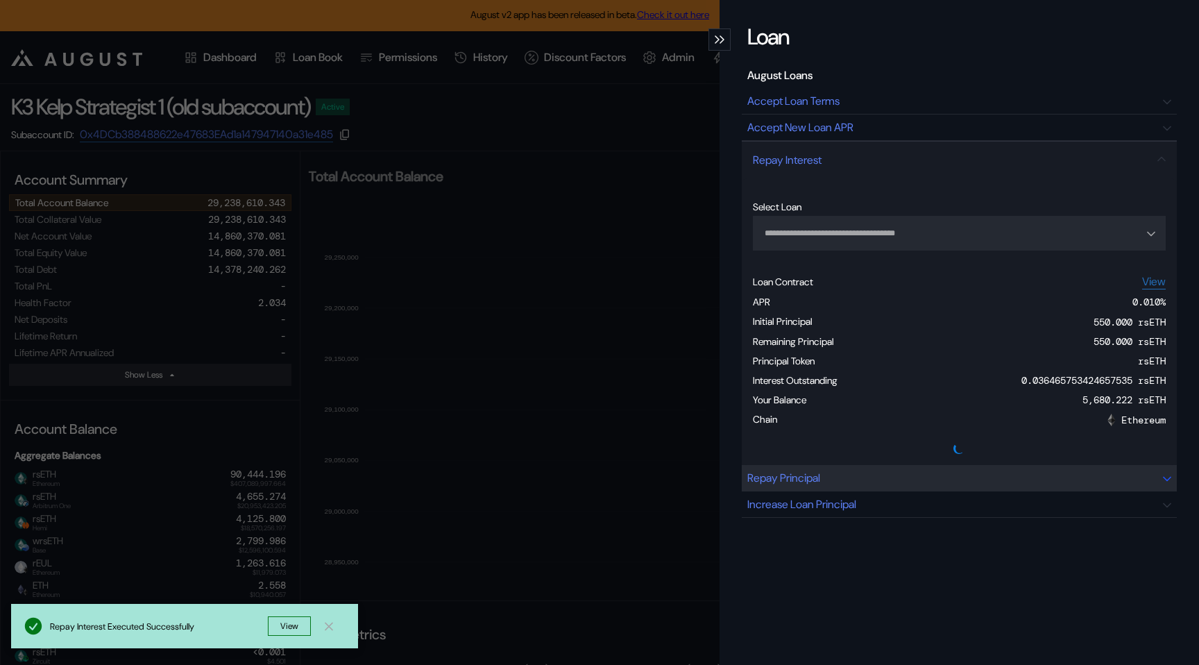
click at [846, 479] on div "Repay Principal" at bounding box center [959, 478] width 435 height 26
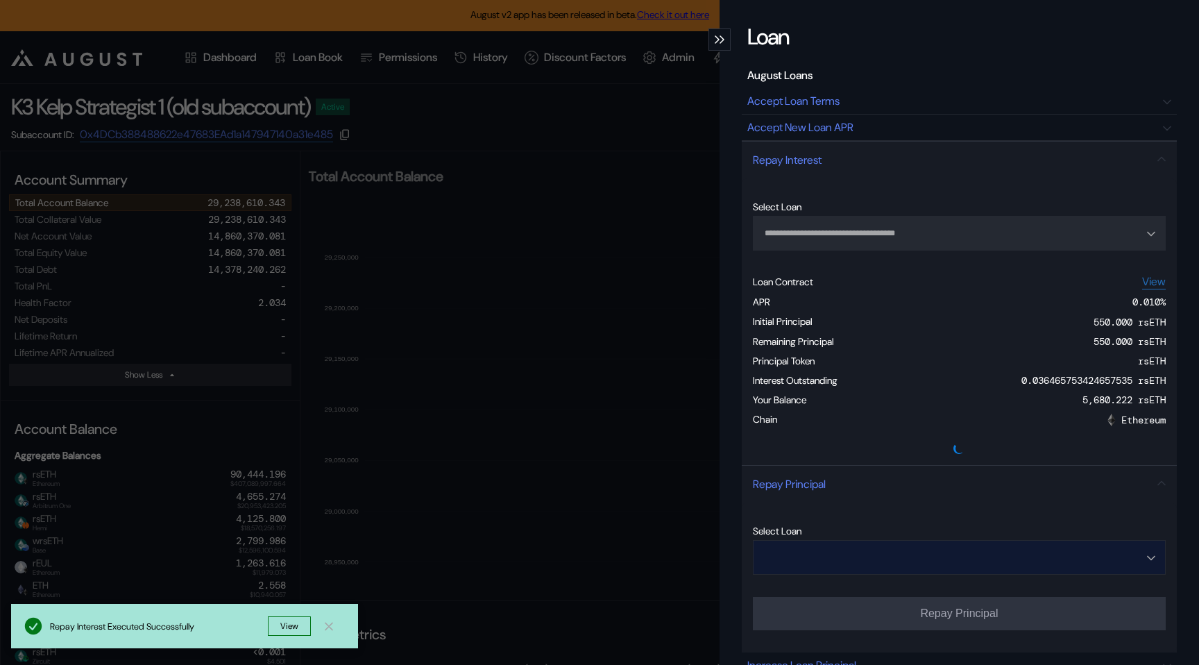
click at [827, 557] on input "Open menu" at bounding box center [951, 556] width 377 height 33
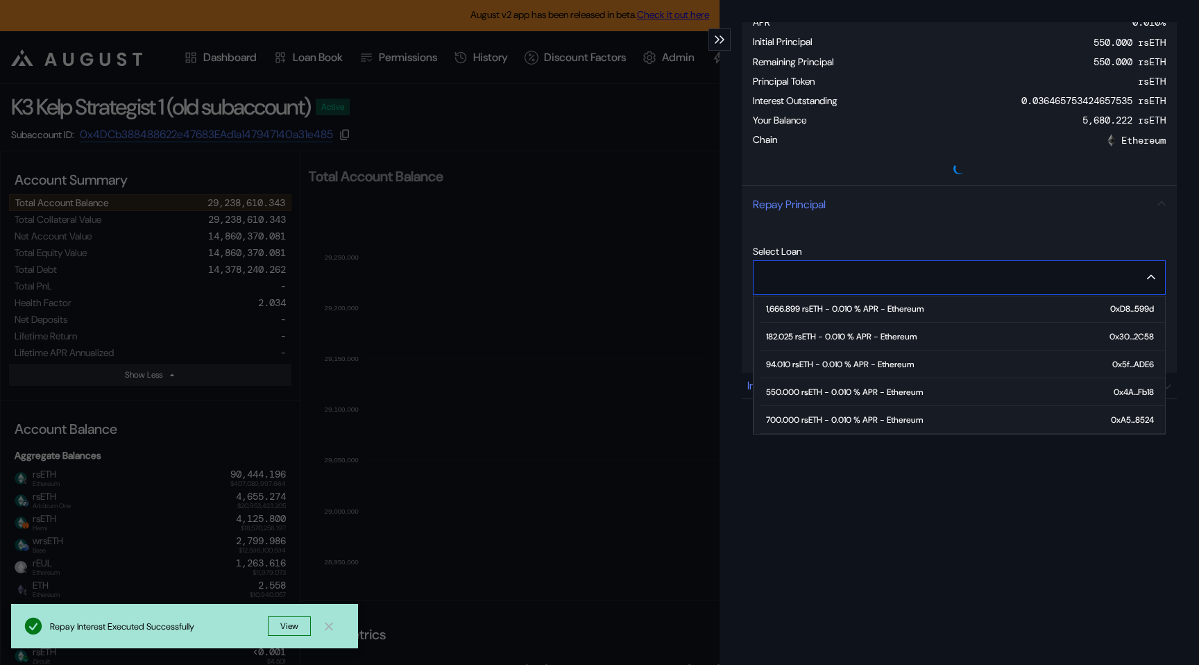
click at [799, 422] on div "700.000 rsETH - 0.010 % APR - Ethereum" at bounding box center [844, 420] width 157 height 10
type input "**********"
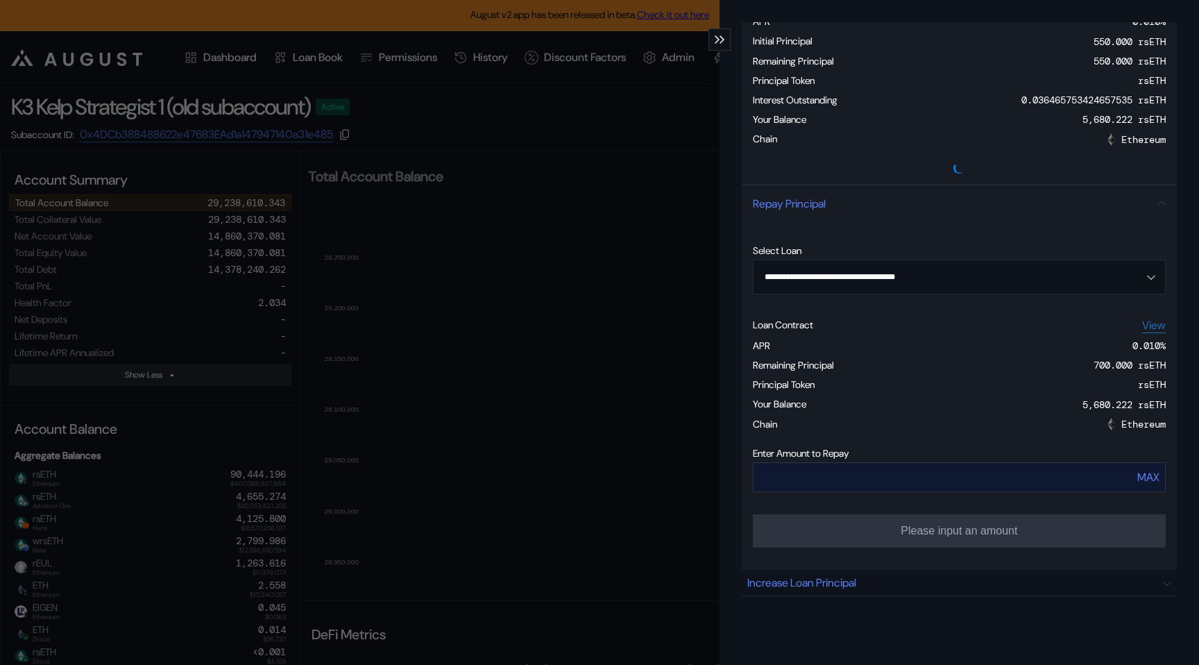
click at [1150, 476] on div "MAX" at bounding box center [1148, 477] width 22 height 15
type input "***"
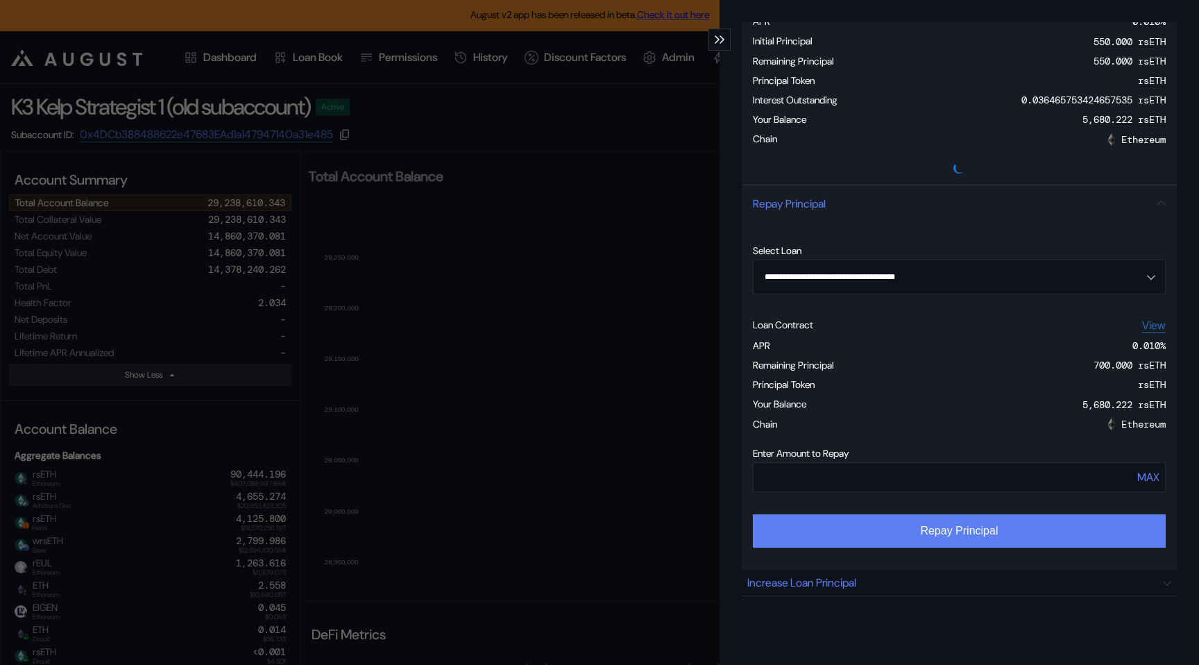
click at [1023, 537] on button "Repay Principal" at bounding box center [959, 530] width 413 height 33
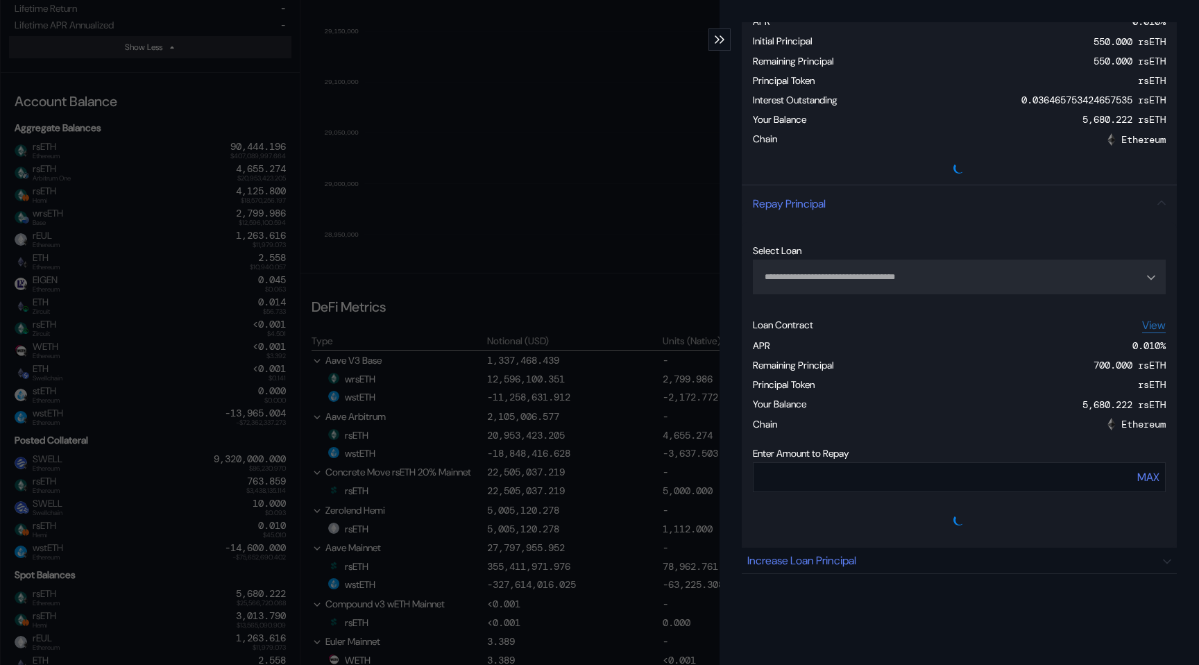
scroll to position [461, 0]
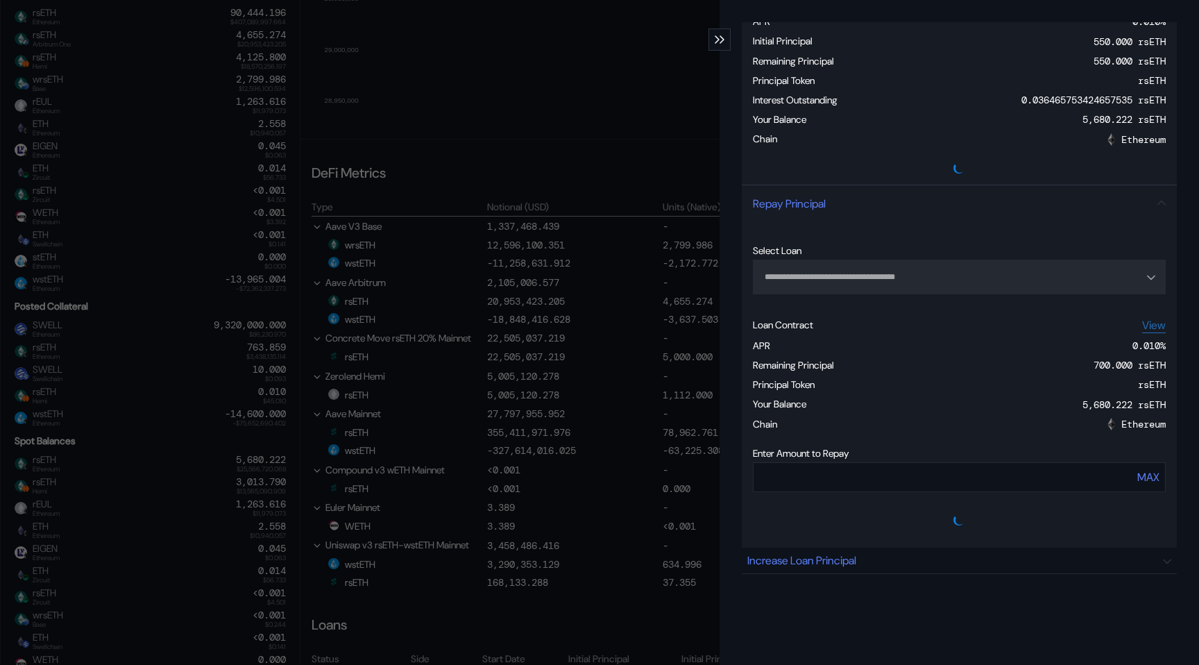
type input "**********"
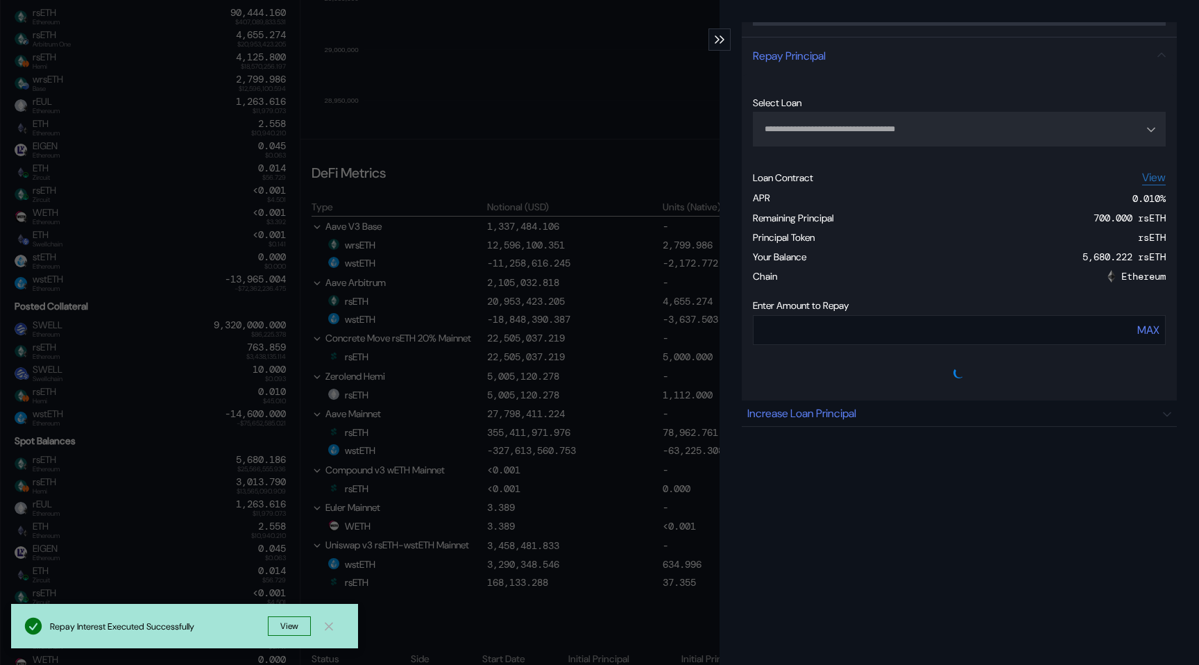
click at [719, 42] on icon "modal" at bounding box center [717, 39] width 5 height 8
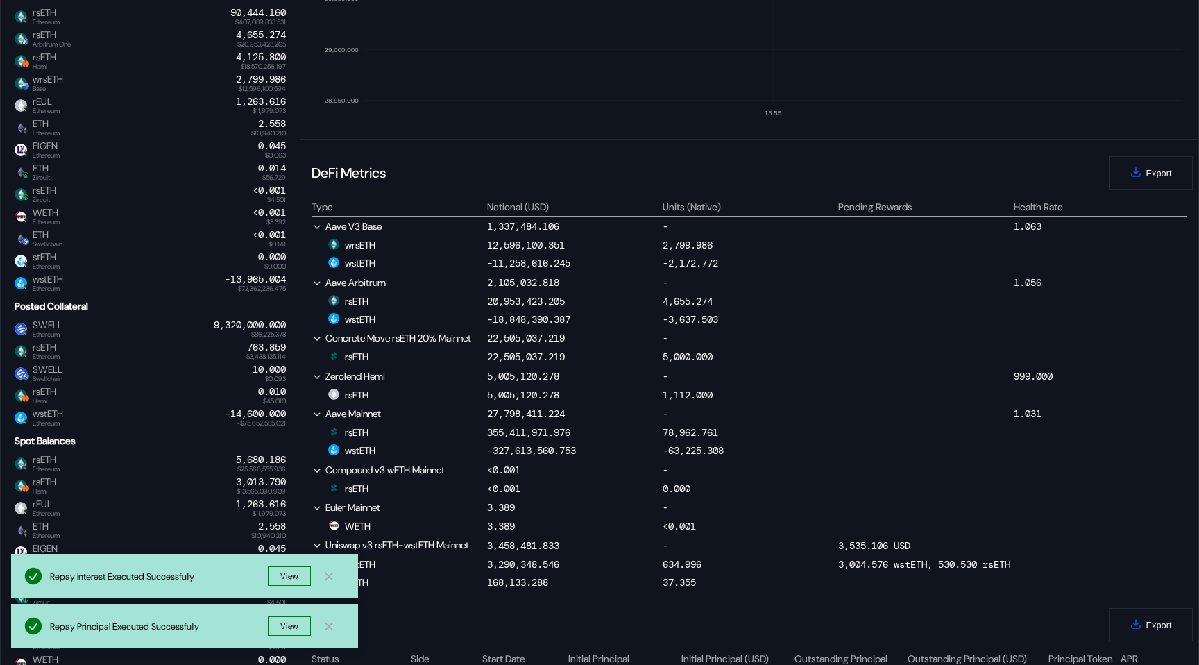
scroll to position [0, 0]
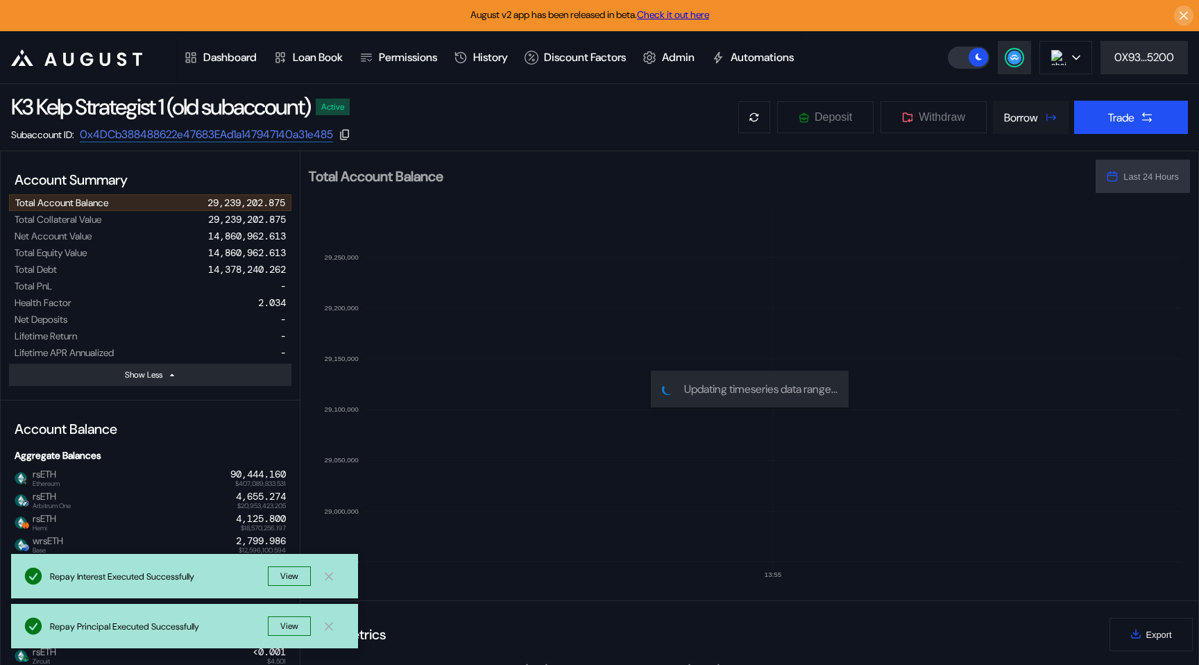
click at [1039, 114] on button "Borrow" at bounding box center [1031, 117] width 76 height 33
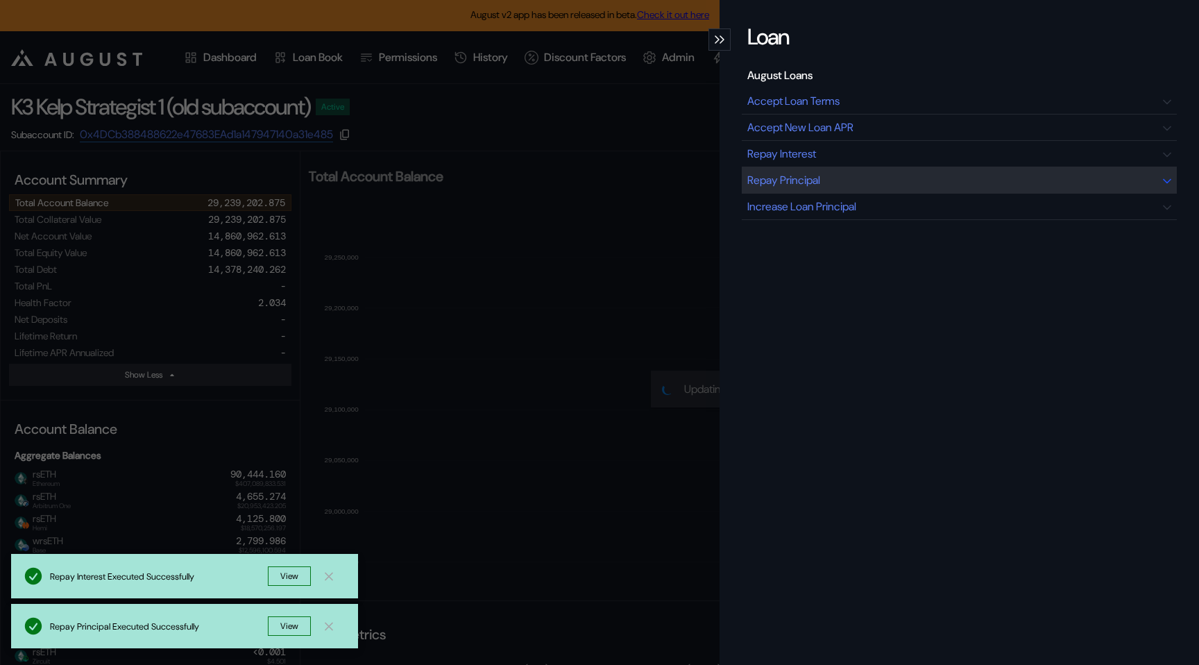
click at [887, 185] on div "Repay Principal" at bounding box center [959, 180] width 435 height 26
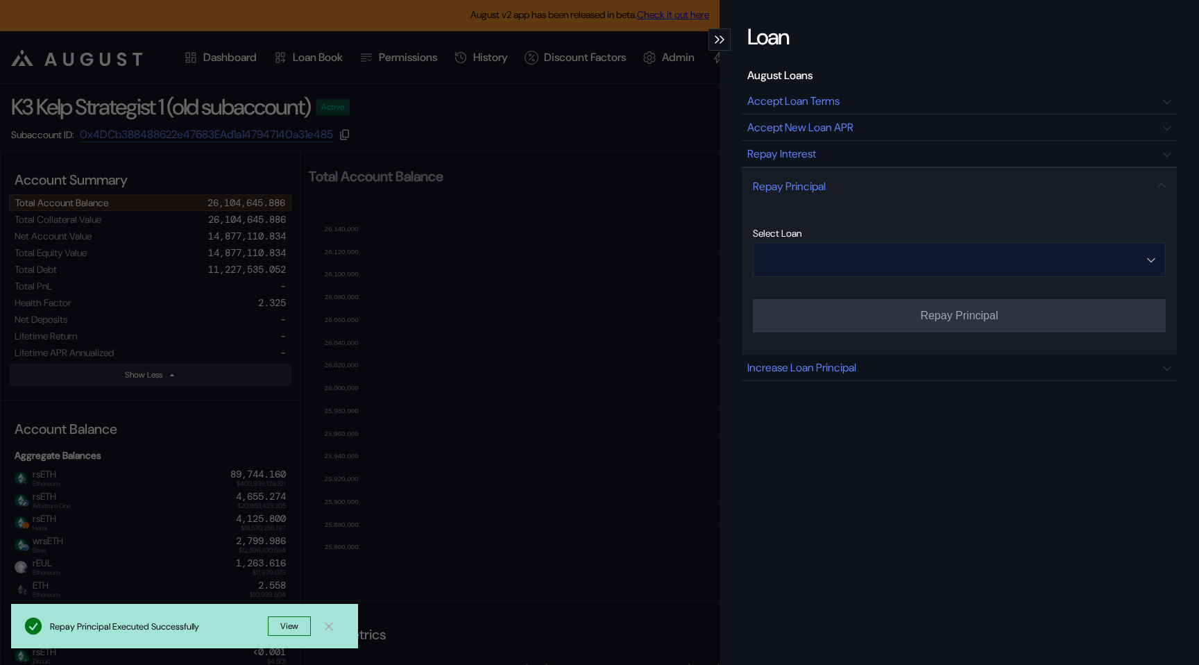
click at [842, 264] on input "Open menu" at bounding box center [951, 259] width 377 height 33
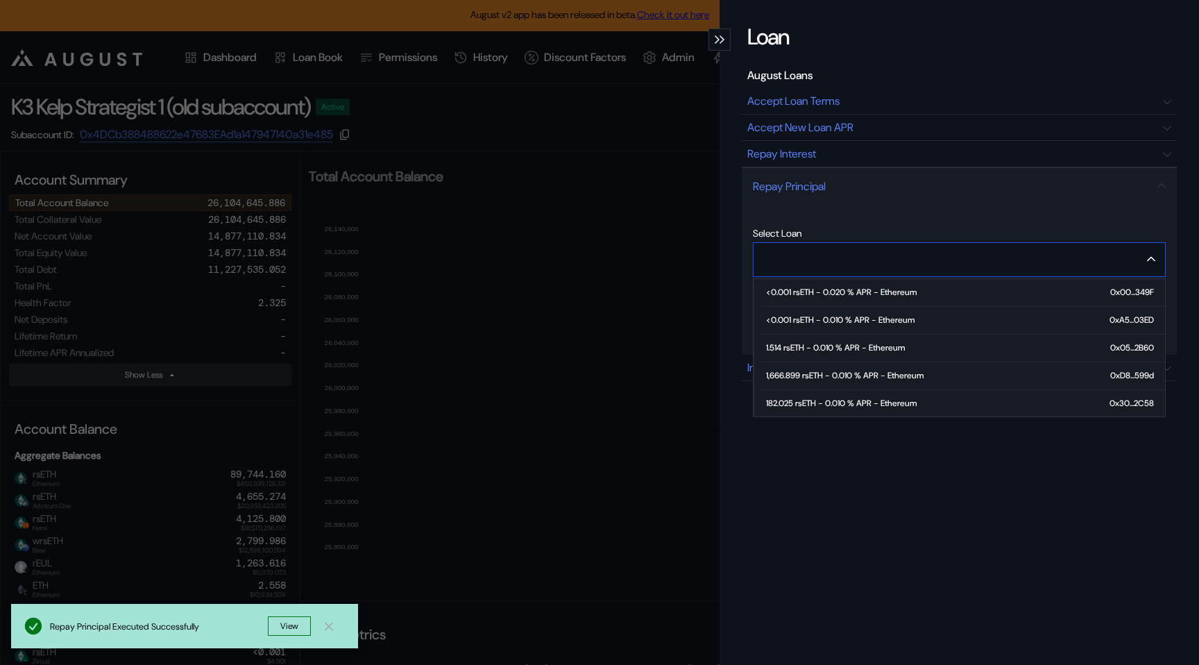
scroll to position [57, 0]
click at [836, 403] on div "550.000 rsETH - 0.010 % APR - Ethereum" at bounding box center [844, 402] width 157 height 10
type input "**********"
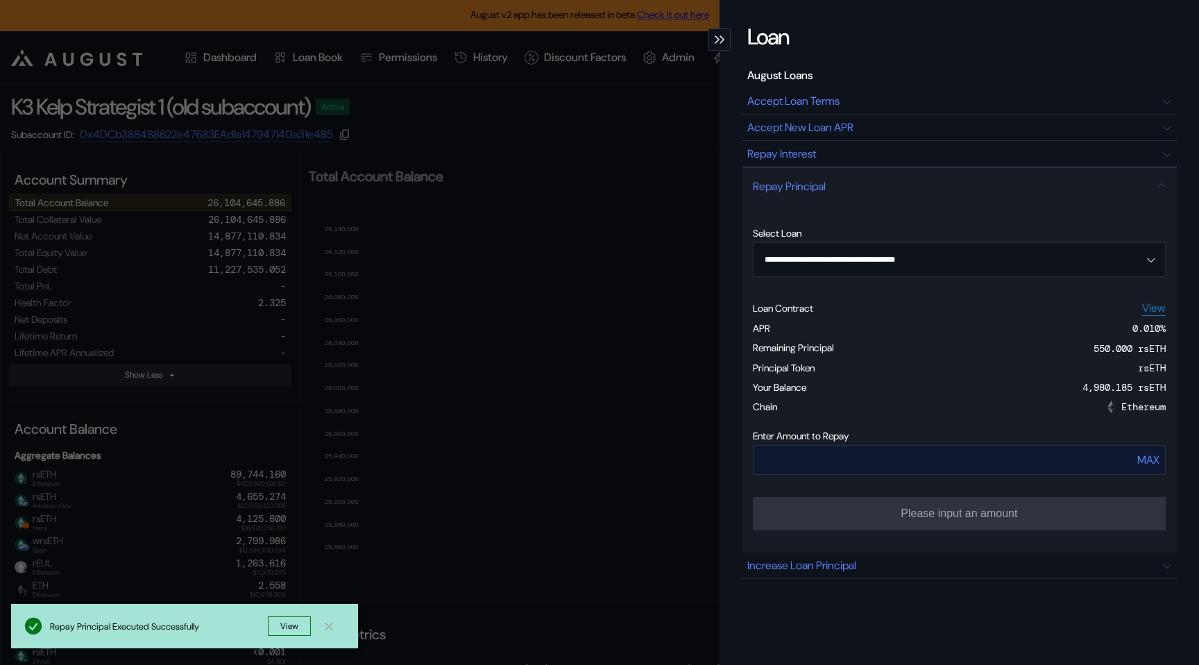
click at [1146, 461] on div "MAX" at bounding box center [1148, 459] width 22 height 15
type input "***"
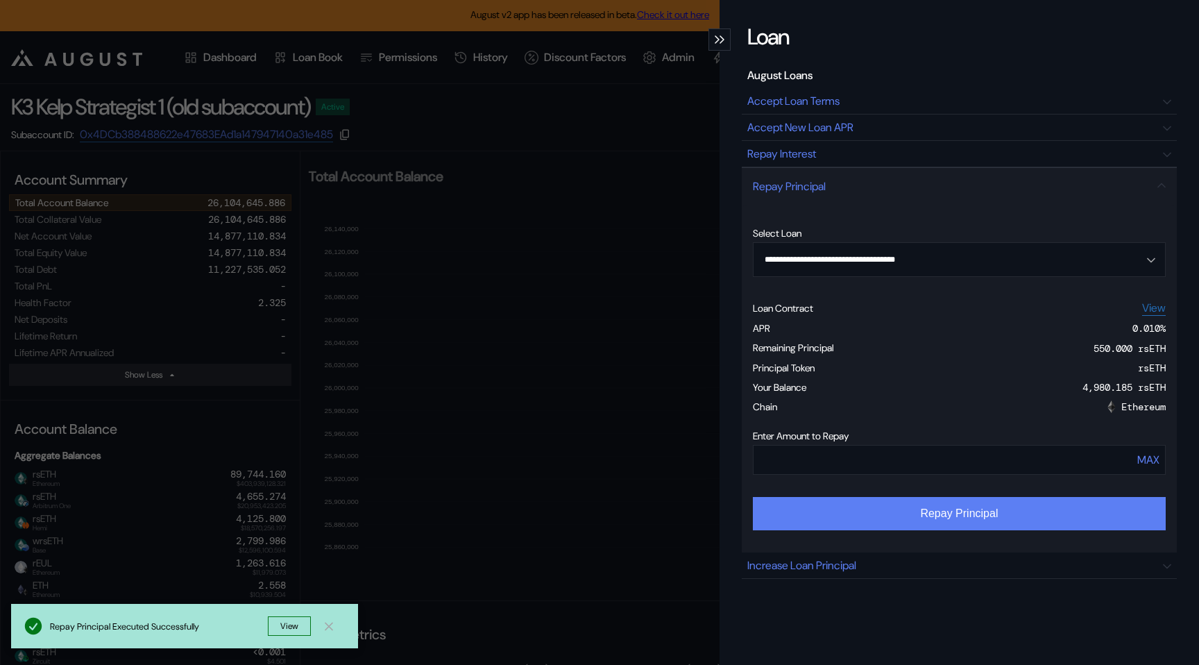
click at [1011, 512] on button "Repay Principal" at bounding box center [959, 513] width 413 height 33
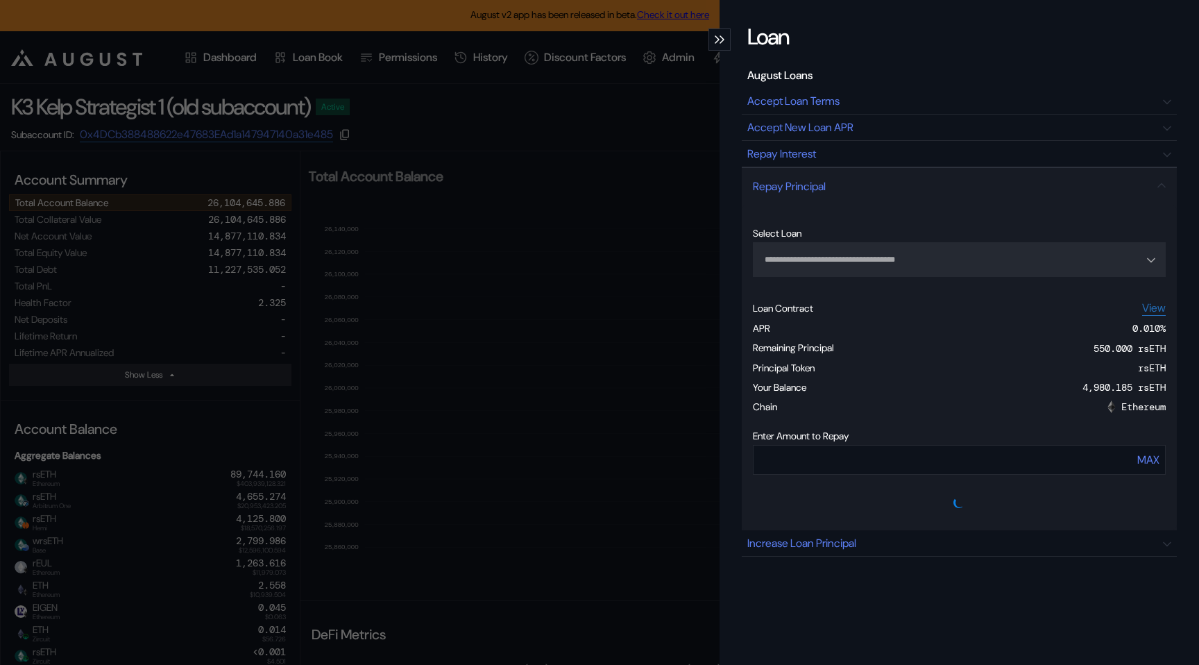
click at [681, 196] on div "**********" at bounding box center [599, 332] width 1199 height 665
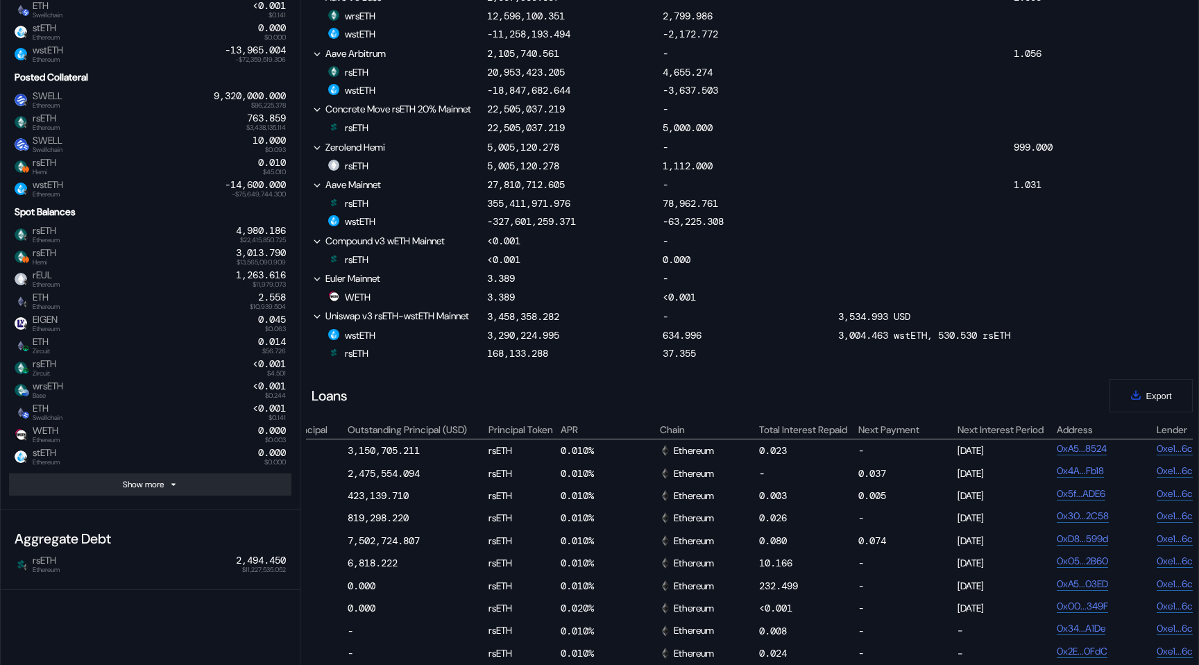
scroll to position [0, 608]
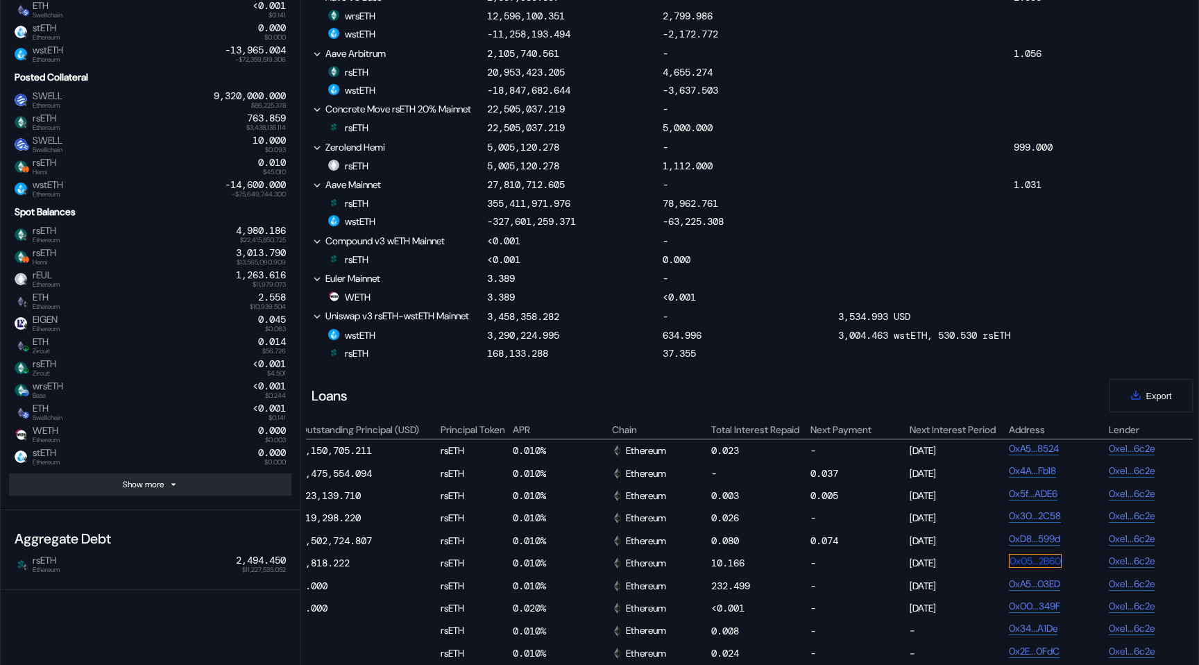
click at [1055, 568] on link "0x05...2B60" at bounding box center [1035, 561] width 53 height 14
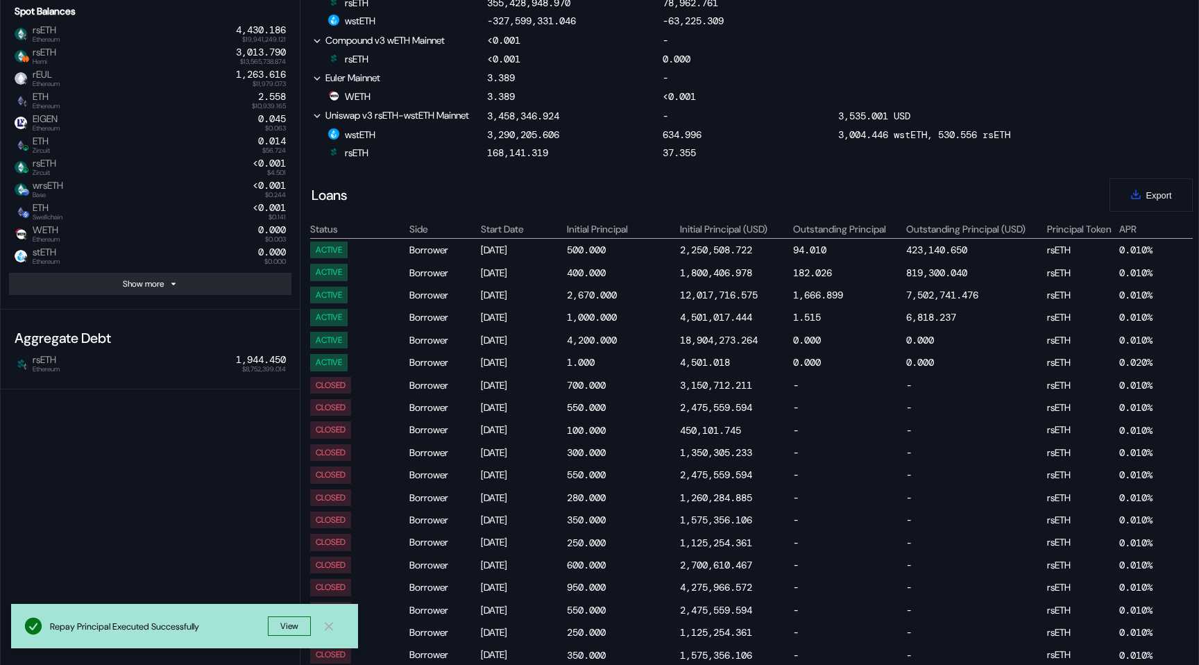
scroll to position [0, 0]
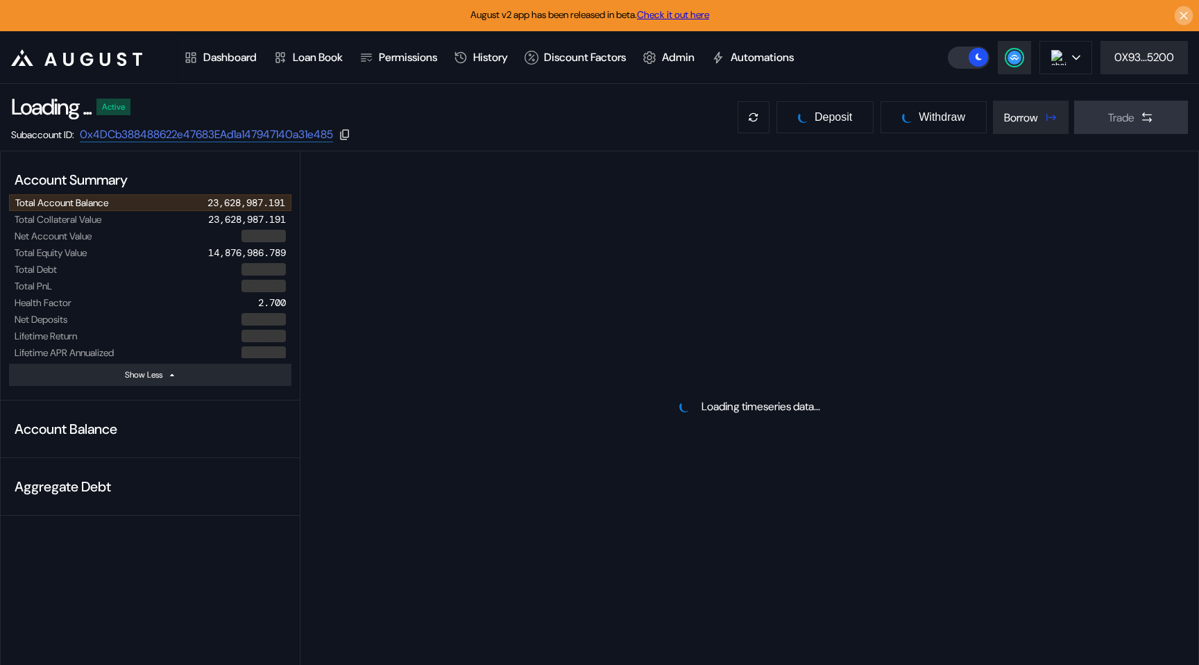
click at [1186, 14] on icon at bounding box center [1183, 16] width 13 height 14
select select "*"
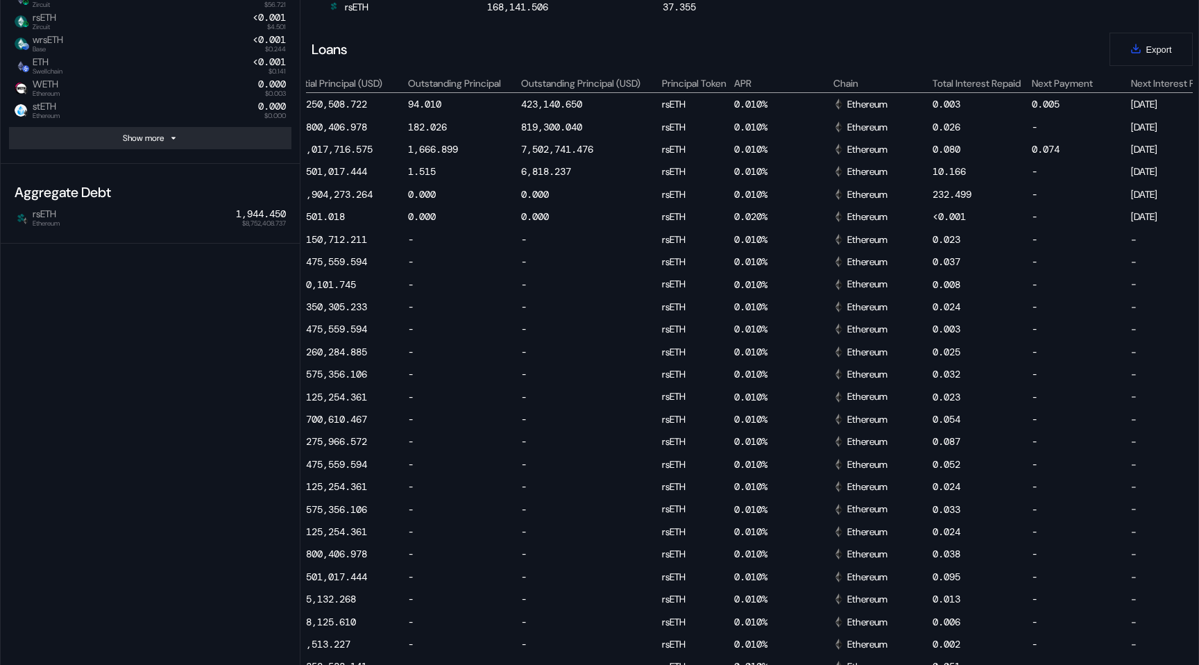
scroll to position [0, 472]
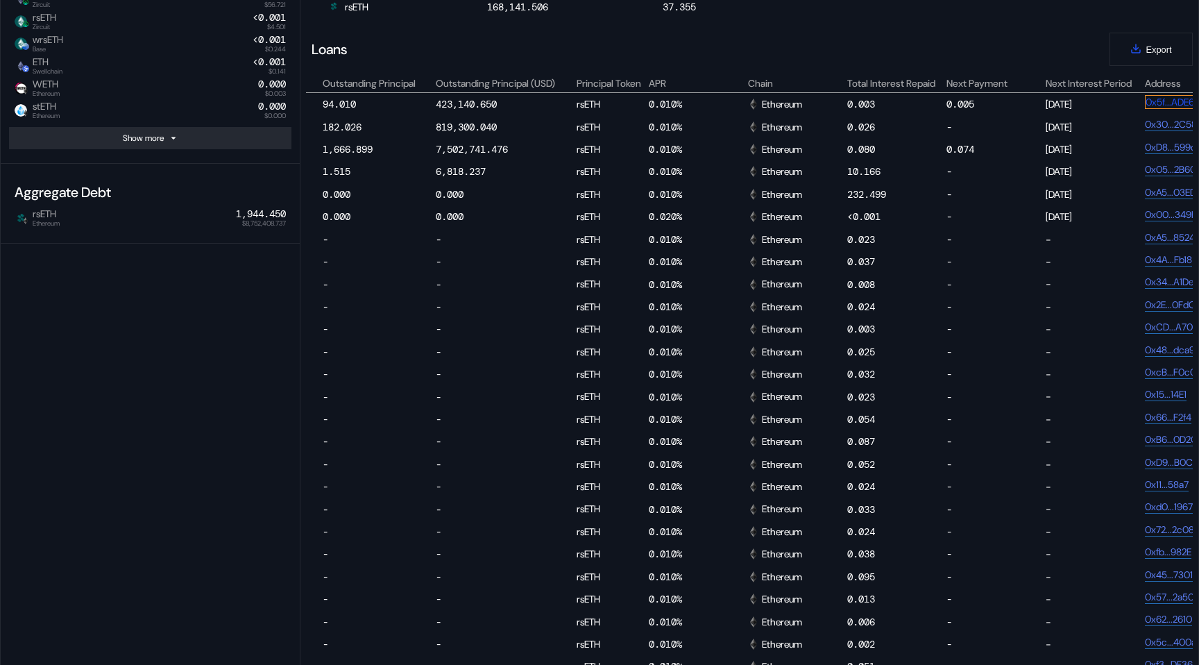
click at [1152, 109] on link "0x5f...ADE6" at bounding box center [1170, 102] width 50 height 14
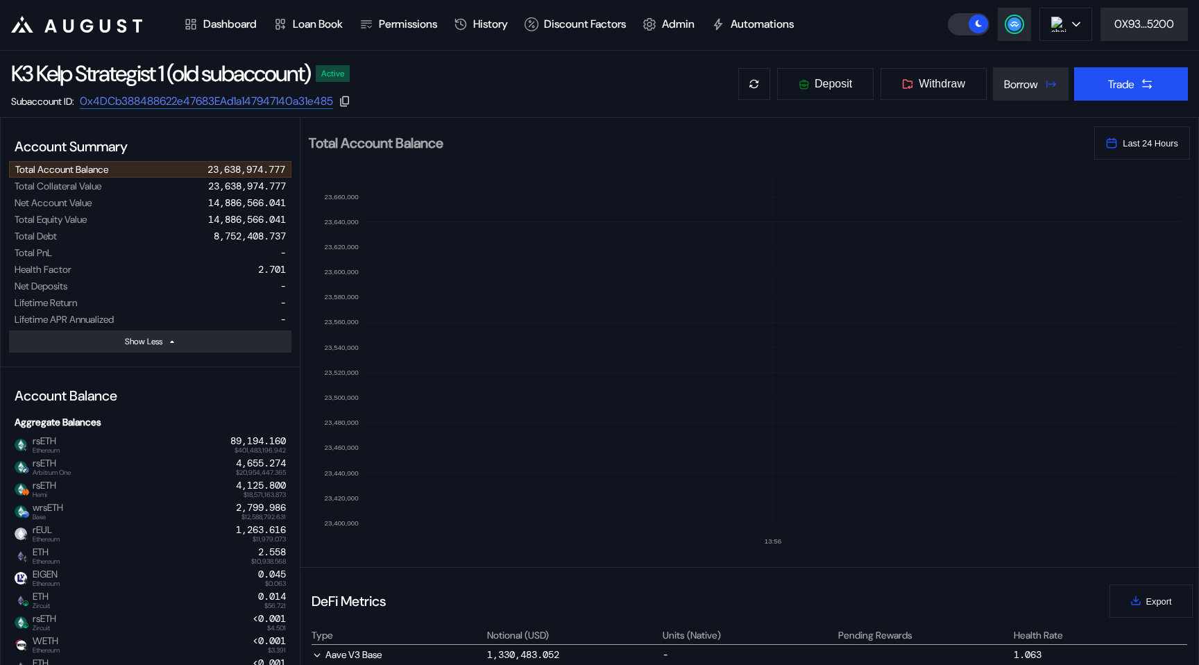
scroll to position [0, 0]
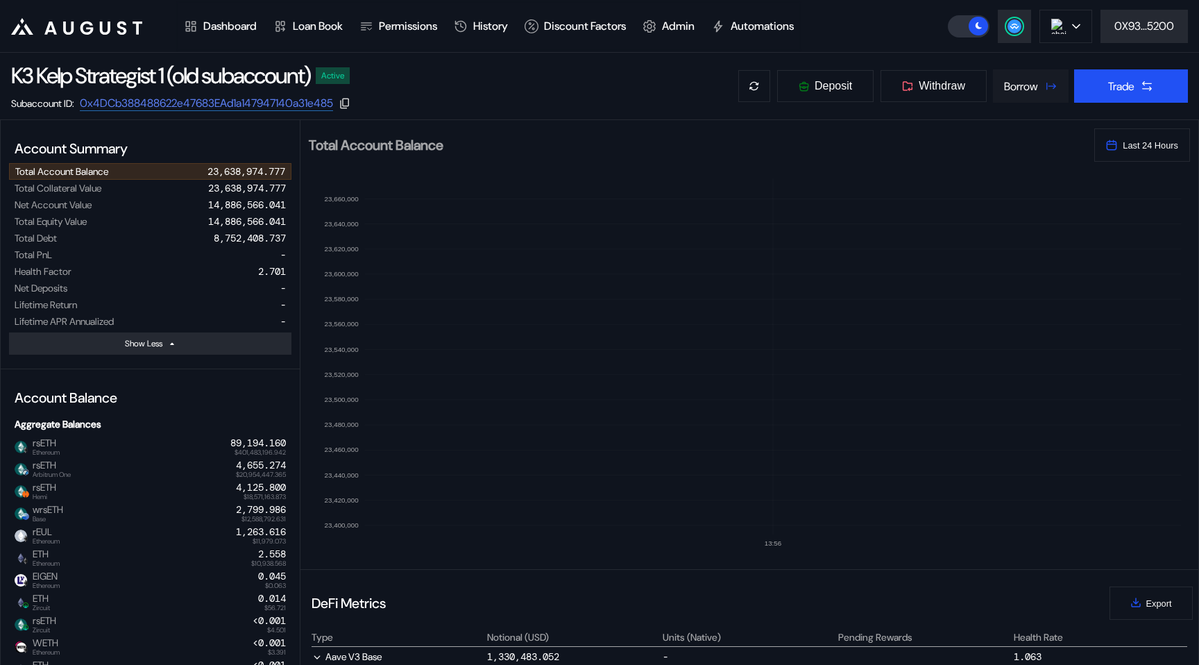
click at [1048, 96] on button "Borrow" at bounding box center [1031, 85] width 76 height 33
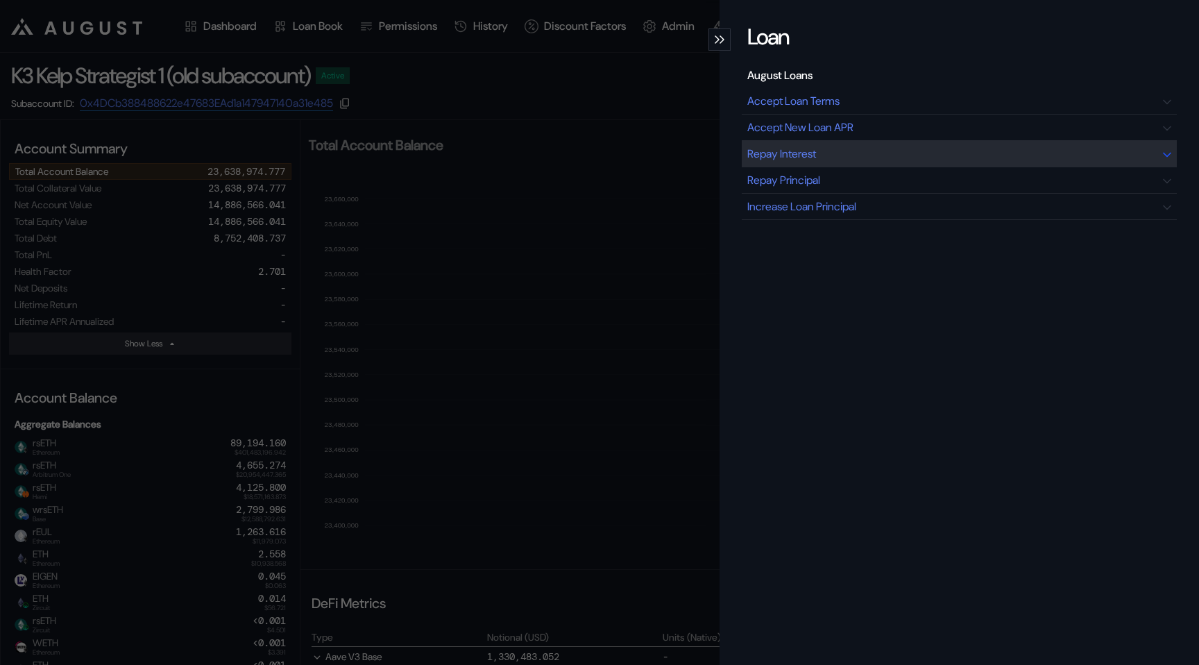
click at [950, 165] on div "Repay Interest" at bounding box center [959, 154] width 435 height 26
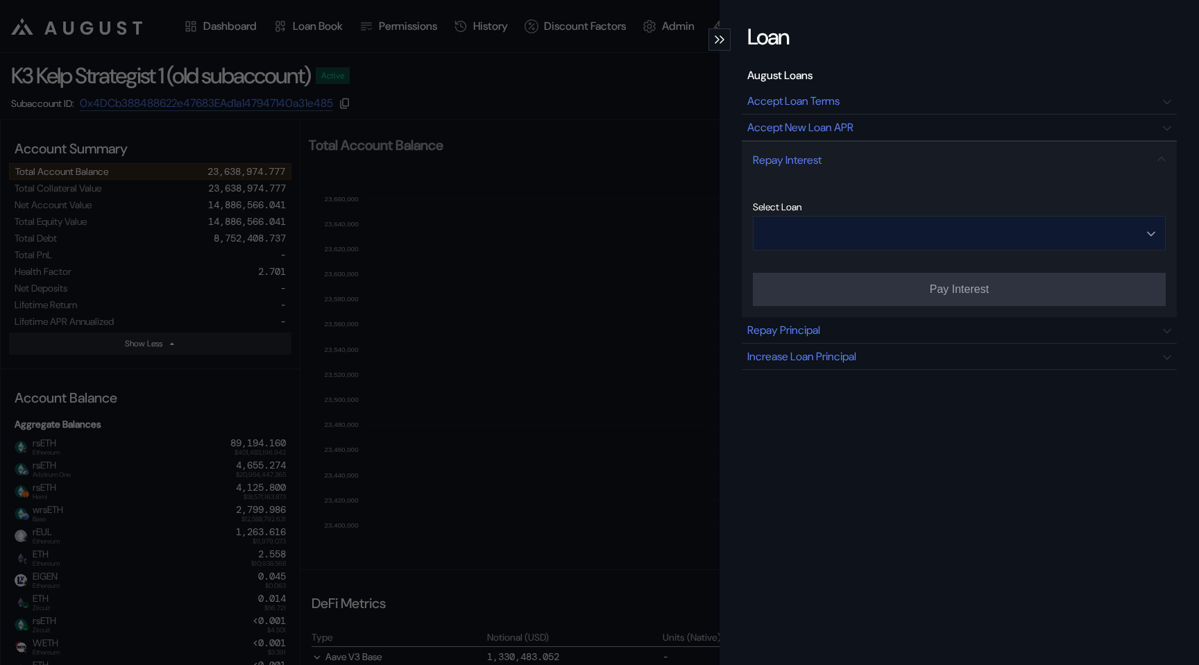
click at [873, 232] on input "Open menu" at bounding box center [951, 232] width 377 height 33
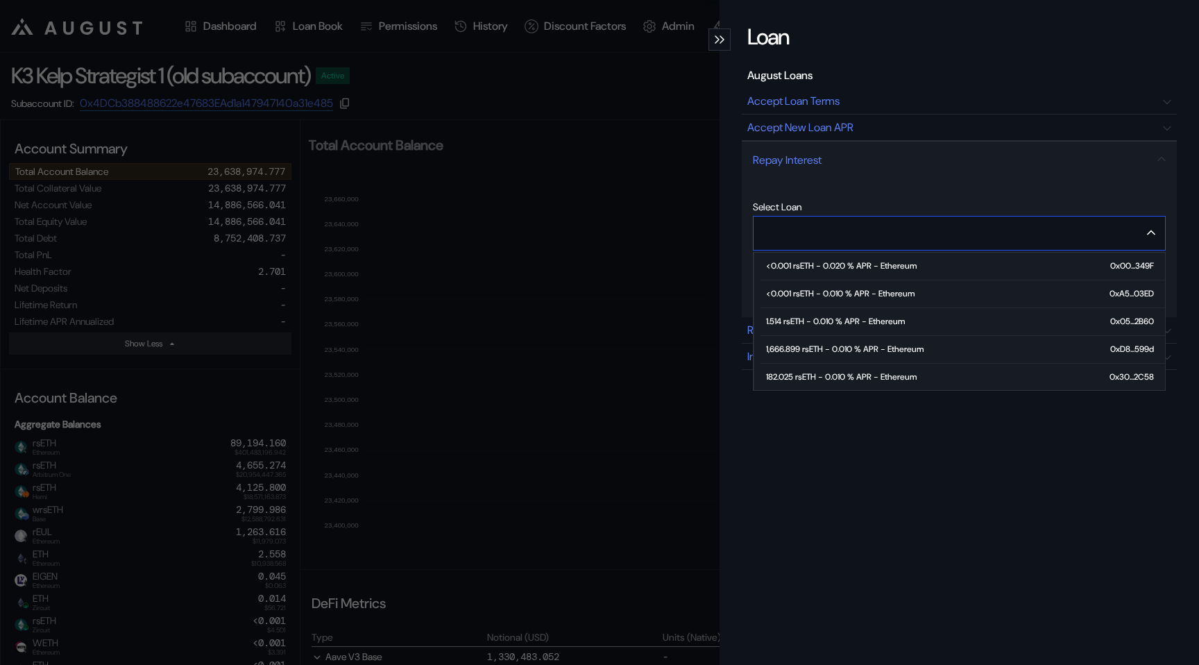
scroll to position [29, 0]
click at [832, 375] on div "94.010 rsETH - 0.010 % APR - Ethereum" at bounding box center [840, 375] width 148 height 10
type input "**********"
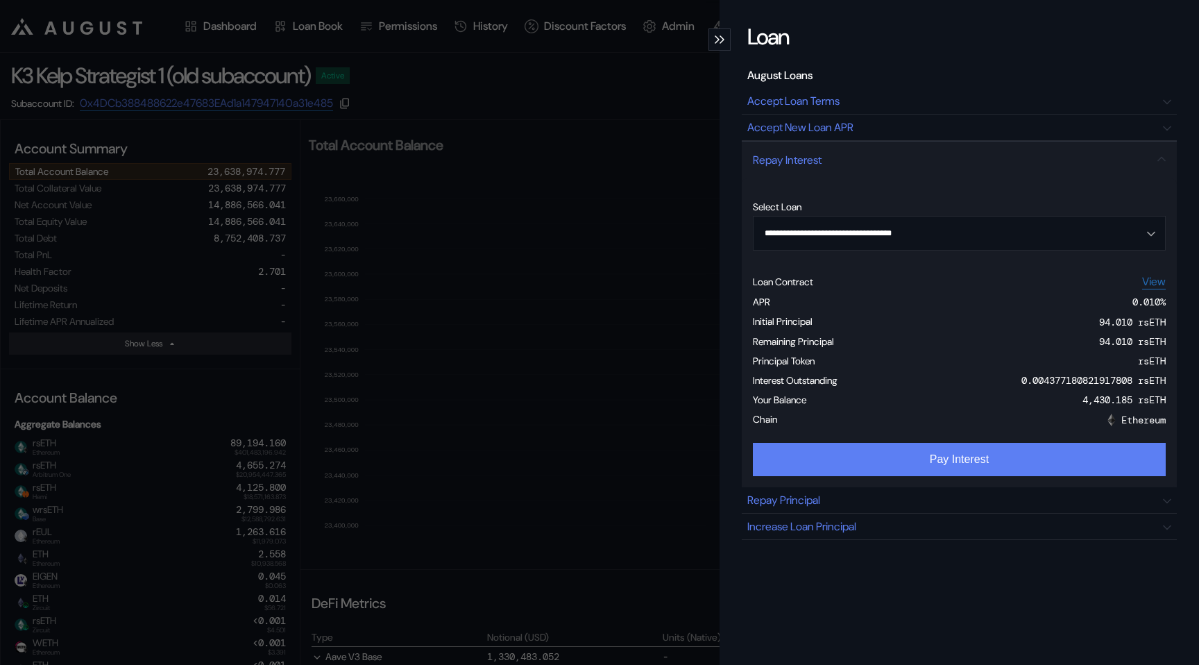
click at [965, 452] on button "Pay Interest" at bounding box center [959, 459] width 413 height 33
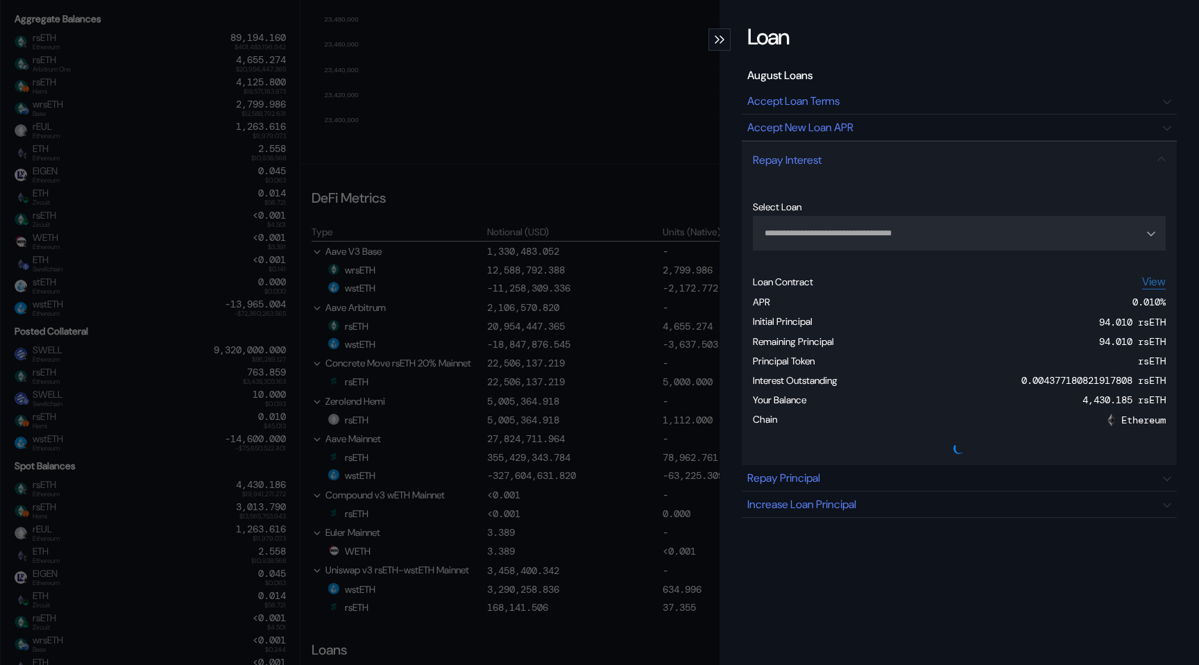
scroll to position [382, 0]
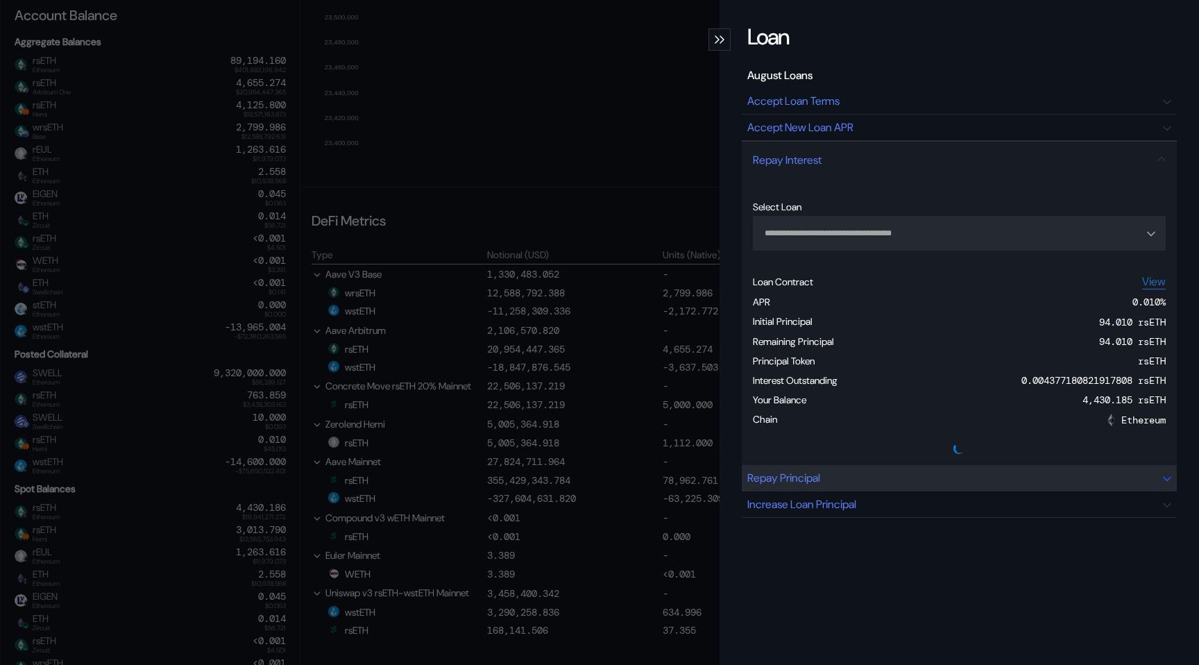
click at [820, 473] on div "Repay Principal" at bounding box center [783, 477] width 73 height 15
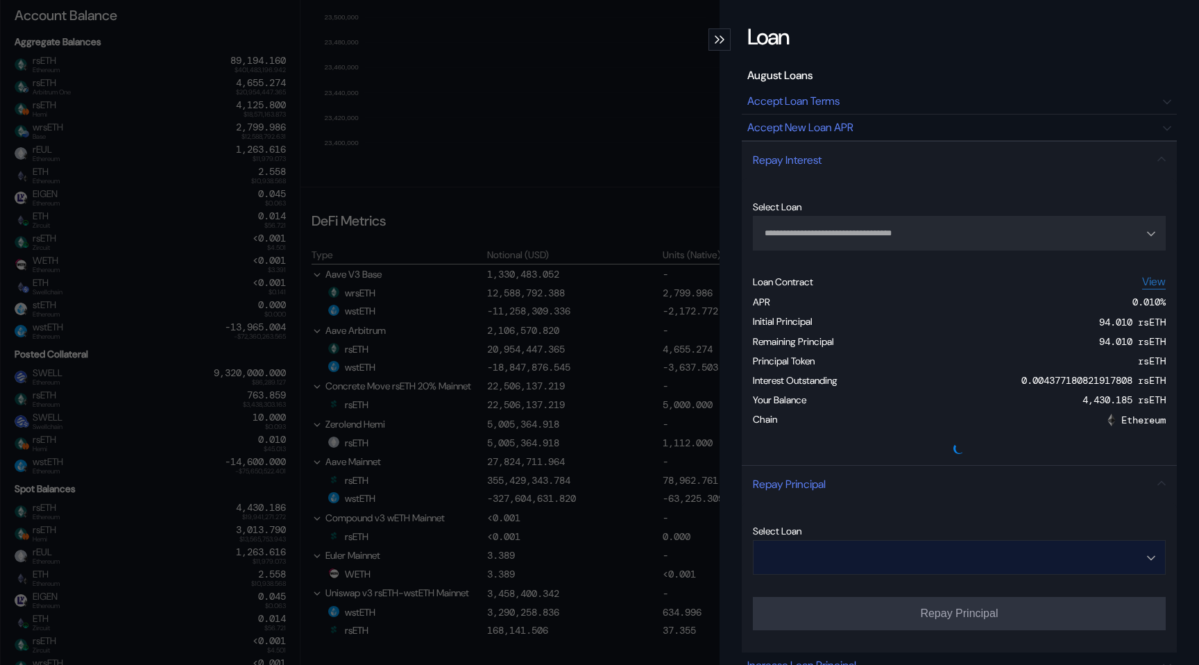
click at [830, 563] on input "Open menu" at bounding box center [951, 556] width 377 height 33
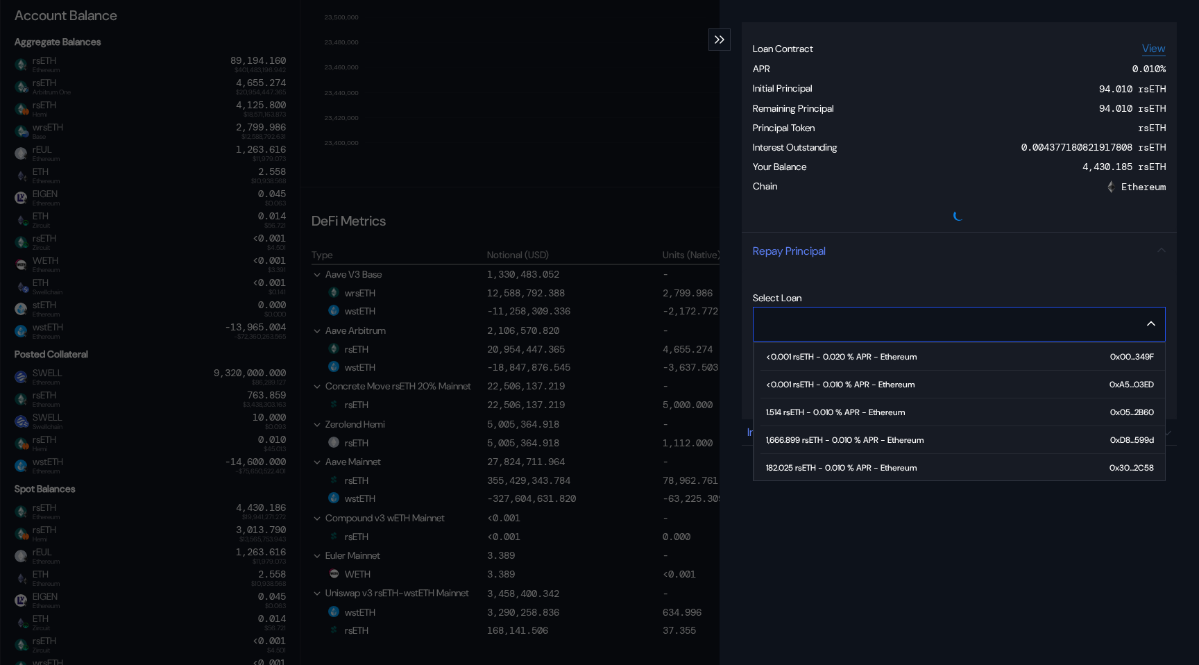
scroll to position [29, 0]
click at [823, 470] on div "94.010 rsETH - 0.010 % APR - Ethereum" at bounding box center [840, 466] width 148 height 10
type input "**********"
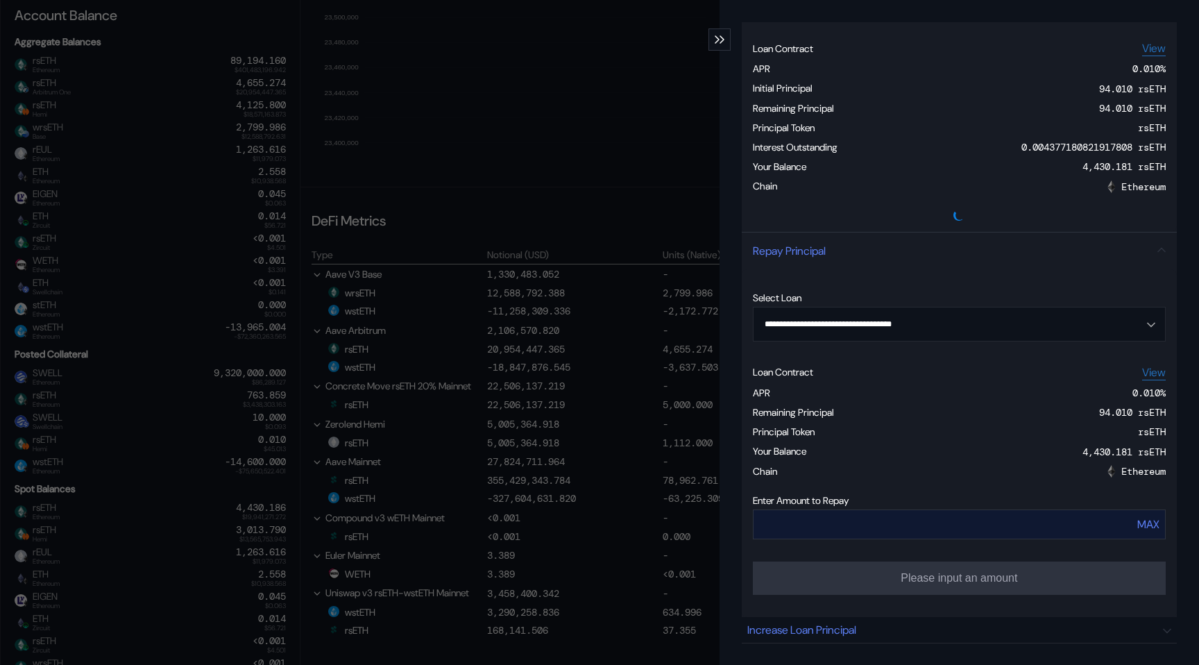
click at [1147, 526] on div "MAX" at bounding box center [1148, 524] width 22 height 15
type input "*****"
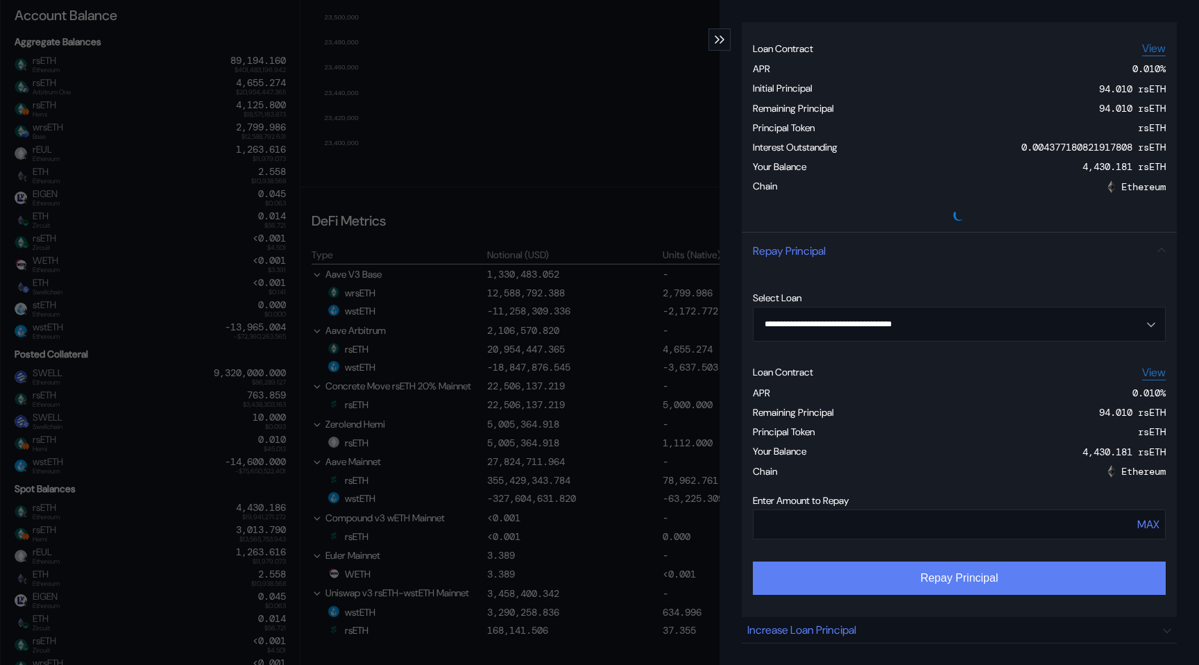
click at [885, 585] on button "Repay Principal" at bounding box center [959, 577] width 413 height 33
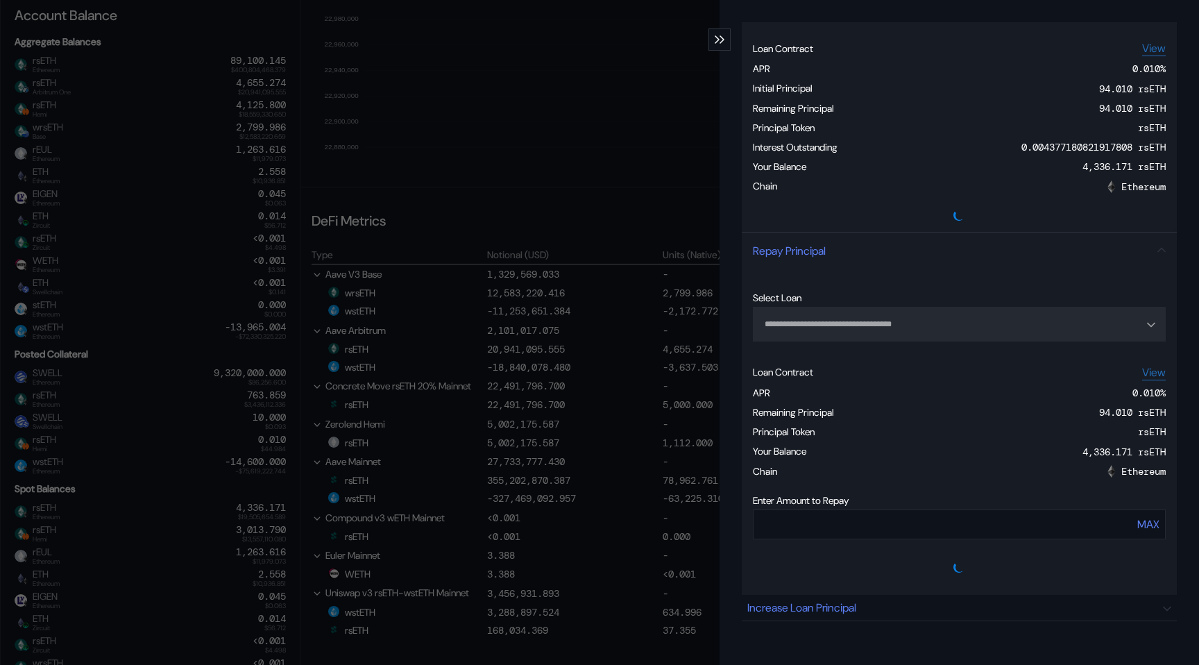
click at [485, 246] on div "**********" at bounding box center [599, 332] width 1199 height 665
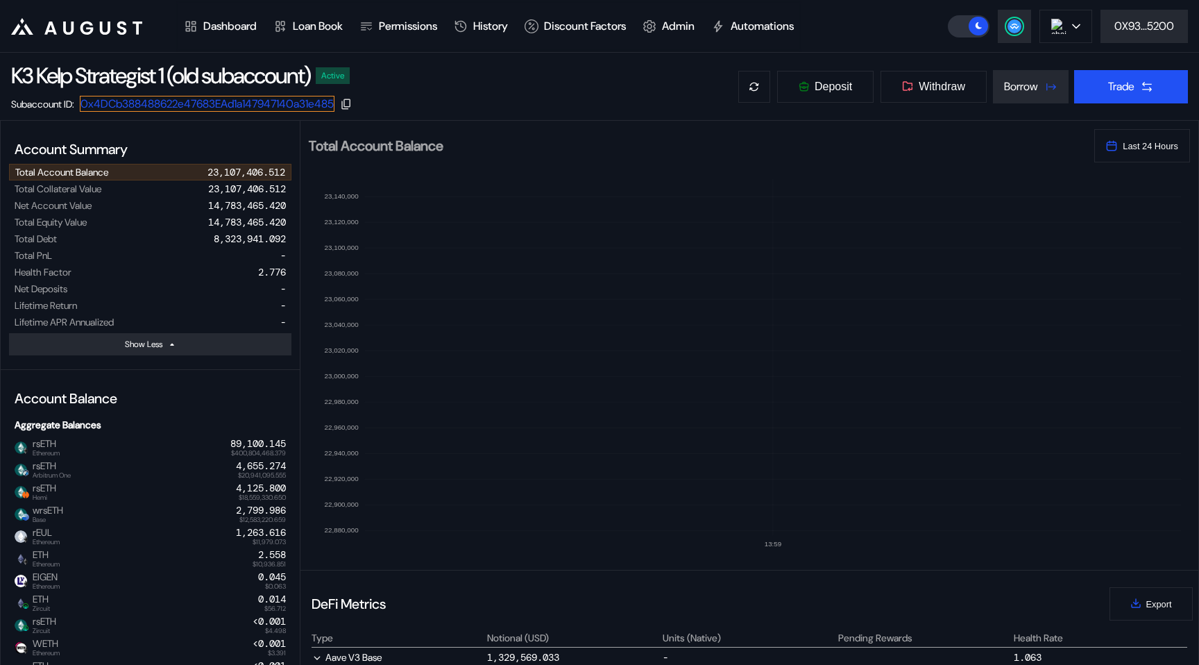
click at [301, 103] on link "0x4DCb388488622e47683EAd1a147947140a31e485" at bounding box center [207, 104] width 255 height 16
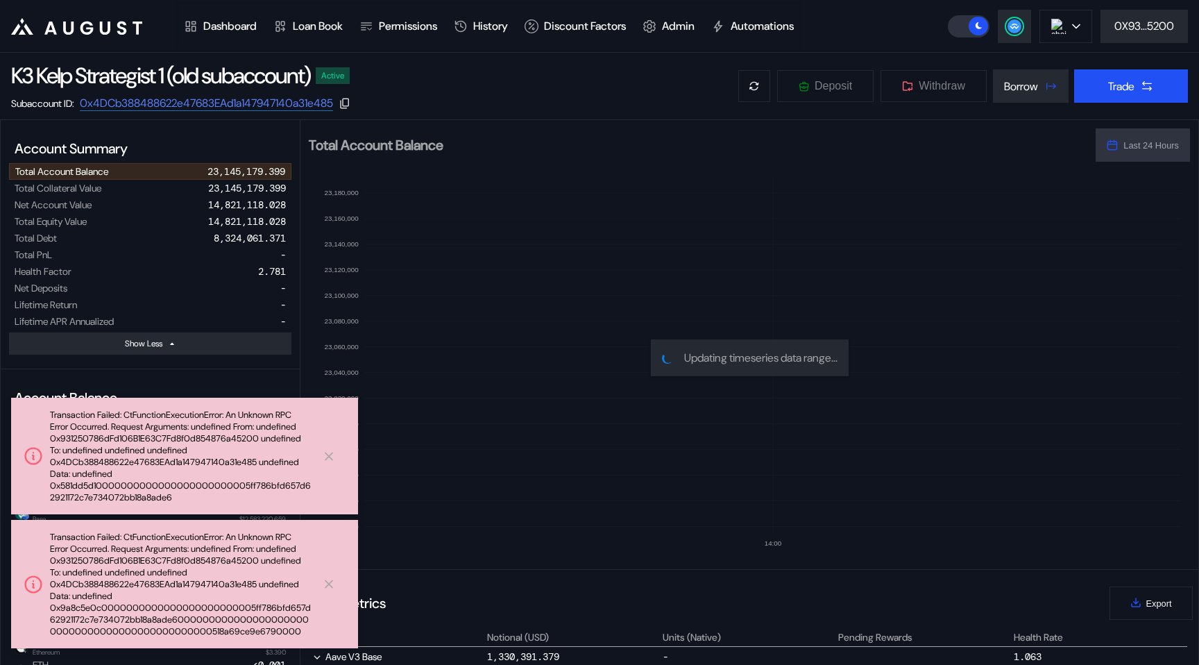
click at [358, 275] on icon "14:00 22,920,000 22,940,000 22,960,000 22,980,000 23,000,000 23,020,000 23,040,…" at bounding box center [749, 358] width 898 height 392
click at [328, 452] on icon at bounding box center [329, 456] width 14 height 15
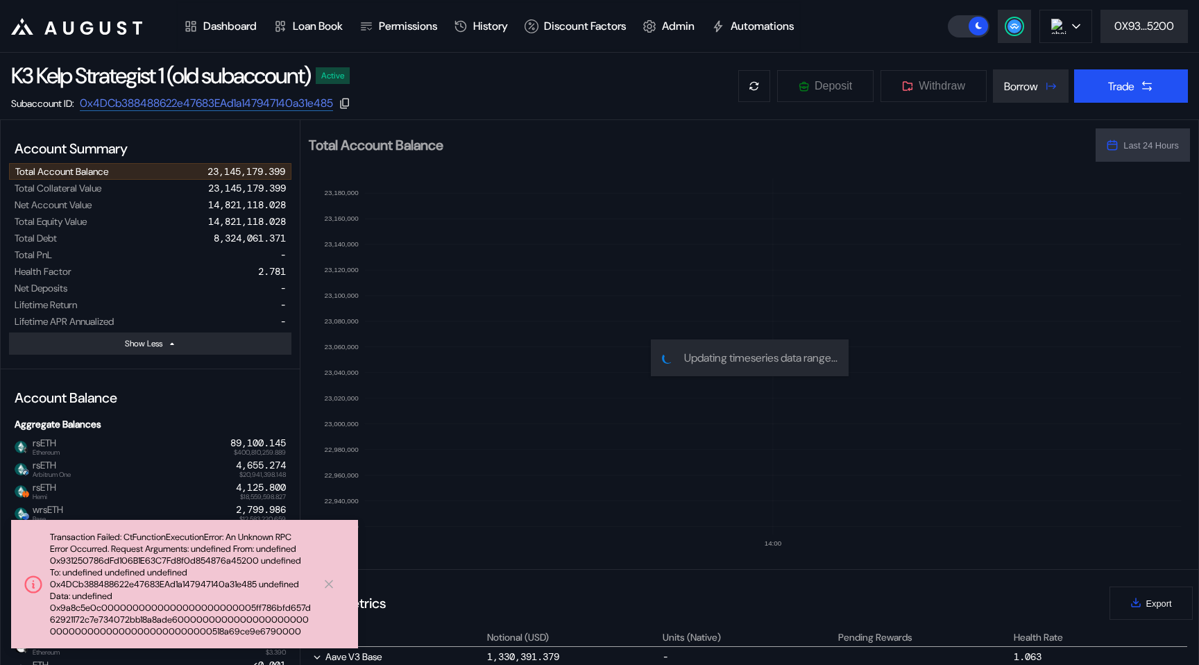
click at [326, 583] on icon at bounding box center [329, 584] width 14 height 15
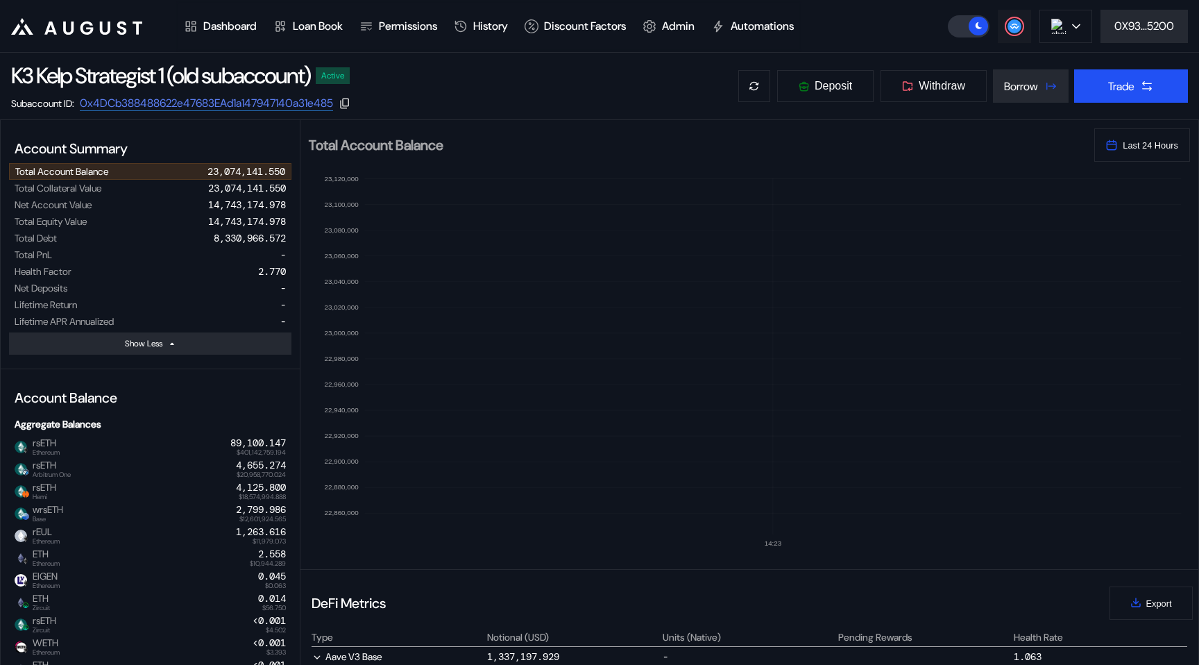
click at [998, 35] on button at bounding box center [1014, 26] width 33 height 33
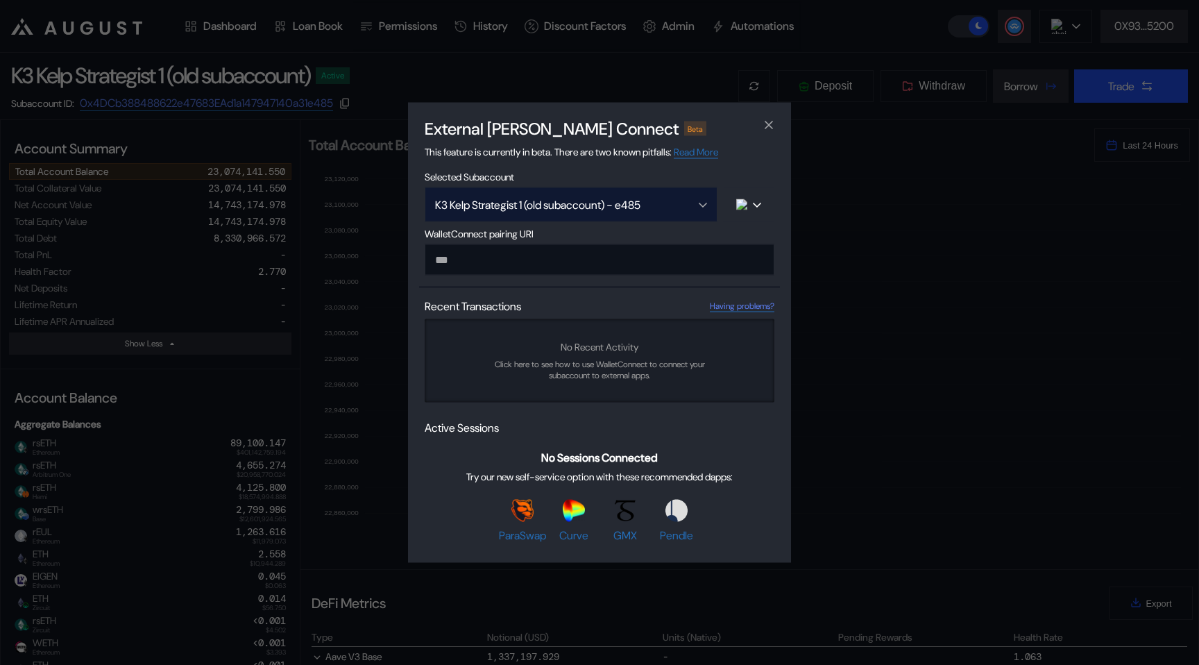
type input "**********"
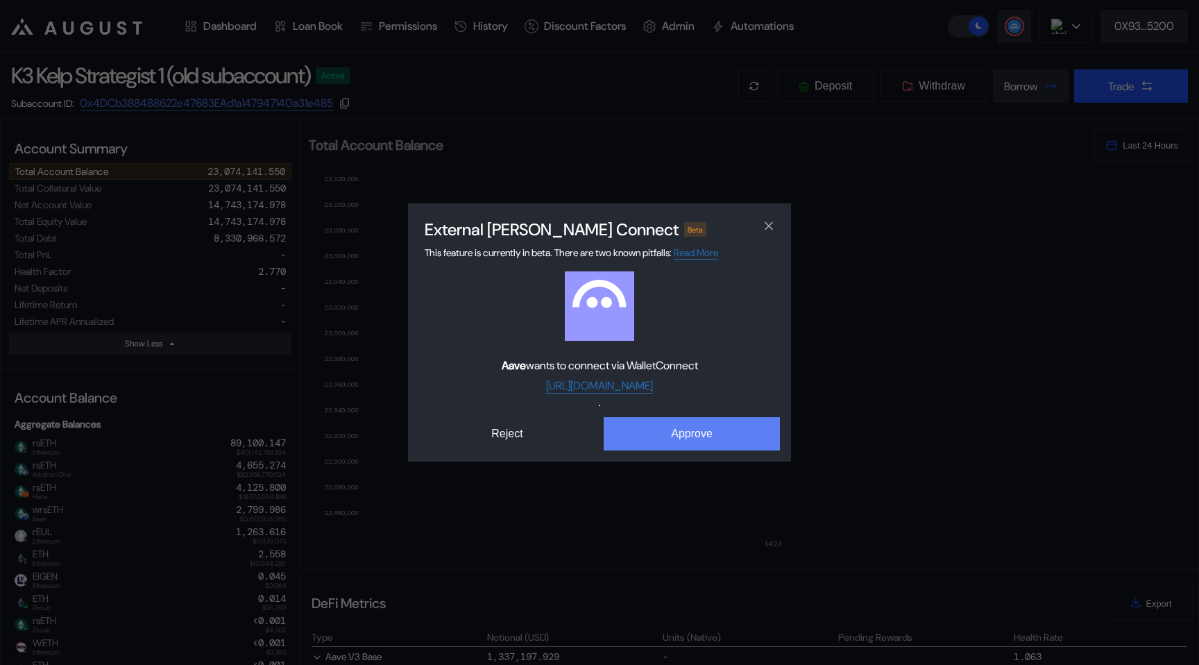
click at [663, 445] on button "Approve" at bounding box center [692, 433] width 176 height 33
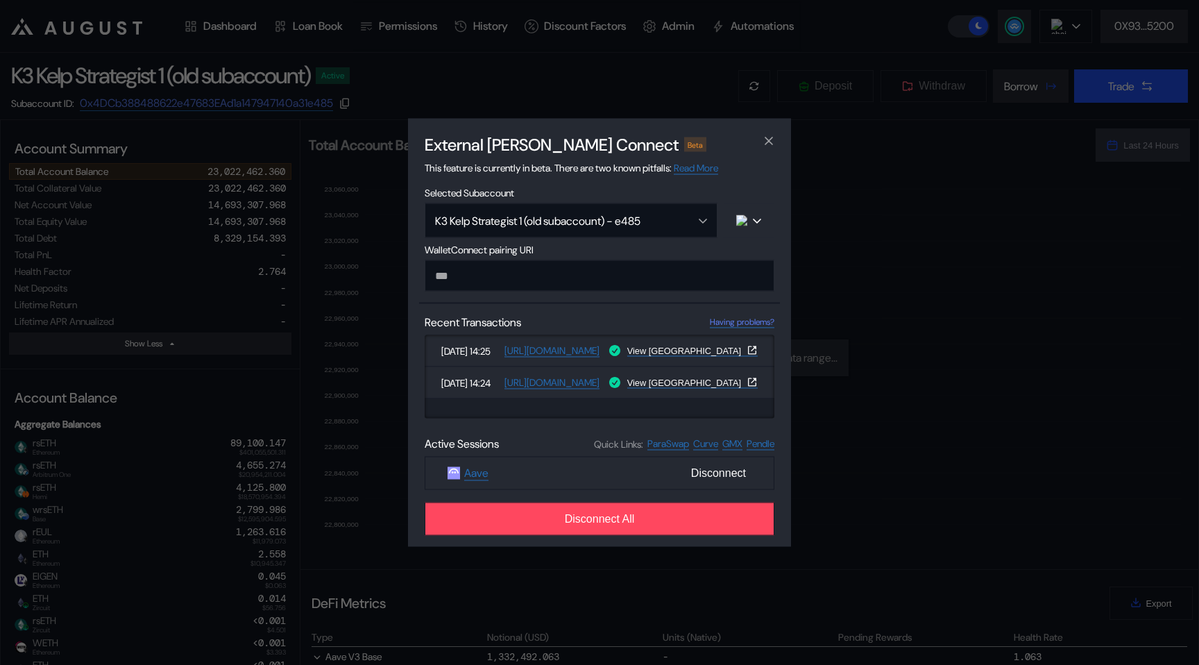
paste input "**********"
type input "**********"
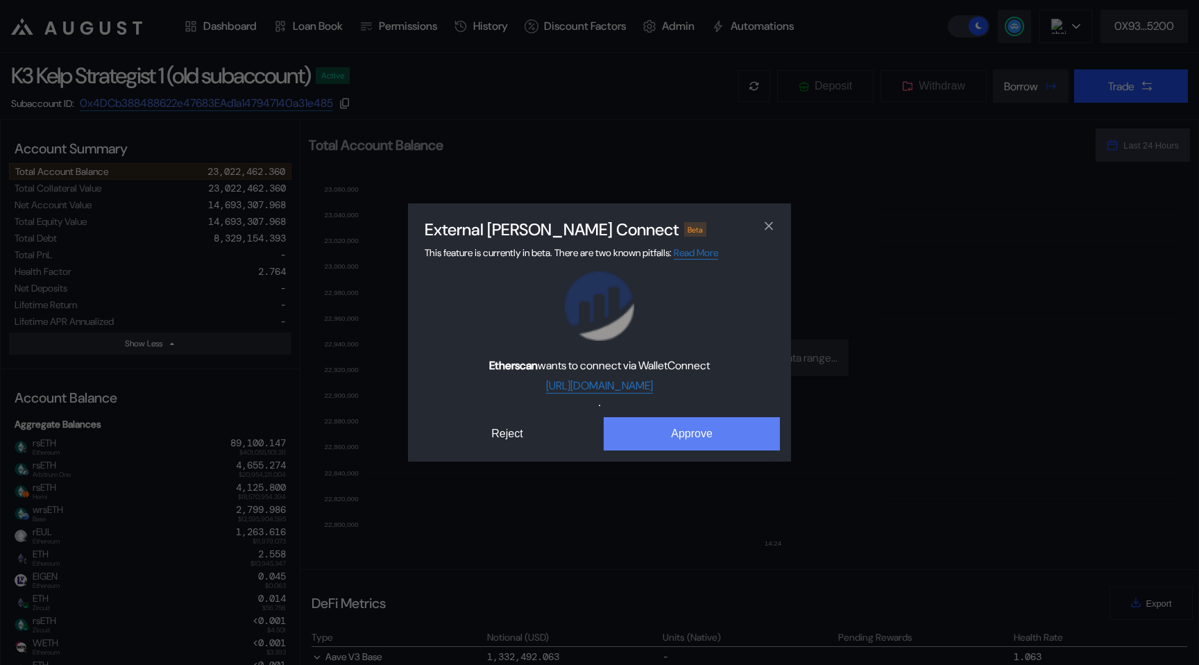
click at [667, 423] on button "Approve" at bounding box center [692, 433] width 176 height 33
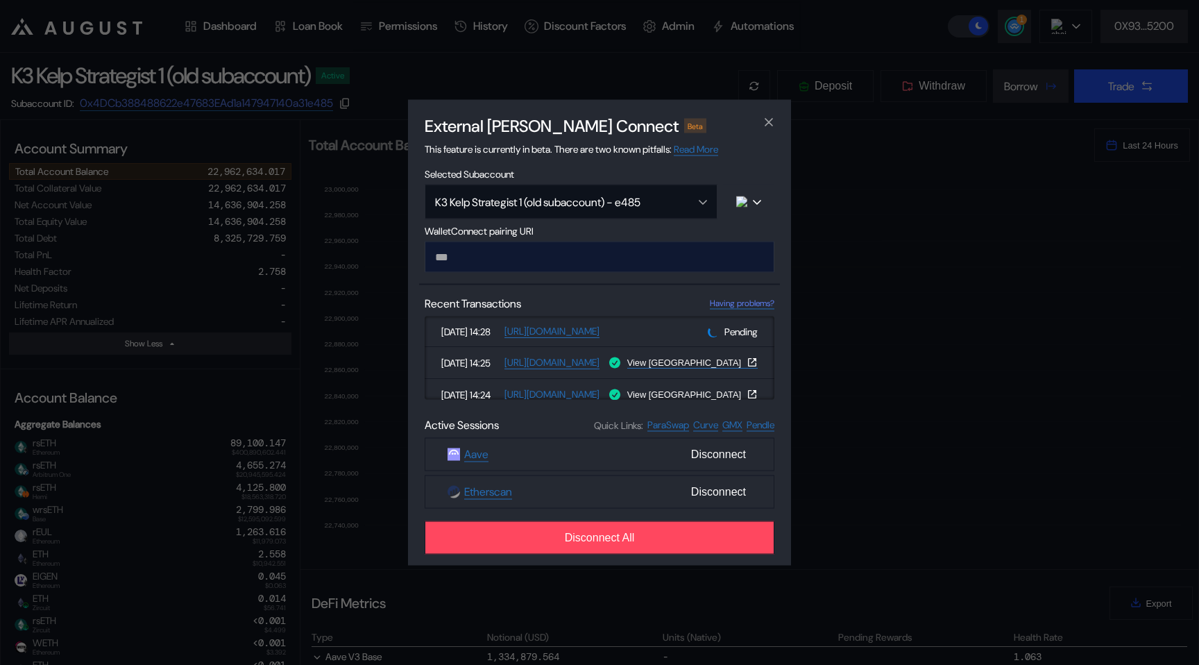
paste input "**********"
type input "**********"
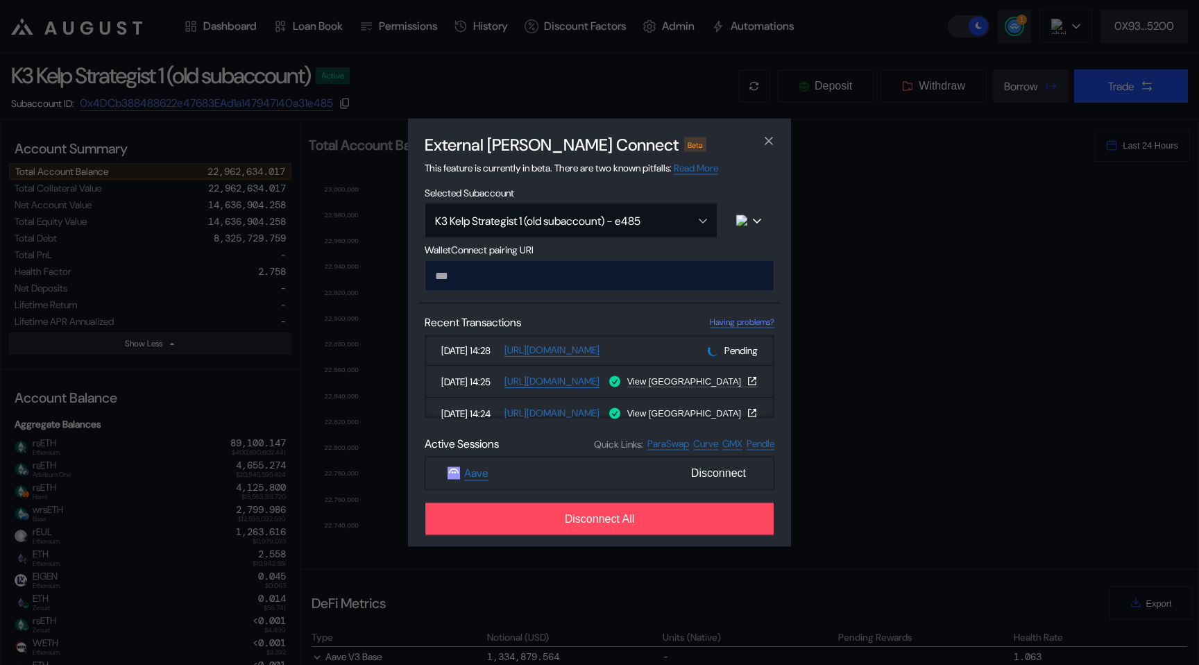
type input "**********"
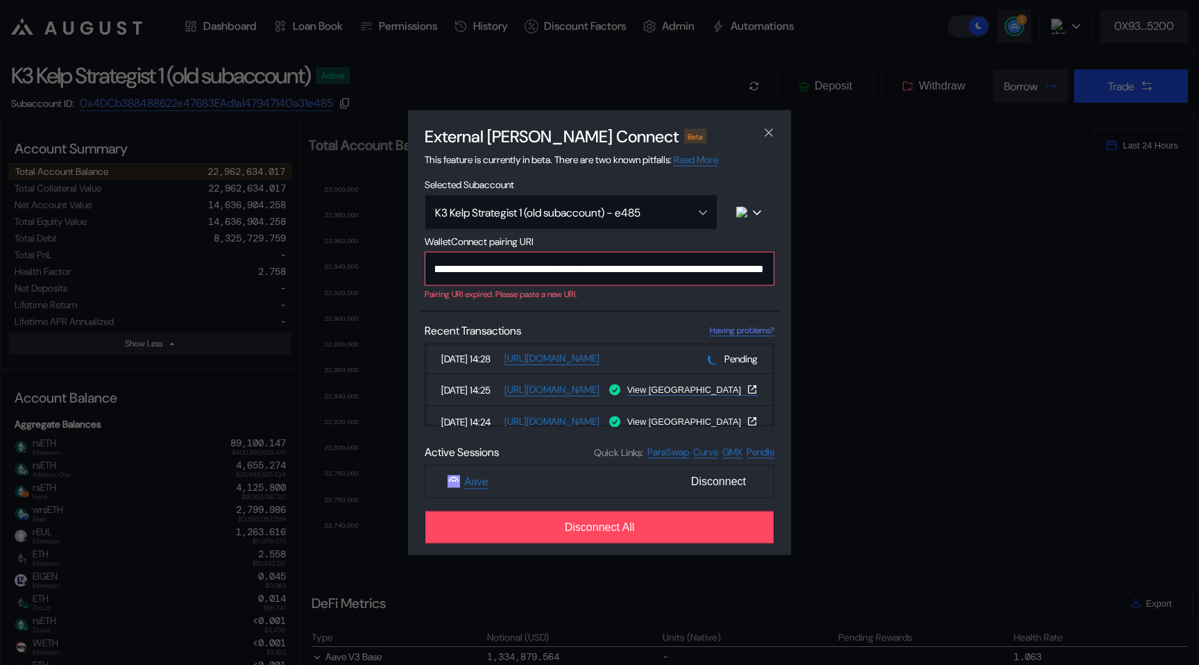
click at [578, 276] on input "**********" at bounding box center [600, 269] width 350 height 34
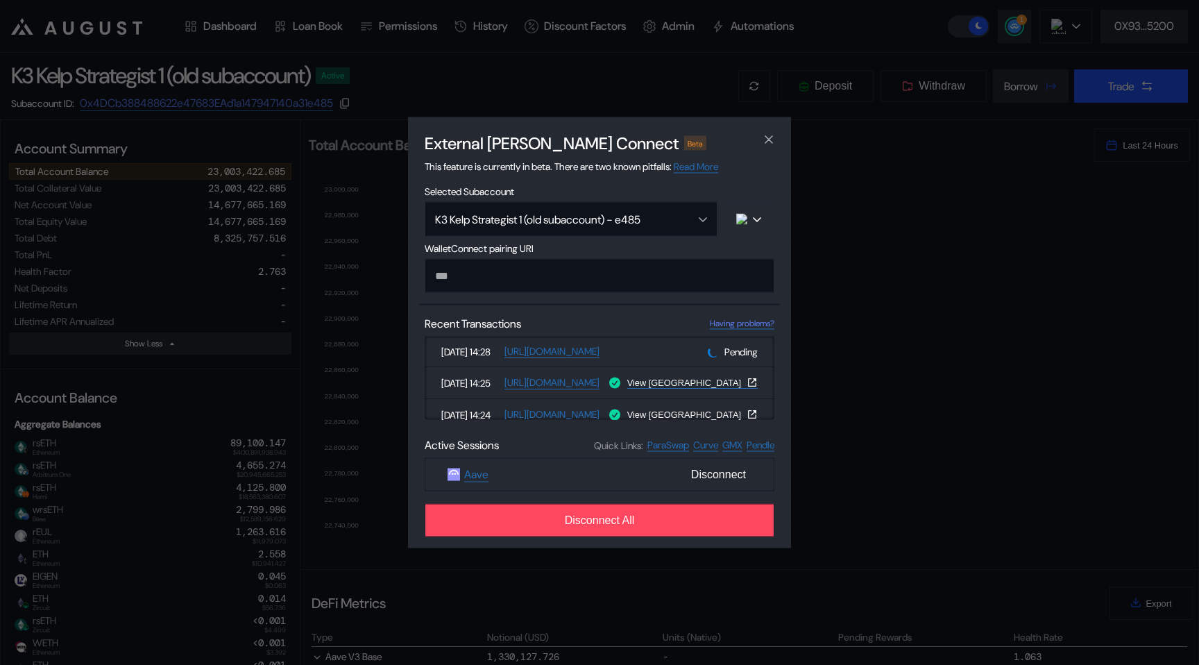
scroll to position [11, 0]
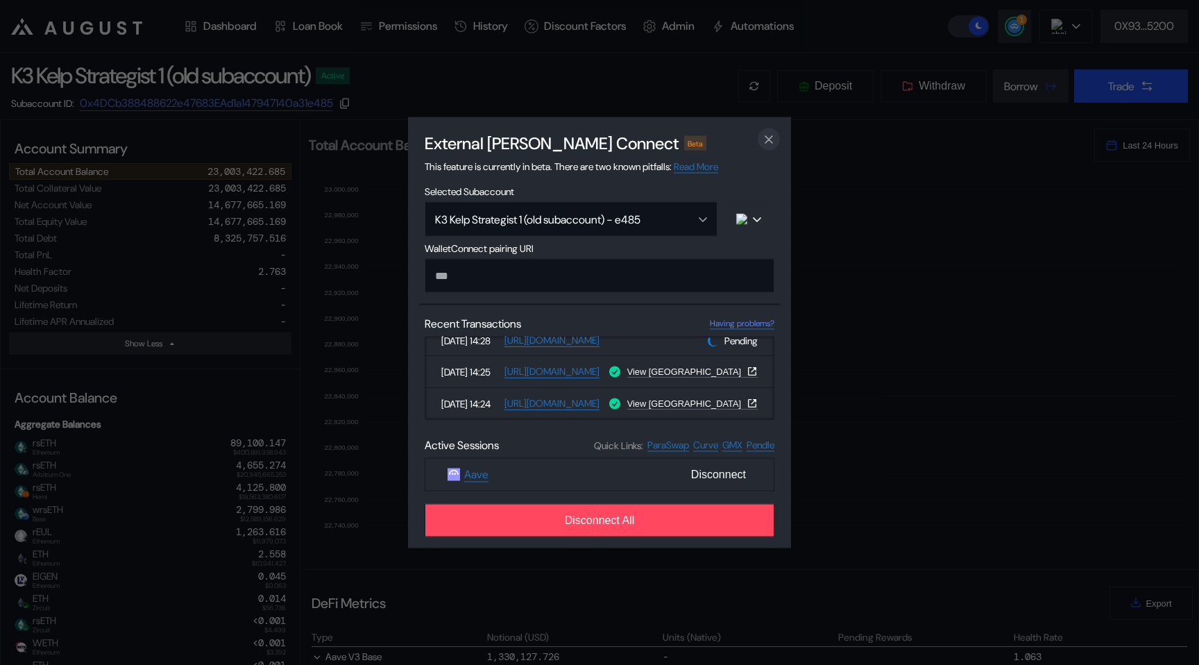
click at [769, 140] on icon "close modal" at bounding box center [769, 139] width 14 height 15
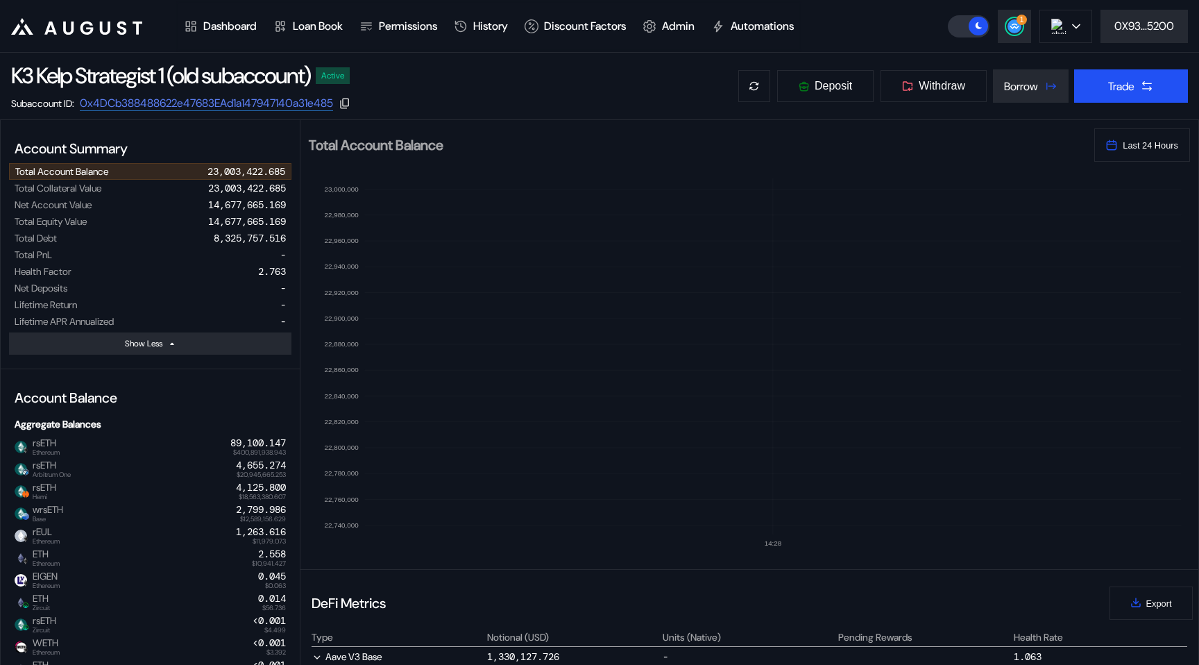
click at [1031, 24] on div "1 Avalanche Ethereum Arbitrum One Polygon Base BNB Smart Chain Scroll Linea OP …" at bounding box center [1073, 26] width 251 height 33
click at [1012, 24] on icon at bounding box center [1014, 26] width 9 height 6
click at [1010, 21] on circle at bounding box center [1014, 26] width 14 height 14
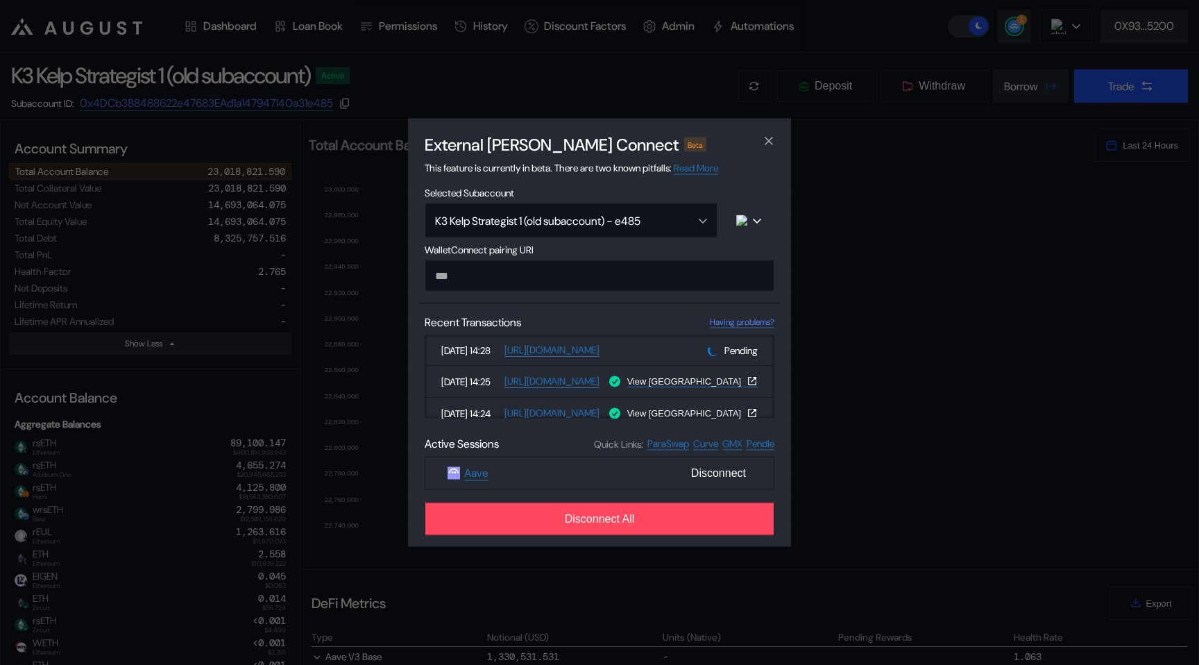
type input "**********"
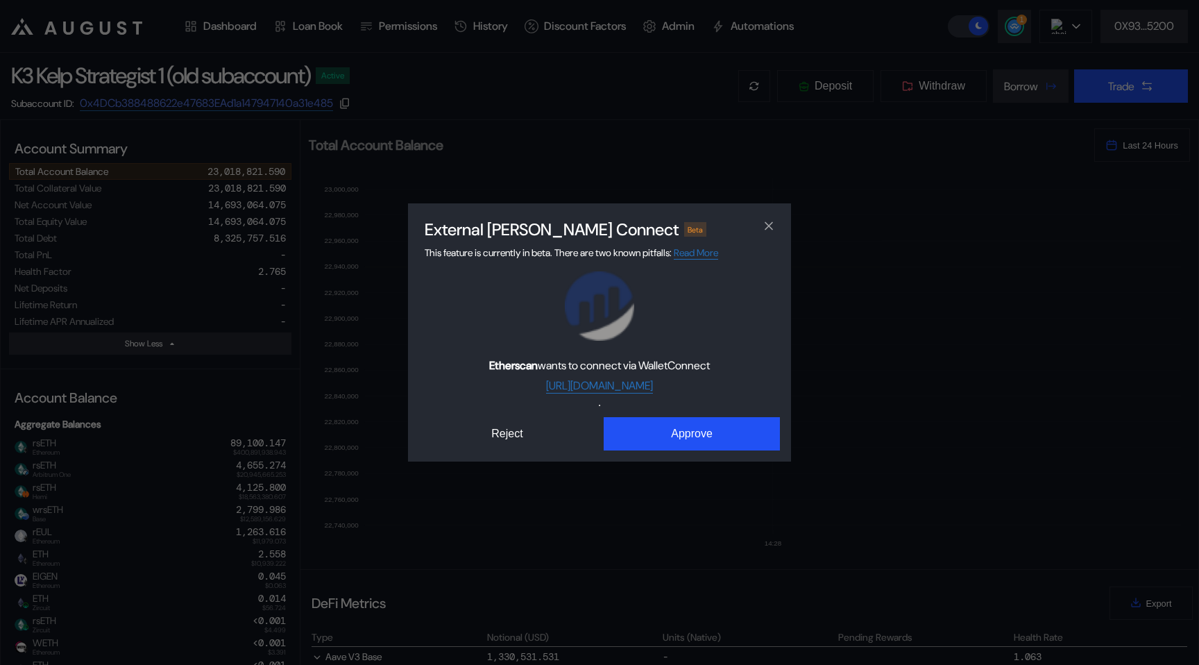
click at [640, 415] on div "Etherscan wants to connect via WalletConnect https://etherscan.io/ Reject Appro…" at bounding box center [599, 360] width 361 height 179
click at [649, 431] on button "Approve" at bounding box center [692, 433] width 176 height 33
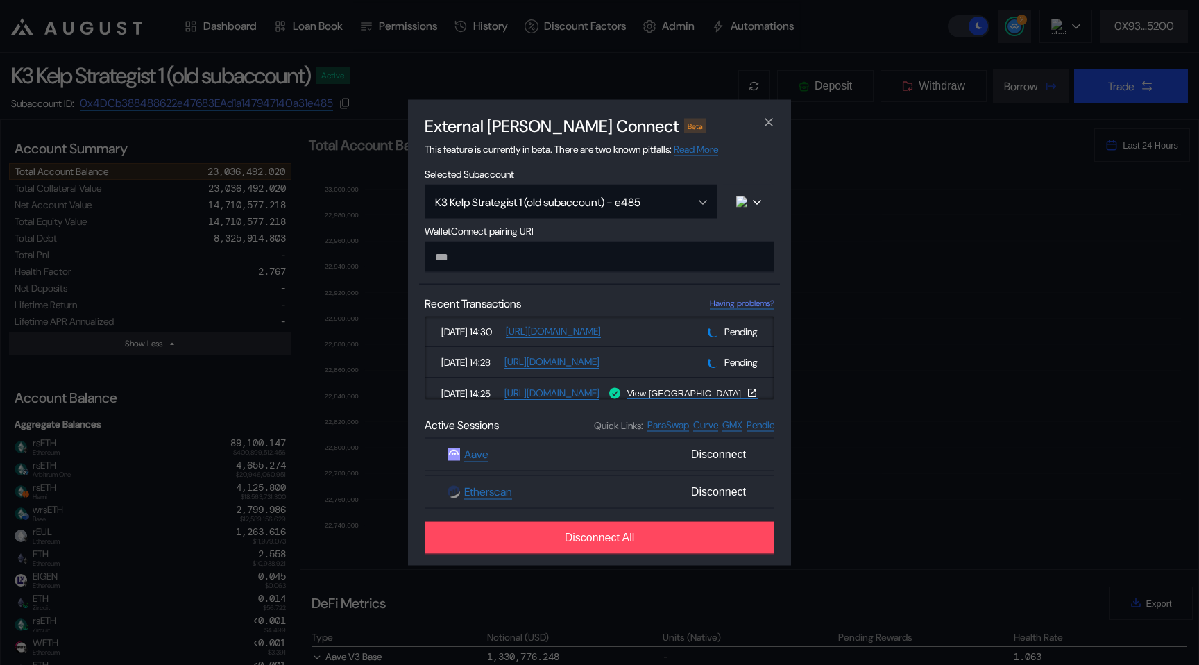
click at [255, 11] on div "External dApp Connect Beta This feature is currently in beta. There are two kno…" at bounding box center [599, 332] width 1199 height 665
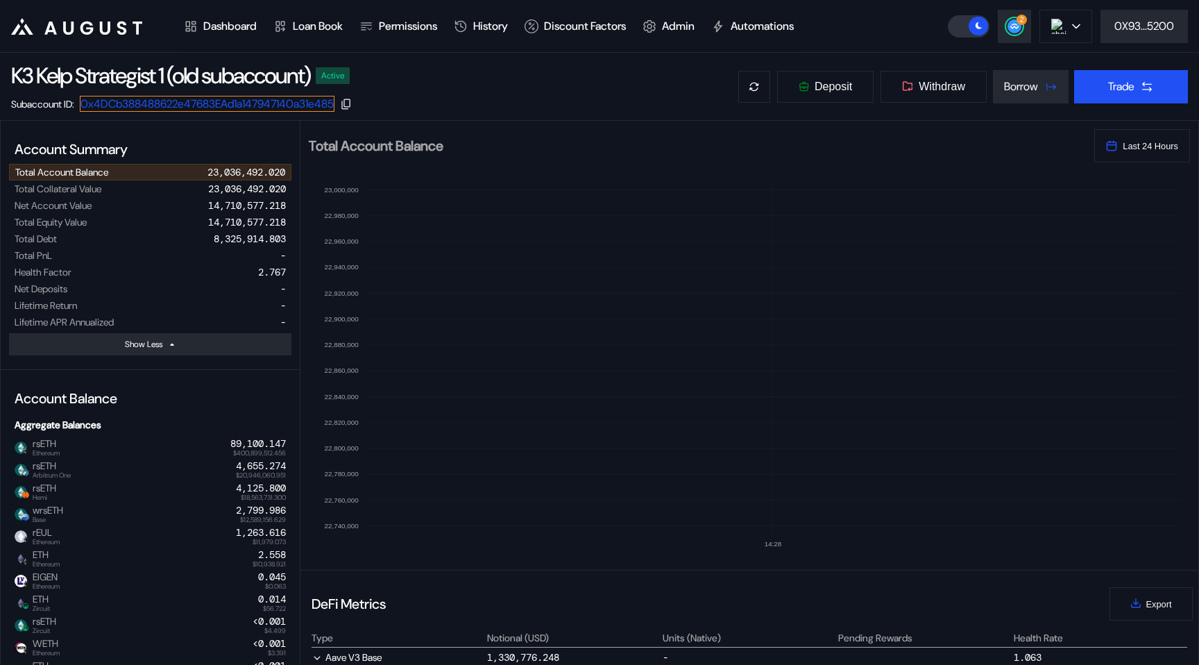
click at [287, 103] on link "0x4DCb388488622e47683EAd1a147947140a31e485" at bounding box center [207, 104] width 255 height 16
click at [1007, 24] on circle at bounding box center [1014, 26] width 14 height 14
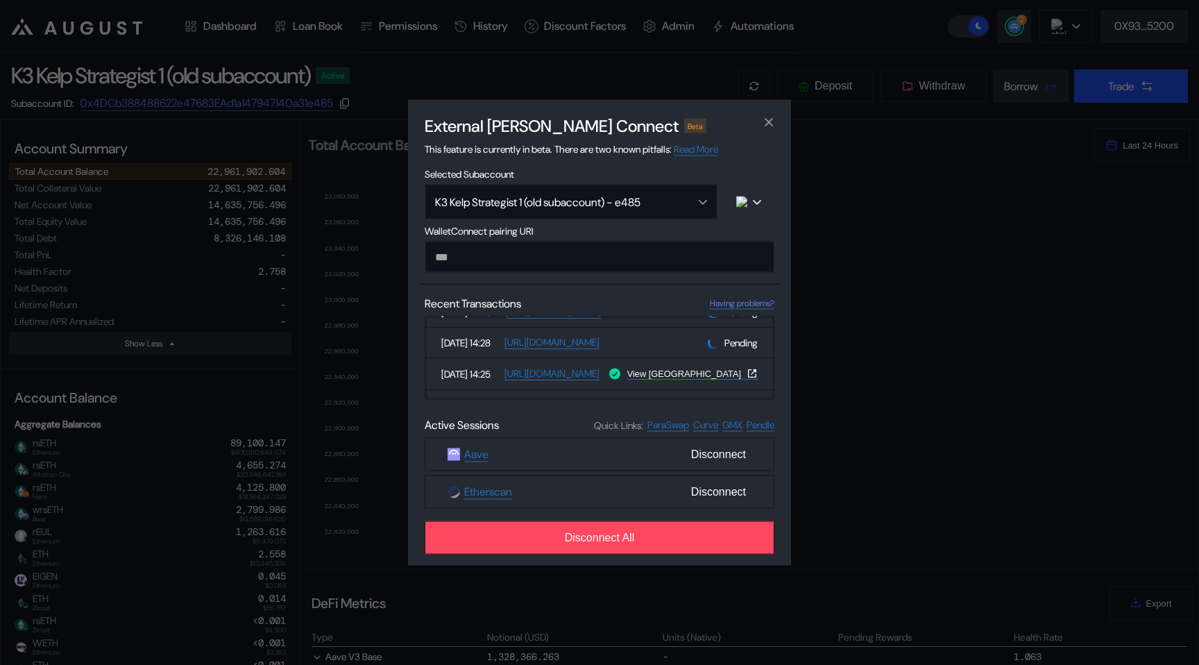
scroll to position [0, 0]
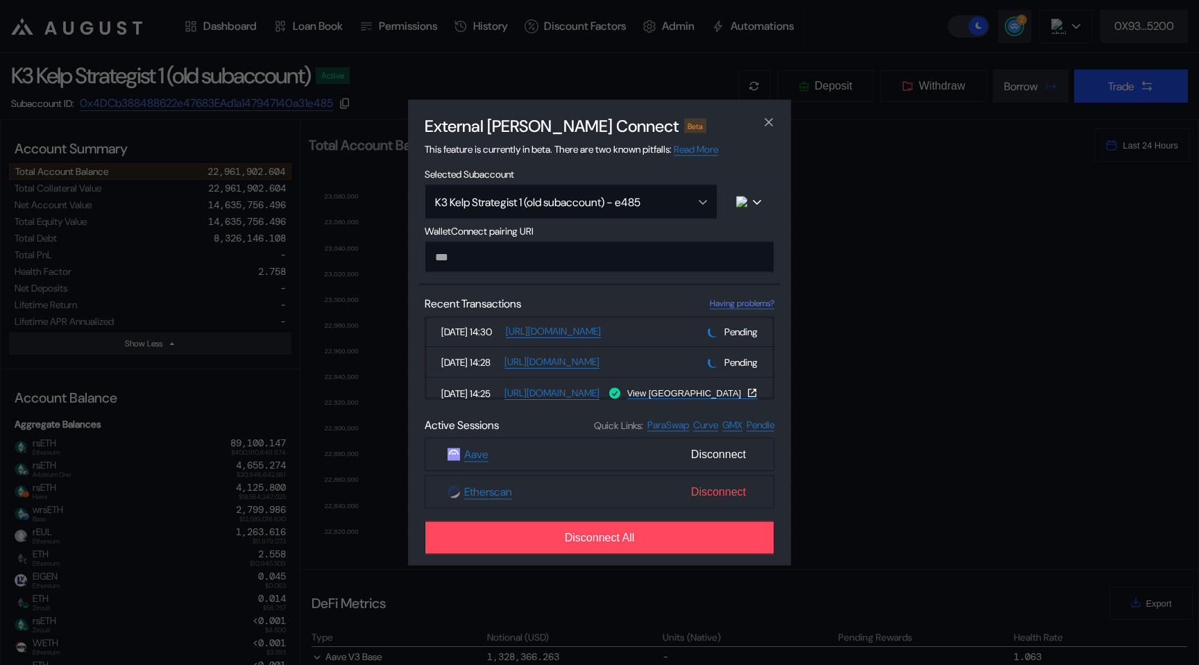
click at [713, 484] on span "Disconnect" at bounding box center [718, 492] width 66 height 24
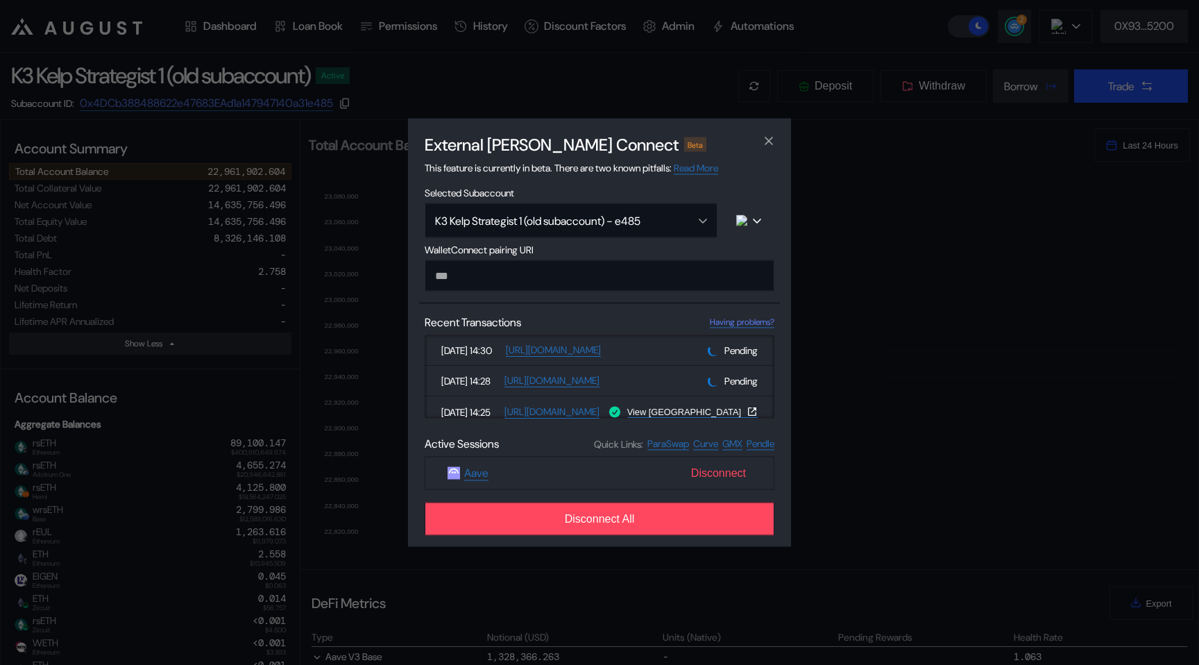
click at [712, 476] on span "Disconnect" at bounding box center [718, 473] width 66 height 24
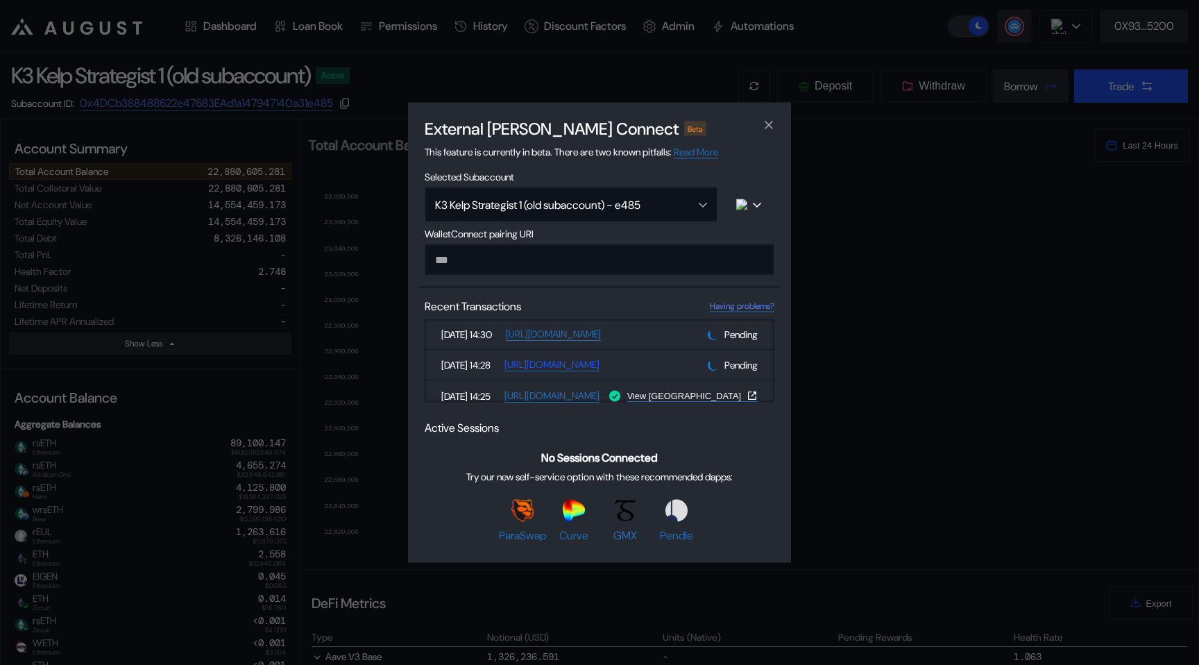
paste input "**********"
type input "**********"
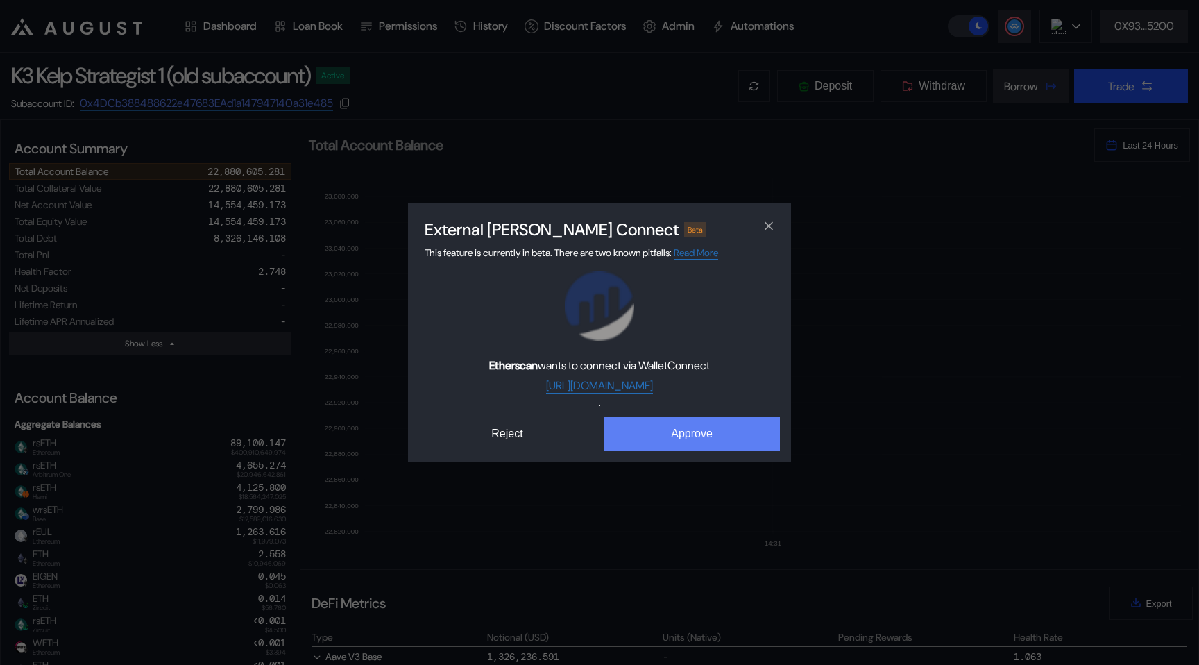
click at [663, 438] on button "Approve" at bounding box center [692, 433] width 176 height 33
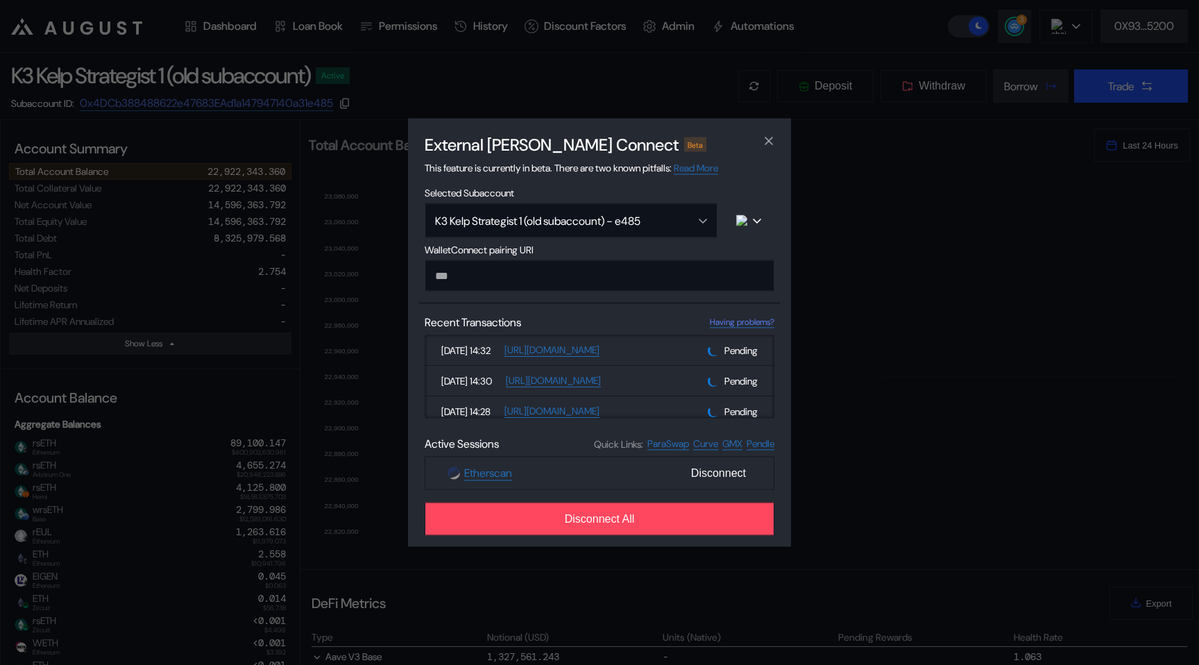
click at [336, 167] on div "External dApp Connect Beta This feature is currently in beta. There are two kno…" at bounding box center [599, 332] width 1199 height 665
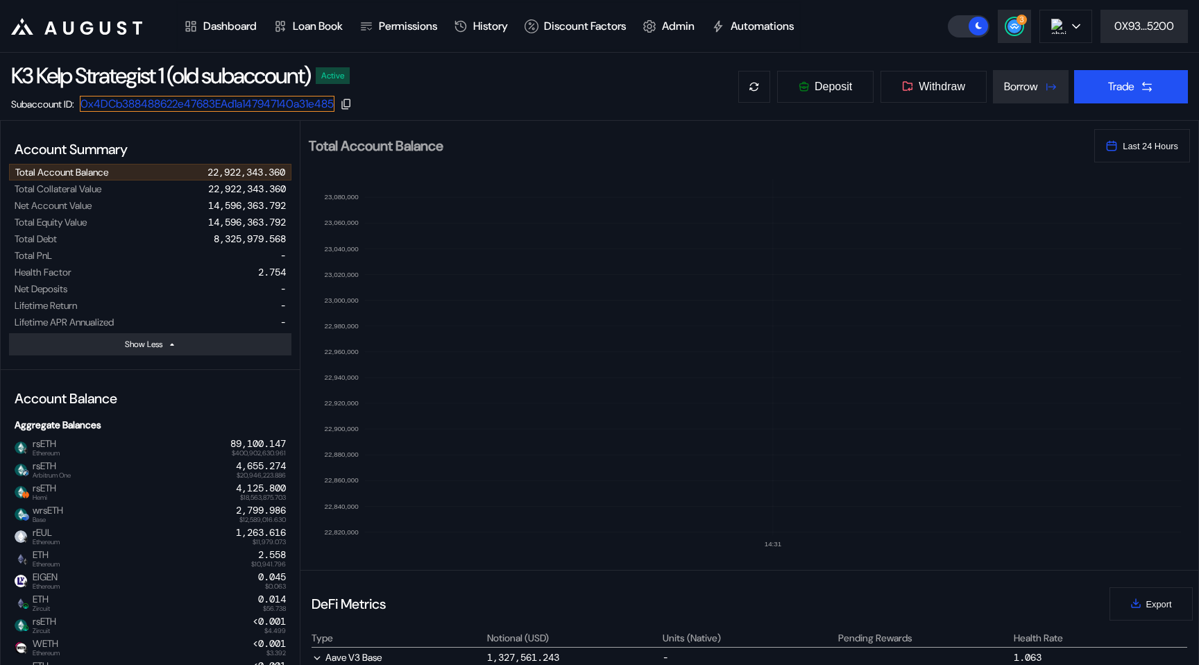
click at [310, 108] on link "0x4DCb388488622e47683EAd1a147947140a31e485" at bounding box center [207, 104] width 255 height 16
click at [1007, 31] on icon at bounding box center [1014, 26] width 14 height 14
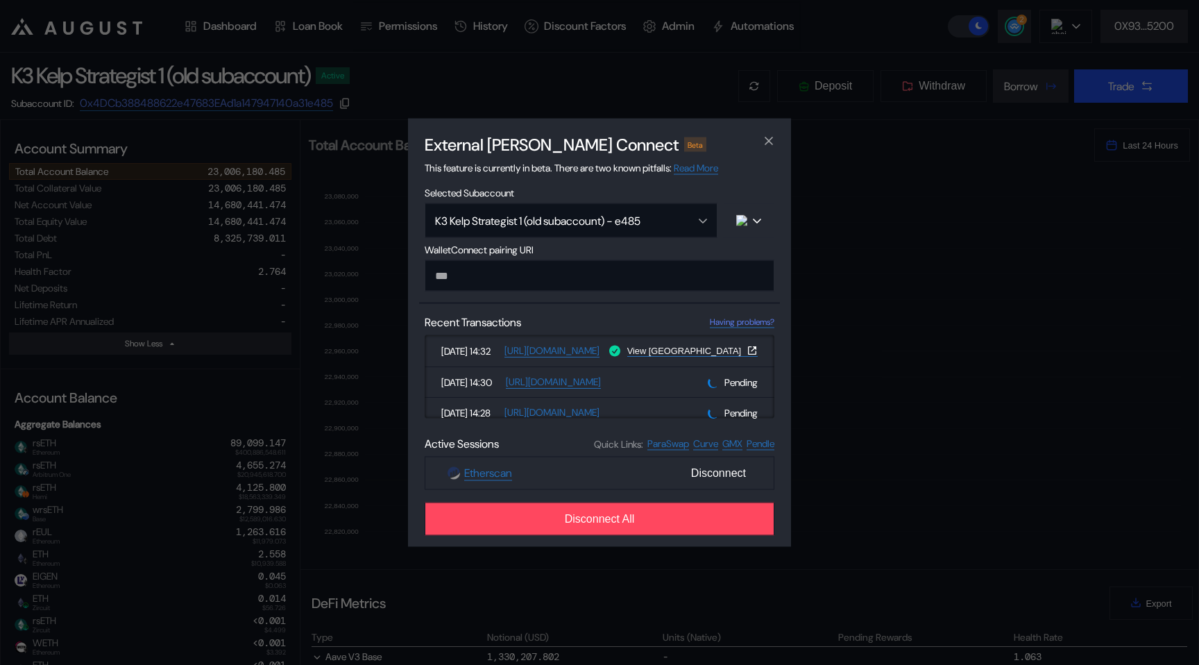
click at [231, 182] on div "External dApp Connect Beta This feature is currently in beta. There are two kno…" at bounding box center [599, 332] width 1199 height 665
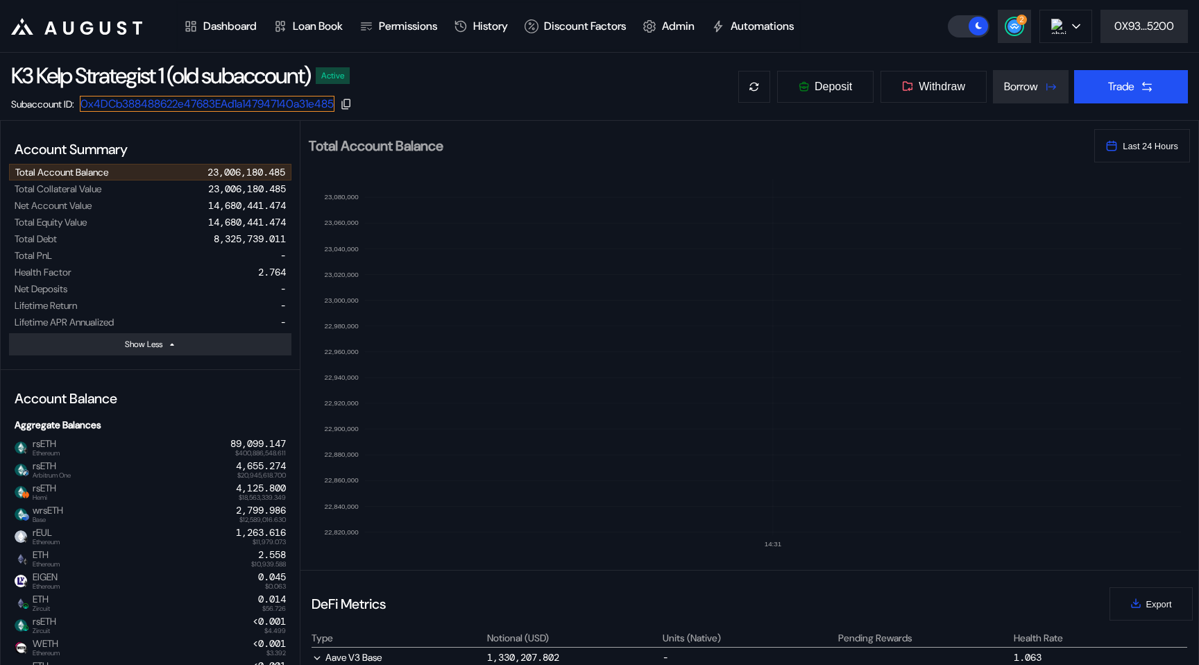
click at [241, 105] on link "0x4DCb388488622e47683EAd1a147947140a31e485" at bounding box center [207, 104] width 255 height 16
click at [1007, 24] on circle at bounding box center [1014, 26] width 14 height 14
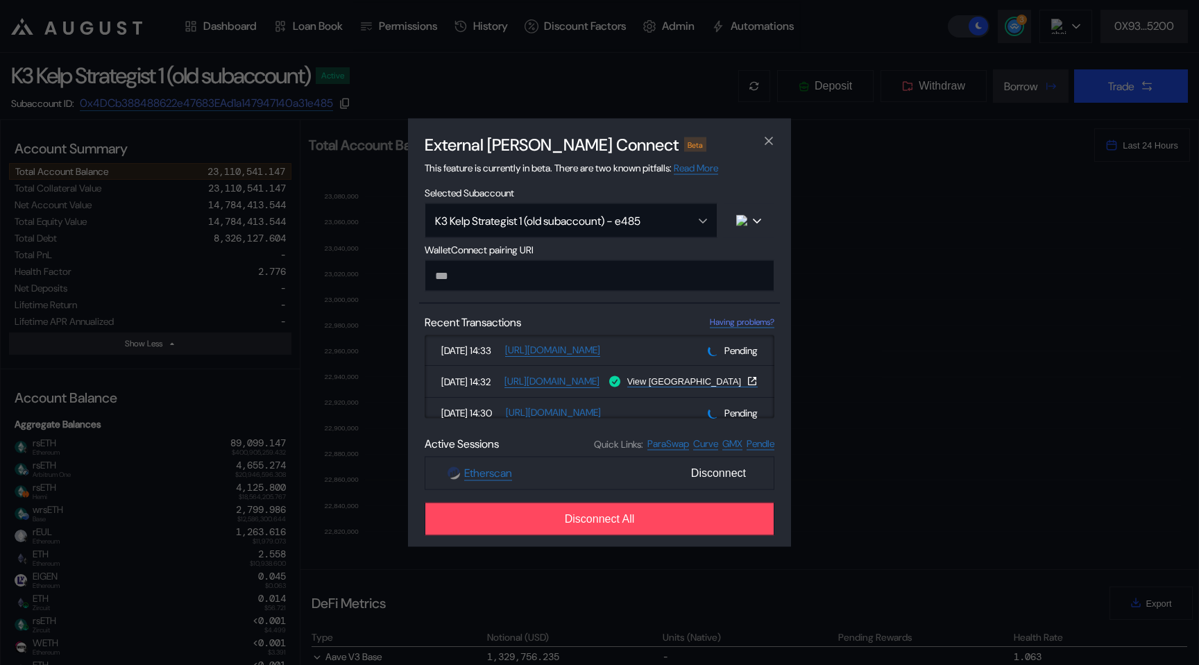
click at [334, 139] on div "External dApp Connect Beta This feature is currently in beta. There are two kno…" at bounding box center [599, 332] width 1199 height 665
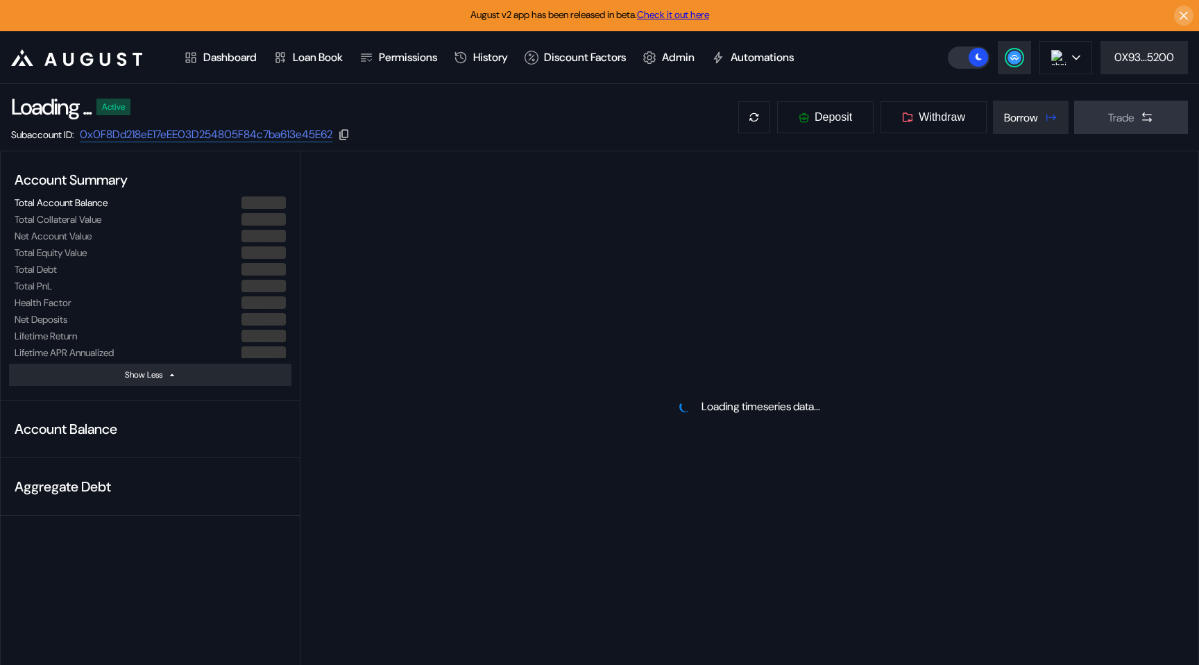
select select "*"
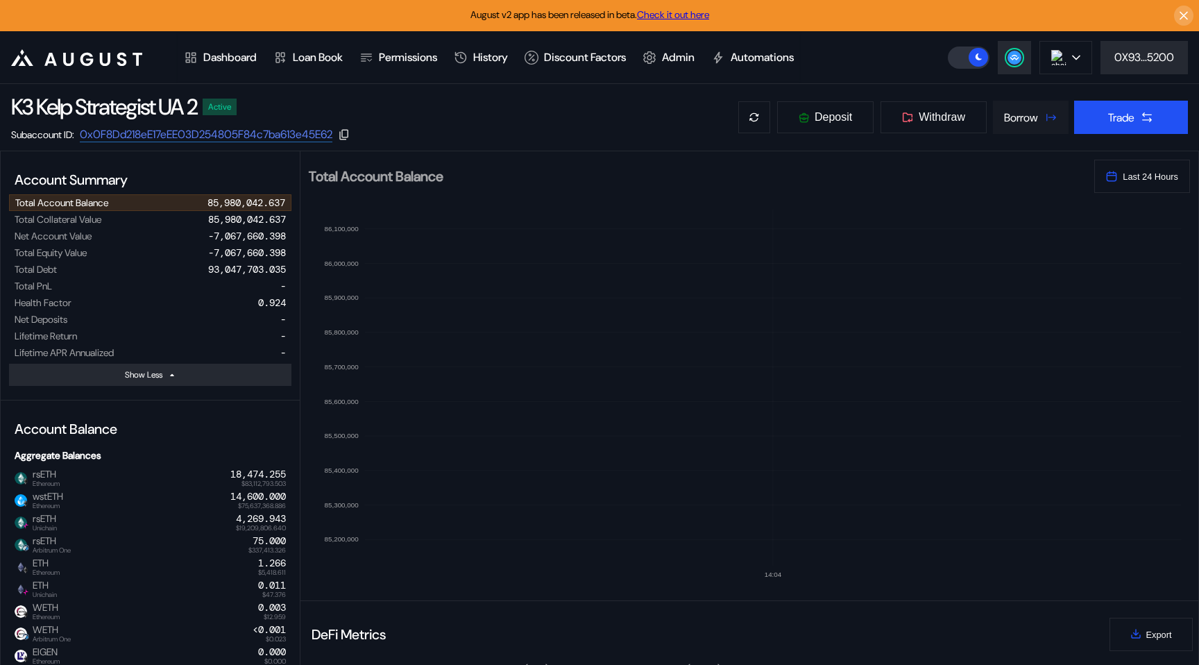
click at [1032, 119] on div "Borrow" at bounding box center [1021, 117] width 34 height 15
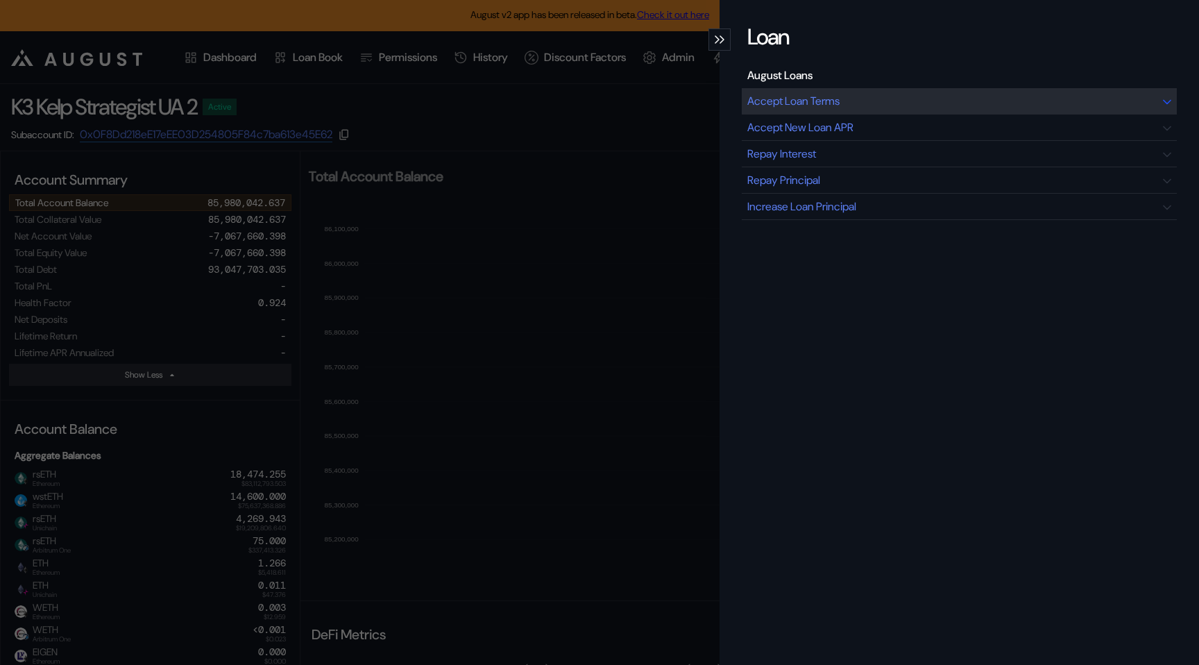
click at [912, 101] on div "Accept Loan Terms" at bounding box center [959, 101] width 435 height 26
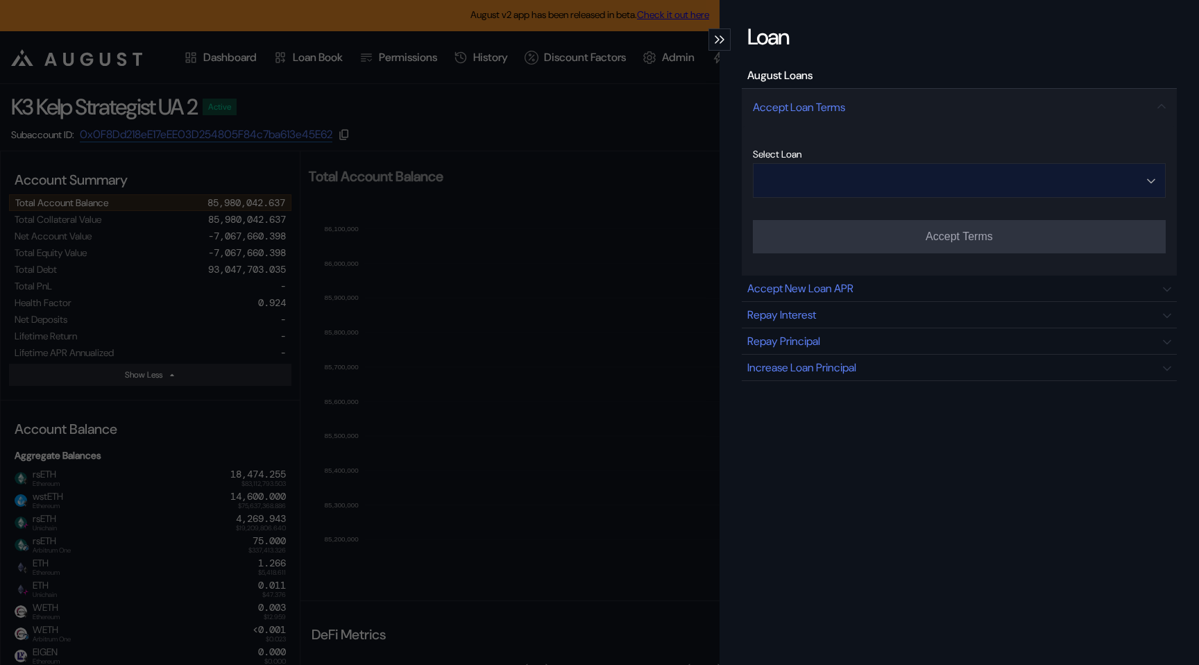
click at [878, 182] on input "Open menu" at bounding box center [951, 180] width 377 height 33
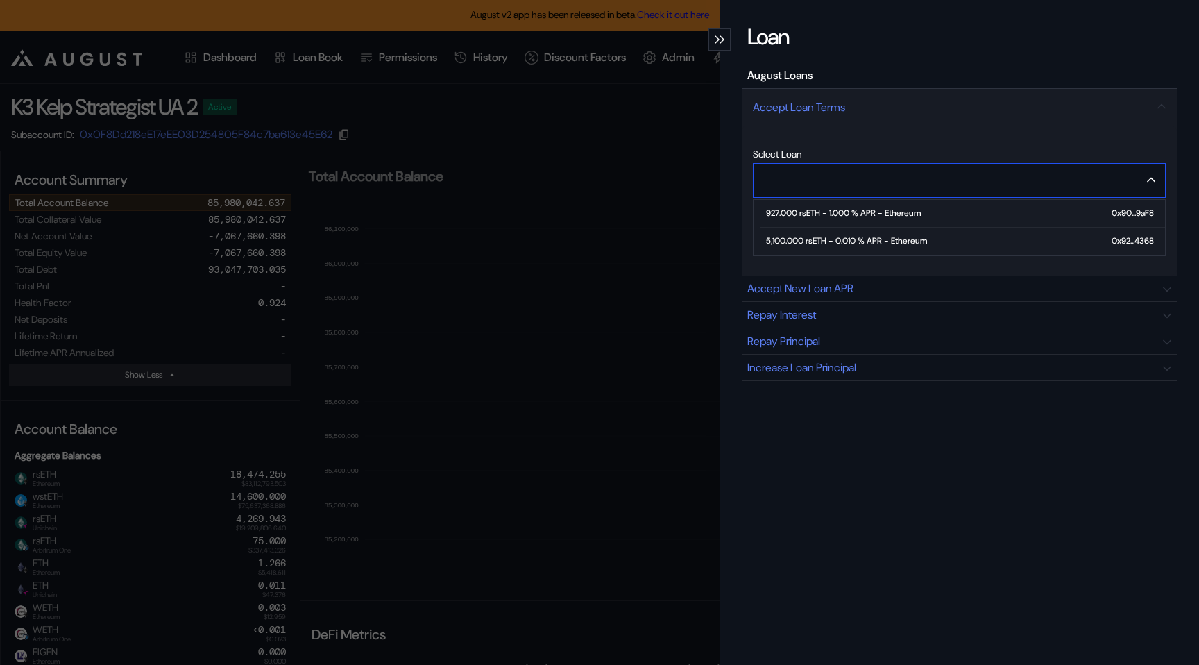
click at [864, 239] on div "5,100.000 rsETH - 0.010 % APR - Ethereum" at bounding box center [846, 241] width 161 height 10
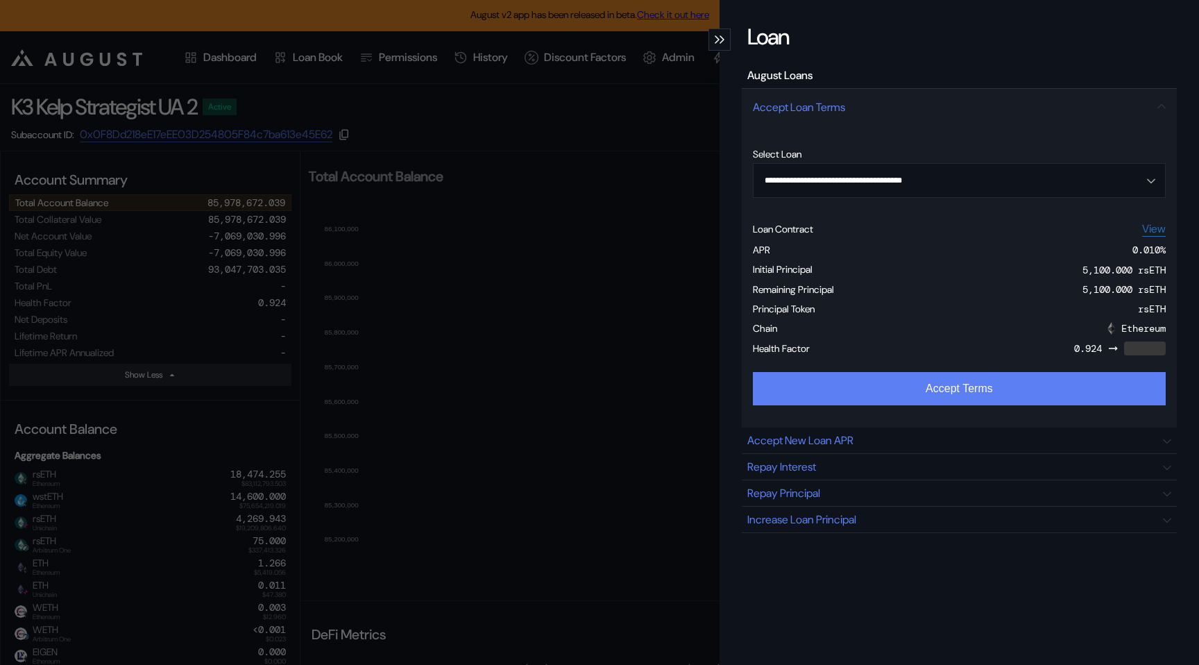
click at [930, 384] on button "Accept Terms" at bounding box center [959, 388] width 413 height 33
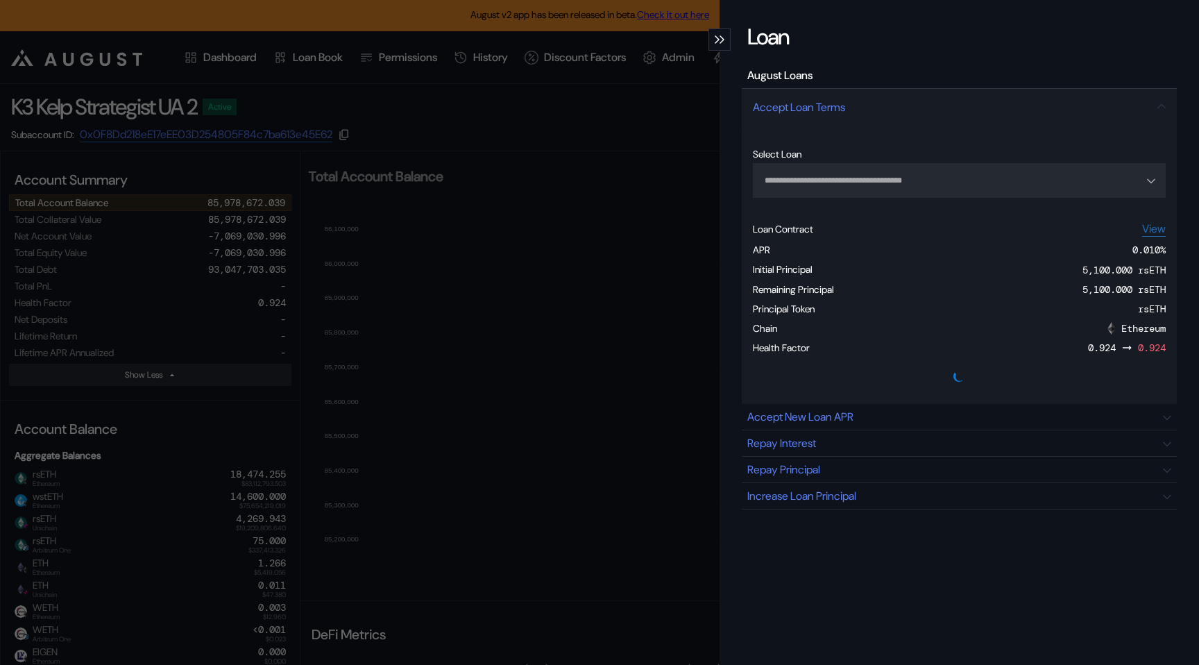
type input "**********"
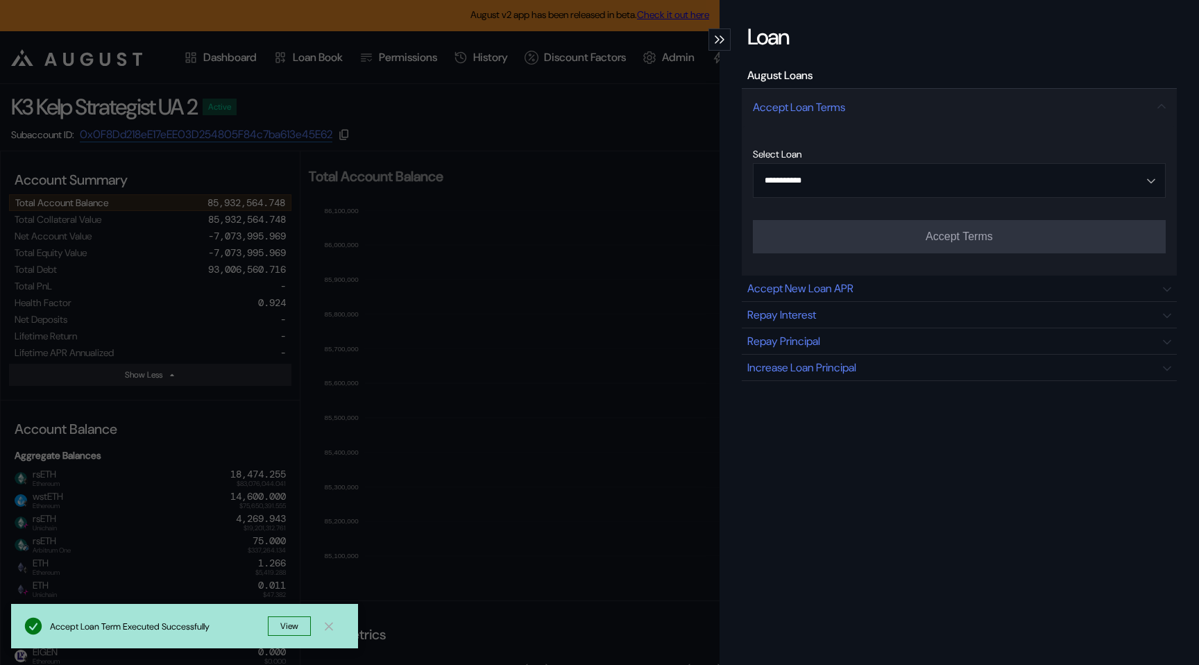
click at [555, 409] on div "**********" at bounding box center [599, 332] width 1199 height 665
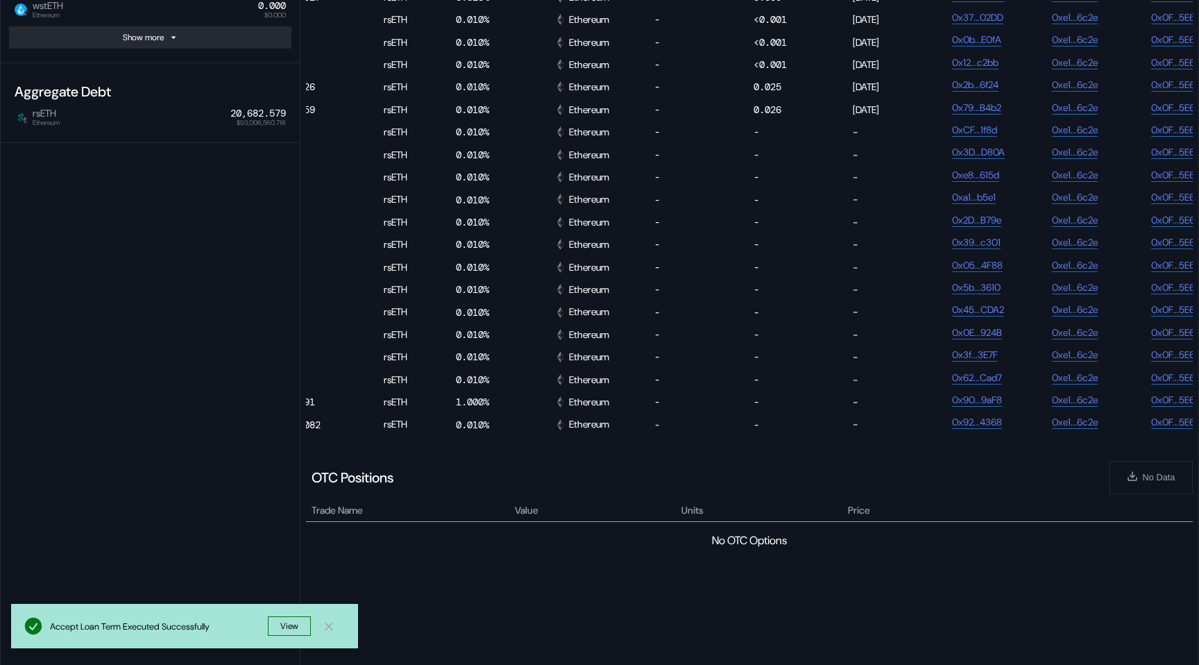
scroll to position [1055, 0]
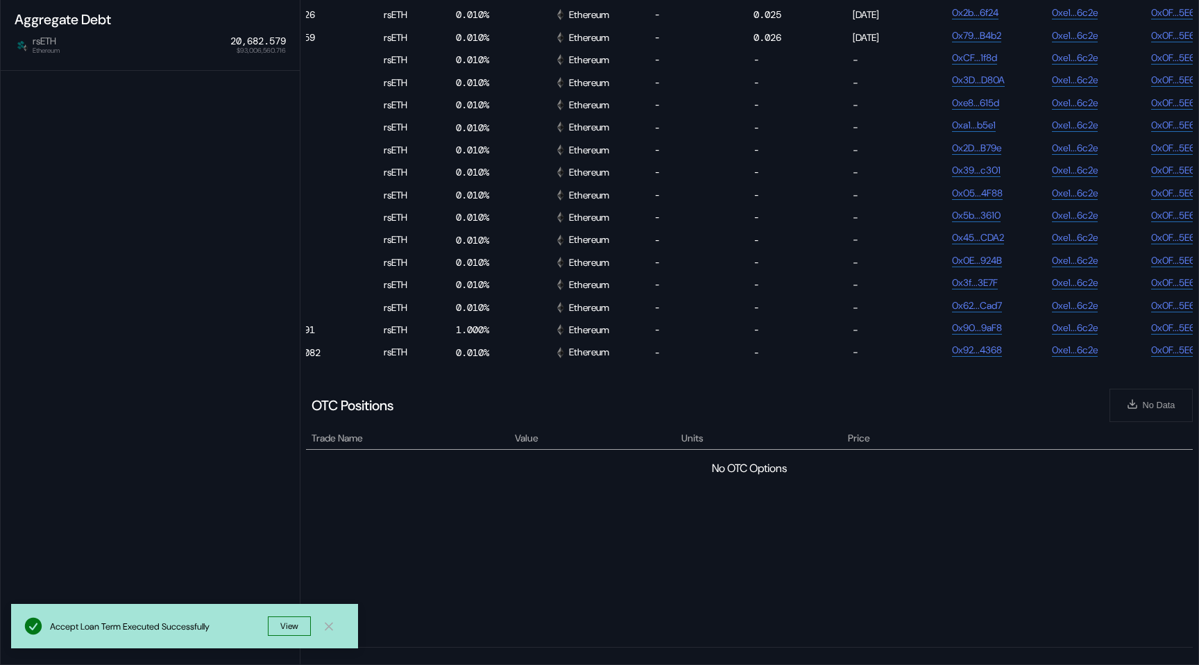
click at [328, 620] on icon at bounding box center [329, 626] width 14 height 15
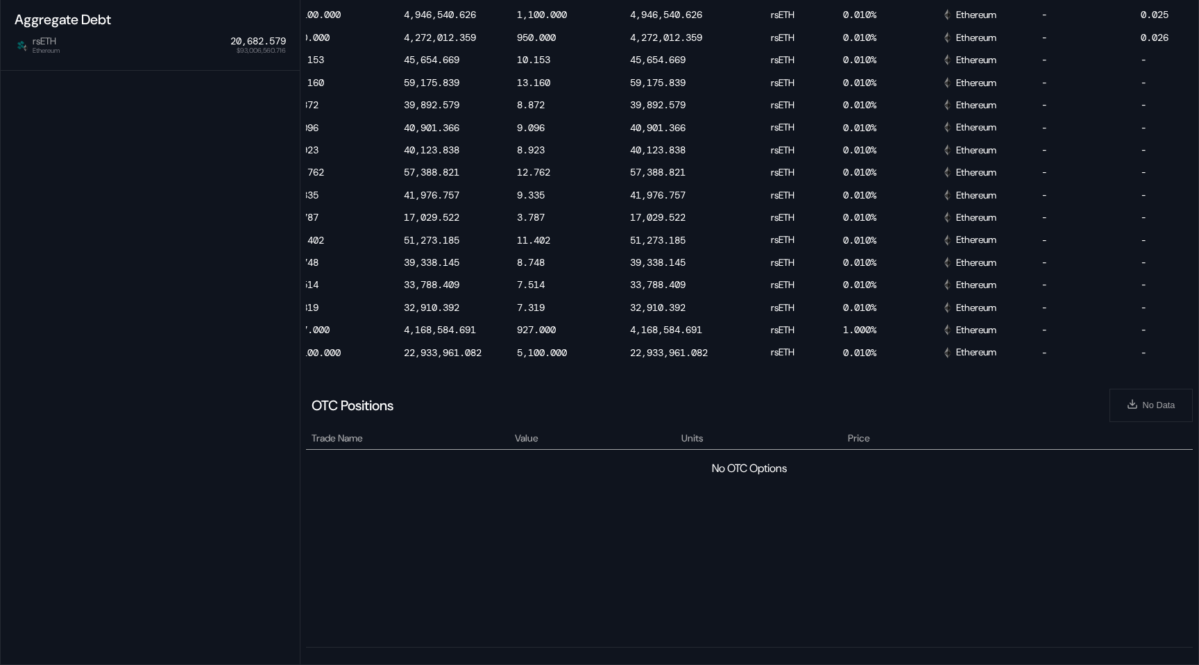
scroll to position [0, 0]
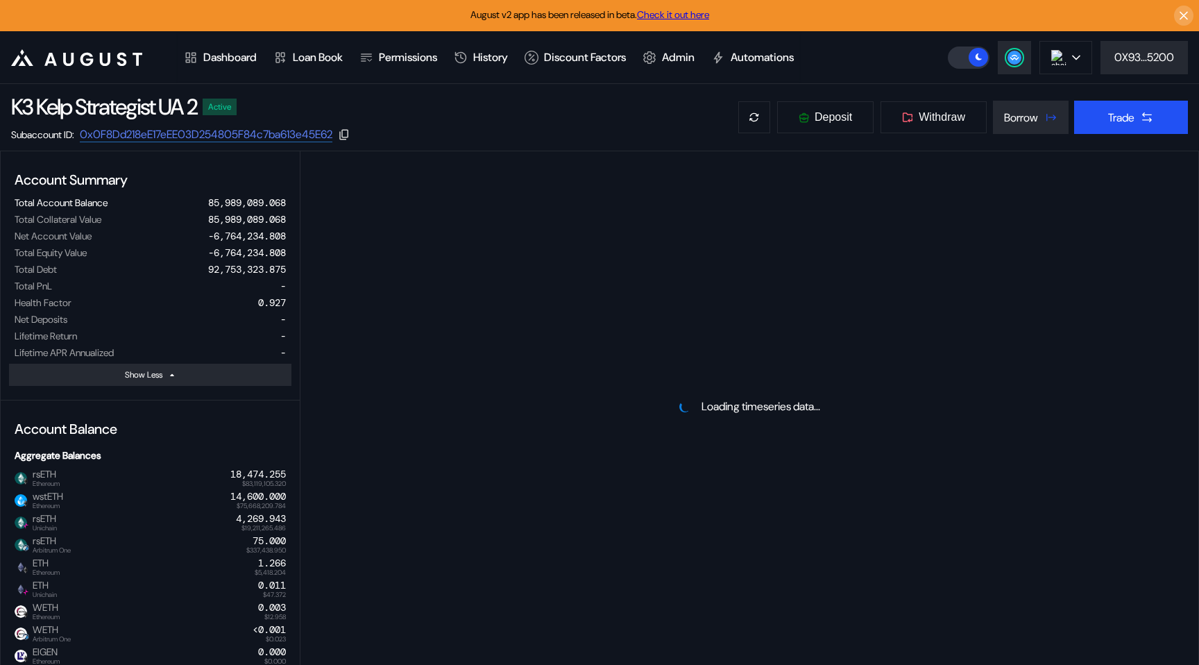
select select "*"
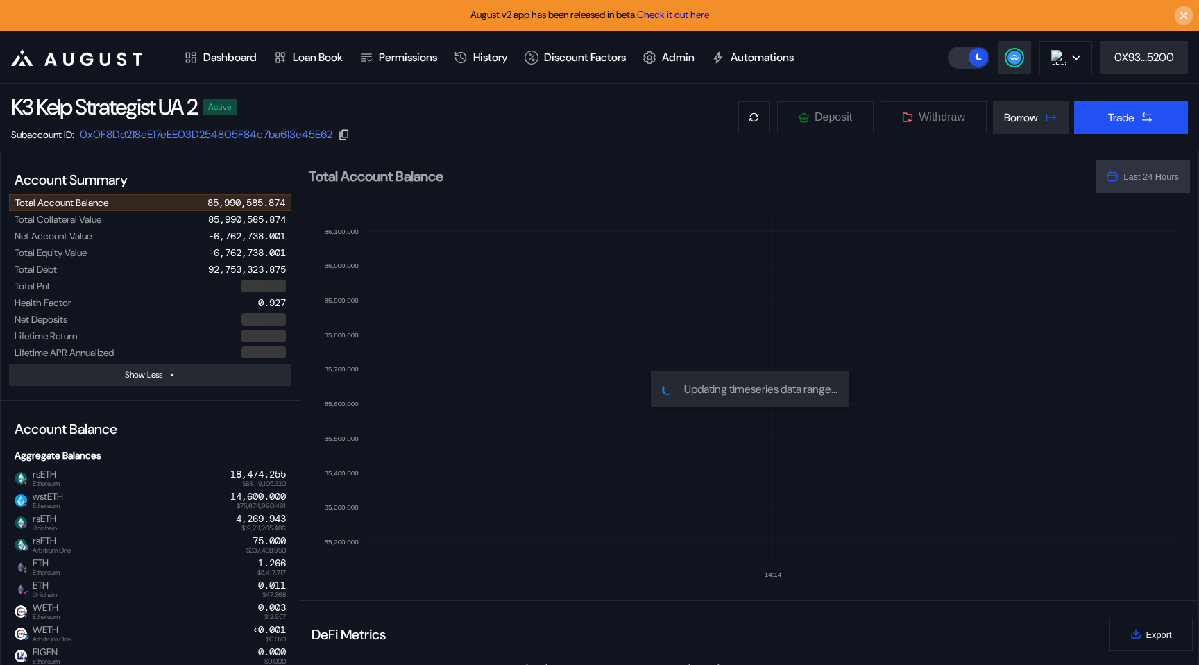
click at [1183, 10] on icon at bounding box center [1183, 16] width 13 height 14
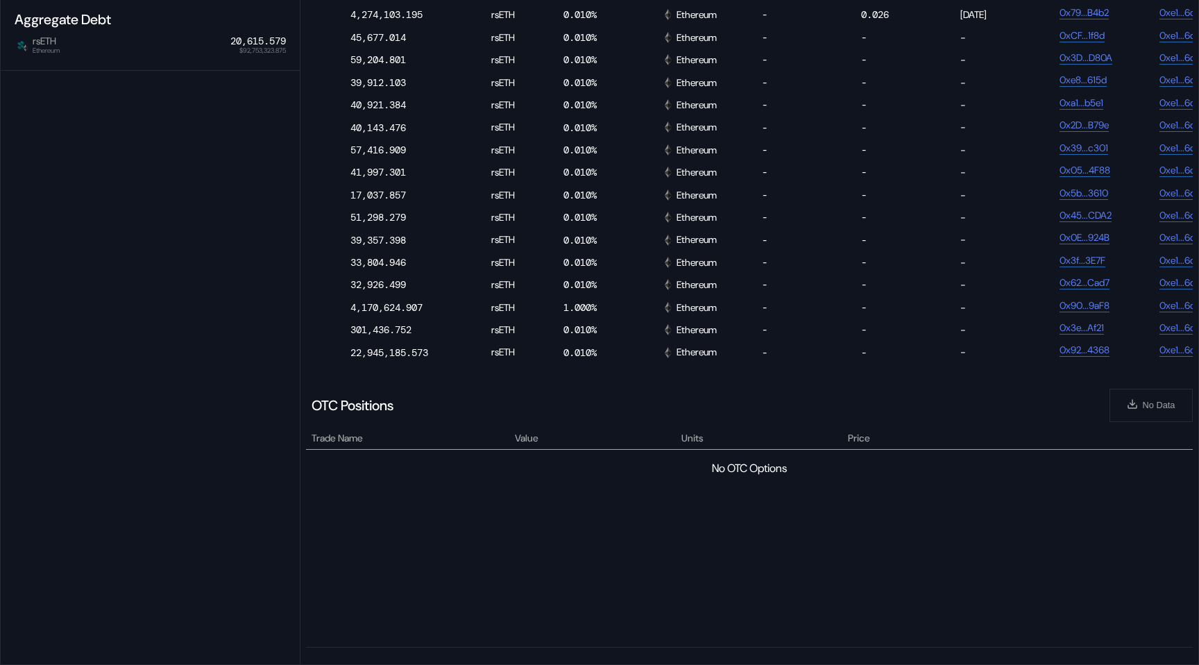
scroll to position [0, 721]
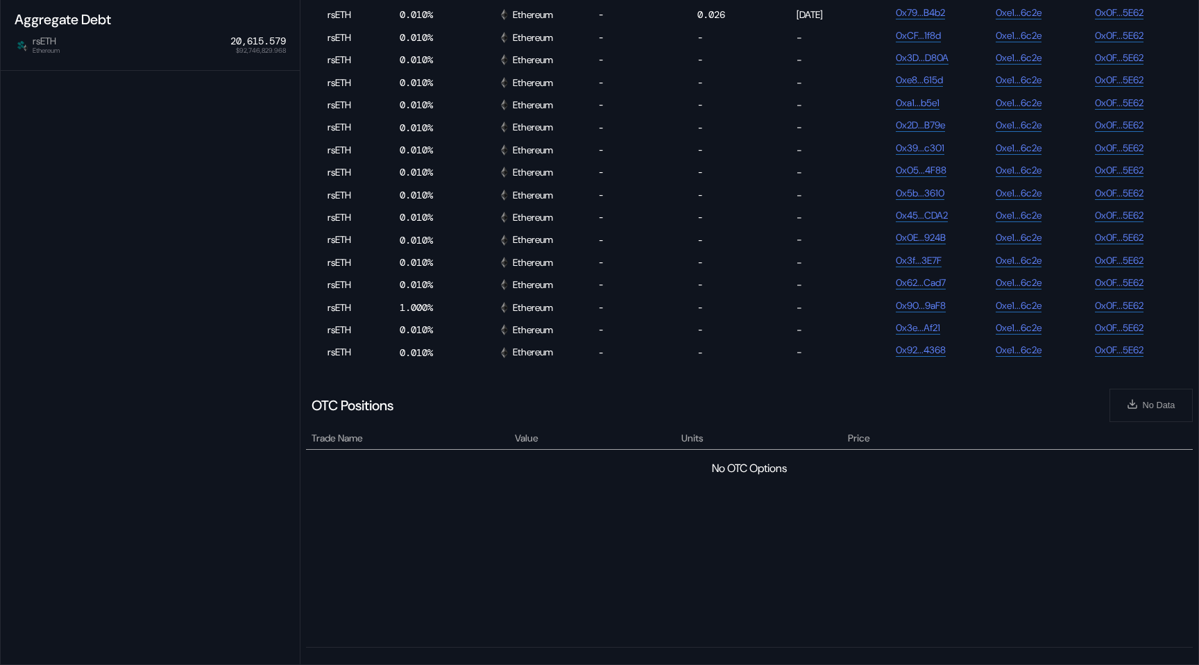
click at [332, 412] on div "OTC Positions" at bounding box center [353, 405] width 82 height 18
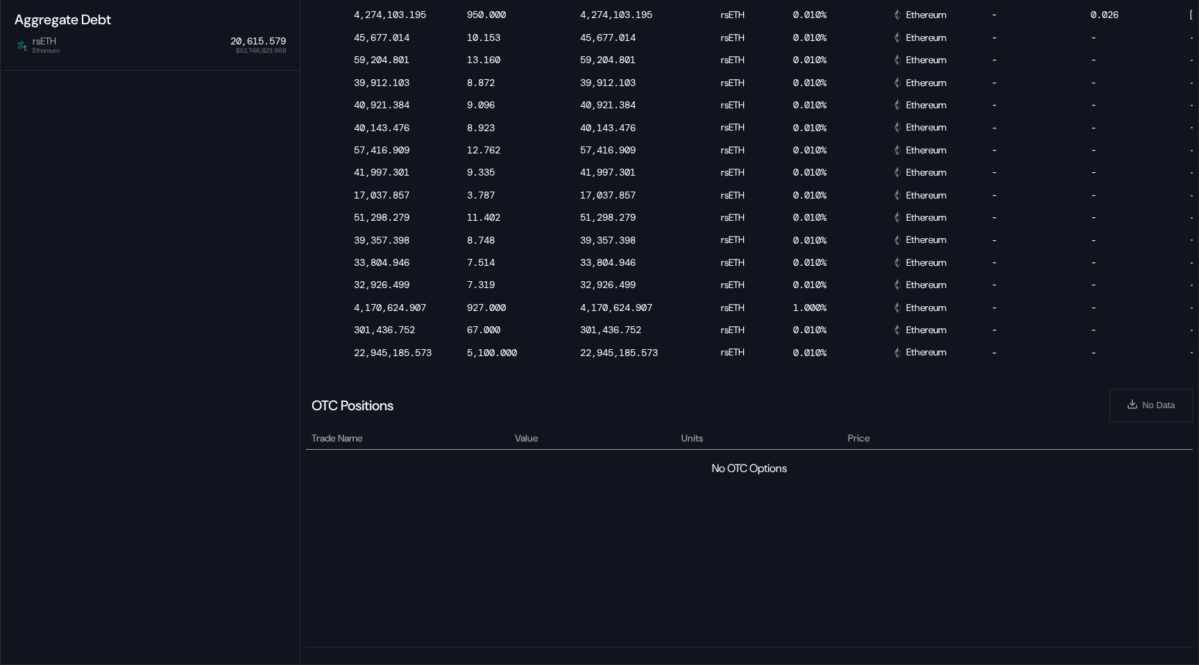
scroll to position [0, 656]
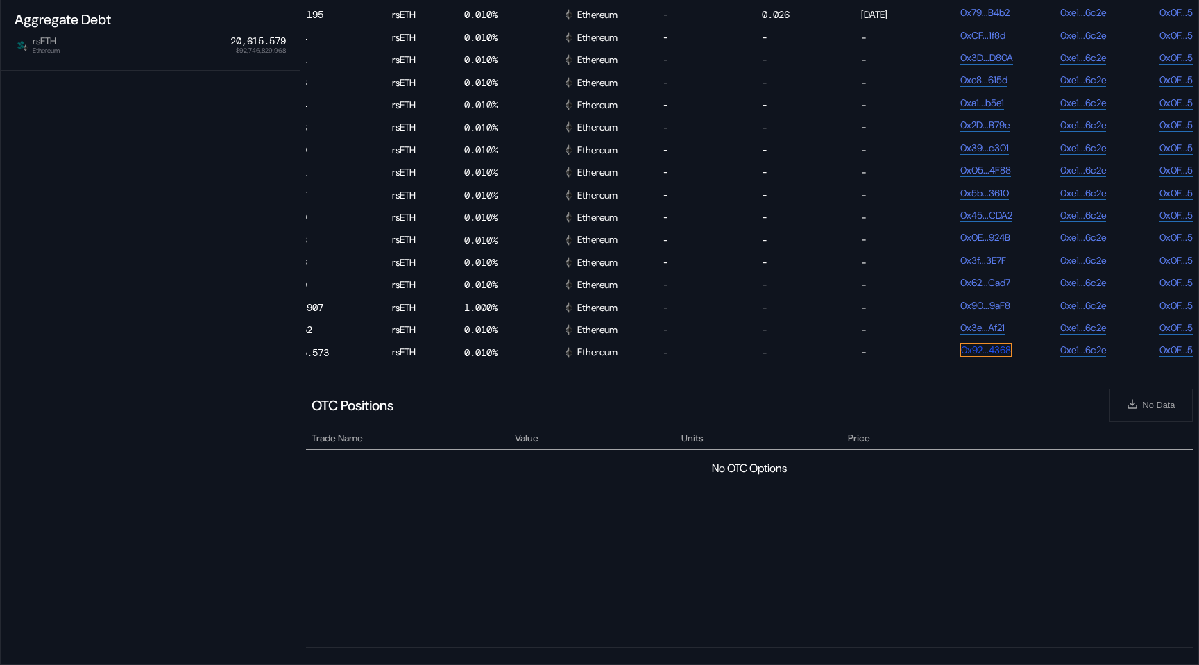
click at [980, 351] on link "0x92...4368" at bounding box center [985, 350] width 51 height 14
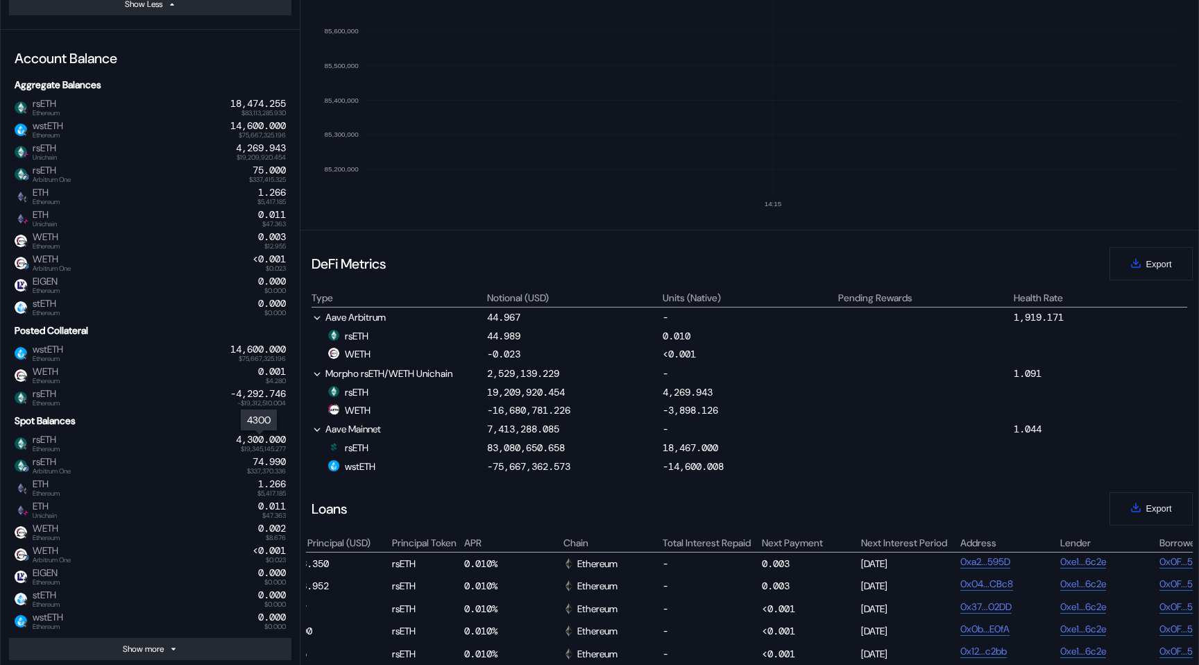
scroll to position [0, 0]
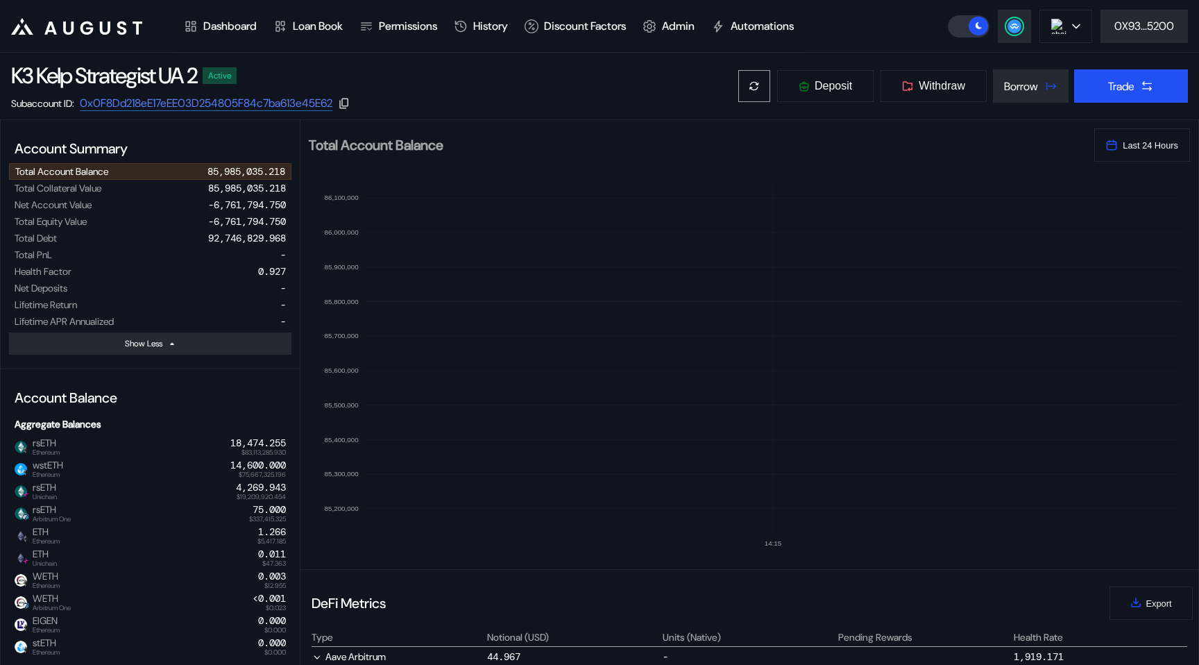
click at [758, 88] on button at bounding box center [754, 85] width 33 height 33
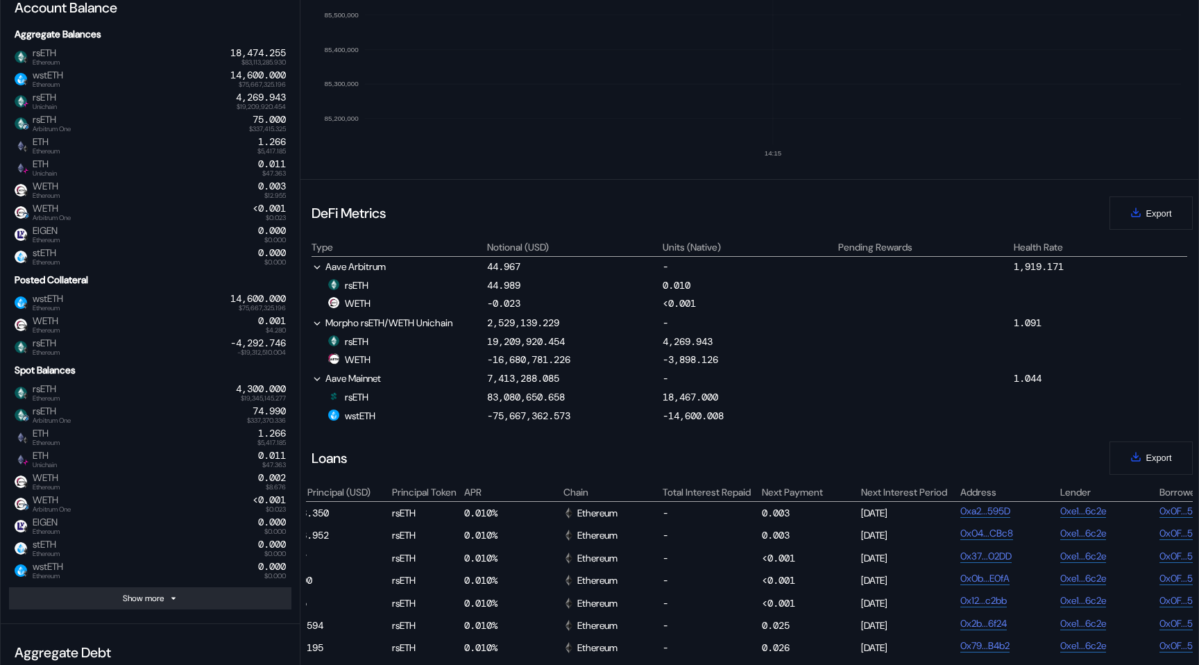
scroll to position [468, 0]
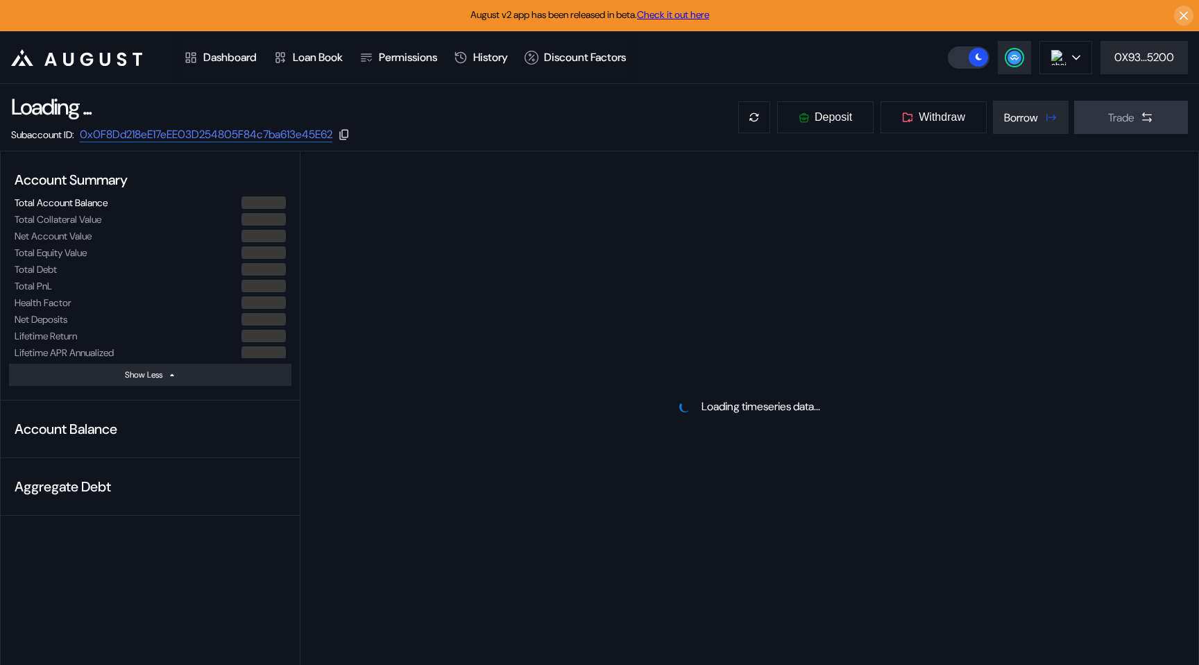
select select "*"
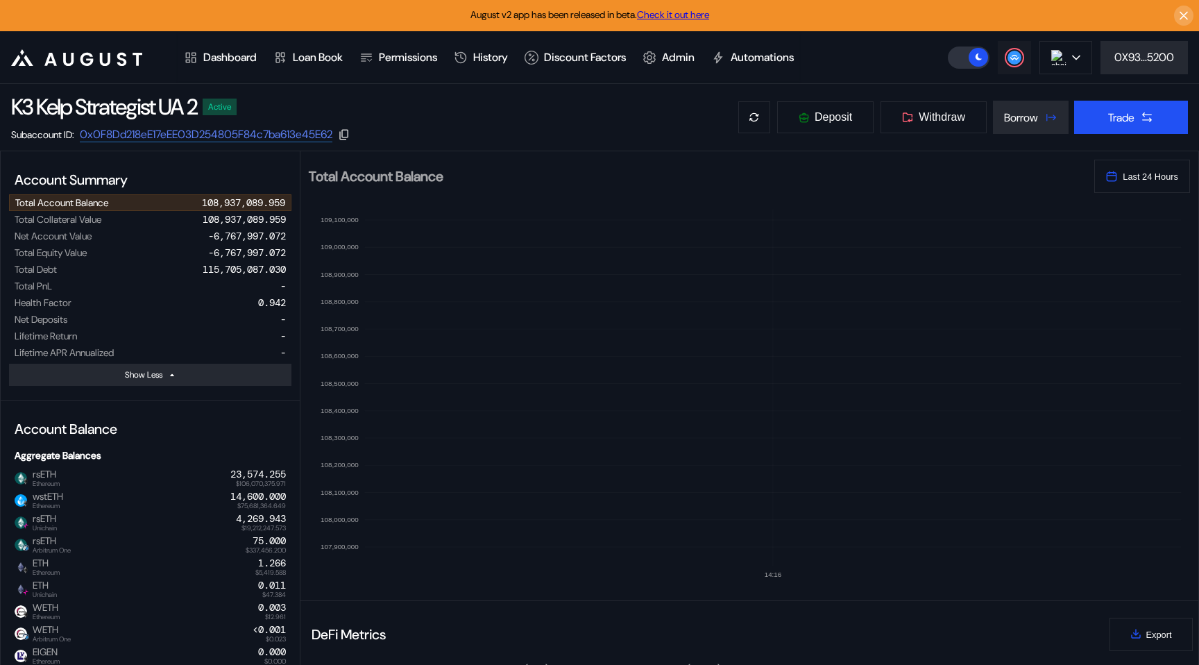
click at [1010, 56] on icon at bounding box center [1014, 57] width 9 height 6
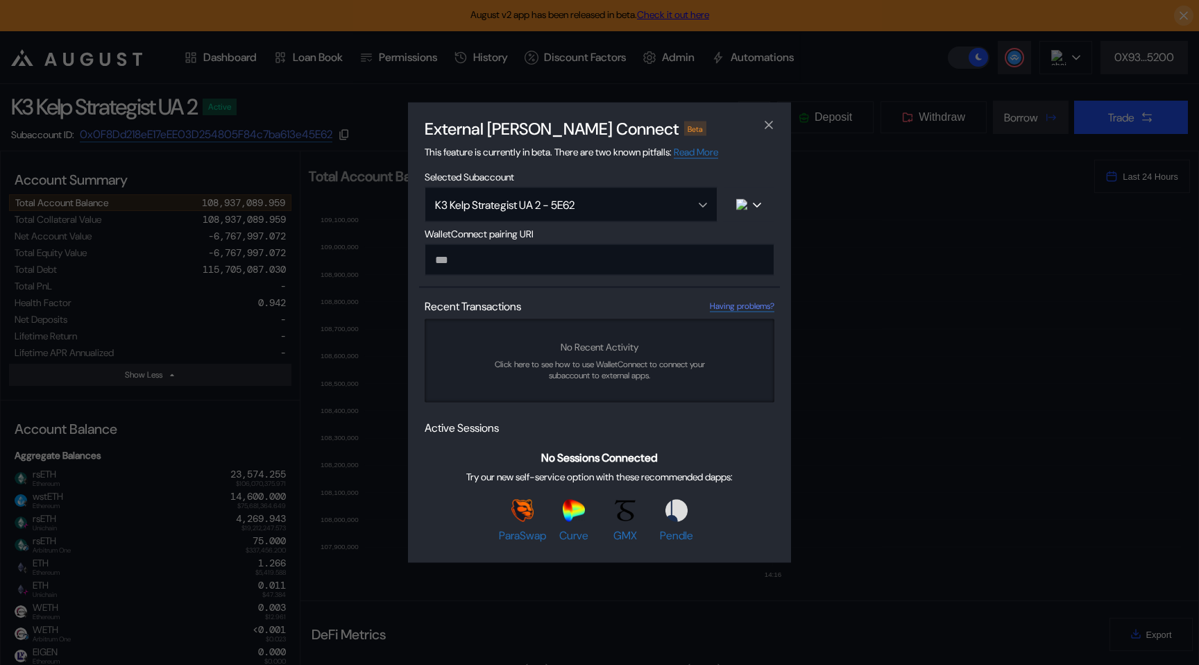
paste input "**********"
type input "**********"
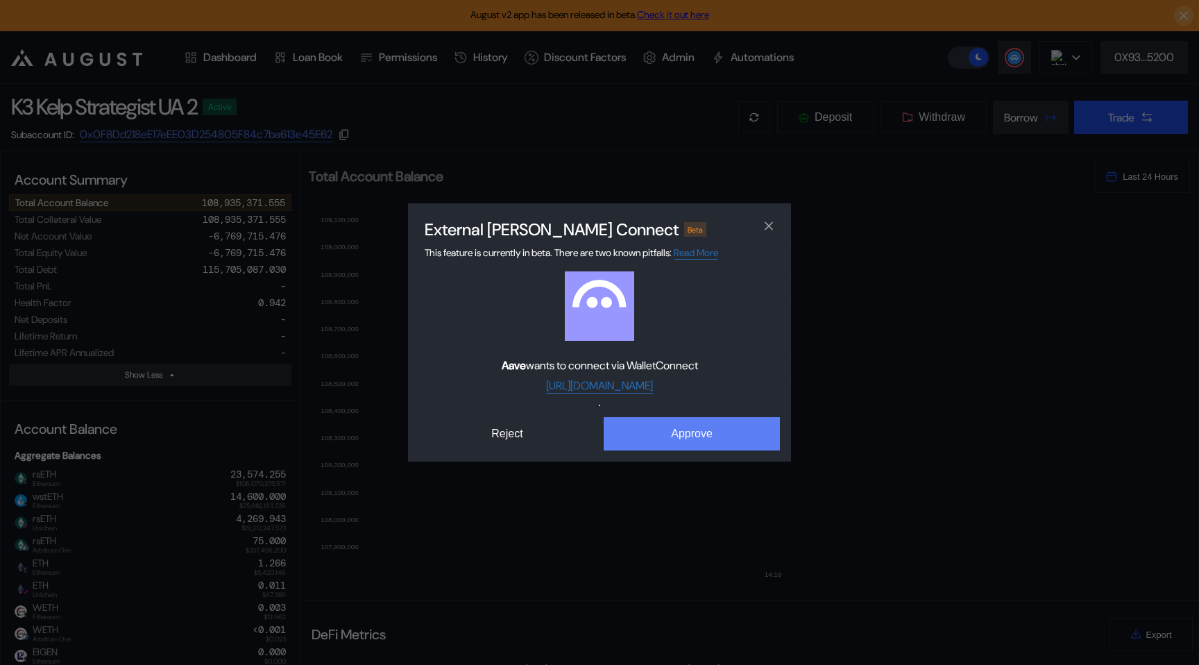
click at [641, 432] on button "Approve" at bounding box center [692, 433] width 176 height 33
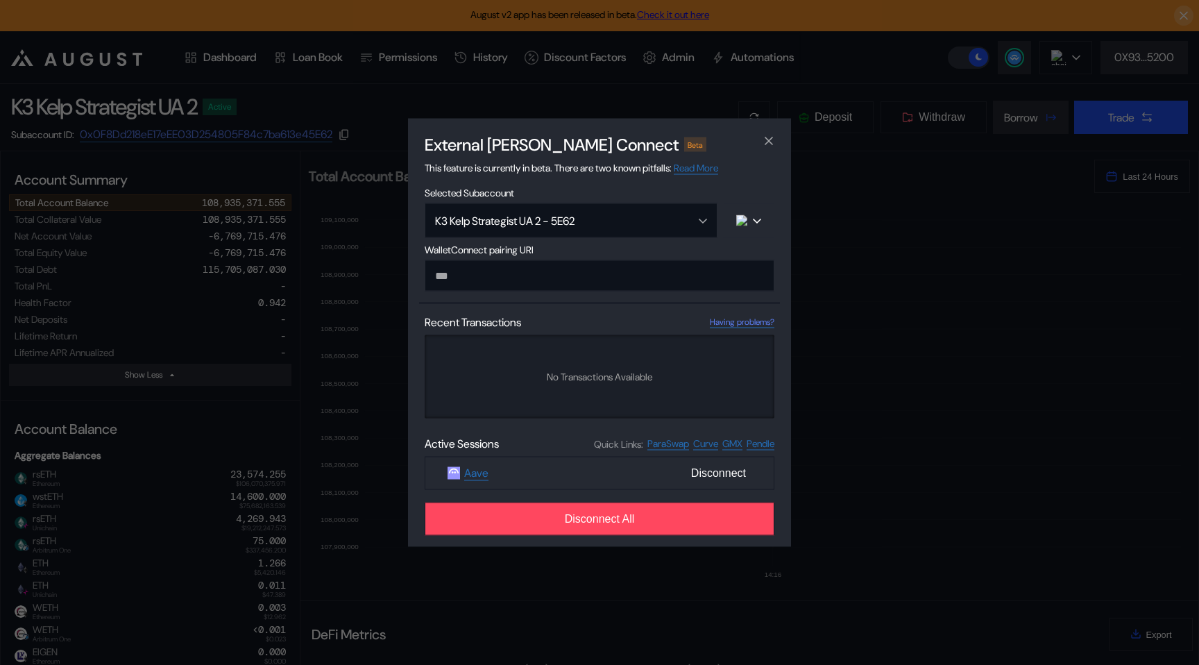
click at [887, 443] on div "External [PERSON_NAME] Connect Beta This feature is currently in beta. There ar…" at bounding box center [599, 332] width 1199 height 665
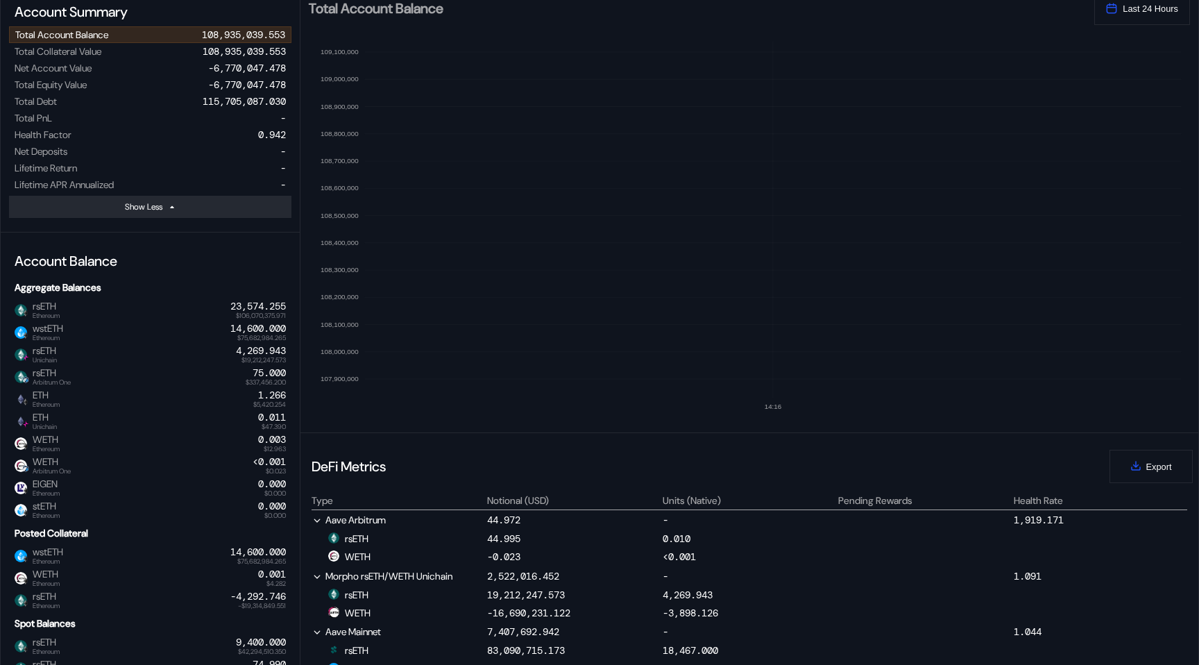
scroll to position [0, 0]
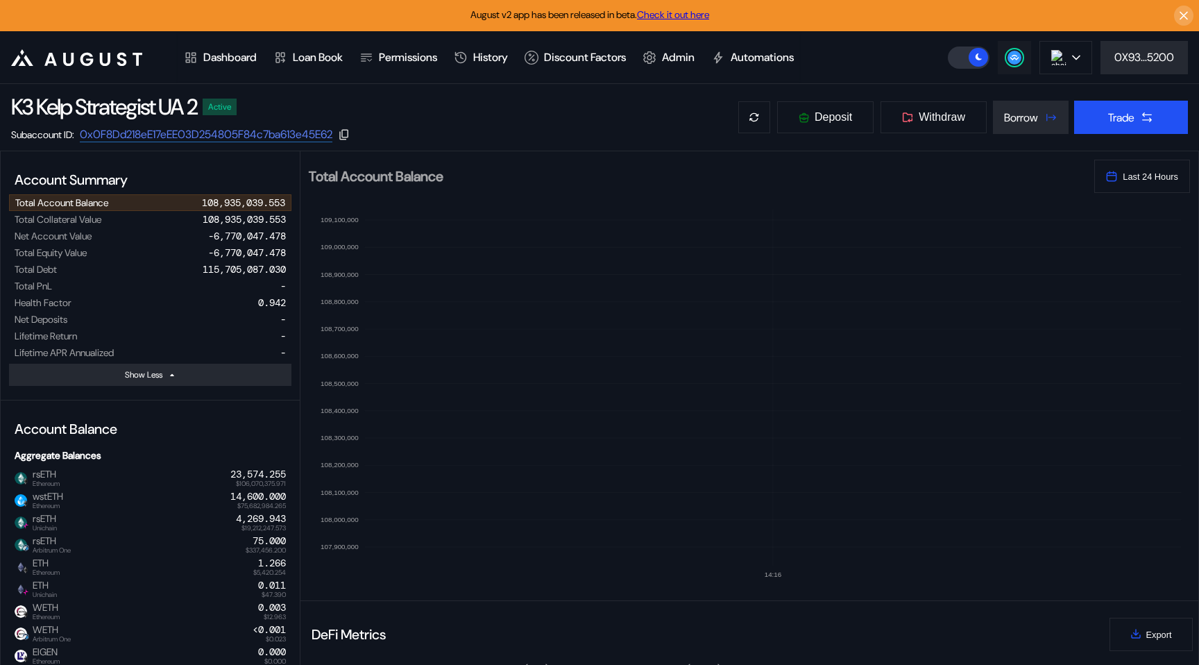
click at [1010, 62] on circle at bounding box center [1014, 58] width 14 height 14
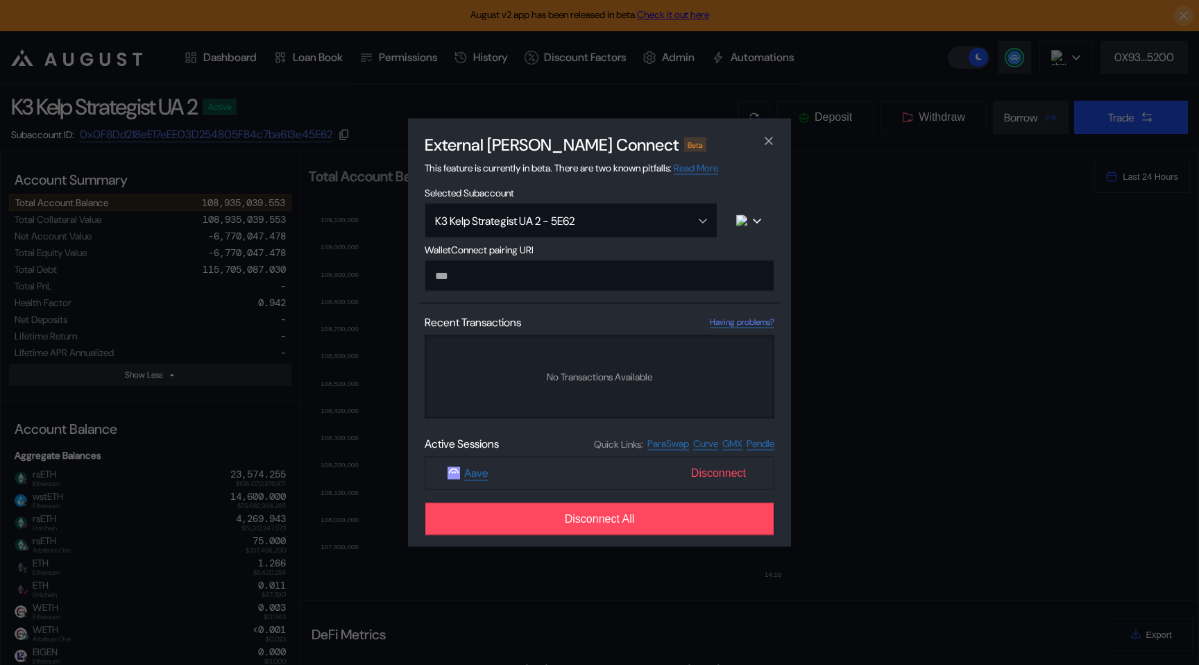
click at [705, 468] on span "Disconnect" at bounding box center [718, 473] width 66 height 24
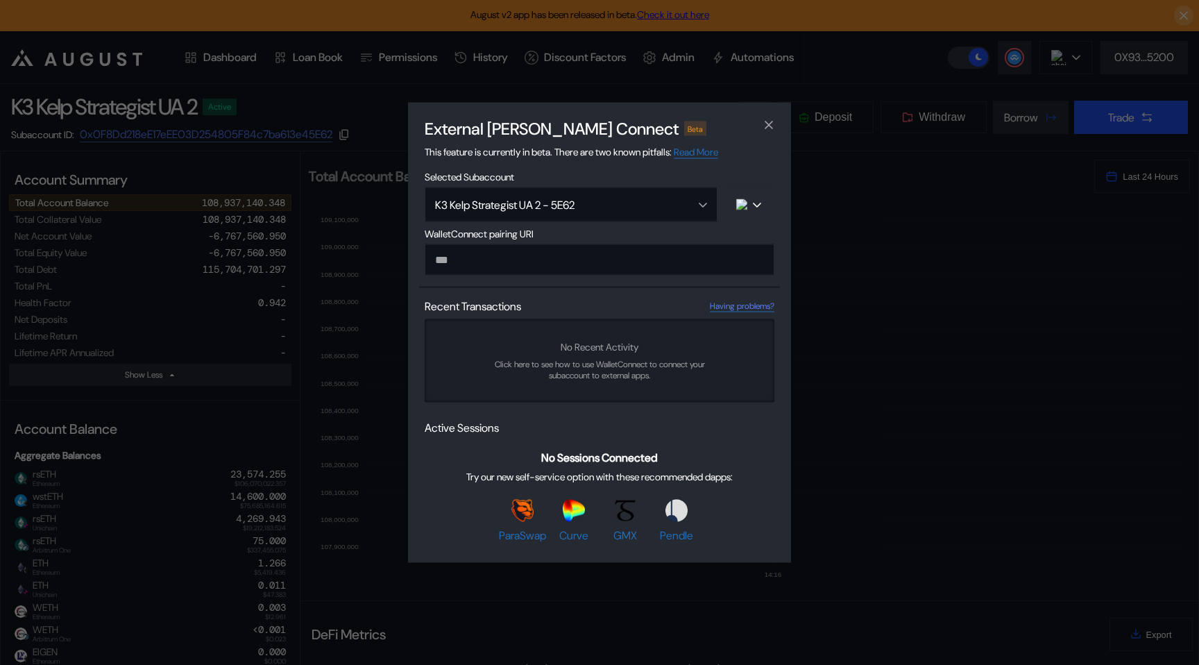
paste input "**********"
type input "**********"
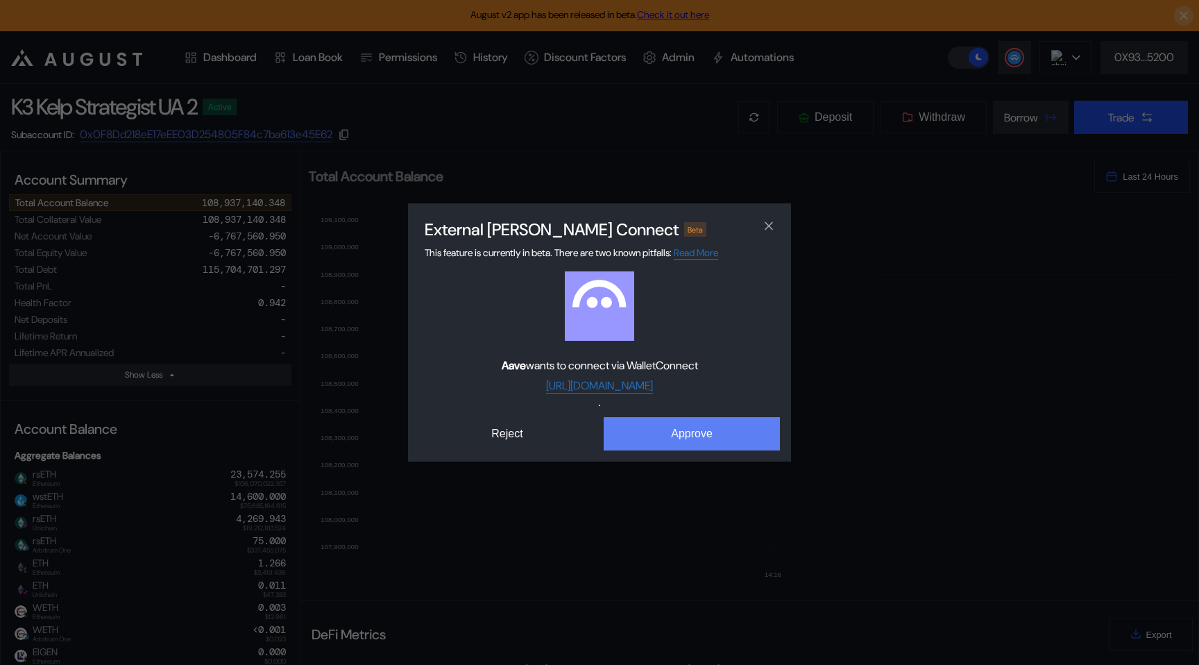
click at [633, 433] on button "Approve" at bounding box center [692, 433] width 176 height 33
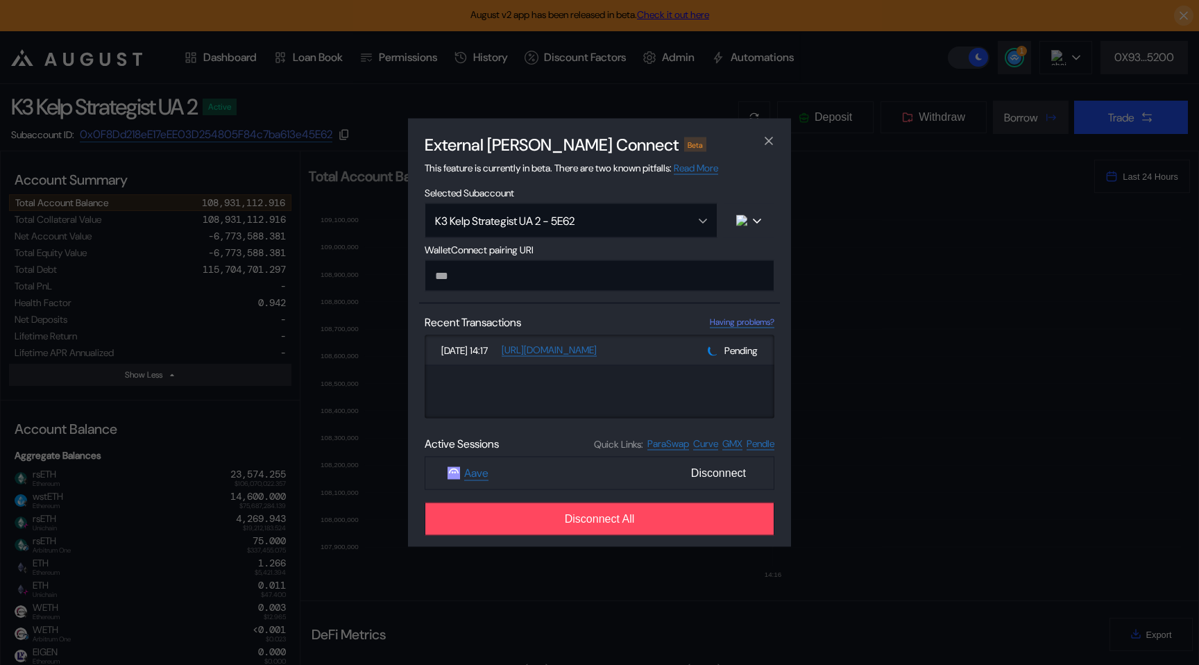
click at [864, 424] on div "External [PERSON_NAME] Connect Beta This feature is currently in beta. There ar…" at bounding box center [599, 332] width 1199 height 665
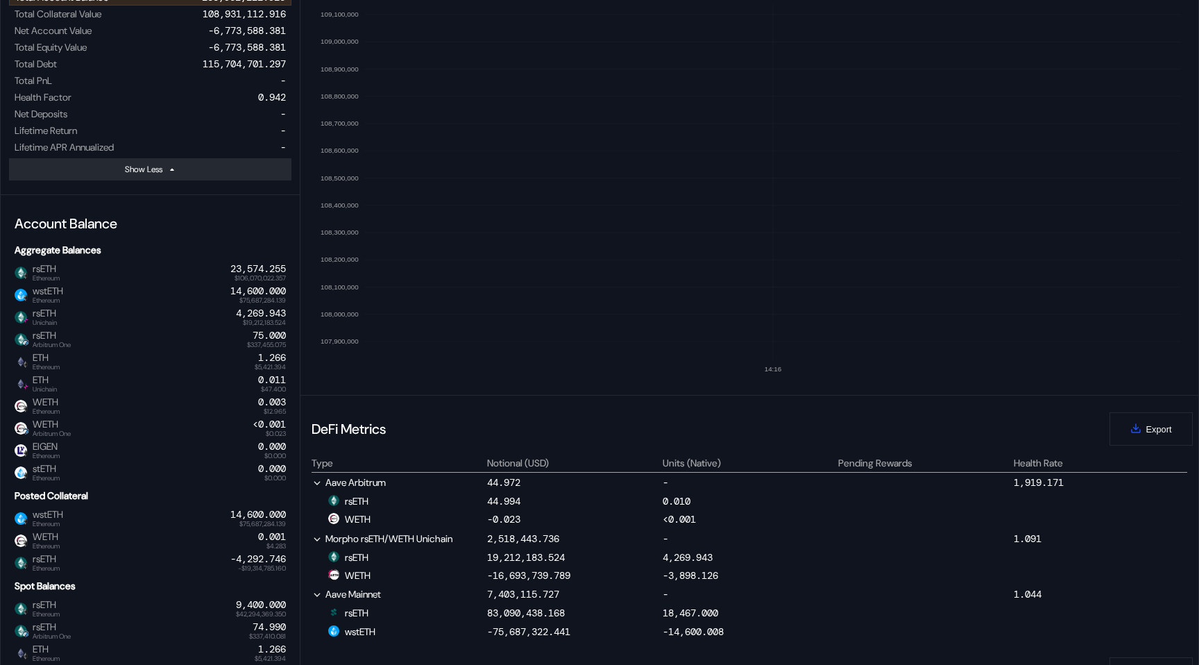
scroll to position [0, 0]
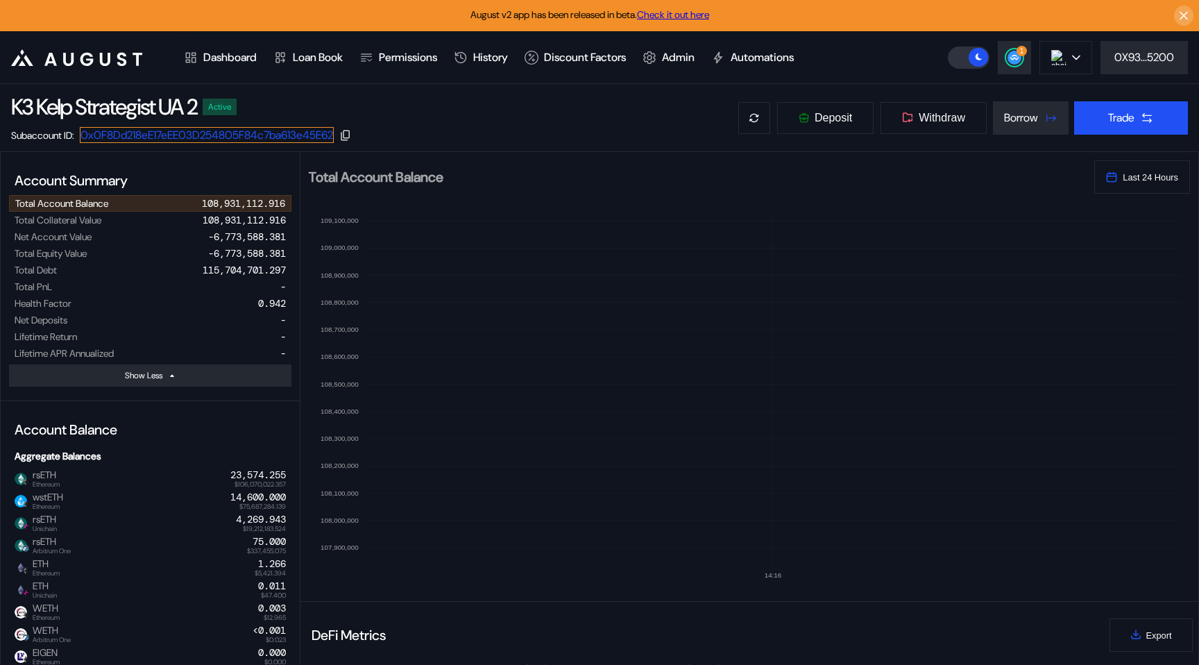
click at [334, 134] on link "0x0F8Dd218eE17eEE03D254805F84c7ba613e45E62" at bounding box center [207, 135] width 254 height 16
click at [1014, 60] on circle at bounding box center [1014, 58] width 14 height 14
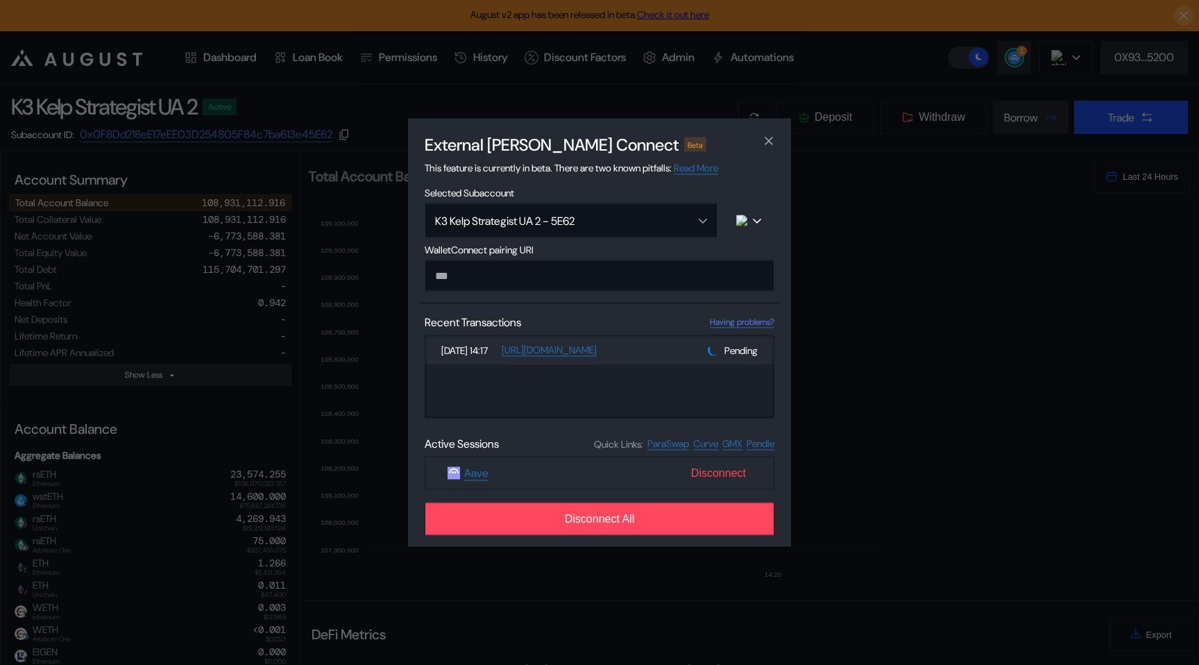
click at [704, 477] on span "Disconnect" at bounding box center [718, 473] width 66 height 24
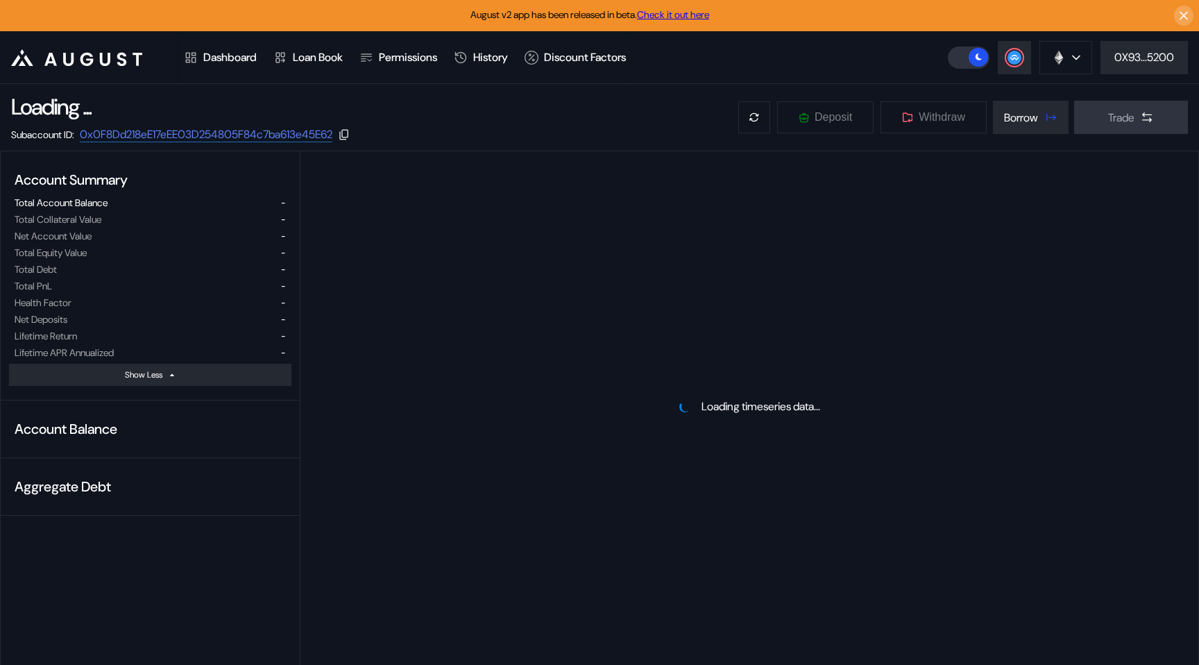
select select "*"
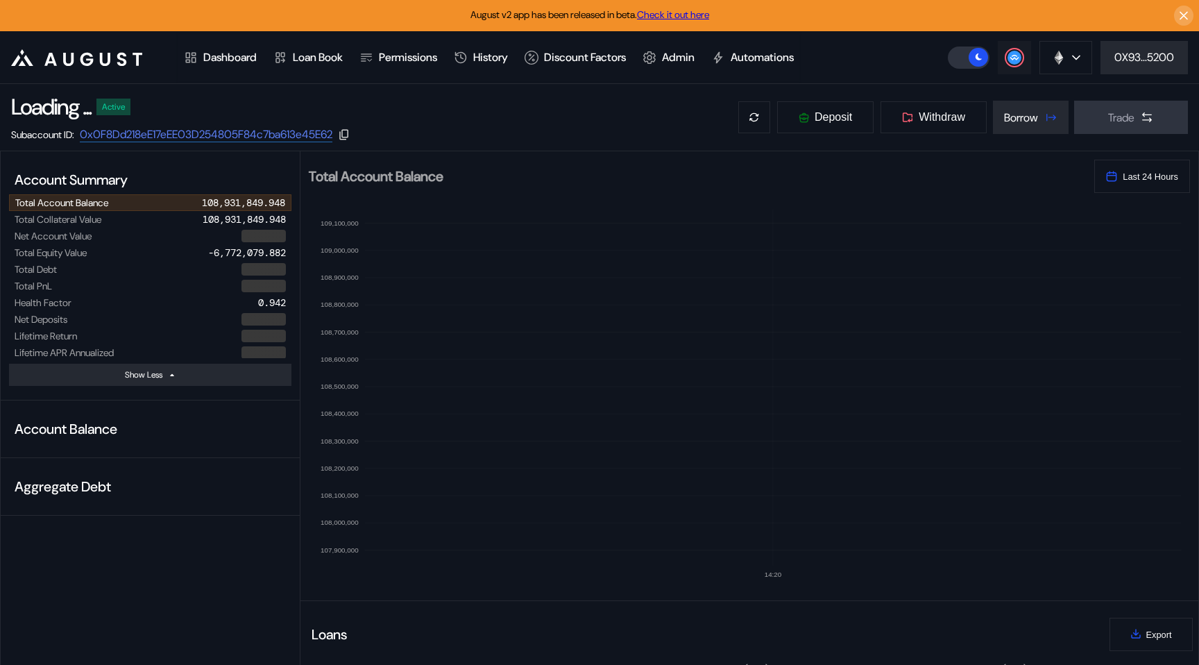
click at [1015, 51] on circle at bounding box center [1014, 58] width 14 height 14
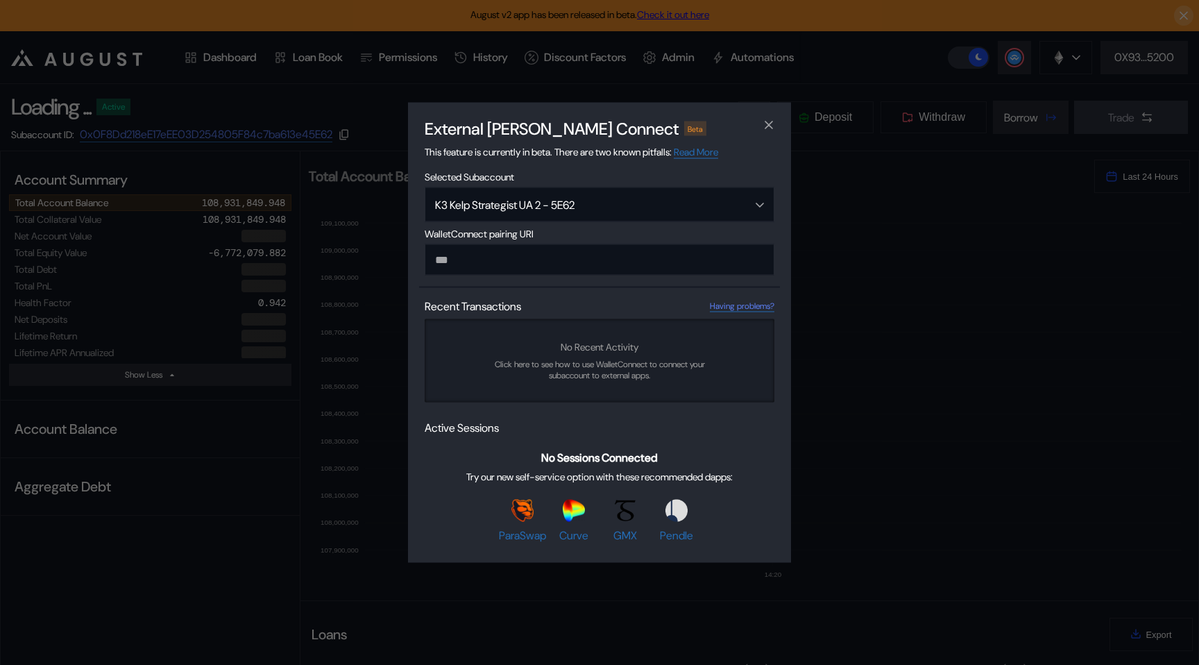
type input "**********"
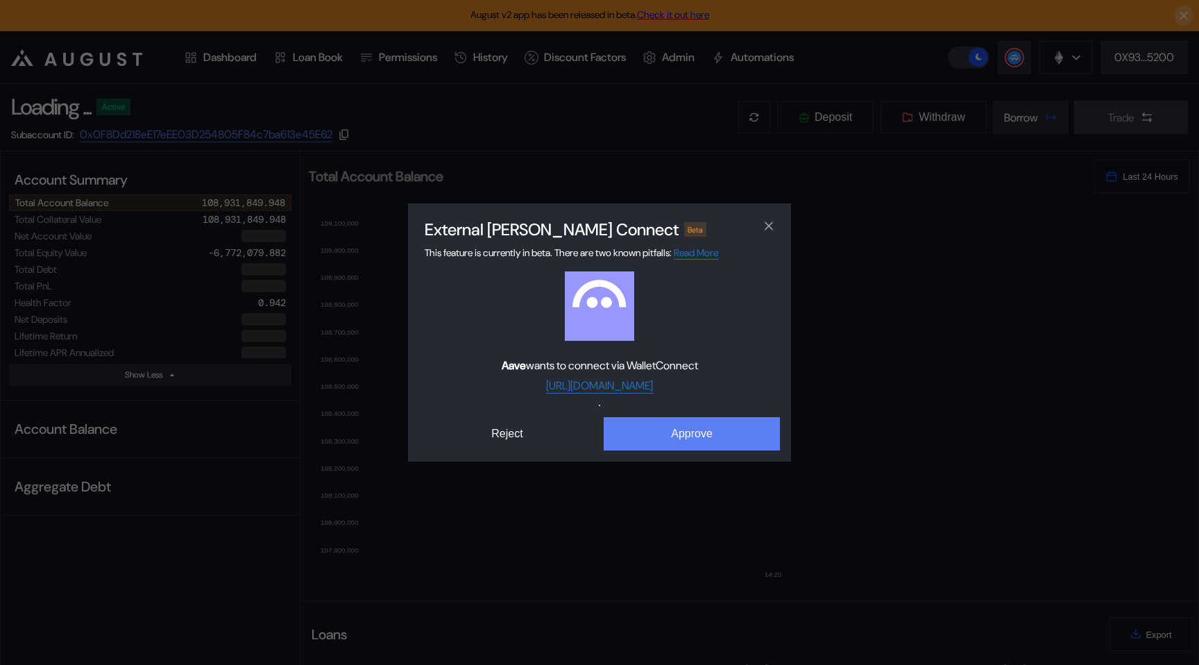
click at [685, 420] on button "Approve" at bounding box center [692, 433] width 176 height 33
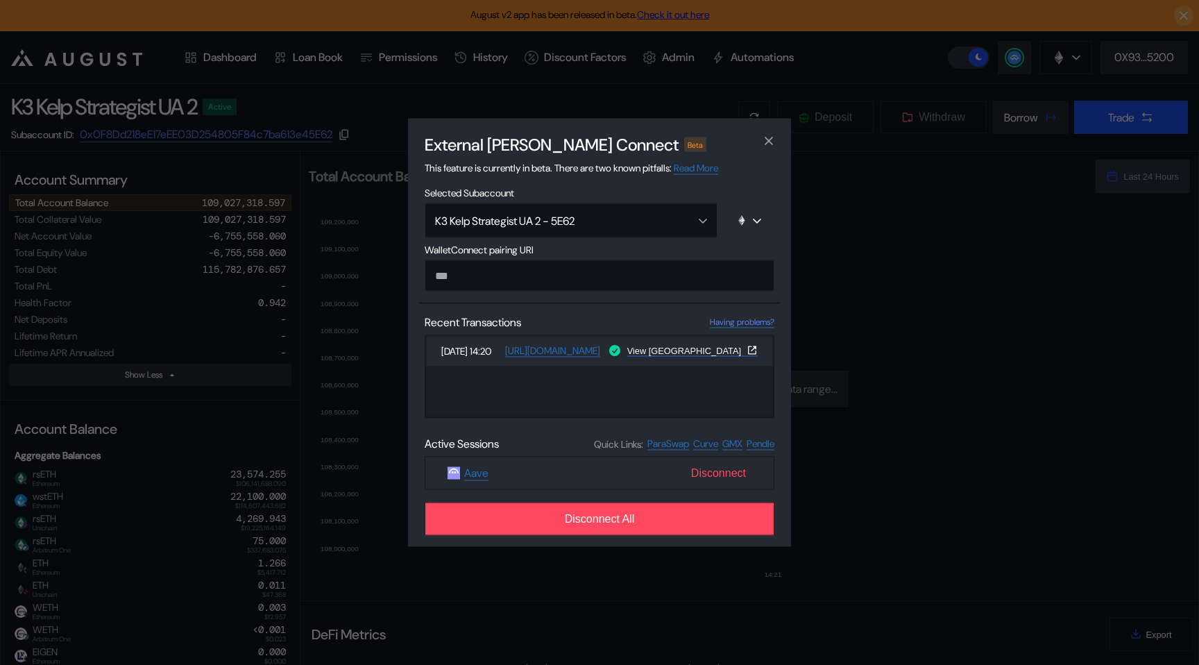
click at [735, 476] on span "Disconnect" at bounding box center [718, 473] width 66 height 24
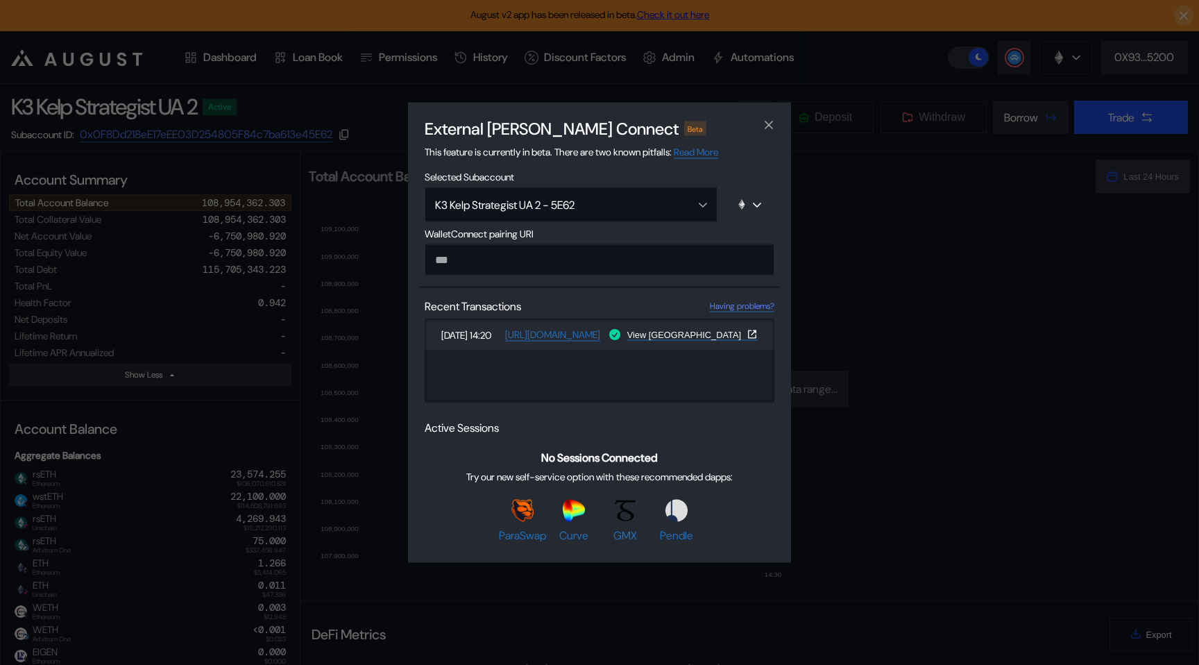
click at [377, 295] on div "External [PERSON_NAME] Connect Beta This feature is currently in beta. There ar…" at bounding box center [599, 332] width 1199 height 665
click at [770, 121] on icon "close modal" at bounding box center [768, 124] width 7 height 7
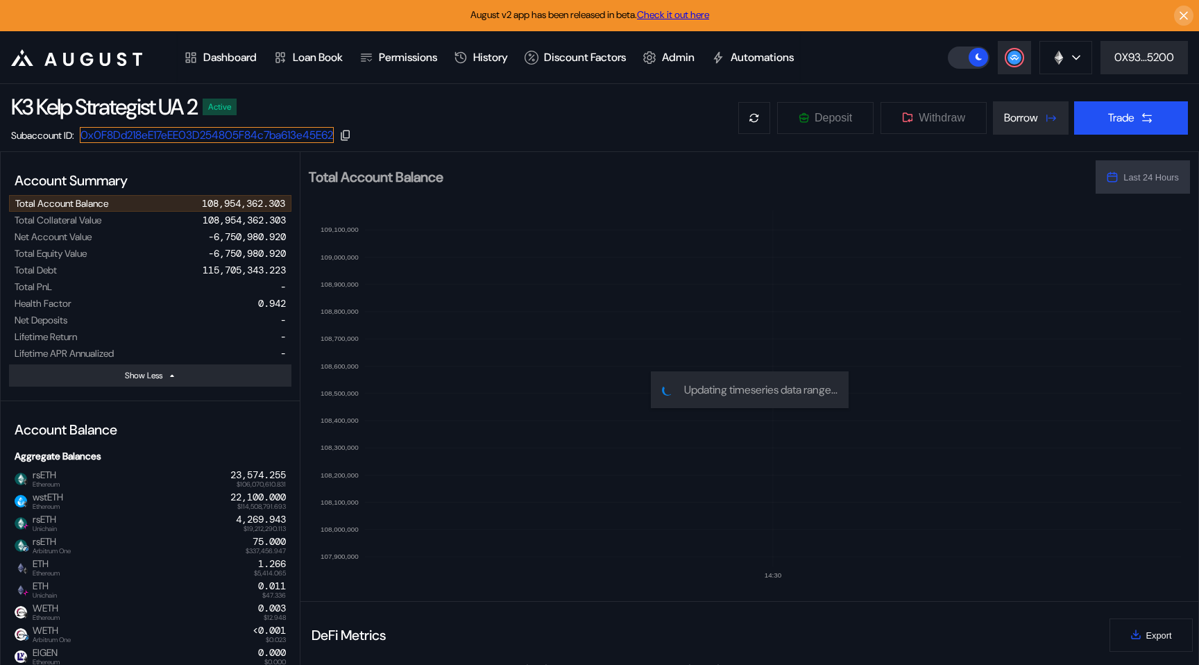
click at [262, 136] on link "0x0F8Dd218eE17eEE03D254805F84c7ba613e45E62" at bounding box center [207, 135] width 254 height 16
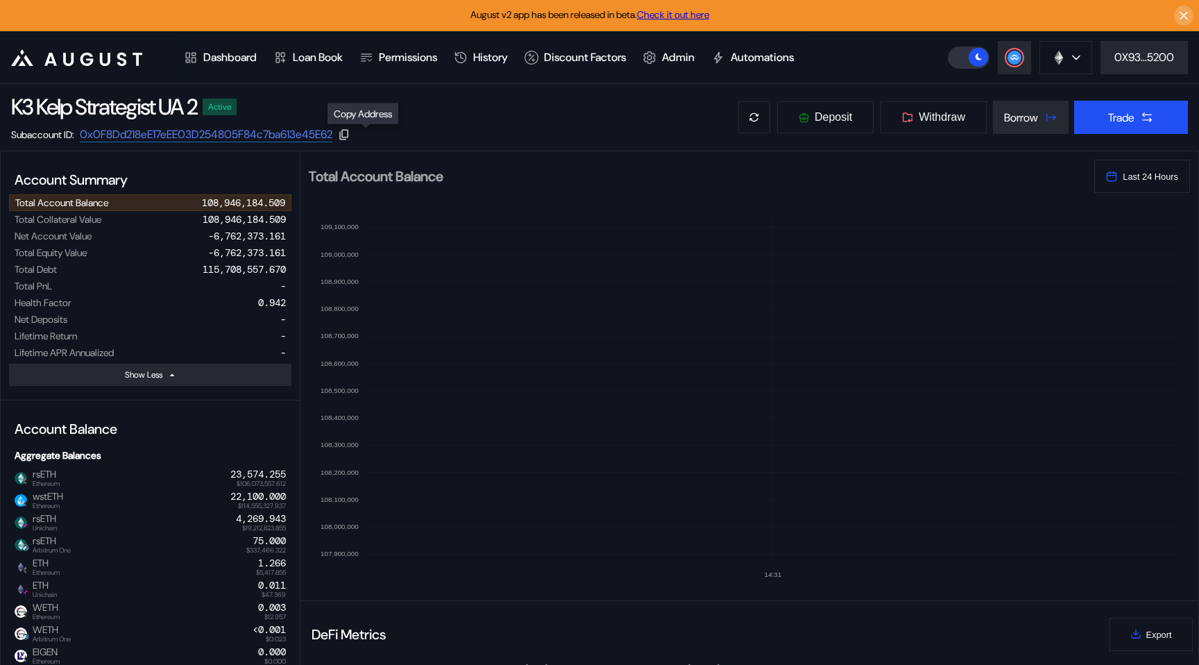
click at [350, 129] on icon at bounding box center [344, 134] width 12 height 12
click at [226, 130] on link "0x0F8Dd218eE17eEE03D254805F84c7ba613e45E62" at bounding box center [207, 135] width 254 height 16
click at [318, 138] on link "0x0F8Dd218eE17eEE03D254805F84c7ba613e45E62" at bounding box center [207, 135] width 254 height 16
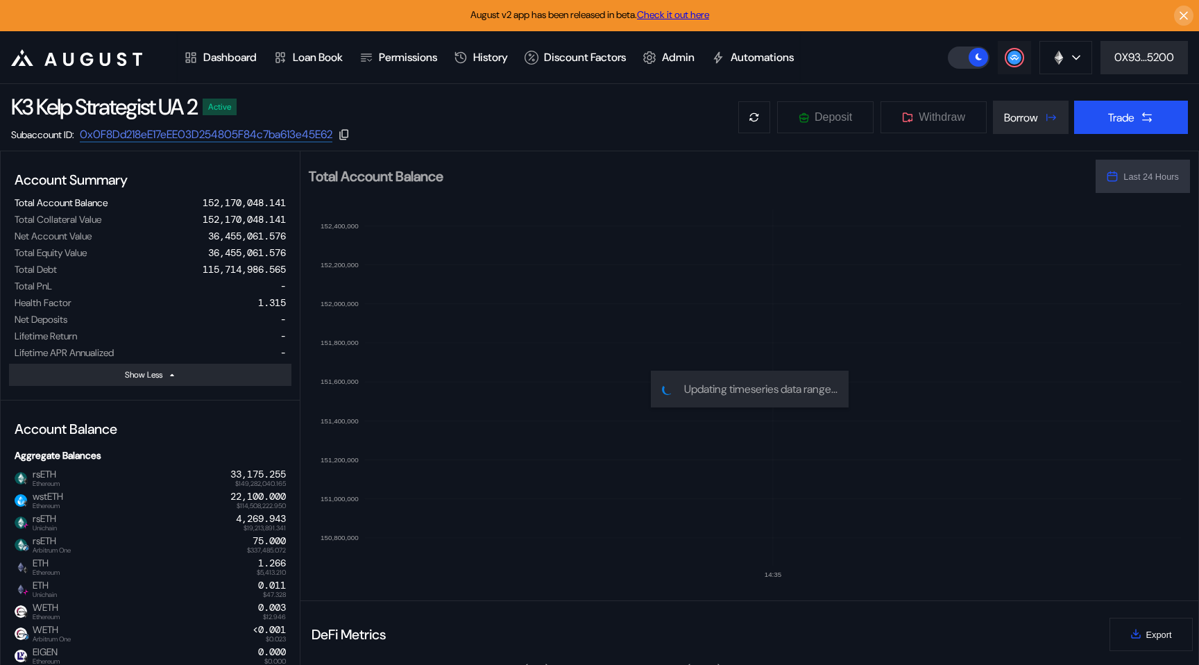
click at [1016, 53] on circle at bounding box center [1014, 58] width 14 height 14
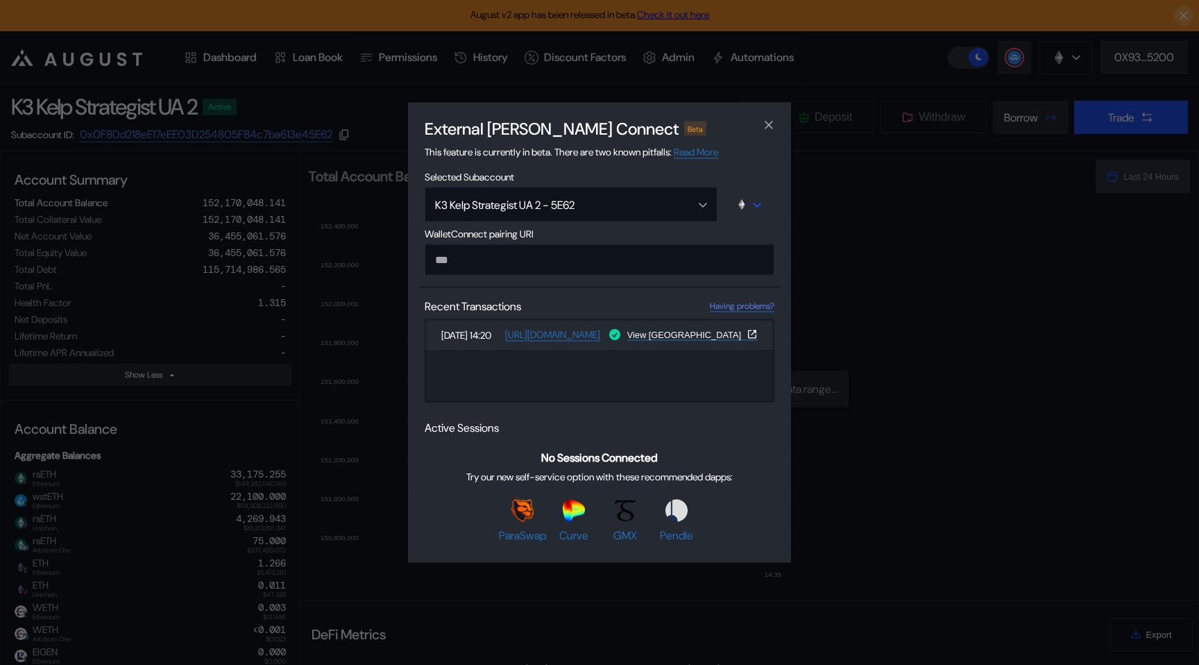
type input "**********"
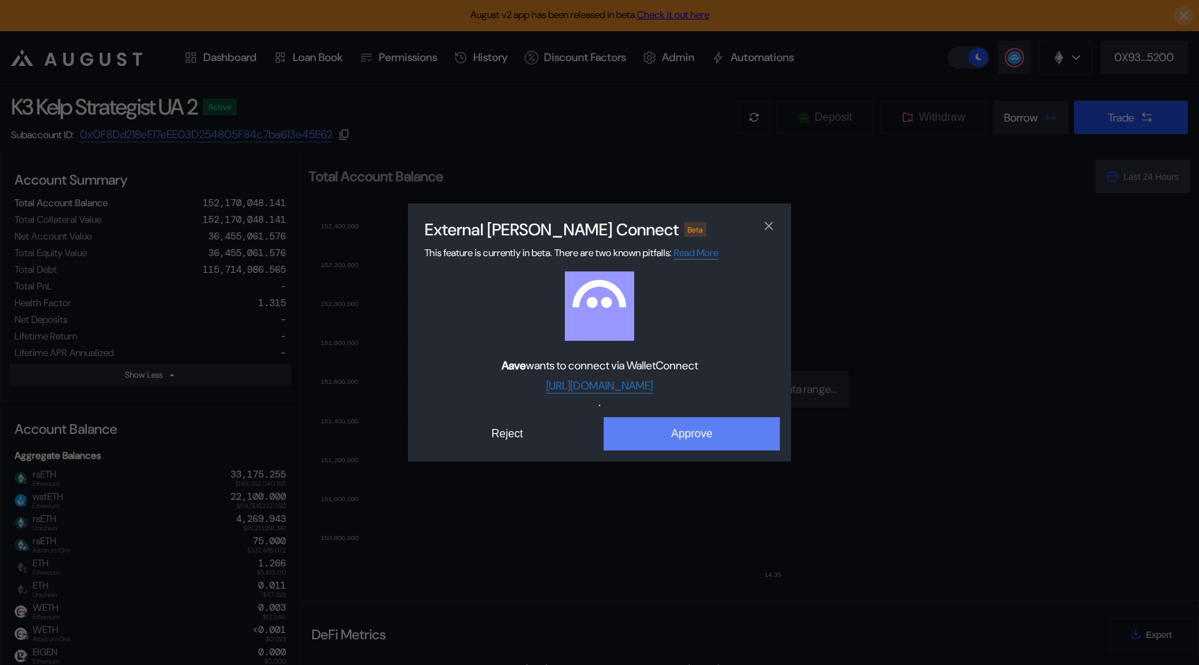
click at [726, 432] on button "Approve" at bounding box center [692, 433] width 176 height 33
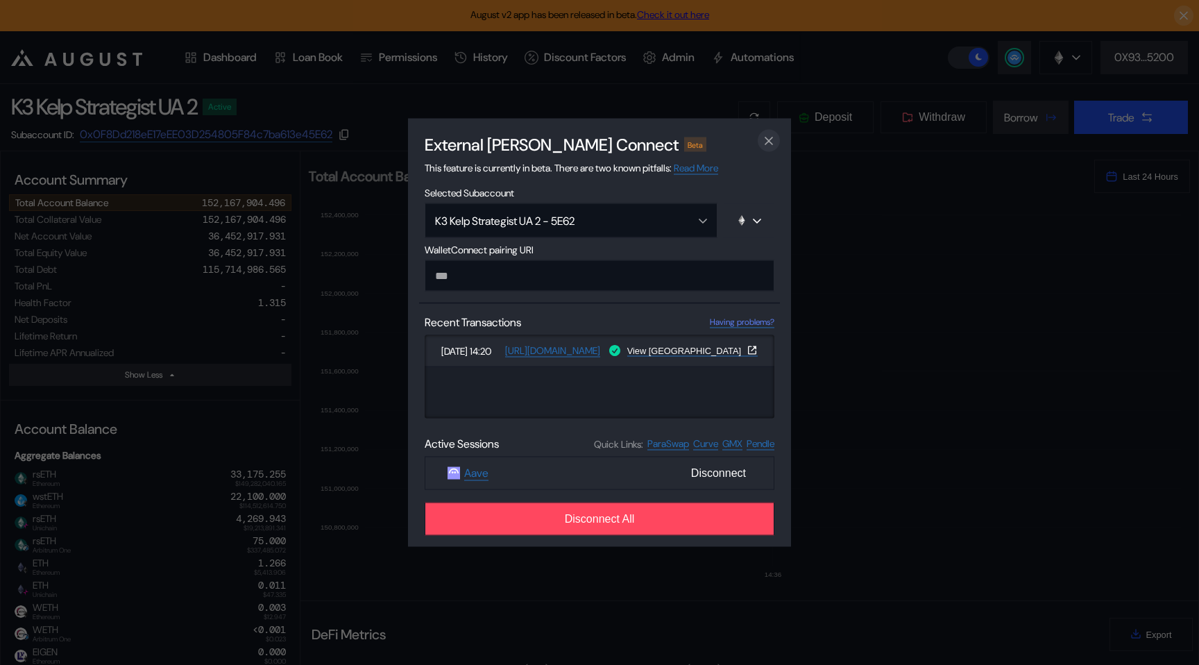
click at [772, 247] on span "WalletConnect pairing URI" at bounding box center [600, 250] width 350 height 12
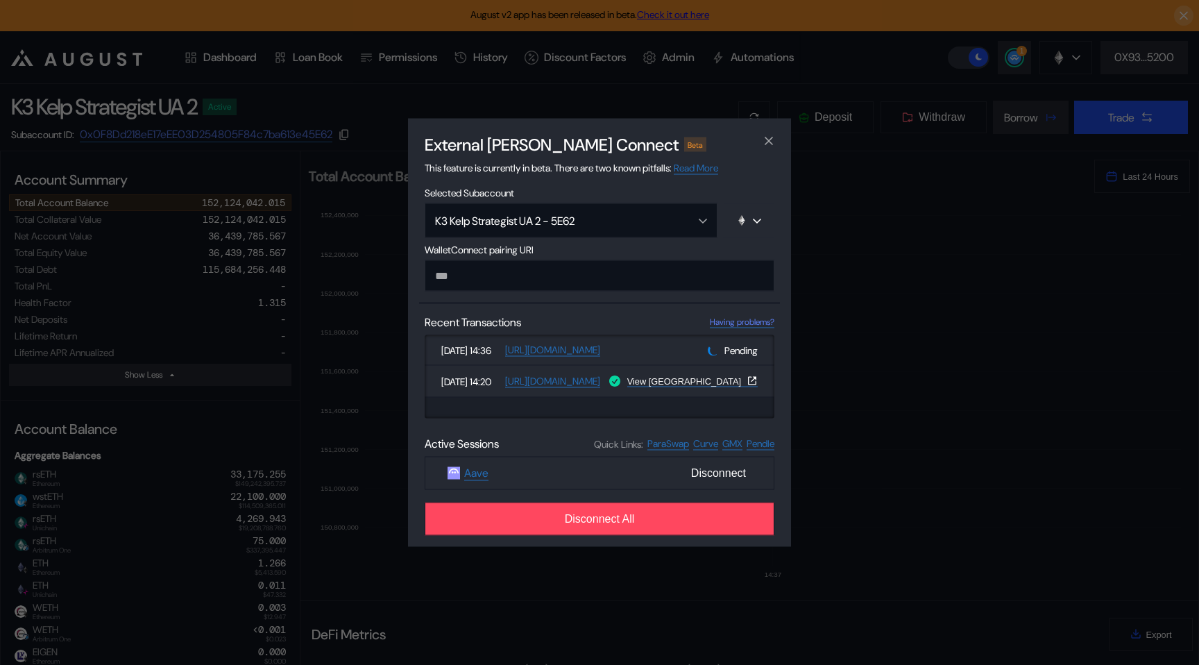
click at [350, 225] on div "External dApp Connect Beta This feature is currently in beta. There are two kno…" at bounding box center [599, 332] width 1199 height 665
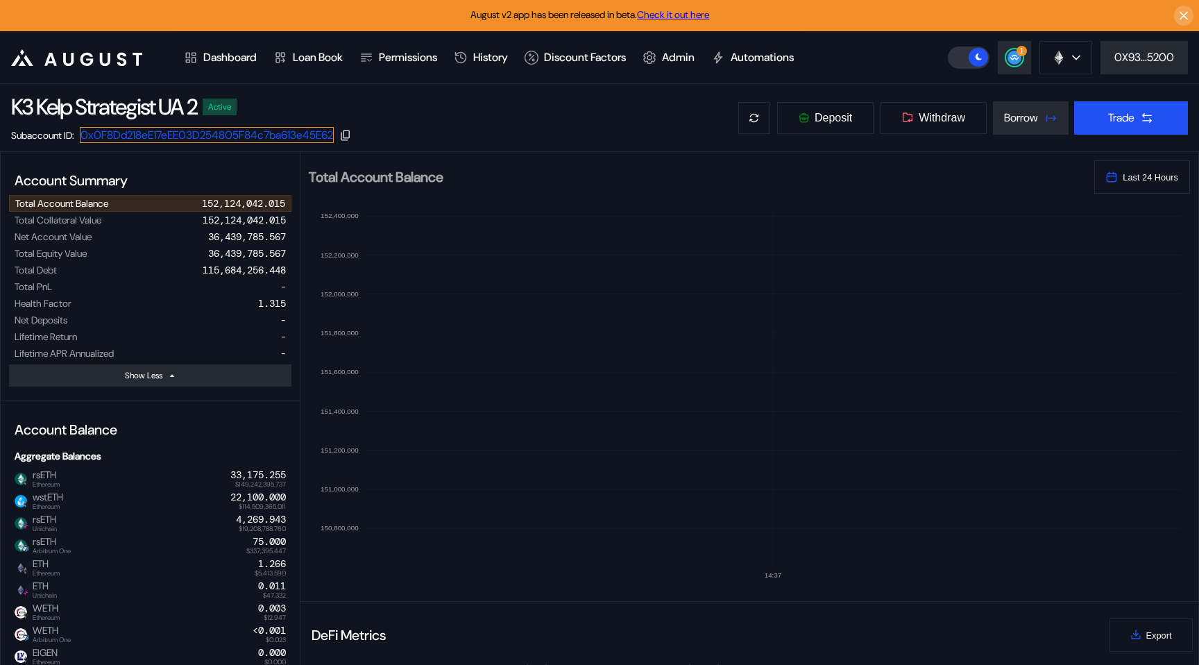
click at [300, 133] on link "0x0F8Dd218eE17eEE03D254805F84c7ba613e45E62" at bounding box center [207, 135] width 254 height 16
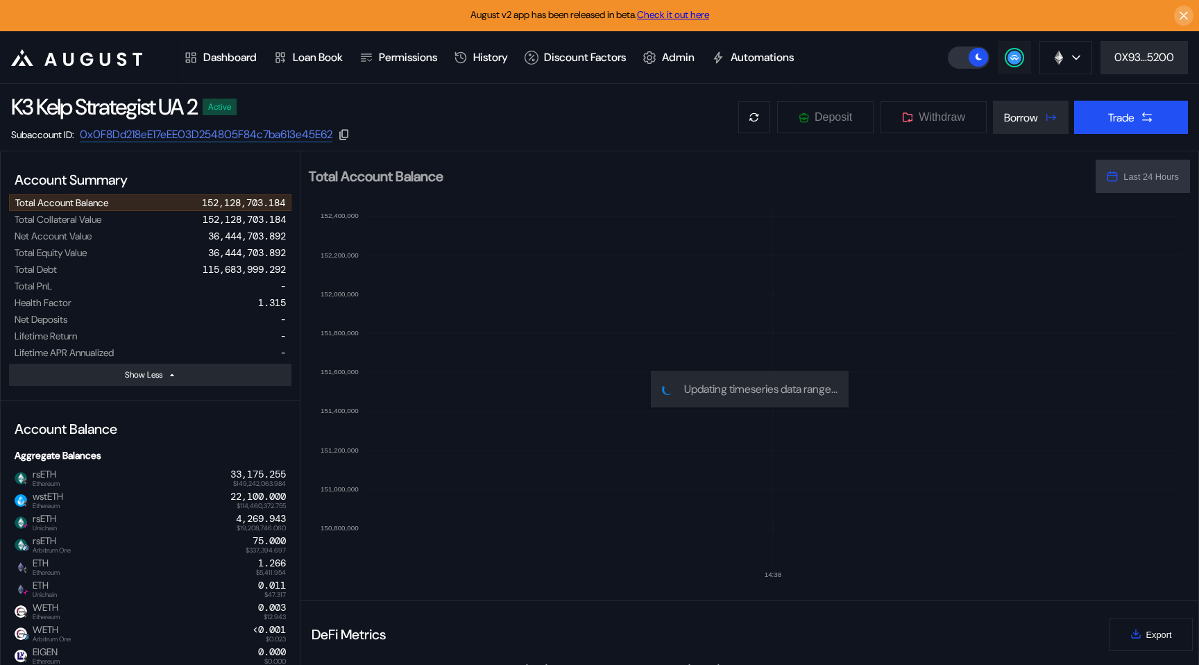
click at [1019, 53] on icon at bounding box center [1014, 58] width 14 height 14
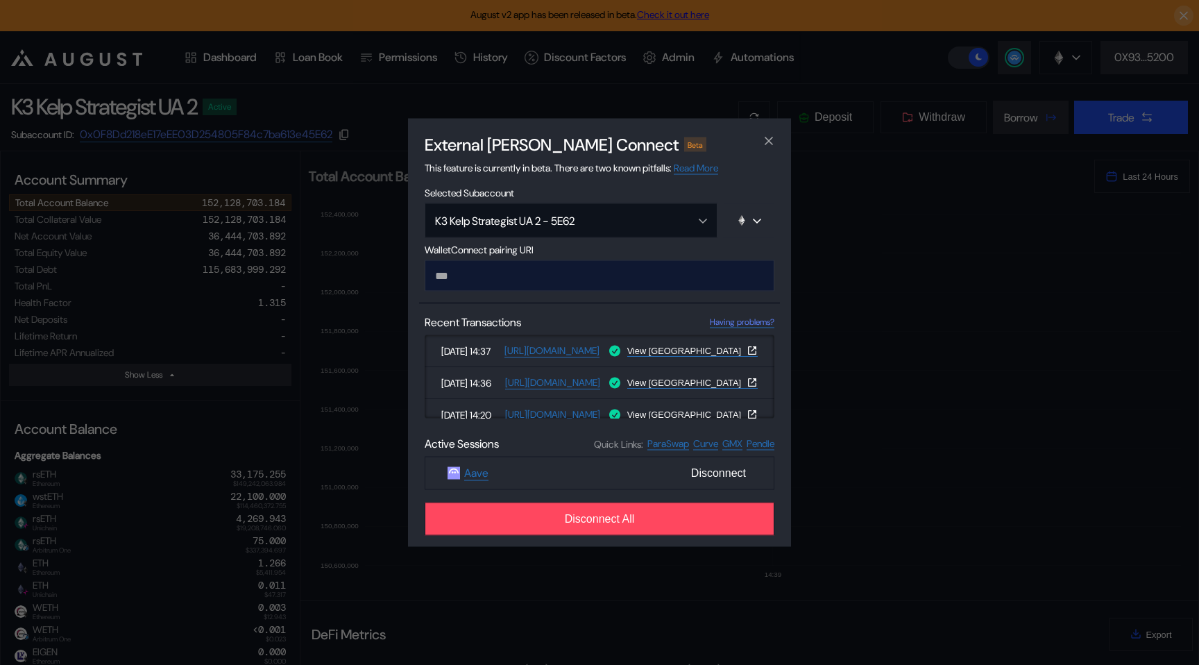
type input "**********"
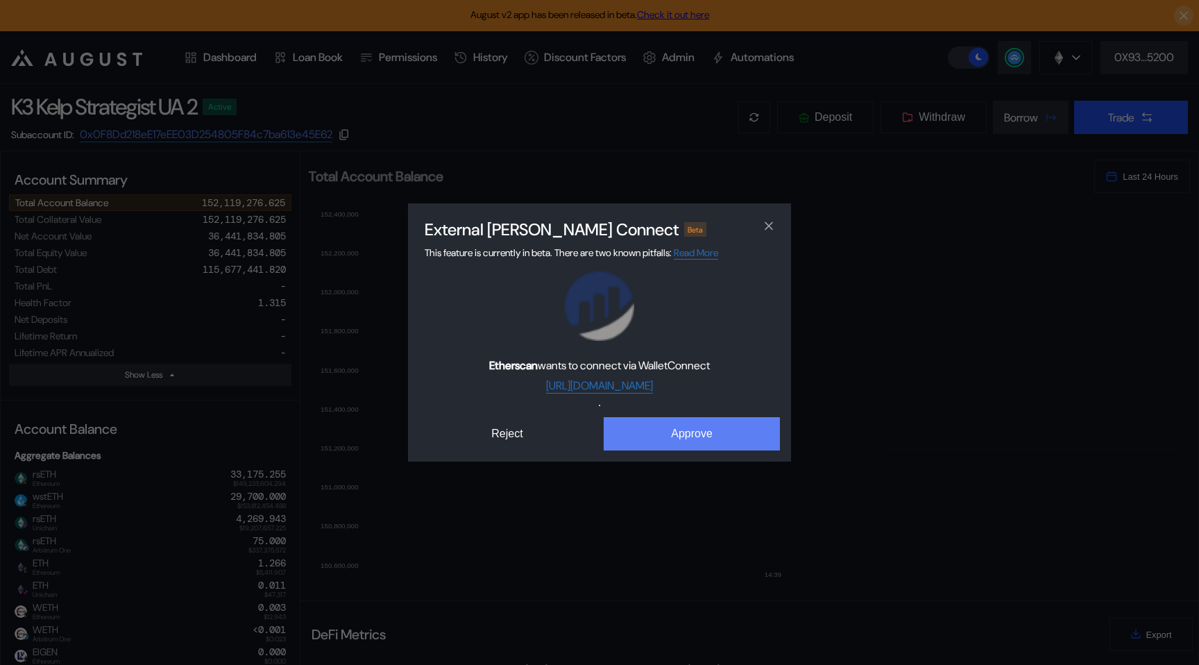
click at [678, 434] on button "Approve" at bounding box center [692, 433] width 176 height 33
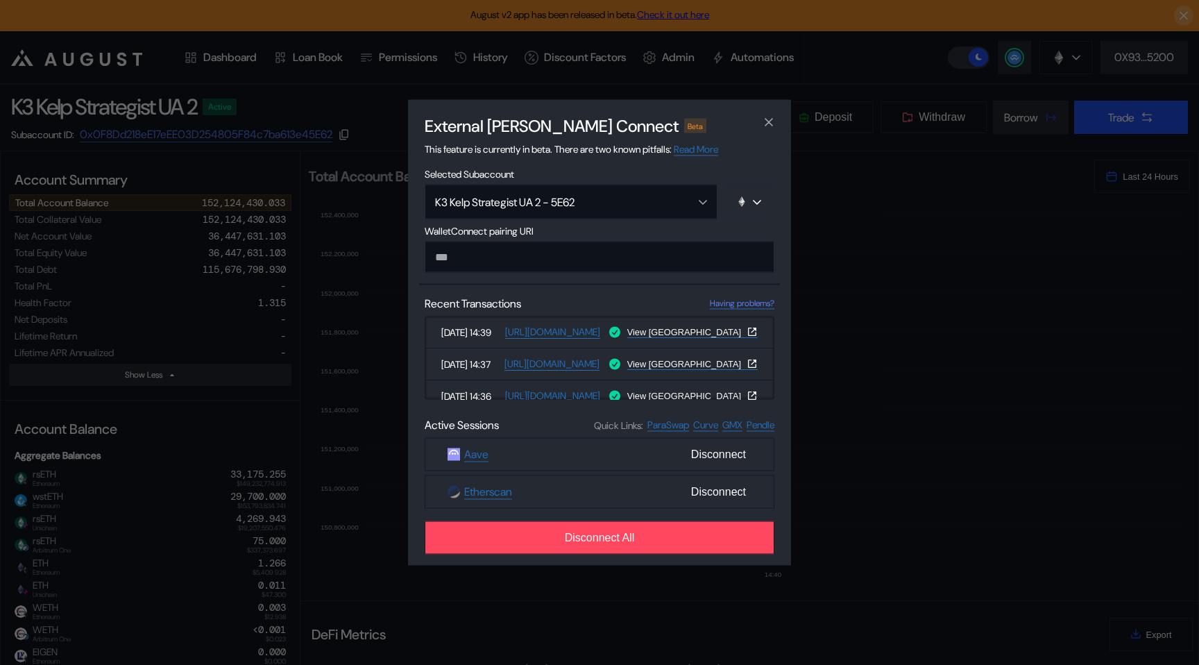
paste input "**********"
type input "**********"
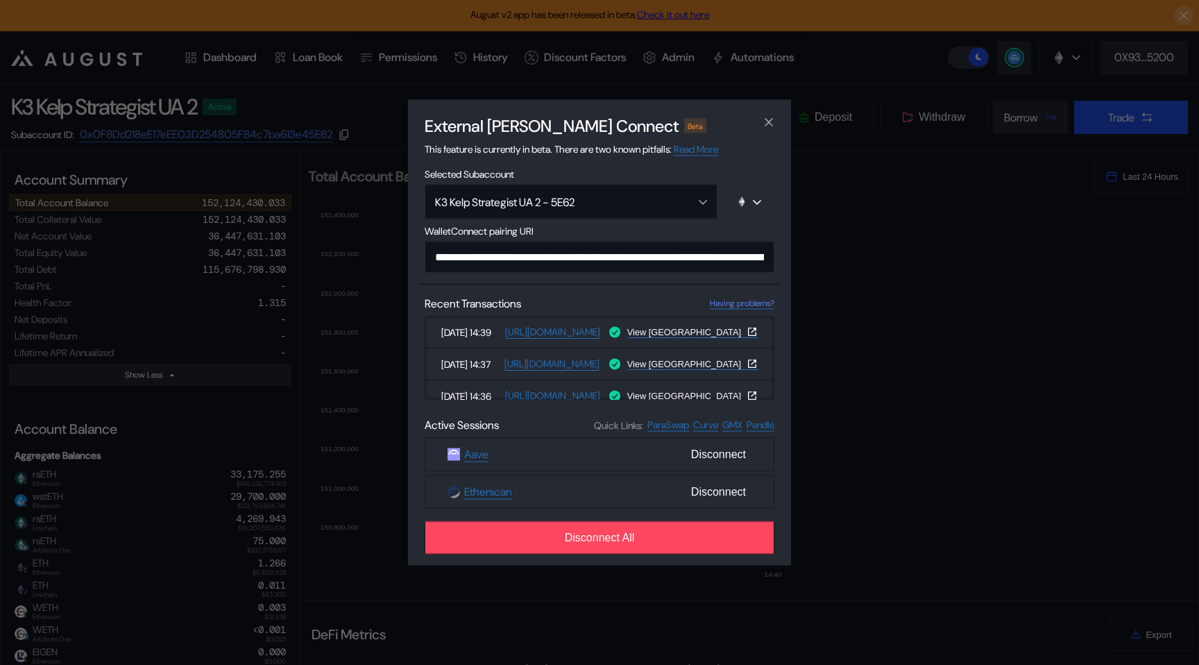
scroll to position [0, 840]
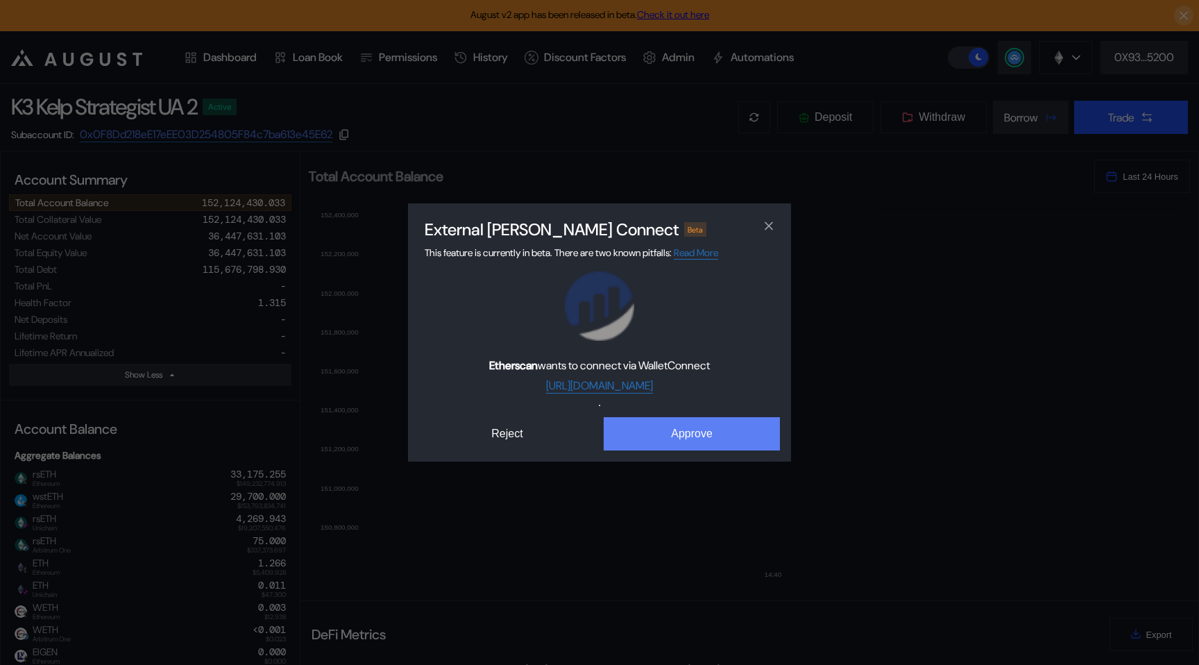
click at [667, 431] on button "Approve" at bounding box center [692, 433] width 176 height 33
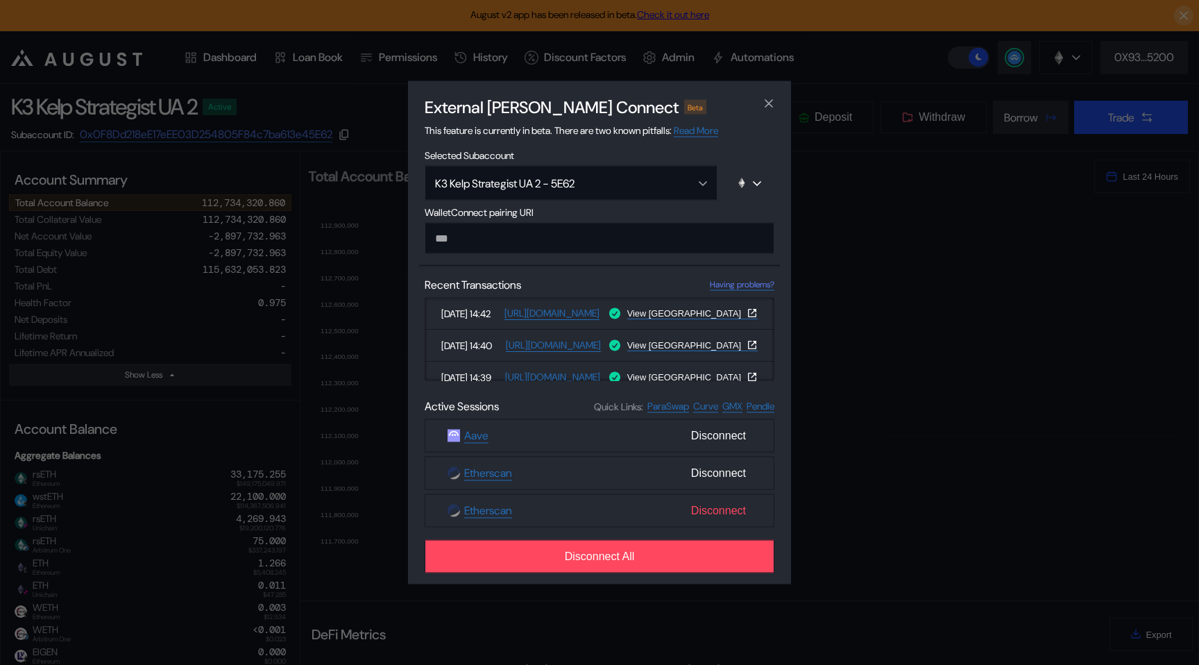
click at [713, 509] on span "Disconnect" at bounding box center [718, 511] width 66 height 24
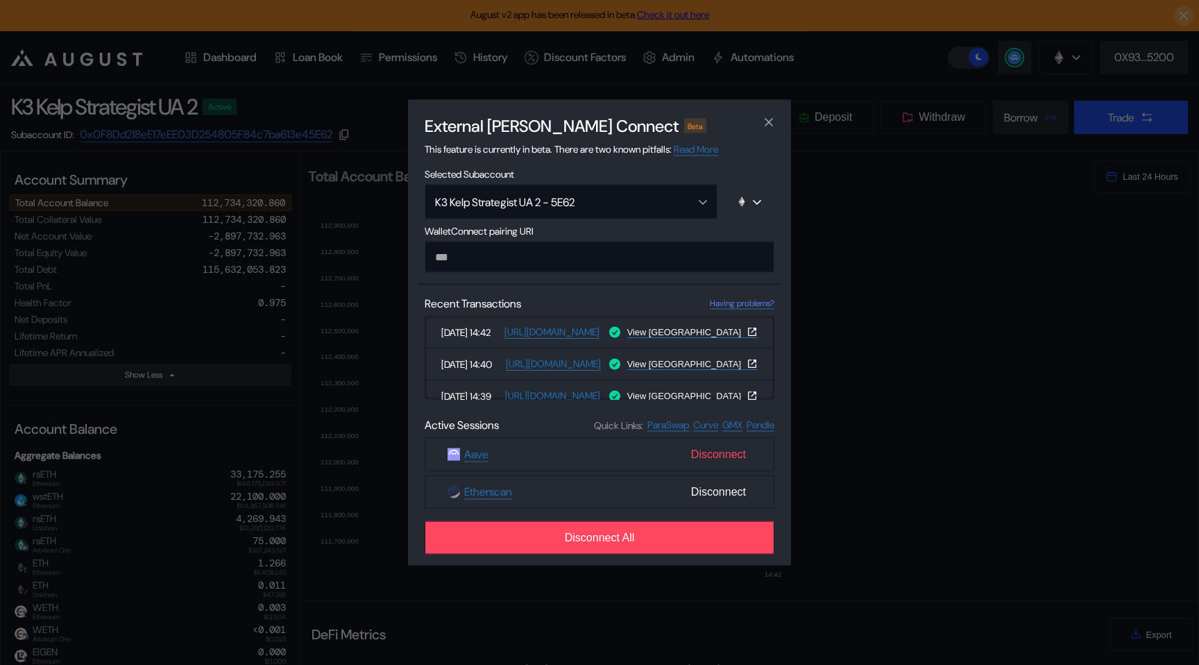
click at [713, 463] on span "Disconnect" at bounding box center [718, 455] width 66 height 24
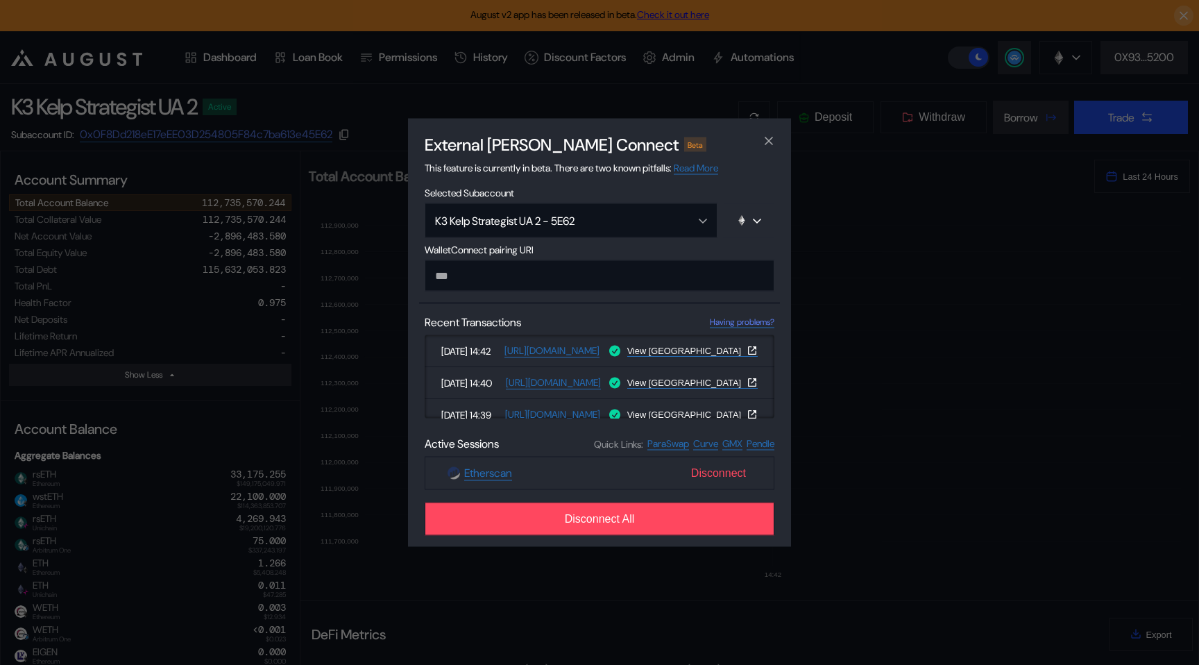
click at [713, 472] on span "Disconnect" at bounding box center [718, 473] width 66 height 24
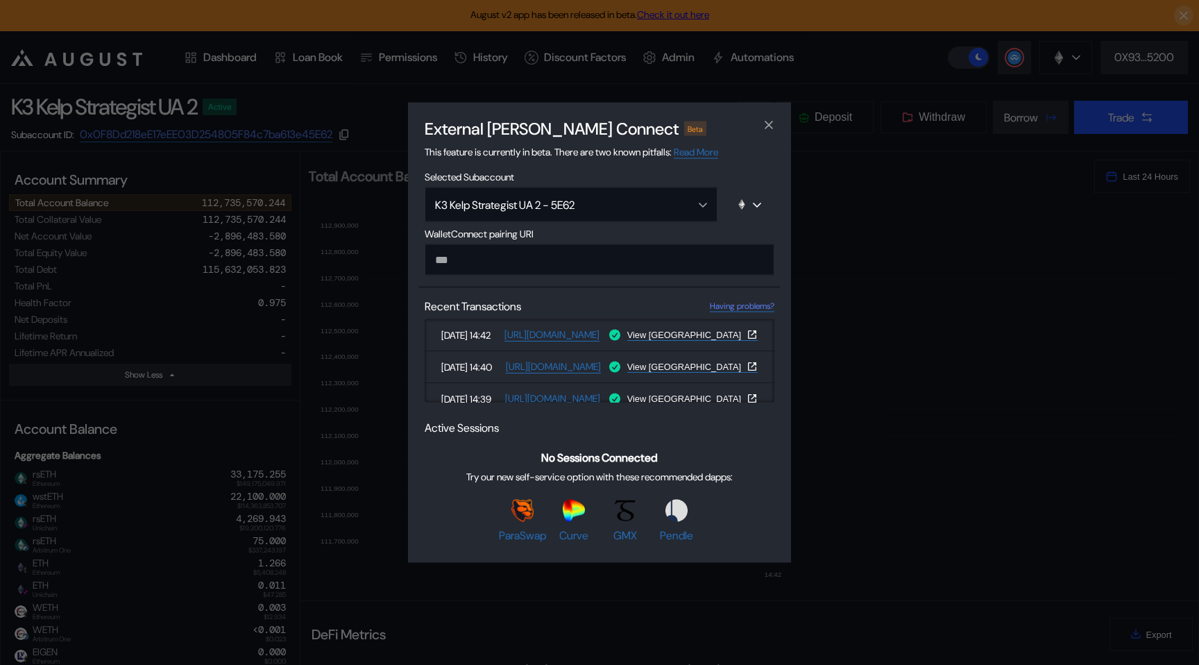
click at [916, 180] on div "External dApp Connect Beta This feature is currently in beta. There are two kno…" at bounding box center [599, 332] width 1199 height 665
click at [768, 118] on icon "close modal" at bounding box center [769, 124] width 14 height 15
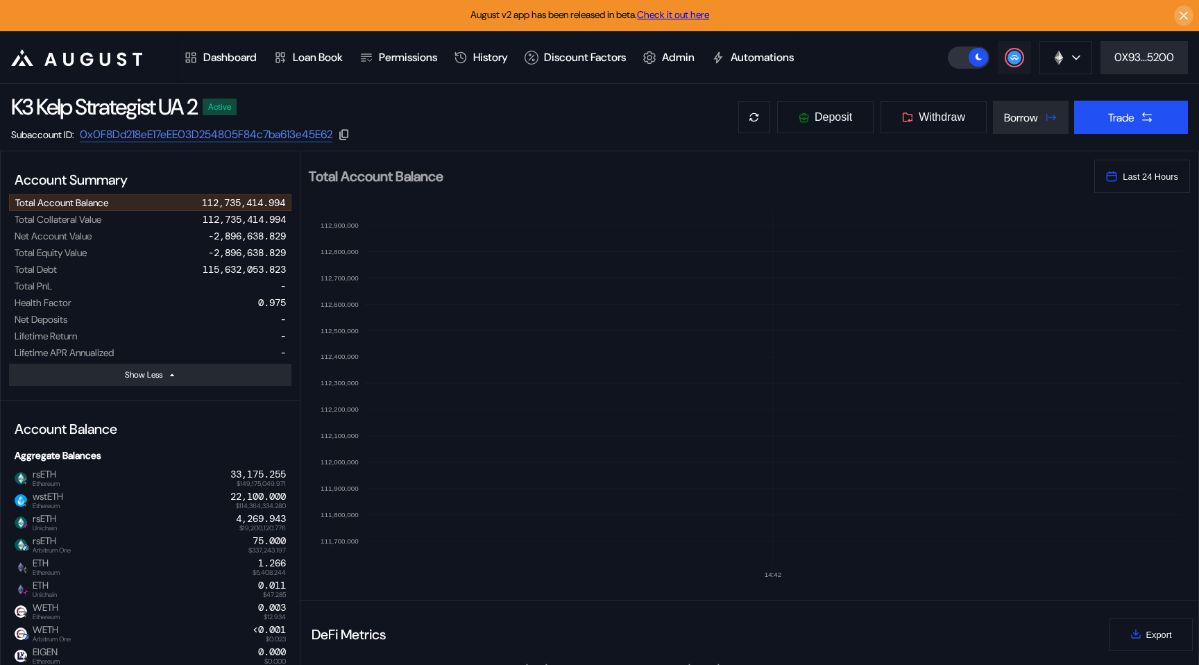
click at [1014, 59] on icon at bounding box center [1014, 57] width 9 height 6
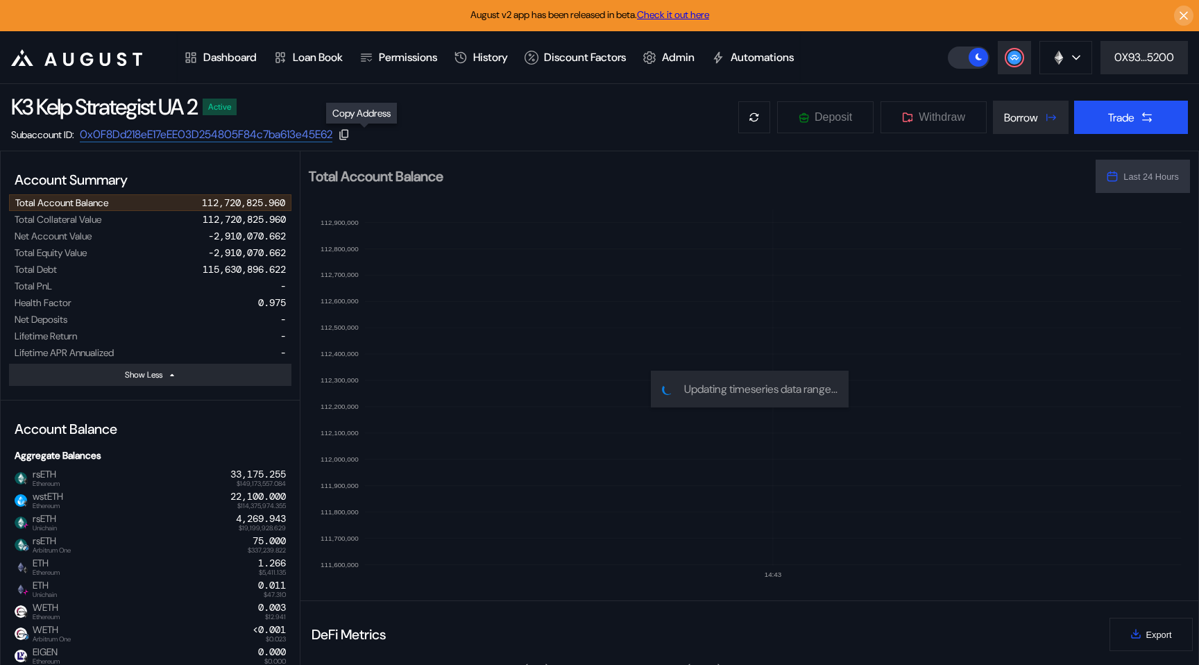
click at [350, 133] on icon at bounding box center [344, 134] width 12 height 12
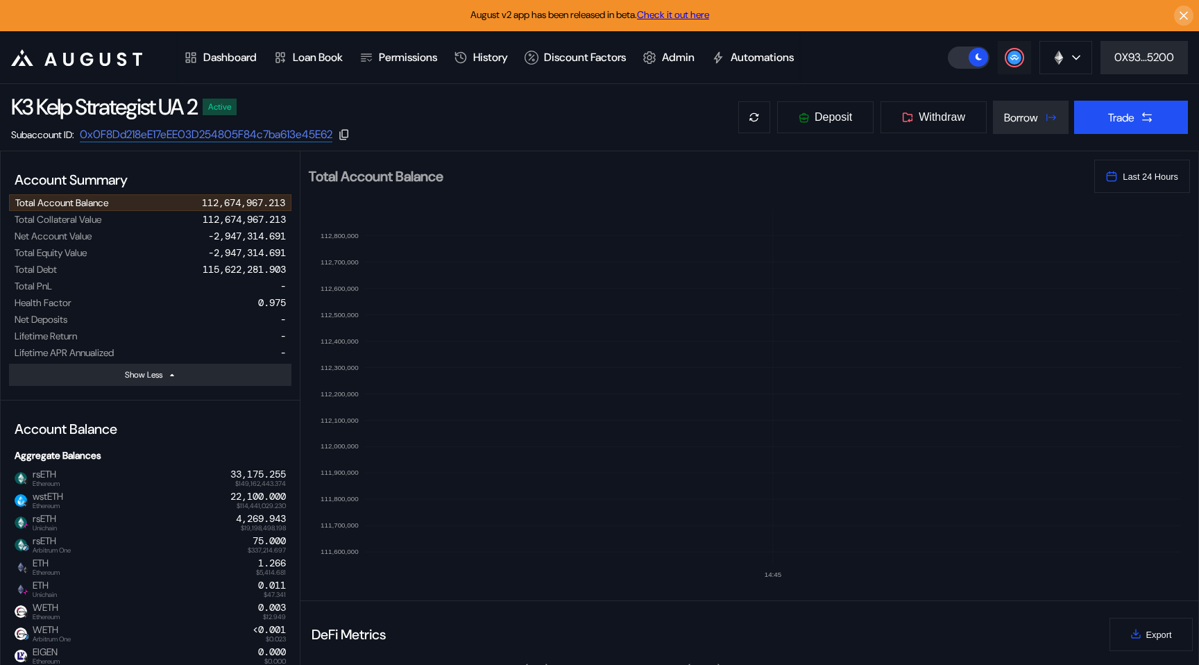
click at [1007, 62] on icon at bounding box center [1014, 58] width 14 height 14
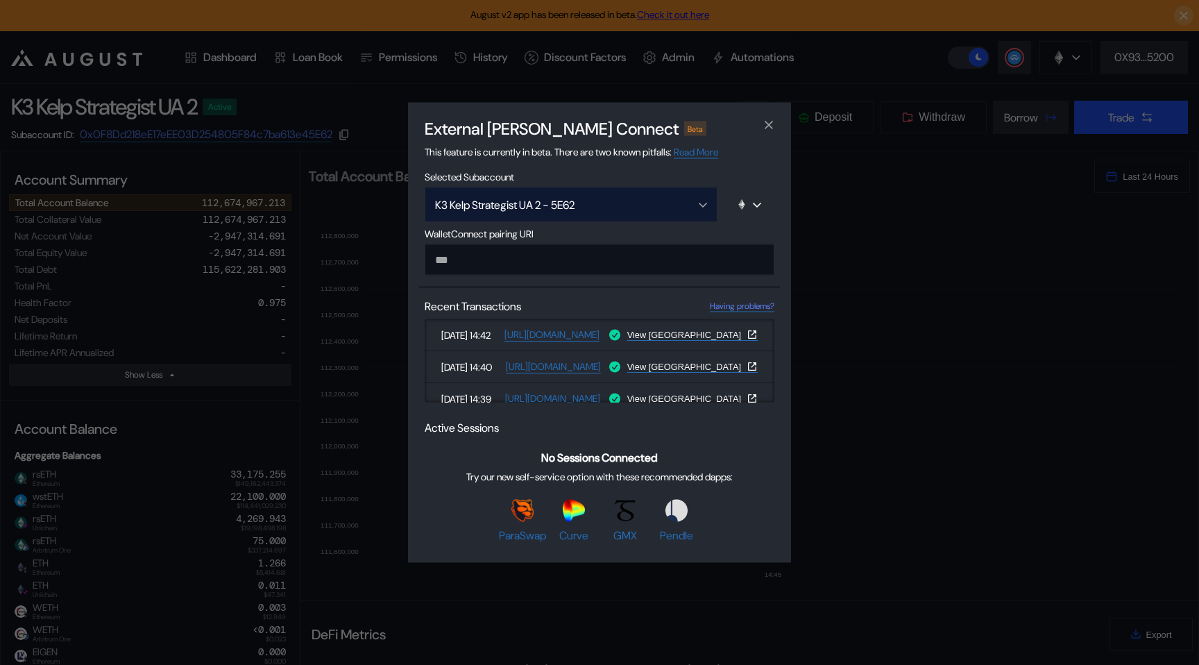
type input "**********"
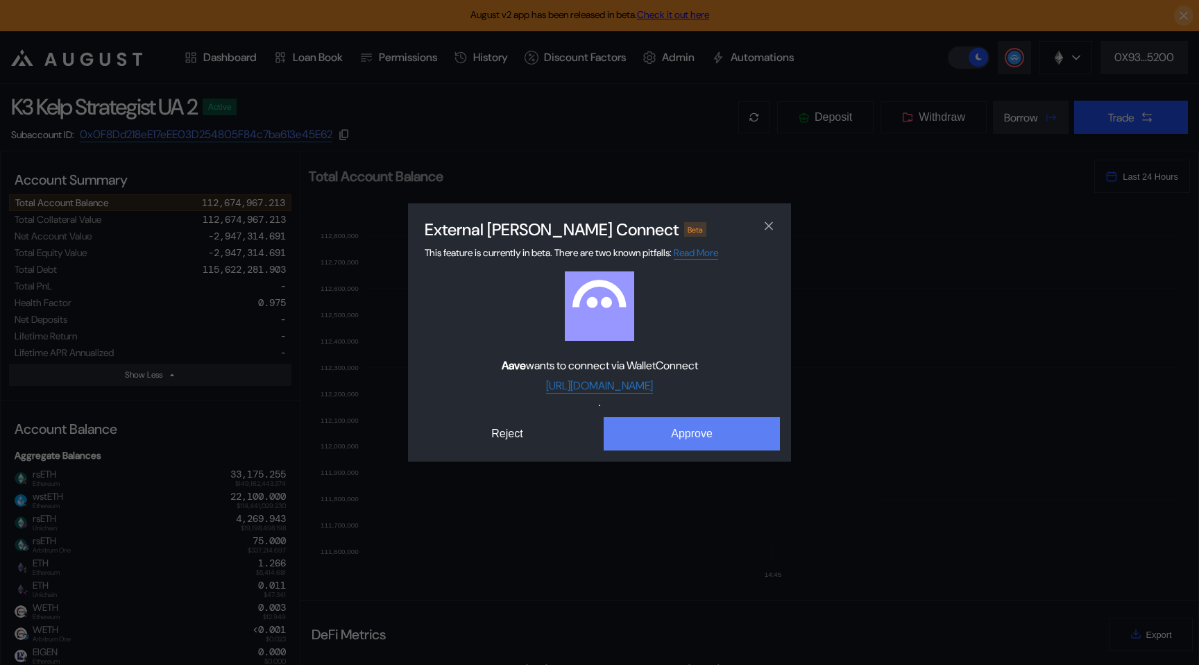
click at [685, 433] on button "Approve" at bounding box center [692, 433] width 176 height 33
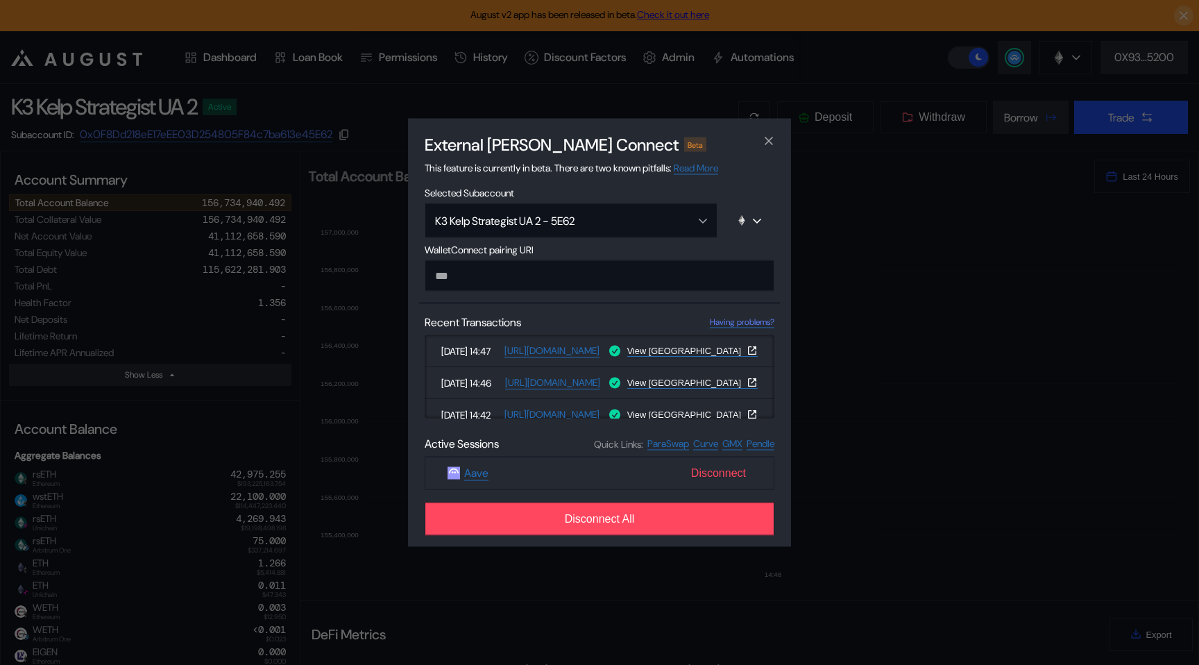
click at [720, 472] on span "Disconnect" at bounding box center [718, 473] width 66 height 24
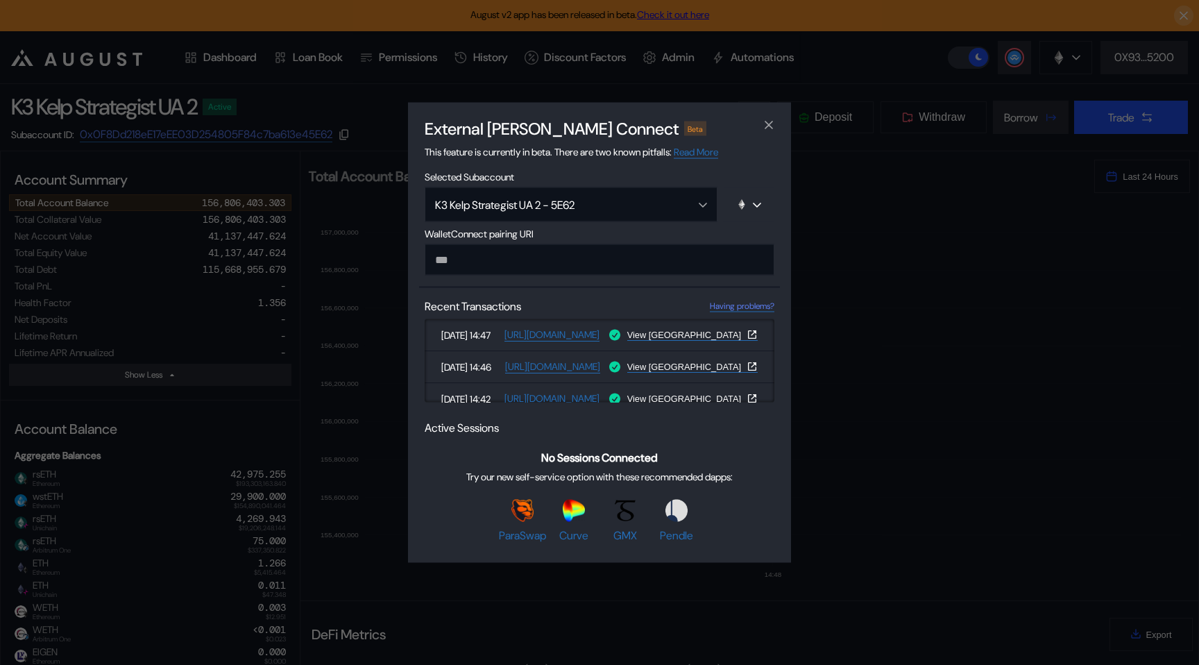
click at [357, 199] on div "External dApp Connect Beta This feature is currently in beta. There are two kno…" at bounding box center [599, 332] width 1199 height 665
click at [772, 127] on icon "close modal" at bounding box center [769, 124] width 14 height 15
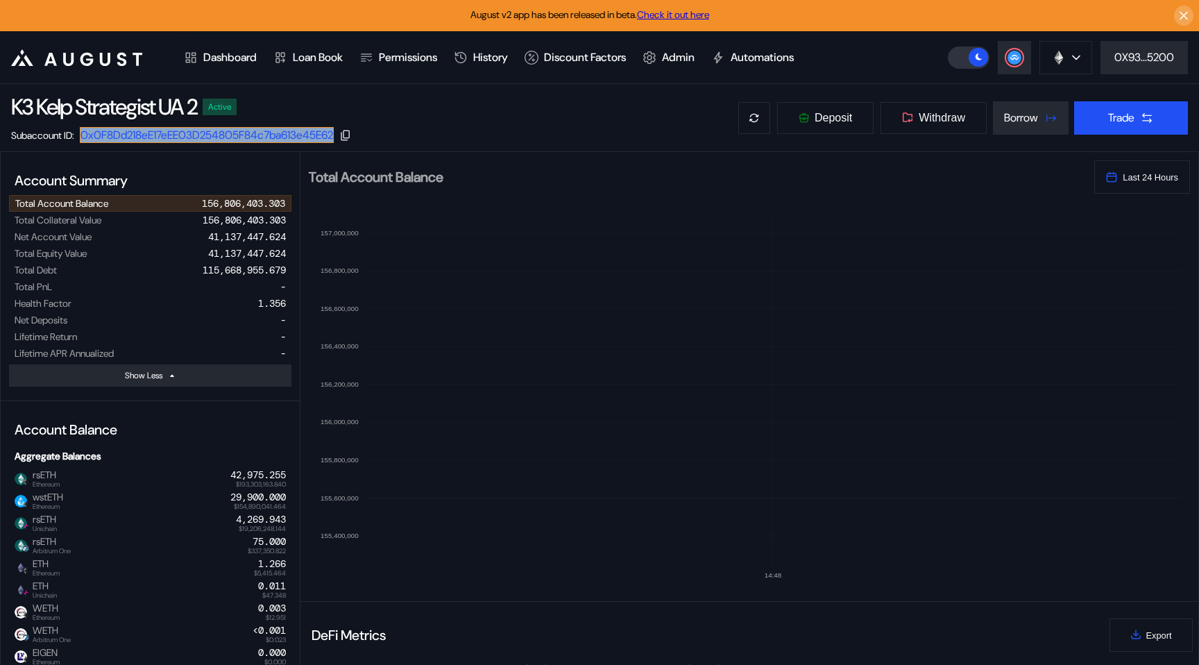
click at [309, 135] on link "0x0F8Dd218eE17eEE03D254805F84c7ba613e45E62" at bounding box center [207, 135] width 254 height 16
click at [1007, 54] on circle at bounding box center [1014, 58] width 14 height 14
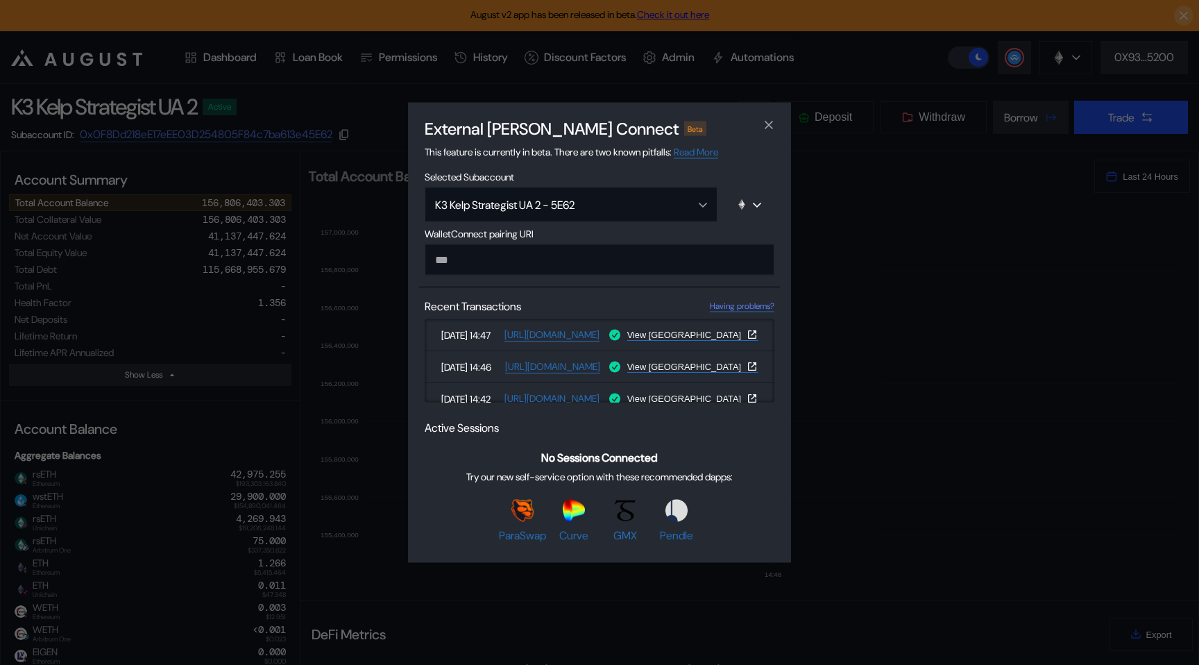
type input "**********"
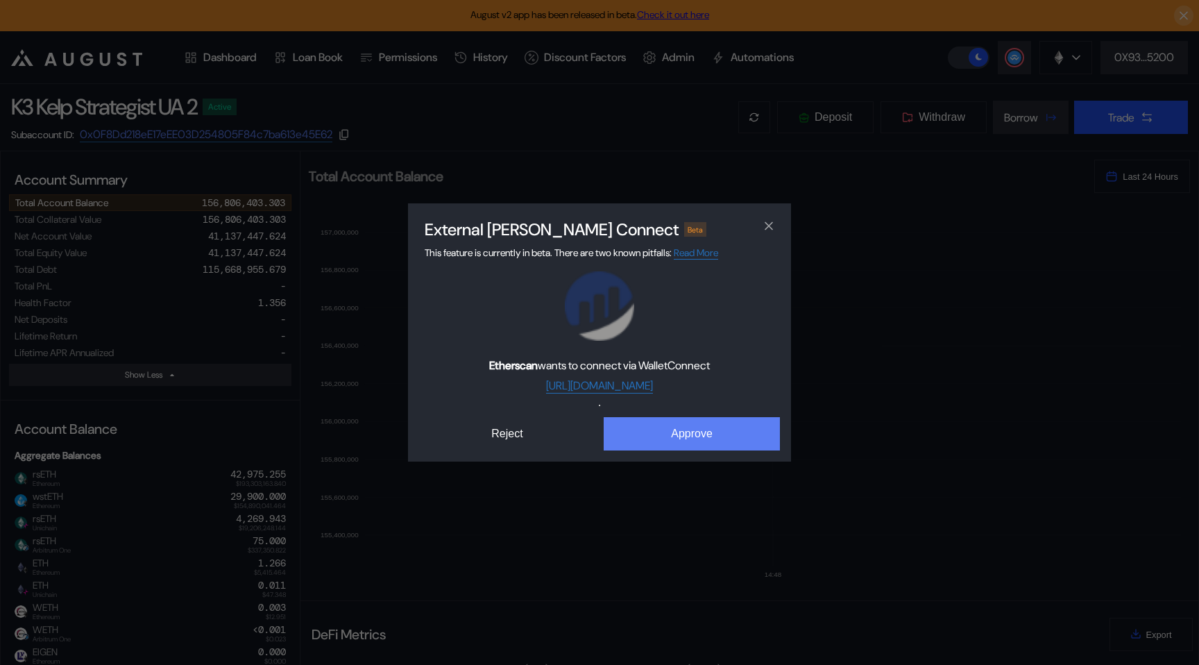
click at [644, 427] on button "Approve" at bounding box center [692, 433] width 176 height 33
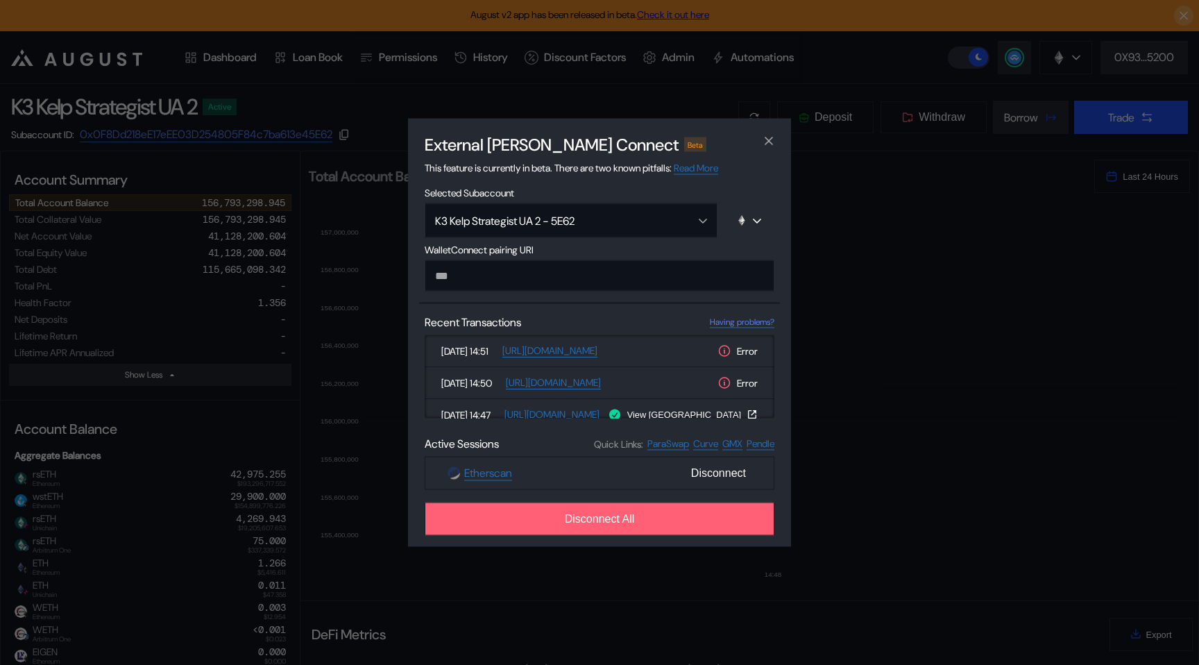
click at [564, 526] on button "Disconnect All" at bounding box center [600, 518] width 350 height 33
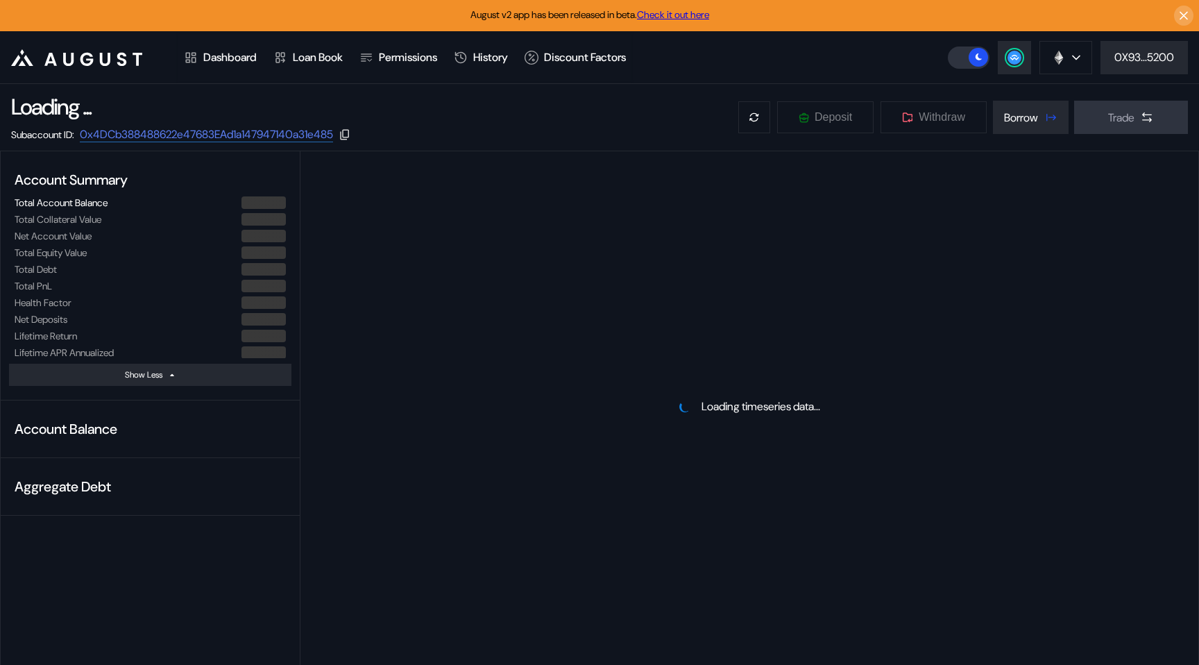
select select "*"
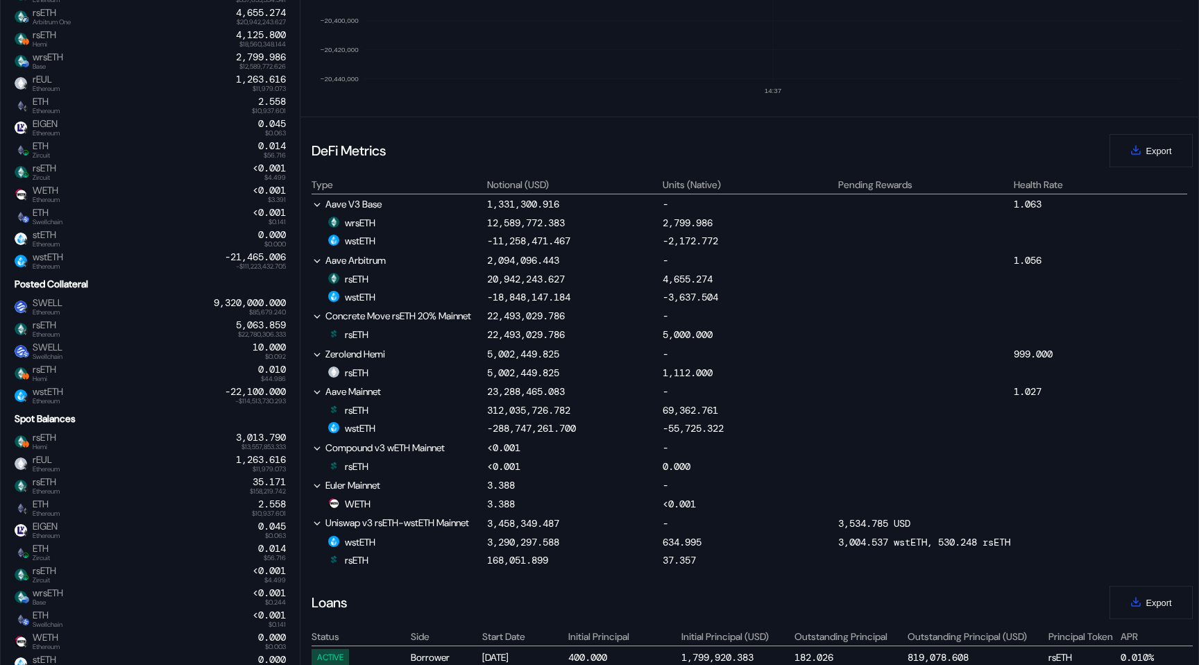
scroll to position [485, 0]
drag, startPoint x: 738, startPoint y: 432, endPoint x: 670, endPoint y: 431, distance: 68.0
click at [670, 431] on div "-55,725.323" at bounding box center [749, 426] width 173 height 12
copy div "55,725.323"
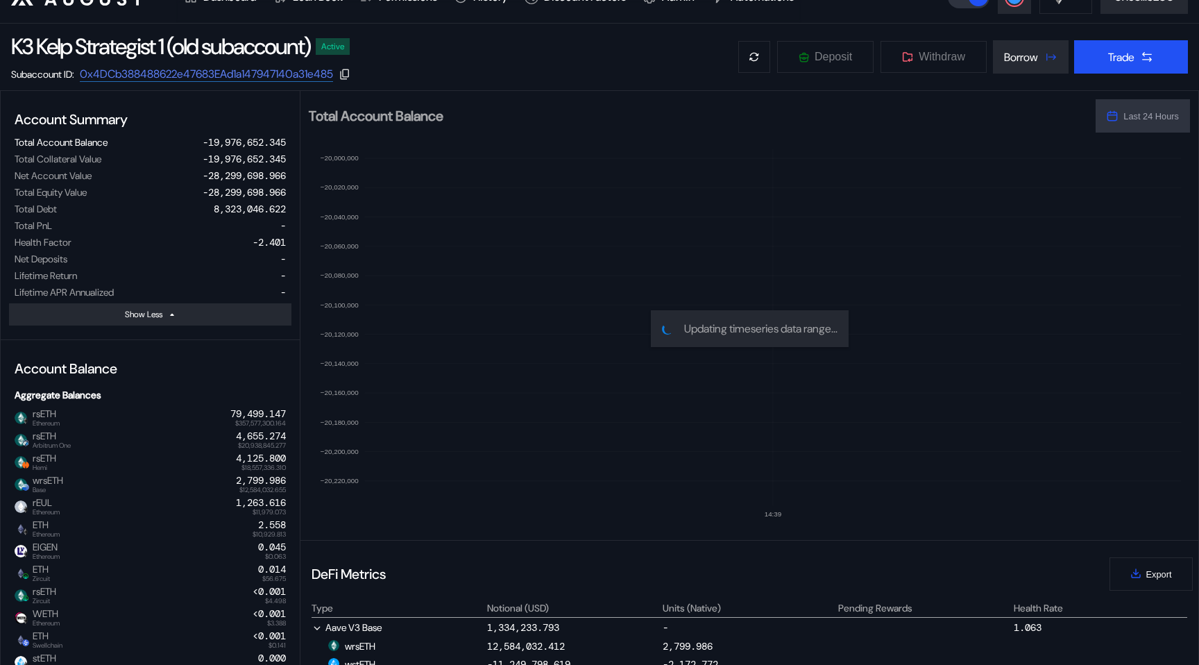
scroll to position [0, 0]
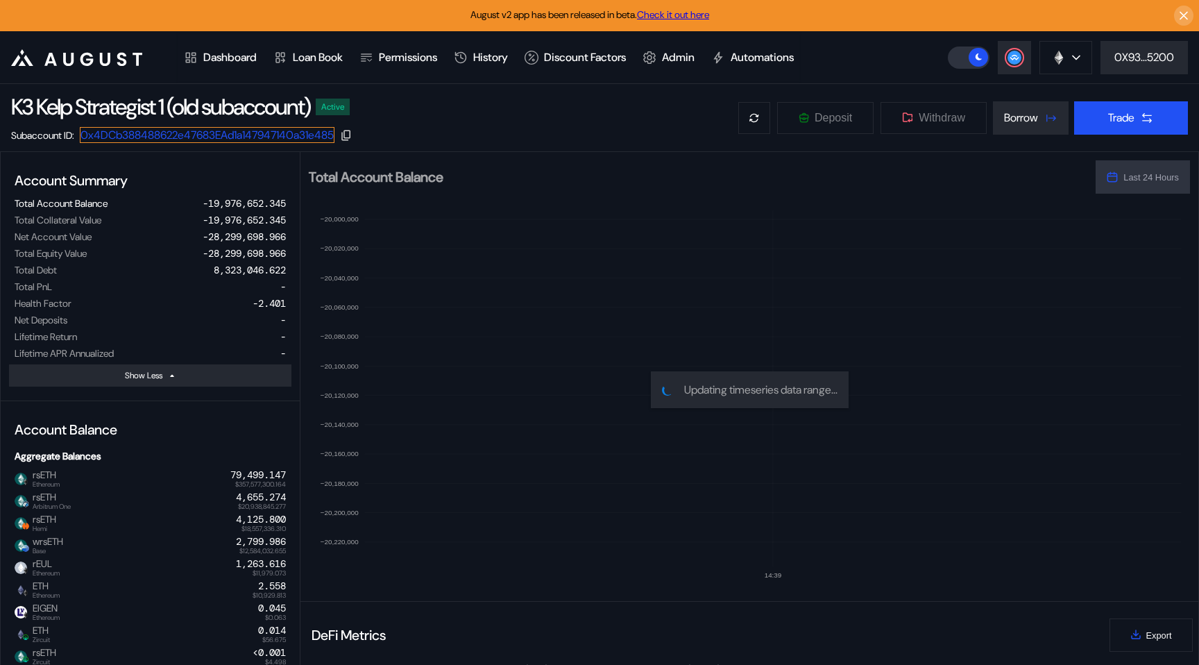
click at [250, 136] on link "0x4DCb388488622e47683EAd1a147947140a31e485" at bounding box center [207, 135] width 255 height 16
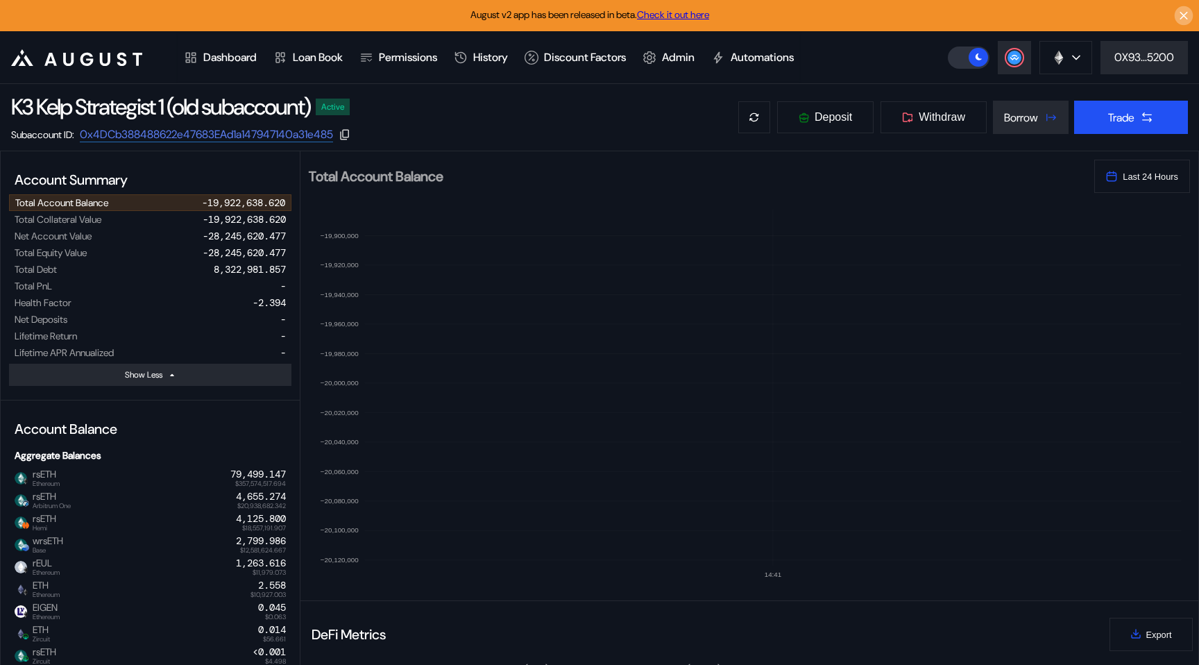
click at [1190, 15] on button at bounding box center [1184, 15] width 19 height 19
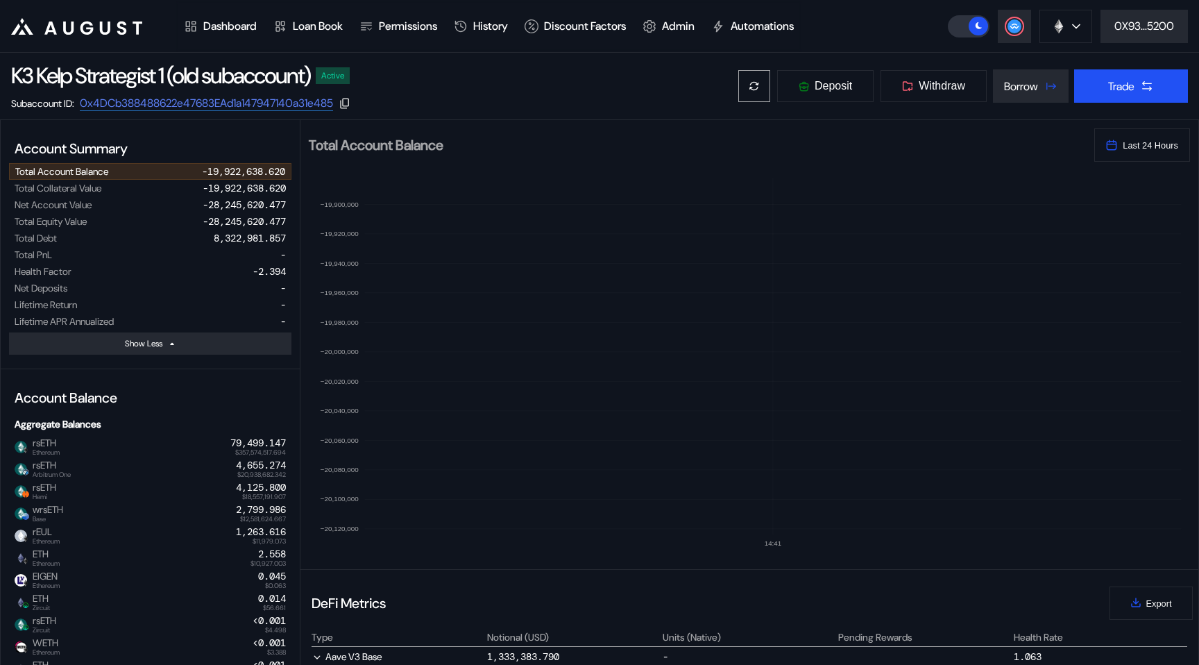
click at [740, 79] on button at bounding box center [754, 85] width 33 height 33
click at [314, 103] on link "0x4DCb388488622e47683EAd1a147947140a31e485" at bounding box center [207, 104] width 255 height 16
click at [998, 26] on button at bounding box center [1014, 26] width 33 height 33
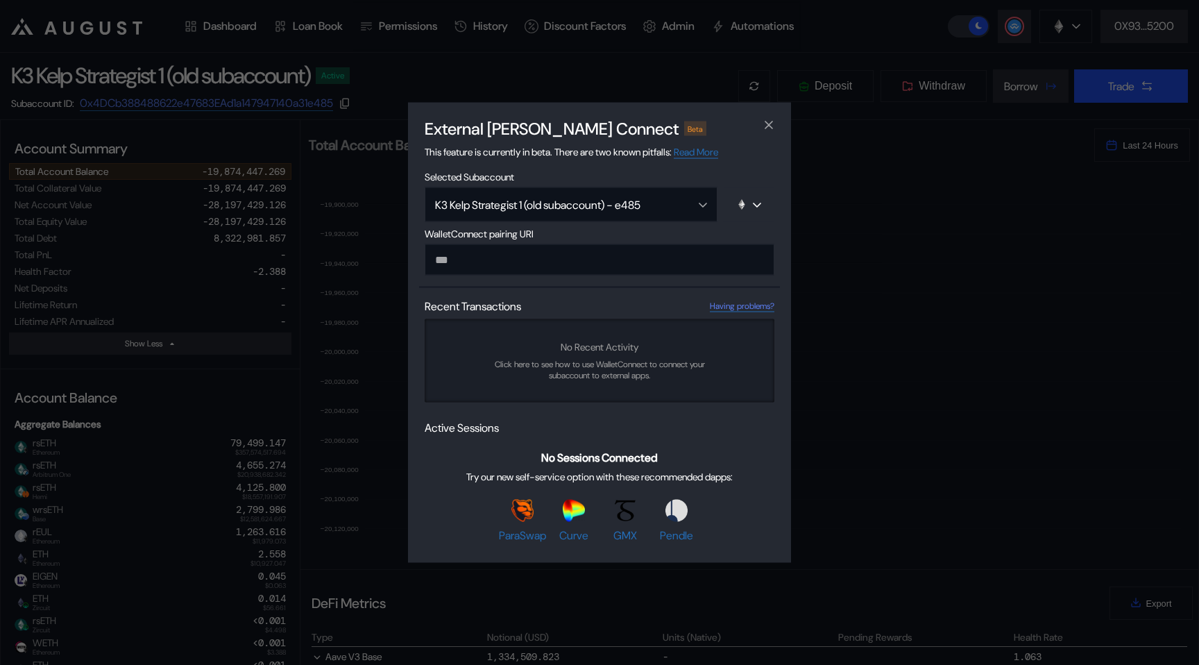
type input "**********"
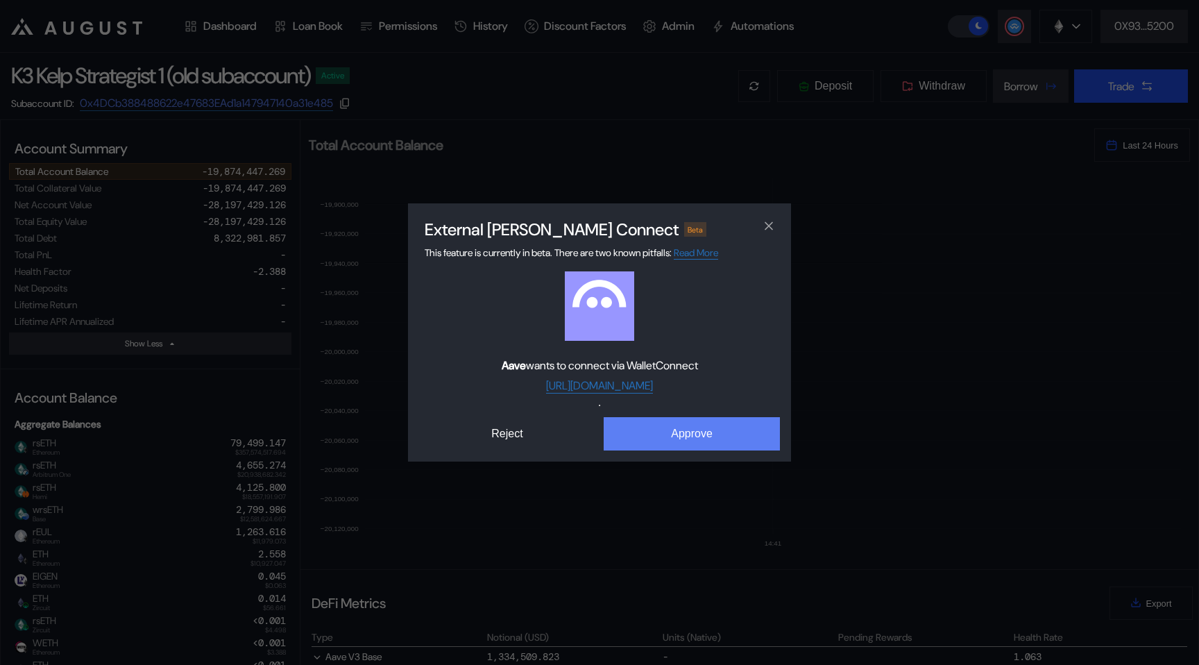
click at [724, 425] on button "Approve" at bounding box center [692, 433] width 176 height 33
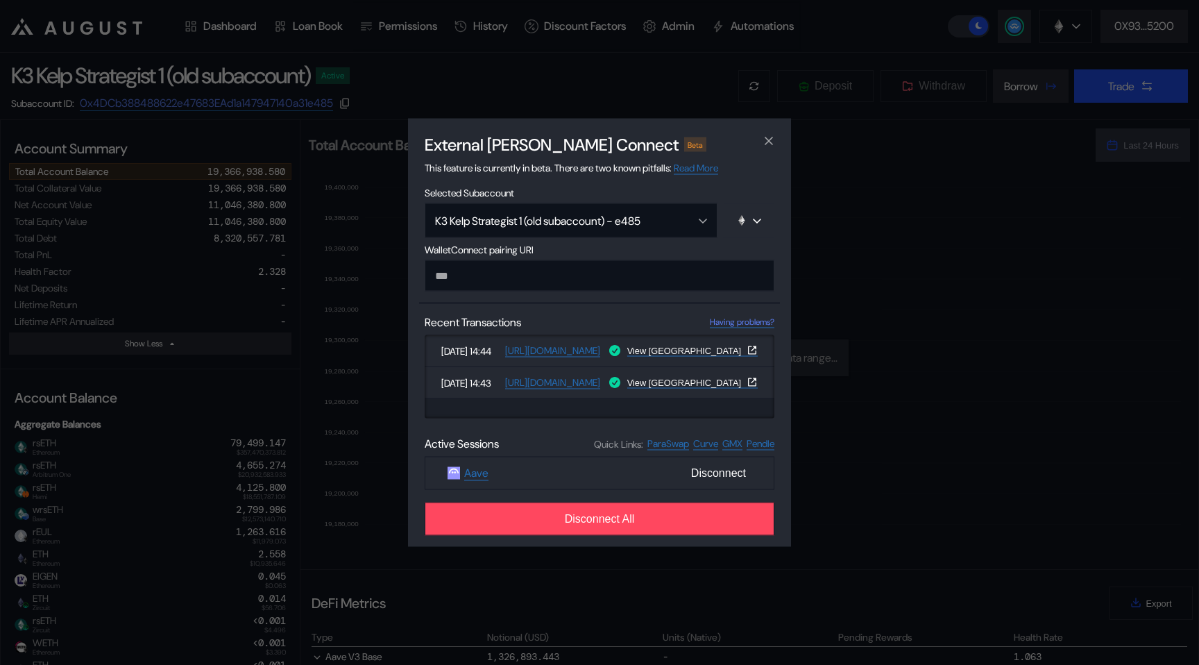
paste input "**********"
type input "**********"
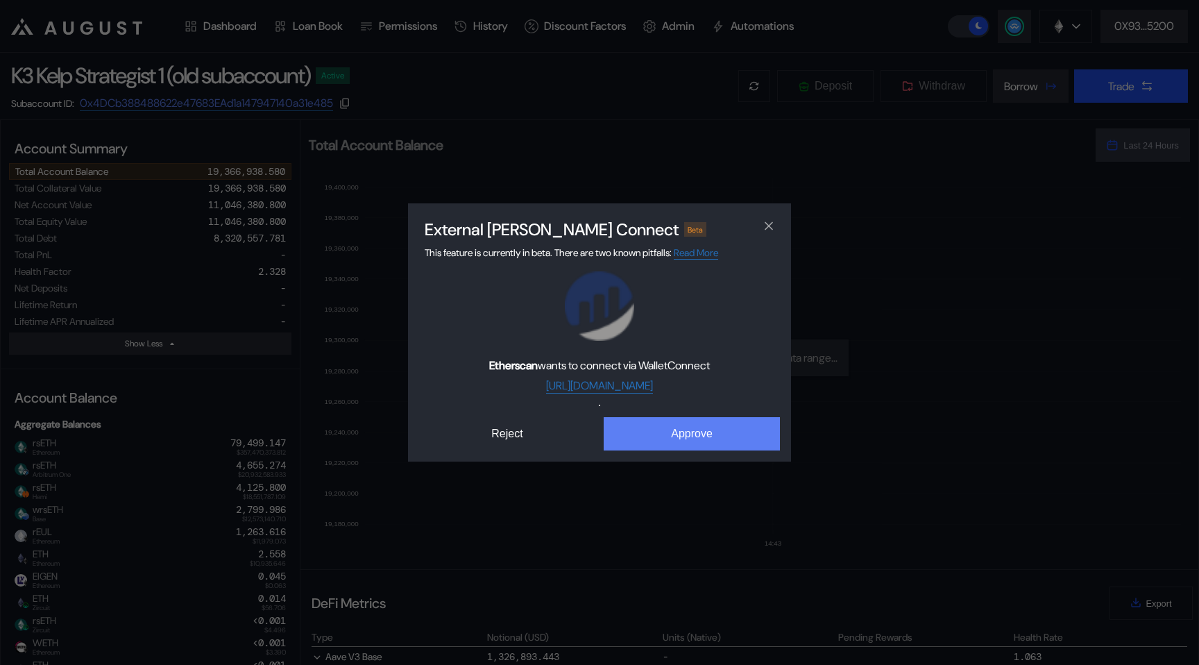
click at [632, 426] on button "Approve" at bounding box center [692, 433] width 176 height 33
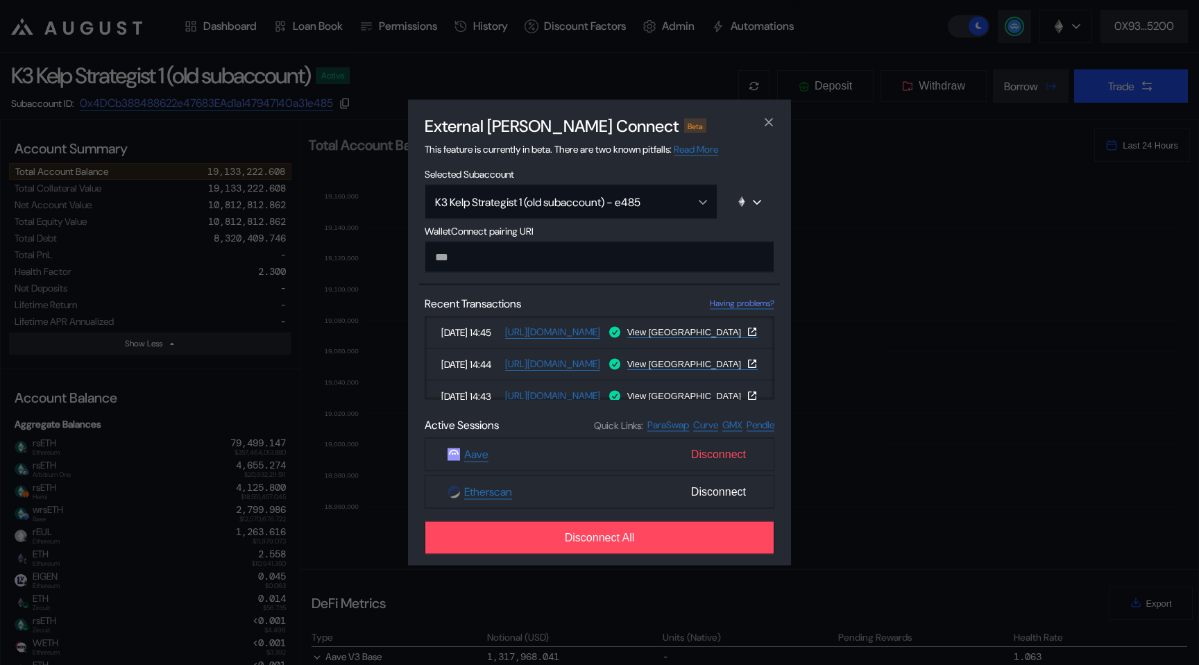
click at [711, 466] on span "Disconnect" at bounding box center [718, 455] width 66 height 24
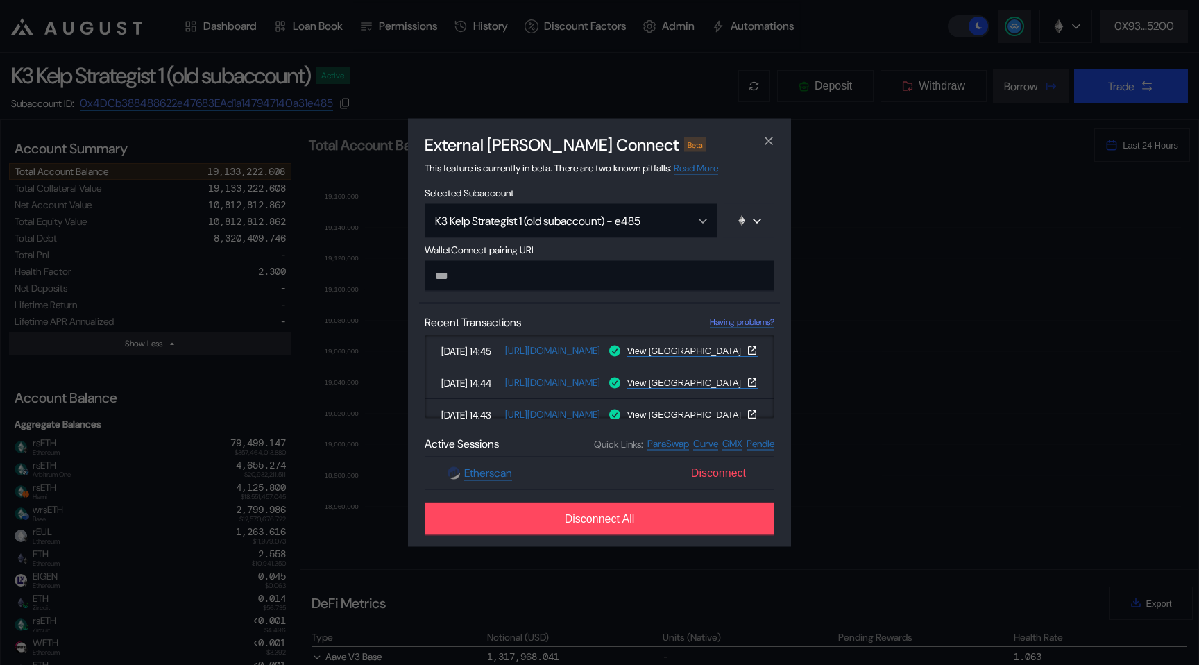
click at [714, 475] on span "Disconnect" at bounding box center [718, 473] width 66 height 24
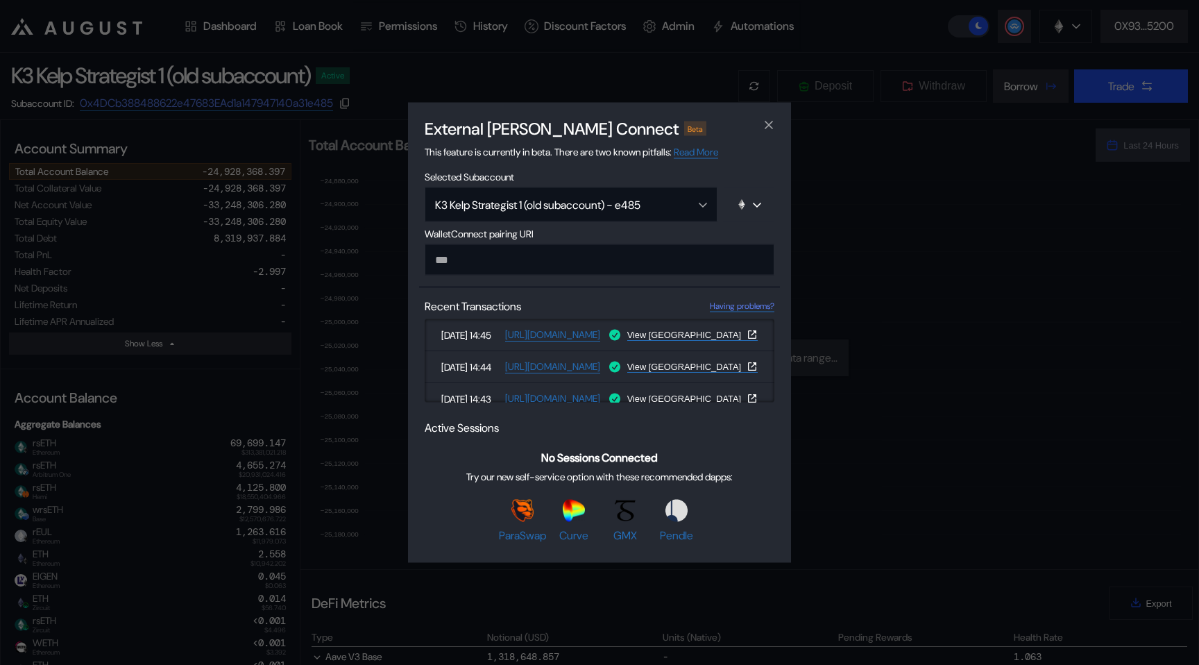
click at [326, 287] on div "External dApp Connect Beta This feature is currently in beta. There are two kno…" at bounding box center [599, 332] width 1199 height 665
click at [767, 123] on icon "close modal" at bounding box center [768, 124] width 7 height 7
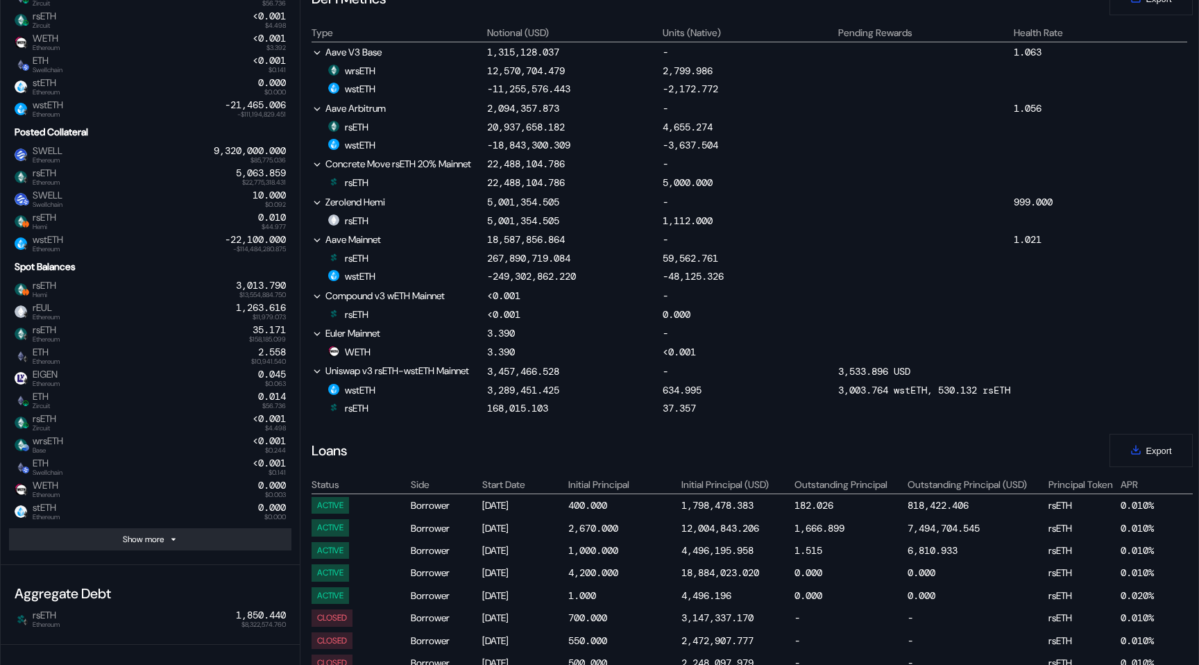
scroll to position [0, 0]
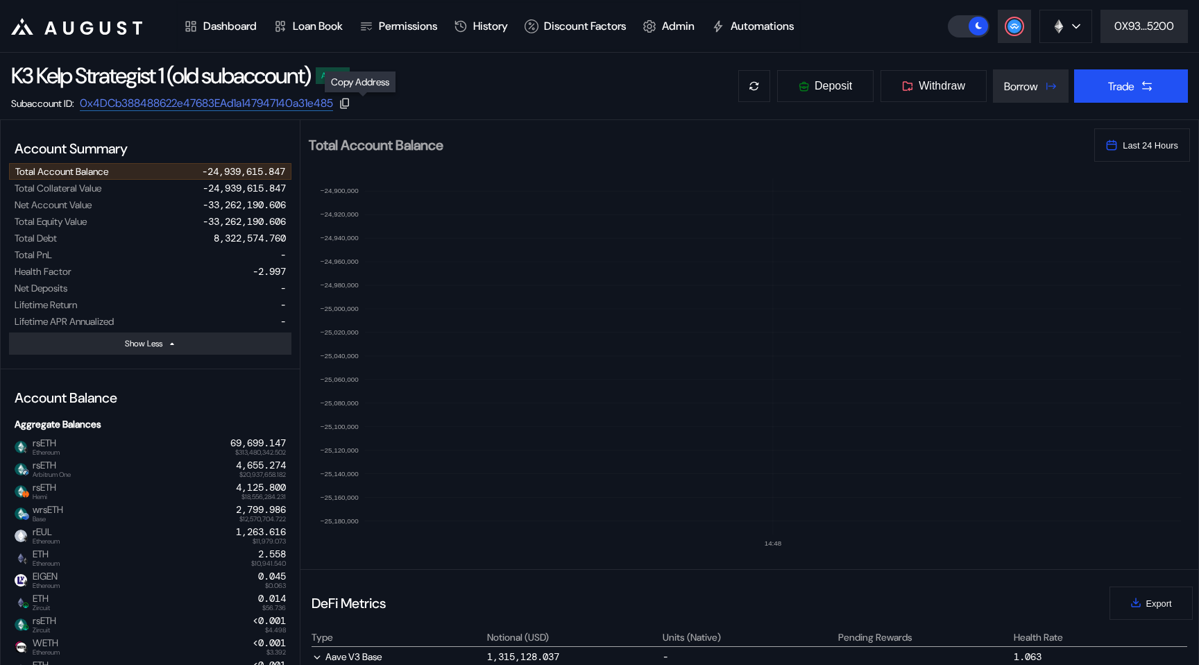
click at [351, 104] on icon at bounding box center [345, 103] width 12 height 12
click at [1011, 20] on circle at bounding box center [1014, 26] width 14 height 14
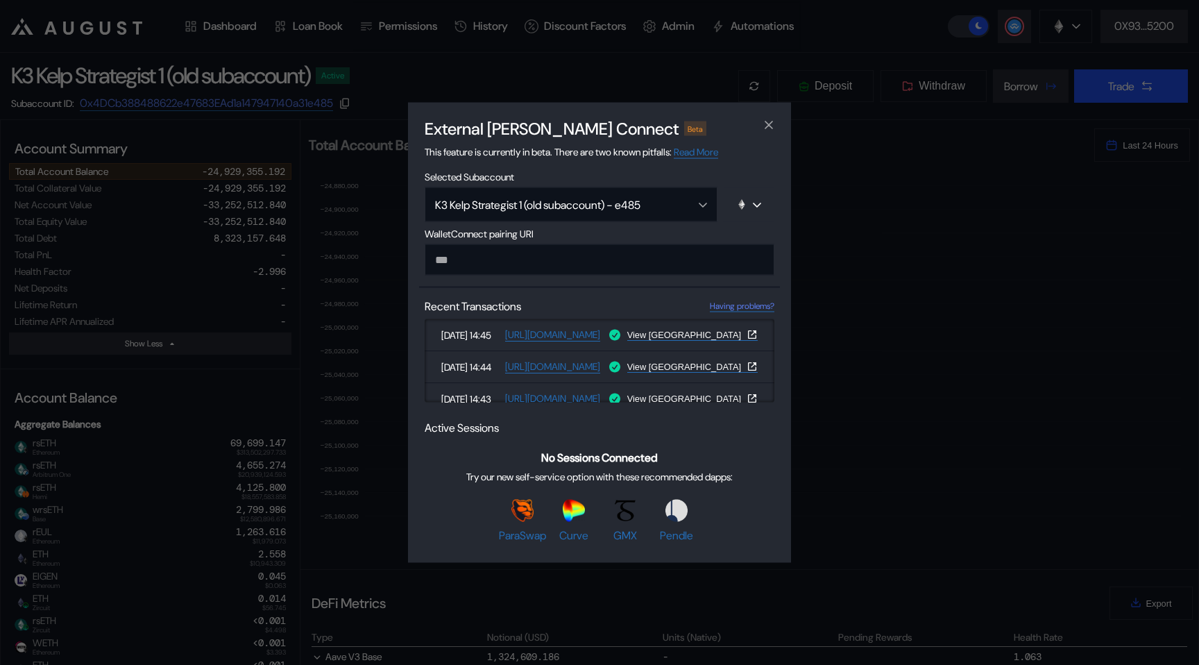
click at [318, 251] on div "External dApp Connect Beta This feature is currently in beta. There are two kno…" at bounding box center [599, 332] width 1199 height 665
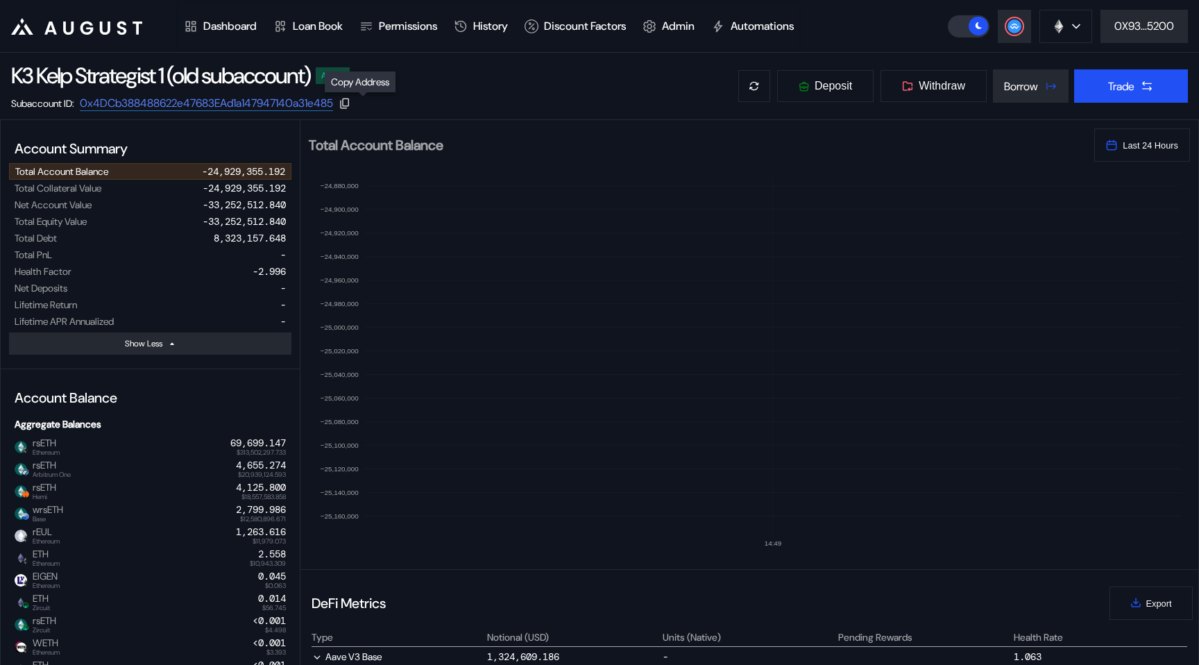
click at [351, 99] on div at bounding box center [345, 103] width 12 height 12
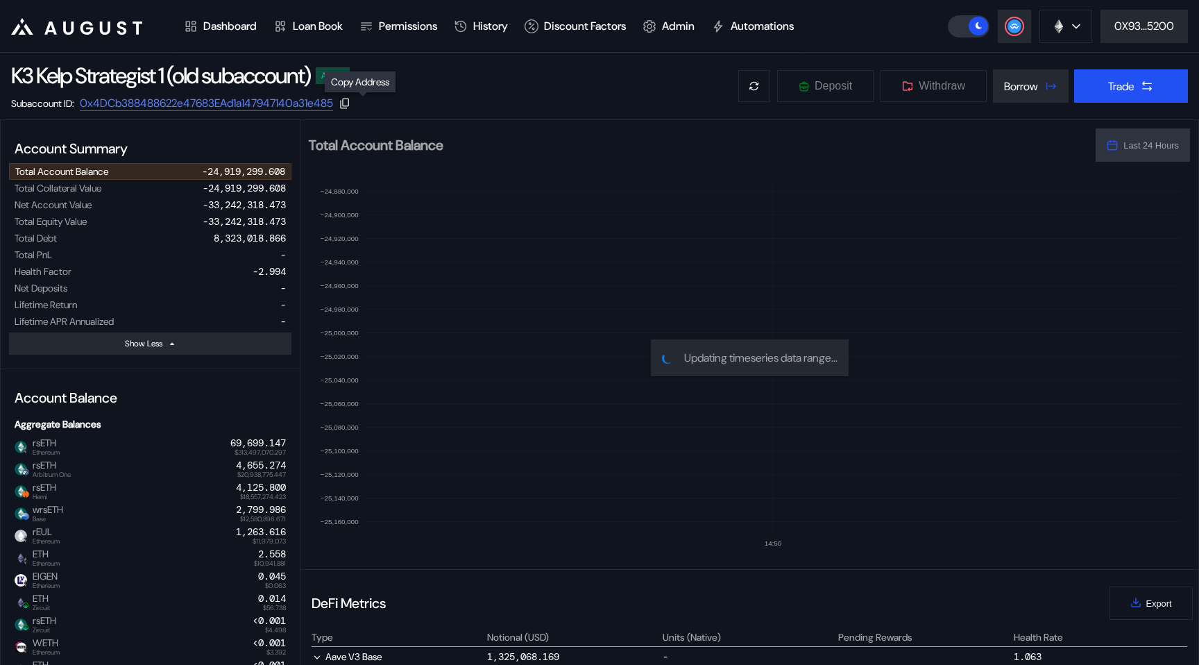
click at [351, 106] on icon at bounding box center [345, 103] width 12 height 12
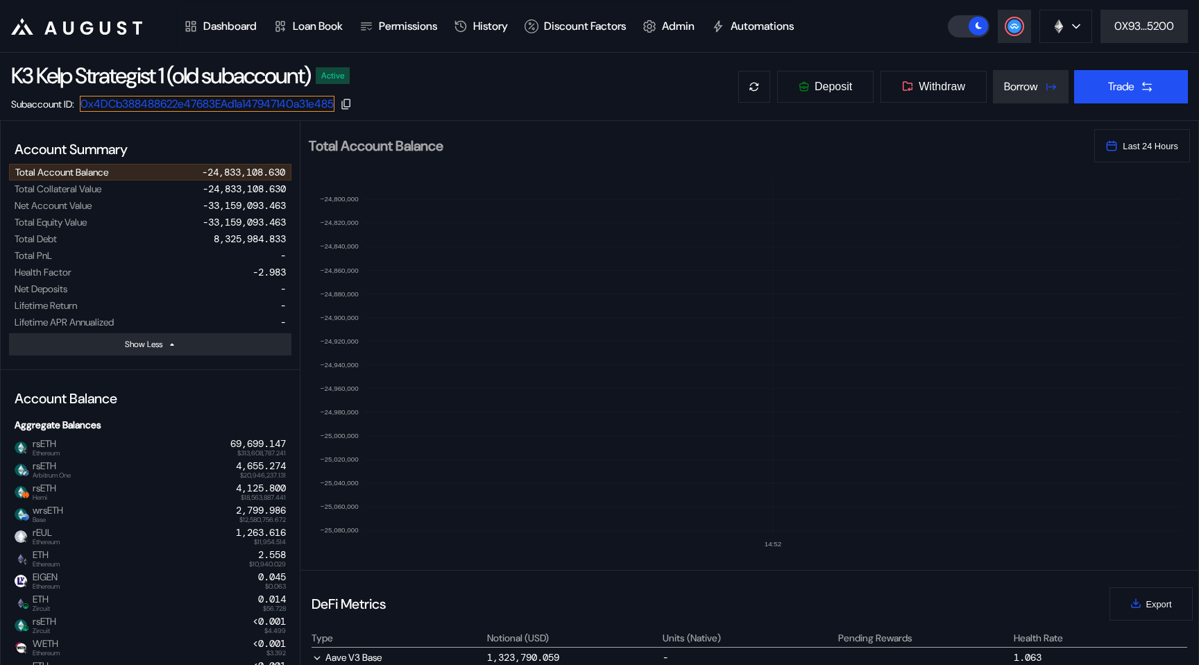
click at [191, 101] on link "0x4DCb388488622e47683EAd1a147947140a31e485" at bounding box center [207, 104] width 255 height 16
click at [1006, 28] on div at bounding box center [1014, 26] width 17 height 17
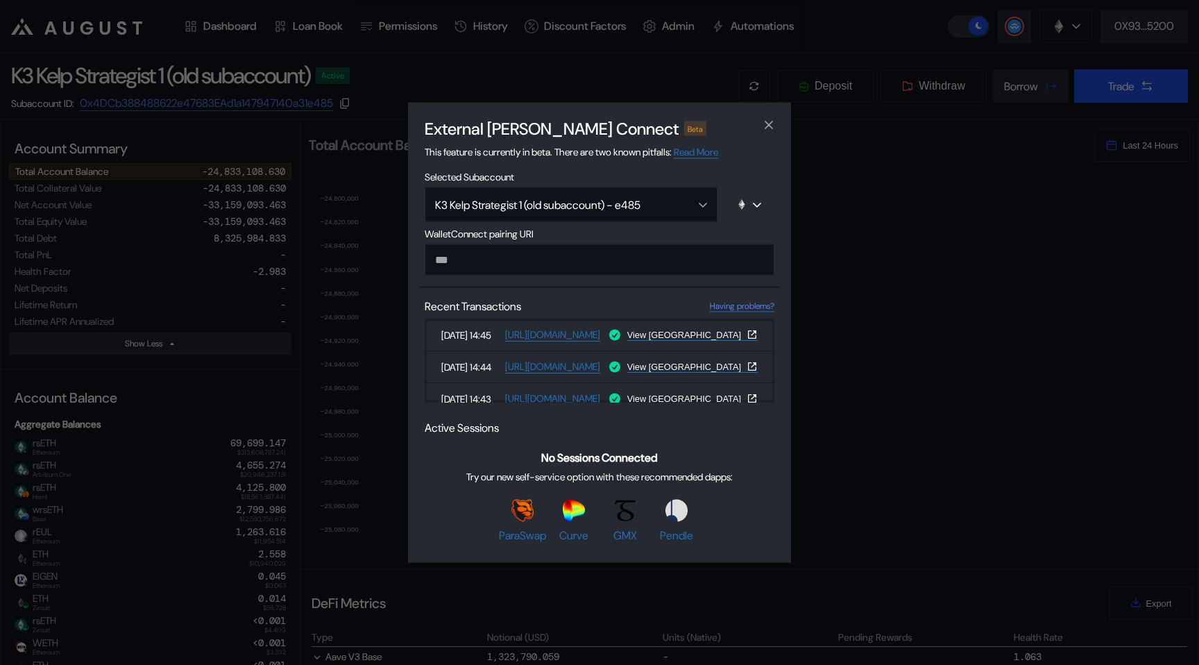
type input "**********"
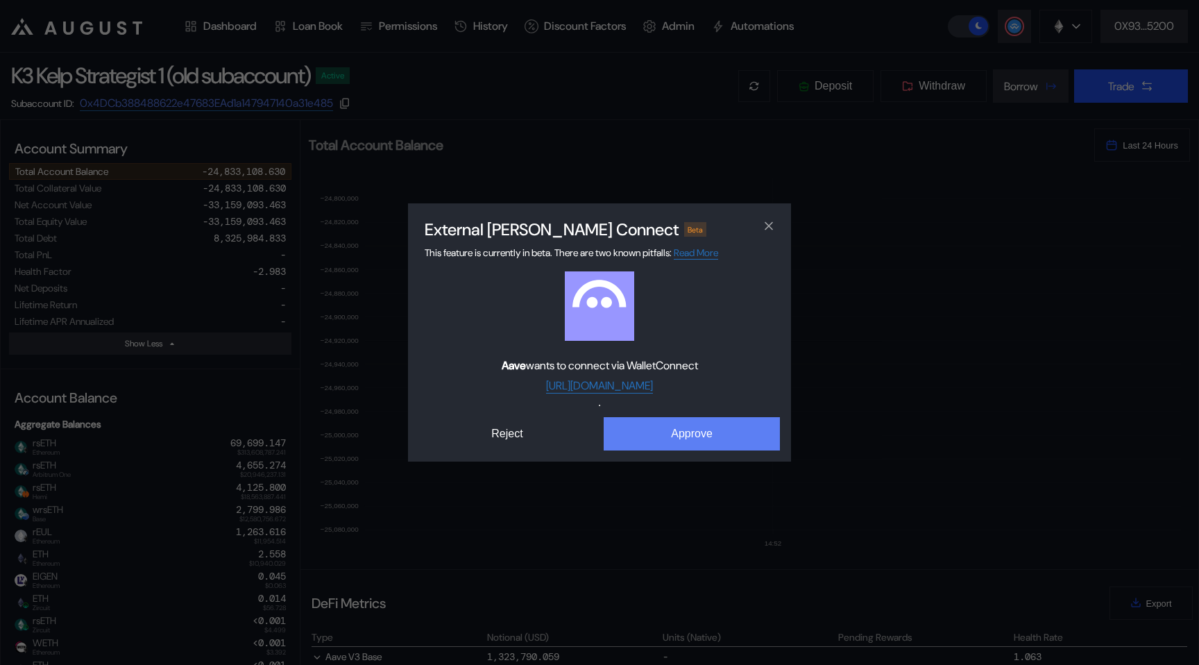
click at [660, 444] on button "Approve" at bounding box center [692, 433] width 176 height 33
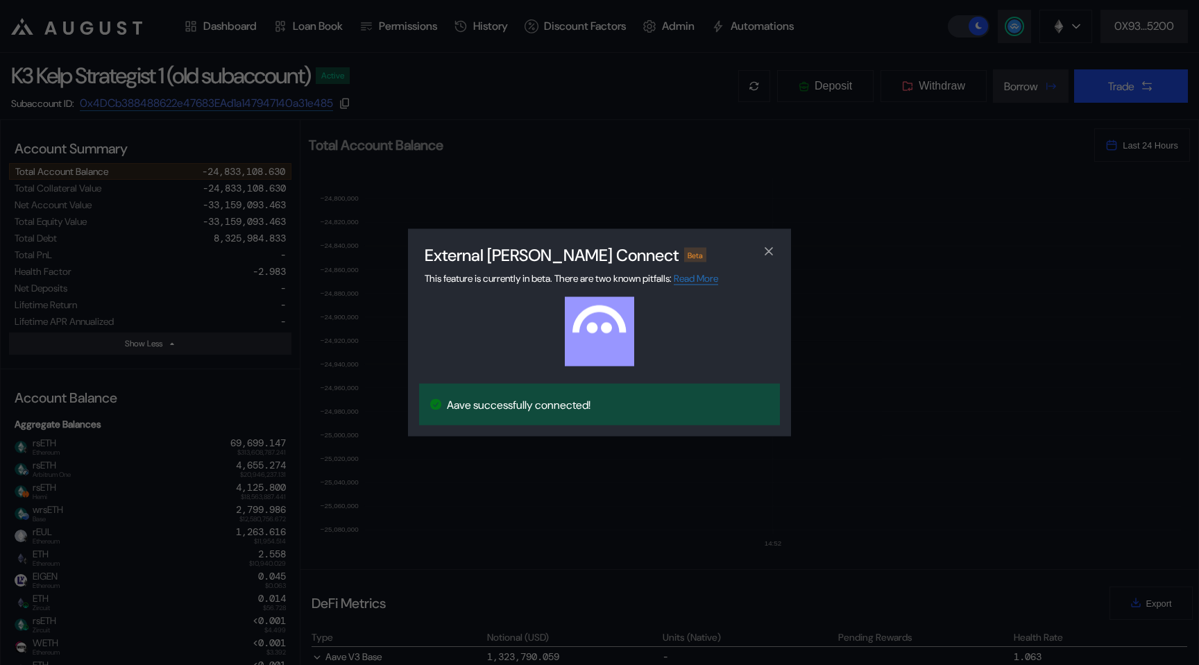
click at [654, 475] on div "External dApp Connect Beta This feature is currently in beta. There are two kno…" at bounding box center [599, 332] width 1199 height 665
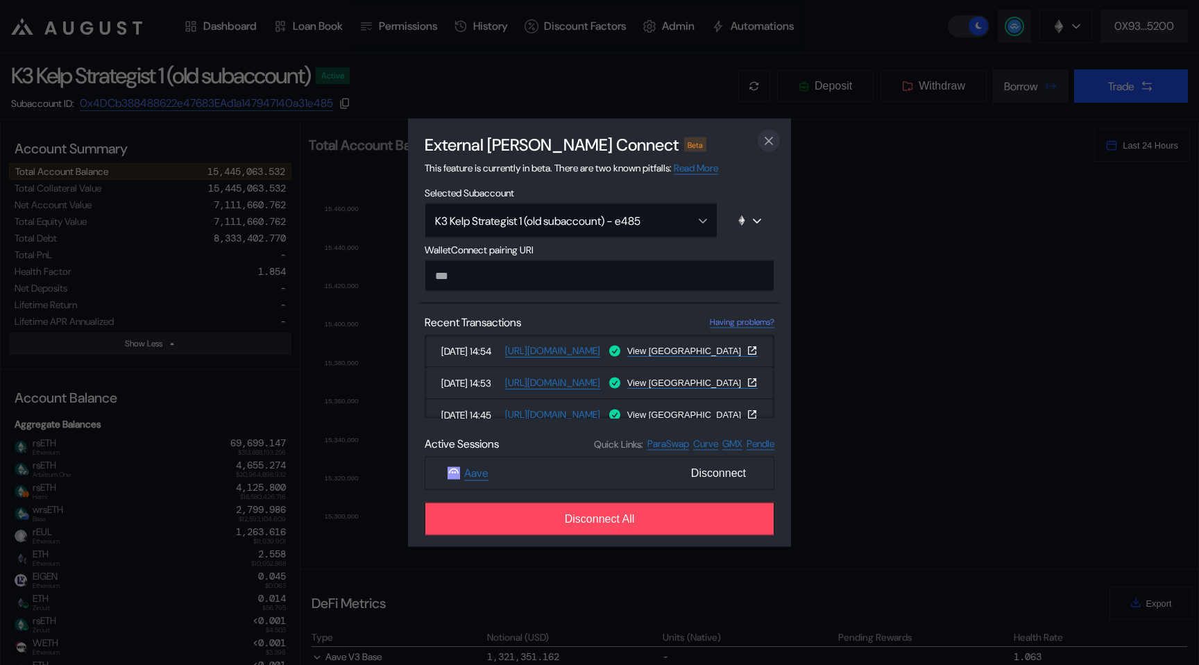
click at [765, 137] on icon "close modal" at bounding box center [769, 140] width 14 height 15
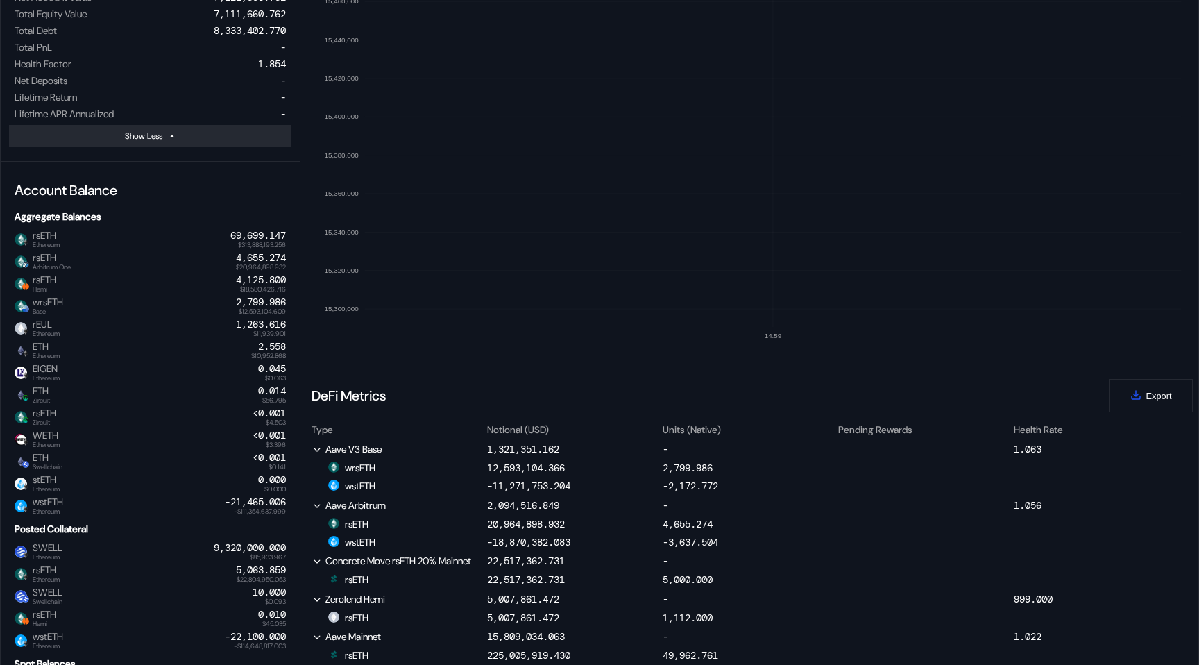
scroll to position [416, 0]
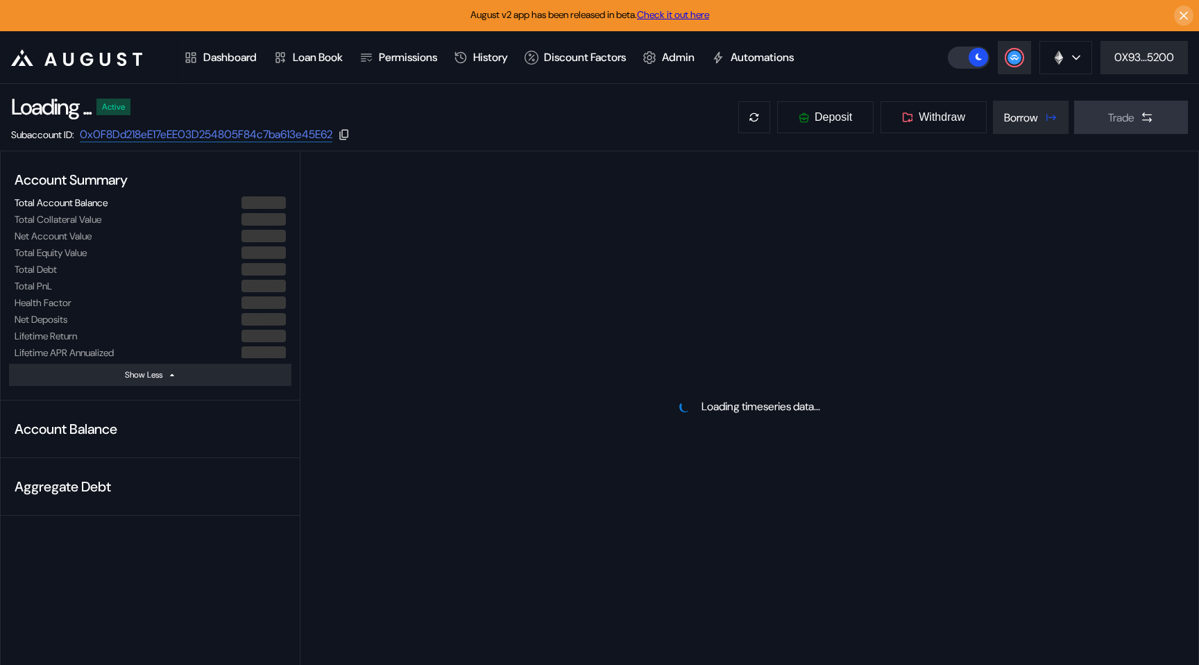
select select "*"
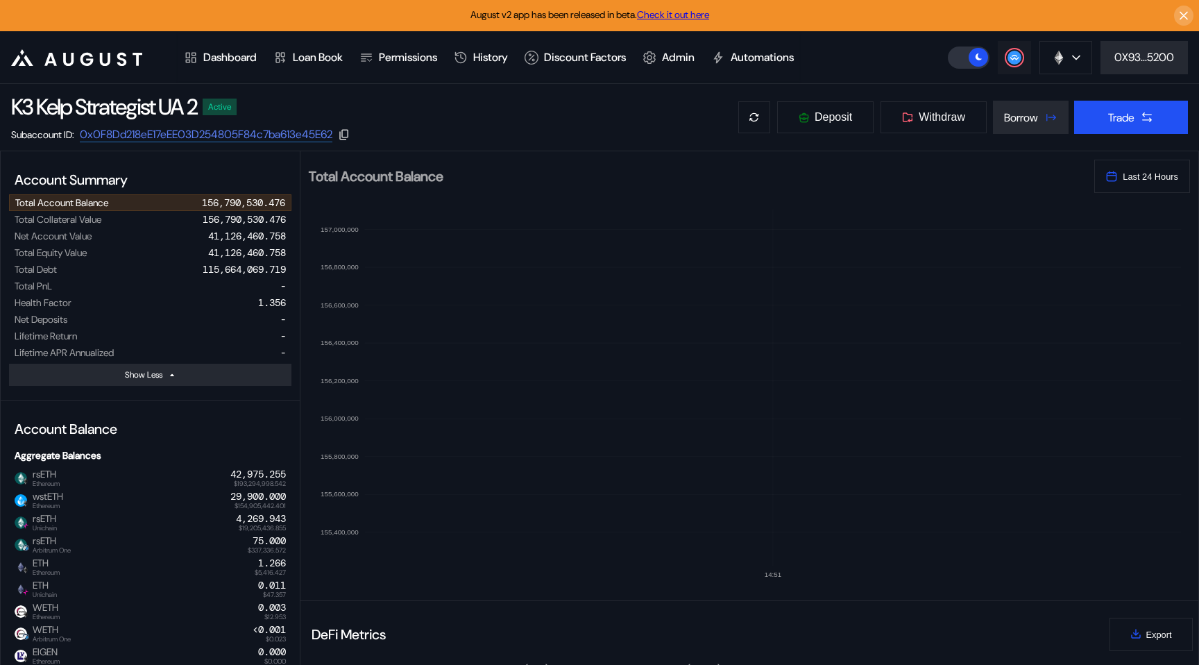
click at [1021, 60] on button at bounding box center [1014, 57] width 33 height 33
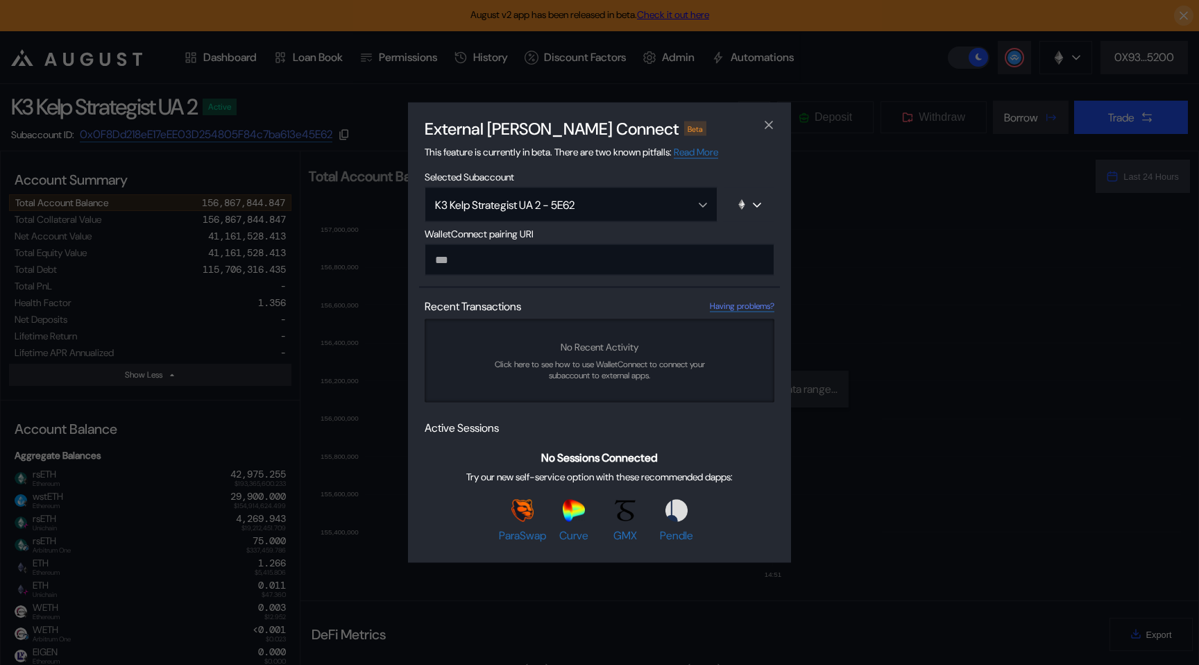
paste input "**********"
type input "**********"
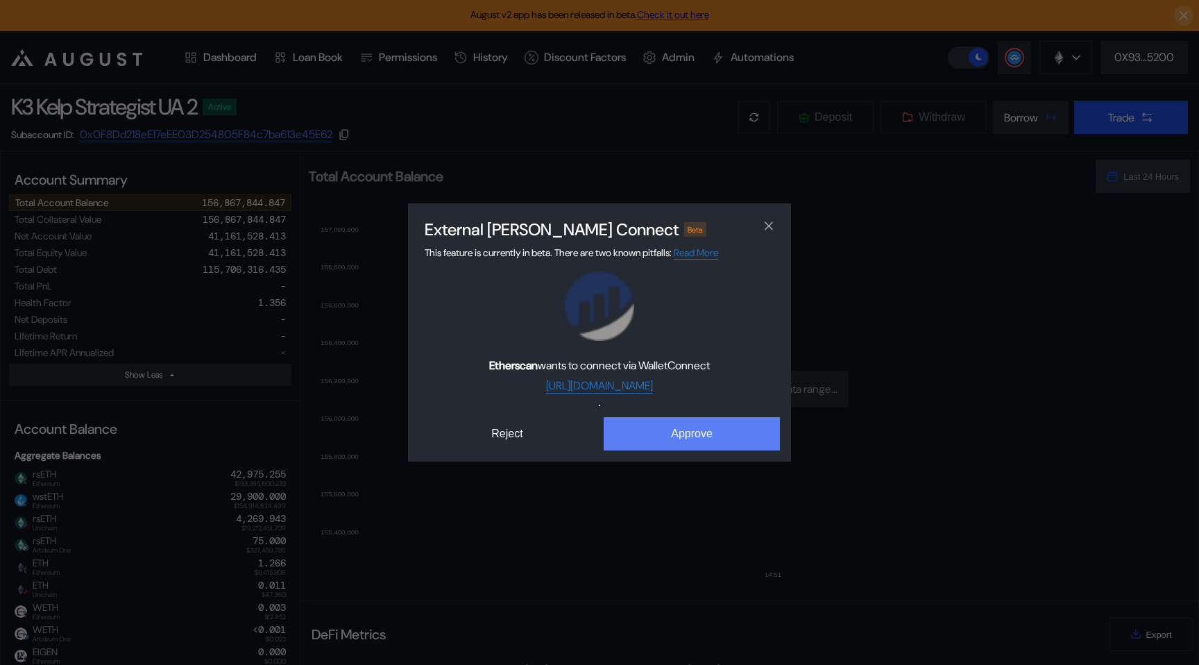
click at [649, 445] on button "Approve" at bounding box center [692, 433] width 176 height 33
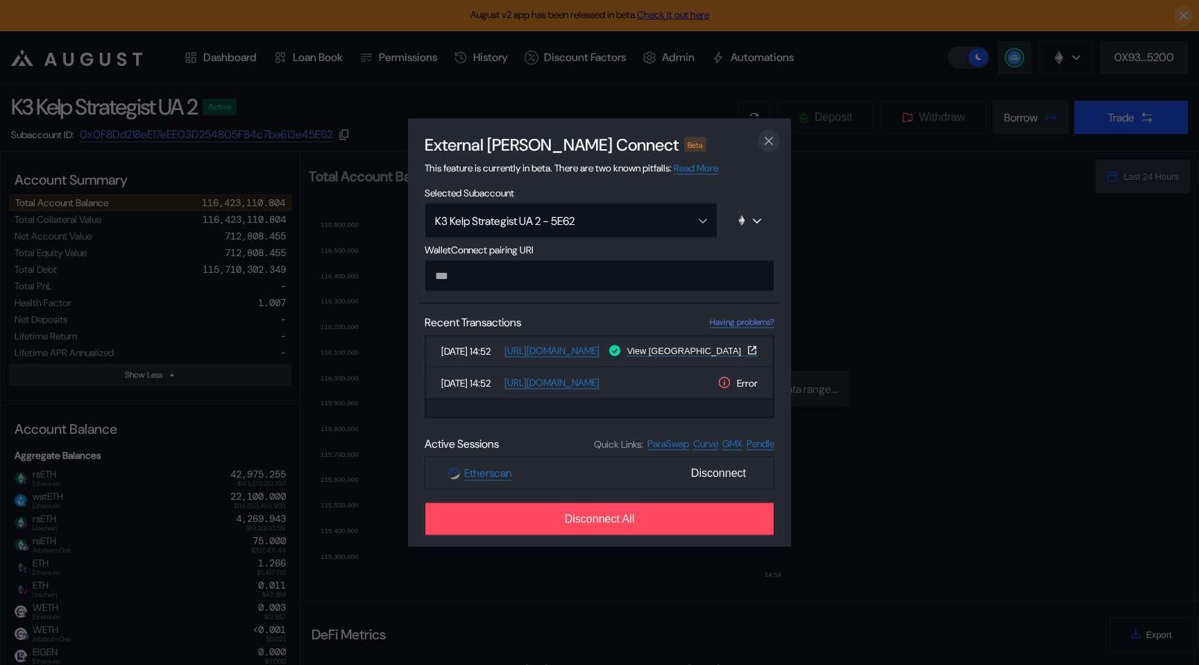
click at [763, 139] on icon "close modal" at bounding box center [769, 140] width 14 height 15
